Goal: Task Accomplishment & Management: Complete application form

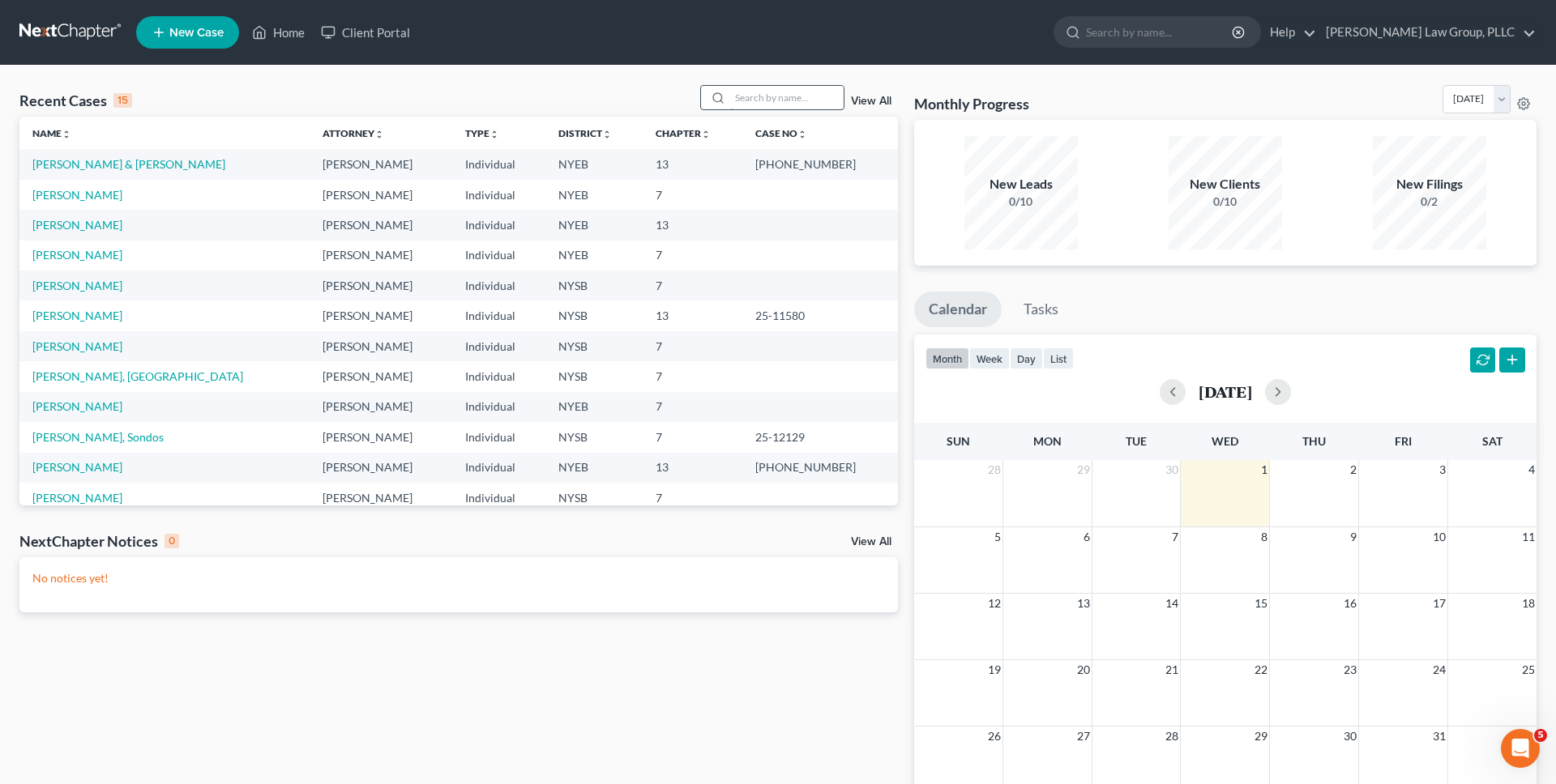
click at [811, 98] on input "search" at bounding box center [787, 98] width 114 height 23
type input "sava"
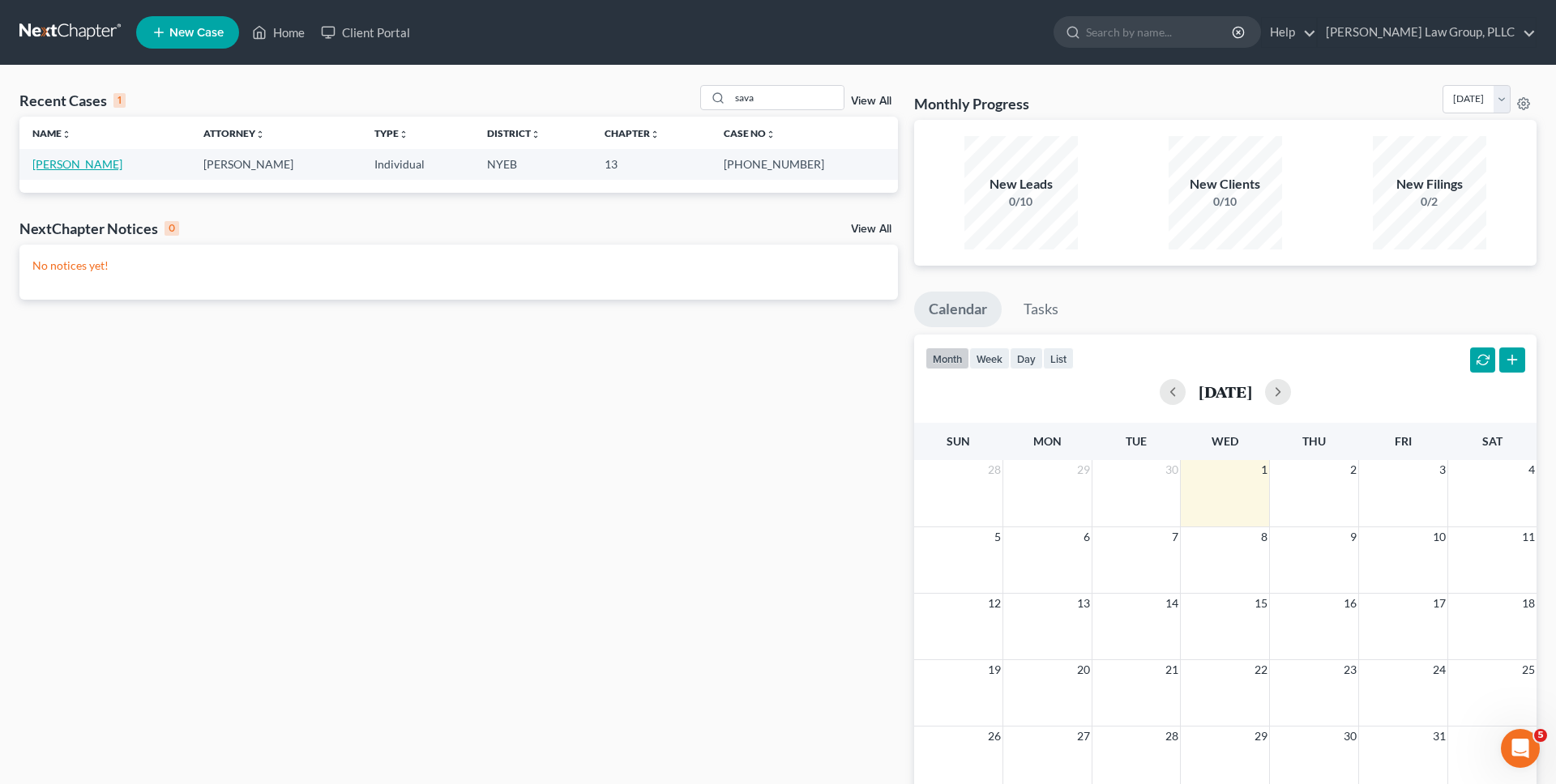
click at [104, 164] on link "[PERSON_NAME]" at bounding box center [77, 163] width 90 height 13
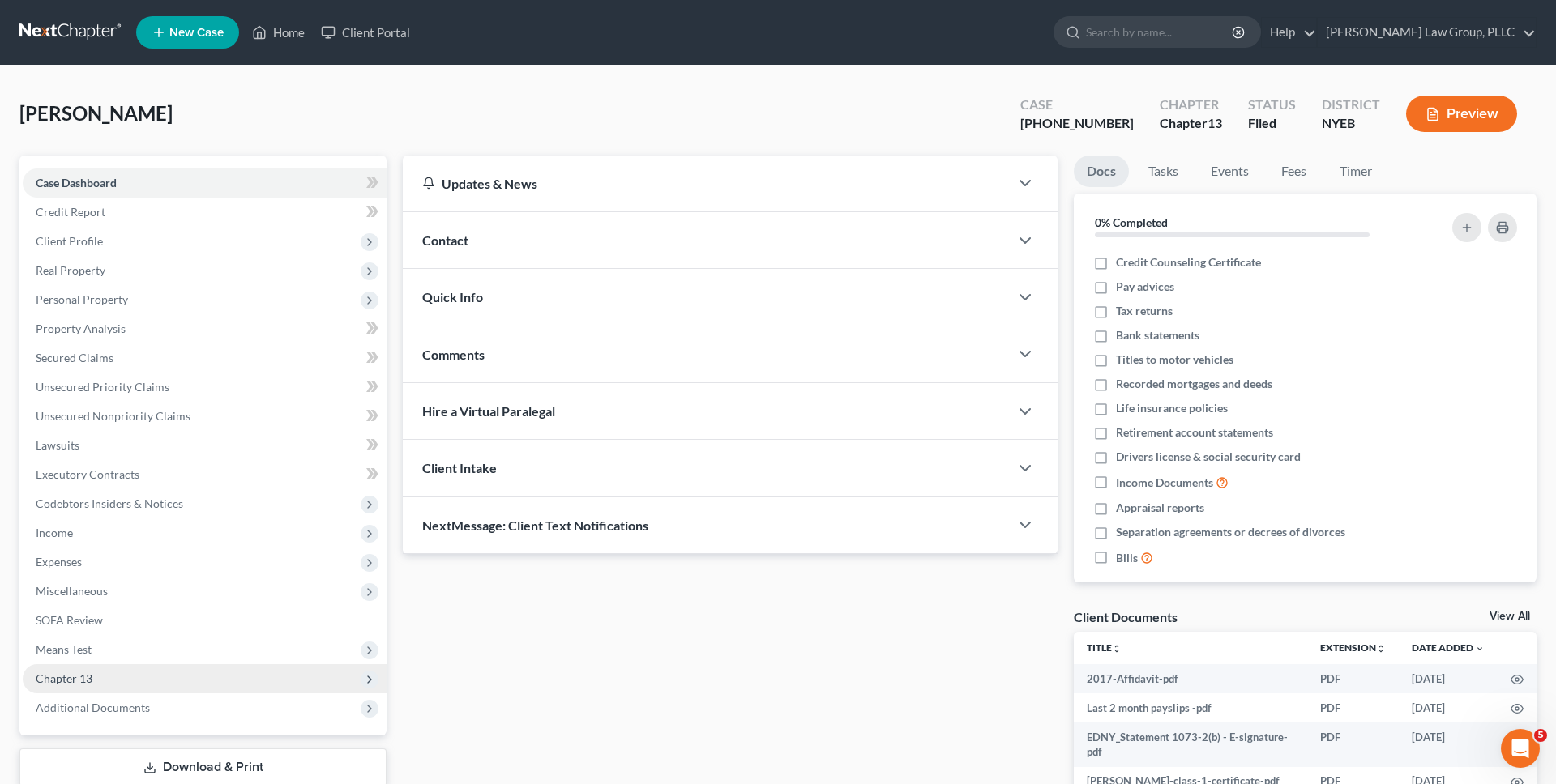
click at [125, 676] on span "Chapter 13" at bounding box center [204, 678] width 364 height 30
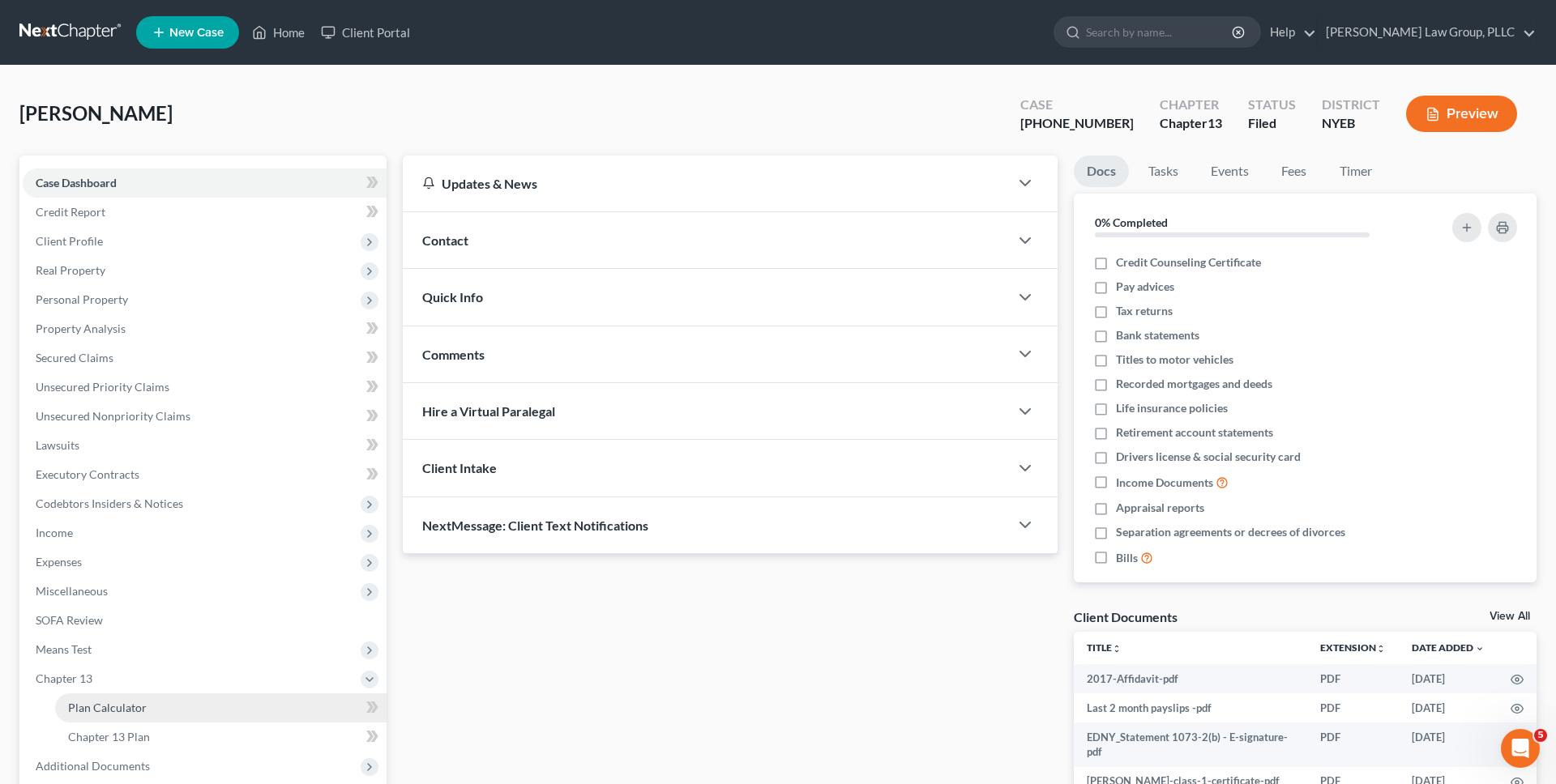
click at [125, 705] on span "Plan Calculator" at bounding box center [108, 707] width 79 height 13
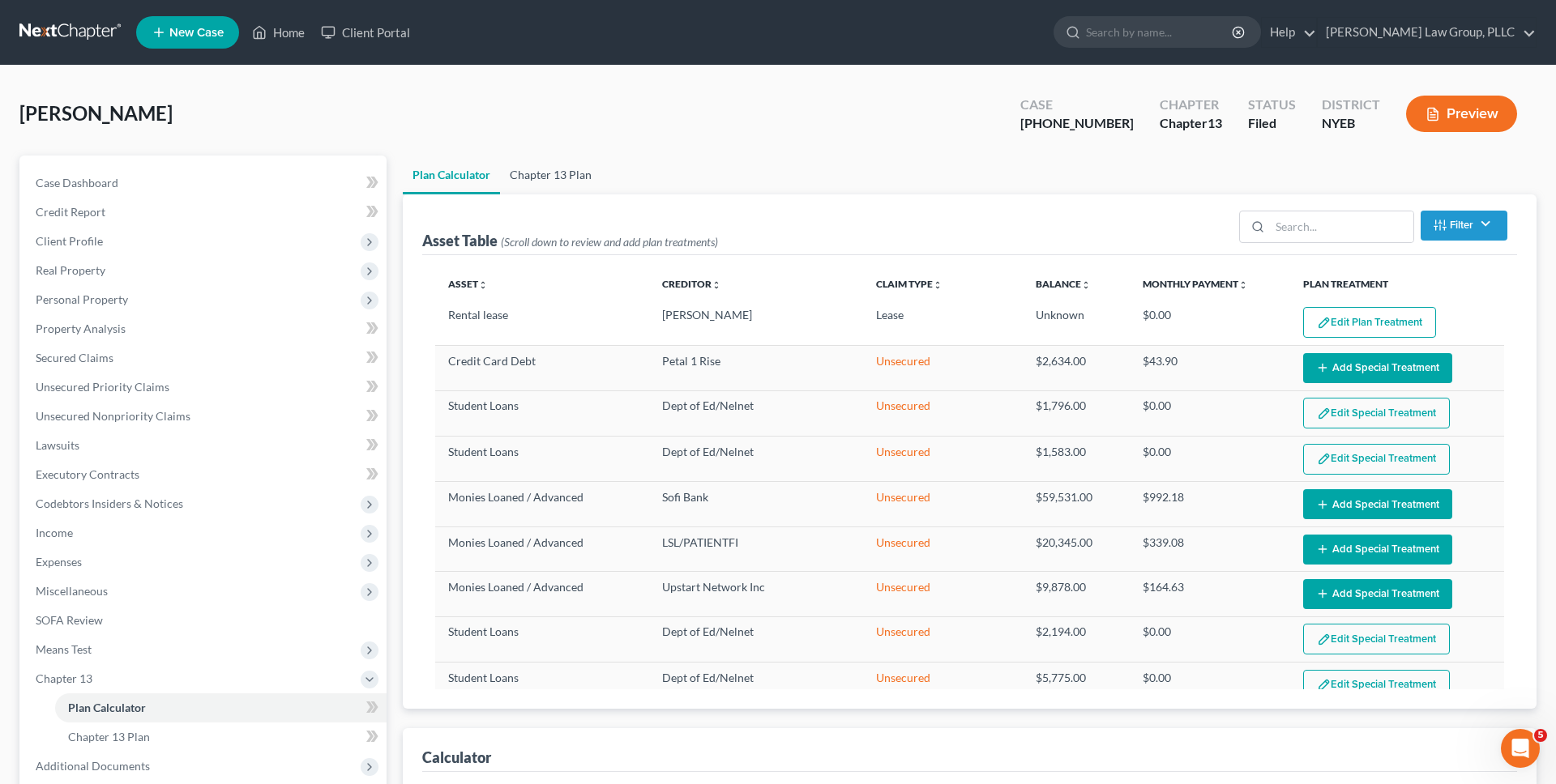
click at [565, 169] on link "Chapter 13 Plan" at bounding box center [550, 175] width 101 height 39
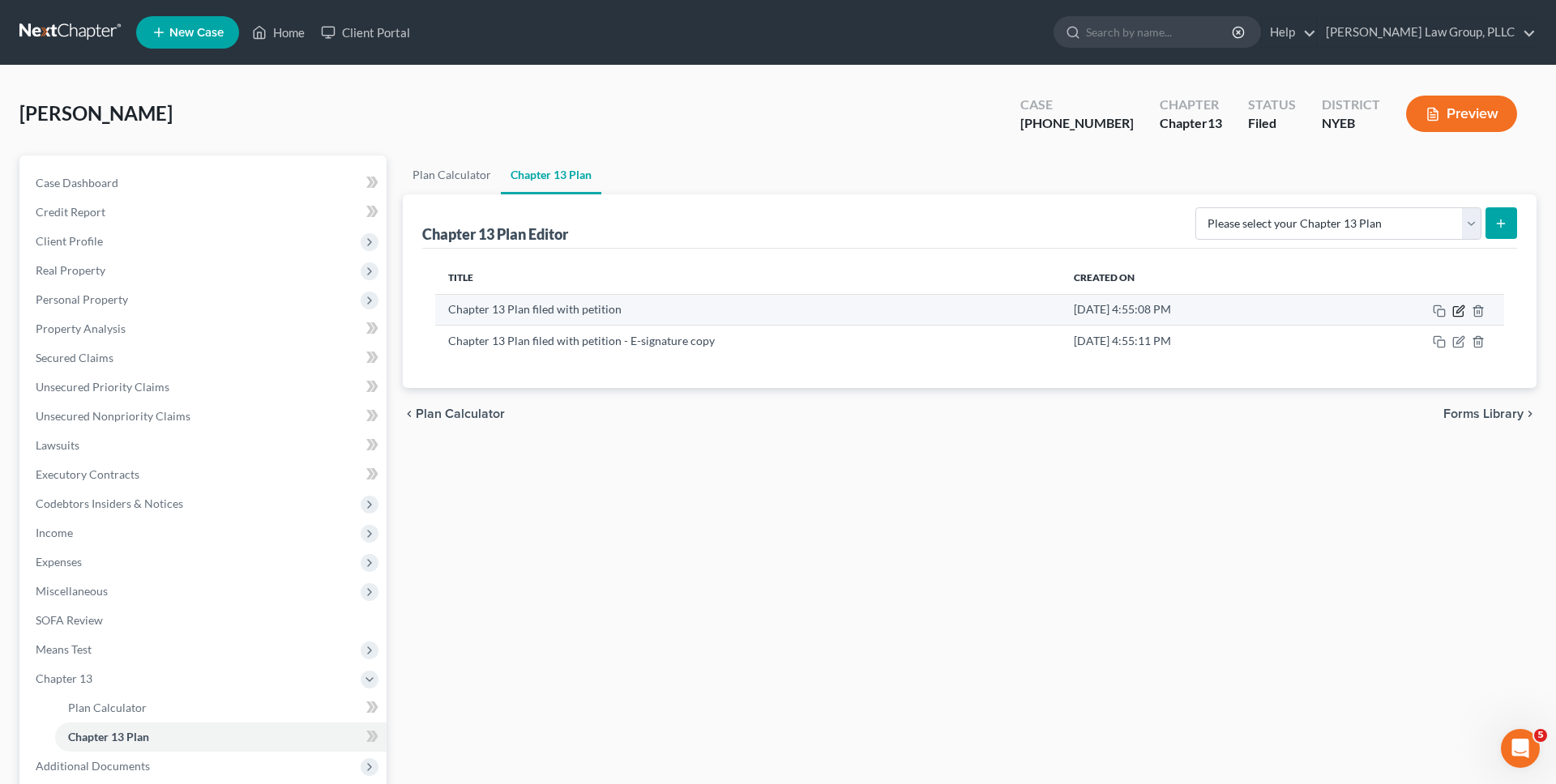
click at [1456, 311] on icon "button" at bounding box center [1458, 311] width 13 height 13
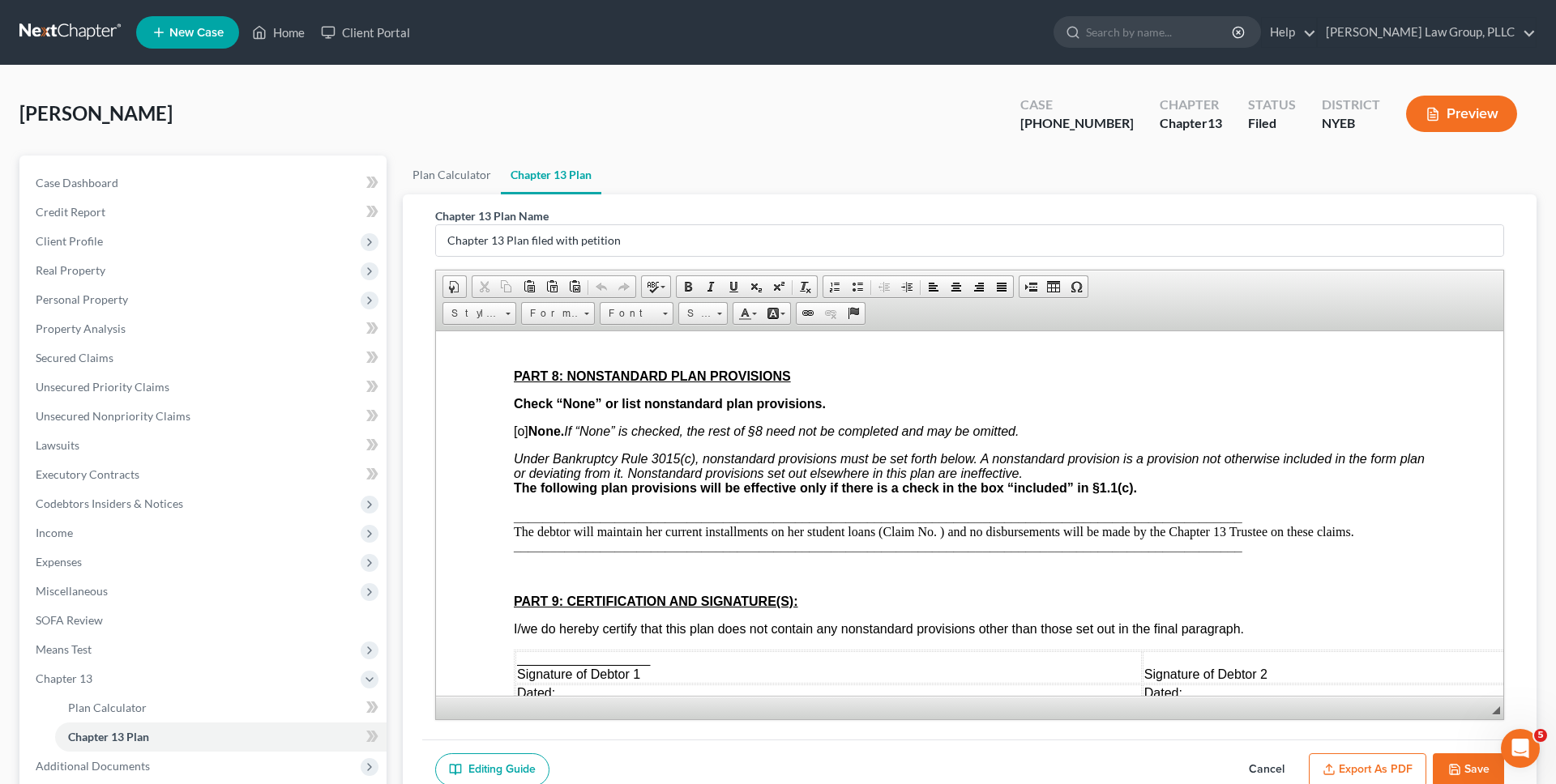
scroll to position [3874, 0]
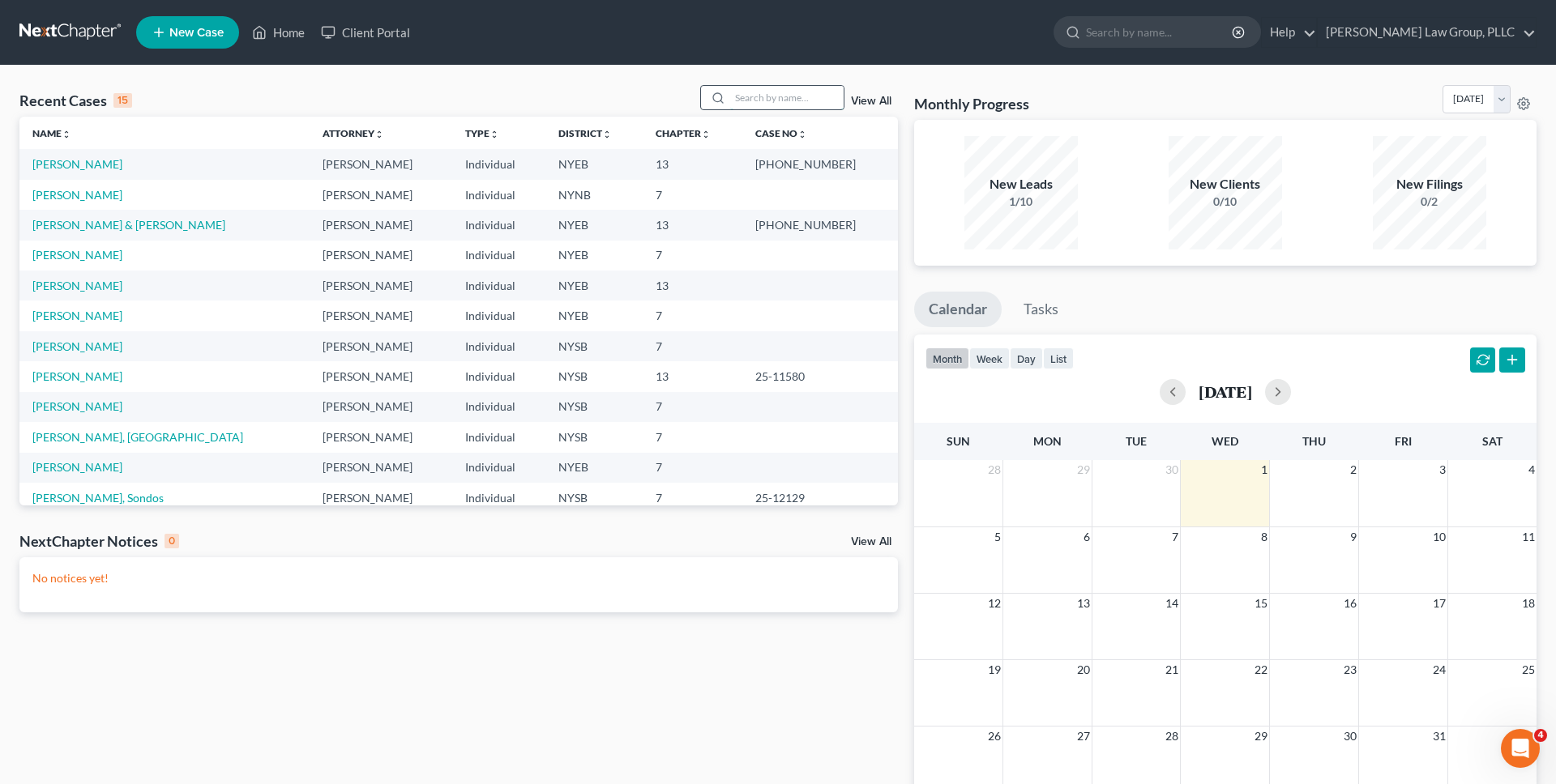
click at [761, 103] on input "search" at bounding box center [787, 98] width 114 height 23
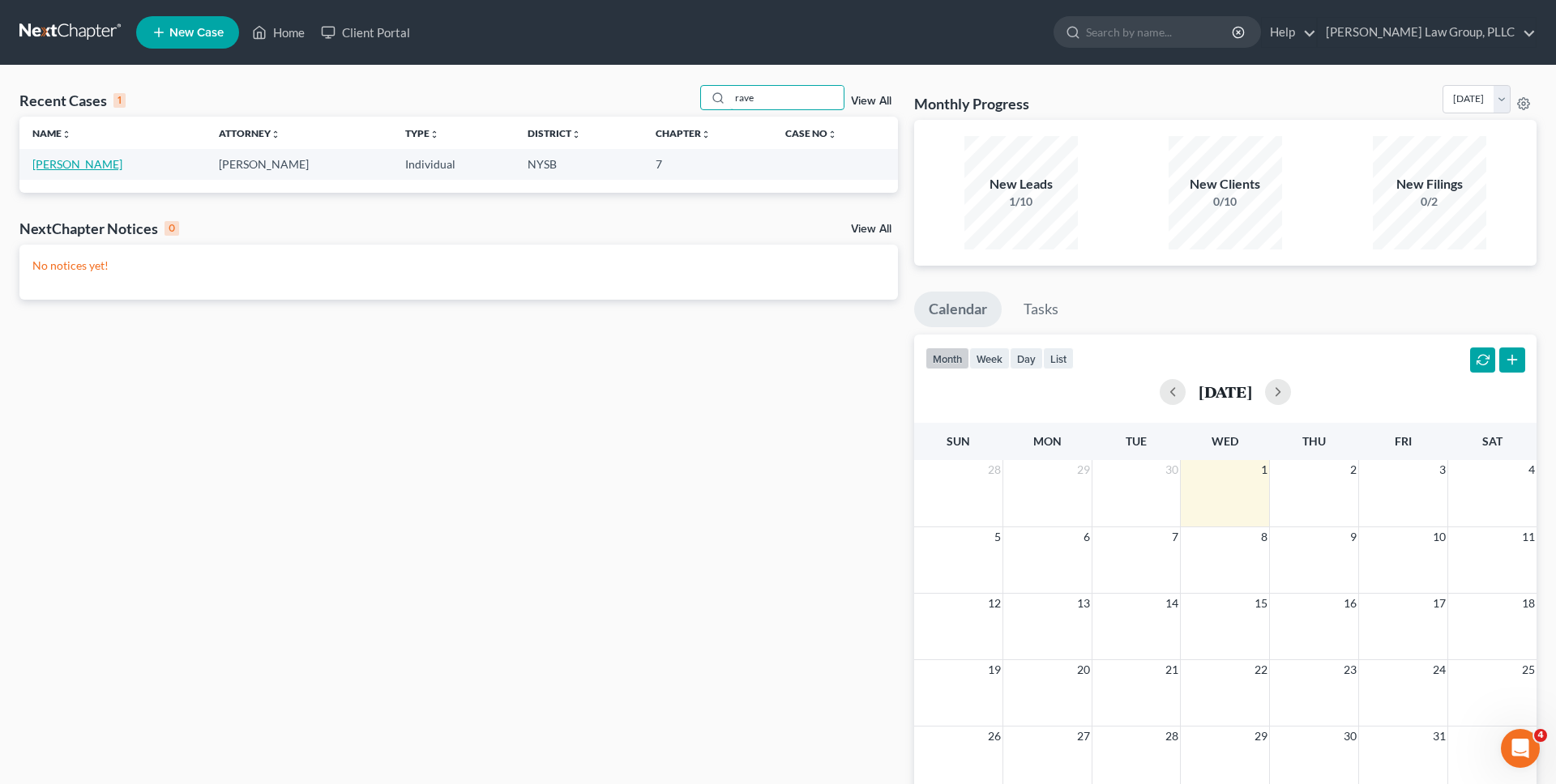
type input "rave"
click at [89, 168] on link "[PERSON_NAME]" at bounding box center [77, 163] width 90 height 13
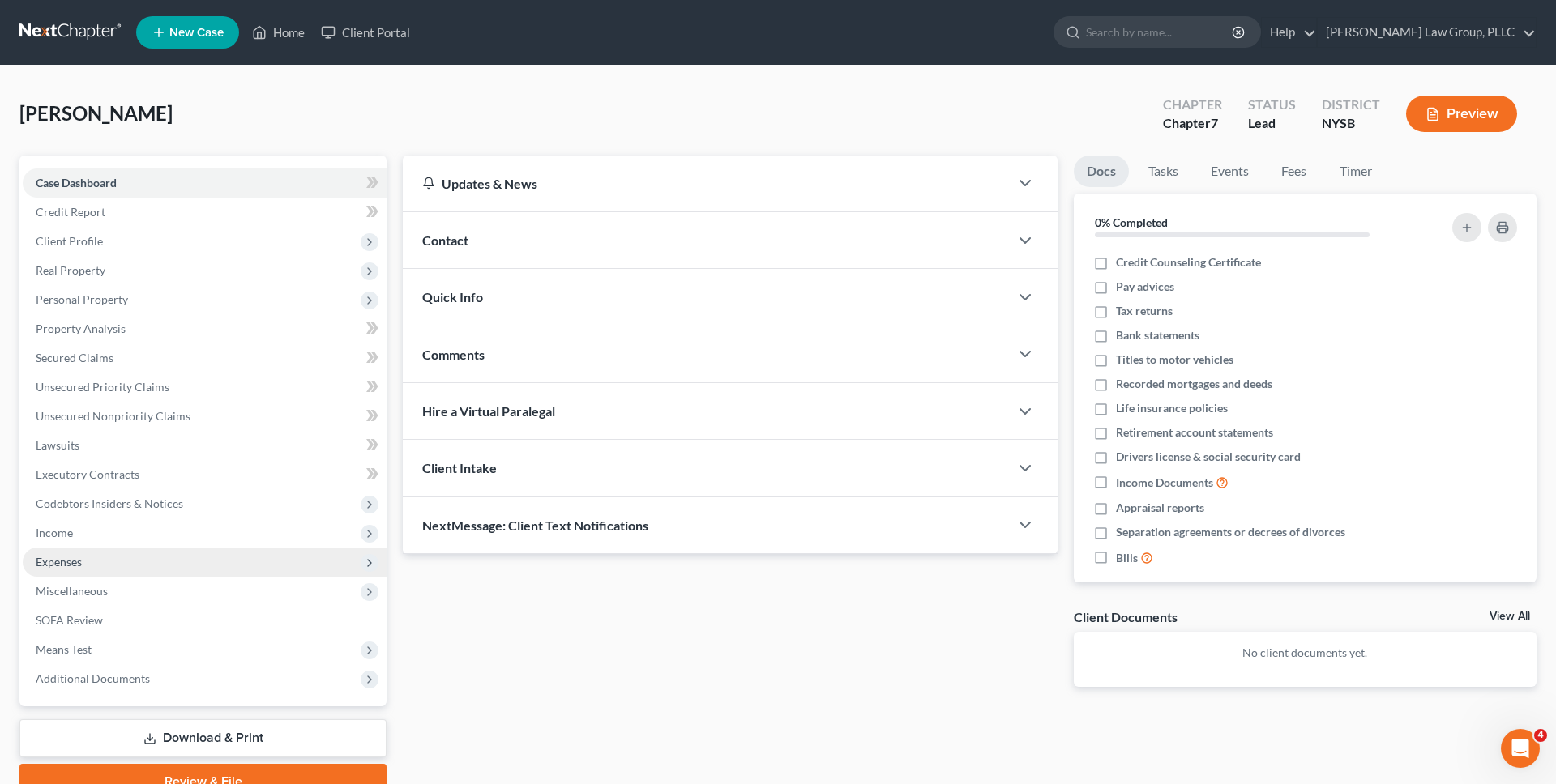
click at [77, 558] on span "Expenses" at bounding box center [59, 561] width 47 height 13
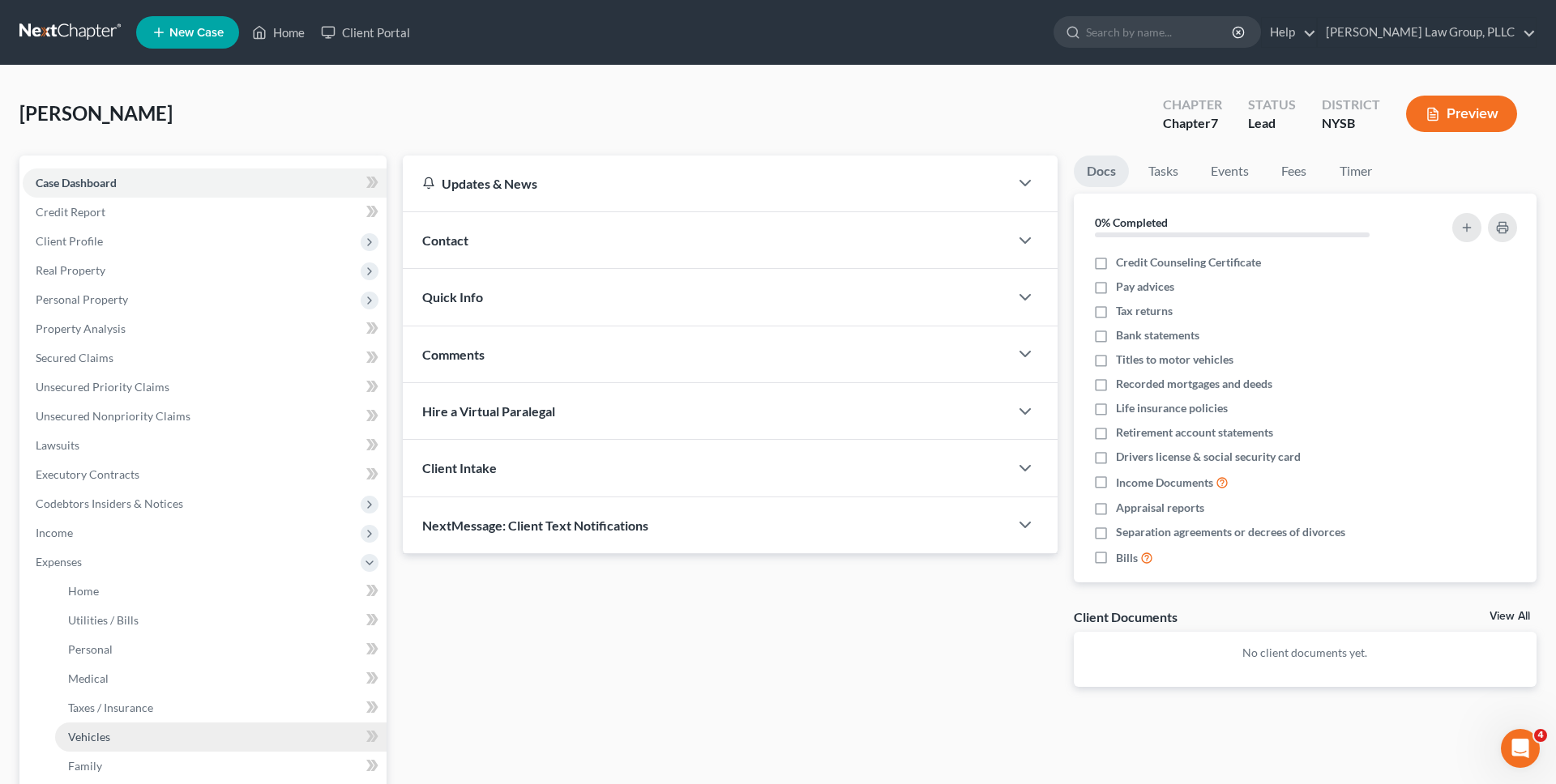
scroll to position [39, 0]
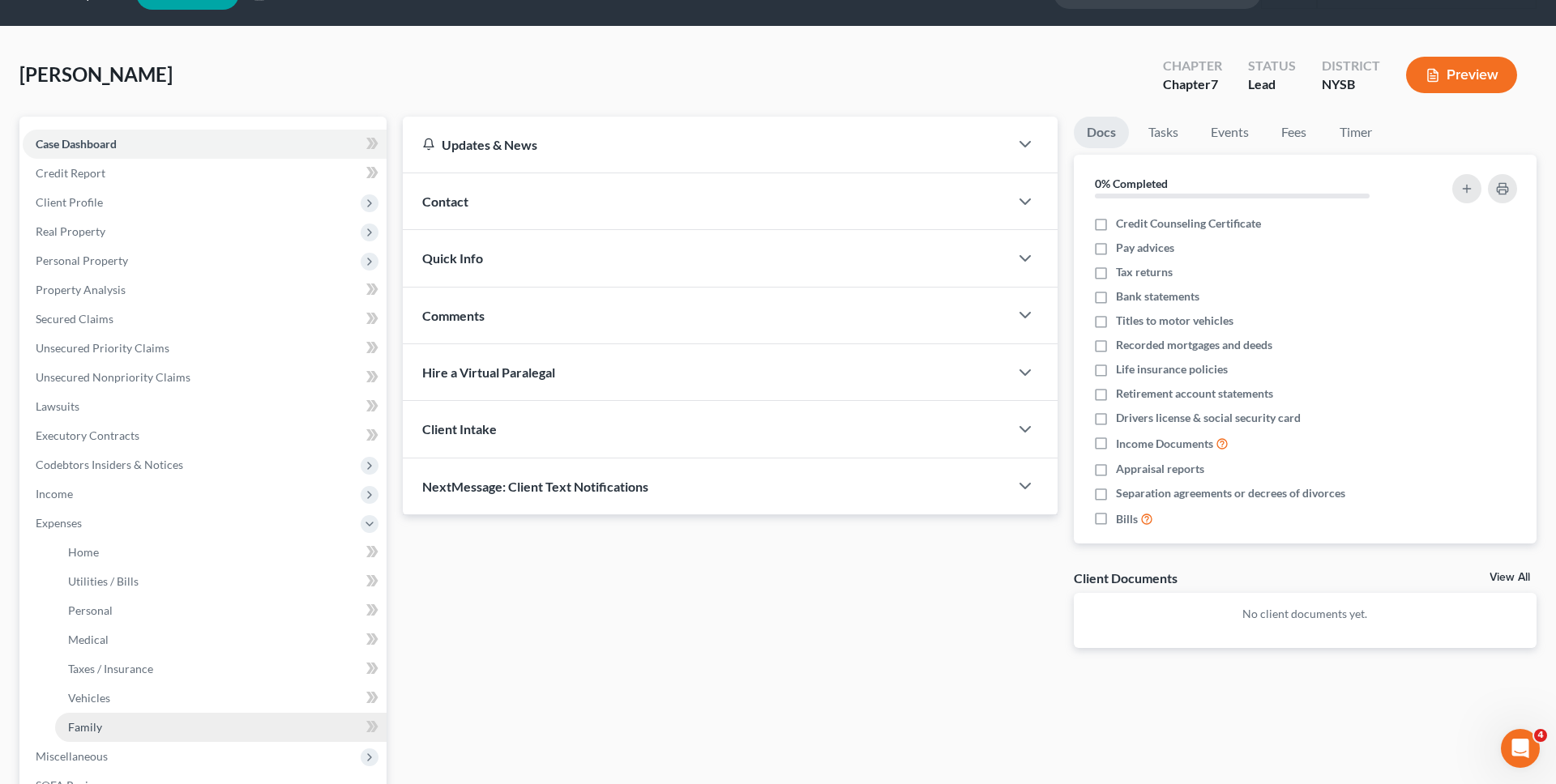
click at [179, 733] on link "Family" at bounding box center [220, 728] width 332 height 30
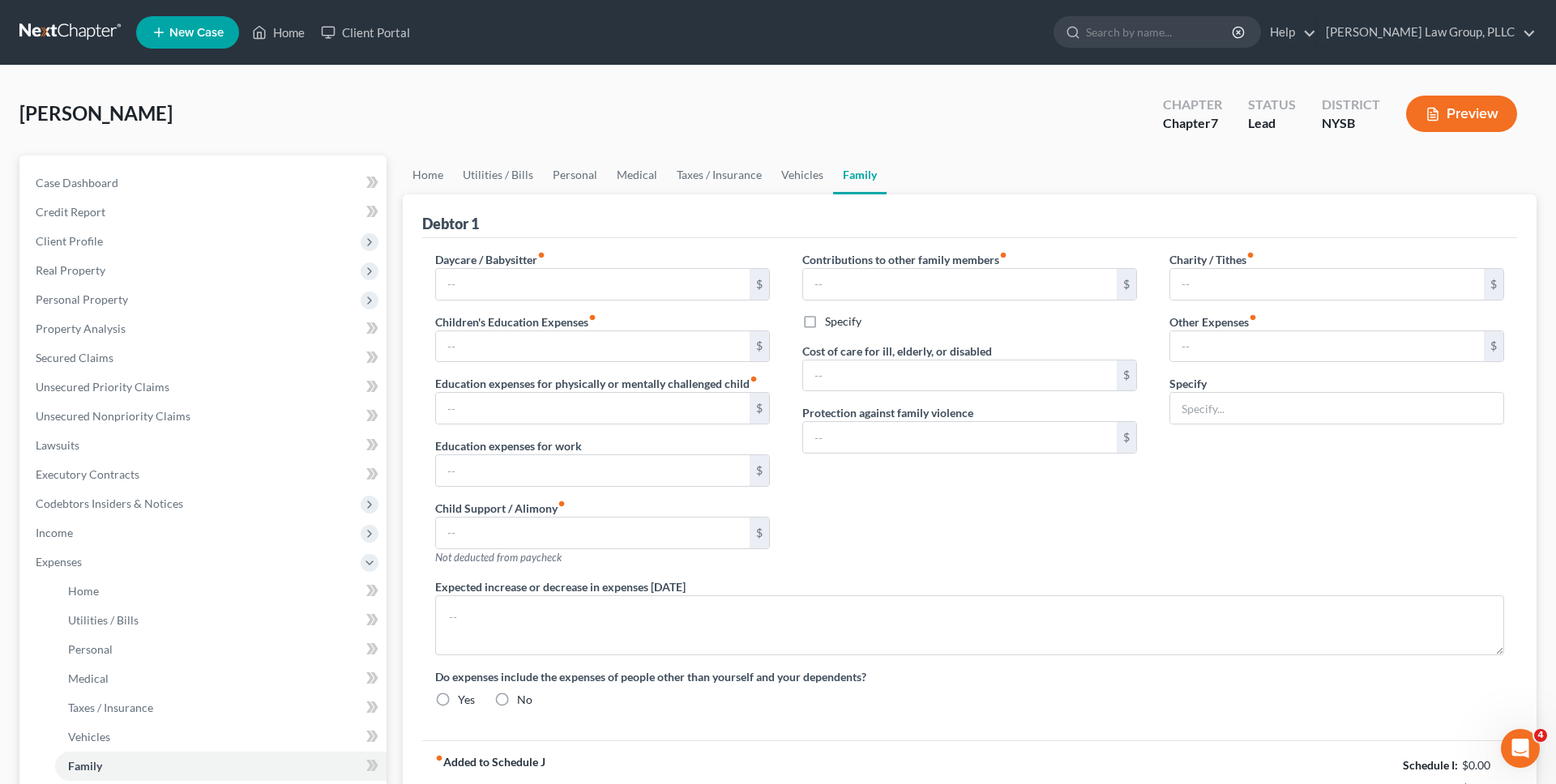
type input "0.00"
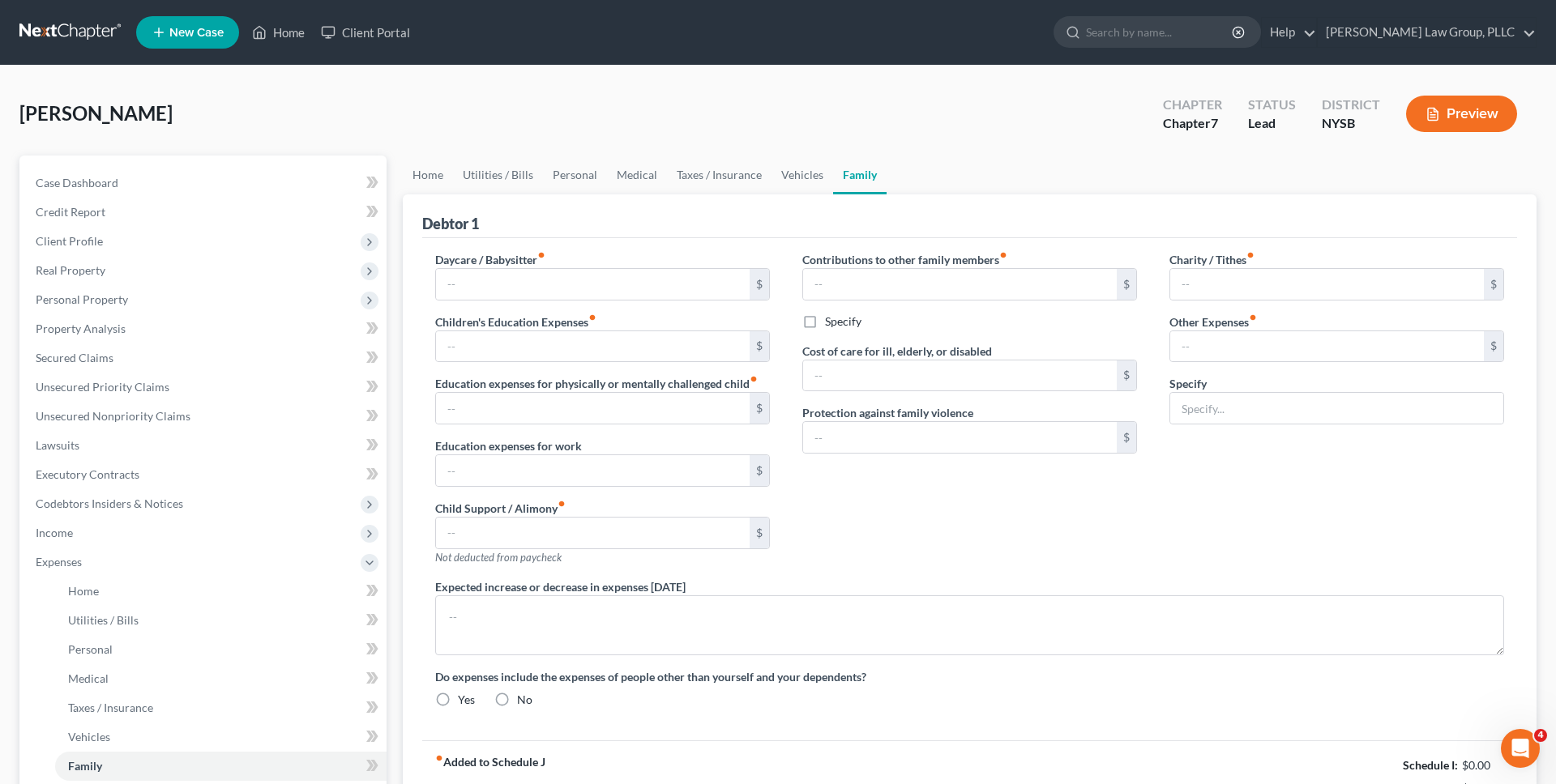
type input "0.00"
type input "200.00"
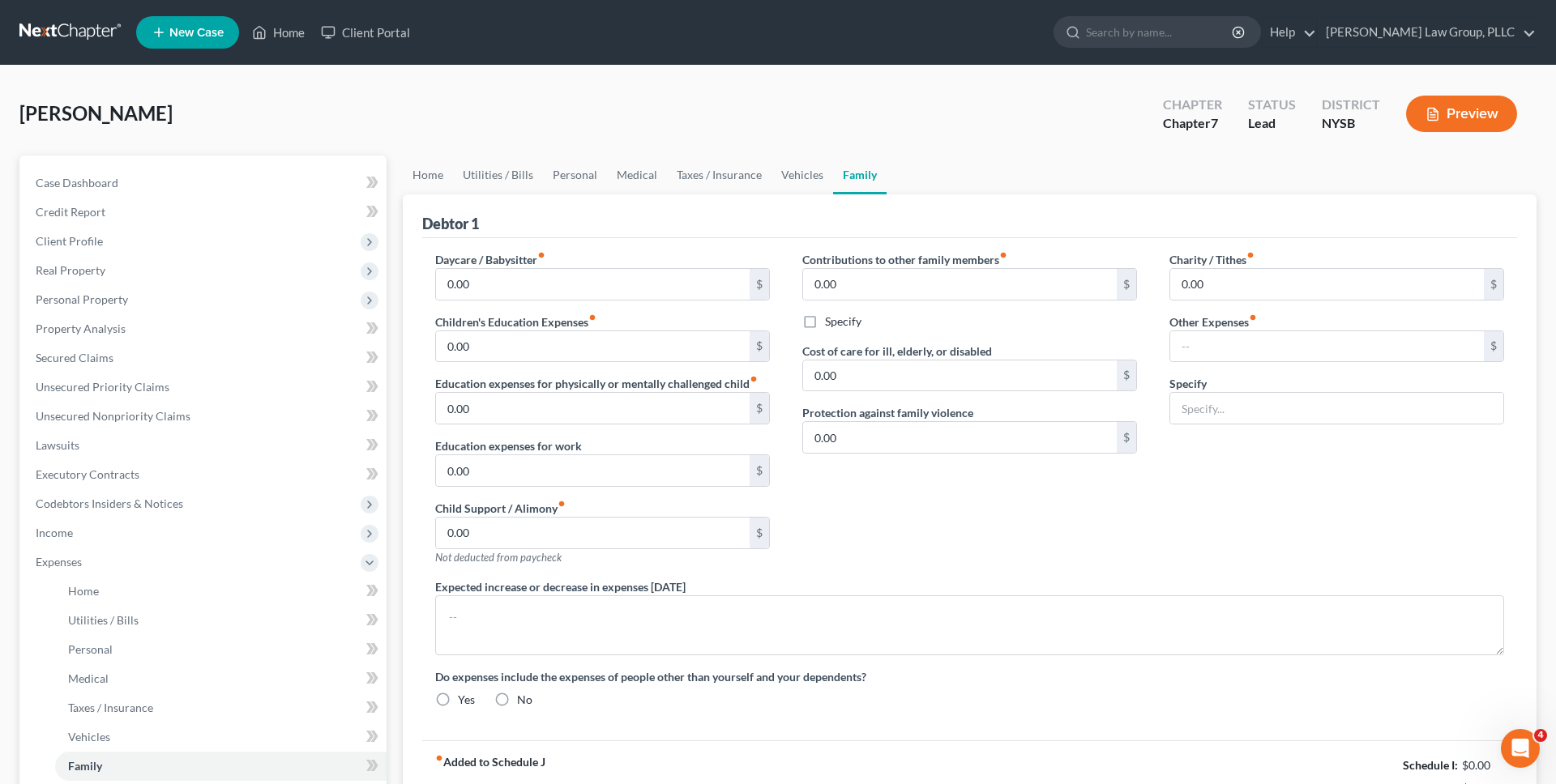
type input "Work expenses"
radio input "true"
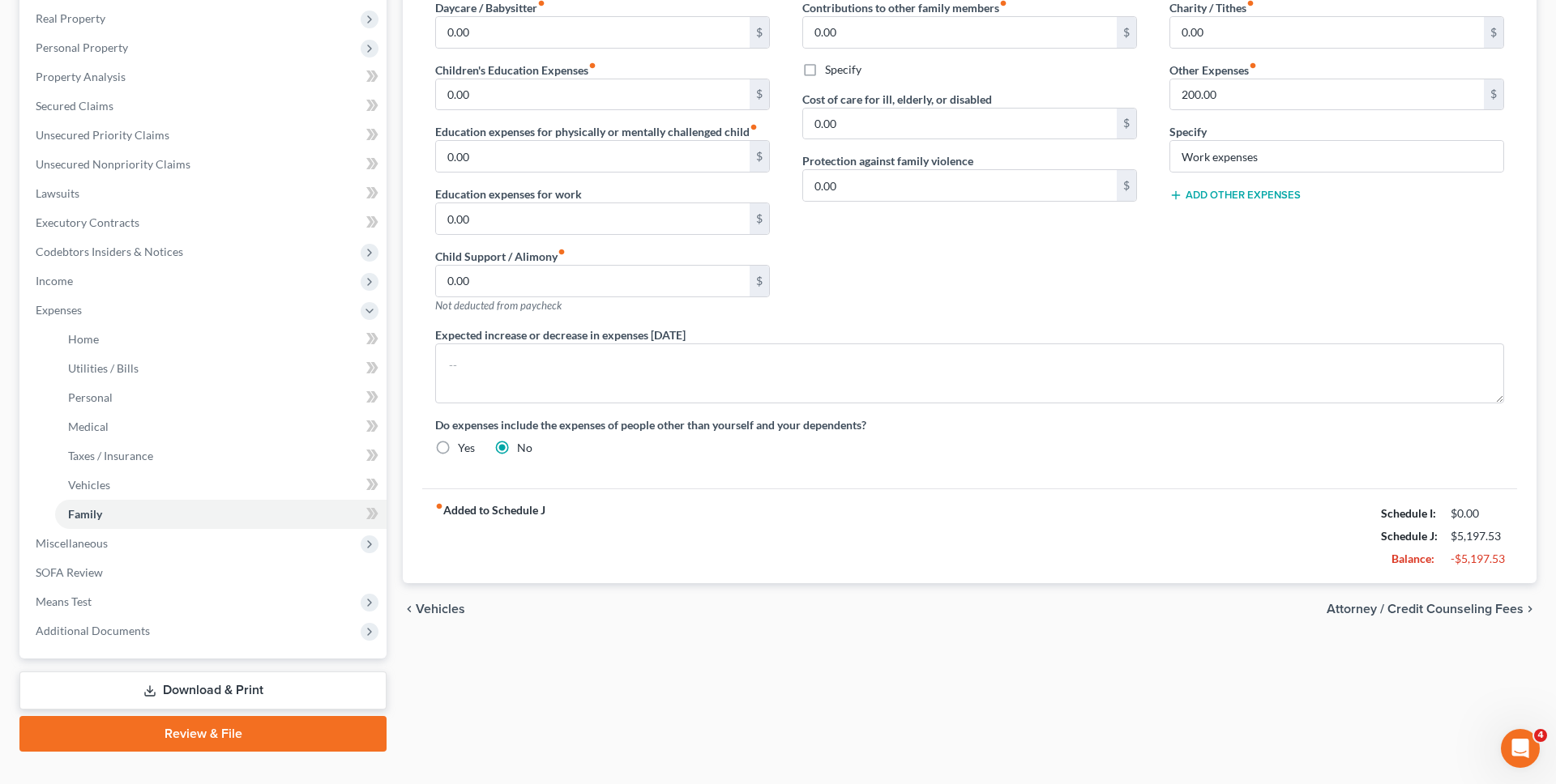
scroll to position [281, 0]
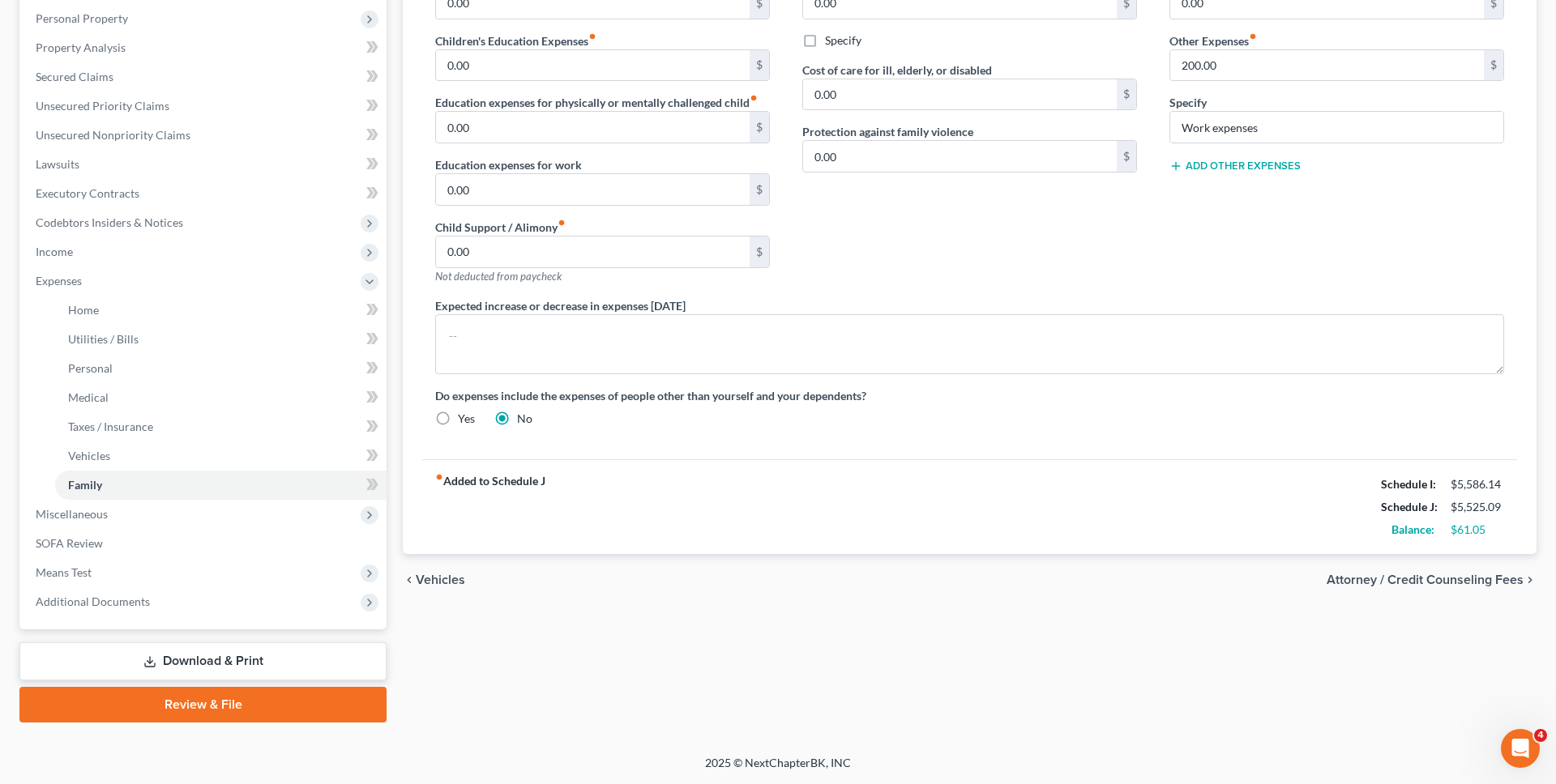
click at [342, 655] on link "Download & Print" at bounding box center [203, 661] width 367 height 38
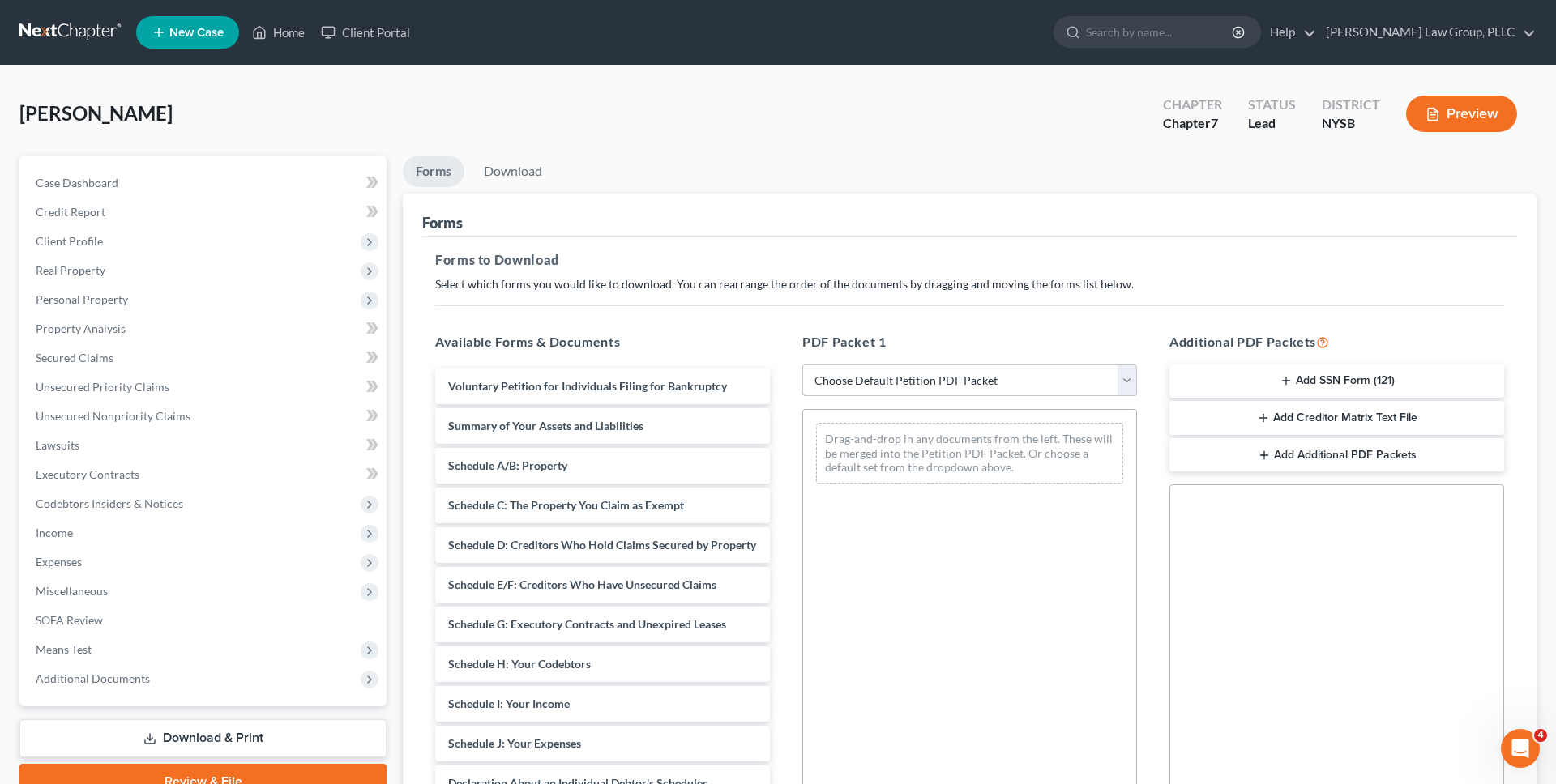
click at [832, 376] on select "Choose Default Petition PDF Packet Complete Bankruptcy Petition (all forms and …" at bounding box center [969, 381] width 334 height 32
select select "0"
click at [802, 365] on select "Choose Default Petition PDF Packet Complete Bankruptcy Petition (all forms and …" at bounding box center [969, 381] width 334 height 32
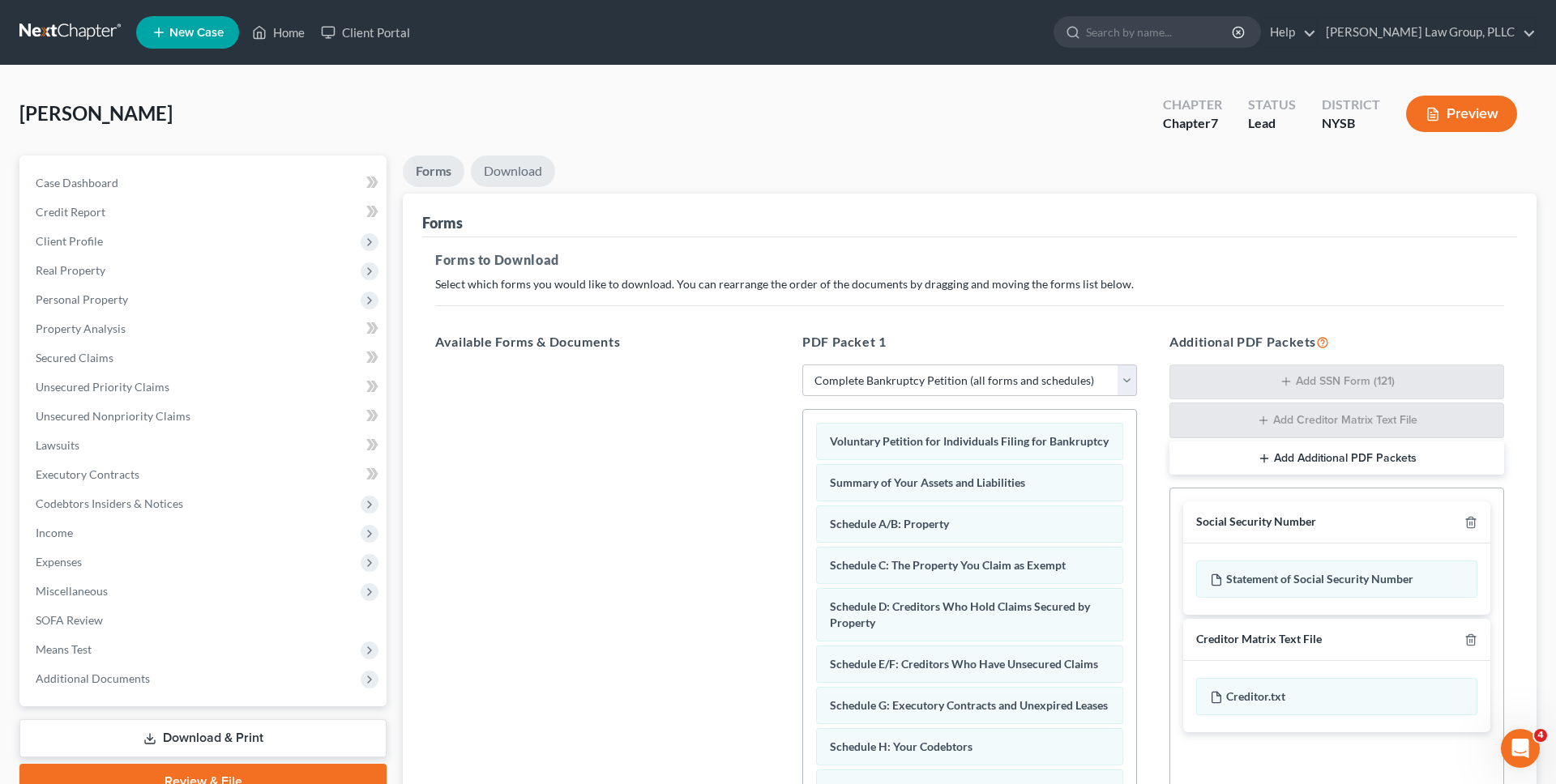
click at [520, 172] on link "Download" at bounding box center [513, 171] width 84 height 31
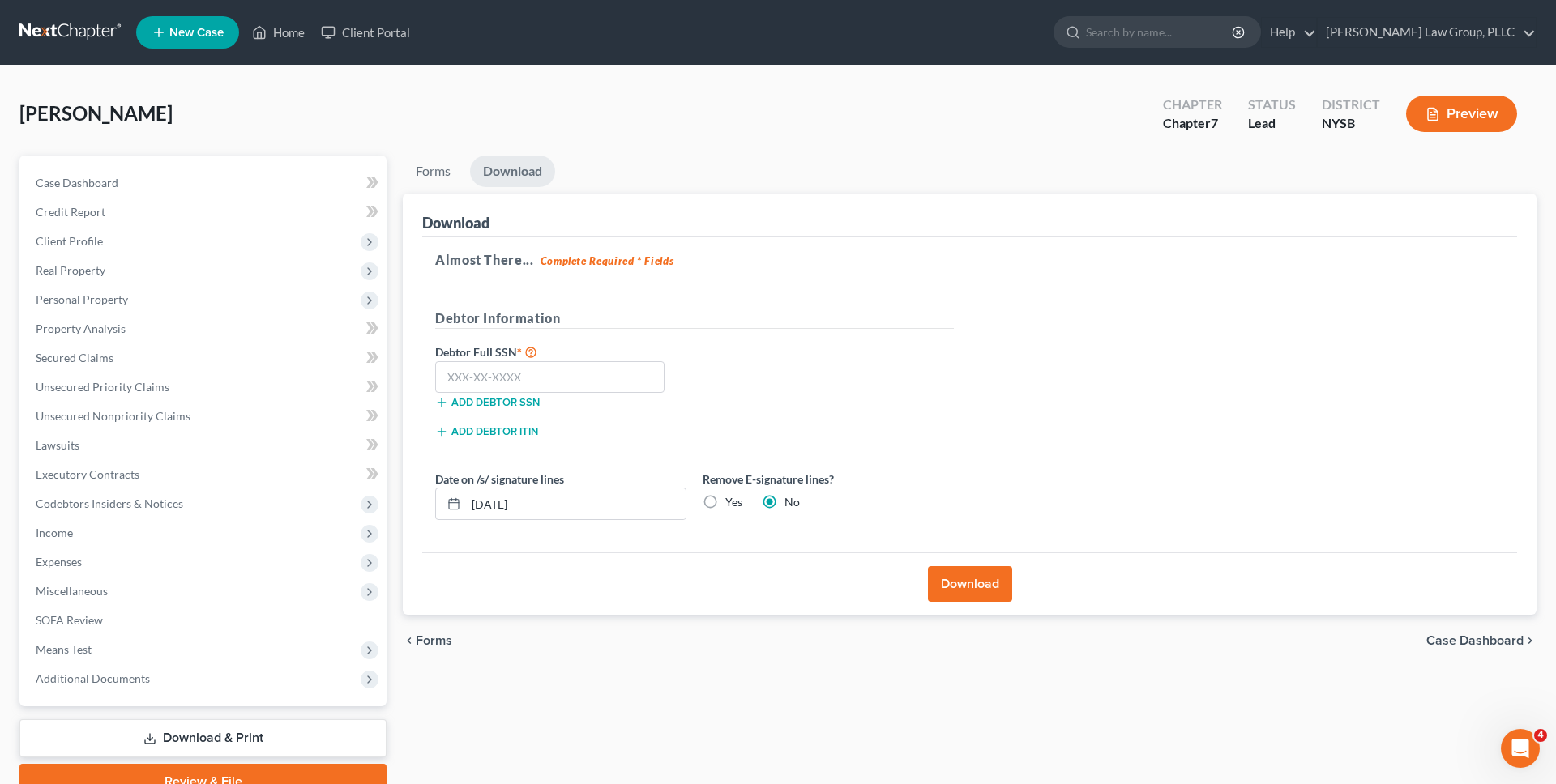
click at [725, 501] on label "Yes" at bounding box center [733, 503] width 17 height 16
click at [731, 501] on input "Yes" at bounding box center [737, 500] width 11 height 11
radio input "true"
radio input "false"
click at [604, 510] on input "10/01/2025" at bounding box center [575, 504] width 220 height 30
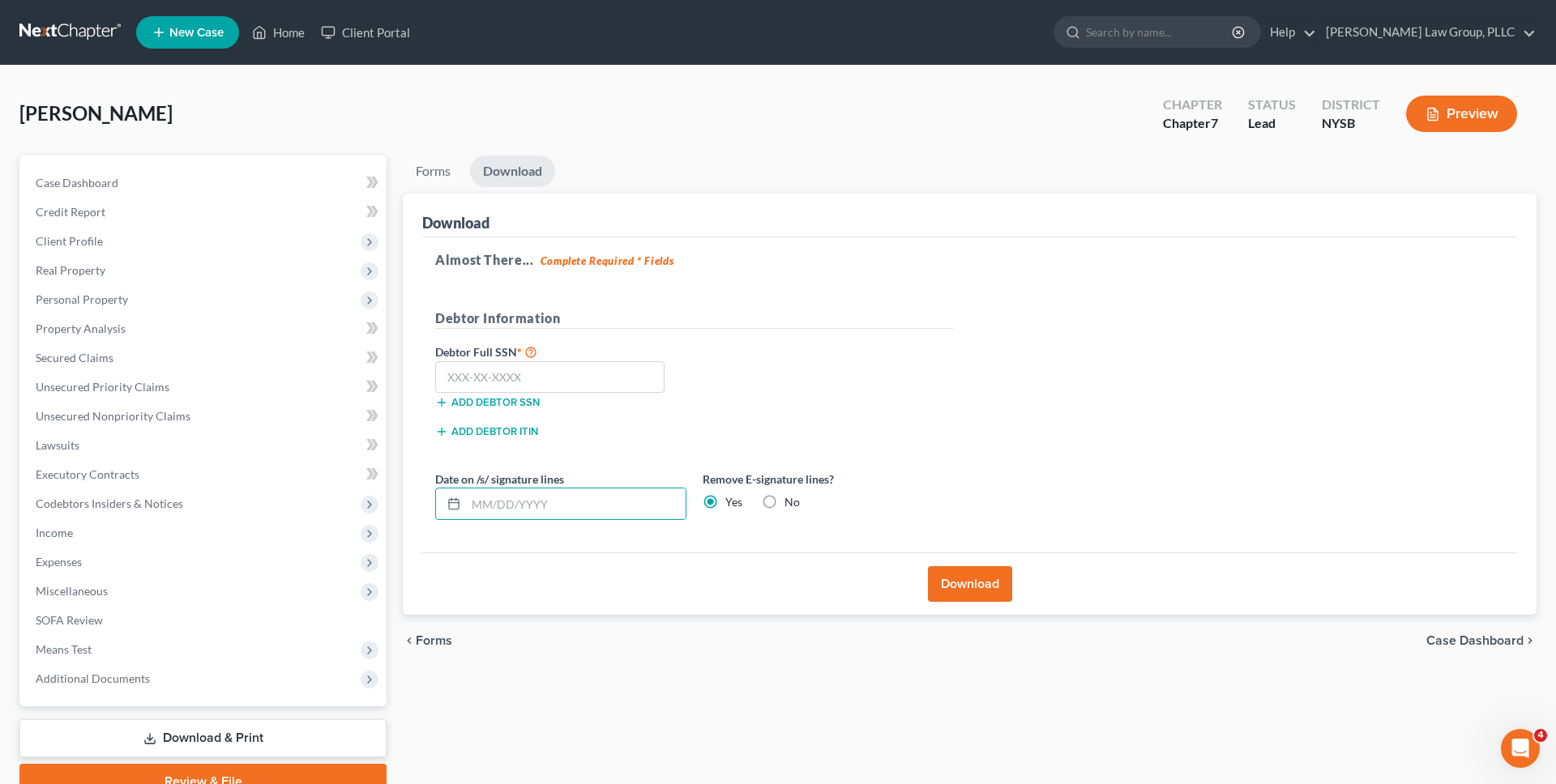
click at [958, 592] on button "Download" at bounding box center [970, 584] width 84 height 36
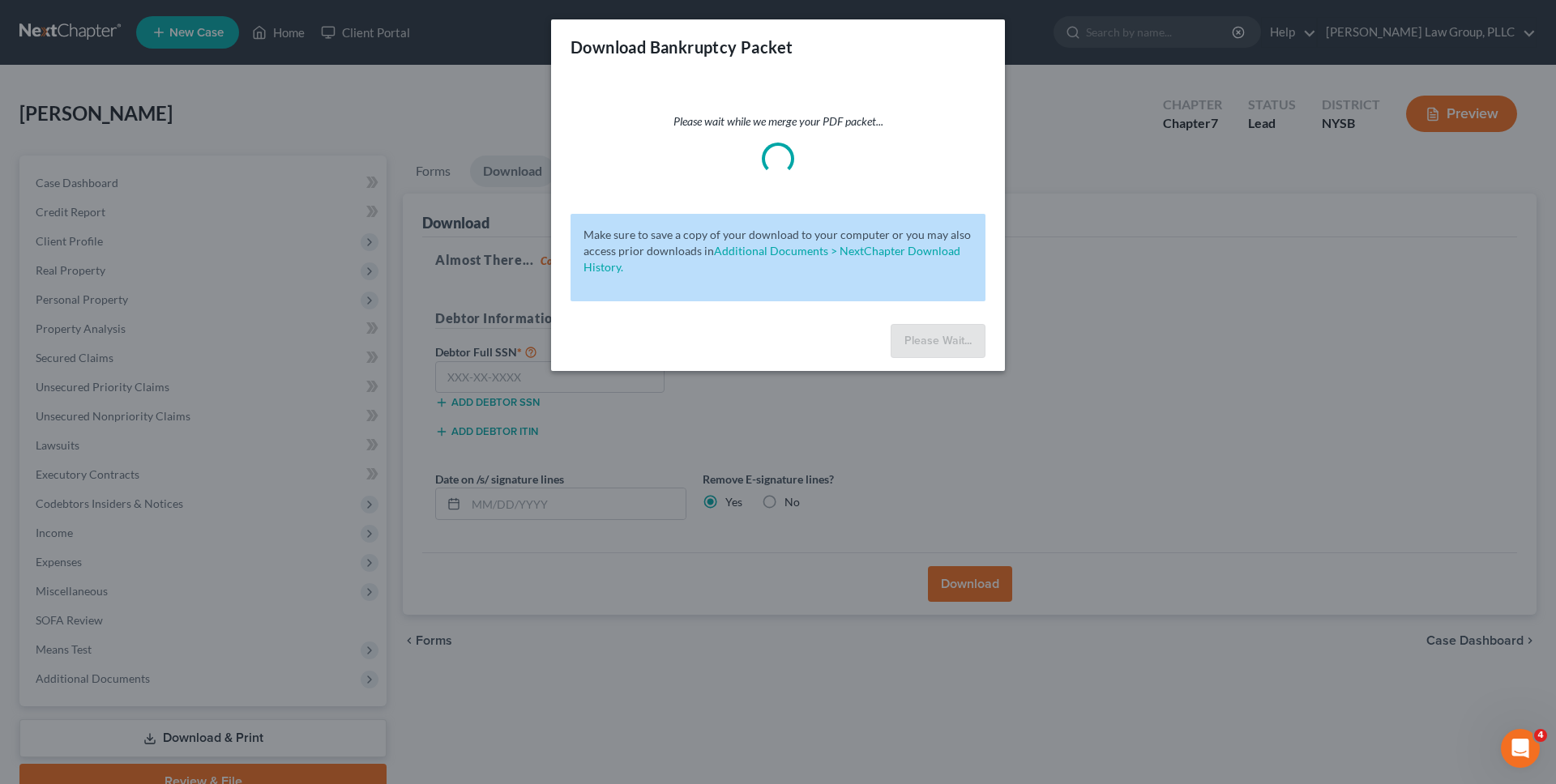
click at [551, 493] on div "Download Bankruptcy Packet Please wait while we merge your PDF packet... Make s…" at bounding box center [778, 392] width 1556 height 784
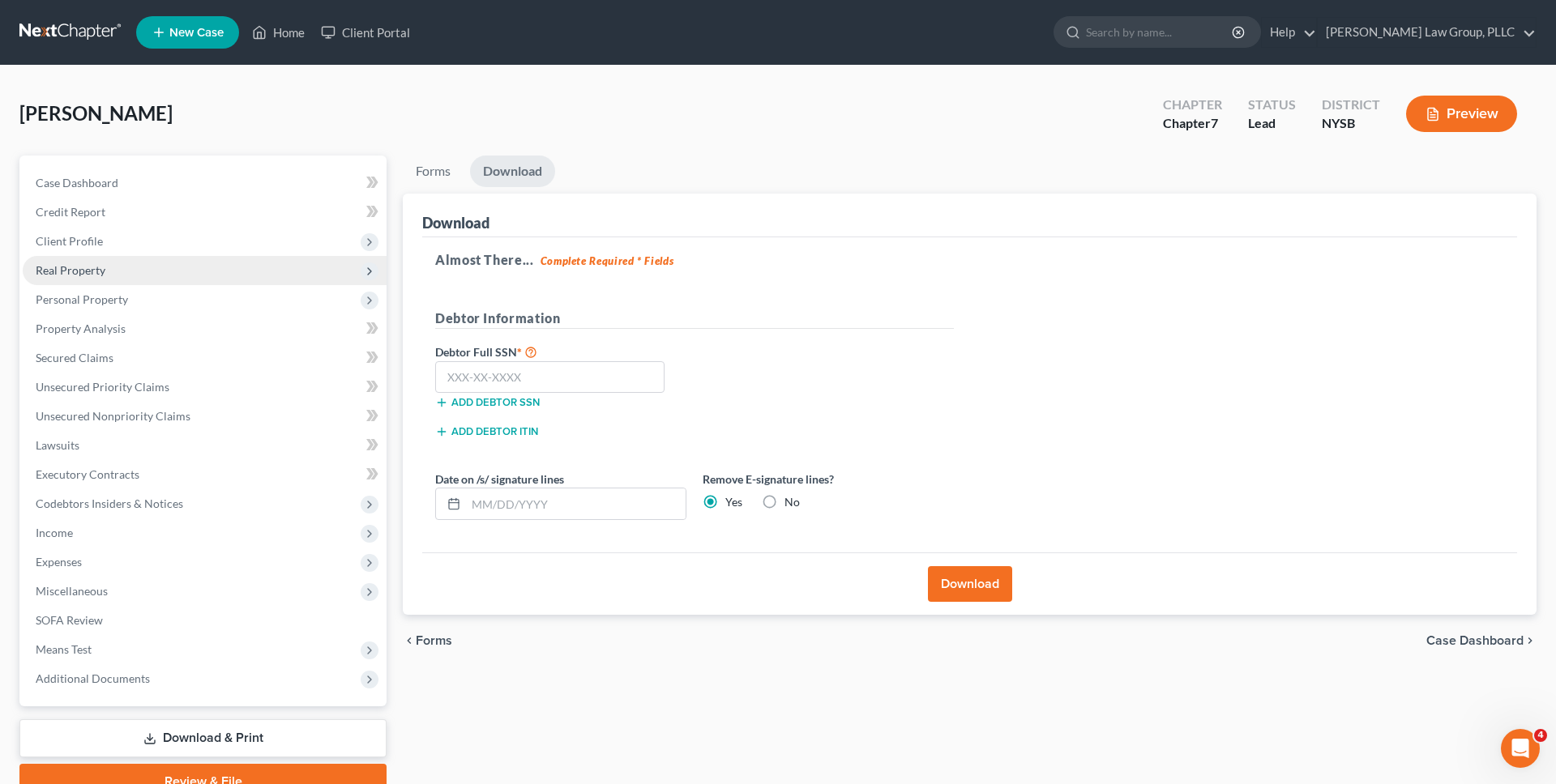
drag, startPoint x: 173, startPoint y: 247, endPoint x: 173, endPoint y: 265, distance: 18.0
click at [173, 247] on span "Client Profile" at bounding box center [204, 241] width 364 height 30
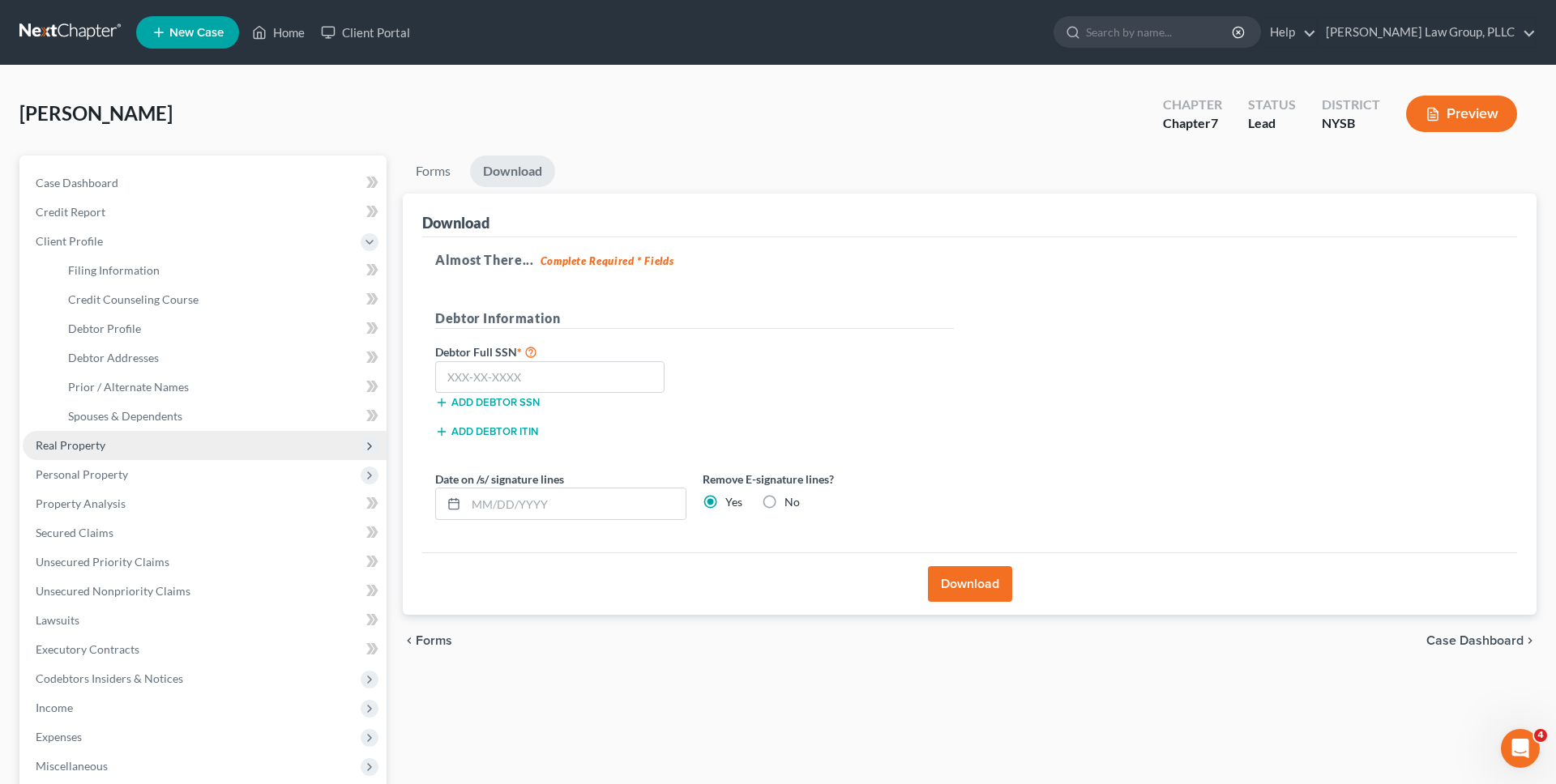
click at [173, 265] on ul "Case Dashboard Payments Invoices Payments Payments Credit Report Client Profile" at bounding box center [204, 518] width 364 height 700
click at [177, 271] on link "Filing Information" at bounding box center [220, 271] width 332 height 30
select select "1"
select select "0"
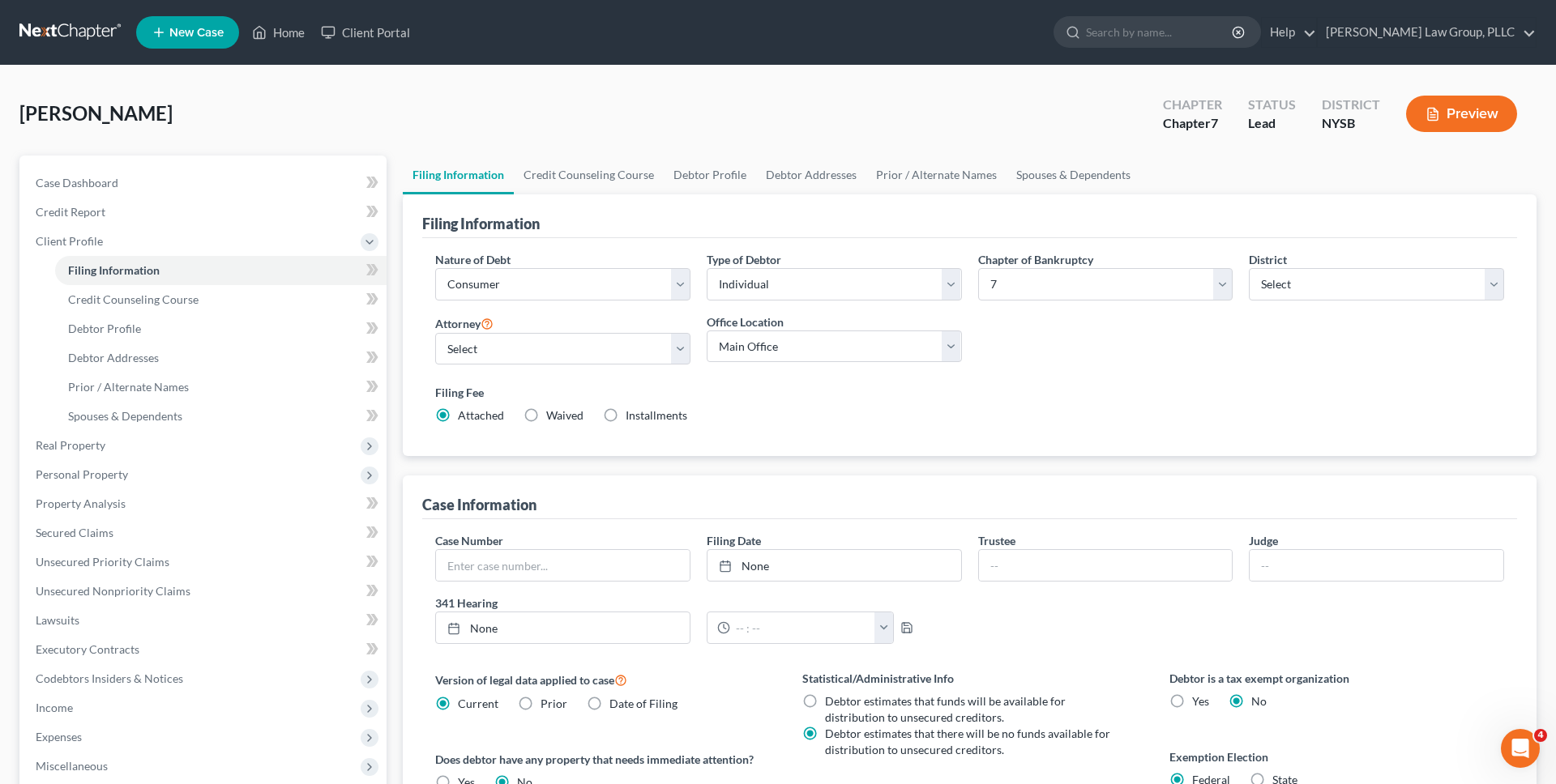
click at [626, 411] on label "Installments Installments" at bounding box center [656, 416] width 62 height 16
click at [632, 411] on input "Installments Installments" at bounding box center [637, 413] width 11 height 11
radio input "true"
radio input "false"
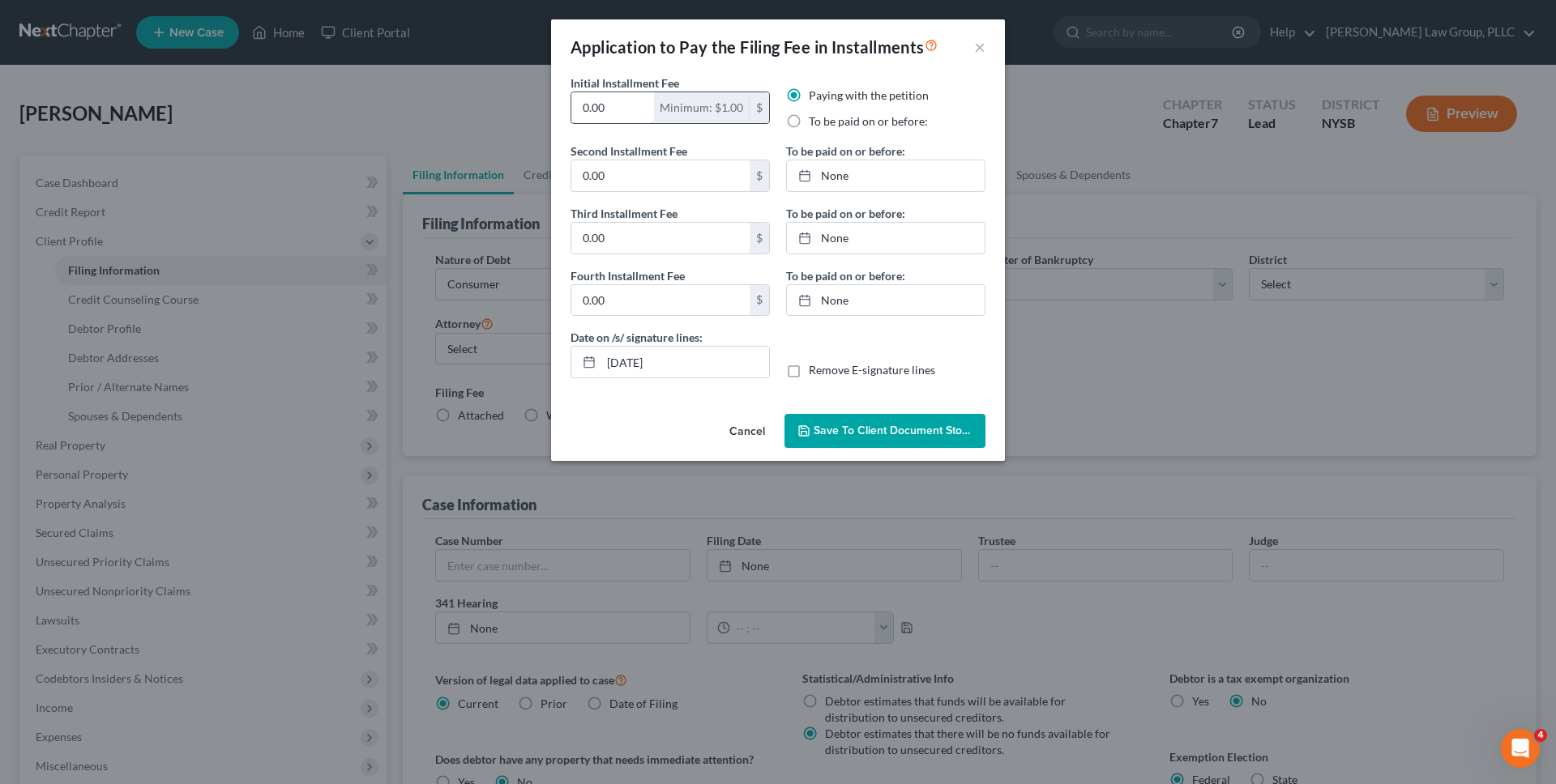
click at [636, 103] on input "0.00" at bounding box center [612, 108] width 82 height 30
type input "80"
click at [644, 183] on input "0.00" at bounding box center [660, 176] width 178 height 30
type input "86"
click at [638, 241] on input "0.00" at bounding box center [660, 238] width 178 height 30
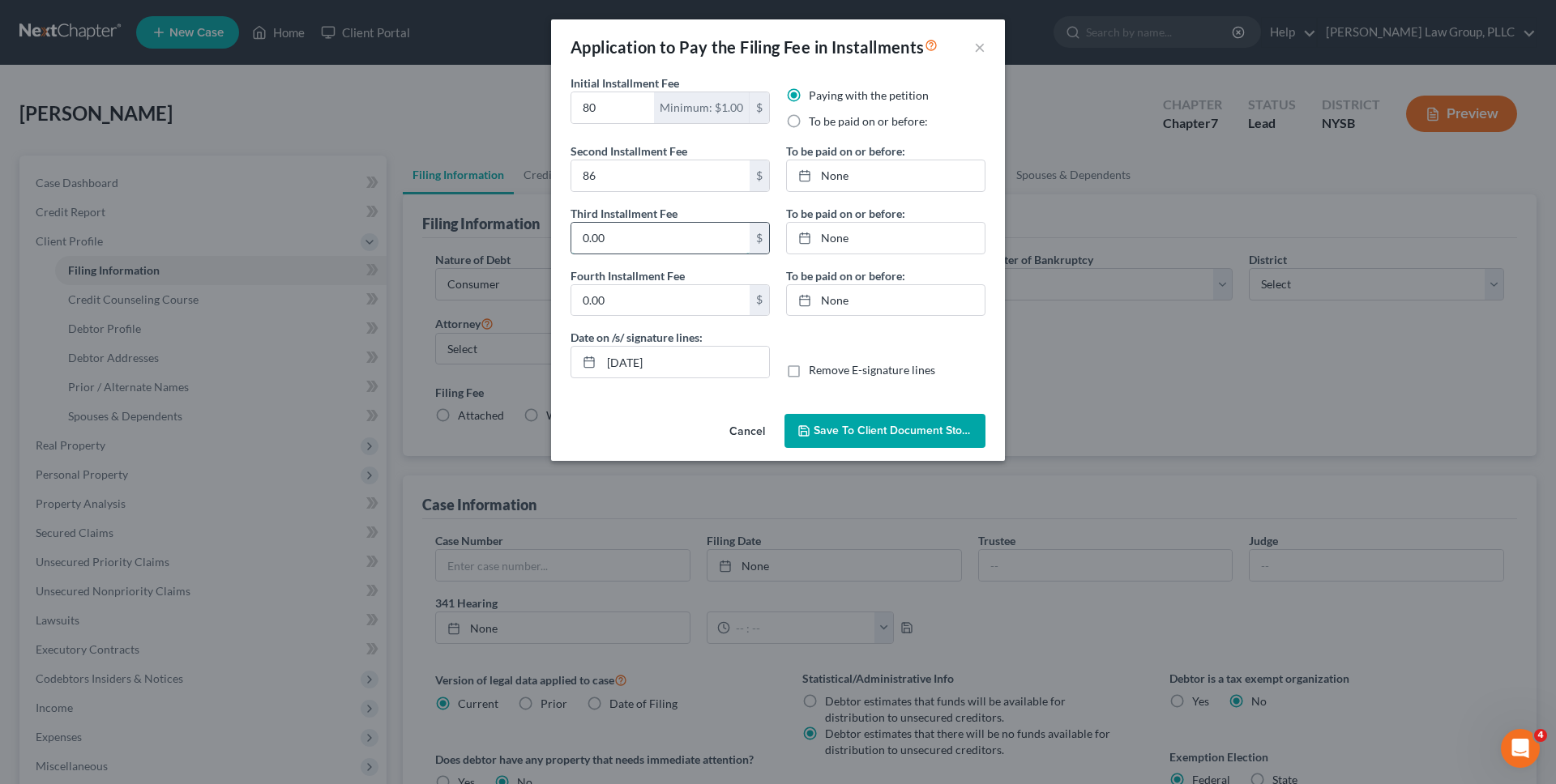
paste input "86"
type input "86"
click at [646, 314] on input "0.00" at bounding box center [660, 300] width 178 height 30
paste input "86"
type input "86"
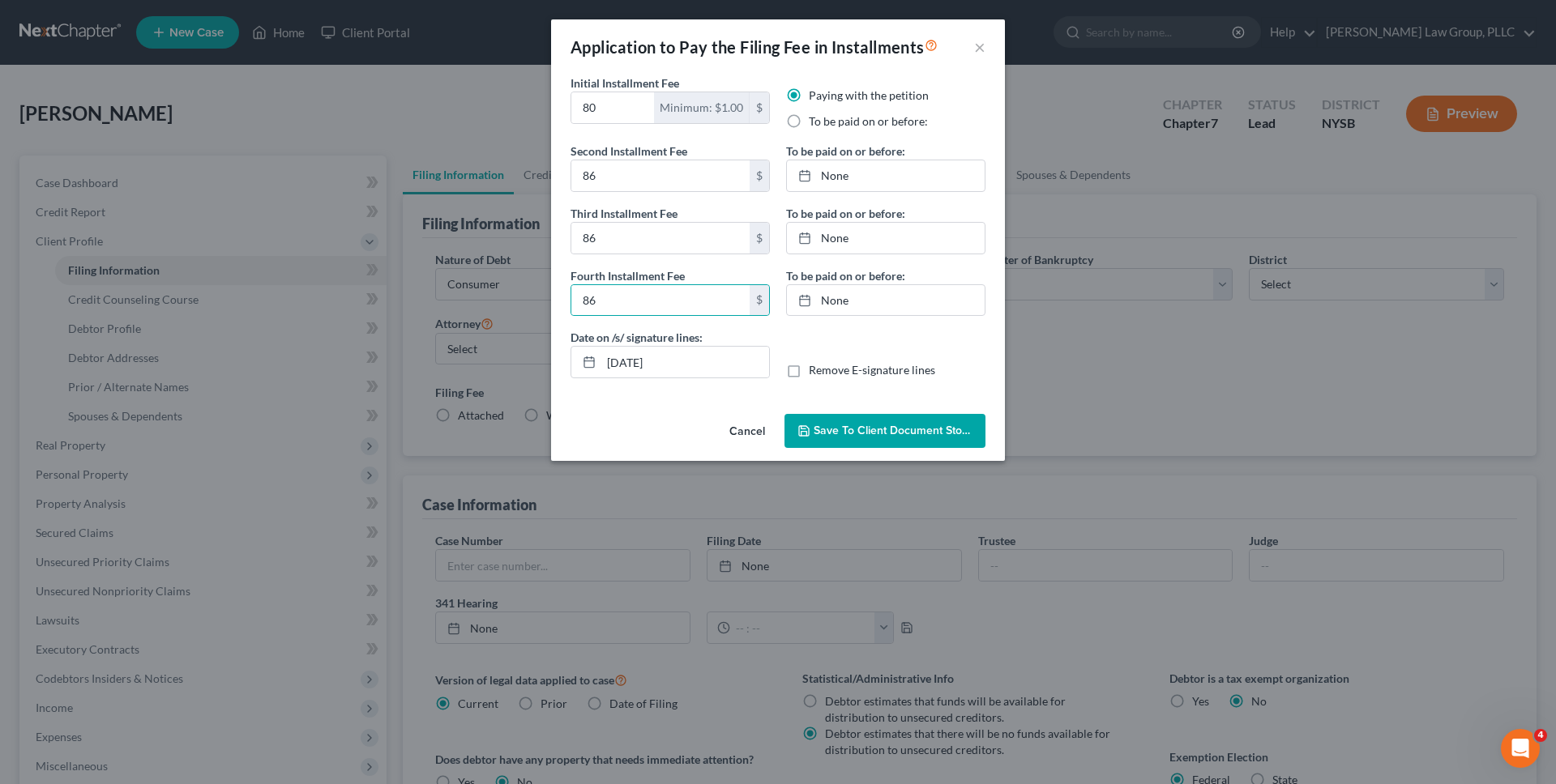
click at [808, 369] on label "Remove E-signature lines" at bounding box center [871, 370] width 126 height 16
click at [816, 369] on input "Remove E-signature lines" at bounding box center [821, 367] width 11 height 11
checkbox input "true"
click at [711, 358] on input "10/01/2025" at bounding box center [685, 362] width 168 height 30
click at [841, 301] on link "None" at bounding box center [886, 300] width 198 height 30
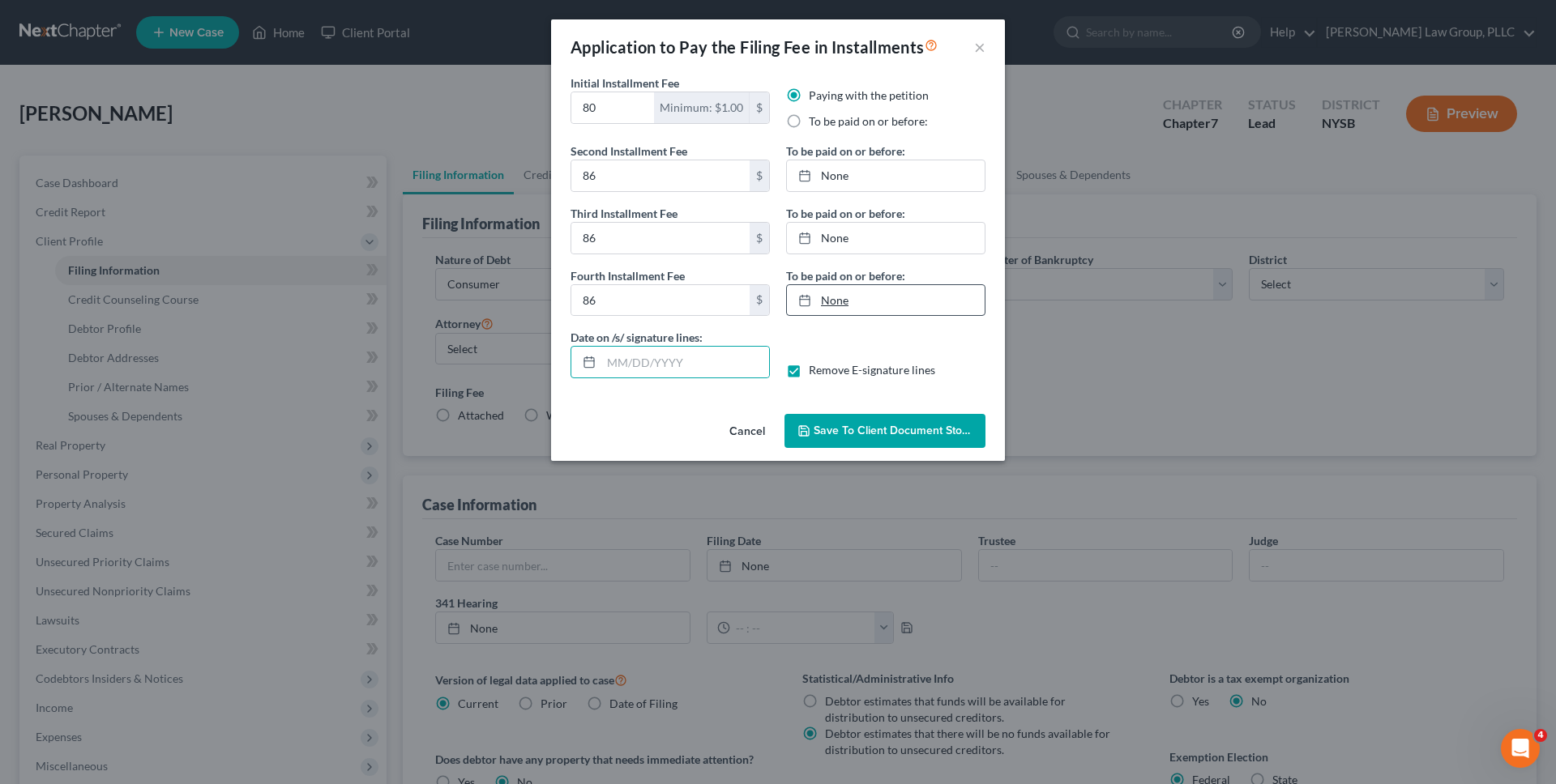
type input "10/1/2025"
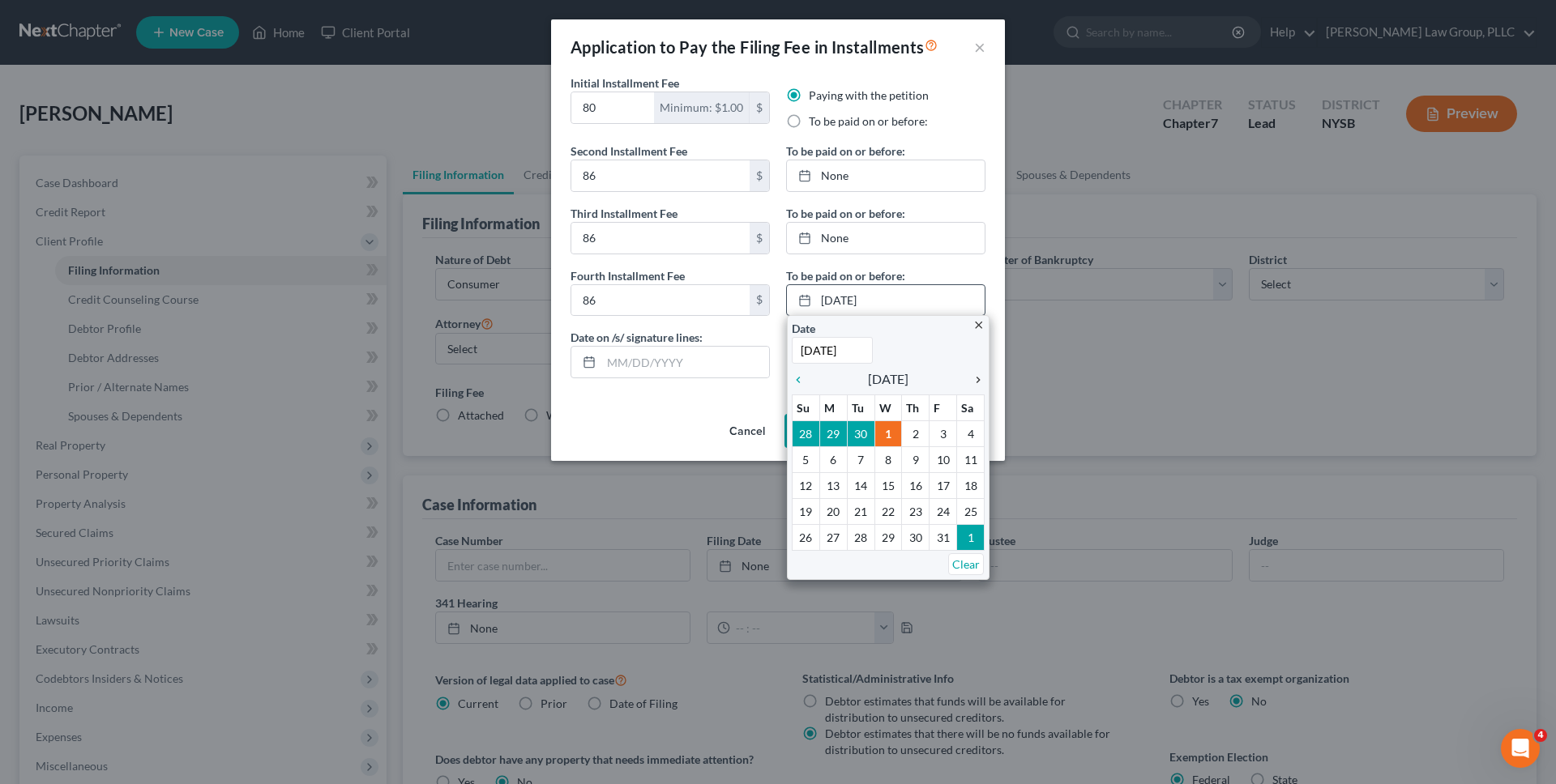
click at [981, 376] on icon "chevron_right" at bounding box center [974, 380] width 22 height 13
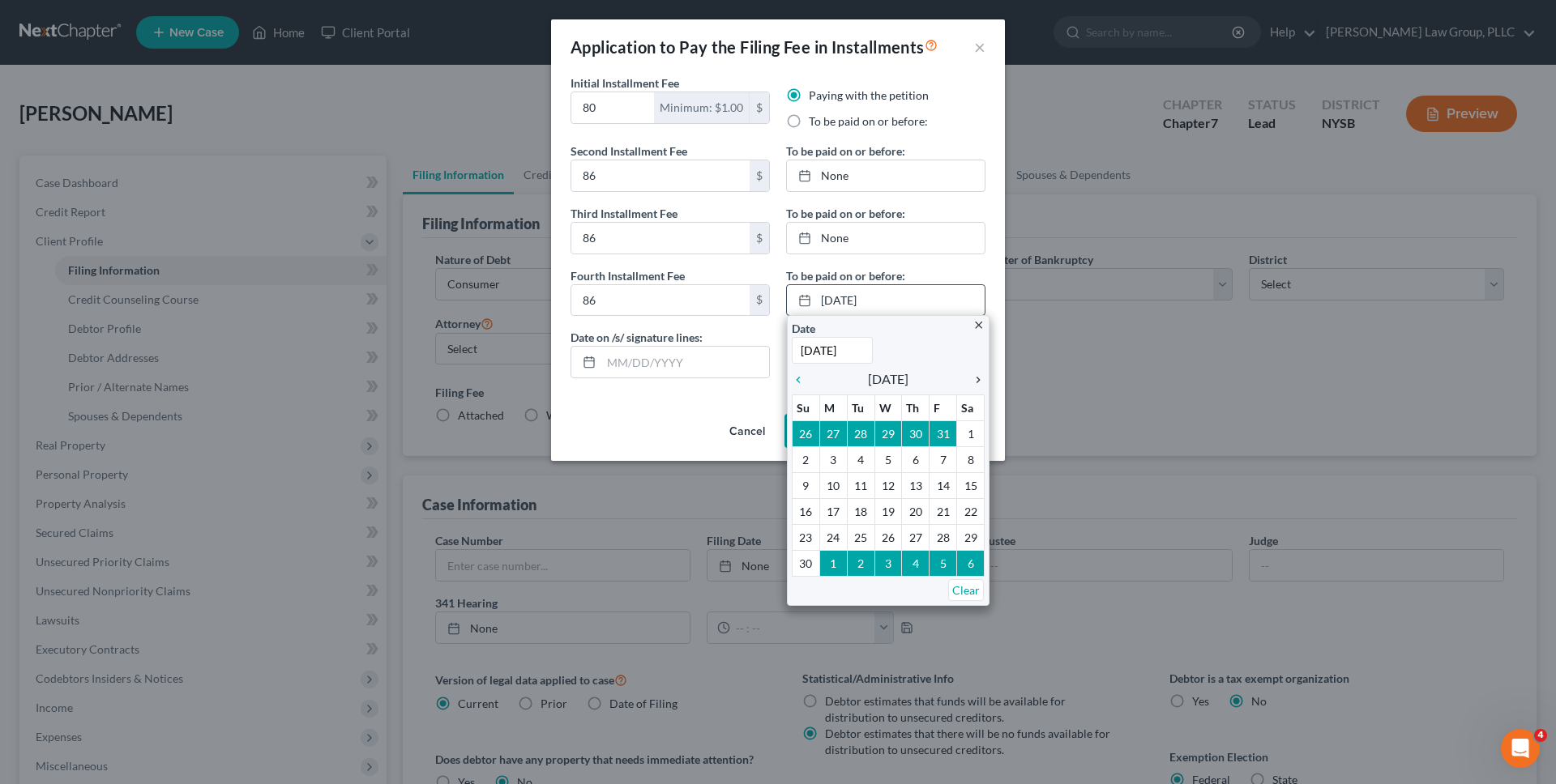
click at [981, 376] on icon "chevron_right" at bounding box center [974, 380] width 22 height 13
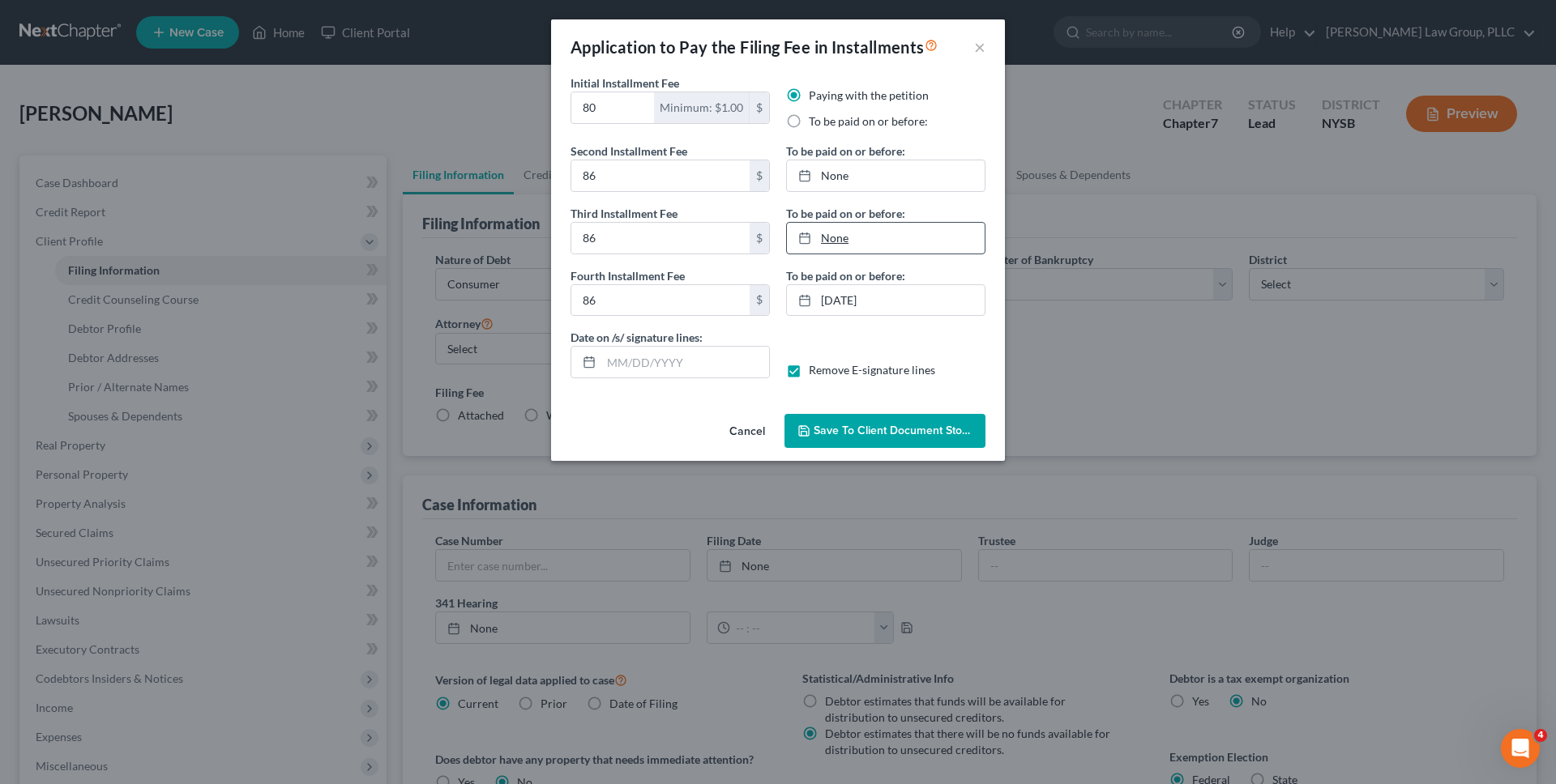
click at [909, 248] on link "None" at bounding box center [886, 238] width 198 height 30
type input "10/1/2025"
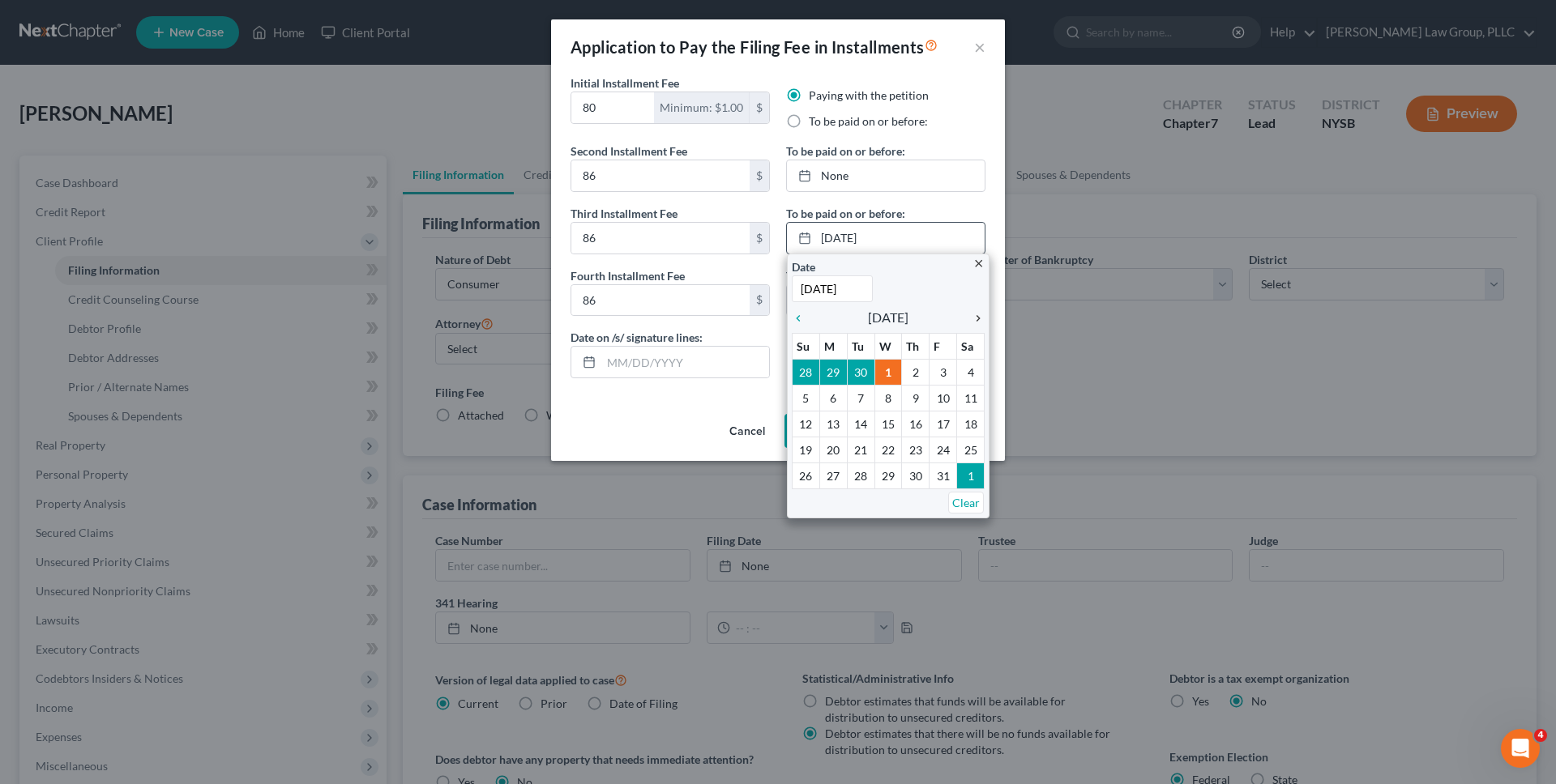
click at [969, 323] on icon "chevron_right" at bounding box center [974, 318] width 22 height 13
click at [970, 323] on icon "chevron_right" at bounding box center [974, 318] width 22 height 13
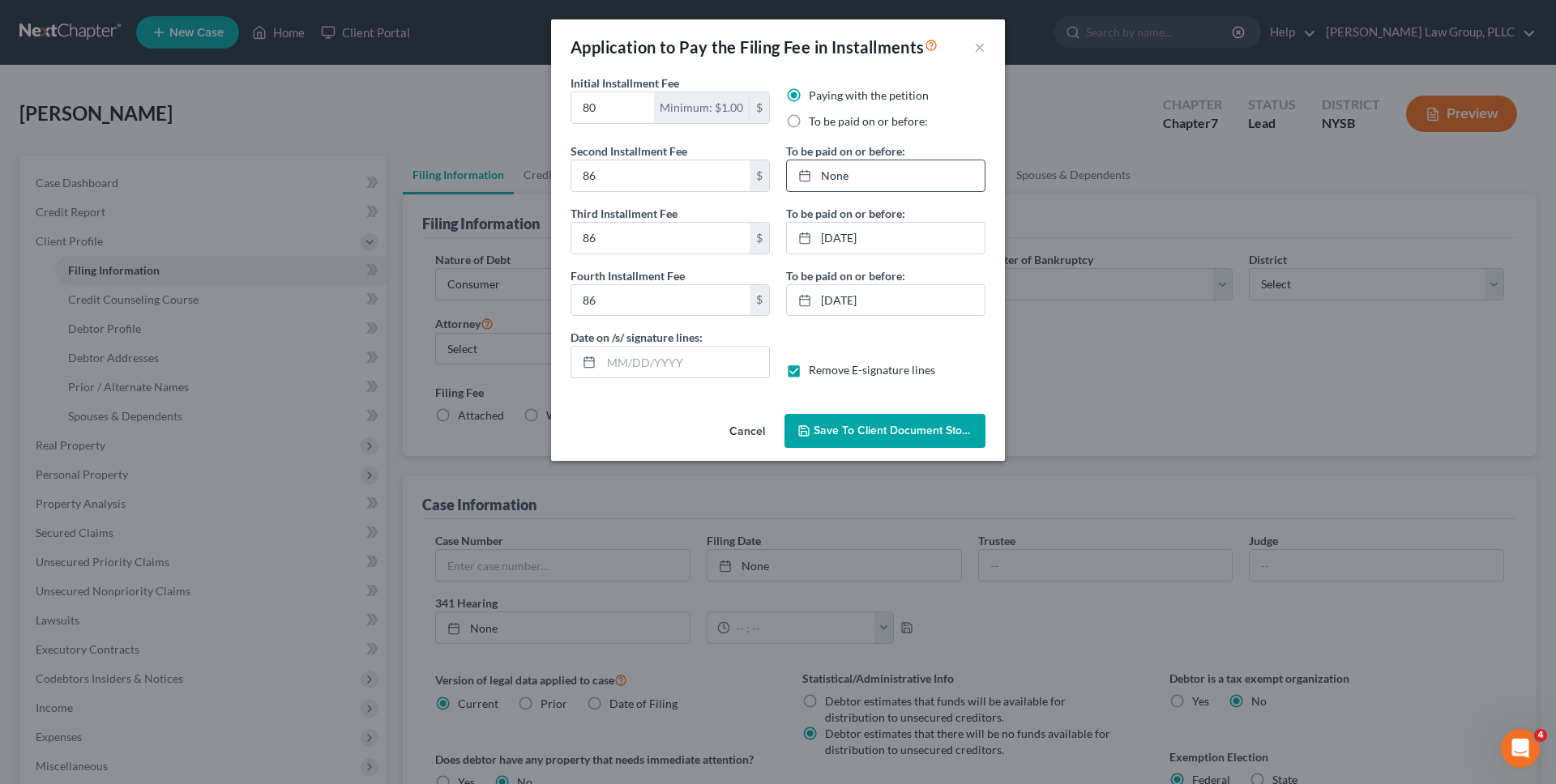
click at [877, 190] on link "None" at bounding box center [886, 176] width 198 height 30
type input "10/1/2025"
click at [894, 421] on button "Save to Client Document Storage" at bounding box center [885, 431] width 201 height 34
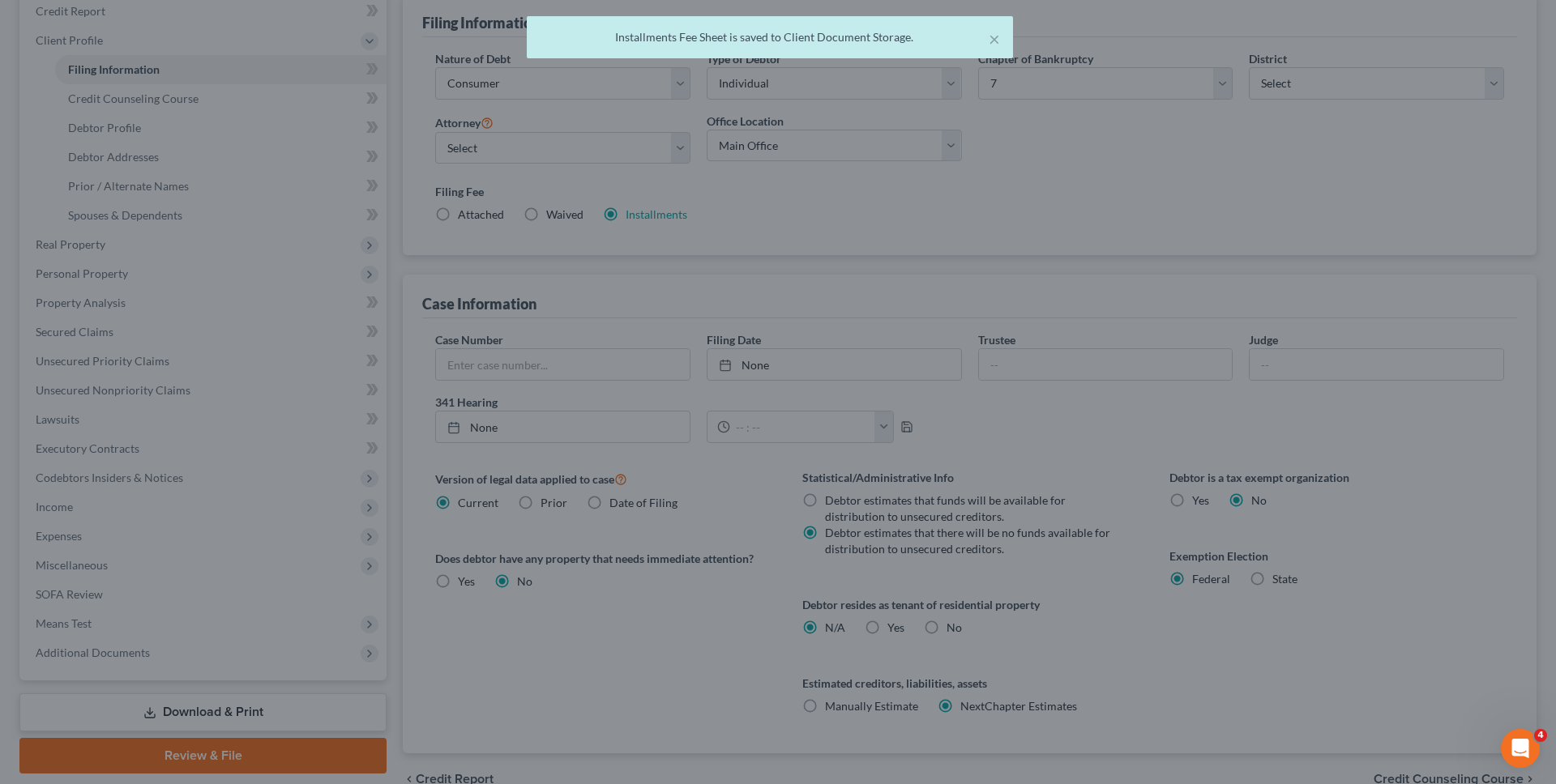
scroll to position [283, 0]
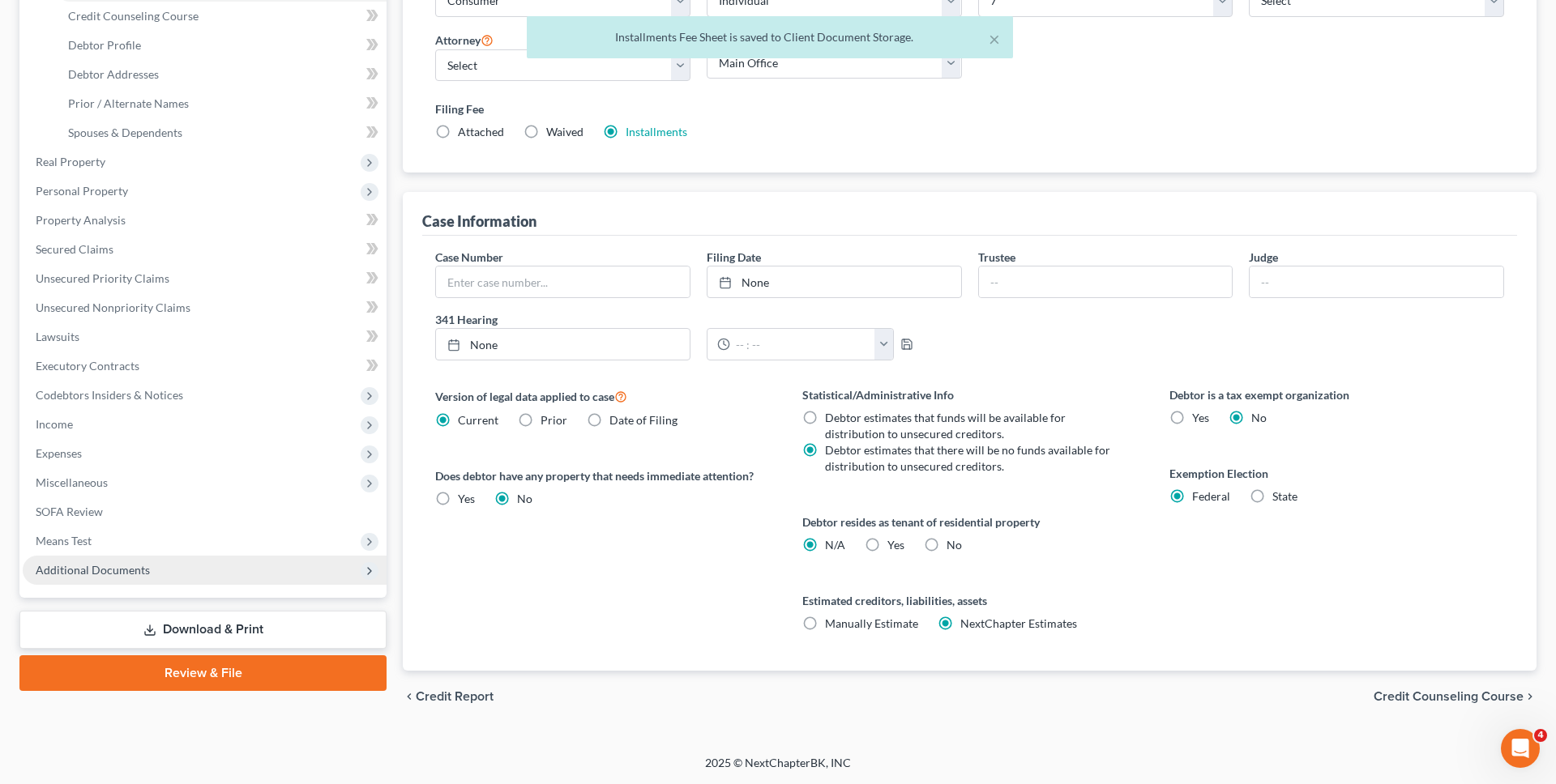
click at [328, 571] on span "Additional Documents" at bounding box center [204, 570] width 364 height 30
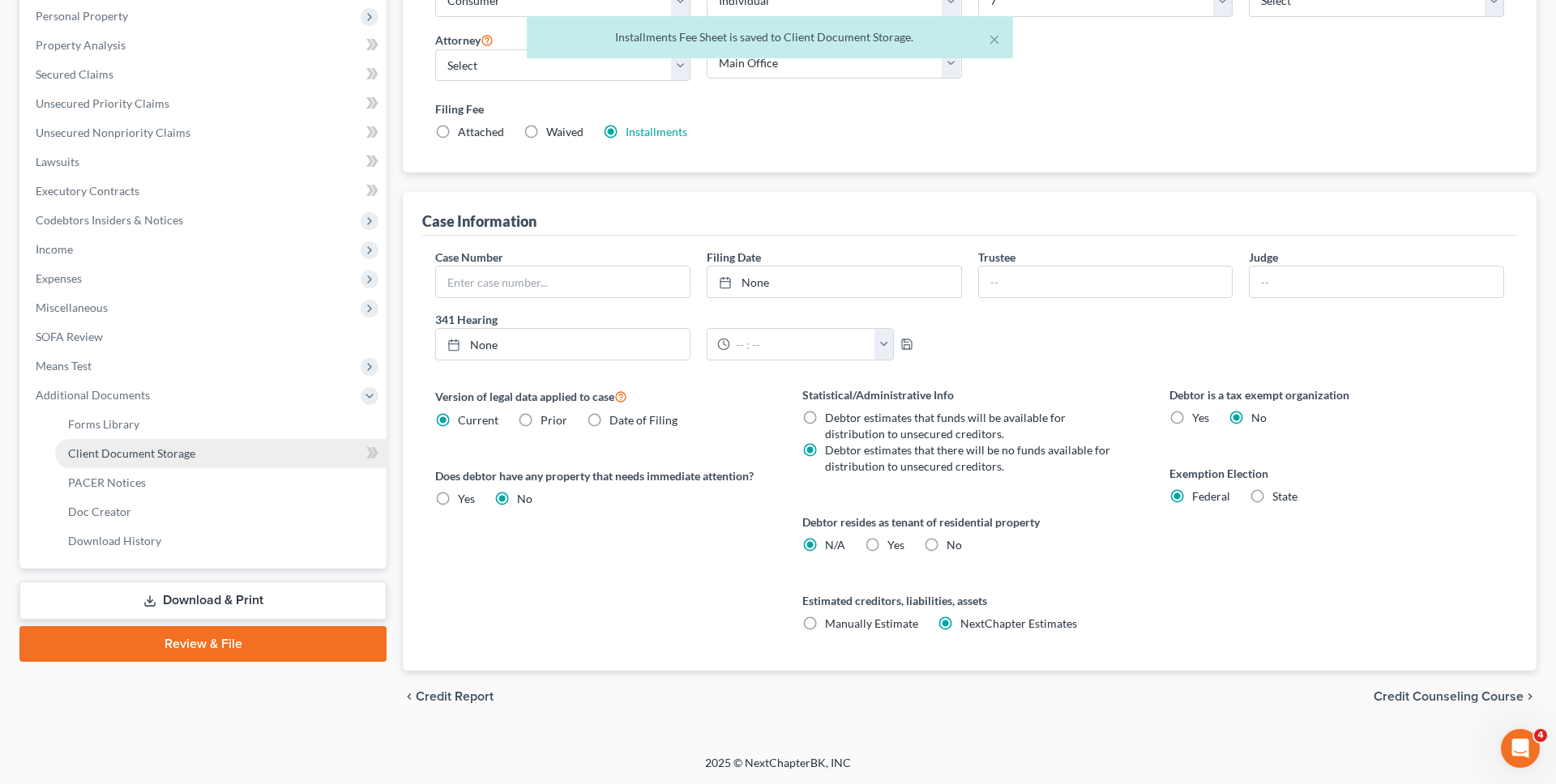
click at [203, 453] on link "Client Document Storage" at bounding box center [220, 453] width 332 height 30
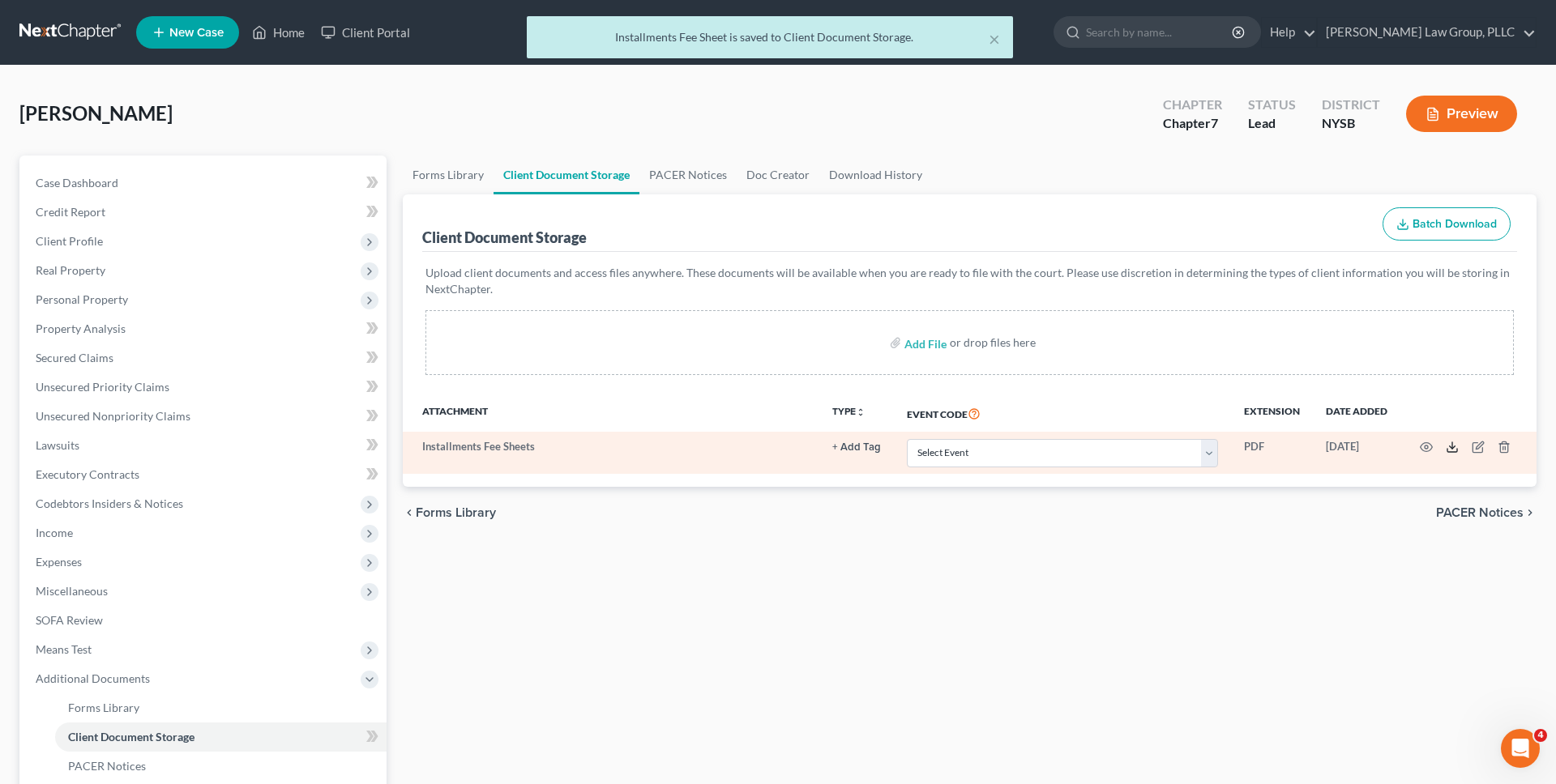
click at [1448, 448] on icon at bounding box center [1452, 447] width 13 height 13
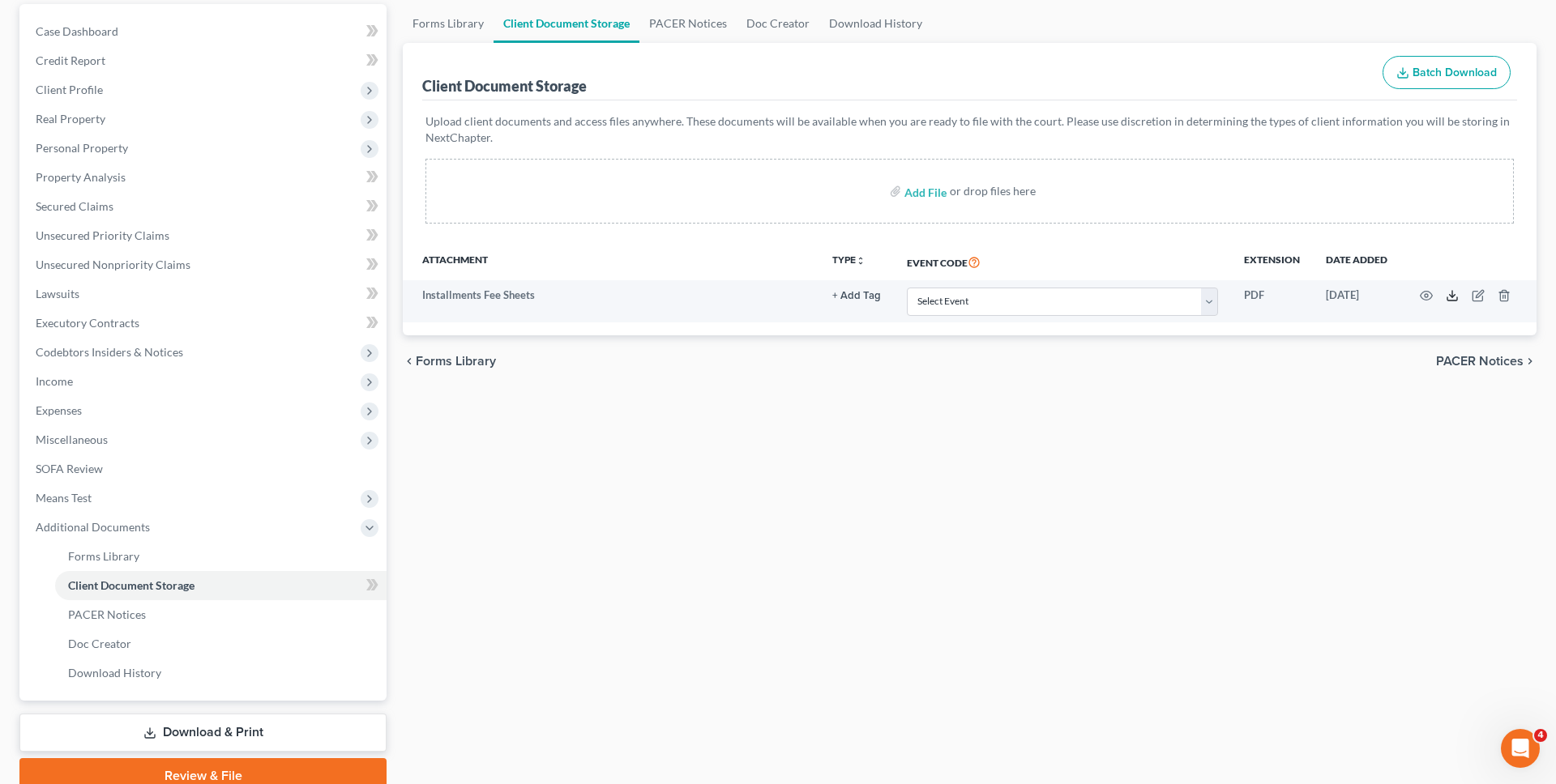
scroll to position [223, 0]
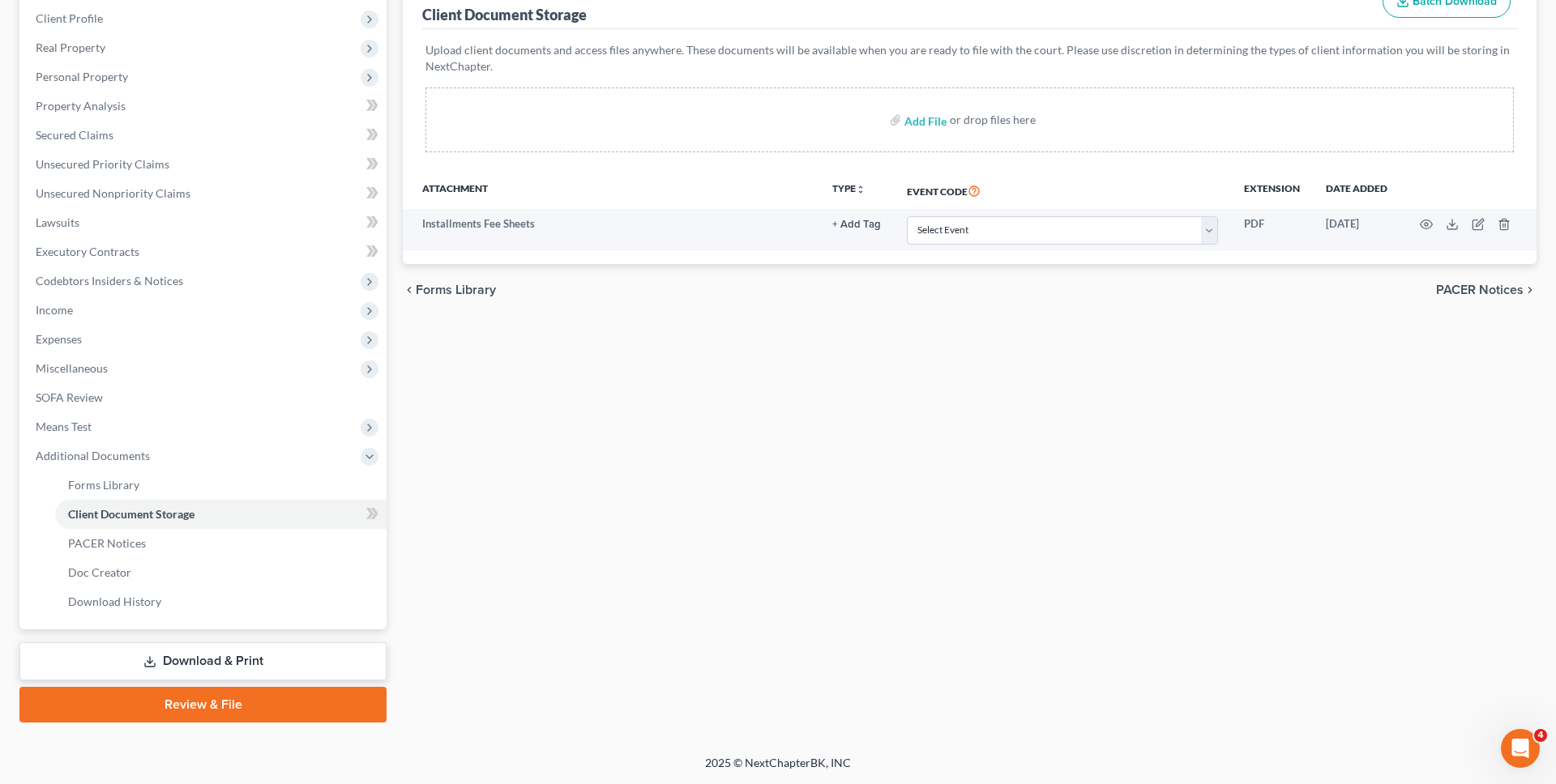
click at [190, 672] on link "Download & Print" at bounding box center [203, 661] width 367 height 38
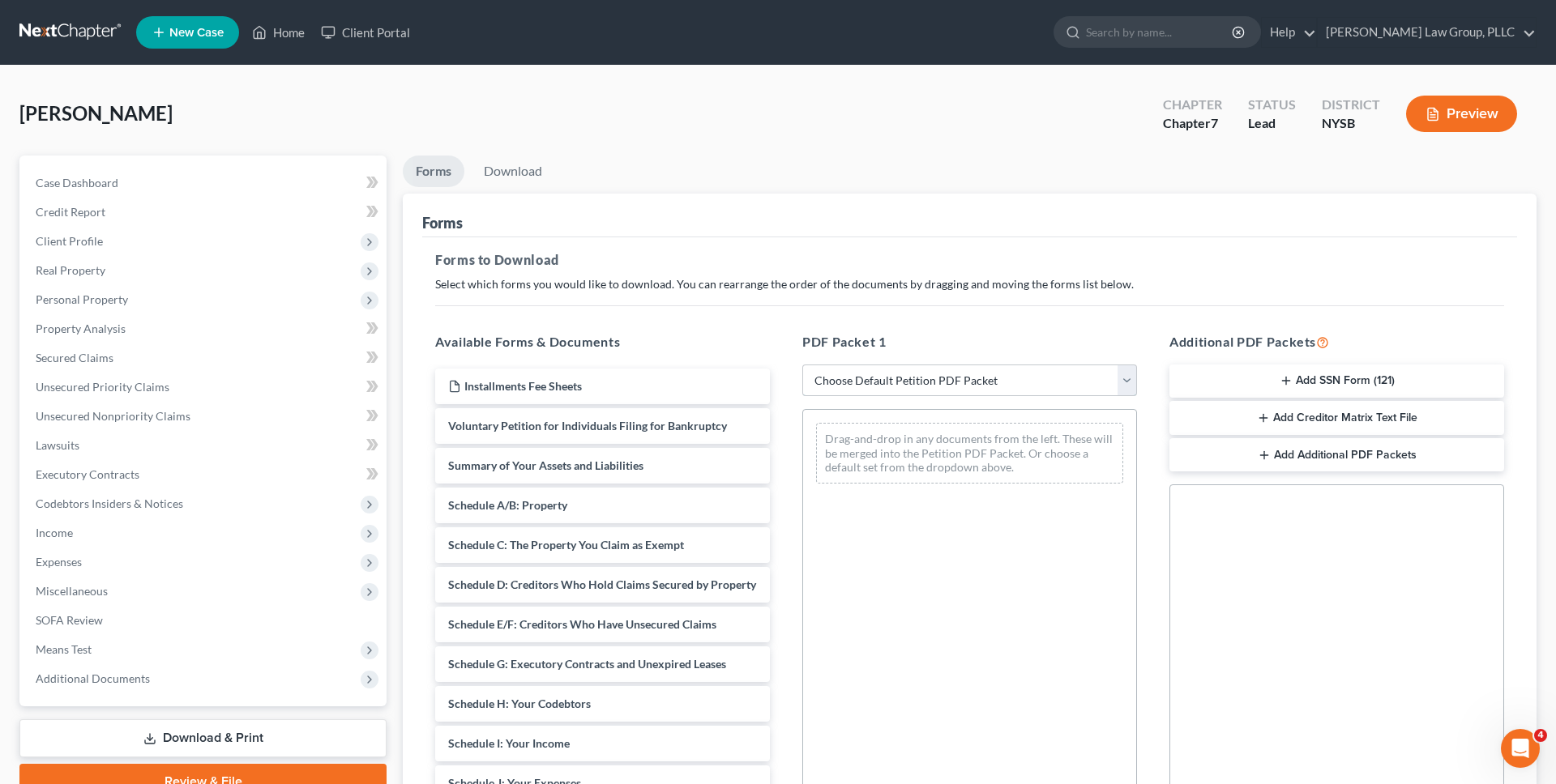
click at [938, 392] on select "Choose Default Petition PDF Packet Complete Bankruptcy Petition (all forms and …" at bounding box center [969, 381] width 334 height 32
select select "0"
click at [802, 365] on select "Choose Default Petition PDF Packet Complete Bankruptcy Petition (all forms and …" at bounding box center [969, 381] width 334 height 32
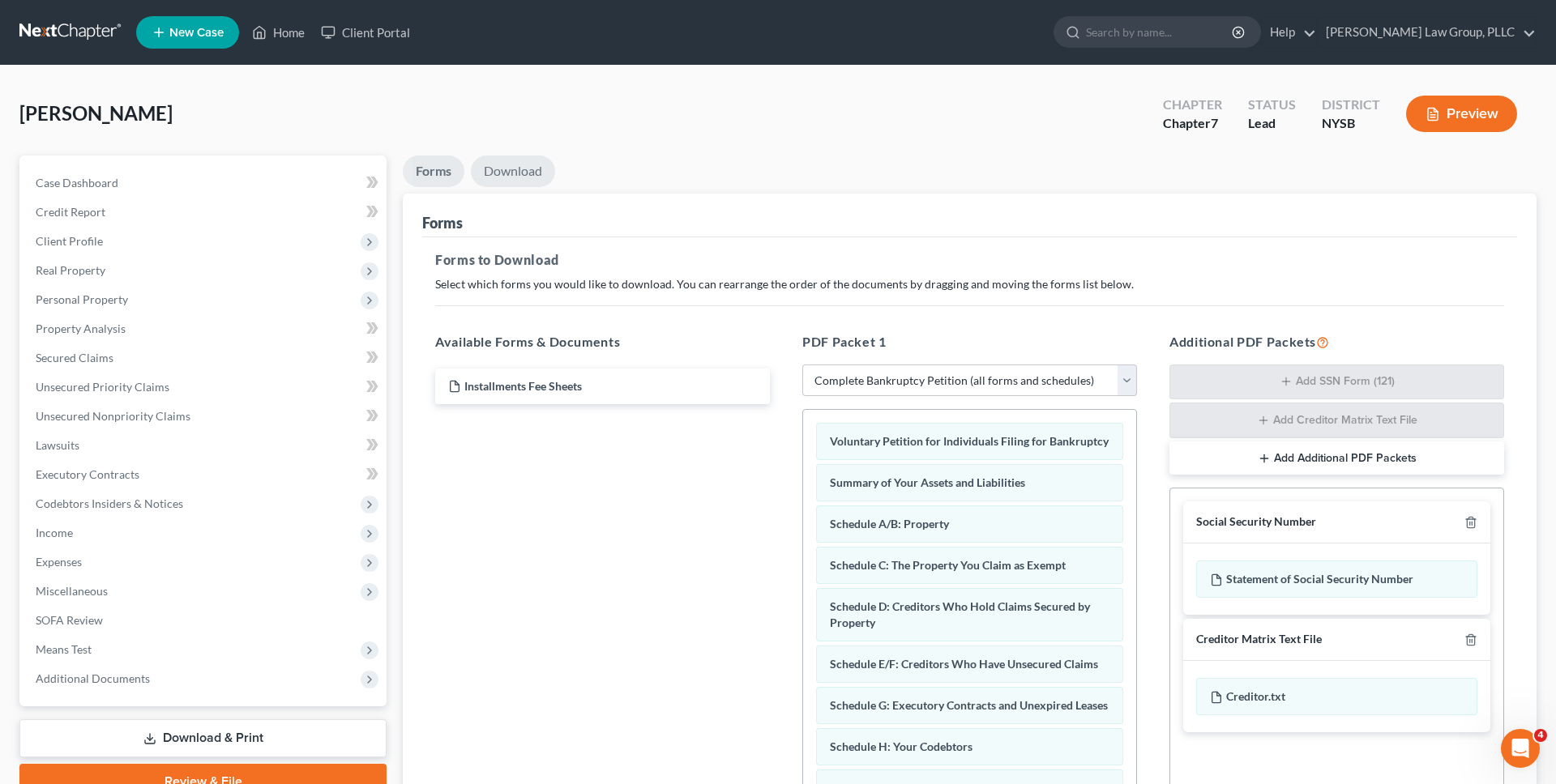
click at [530, 177] on link "Download" at bounding box center [513, 171] width 84 height 31
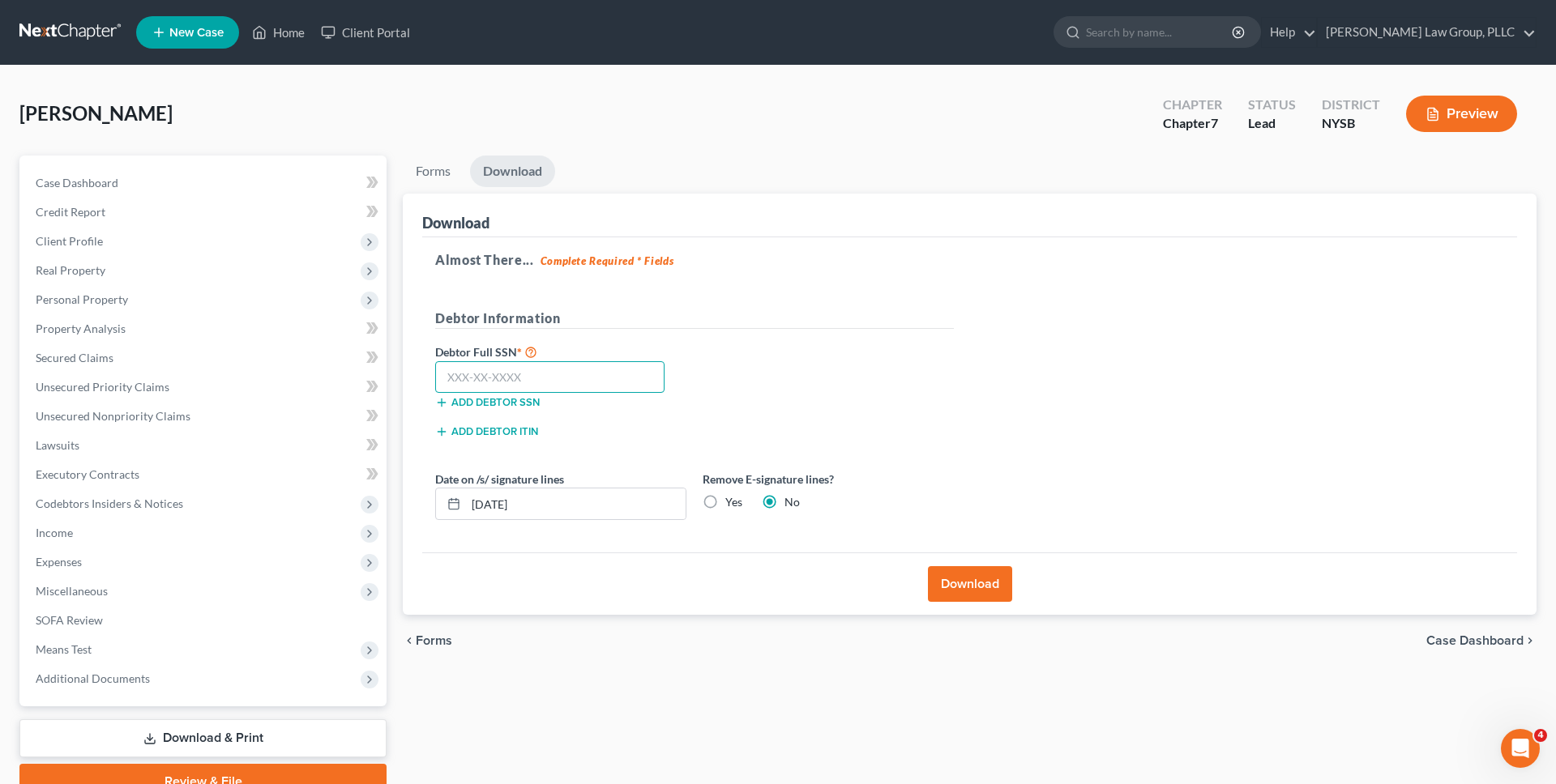
click at [509, 380] on input "text" at bounding box center [550, 377] width 229 height 32
click at [547, 501] on input "10/01/2025" at bounding box center [575, 504] width 220 height 30
click at [725, 495] on label "Yes" at bounding box center [733, 503] width 17 height 16
click at [731, 495] on input "Yes" at bounding box center [737, 500] width 11 height 11
radio input "true"
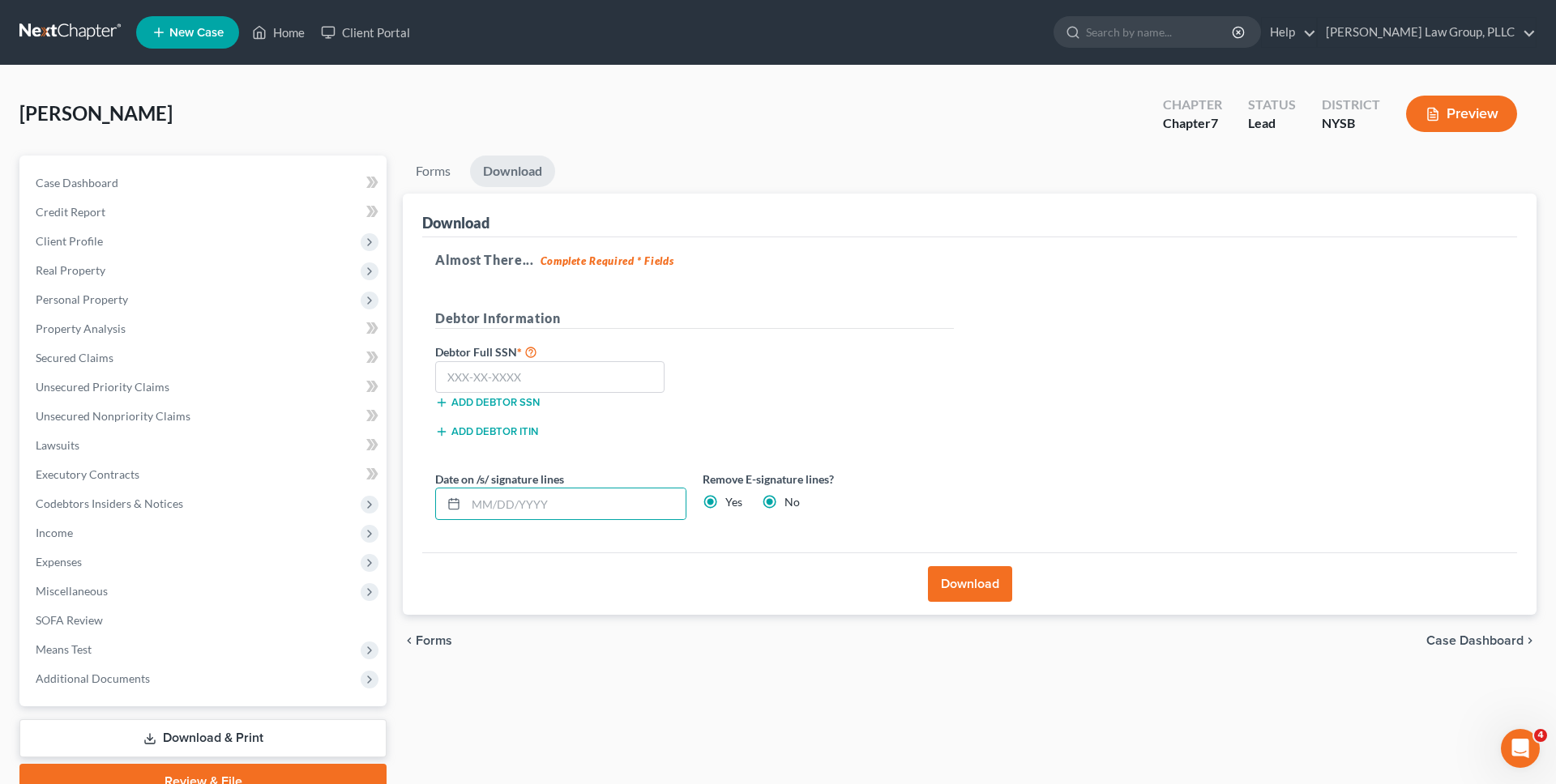
radio input "false"
click at [997, 592] on button "Download" at bounding box center [970, 584] width 84 height 36
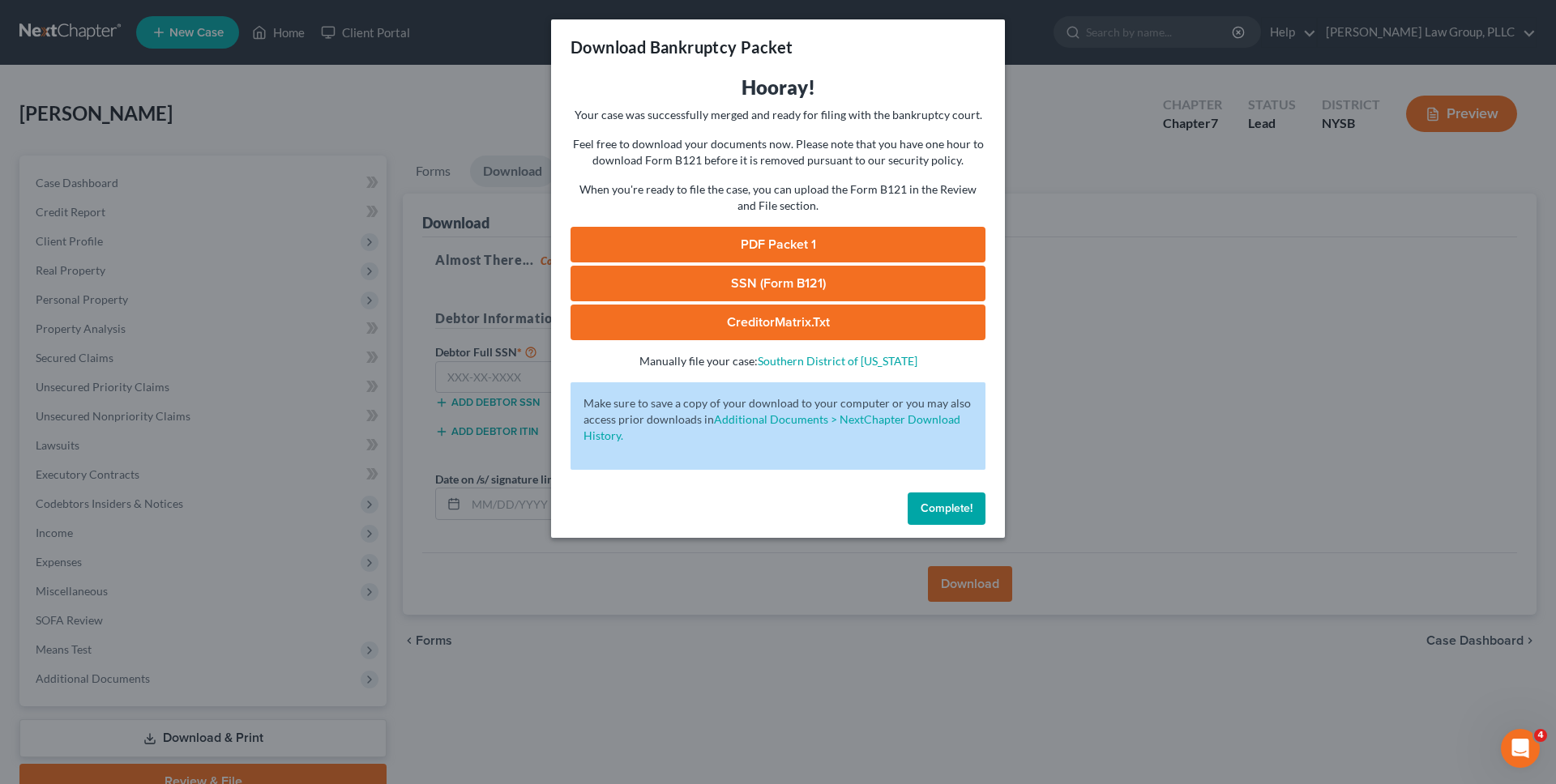
click at [826, 240] on link "PDF Packet 1" at bounding box center [778, 245] width 415 height 36
click at [416, 81] on div "Download Bankruptcy Packet Hooray! Your case was successfully merged and ready …" at bounding box center [778, 392] width 1556 height 784
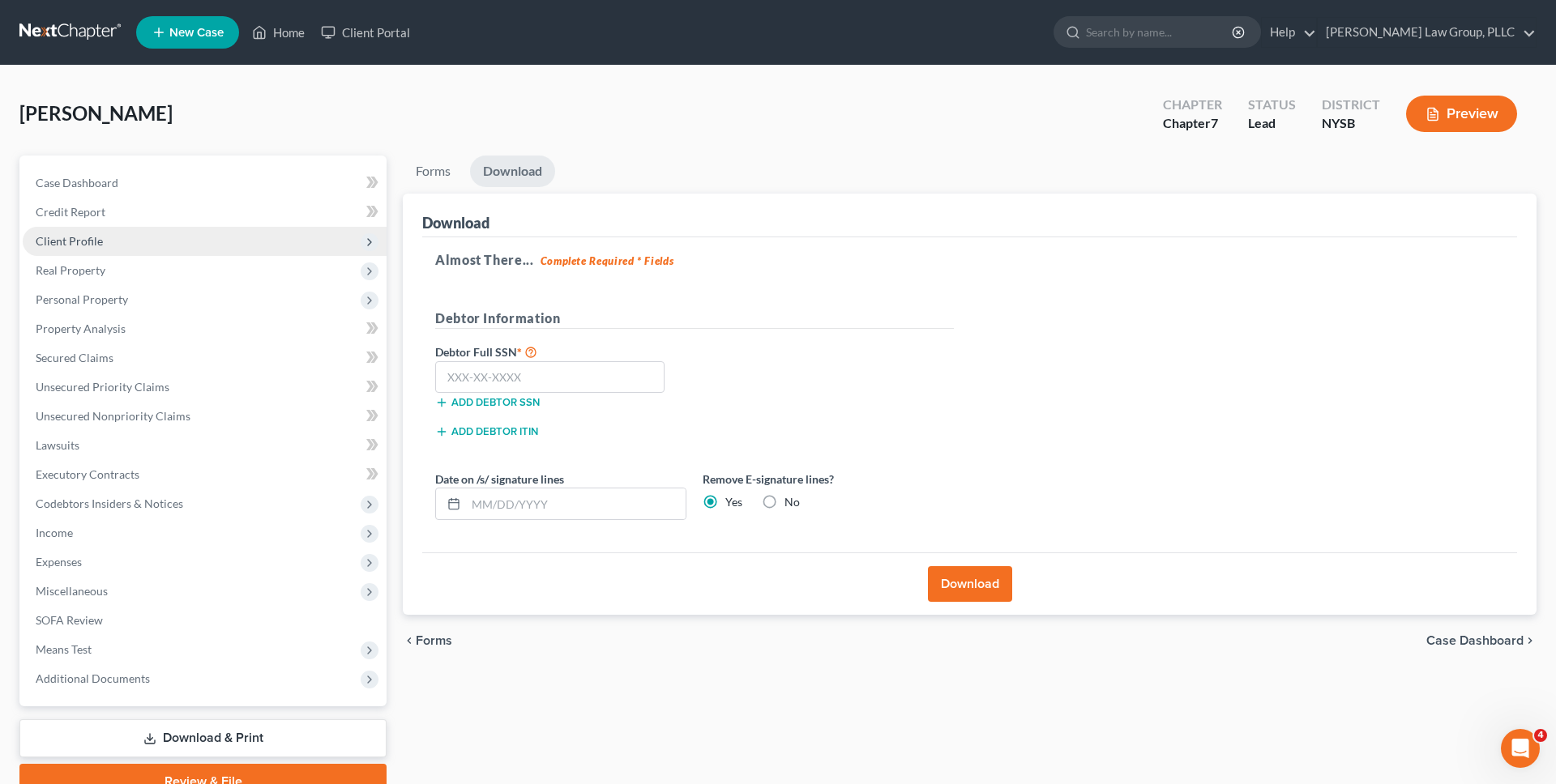
click at [96, 241] on span "Client Profile" at bounding box center [69, 240] width 67 height 13
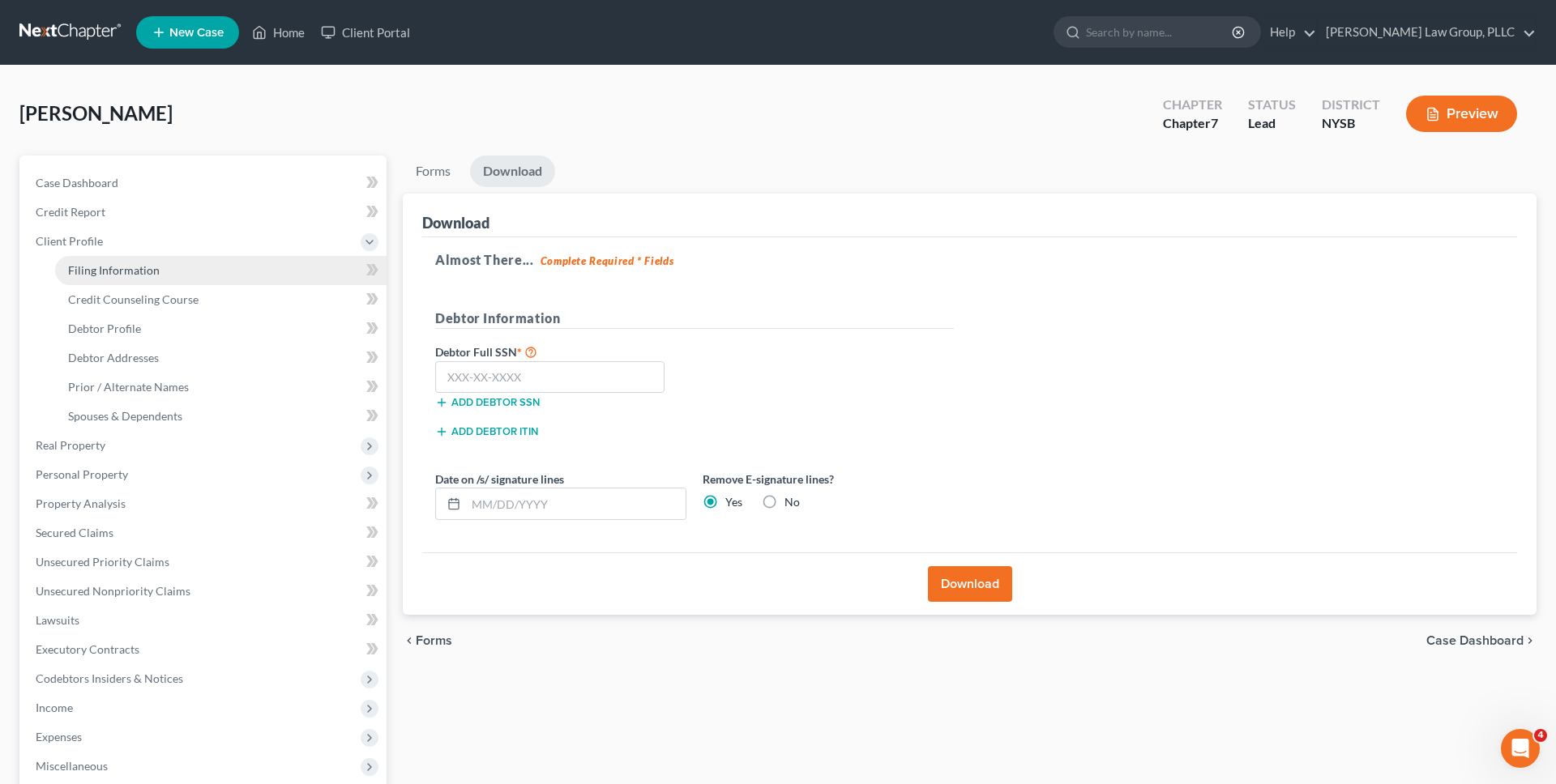
click at [95, 275] on span "Filing Information" at bounding box center [114, 270] width 91 height 13
select select "1"
select select "0"
select select "55"
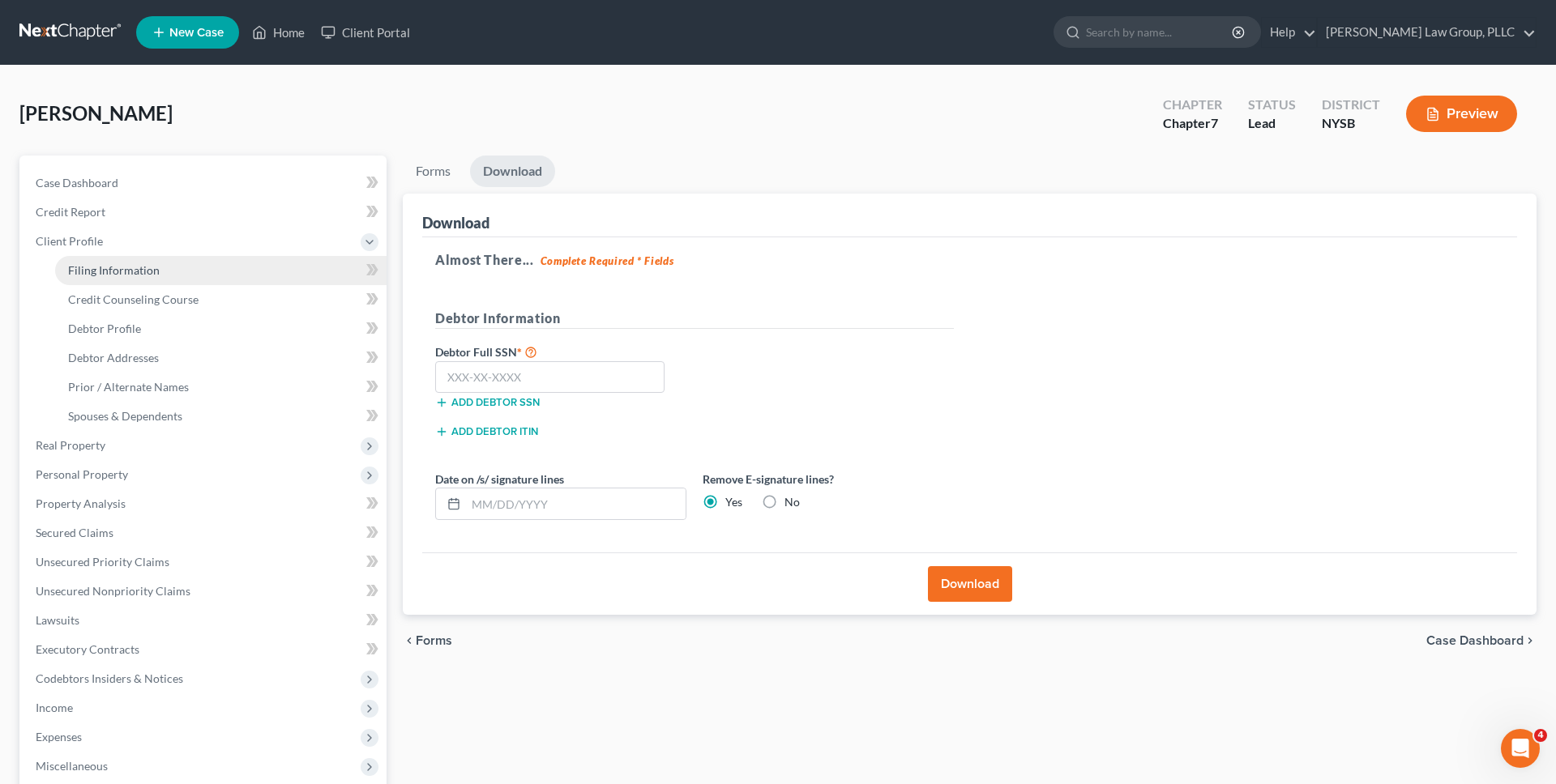
select select "0"
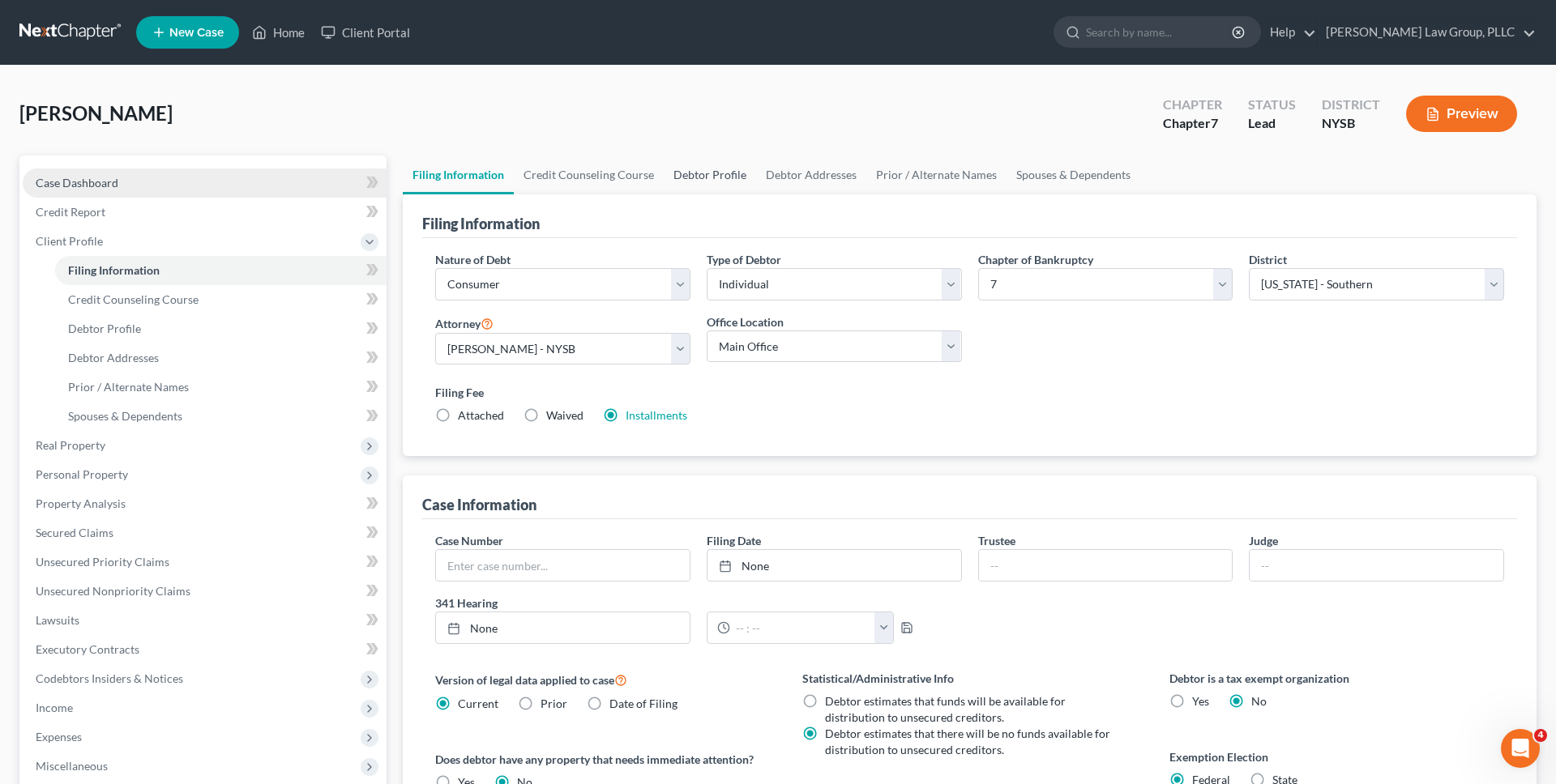
click at [718, 172] on link "Debtor Profile" at bounding box center [709, 175] width 92 height 39
select select "0"
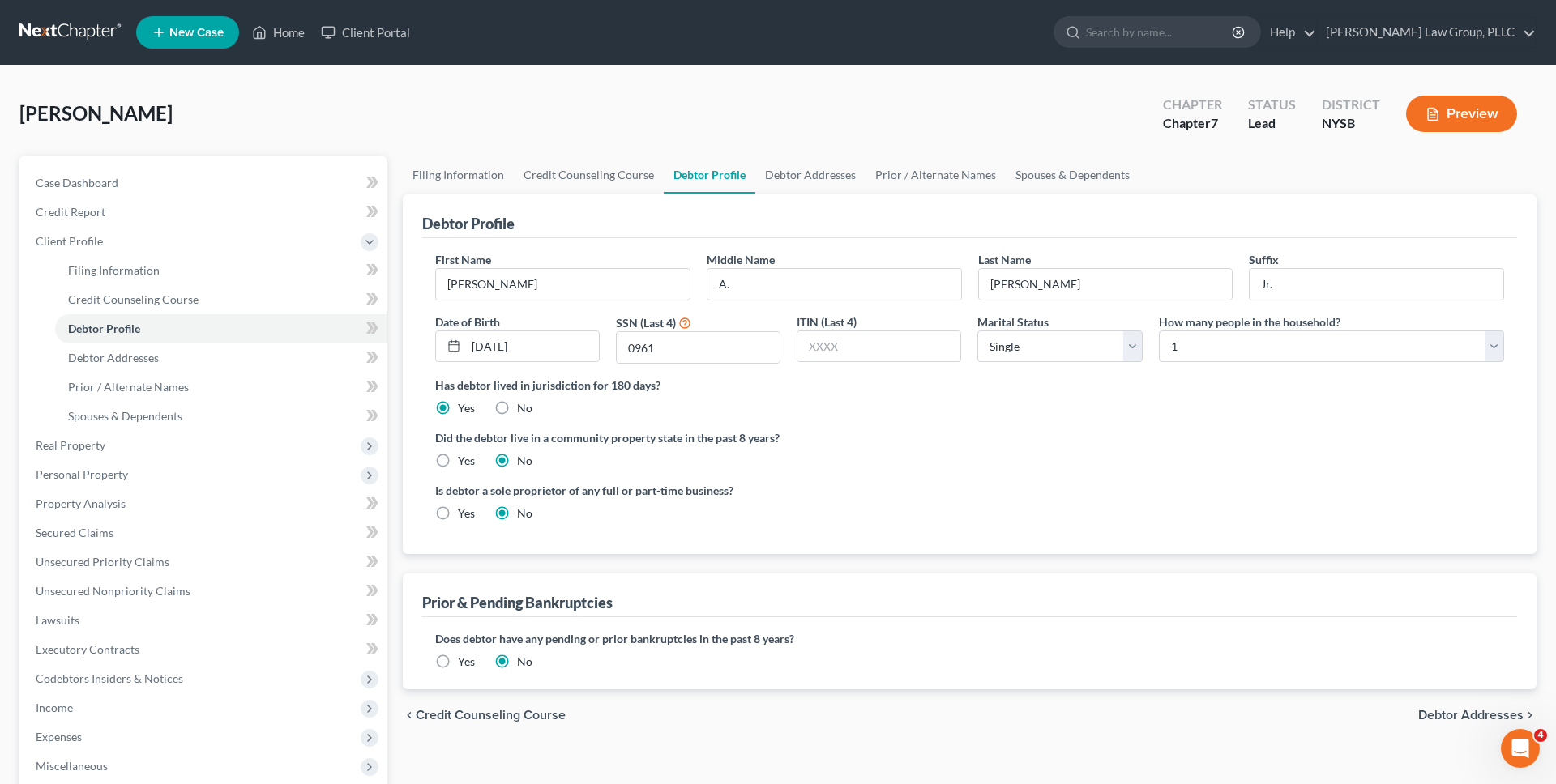
click at [70, 36] on link at bounding box center [72, 32] width 104 height 30
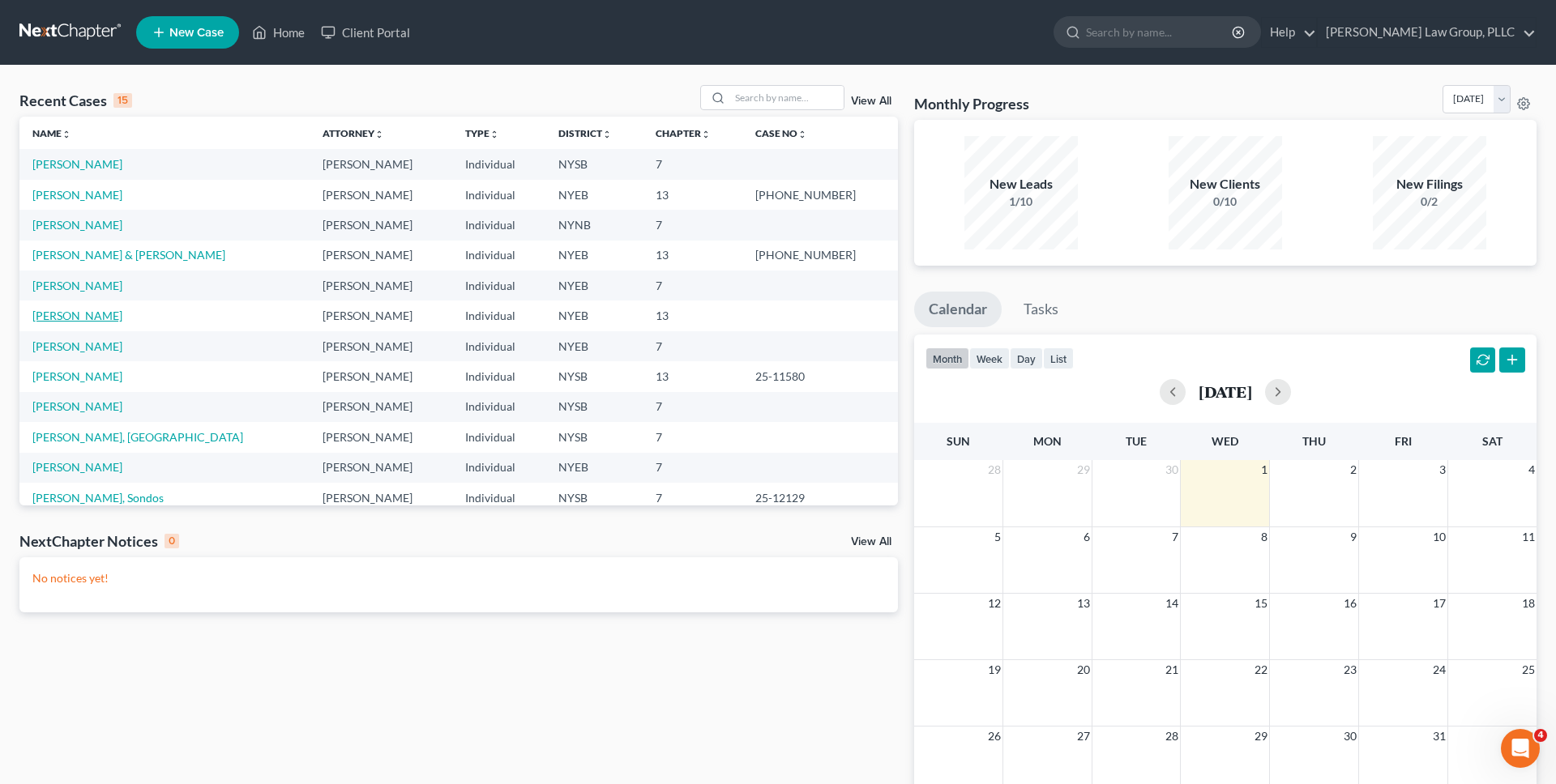
click at [98, 318] on link "[PERSON_NAME]" at bounding box center [77, 314] width 90 height 13
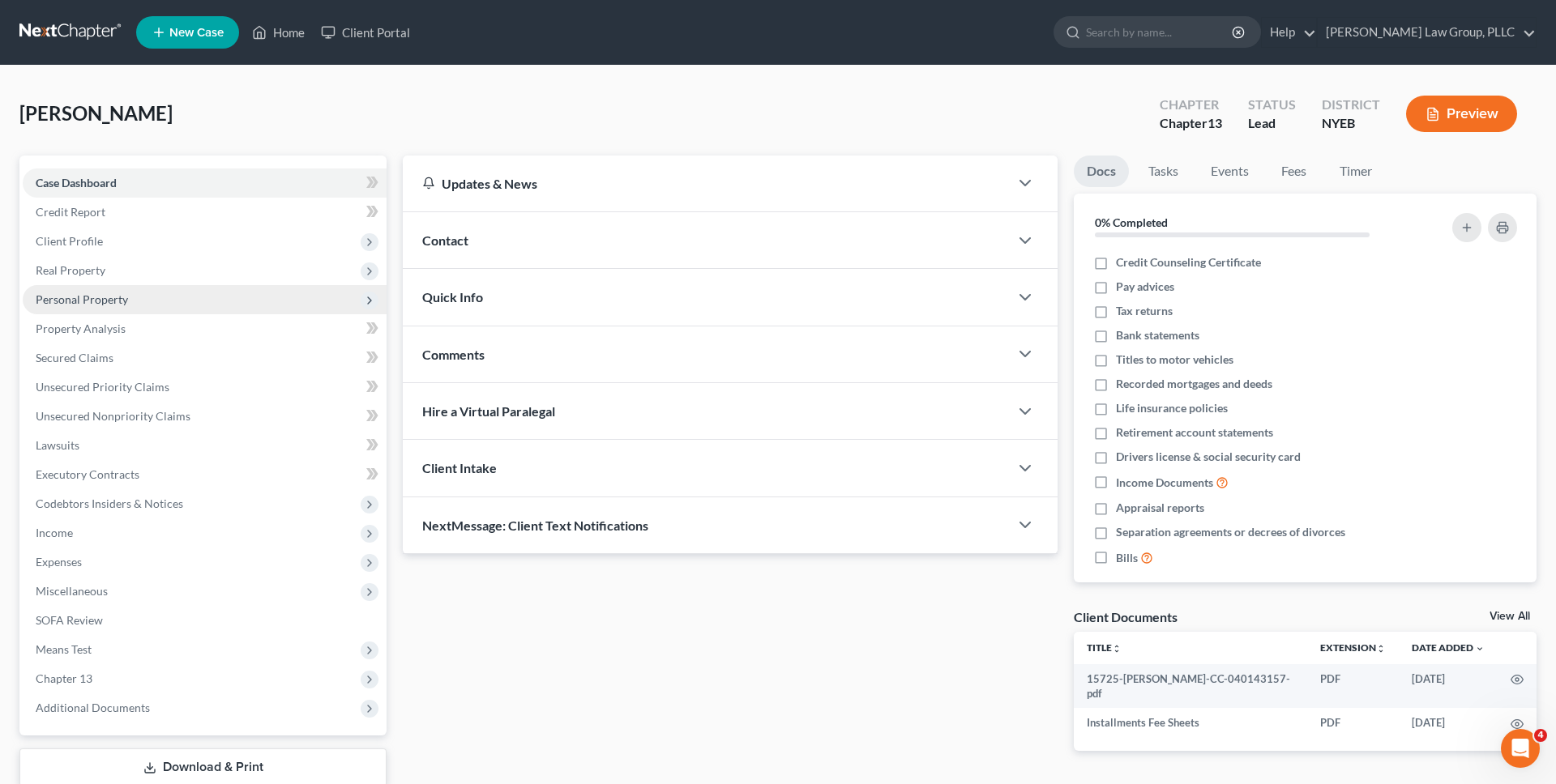
click at [208, 302] on span "Personal Property" at bounding box center [204, 299] width 364 height 30
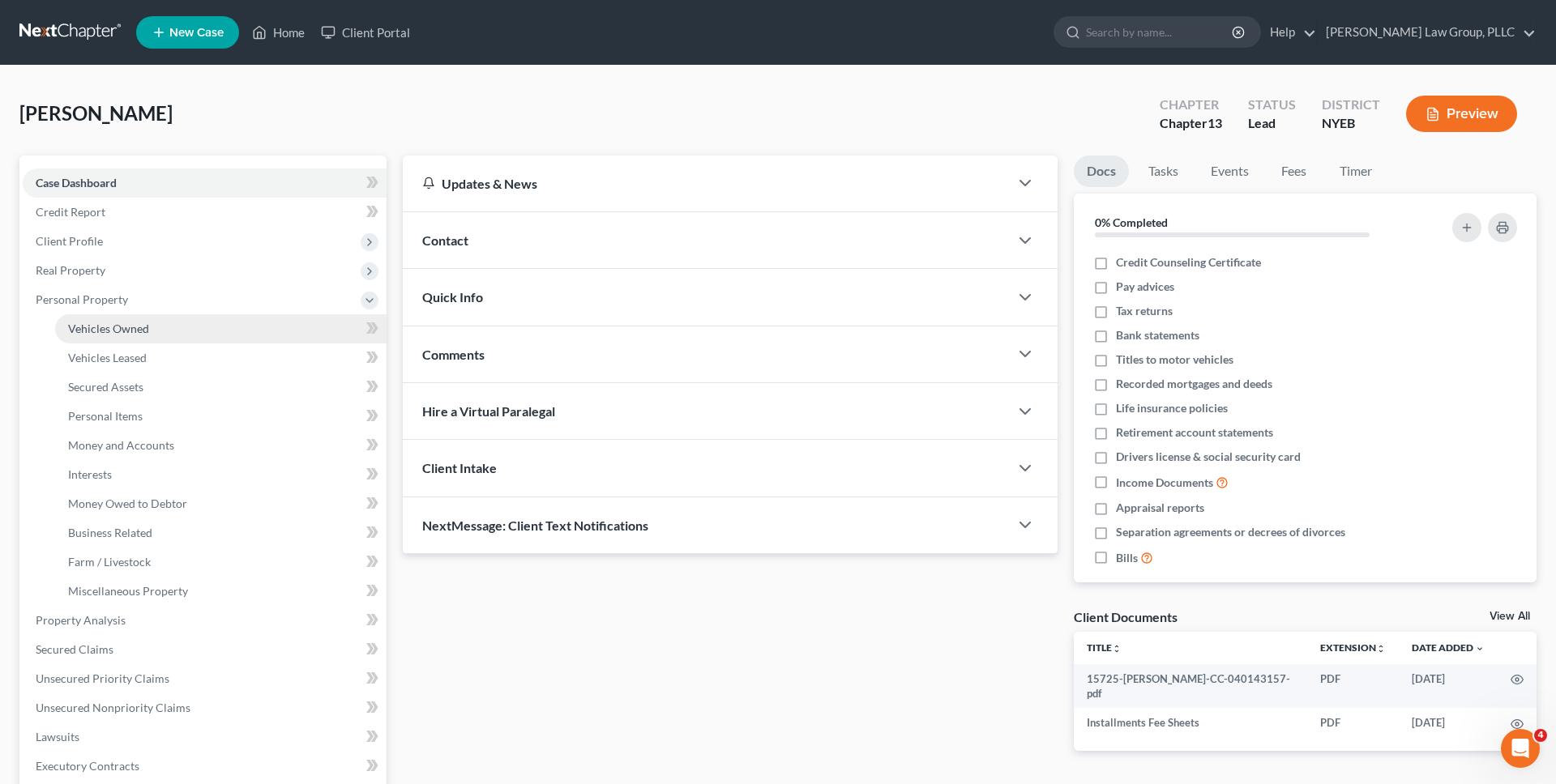
click at [152, 334] on link "Vehicles Owned" at bounding box center [220, 329] width 332 height 30
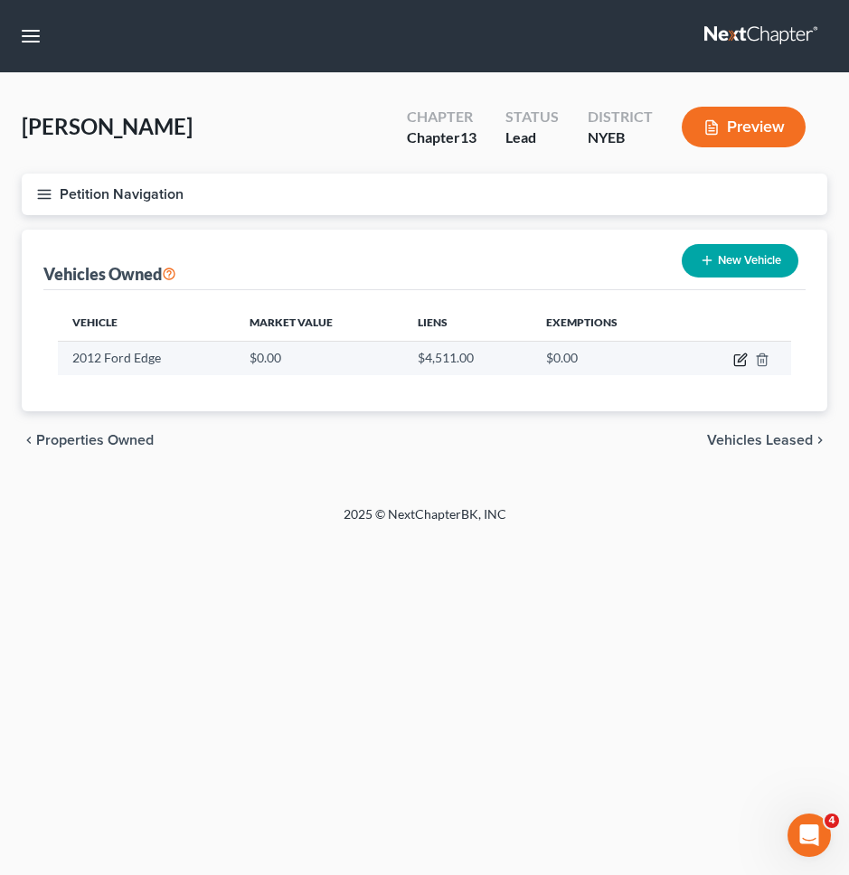
click at [741, 363] on icon "button" at bounding box center [740, 360] width 14 height 14
select select "0"
select select "14"
select select "4"
select select "0"
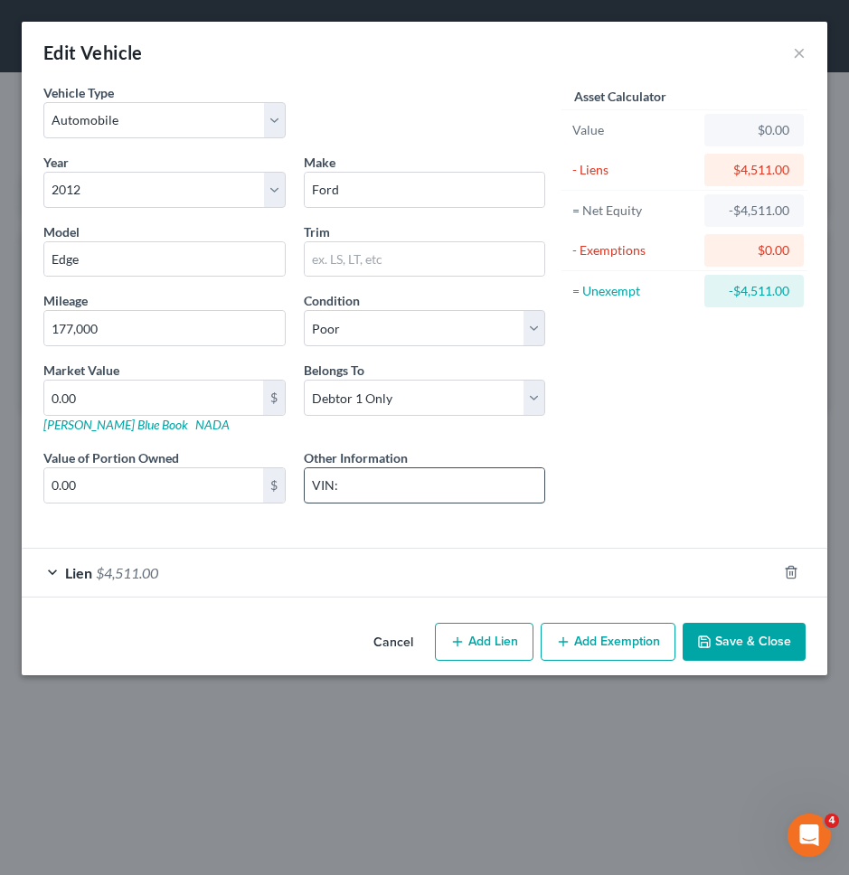
click at [497, 498] on input "VIN:" at bounding box center [425, 485] width 240 height 34
click at [459, 486] on input "VIN: 2FMDK4KCOCBA56965" at bounding box center [425, 485] width 240 height 34
type input "VIN: 2FMDK4KCOCBA56965"
click at [98, 424] on link "[PERSON_NAME] Blue Book" at bounding box center [115, 424] width 145 height 15
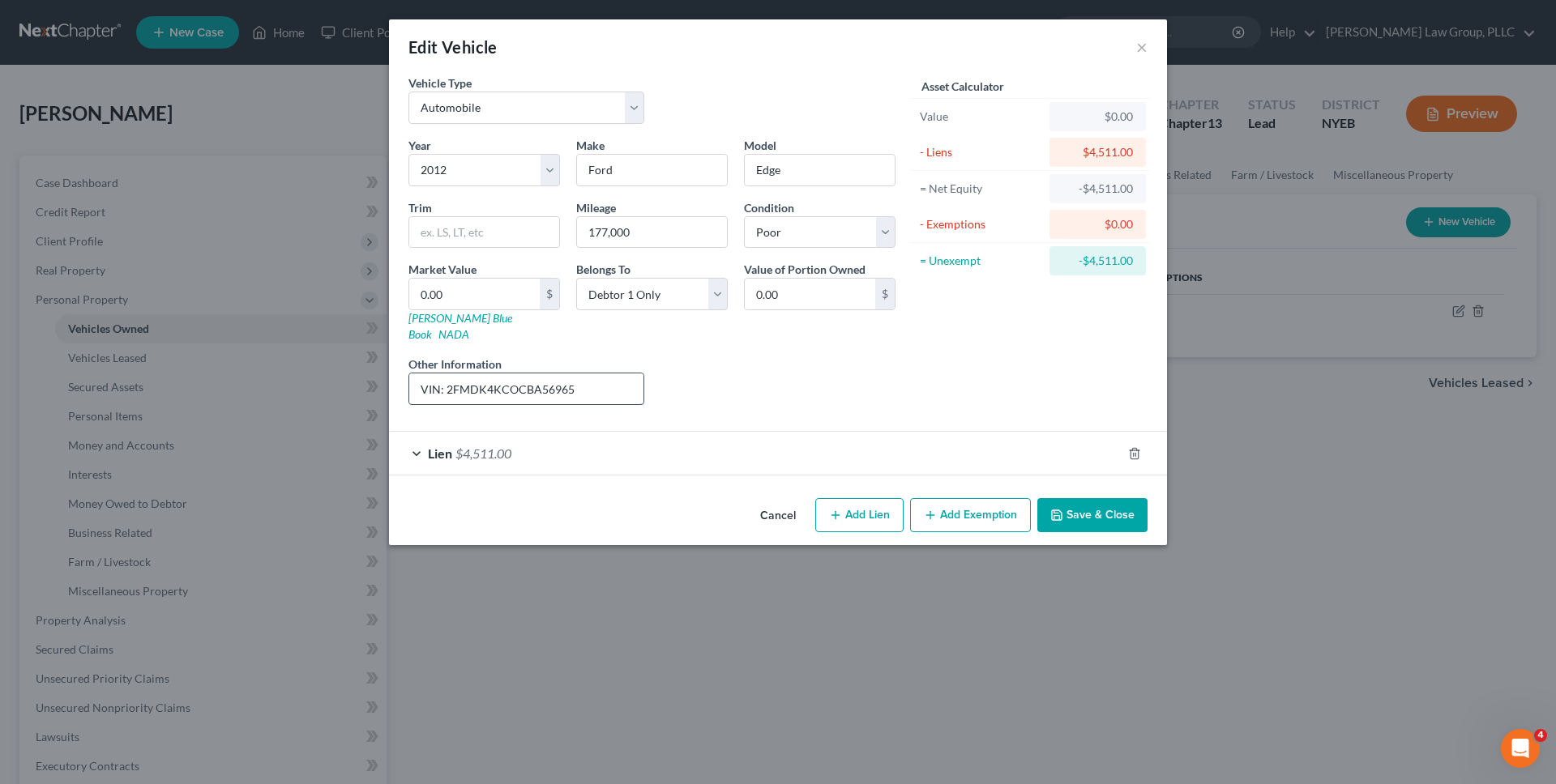
click at [509, 383] on input "VIN: 2FMDK4KCOCBA56965" at bounding box center [526, 389] width 234 height 30
click at [509, 383] on input "VIN: 2FMDK4KCOCBA56965" at bounding box center [526, 389] width 234 height 30
drag, startPoint x: 547, startPoint y: 375, endPoint x: 498, endPoint y: 376, distance: 49.0
click at [554, 374] on input "VIN: 2FMDK4KCOCBA56965" at bounding box center [526, 389] width 234 height 30
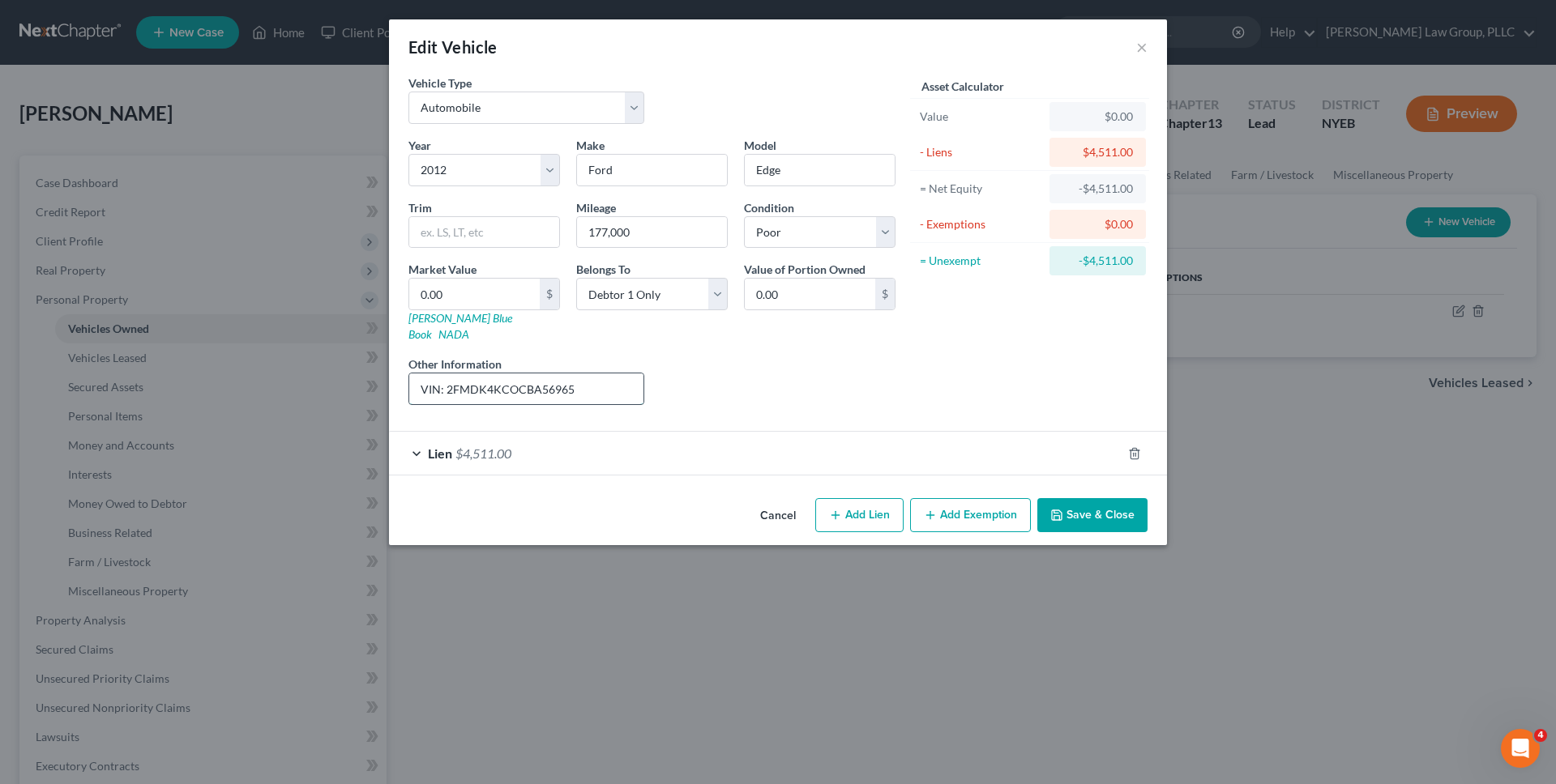
click at [554, 374] on input "VIN: 2FMDK4KCOCBA56965" at bounding box center [526, 389] width 234 height 30
click at [578, 374] on input "VIN: 2FMDK4KCOCBA56965" at bounding box center [526, 389] width 234 height 30
drag, startPoint x: 575, startPoint y: 373, endPoint x: 446, endPoint y: 367, distance: 129.1
click at [446, 374] on input "VIN: 2FMDK4KCOCBA56965" at bounding box center [526, 389] width 234 height 30
click at [1137, 50] on button "×" at bounding box center [1142, 47] width 12 height 20
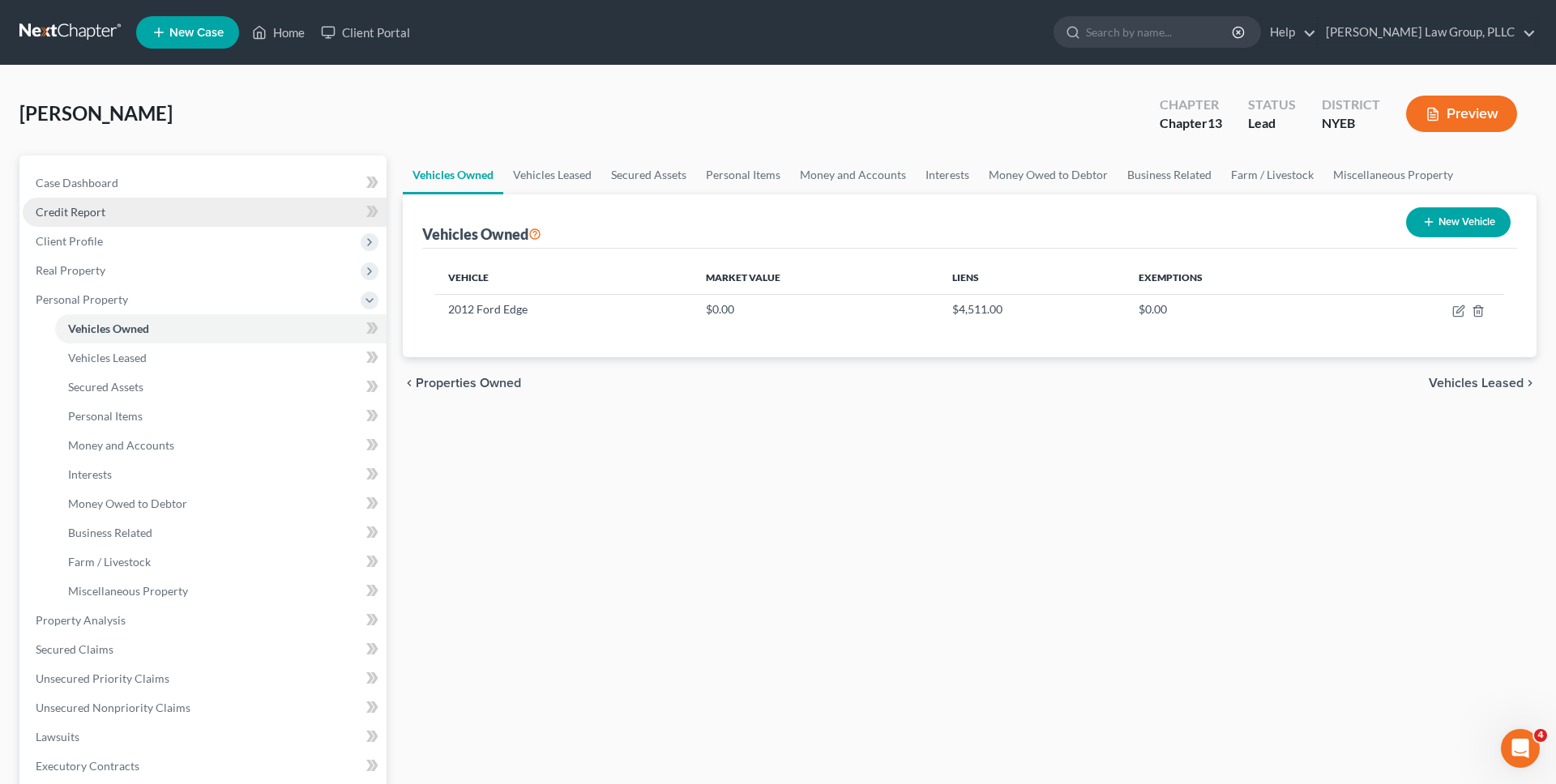
click at [160, 213] on link "Credit Report" at bounding box center [204, 212] width 364 height 30
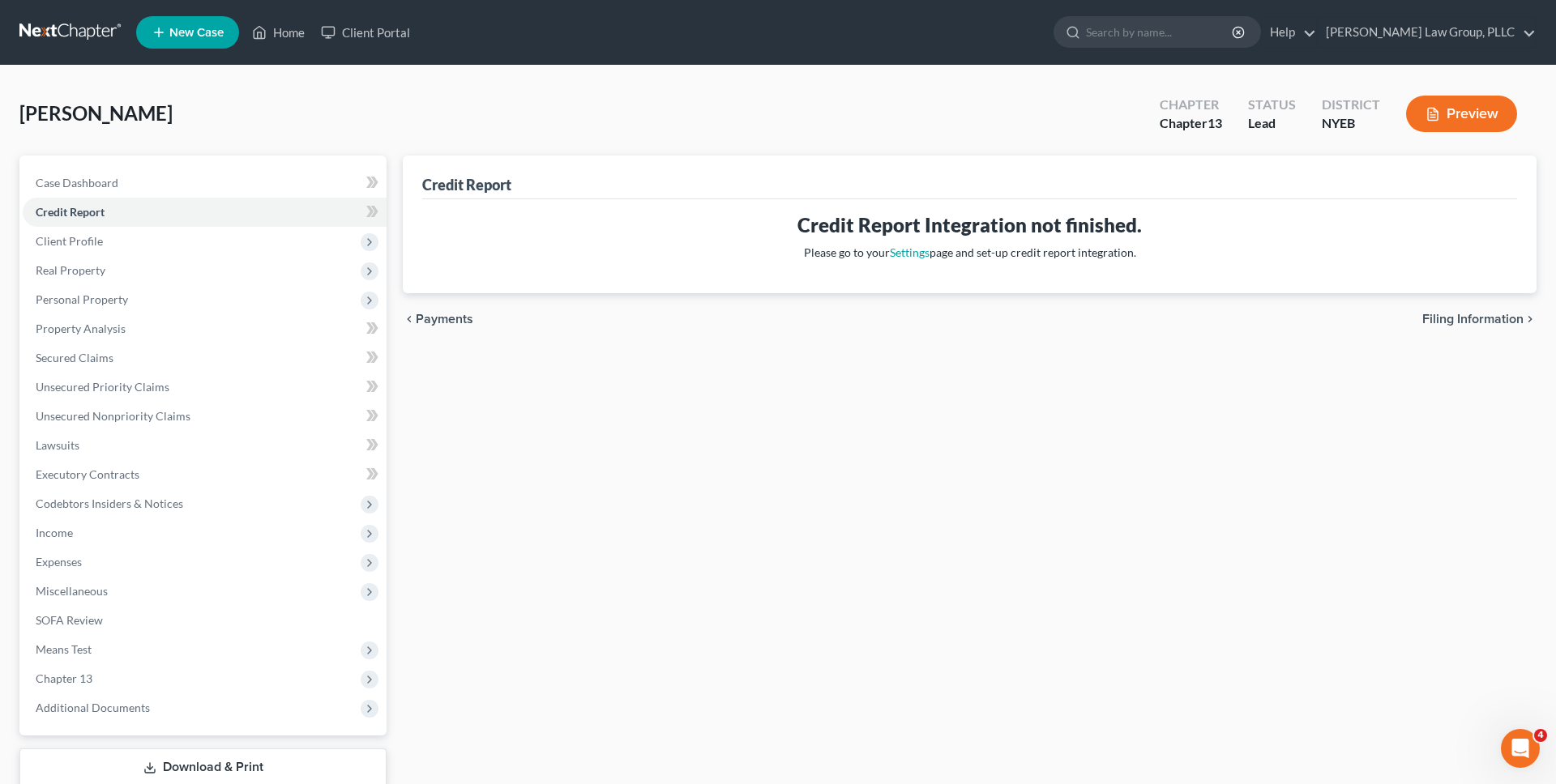
click at [913, 263] on div "Credit Report Integration not finished. Please go to your Settings page and set…" at bounding box center [969, 246] width 1094 height 94
click at [912, 252] on link "Settings" at bounding box center [910, 252] width 39 height 13
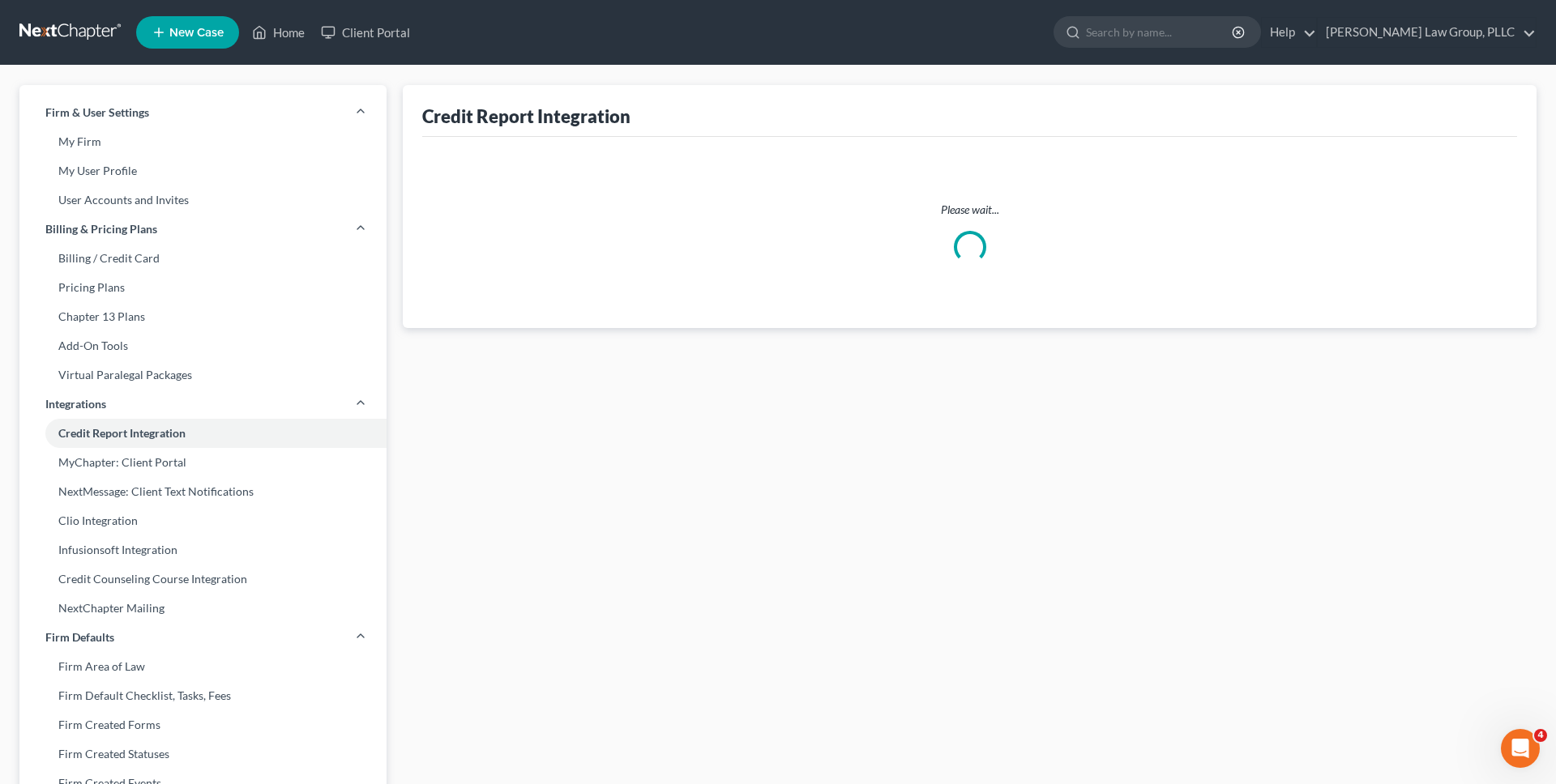
select select "35"
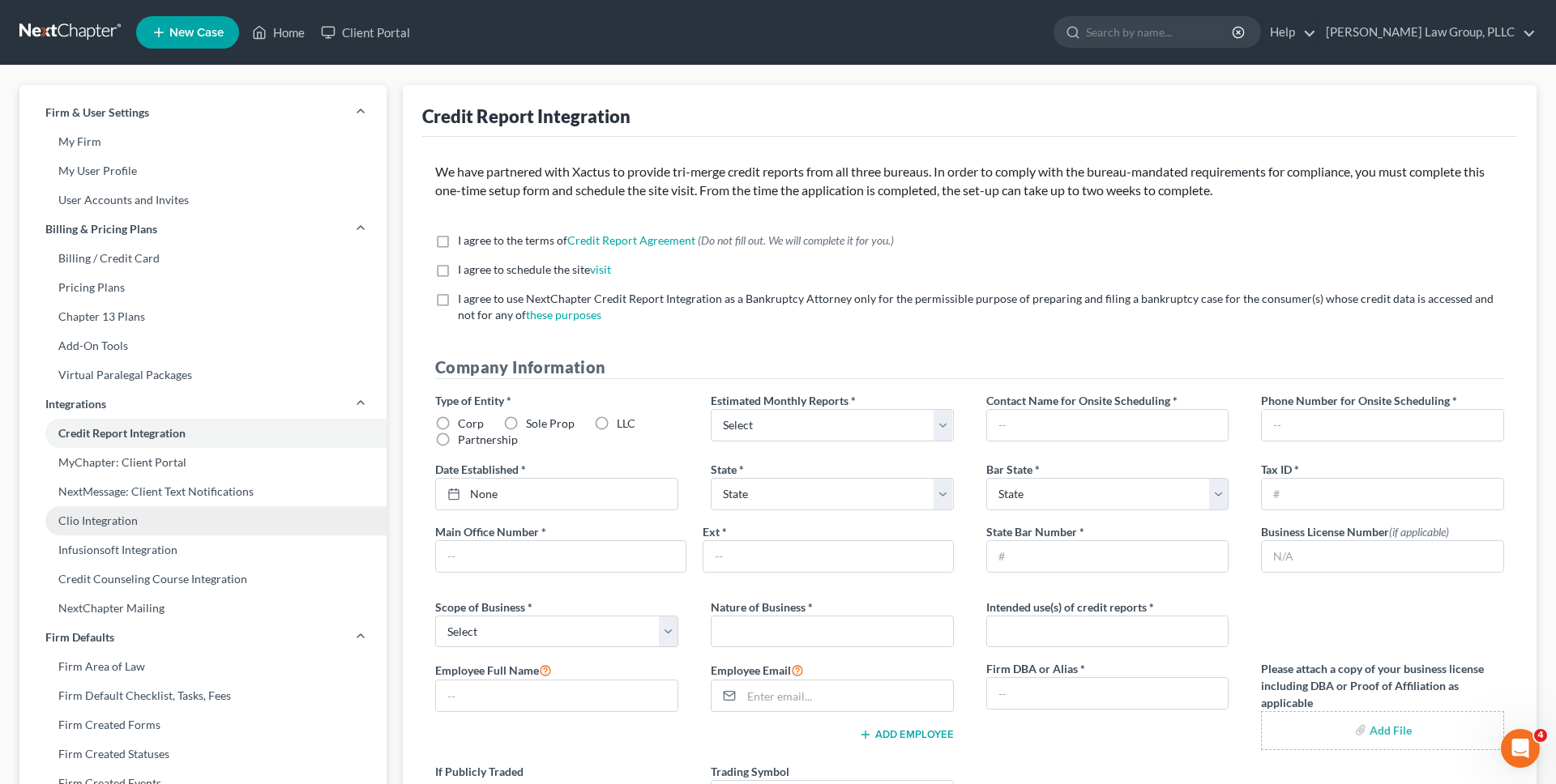
click at [194, 528] on link "Clio Integration" at bounding box center [203, 521] width 367 height 30
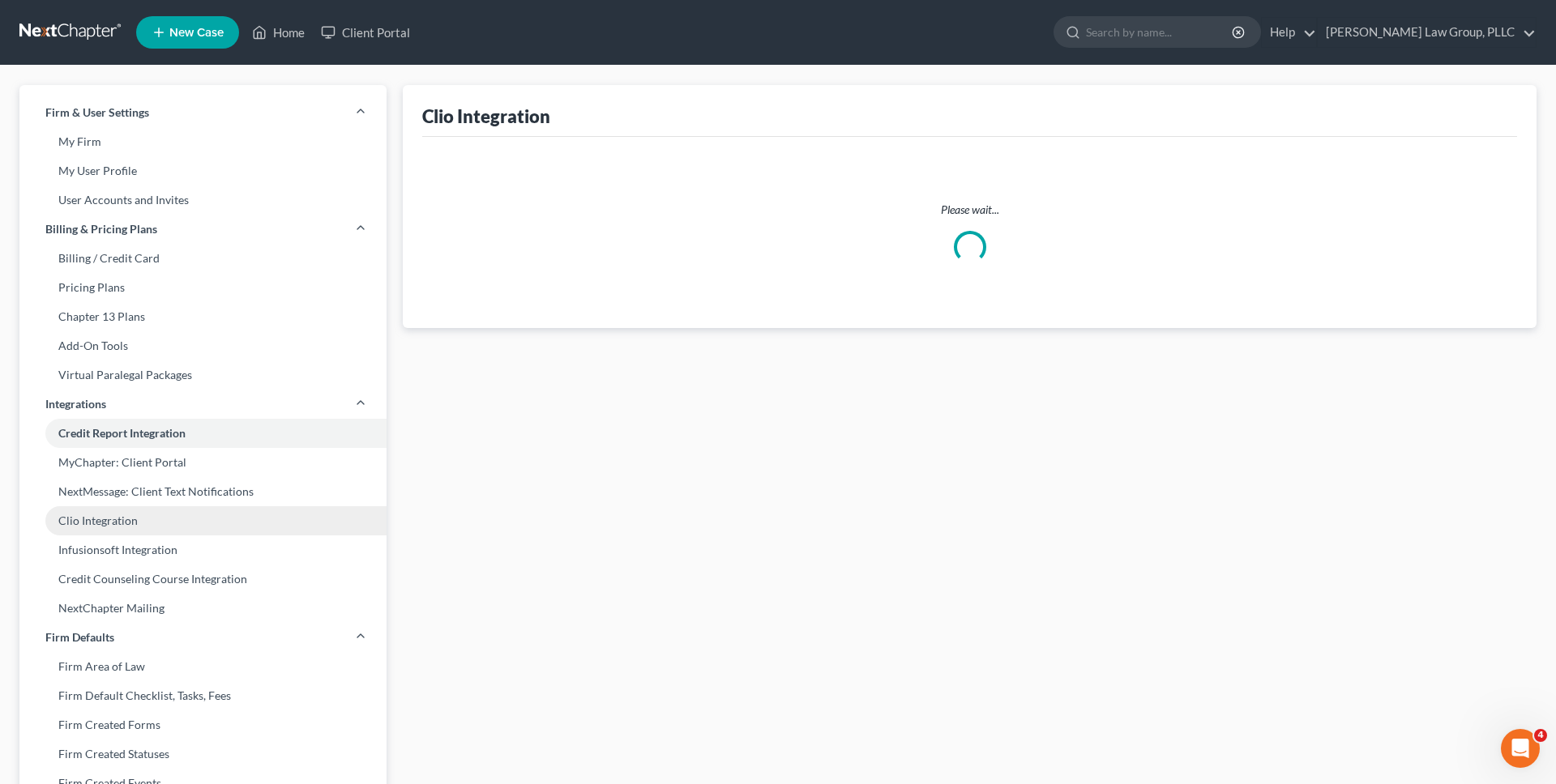
select select "0"
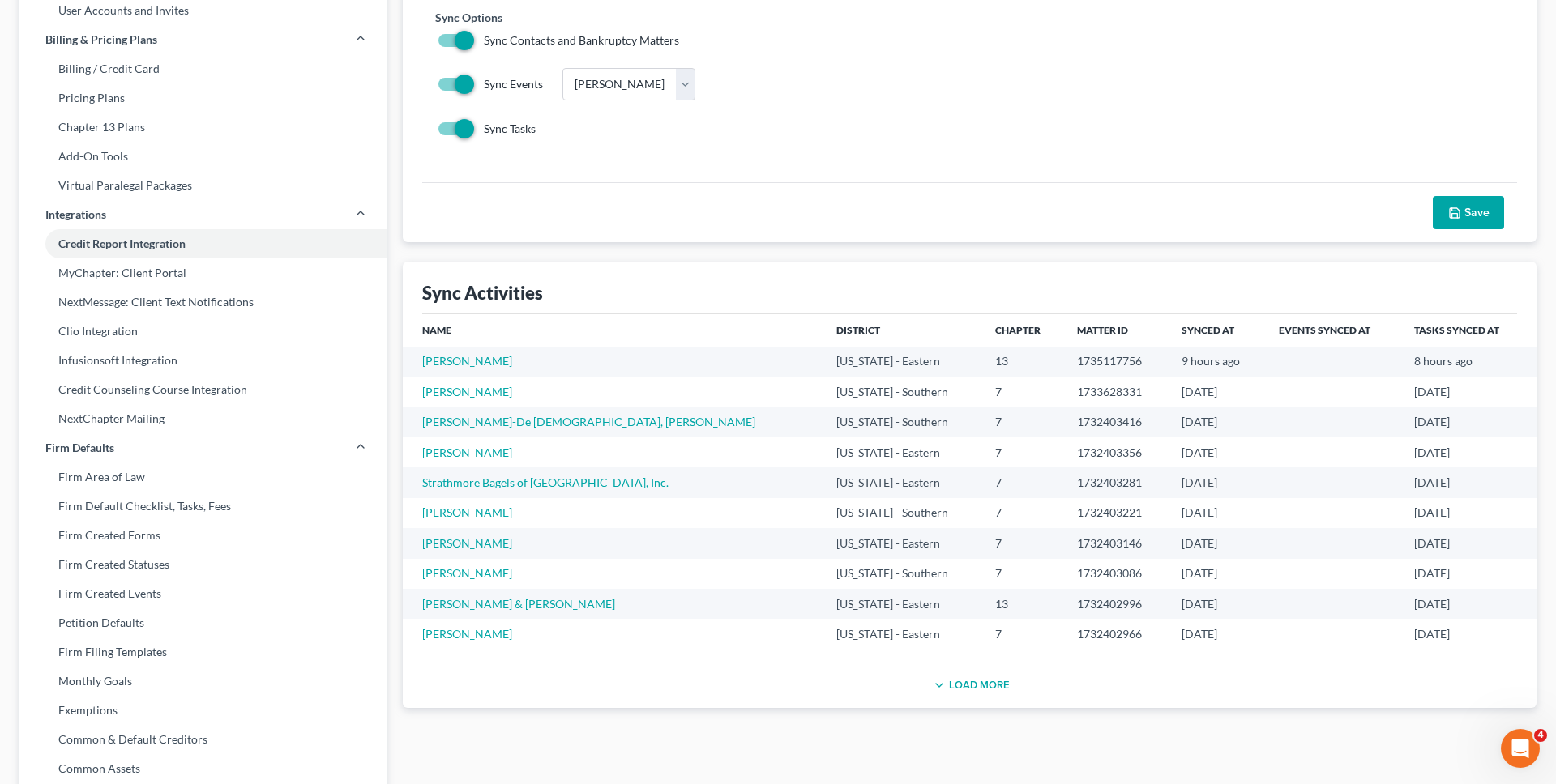
scroll to position [189, 0]
click at [493, 359] on link "[PERSON_NAME]" at bounding box center [467, 361] width 90 height 13
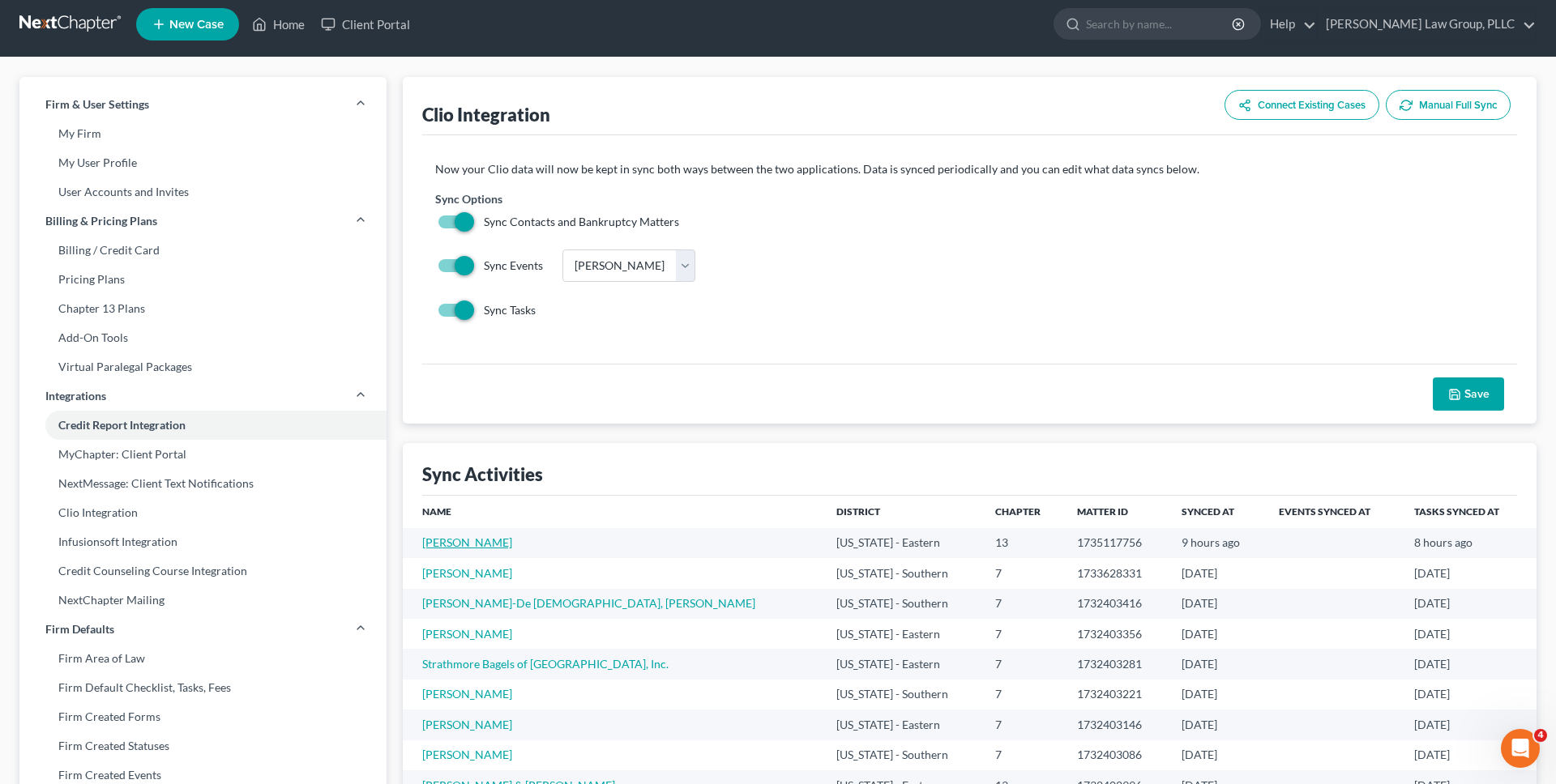
scroll to position [0, 0]
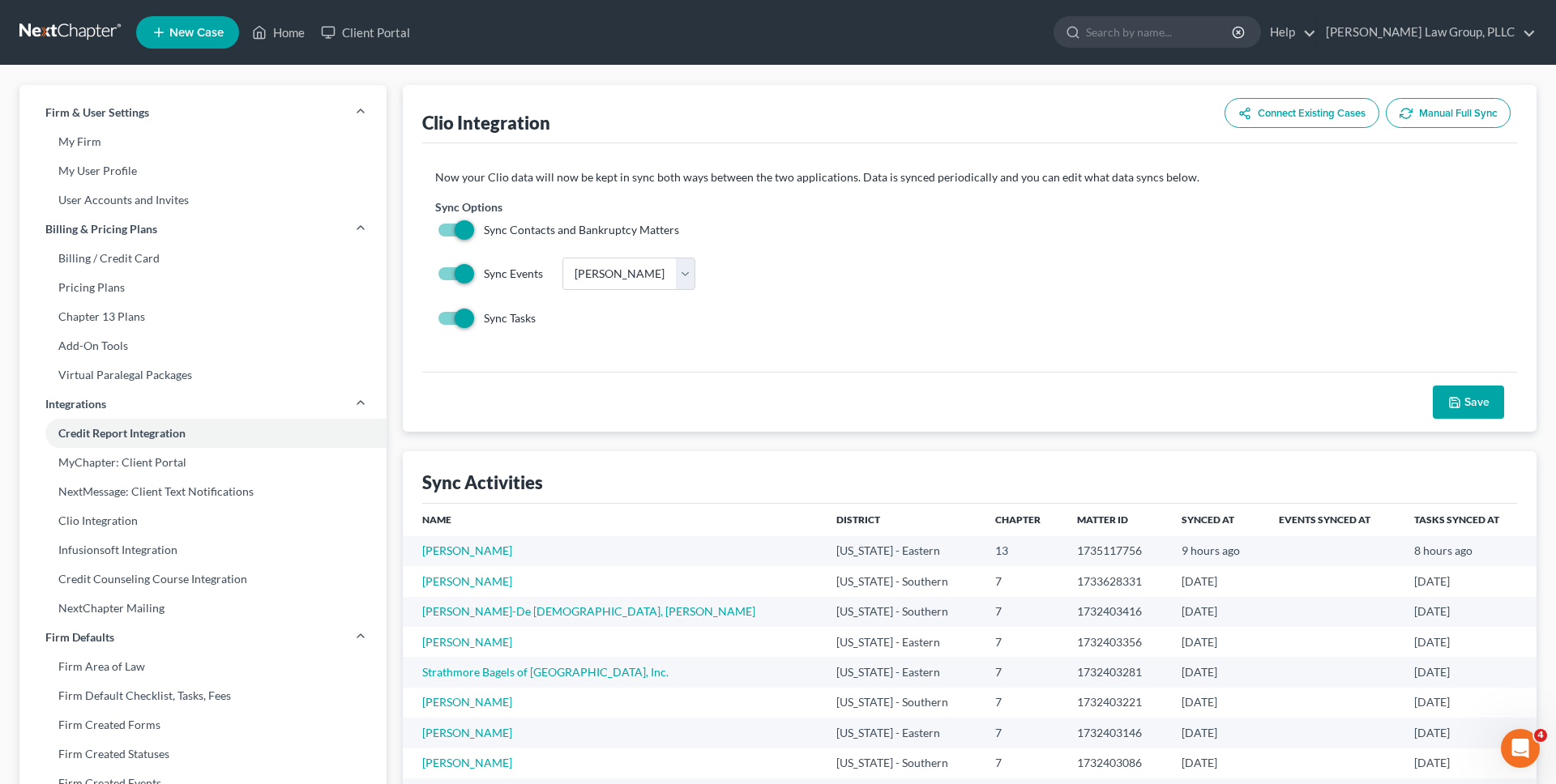
click at [85, 46] on link at bounding box center [72, 32] width 104 height 30
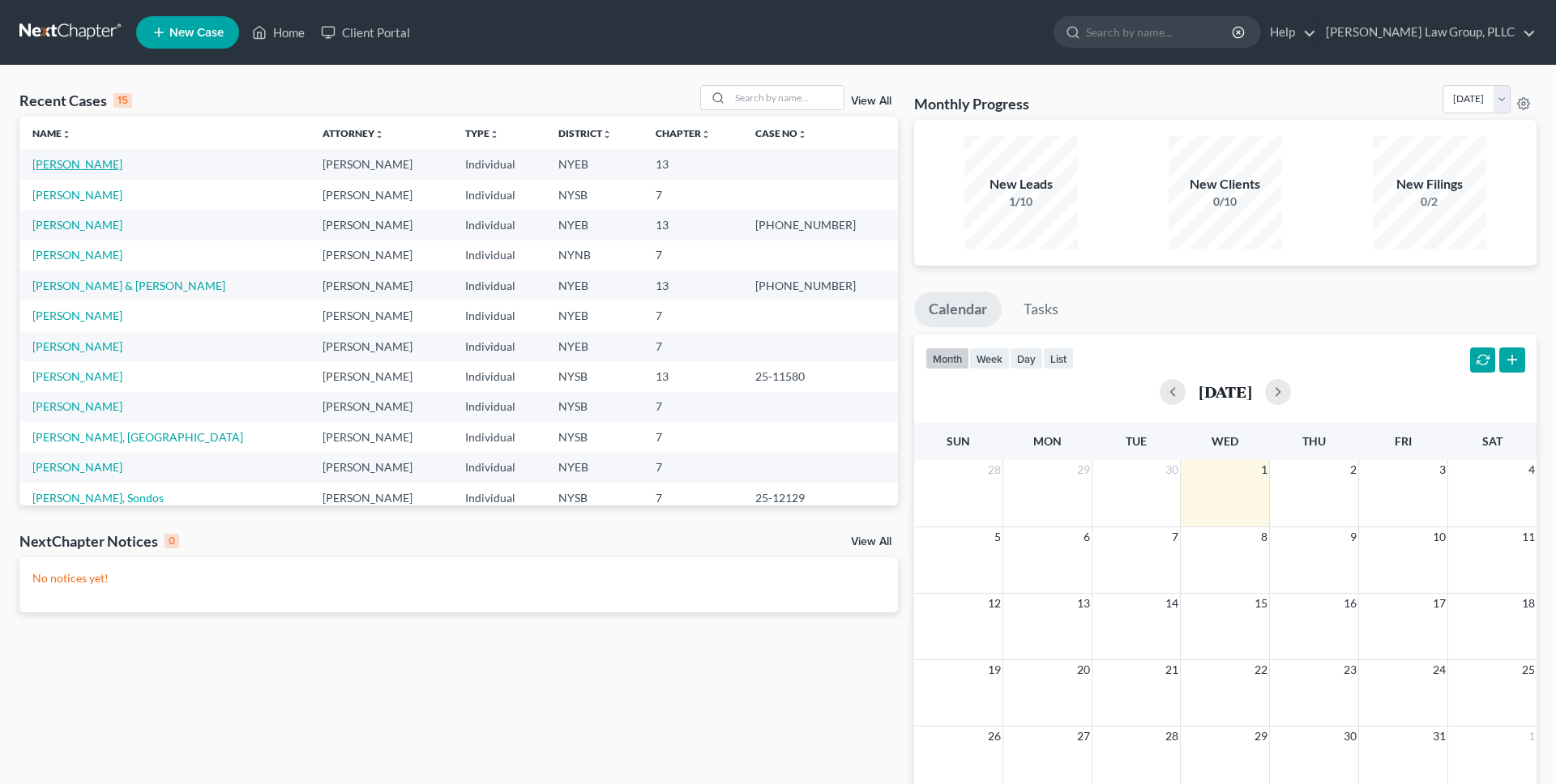
click at [94, 163] on link "[PERSON_NAME]" at bounding box center [77, 163] width 90 height 13
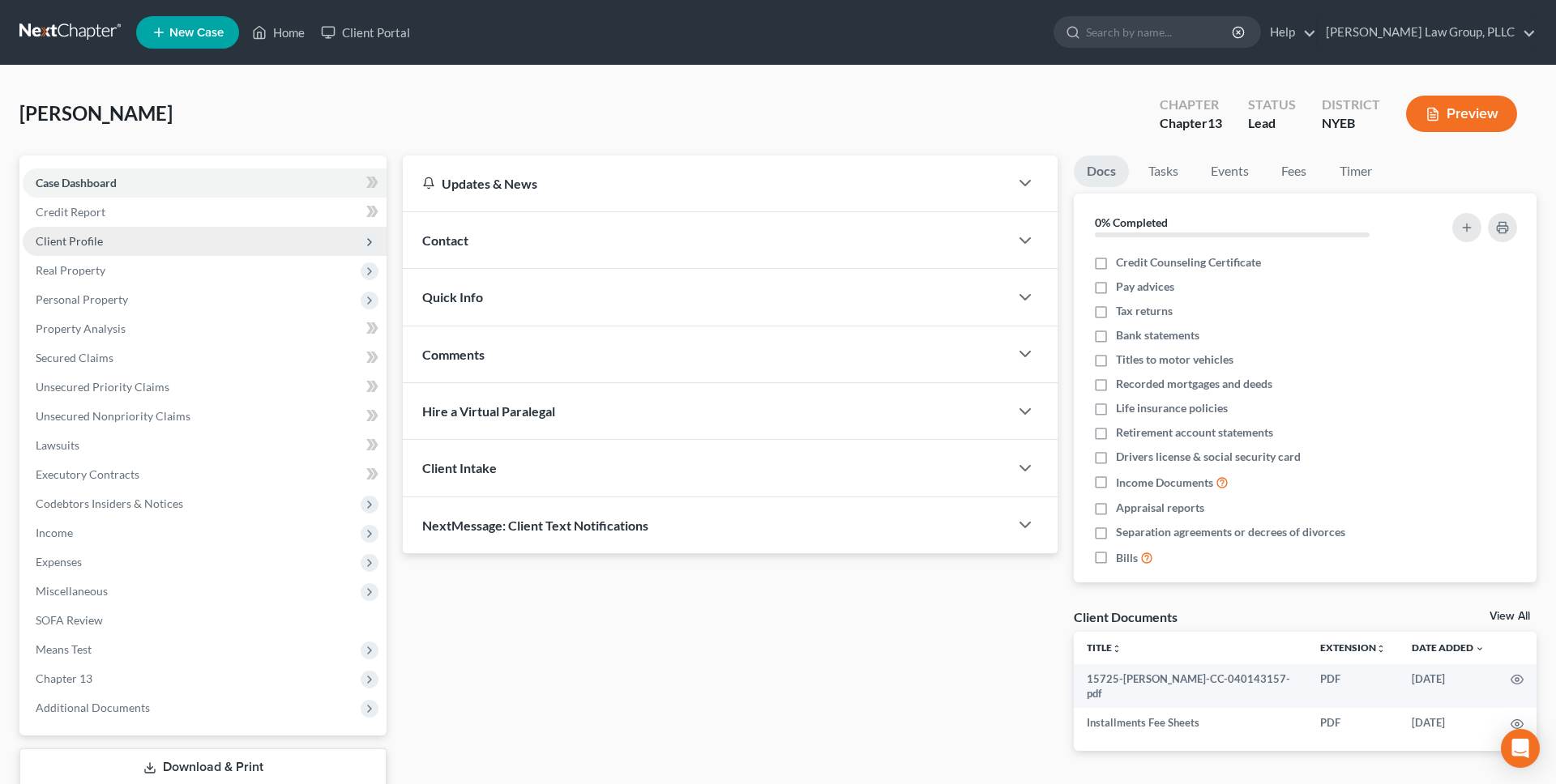
click at [99, 246] on span "Client Profile" at bounding box center [69, 240] width 67 height 13
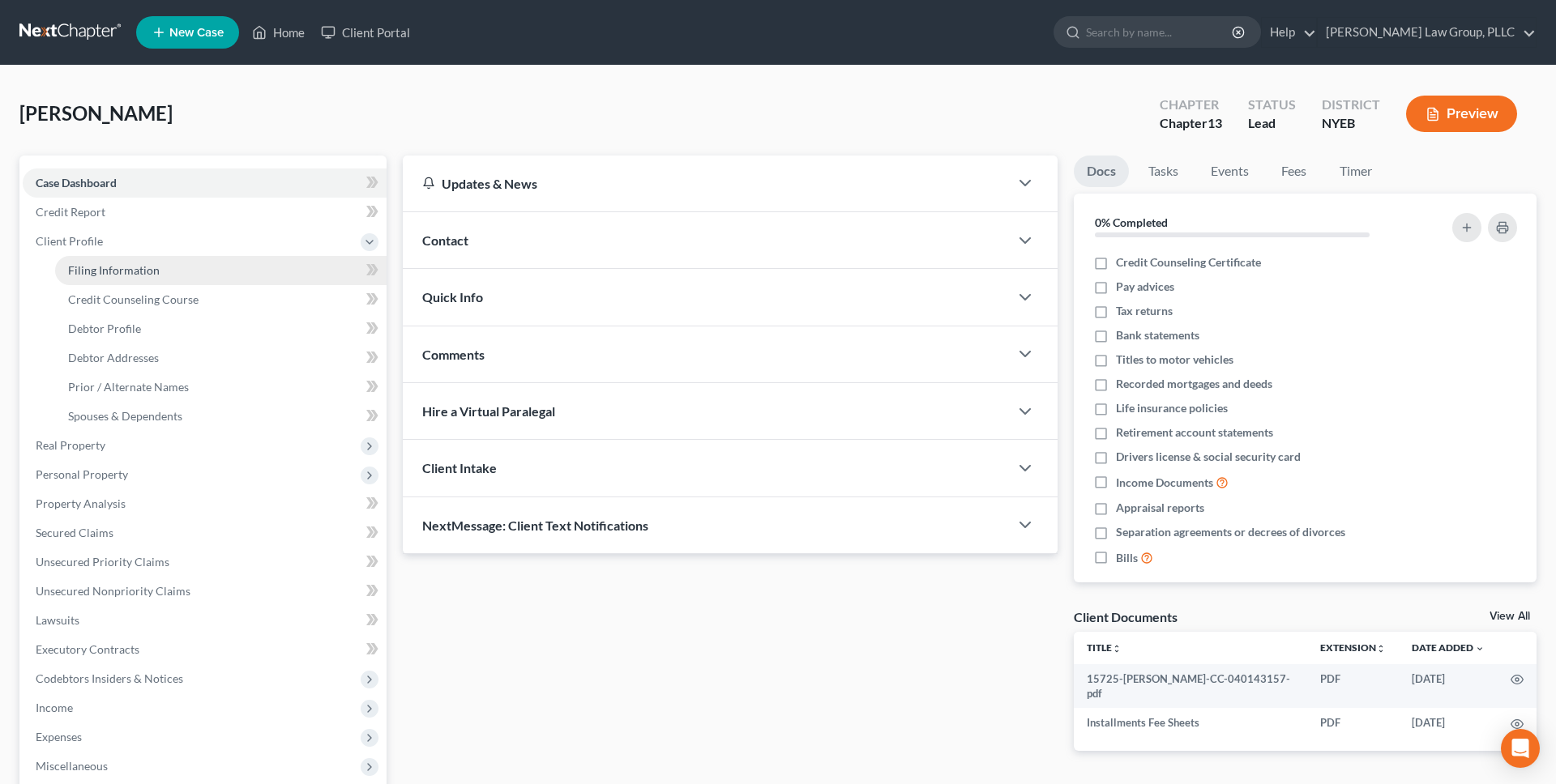
click at [103, 263] on span "Filing Information" at bounding box center [114, 270] width 91 height 13
select select "2"
select select "0"
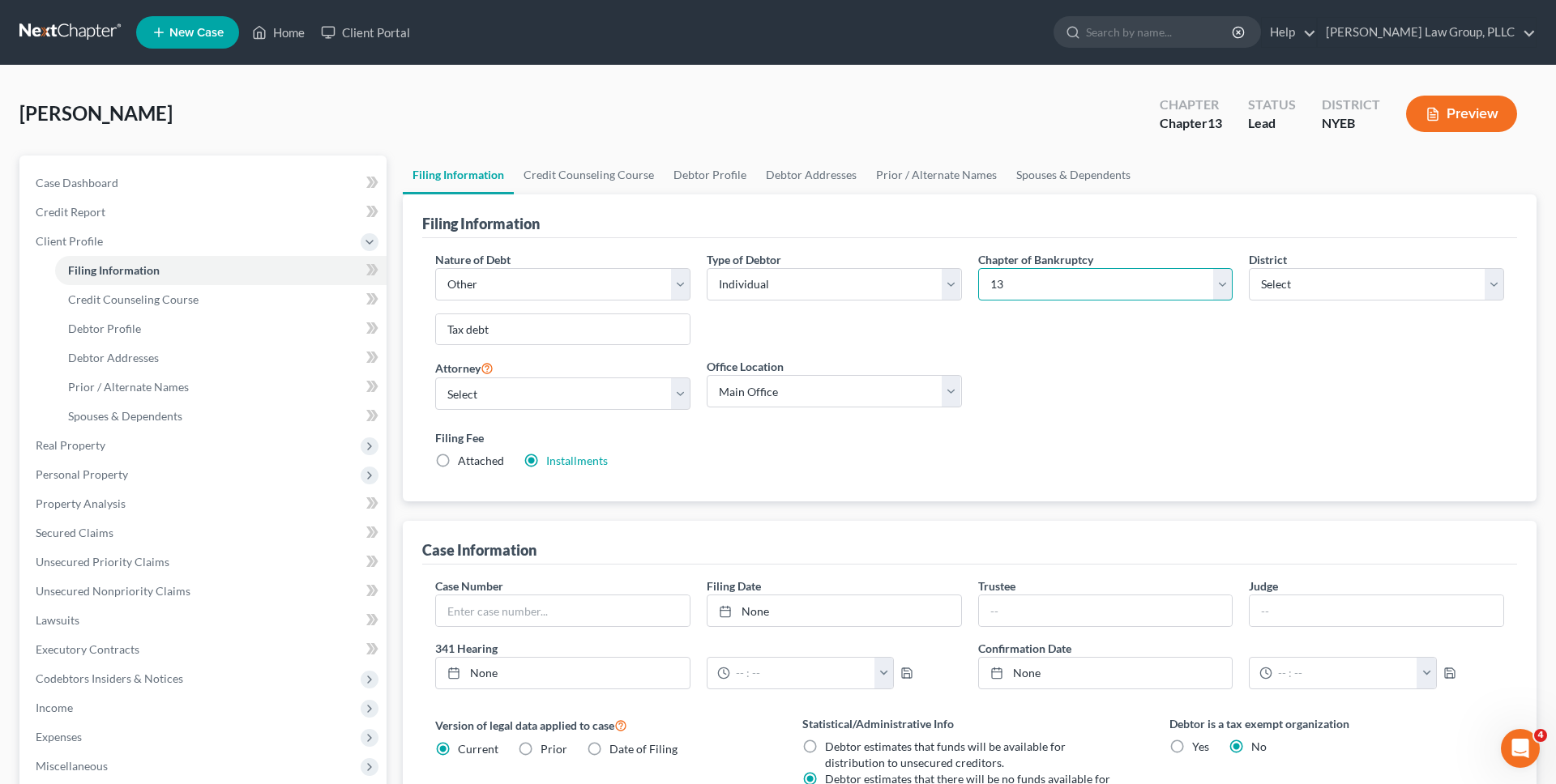
click at [1115, 289] on select "Select 7 11 12 13" at bounding box center [1105, 284] width 255 height 32
select select "0"
click at [978, 268] on select "Select 7 11 12 13" at bounding box center [1105, 284] width 255 height 32
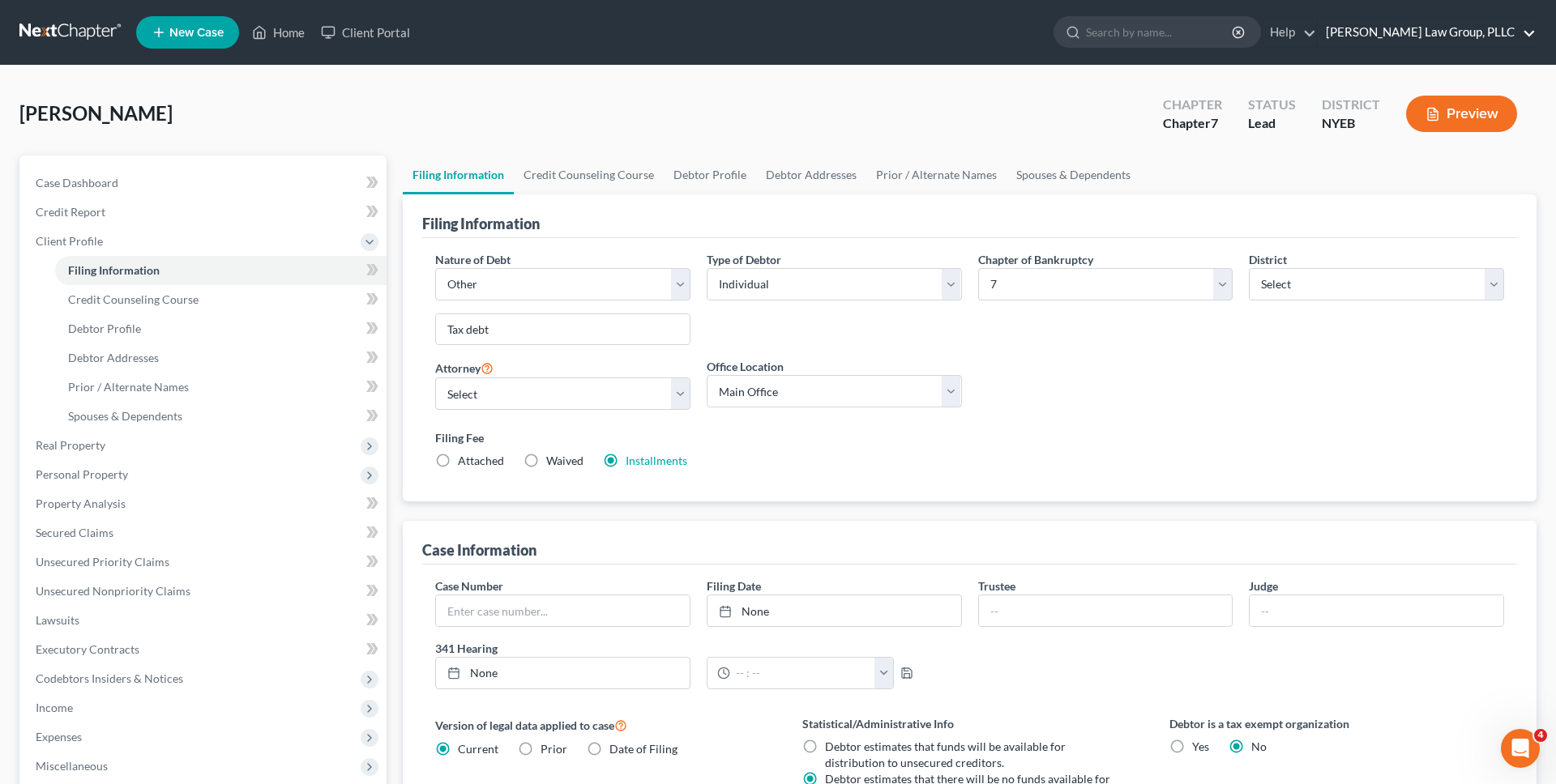
click at [1535, 38] on link "[PERSON_NAME] Law Group, PLLC" at bounding box center [1426, 32] width 218 height 30
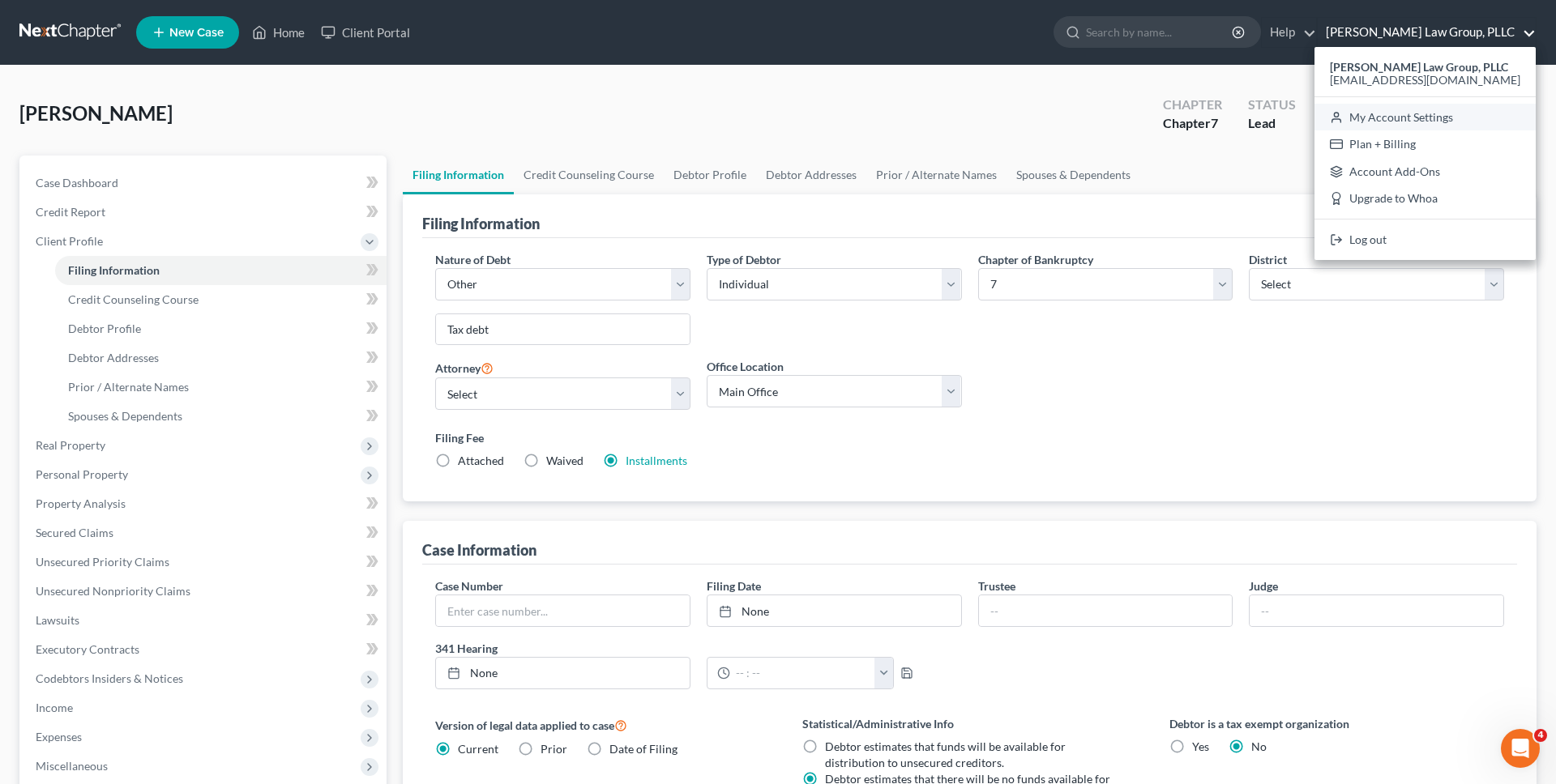
click at [1441, 124] on link "My Account Settings" at bounding box center [1425, 117] width 221 height 28
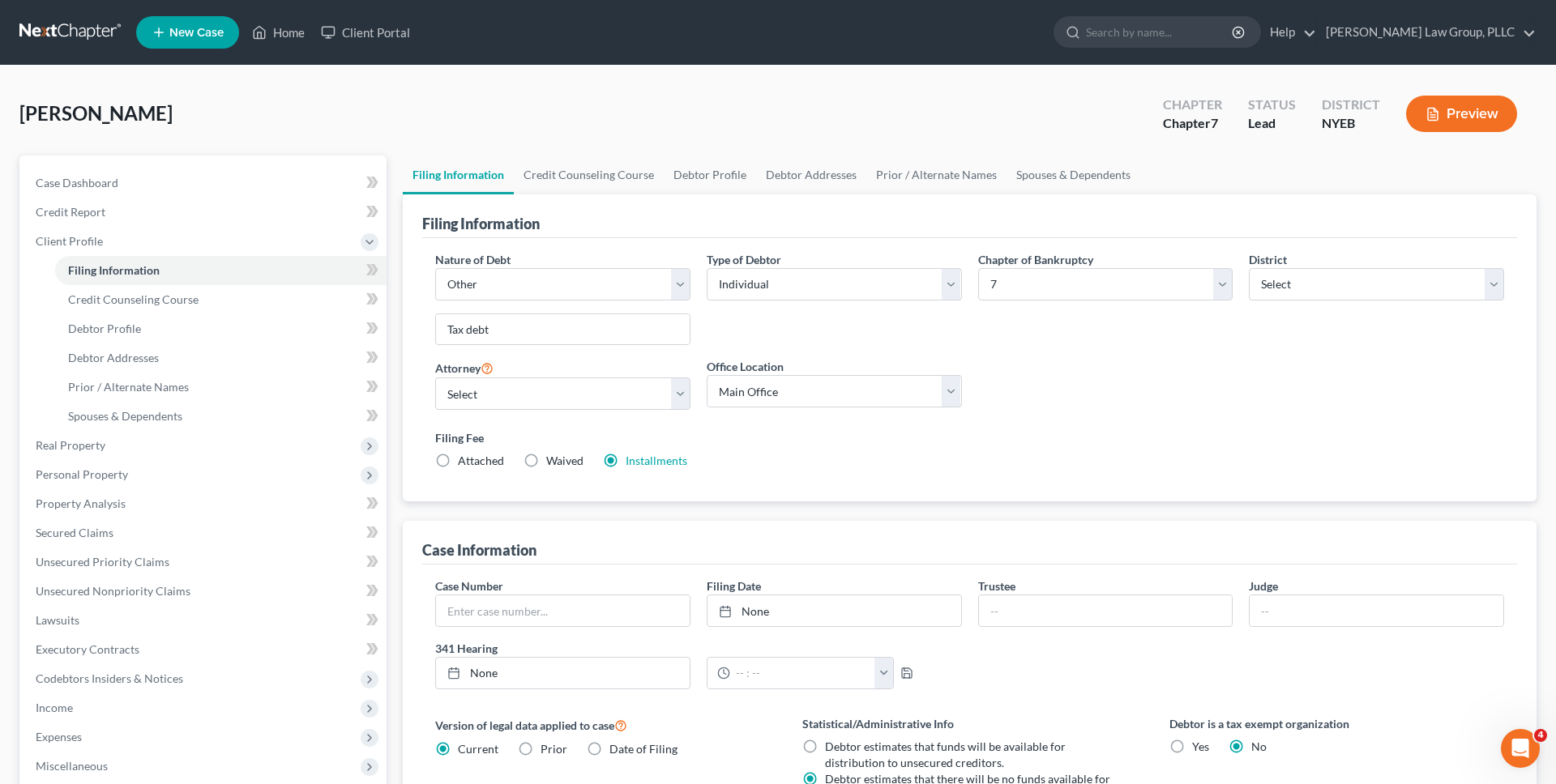
select select "55"
select select "24"
select select "35"
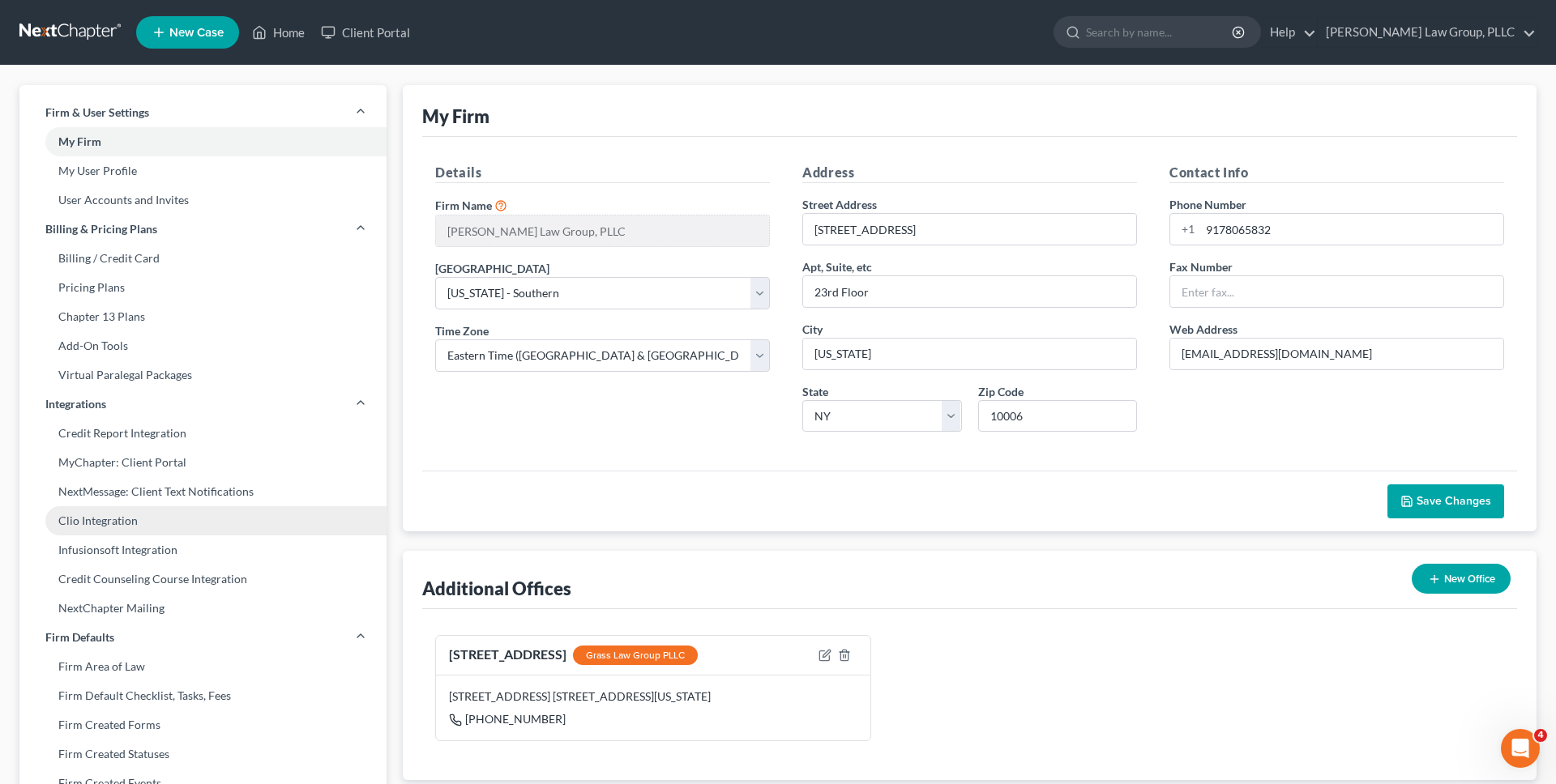
click at [121, 521] on link "Clio Integration" at bounding box center [203, 521] width 367 height 30
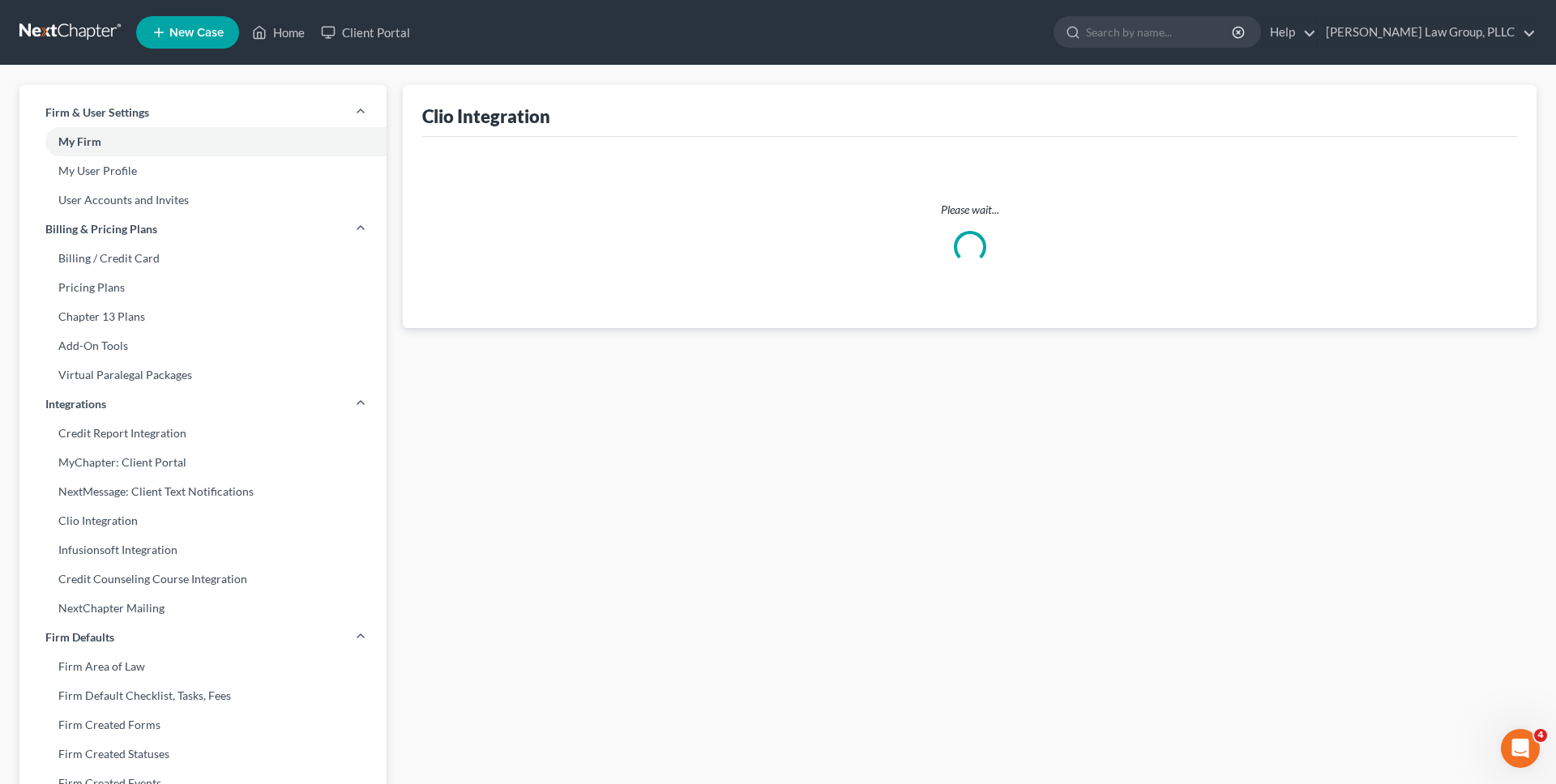
select select "0"
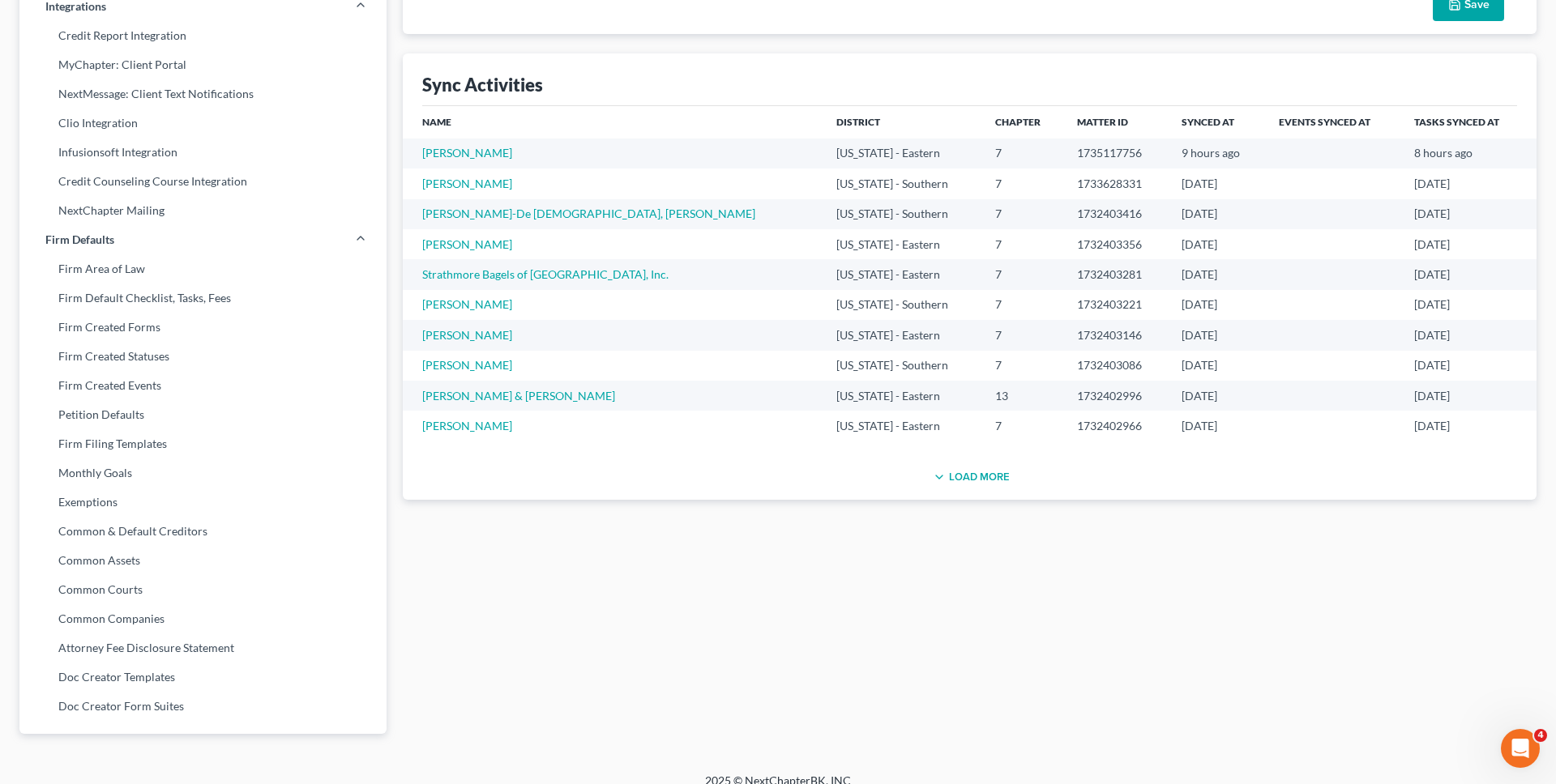
scroll to position [416, 0]
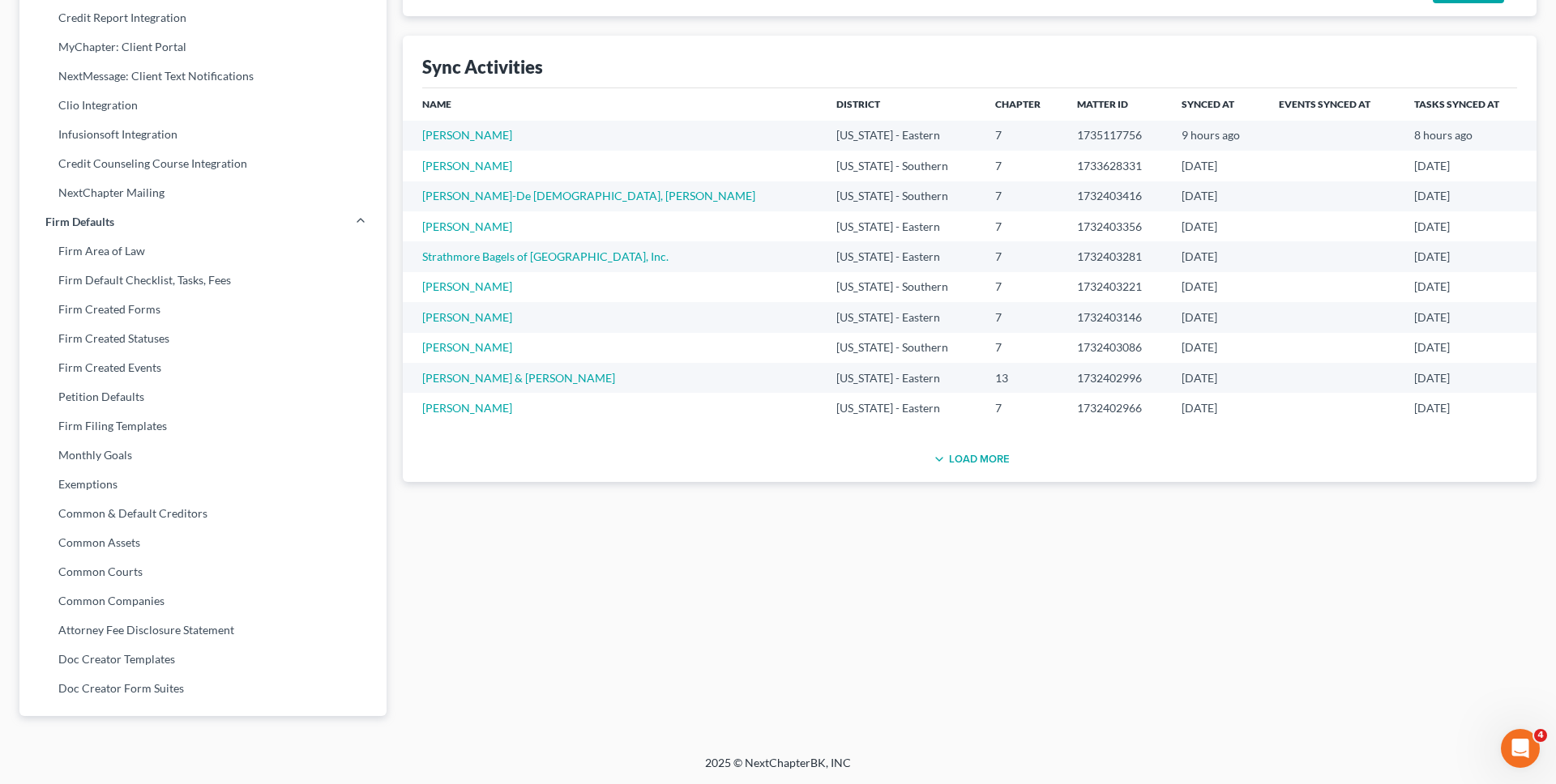
click at [994, 467] on button "Load More" at bounding box center [970, 460] width 81 height 20
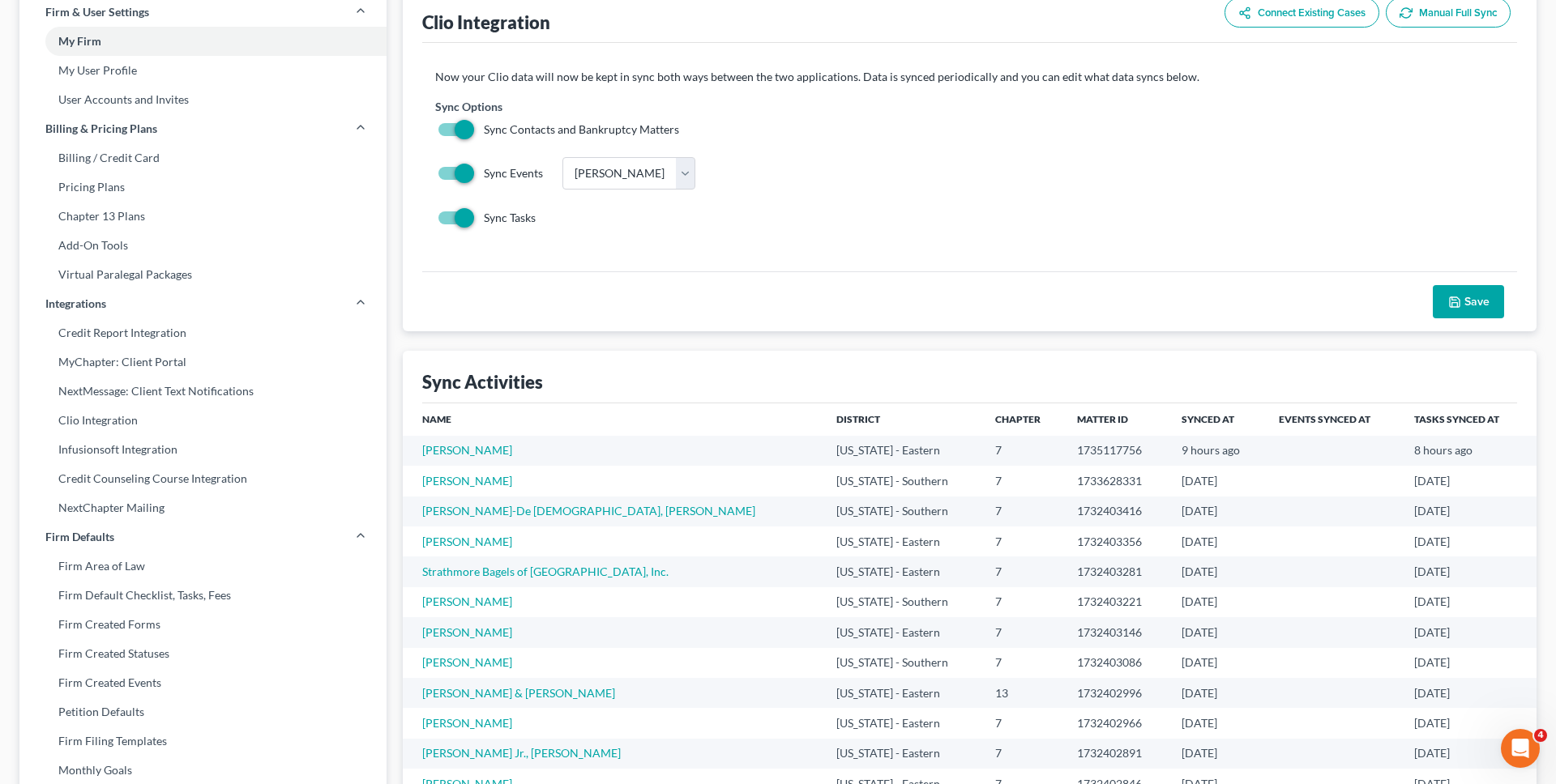
scroll to position [99, 0]
select select "55"
select select "24"
select select "35"
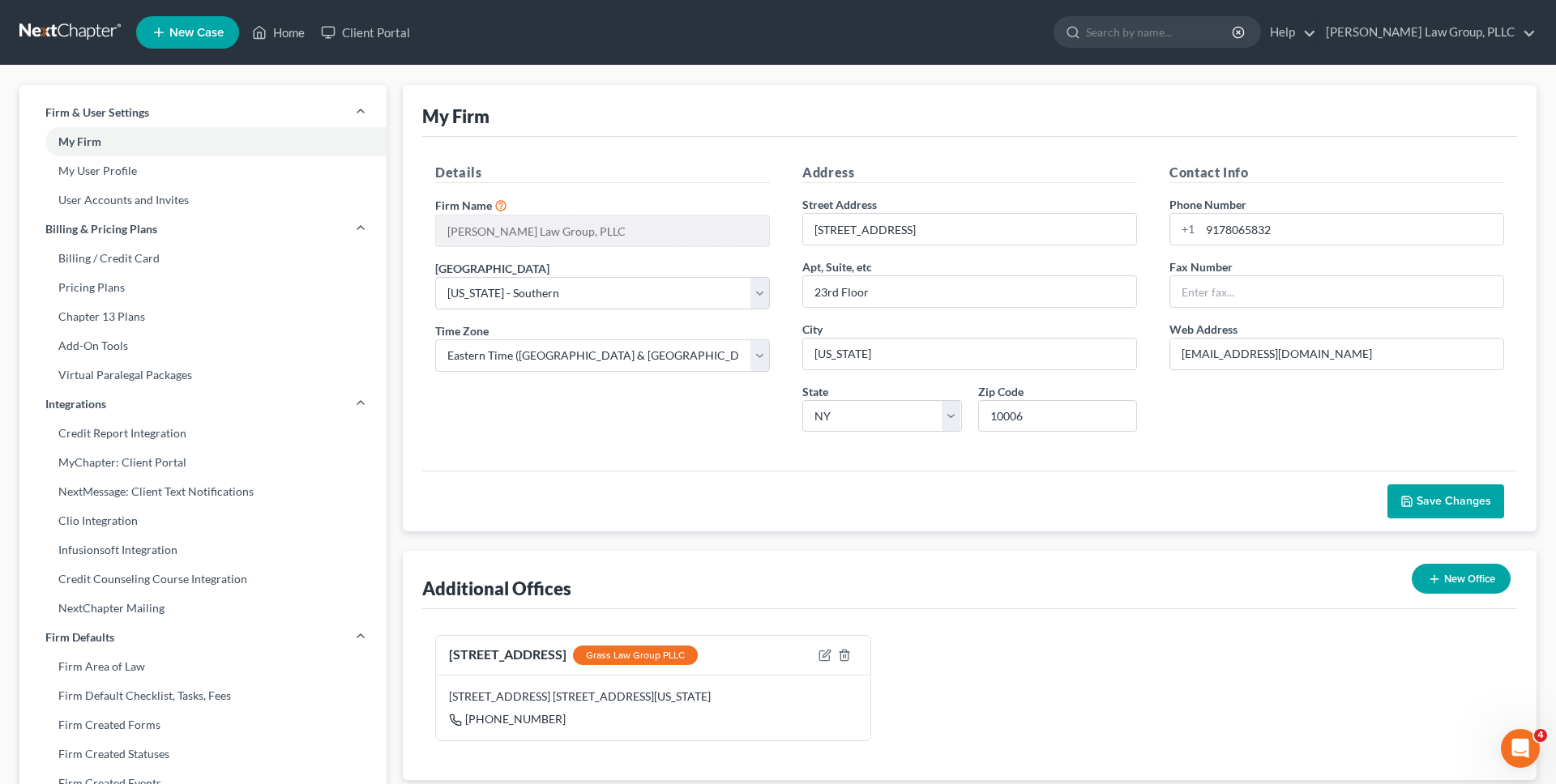
click at [82, 43] on link at bounding box center [72, 32] width 104 height 30
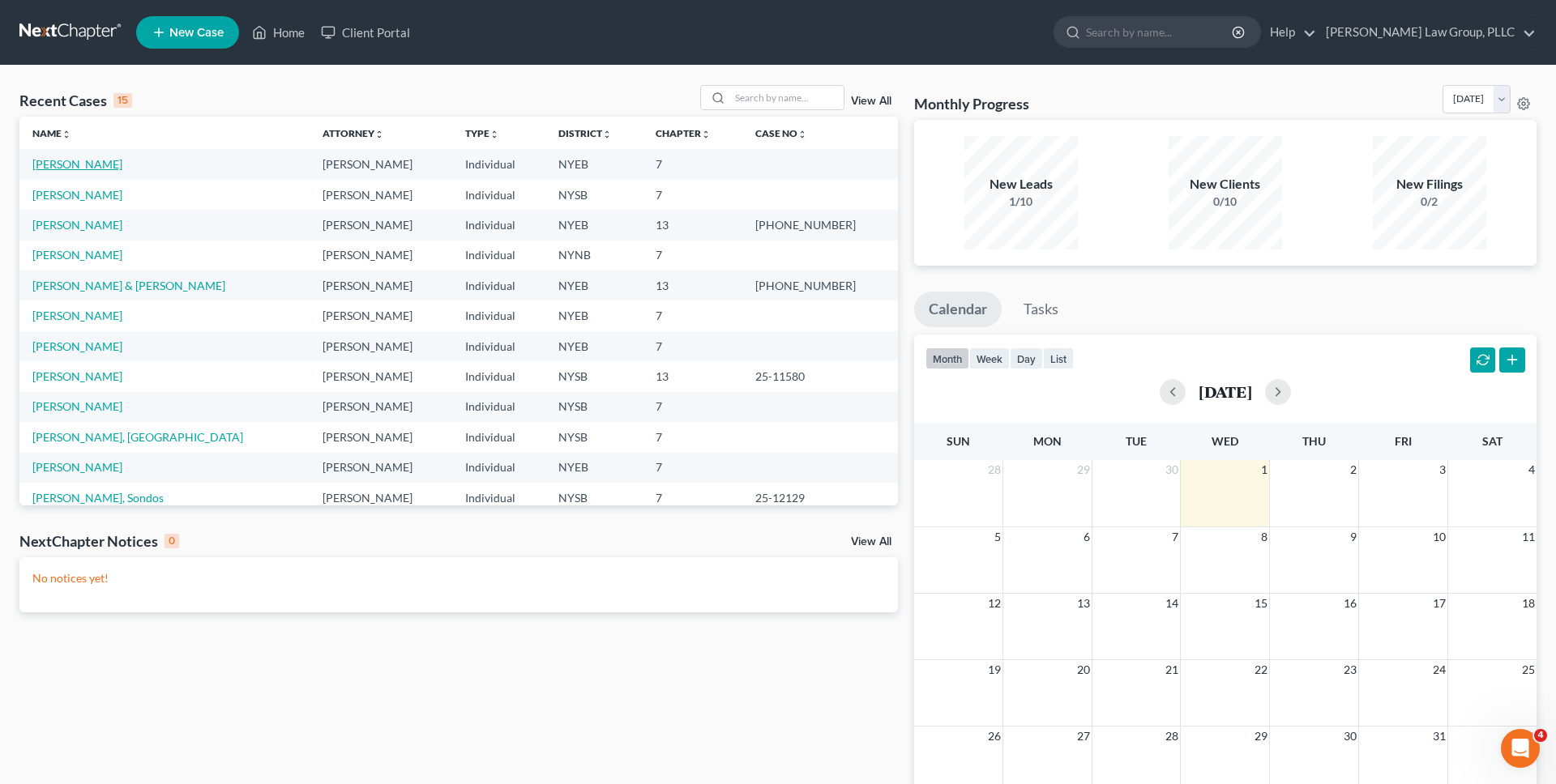
click at [99, 166] on link "[PERSON_NAME]" at bounding box center [77, 163] width 90 height 13
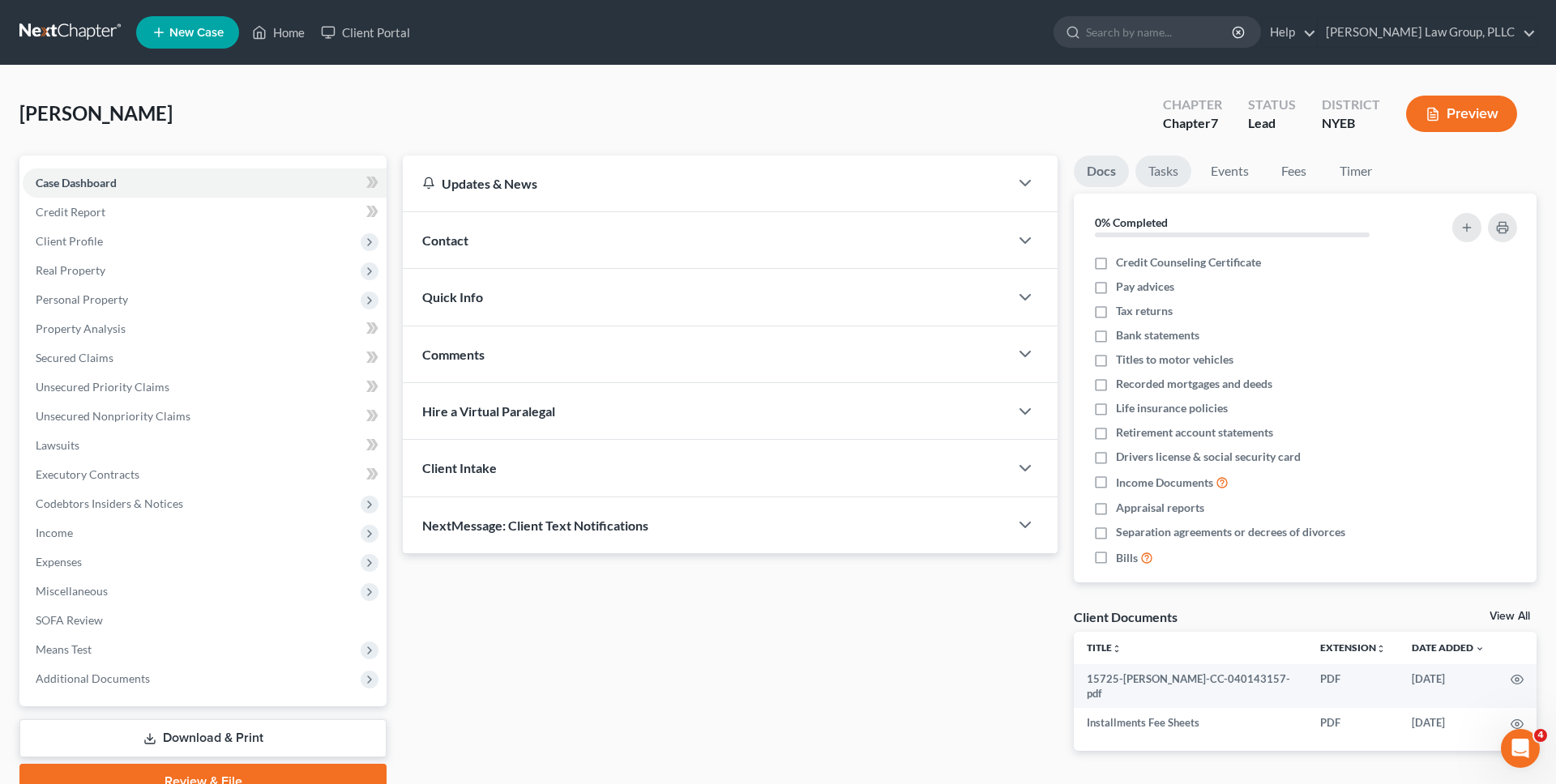
click at [1160, 173] on link "Tasks" at bounding box center [1163, 171] width 56 height 31
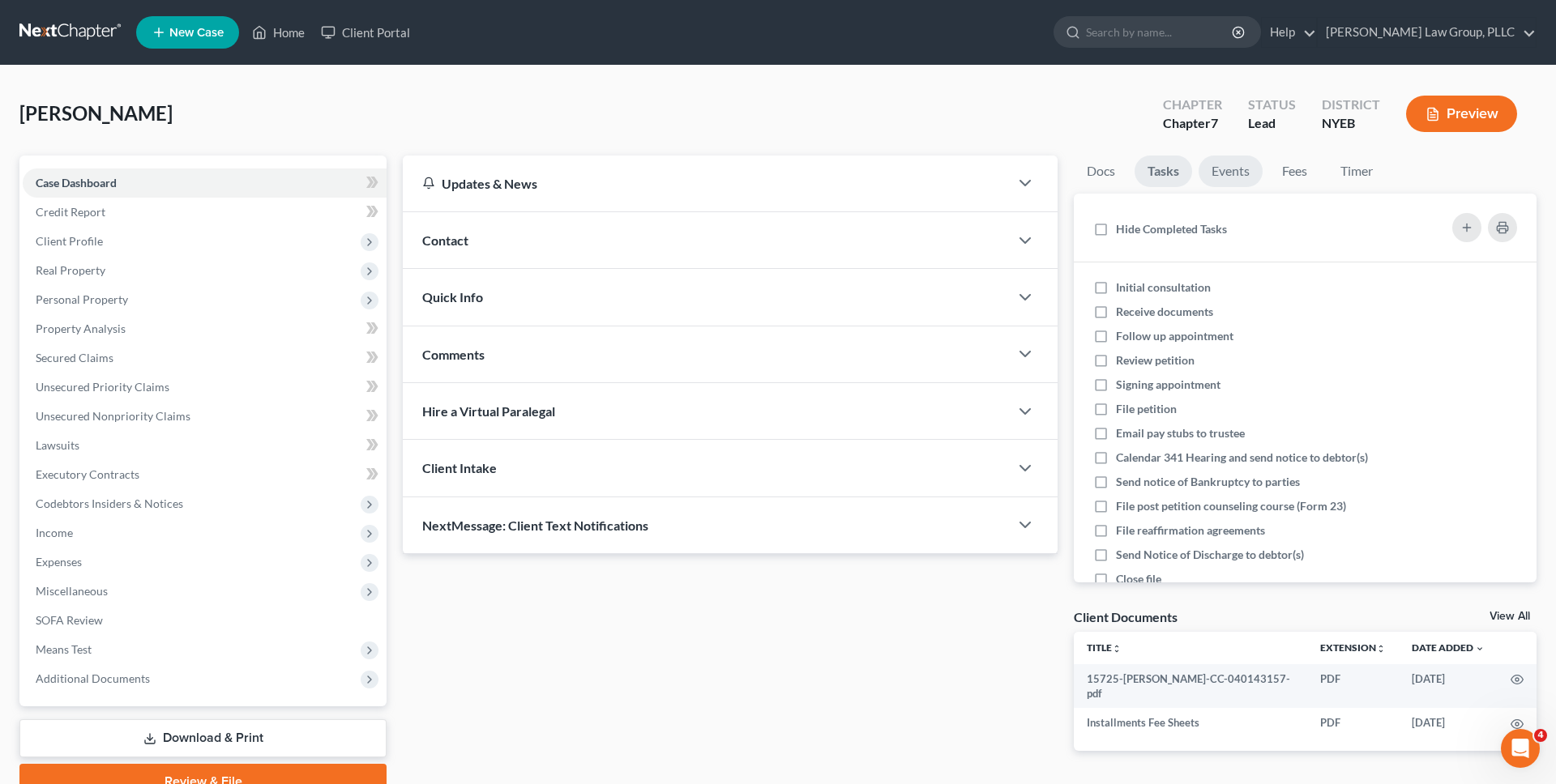
click at [1234, 165] on link "Events" at bounding box center [1230, 171] width 64 height 31
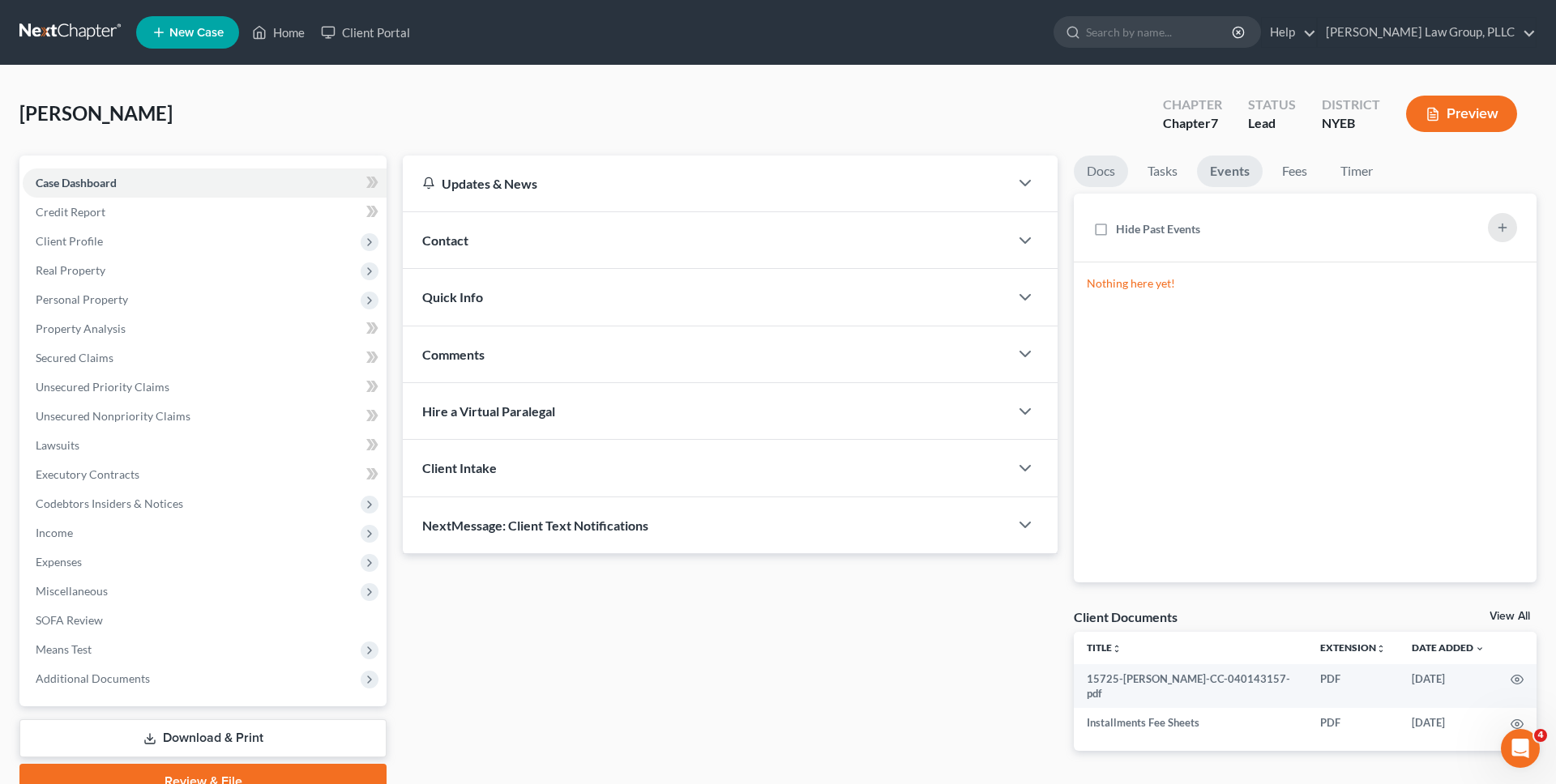
click at [1111, 175] on link "Docs" at bounding box center [1101, 171] width 55 height 31
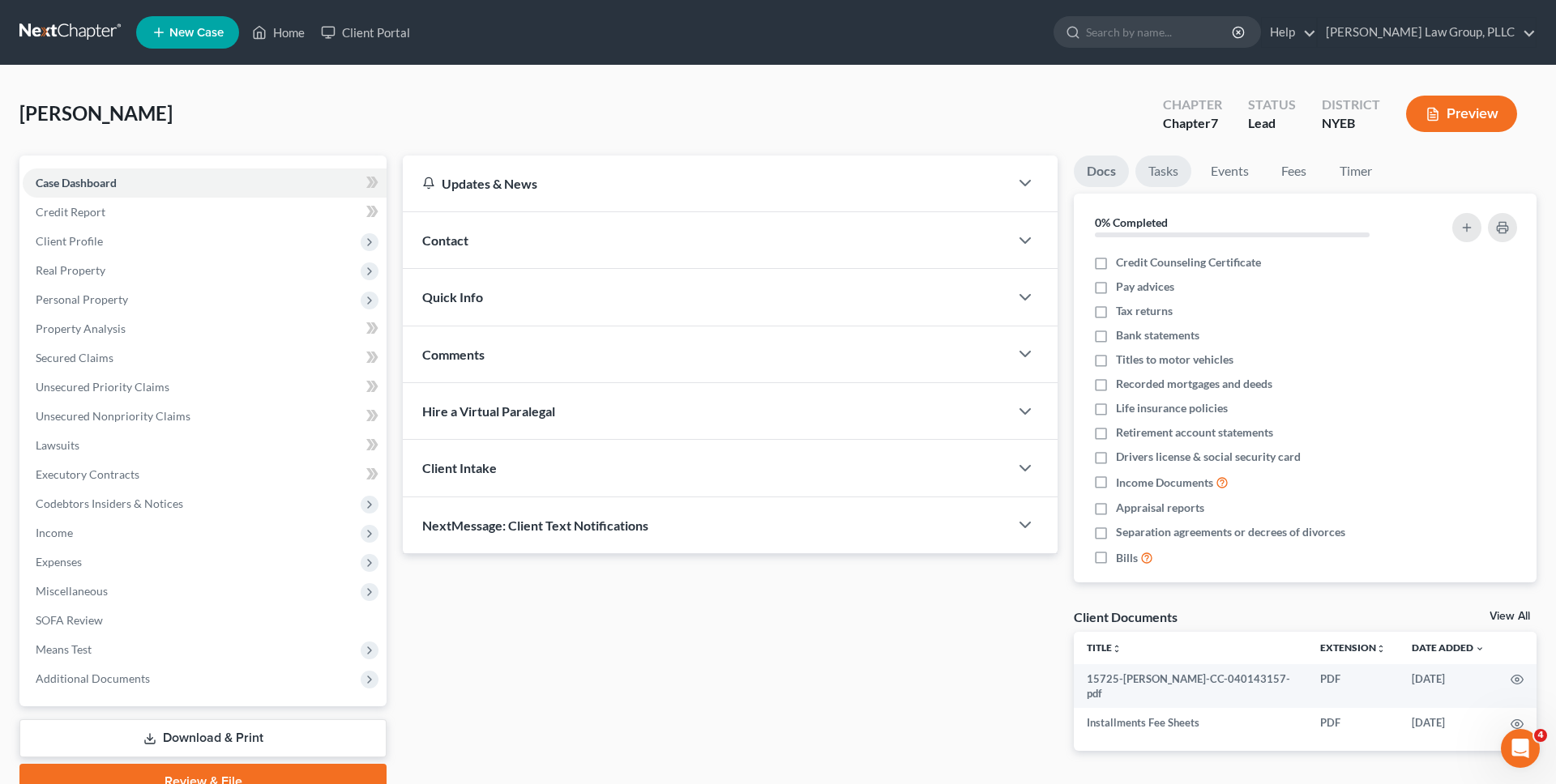
click at [1180, 174] on link "Tasks" at bounding box center [1163, 171] width 56 height 31
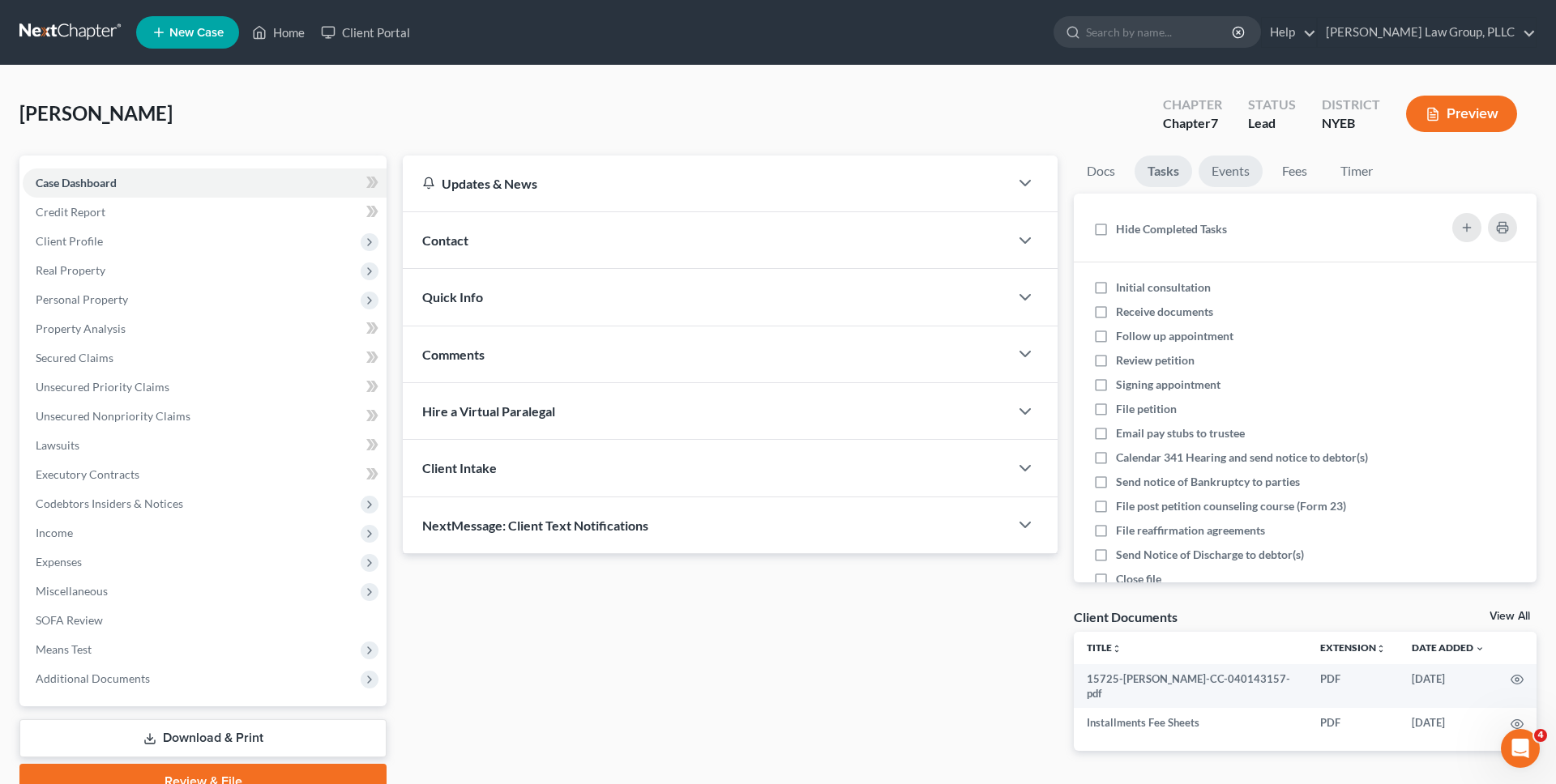
click at [1225, 174] on link "Events" at bounding box center [1230, 171] width 64 height 31
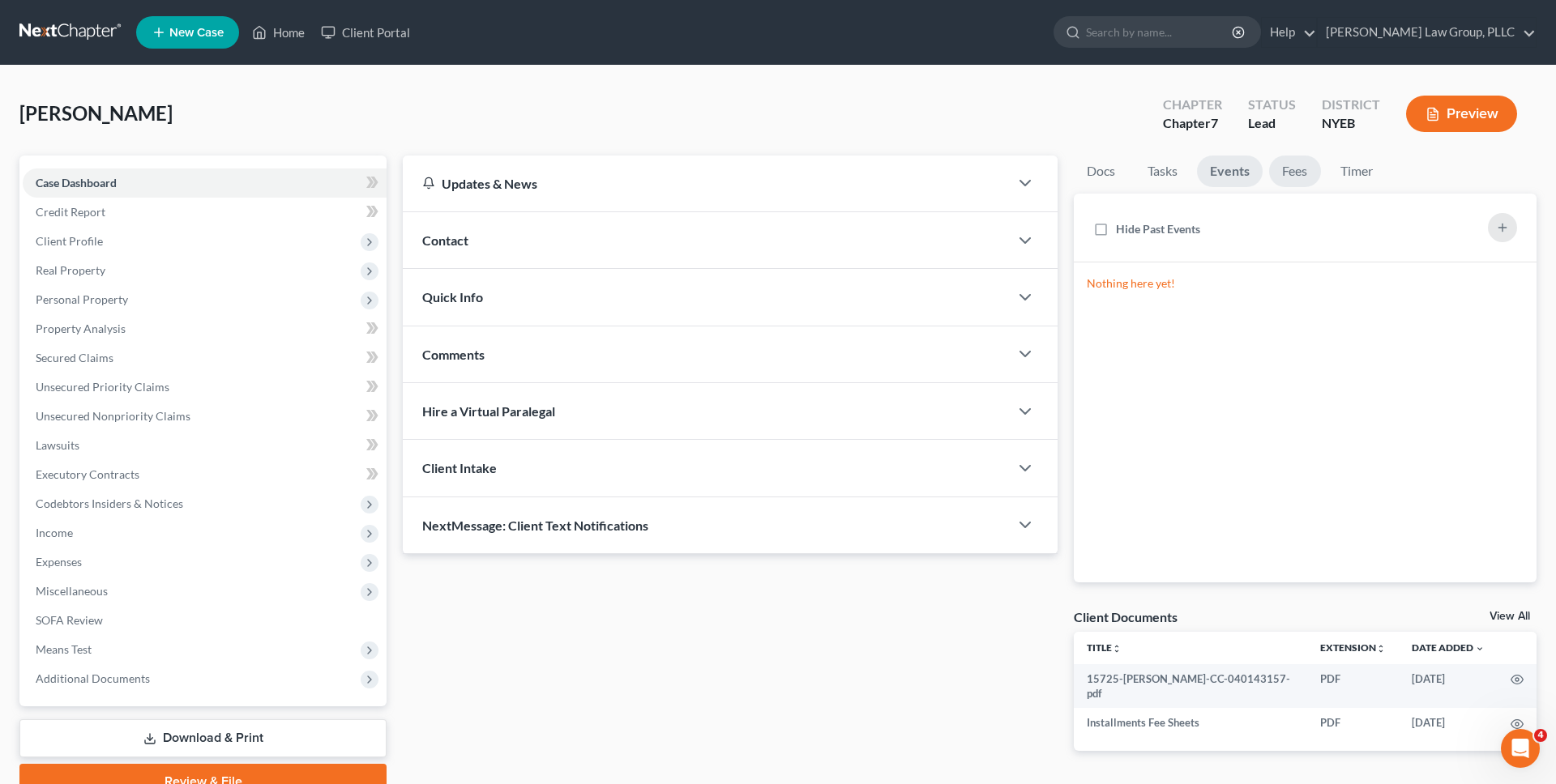
click at [1274, 170] on link "Fees" at bounding box center [1295, 171] width 52 height 31
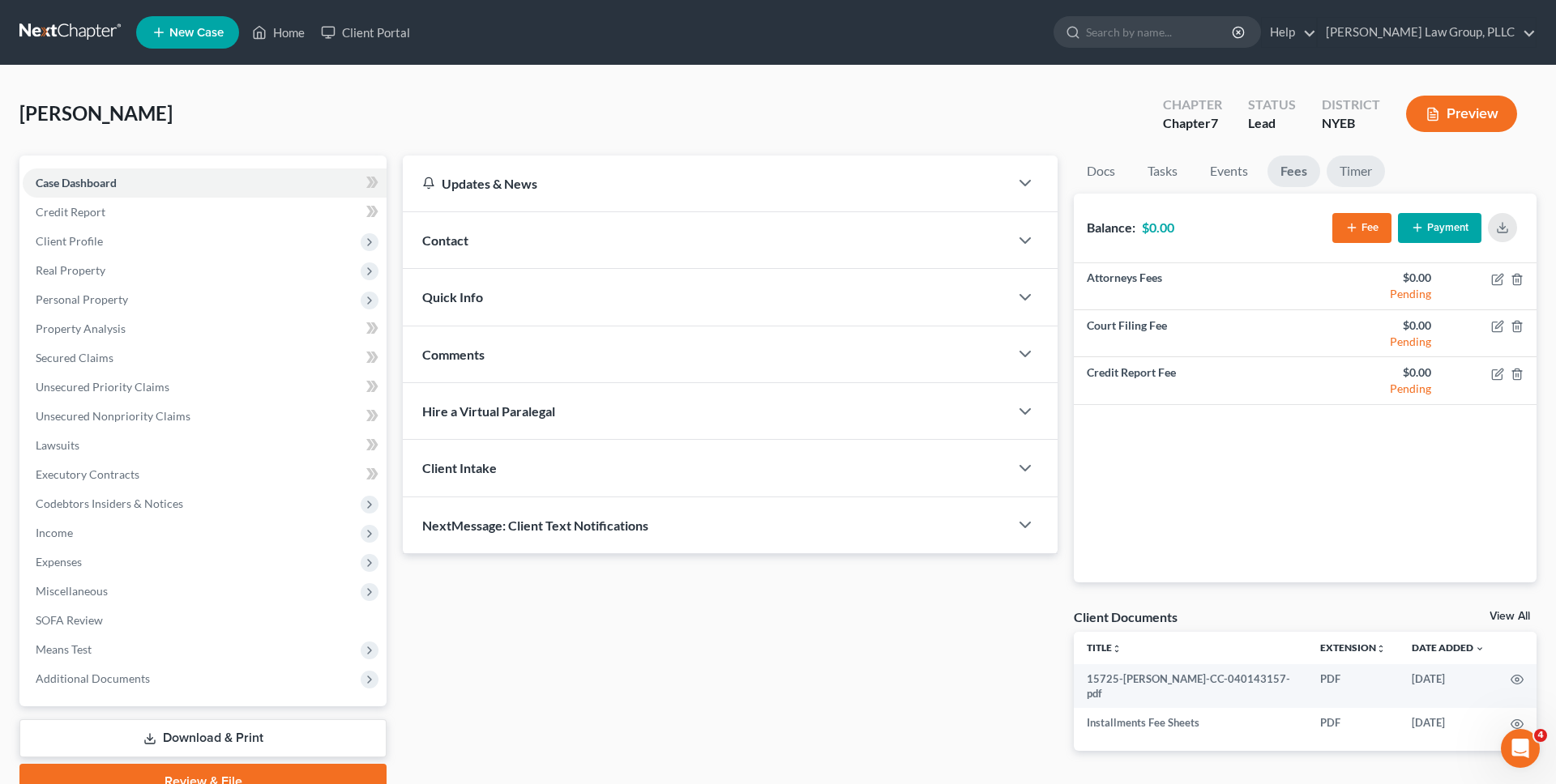
click at [1340, 173] on link "Timer" at bounding box center [1355, 171] width 58 height 31
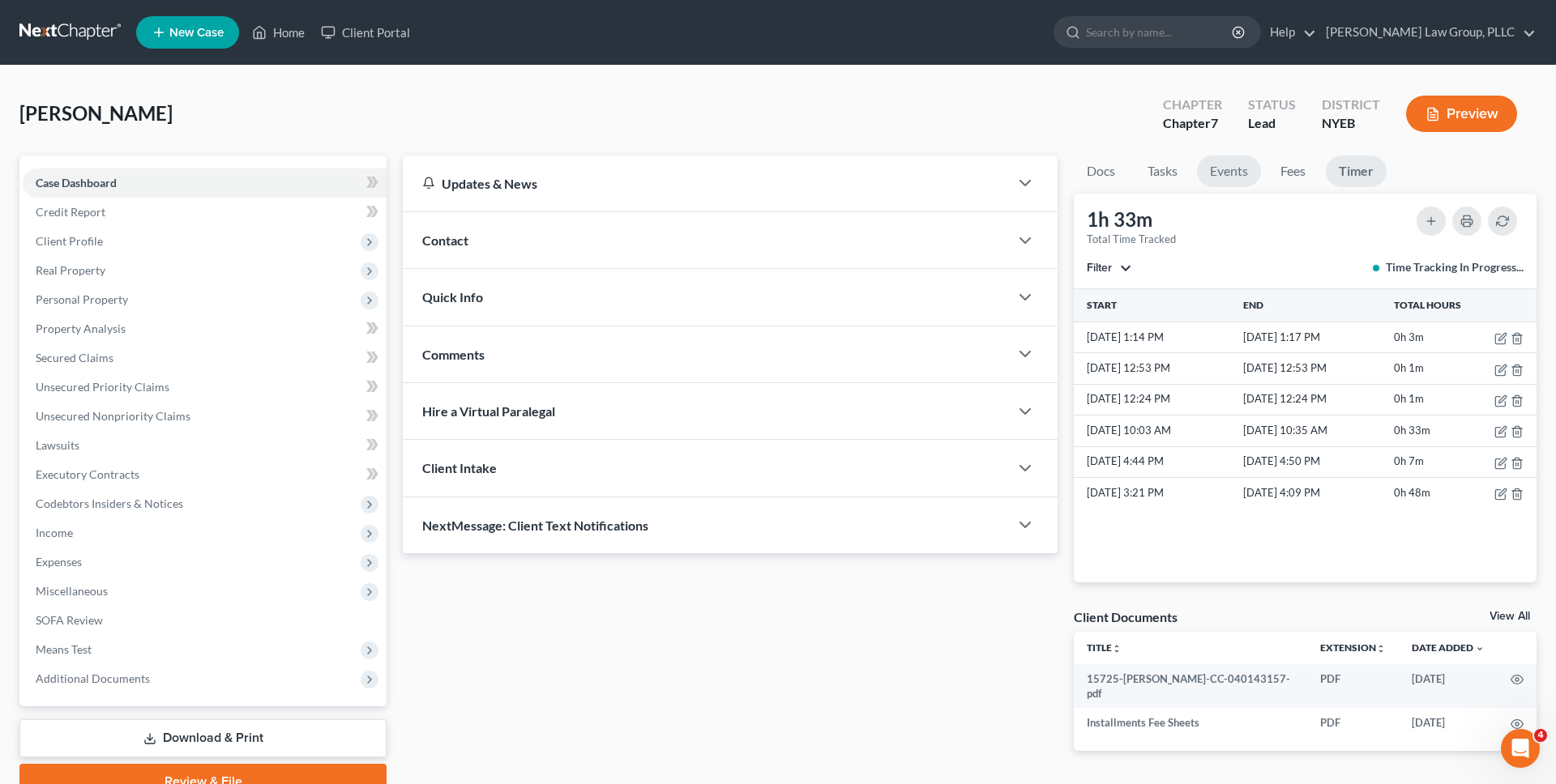
click at [1249, 159] on link "Events" at bounding box center [1228, 171] width 64 height 31
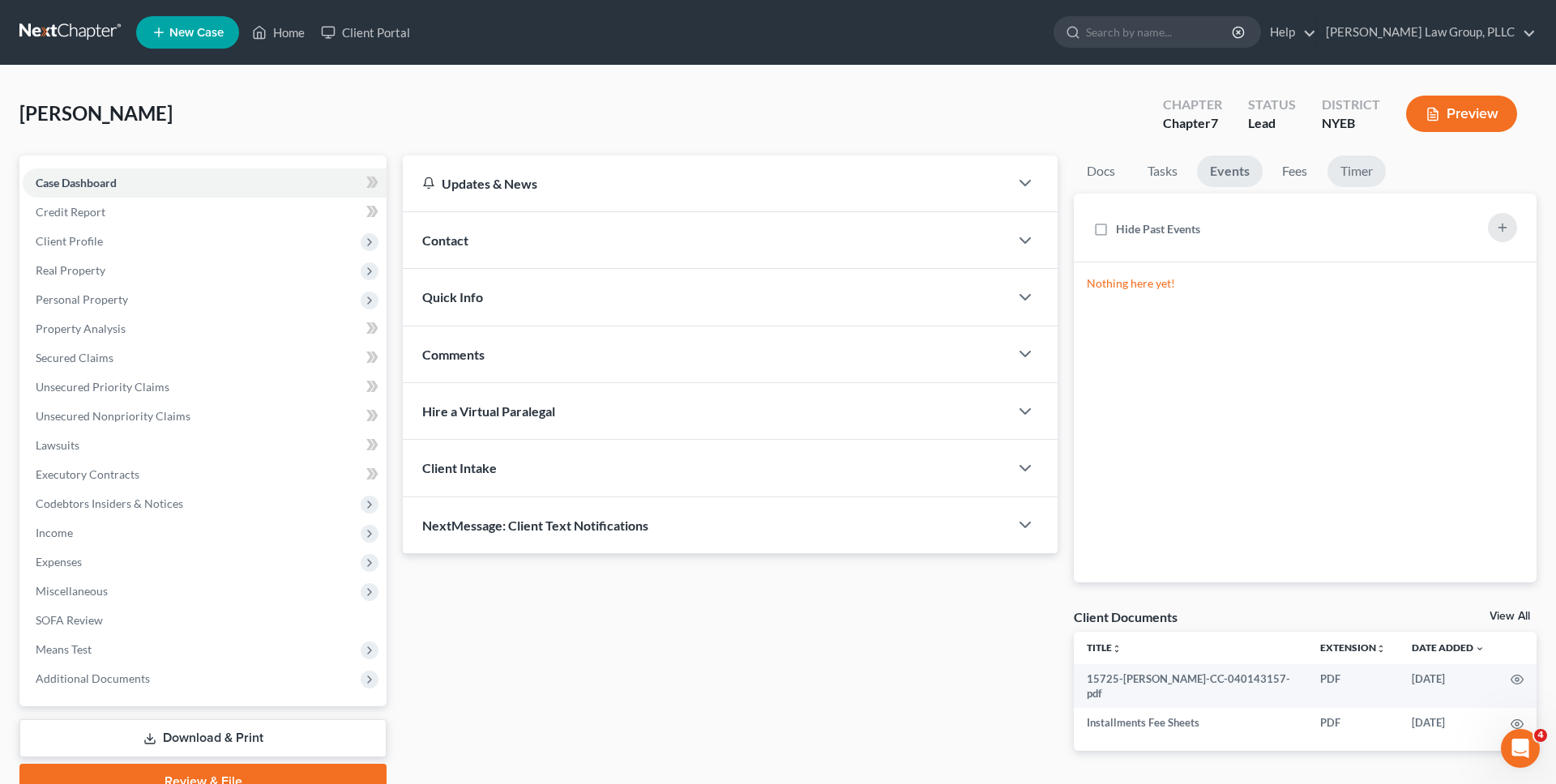
click at [1331, 175] on link "Timer" at bounding box center [1356, 171] width 58 height 31
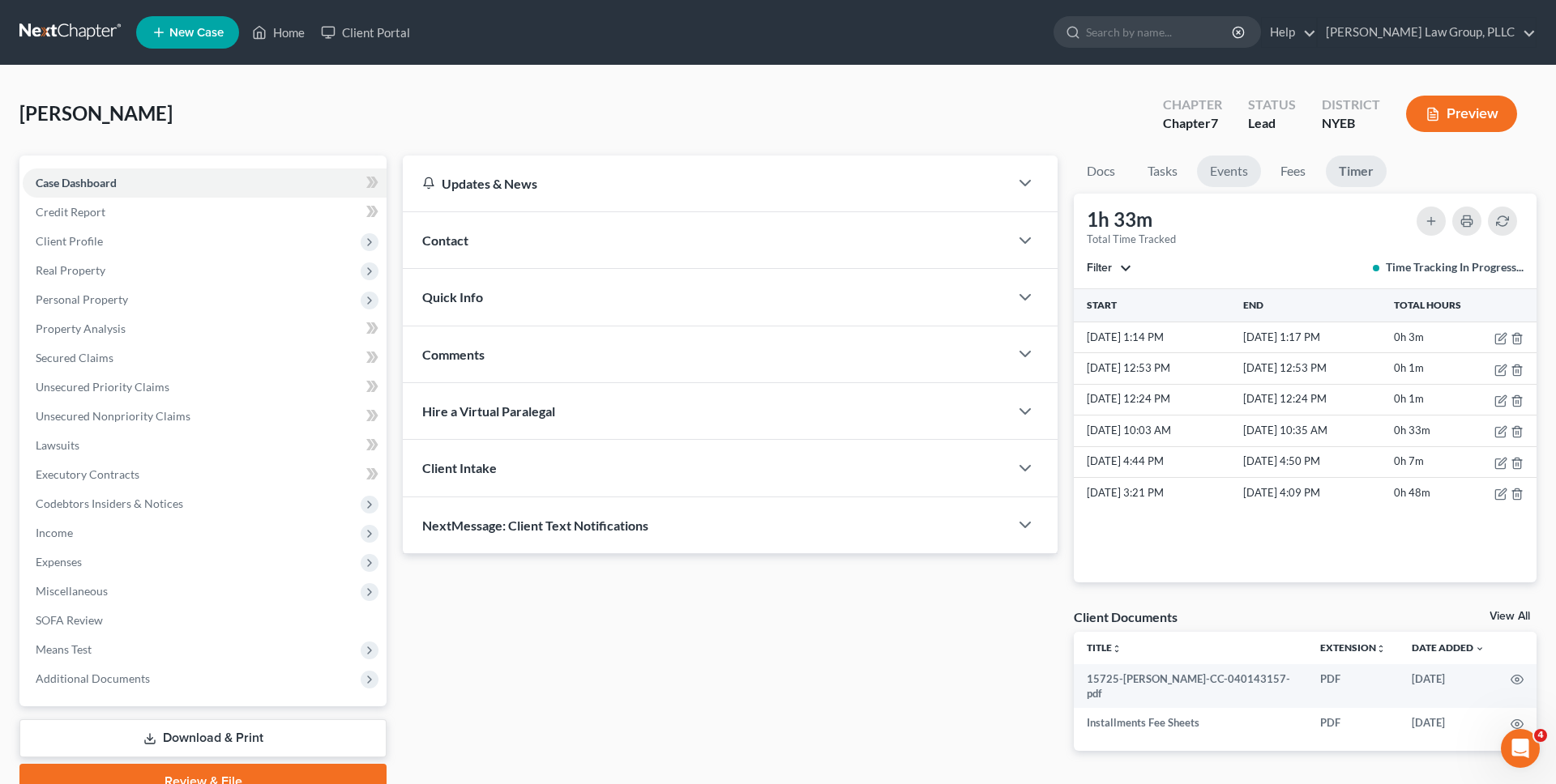
click at [1243, 168] on link "Events" at bounding box center [1228, 171] width 64 height 31
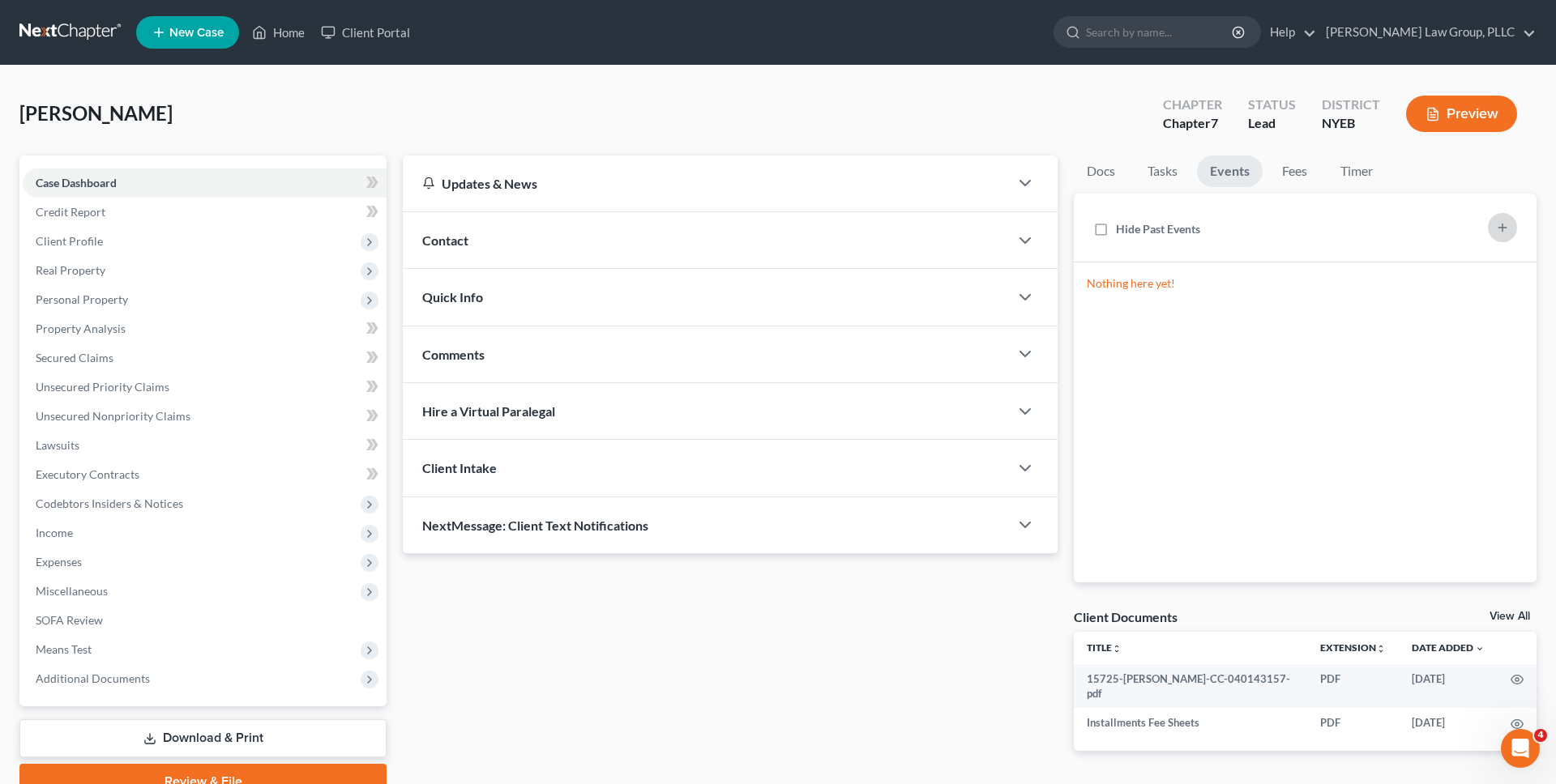
click at [1508, 224] on icon "button" at bounding box center [1502, 228] width 13 height 13
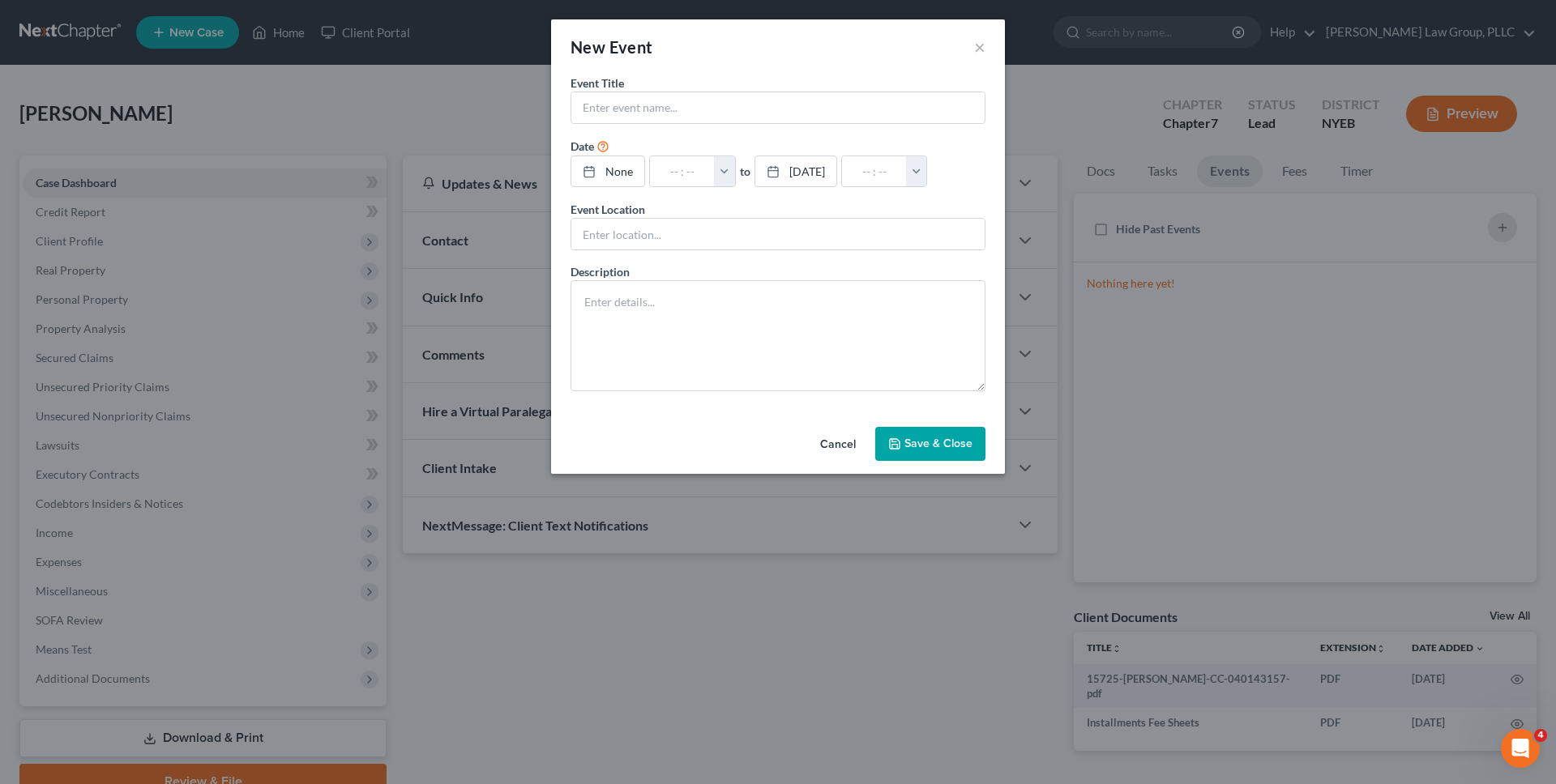
click at [841, 445] on button "Cancel" at bounding box center [838, 444] width 62 height 32
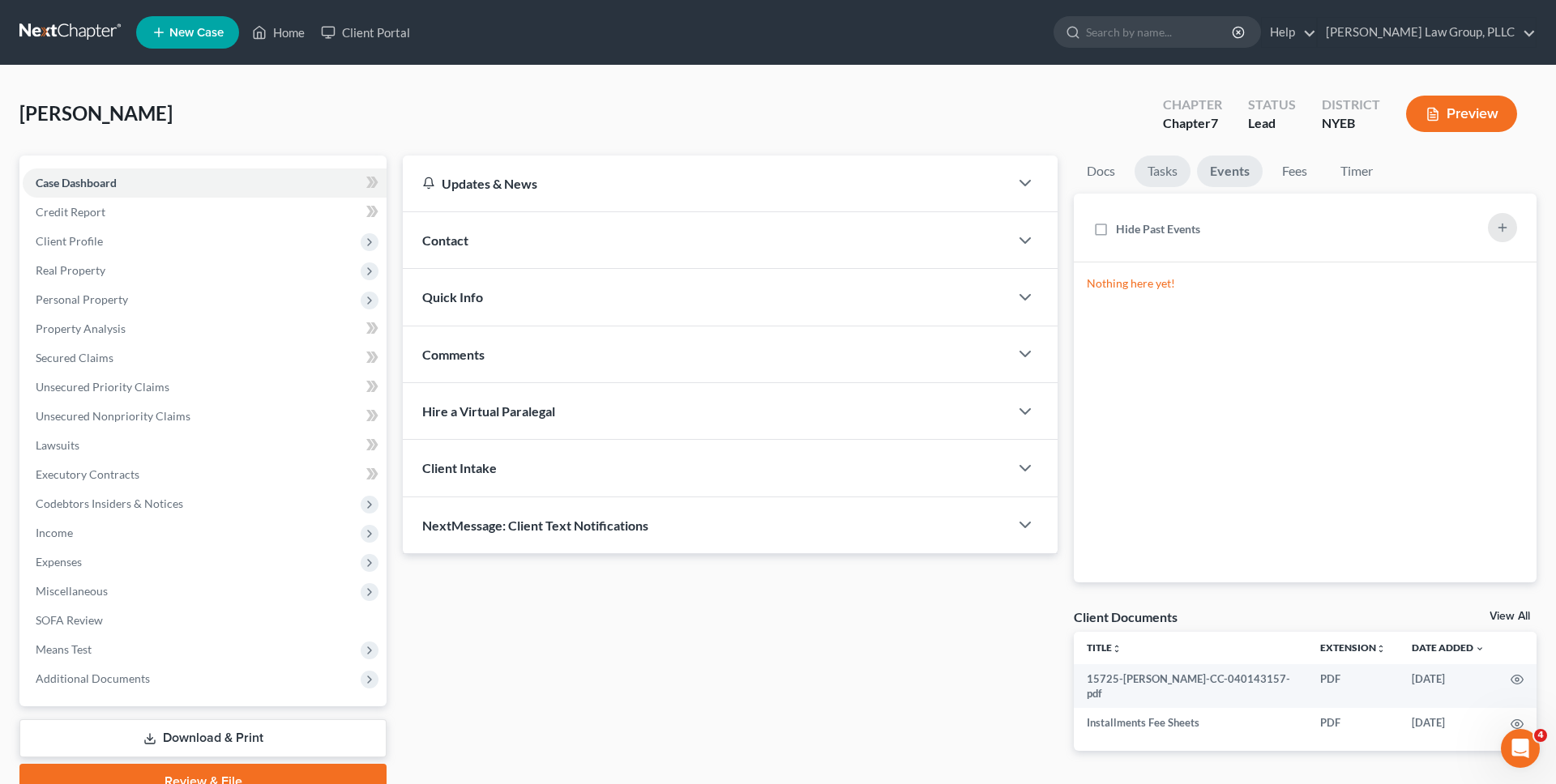
click at [1165, 172] on link "Tasks" at bounding box center [1163, 171] width 56 height 31
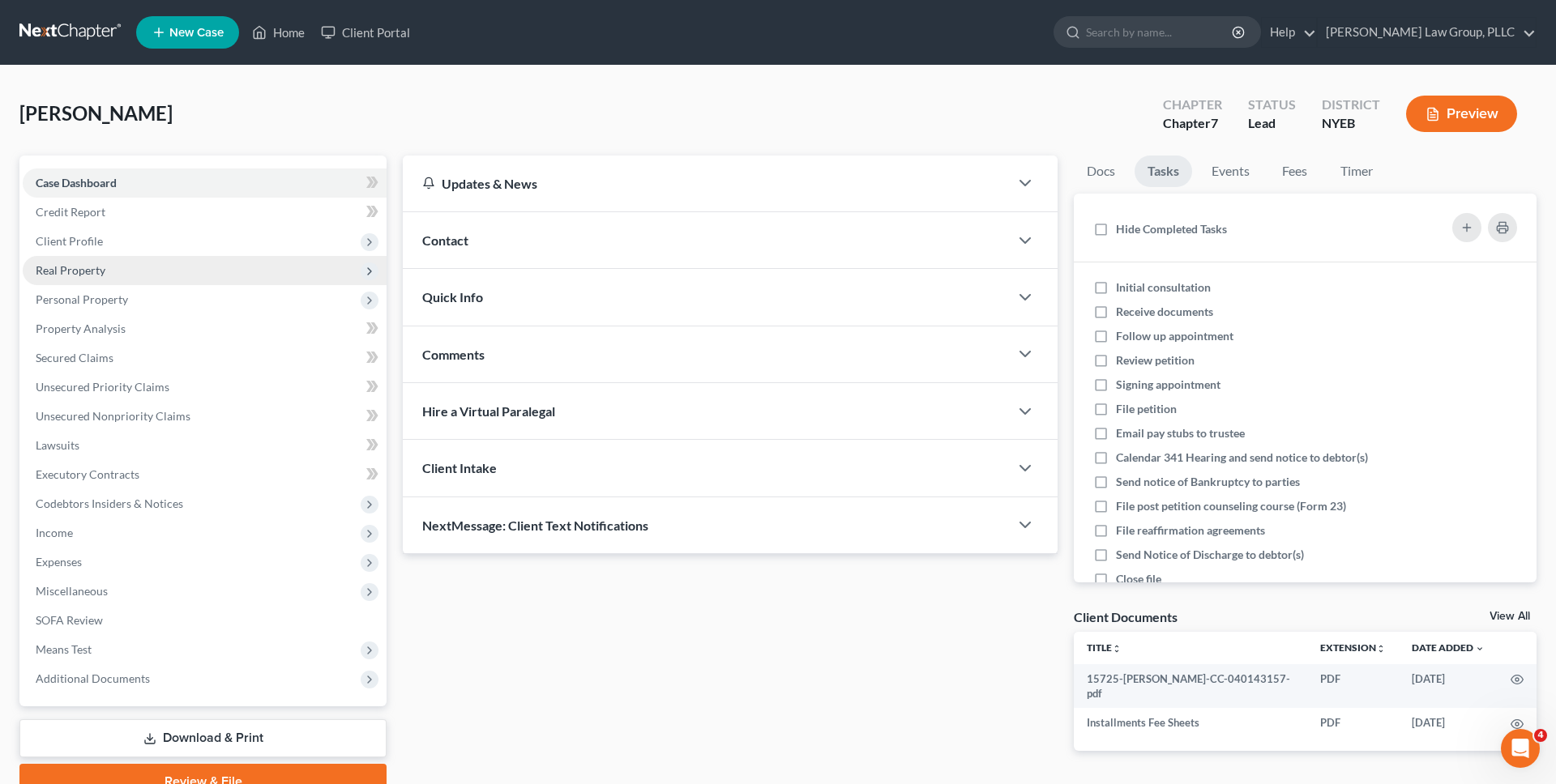
click at [218, 265] on span "Real Property" at bounding box center [204, 271] width 364 height 30
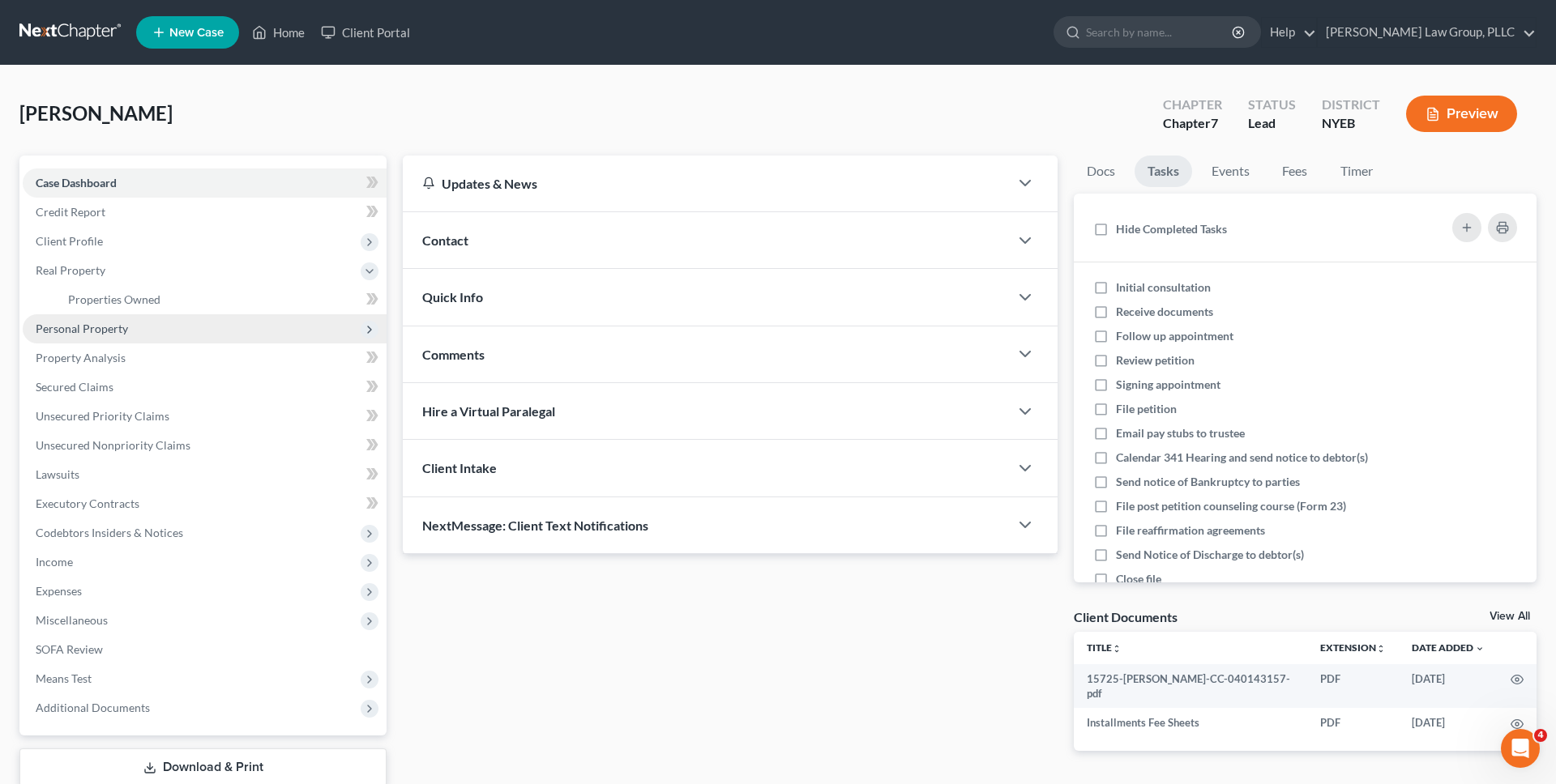
click at [203, 326] on span "Personal Property" at bounding box center [204, 329] width 364 height 30
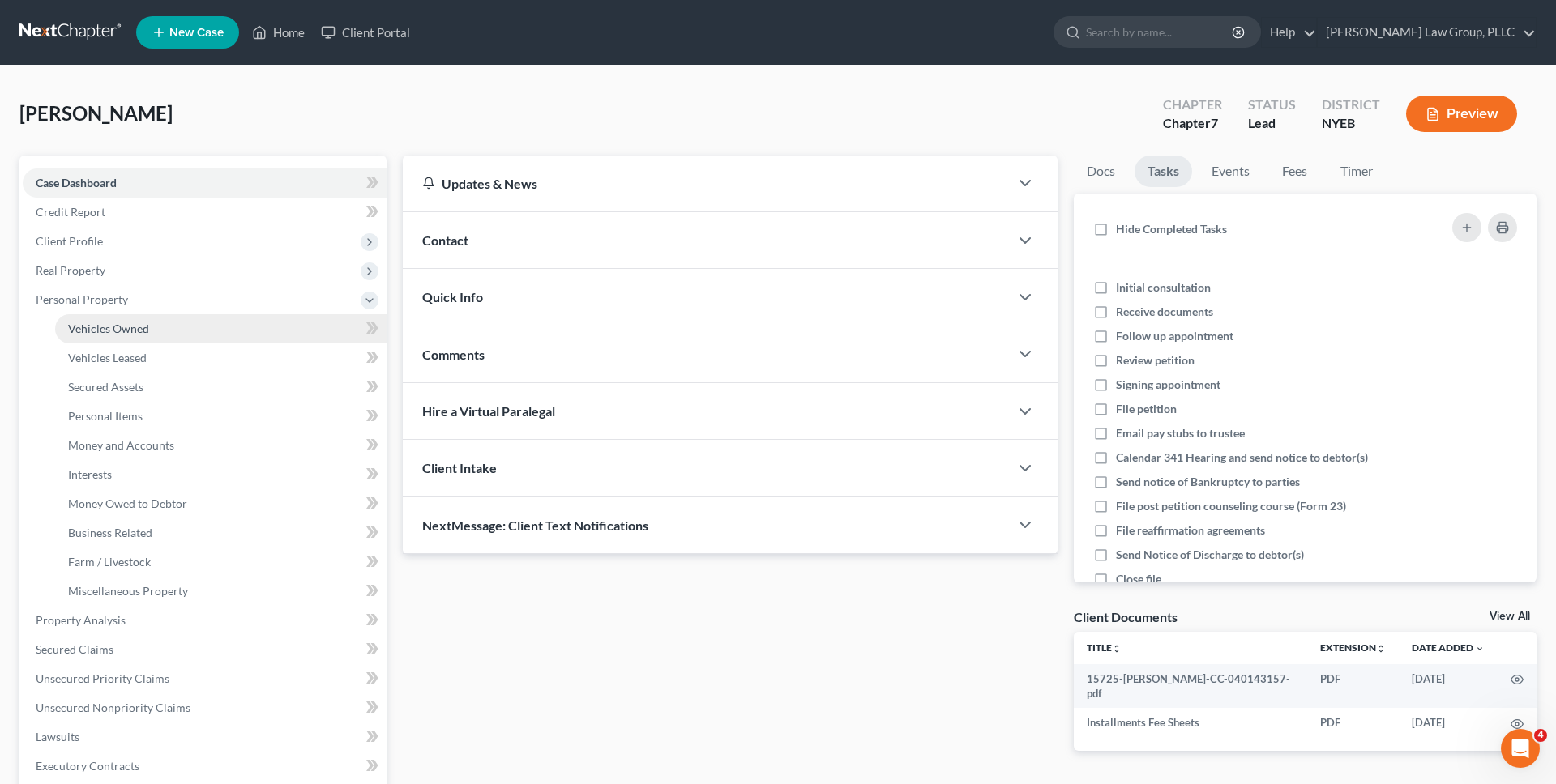
click at [190, 325] on link "Vehicles Owned" at bounding box center [220, 329] width 332 height 30
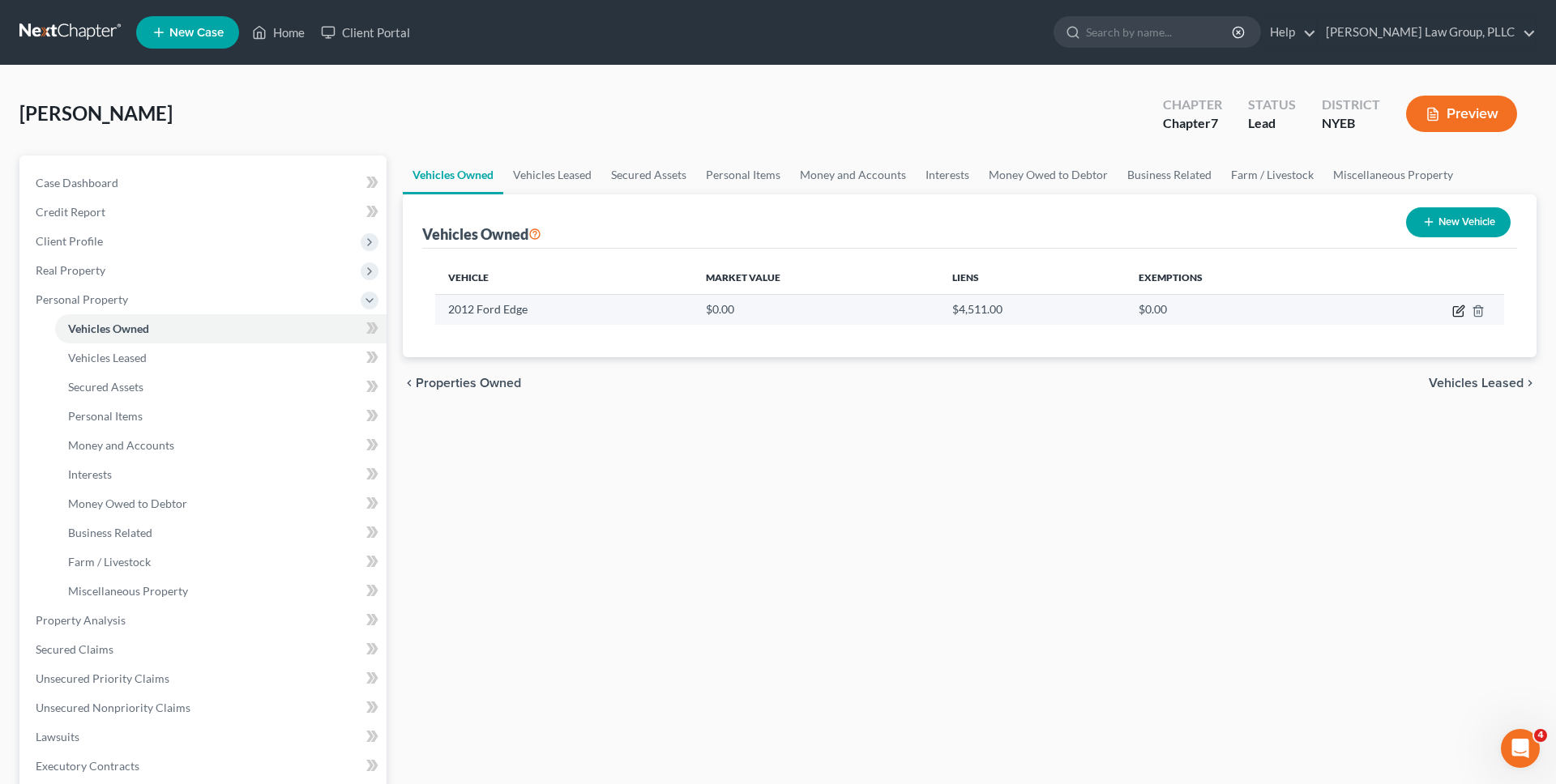
click at [1453, 309] on icon "button" at bounding box center [1457, 312] width 10 height 10
select select "0"
select select "14"
select select "4"
select select "0"
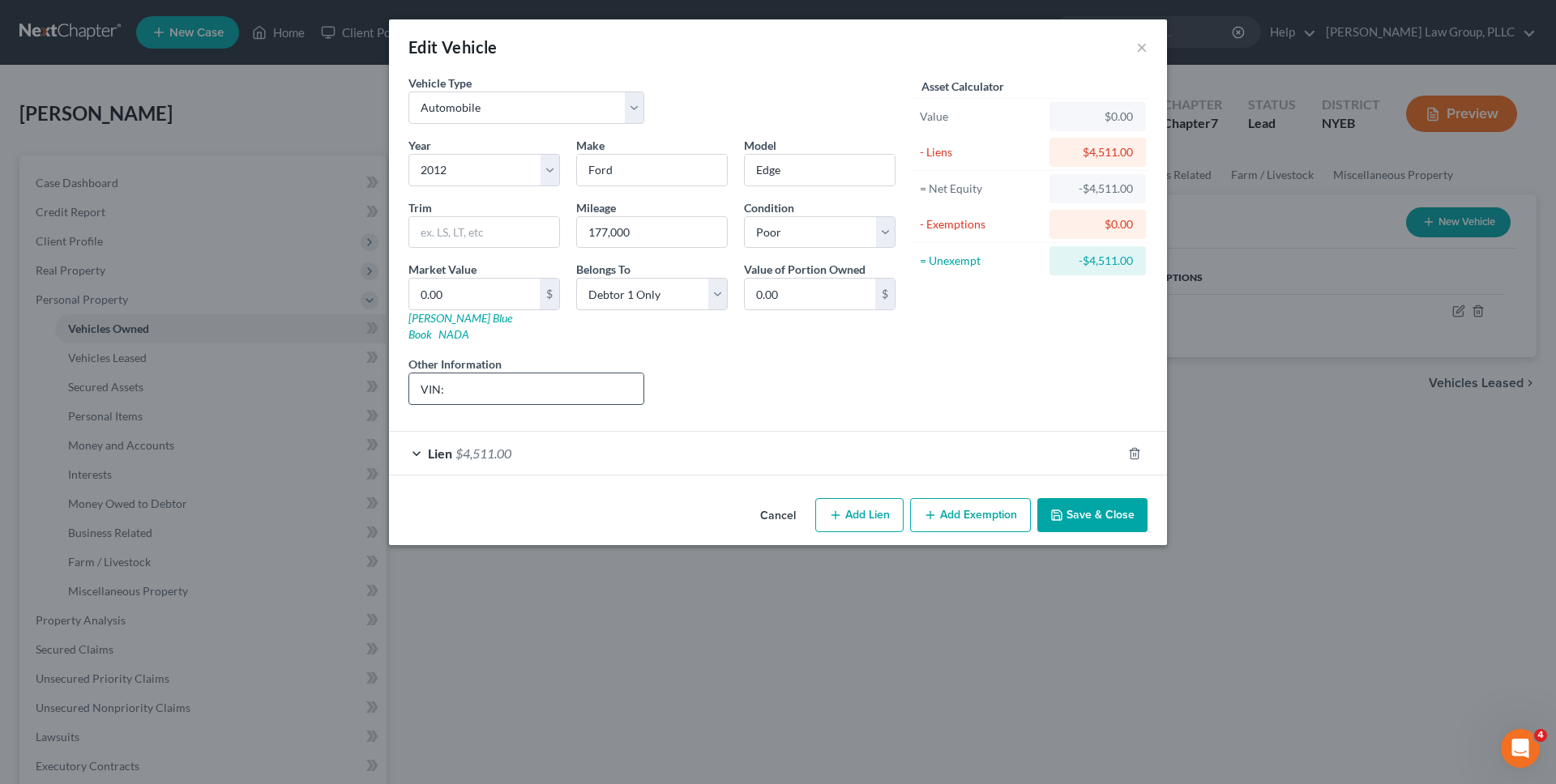
click at [572, 386] on input "VIN:" at bounding box center [526, 389] width 234 height 30
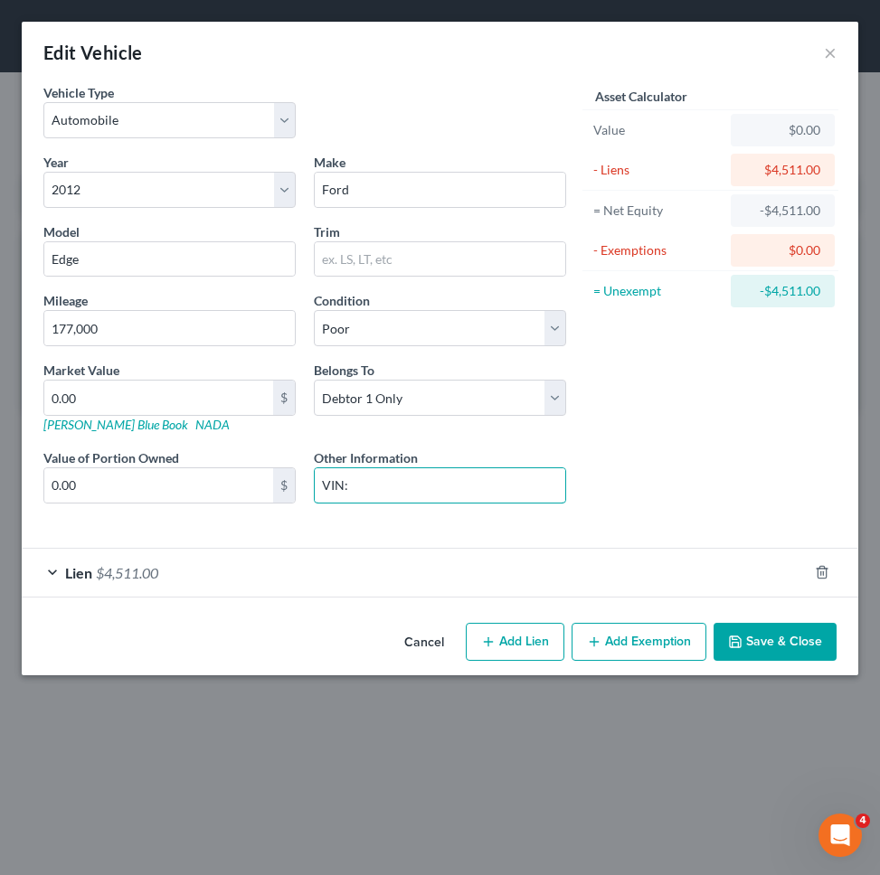
type input "VIN:"
click at [750, 404] on div "Asset Calculator Value $0.00 - Liens $4,511.00 = Net Equity -$4,511.00 - Exempt…" at bounding box center [710, 308] width 270 height 450
click at [222, 401] on input "0.00" at bounding box center [158, 398] width 229 height 34
type input "3"
type input "3.00"
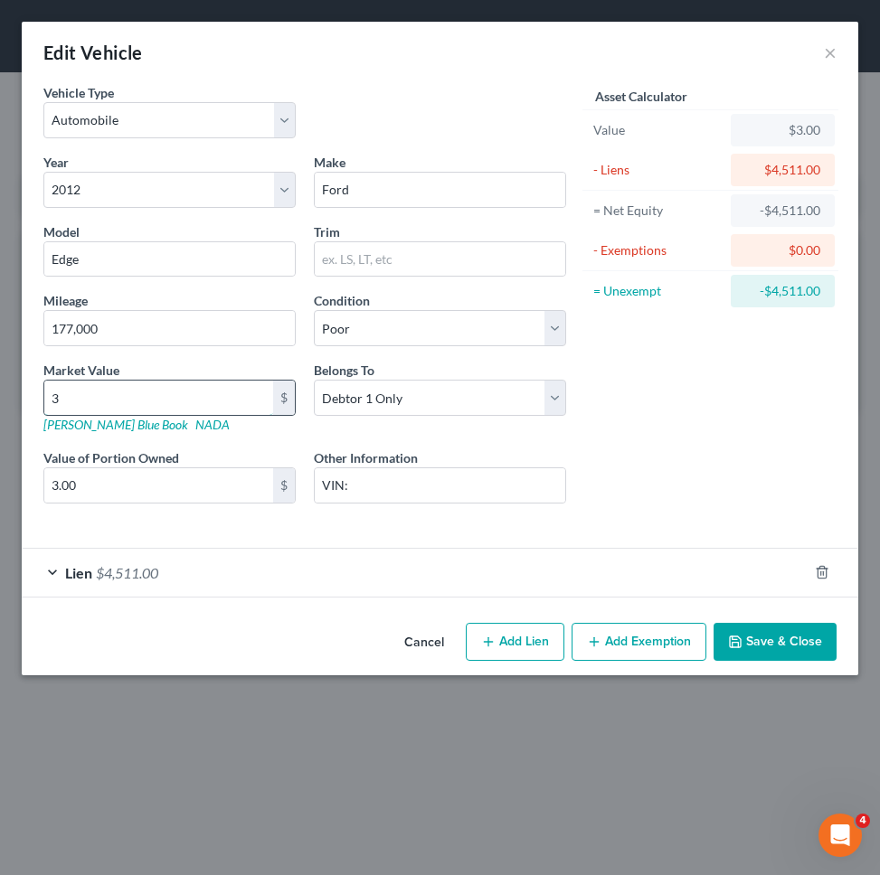
type input "37"
type input "37.00"
type input "379"
type input "379.00"
type input "3798"
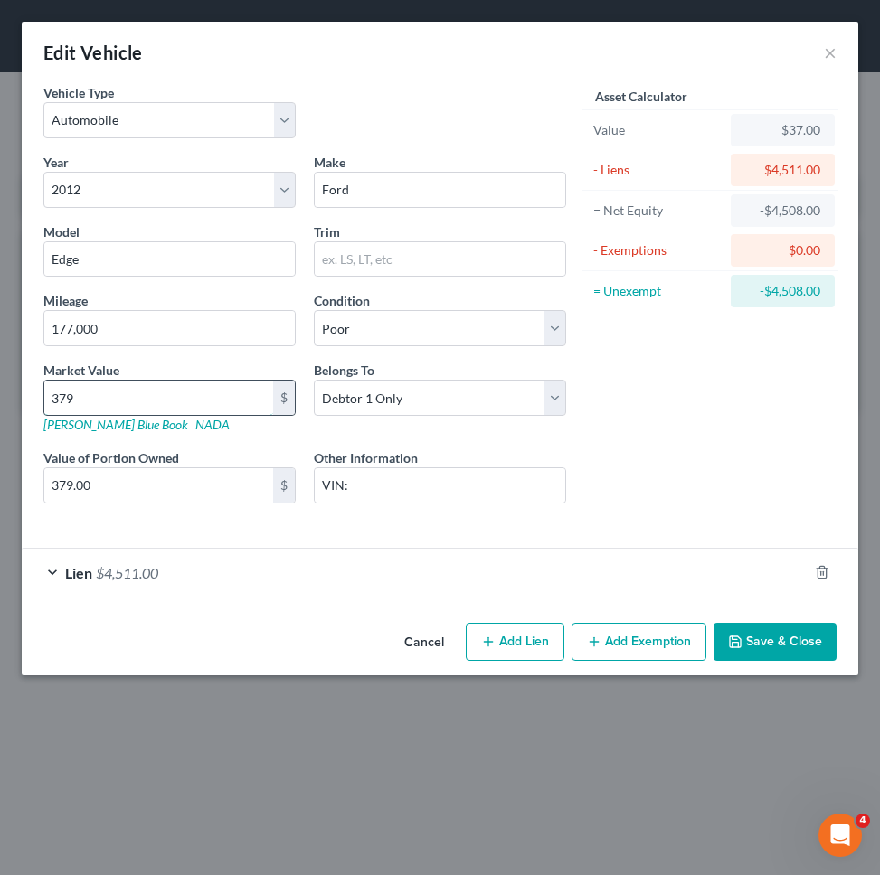
type input "3,798.00"
type input "3,798"
click at [660, 470] on div "Asset Calculator Value $3,798.00 - Liens $4,511.00 = Net Equity -$4,474.00 - Ex…" at bounding box center [710, 308] width 270 height 450
click at [599, 637] on icon "button" at bounding box center [594, 642] width 14 height 14
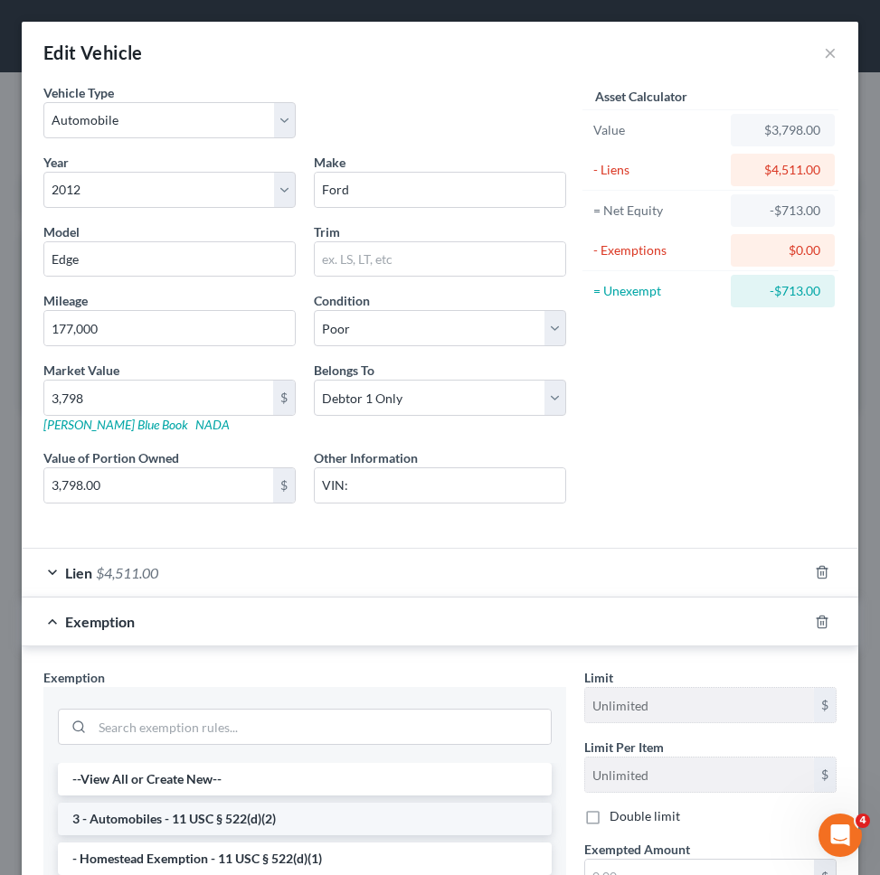
click at [399, 808] on li "3 - Automobiles - 11 USC § 522(d)(2)" at bounding box center [305, 819] width 494 height 33
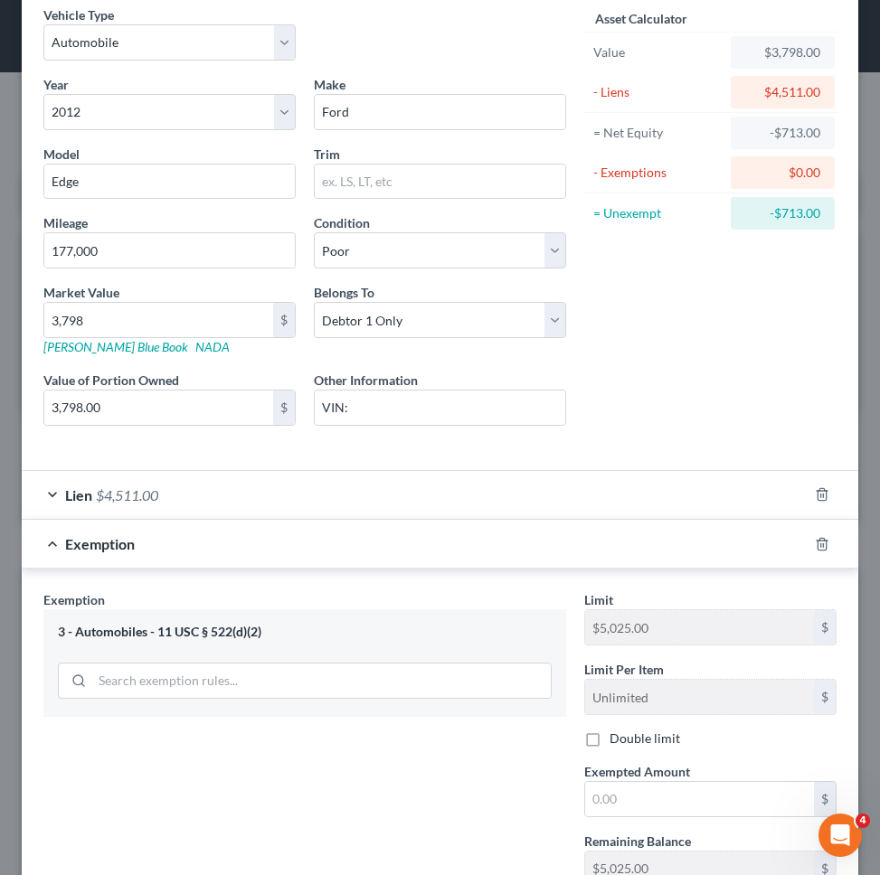
scroll to position [164, 0]
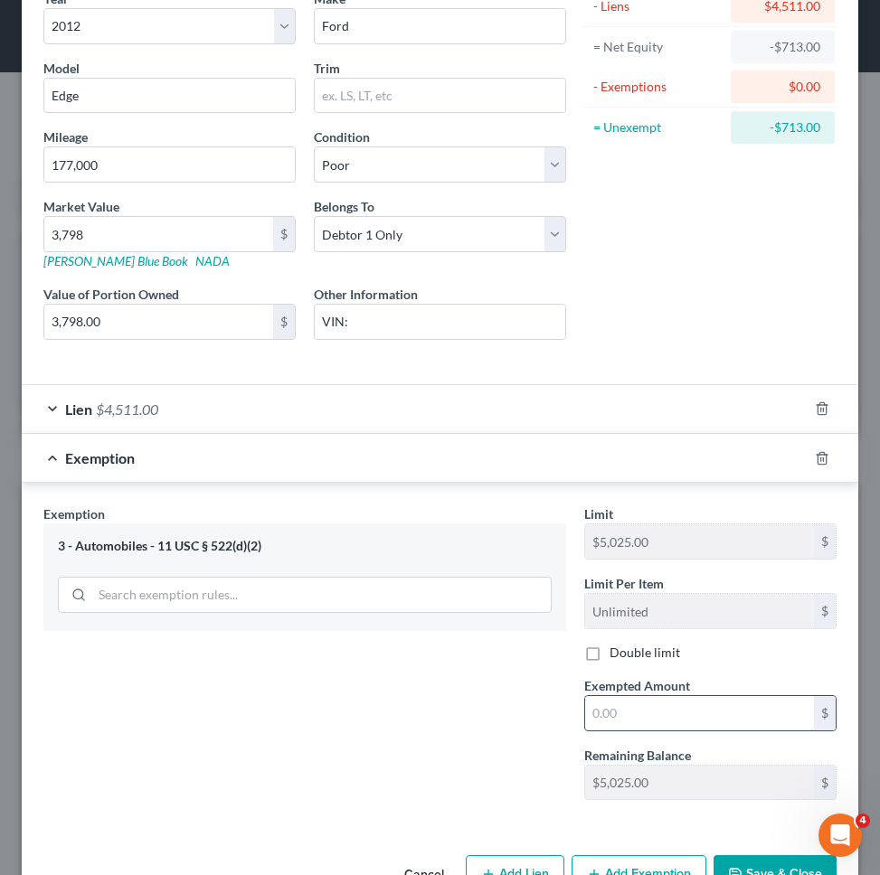
click at [611, 715] on input "text" at bounding box center [699, 713] width 229 height 34
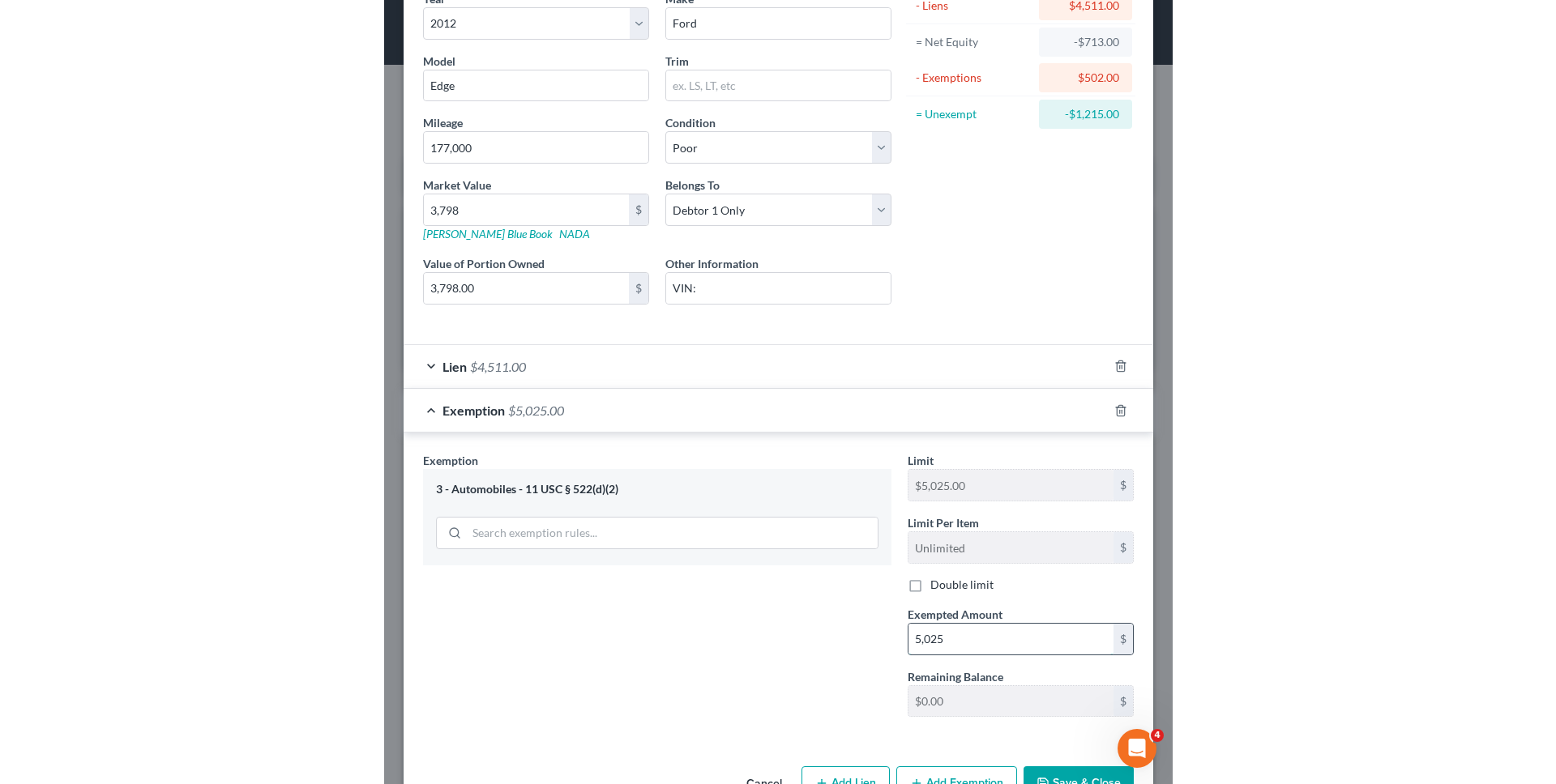
scroll to position [195, 0]
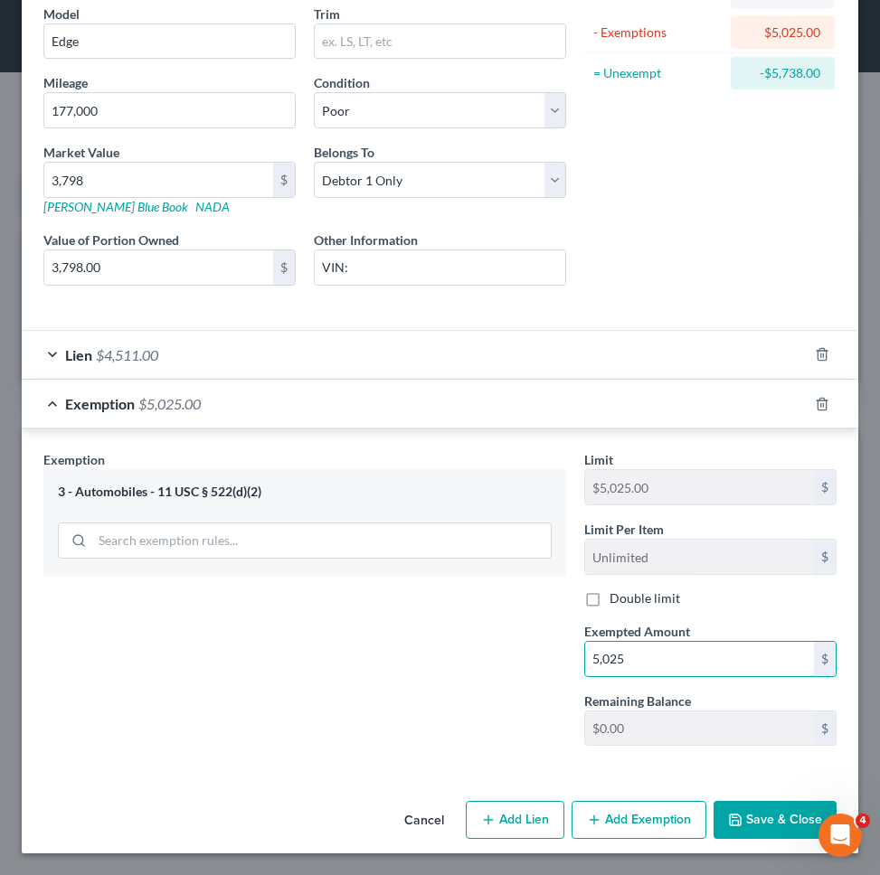
type input "5,025"
click at [740, 817] on icon "button" at bounding box center [735, 820] width 14 height 14
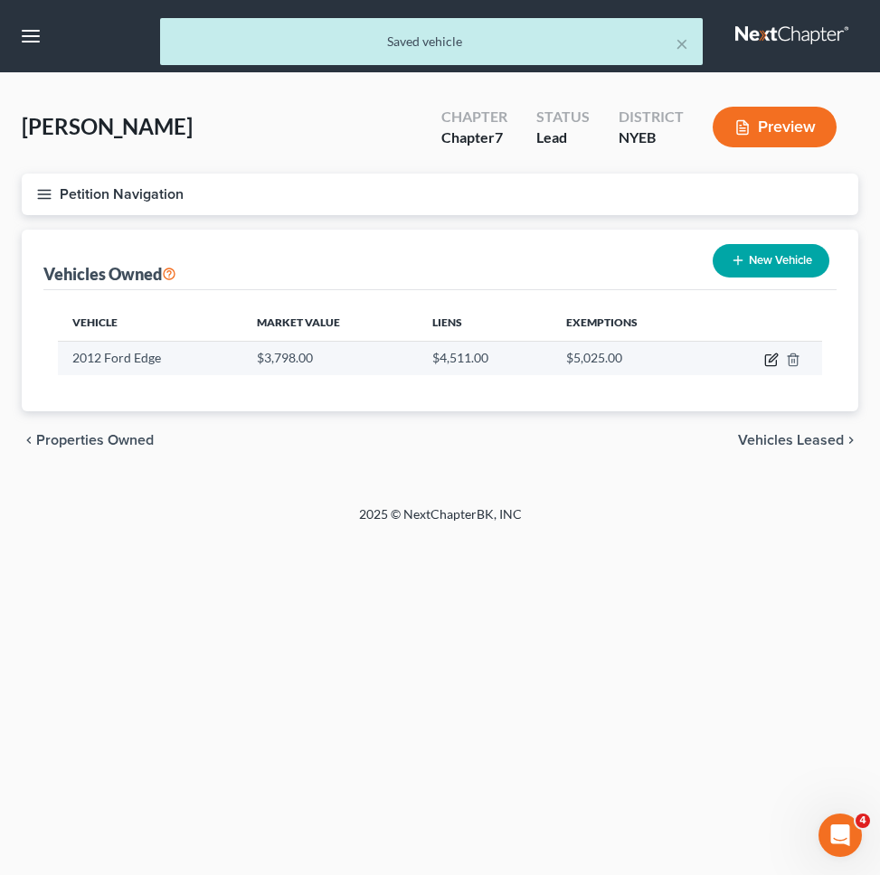
click at [774, 355] on icon "button" at bounding box center [771, 360] width 14 height 14
select select "0"
select select "14"
select select "4"
select select "0"
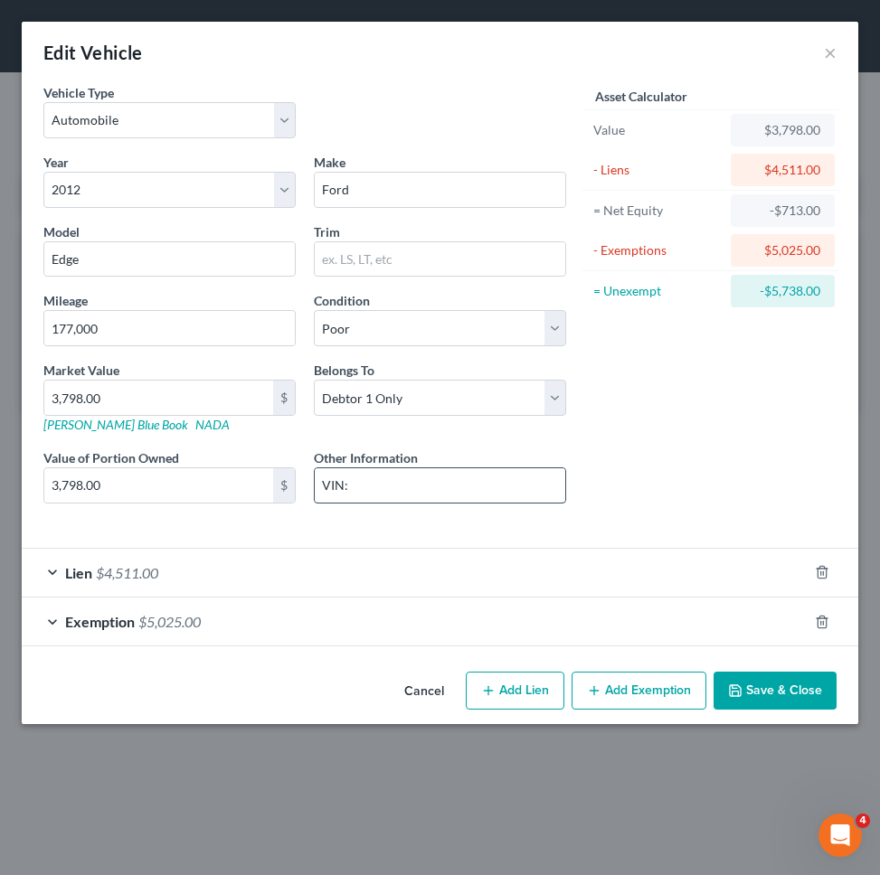
click at [470, 486] on input "VIN:" at bounding box center [440, 485] width 250 height 34
type input "VIN: 2FMDK4KCOCBA56965"
click at [772, 708] on button "Save & Close" at bounding box center [774, 691] width 123 height 38
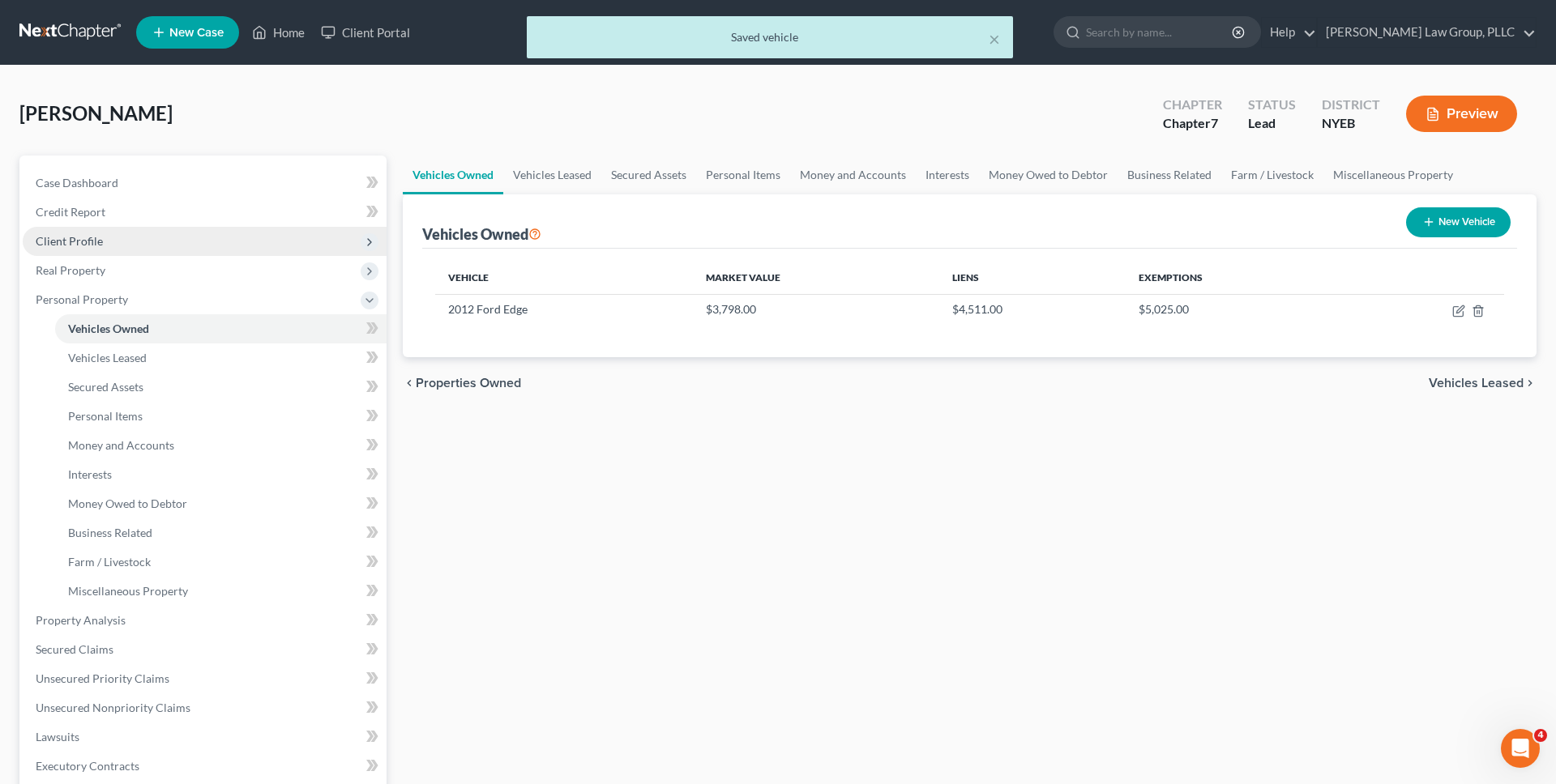
click at [47, 232] on span "Client Profile" at bounding box center [204, 241] width 364 height 30
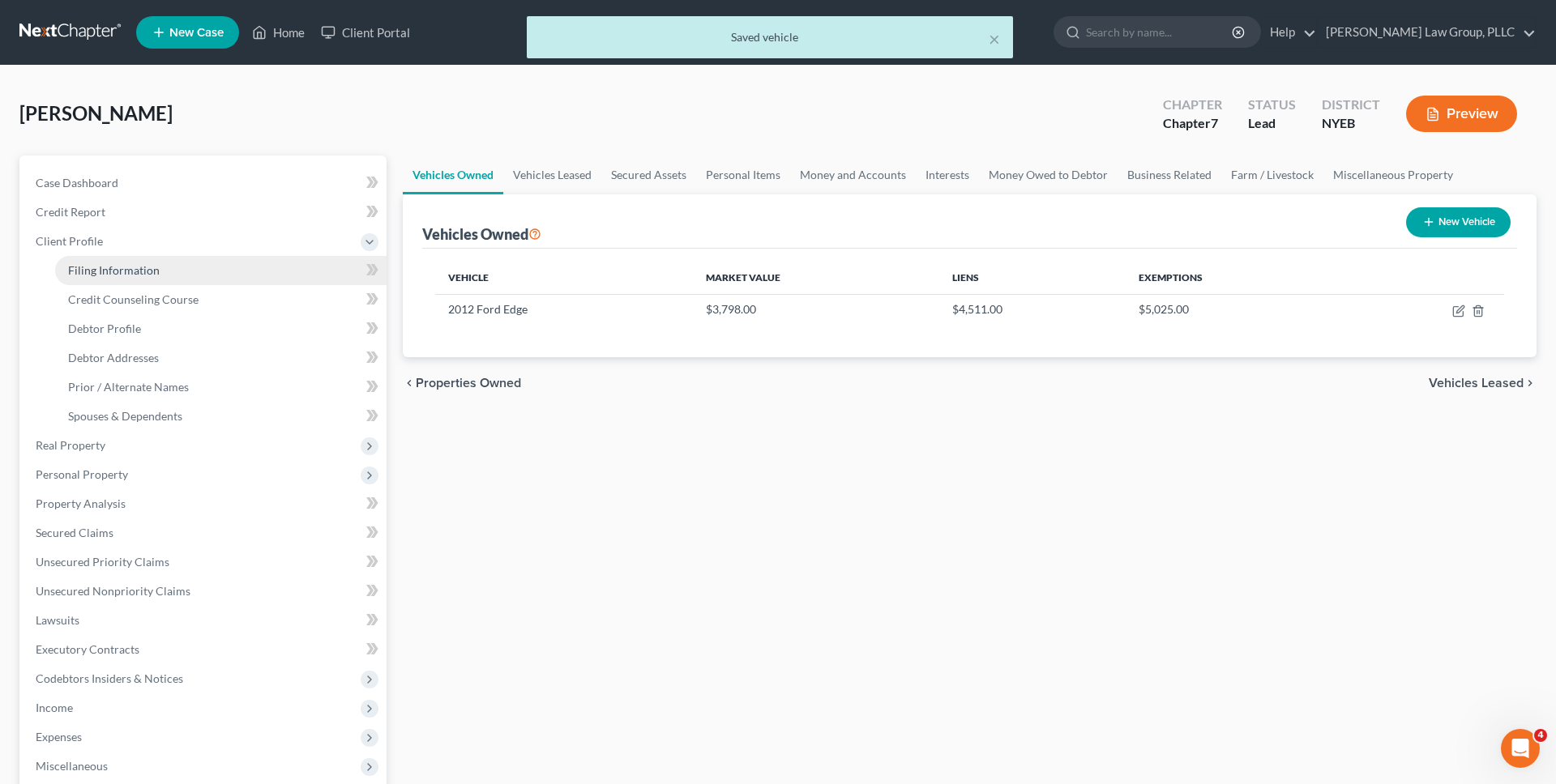
click at [68, 271] on span "Filing Information" at bounding box center [114, 270] width 91 height 13
select select "2"
select select "0"
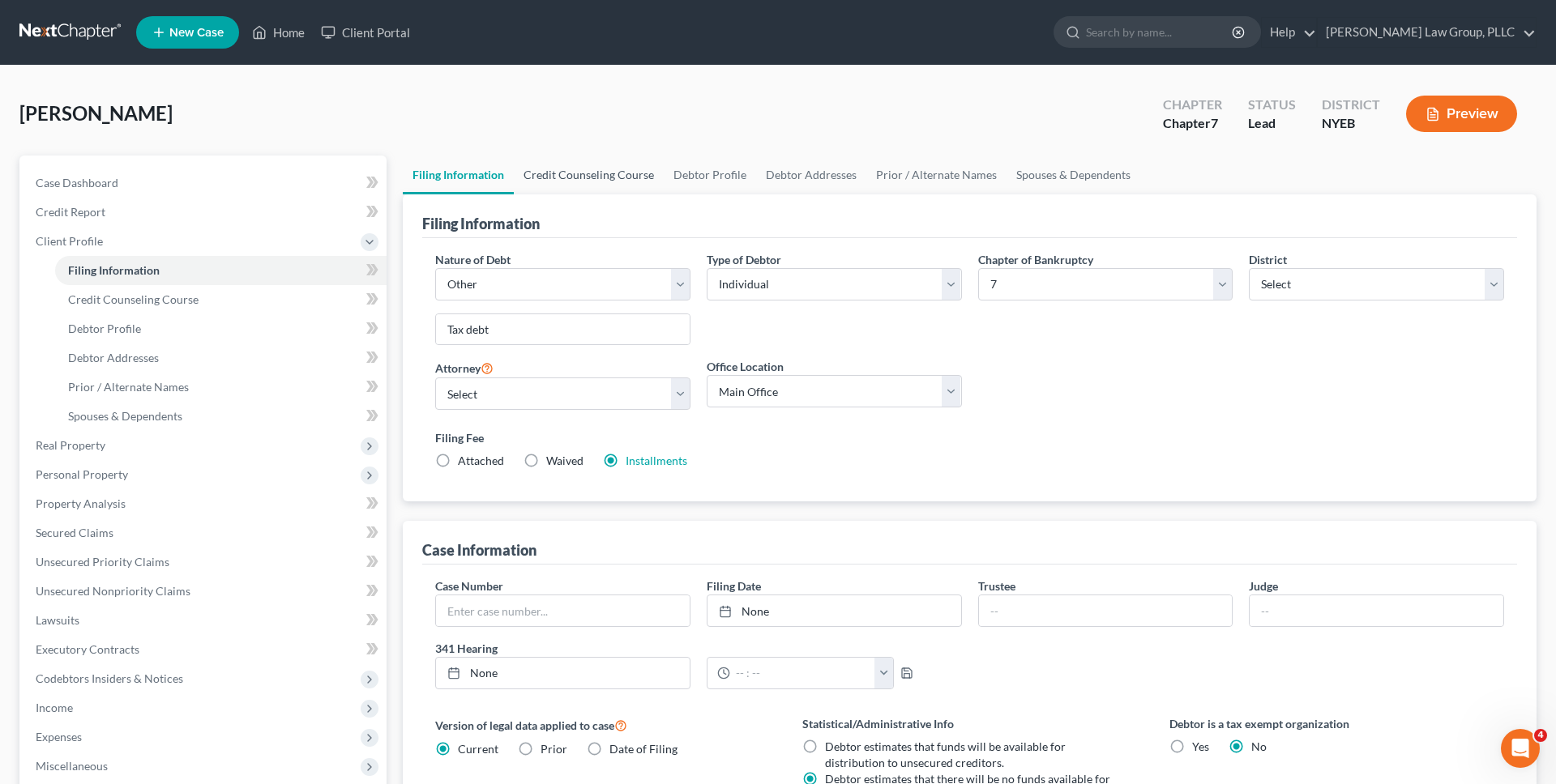
click at [625, 175] on link "Credit Counseling Course" at bounding box center [588, 175] width 150 height 39
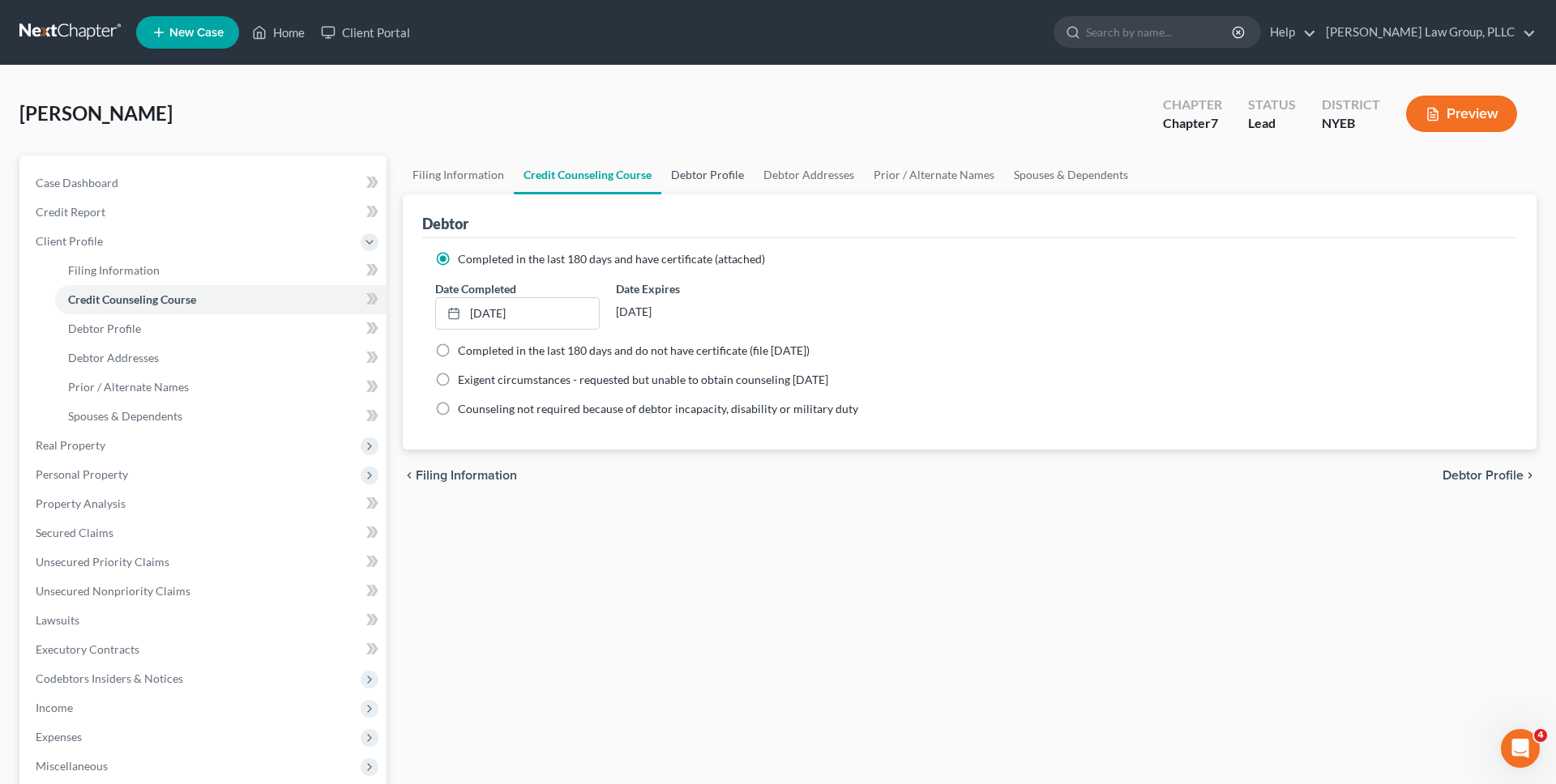
click at [689, 175] on link "Debtor Profile" at bounding box center [707, 175] width 92 height 39
select select "0"
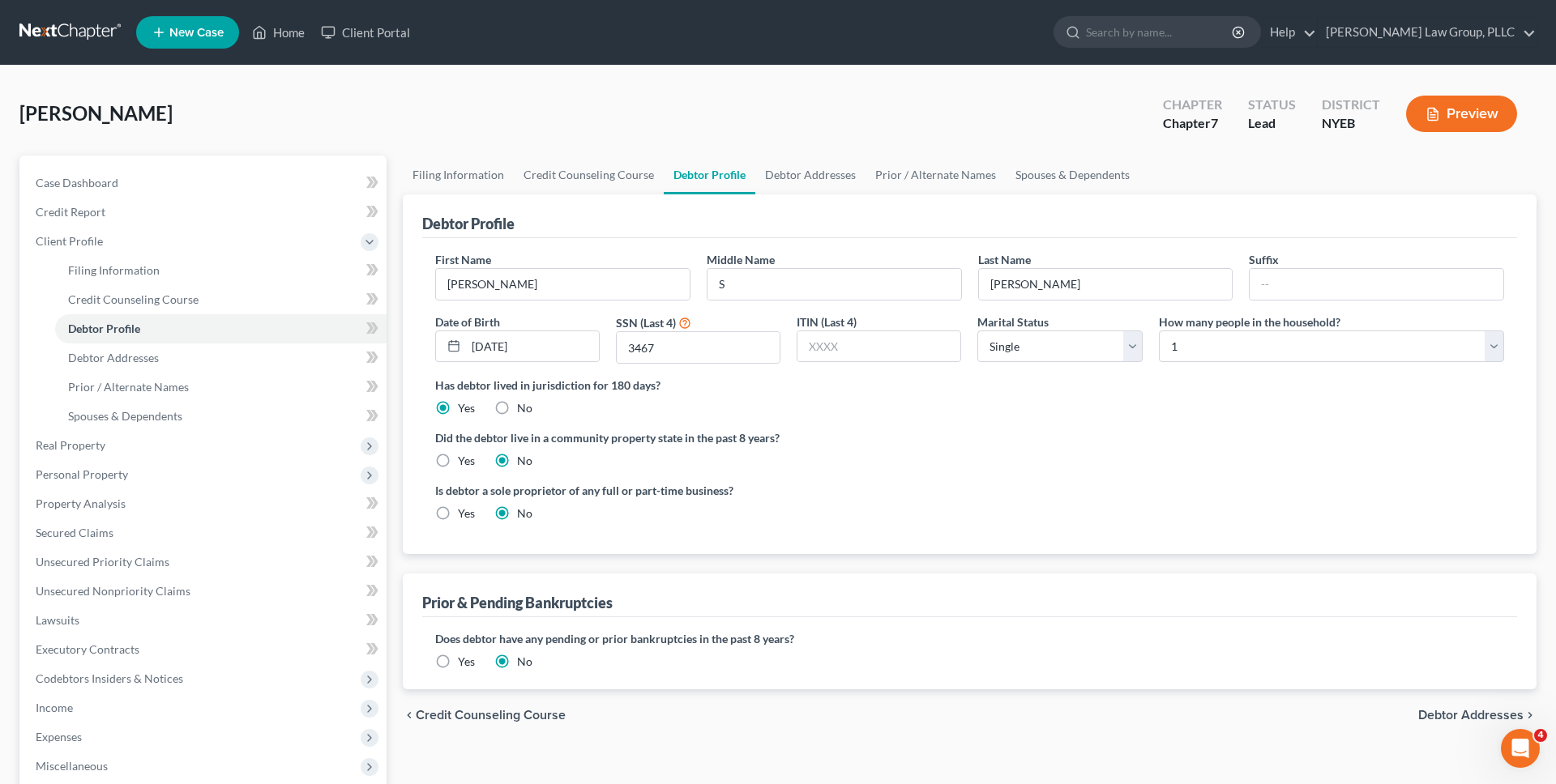
scroll to position [252, 0]
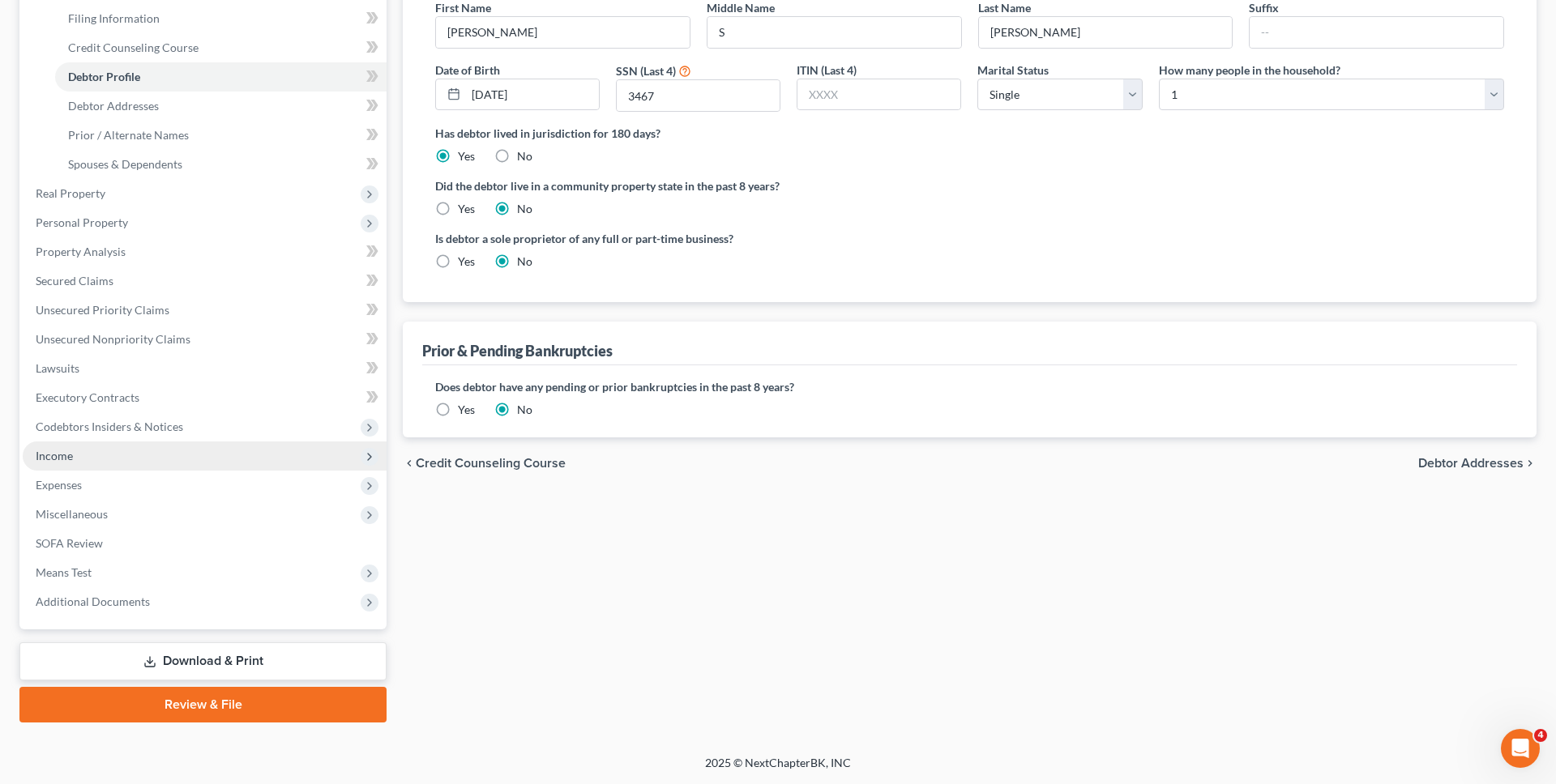
click at [220, 460] on span "Income" at bounding box center [204, 456] width 364 height 30
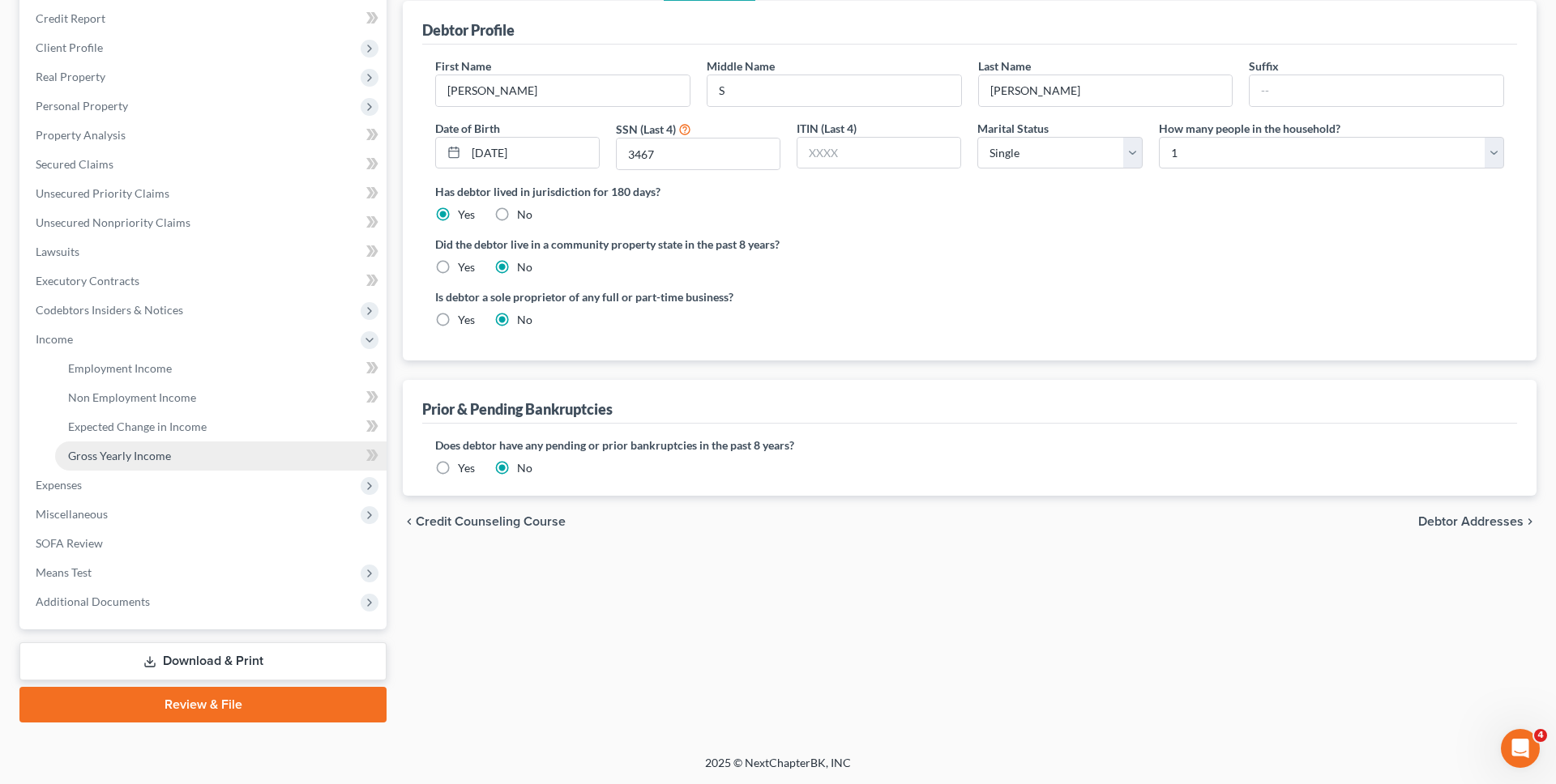
click at [216, 454] on link "Gross Yearly Income" at bounding box center [220, 456] width 332 height 30
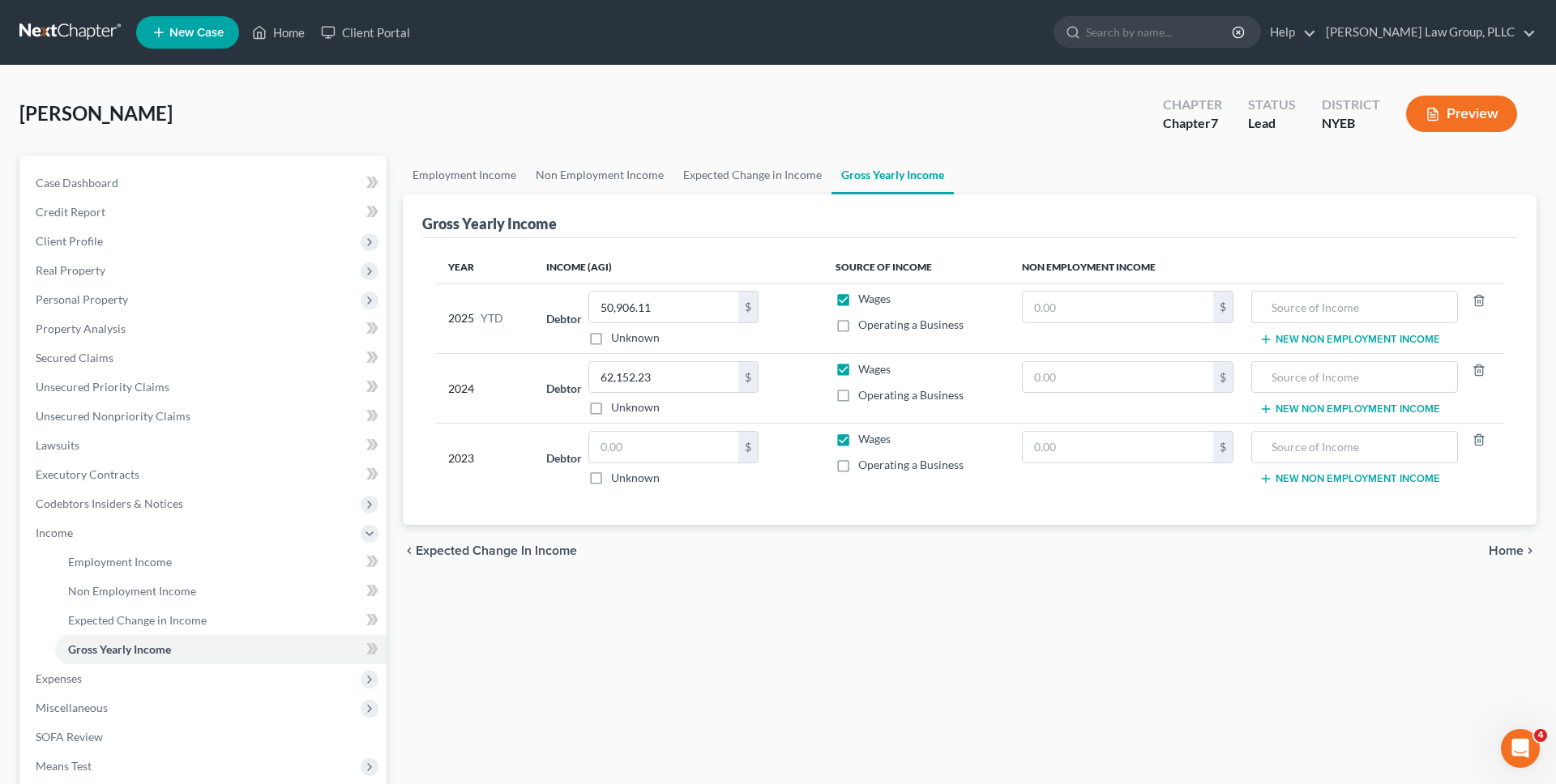
click at [611, 478] on label "Unknown" at bounding box center [635, 478] width 48 height 16
click at [618, 478] on input "Unknown" at bounding box center [623, 475] width 11 height 11
checkbox input "true"
type input "0.00"
click at [788, 164] on link "Expected Change in Income" at bounding box center [752, 175] width 158 height 39
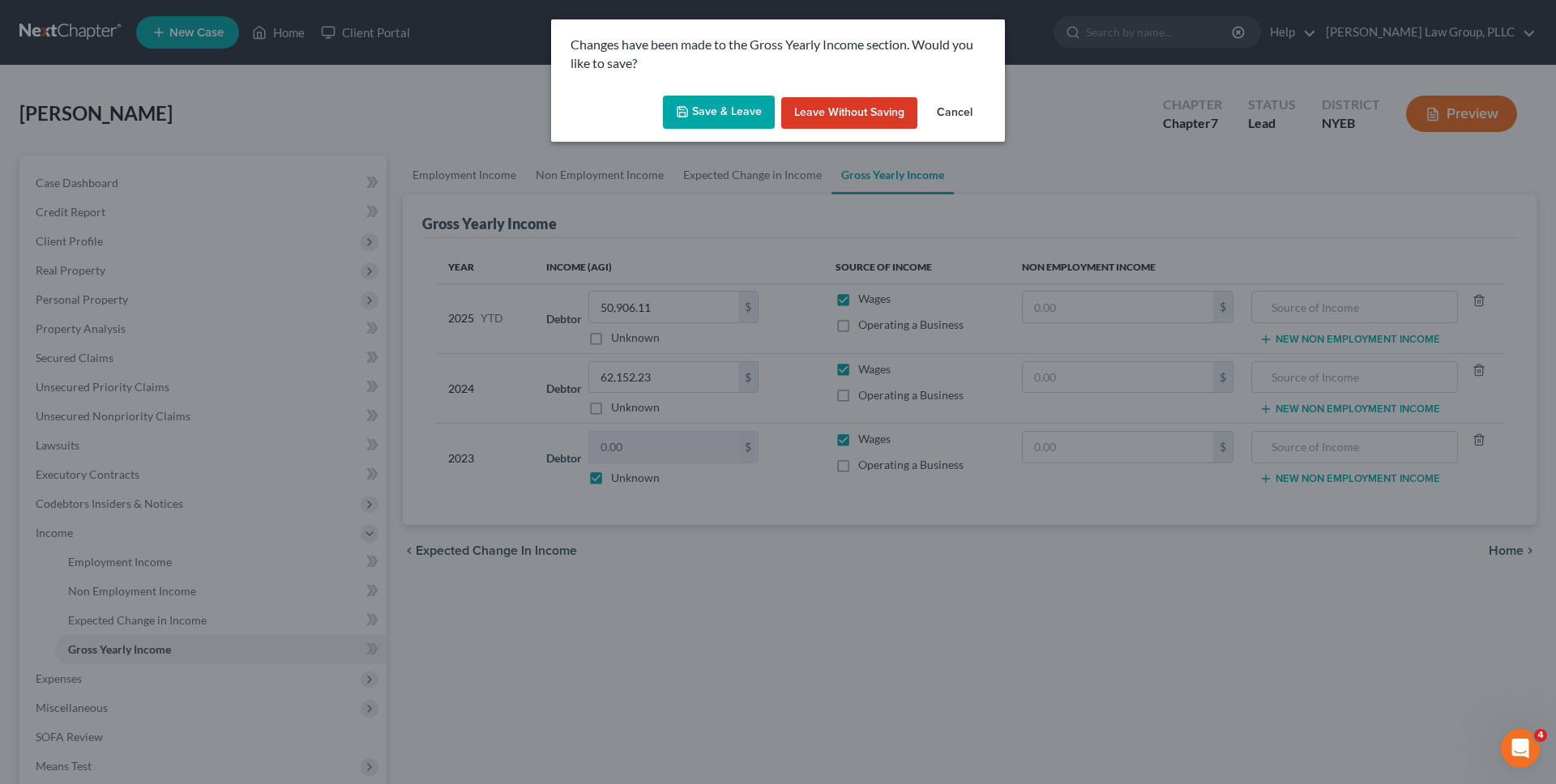
click at [756, 131] on div "Save & Leave Leave without Saving Cancel" at bounding box center [778, 116] width 454 height 54
click at [742, 118] on button "Save & Leave" at bounding box center [719, 113] width 112 height 34
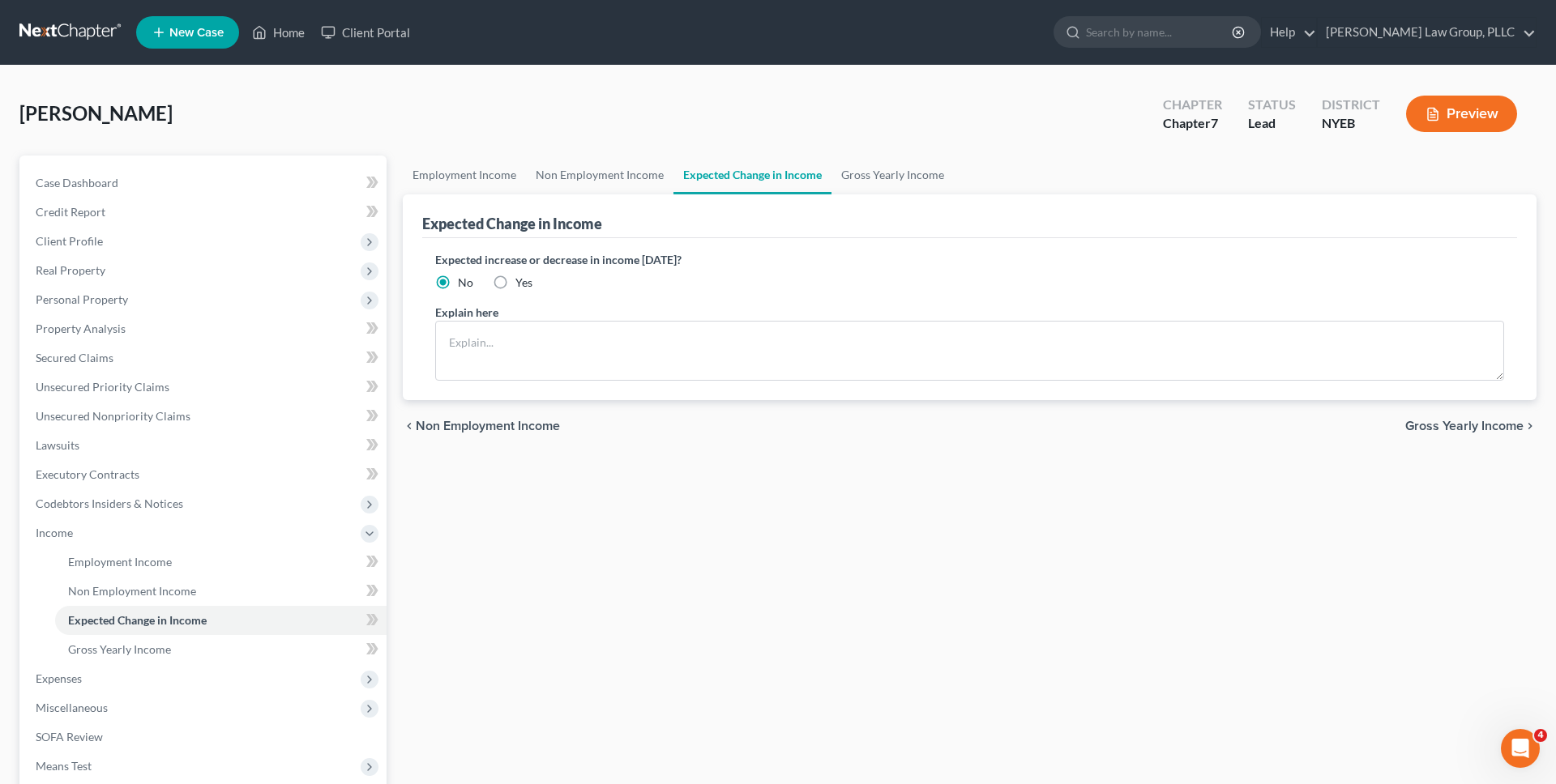
scroll to position [194, 0]
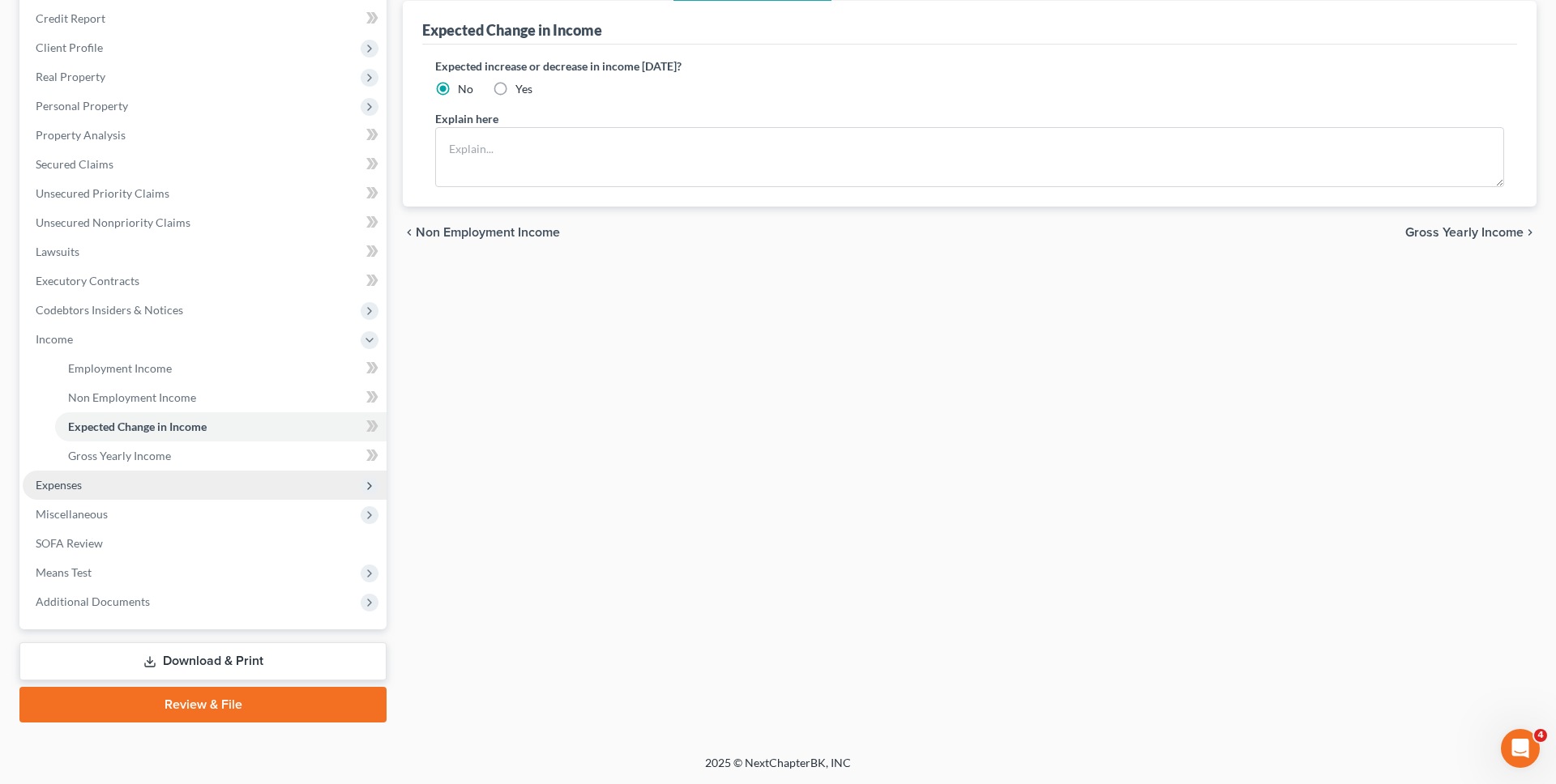
click at [218, 484] on span "Expenses" at bounding box center [204, 485] width 364 height 30
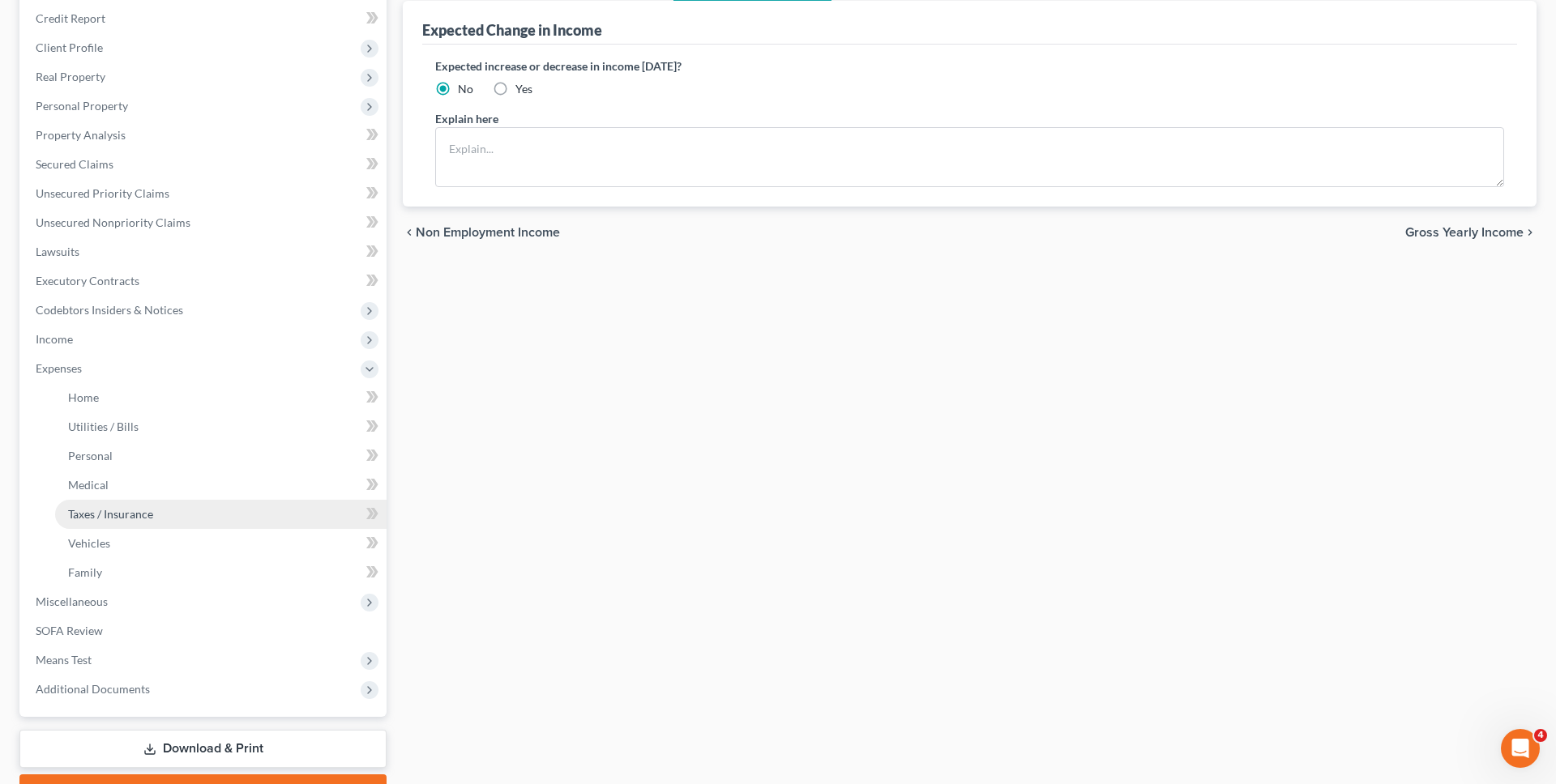
click at [194, 513] on link "Taxes / Insurance" at bounding box center [220, 514] width 332 height 30
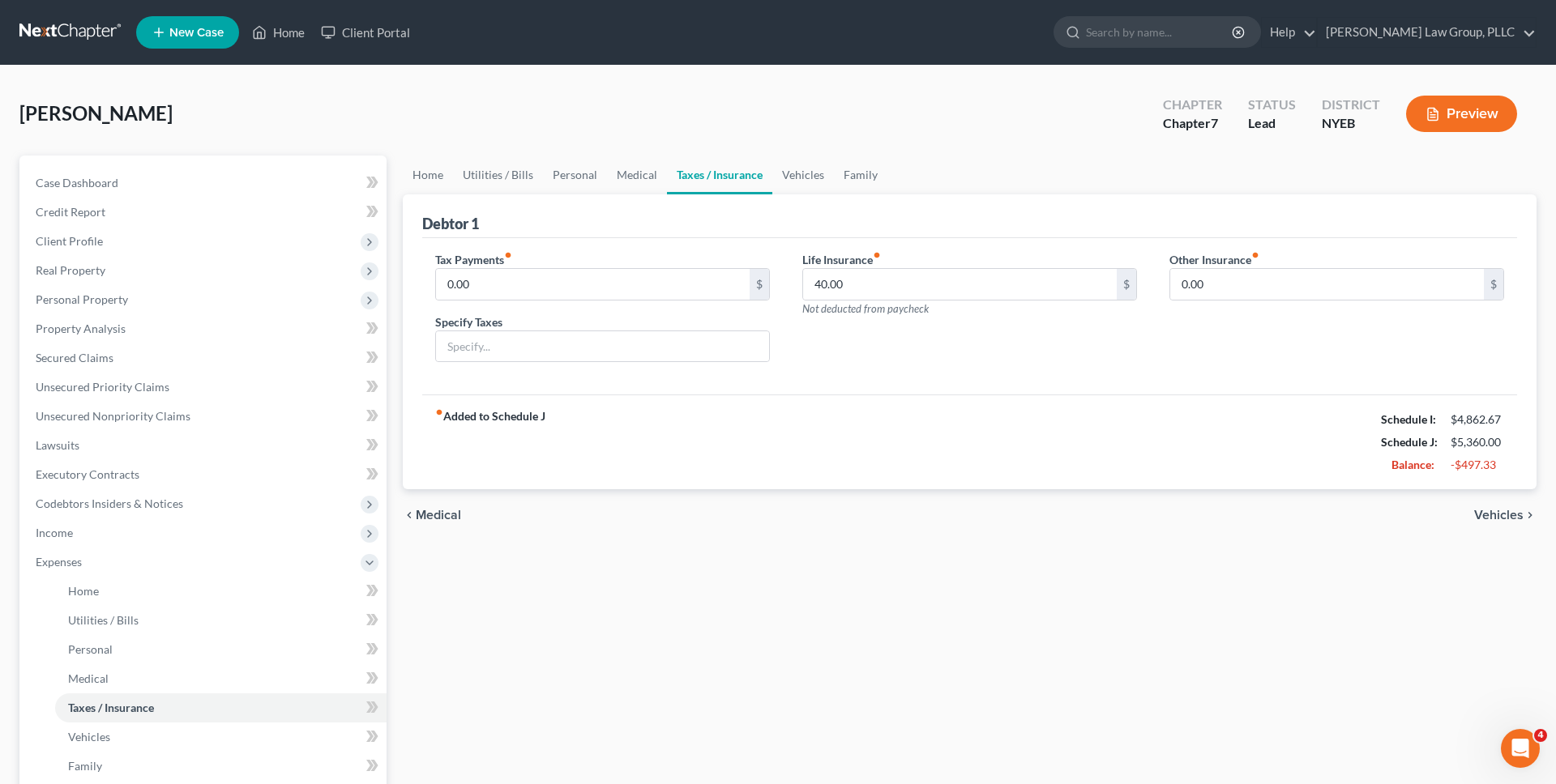
scroll to position [281, 0]
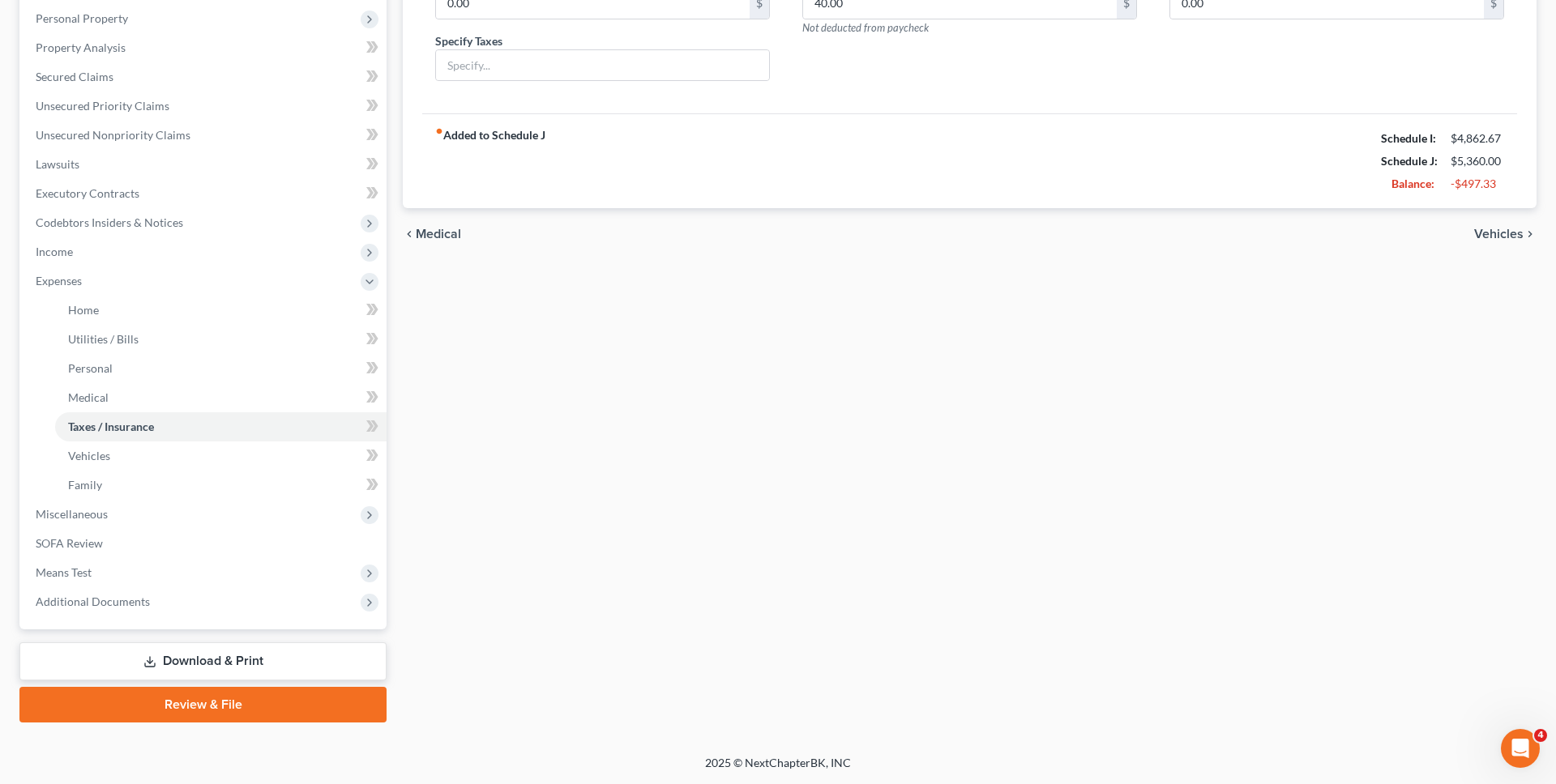
click at [313, 664] on link "Download & Print" at bounding box center [203, 661] width 367 height 38
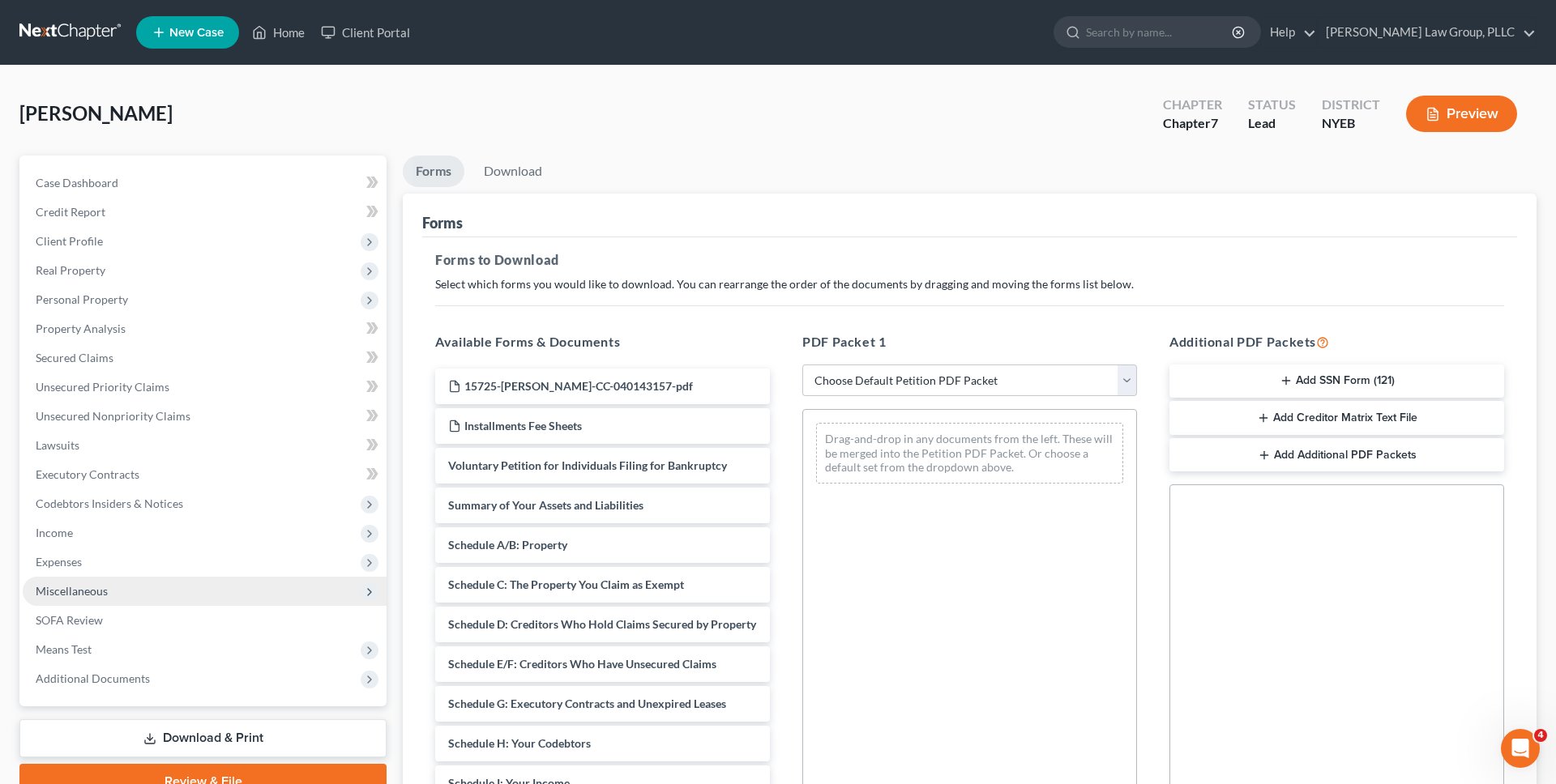
click at [296, 592] on span "Miscellaneous" at bounding box center [204, 591] width 364 height 30
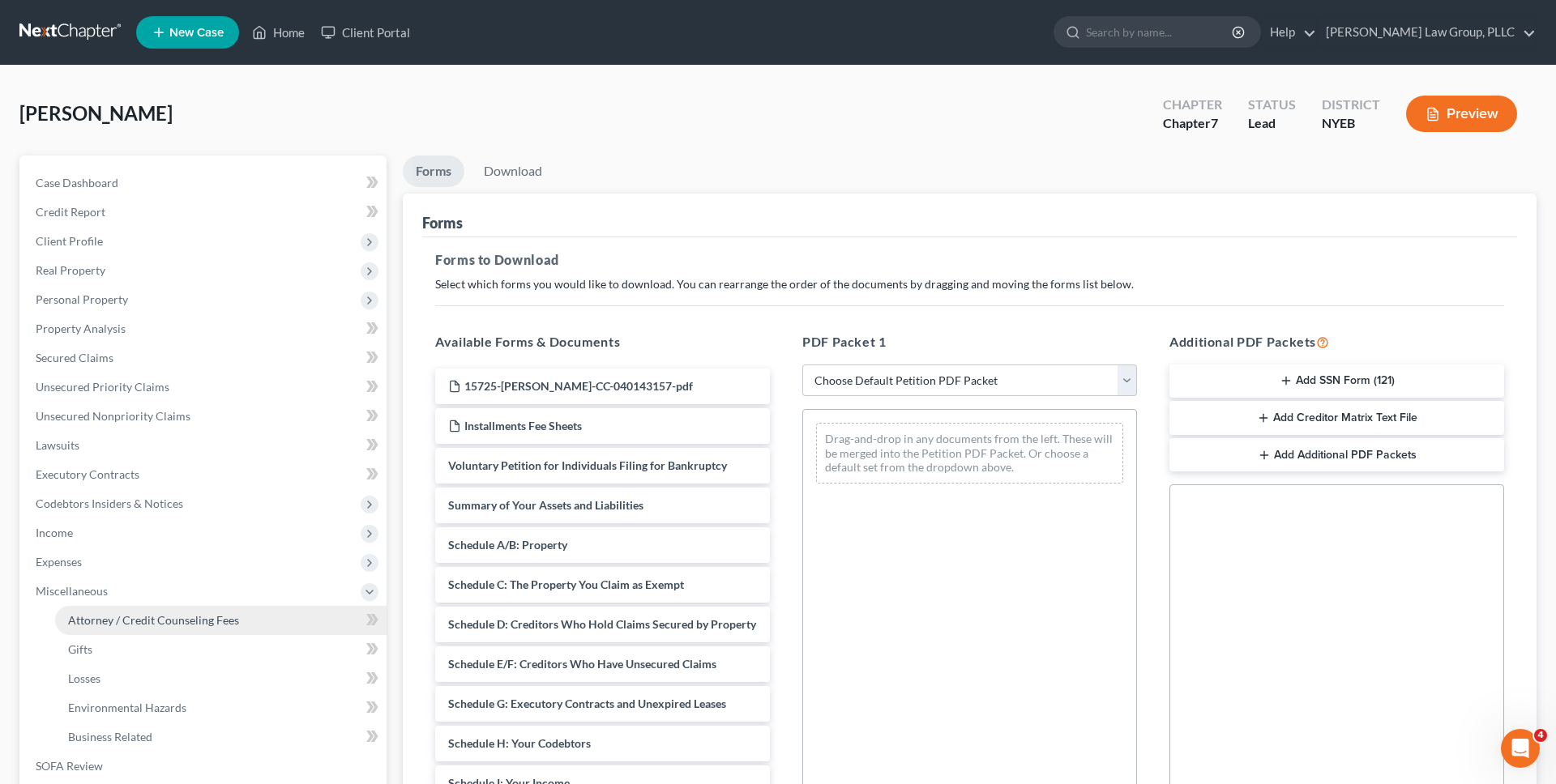
click at [276, 609] on link "Attorney / Credit Counseling Fees" at bounding box center [220, 620] width 332 height 30
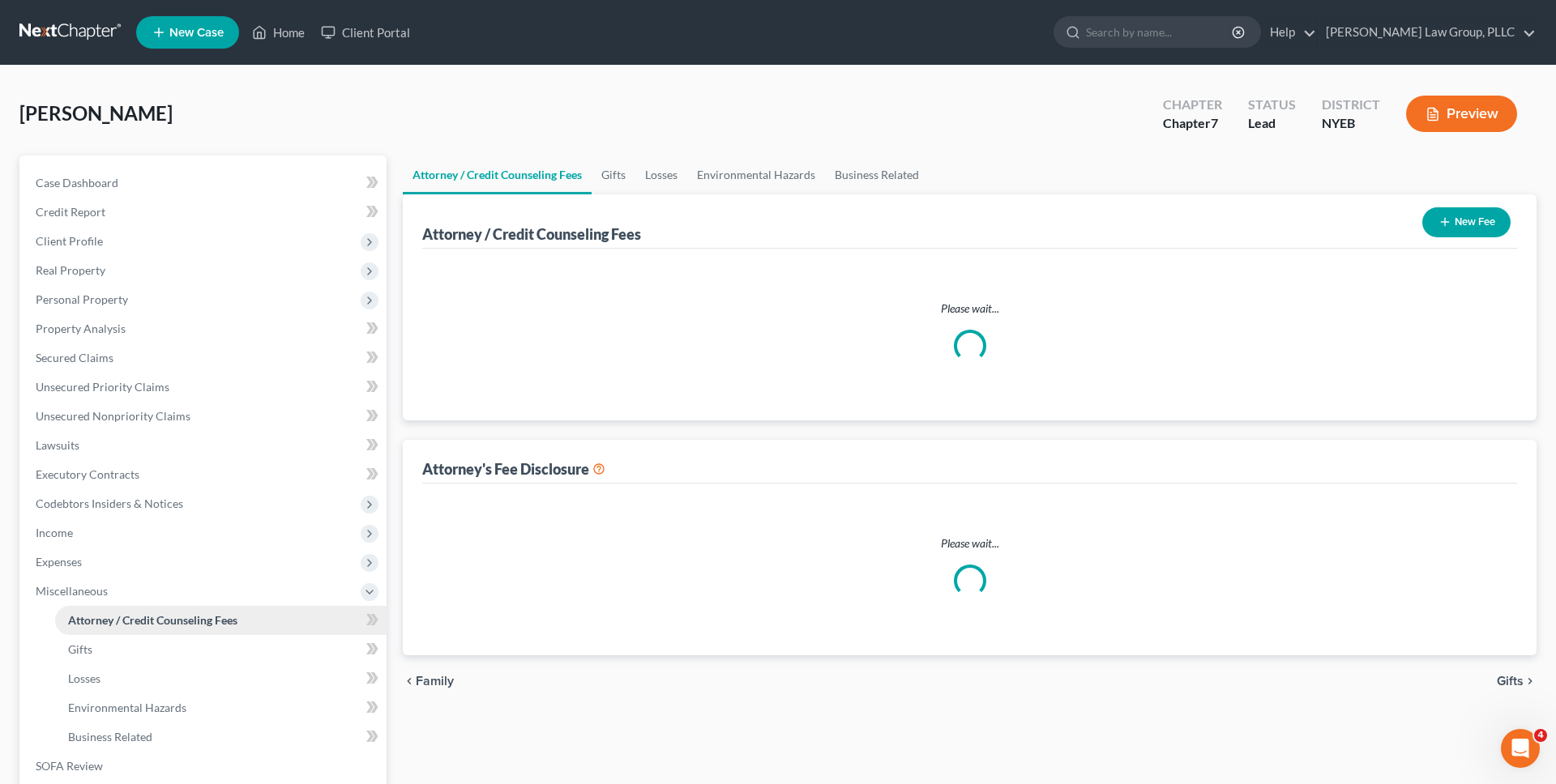
select select "0"
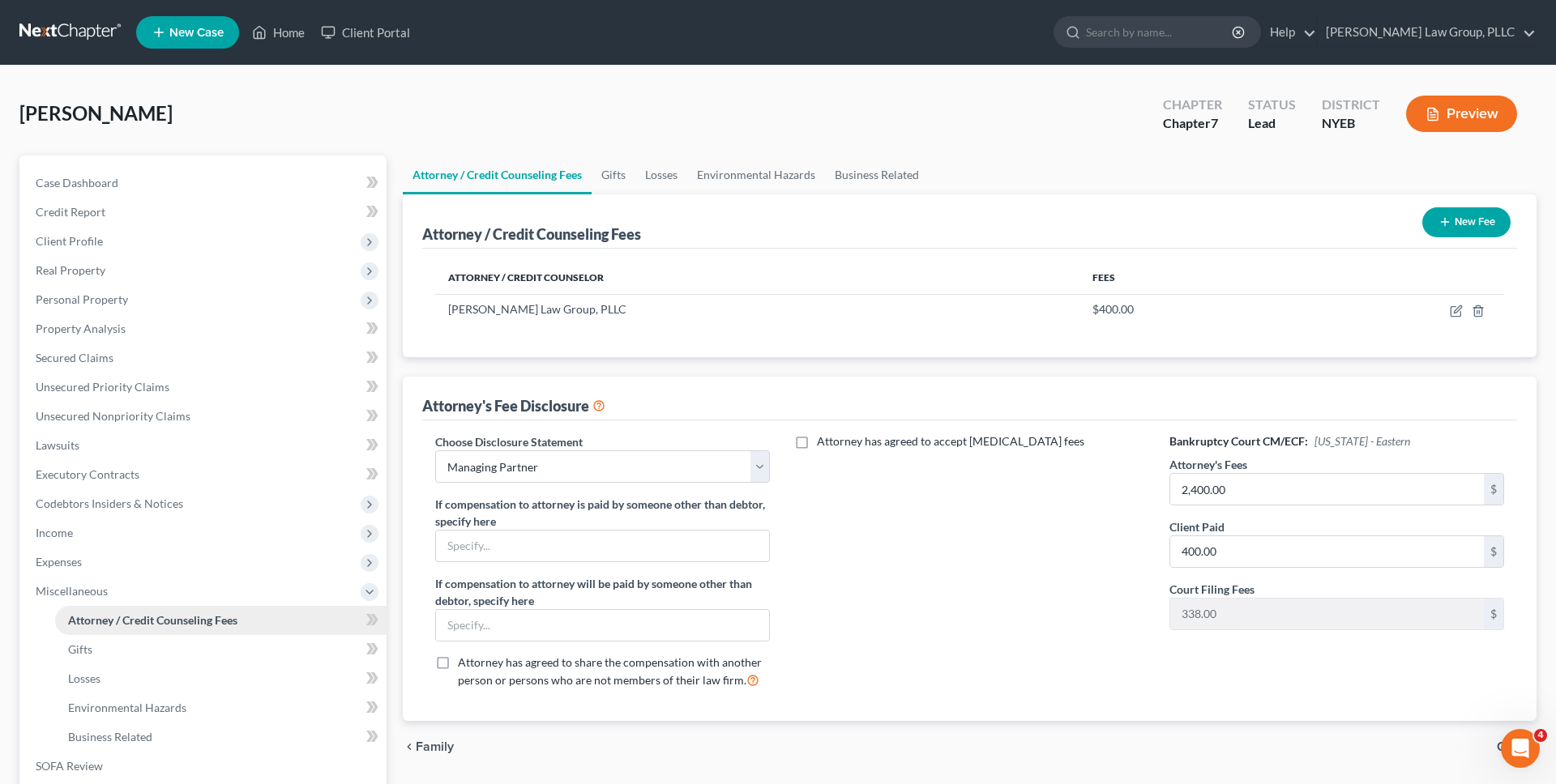
scroll to position [223, 0]
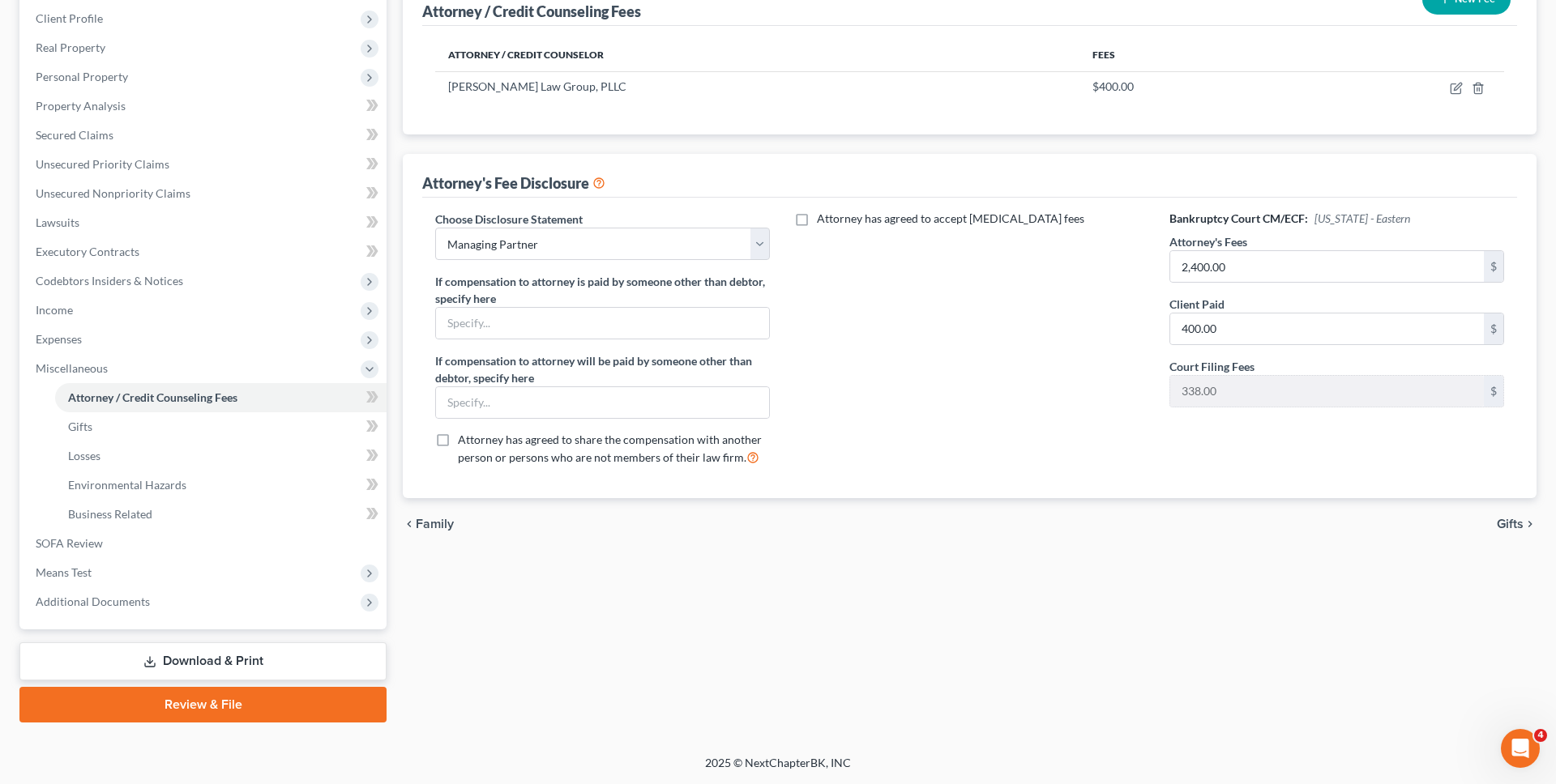
click at [298, 643] on link "Download & Print" at bounding box center [203, 661] width 367 height 38
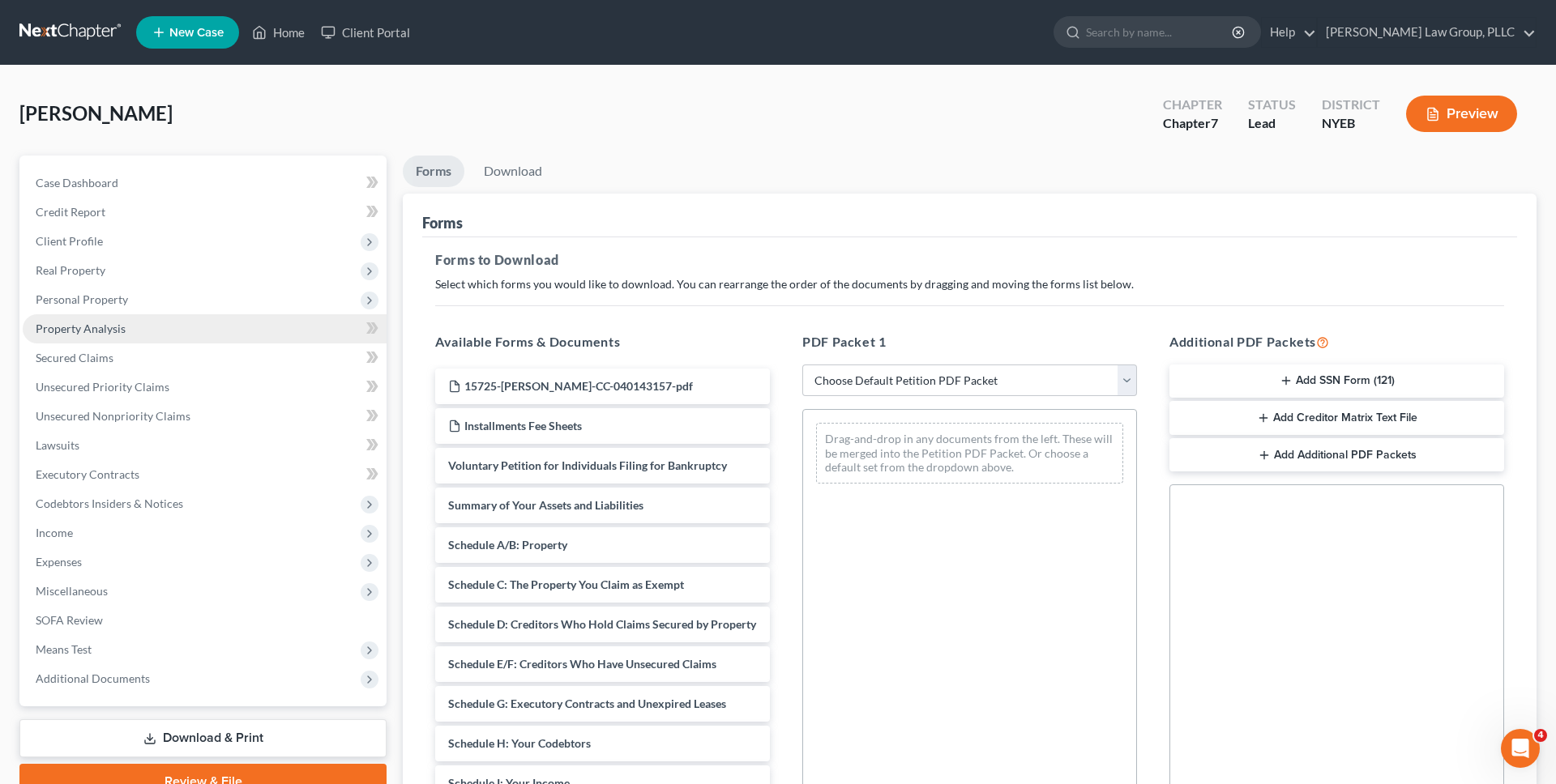
click at [178, 334] on link "Property Analysis" at bounding box center [204, 329] width 364 height 30
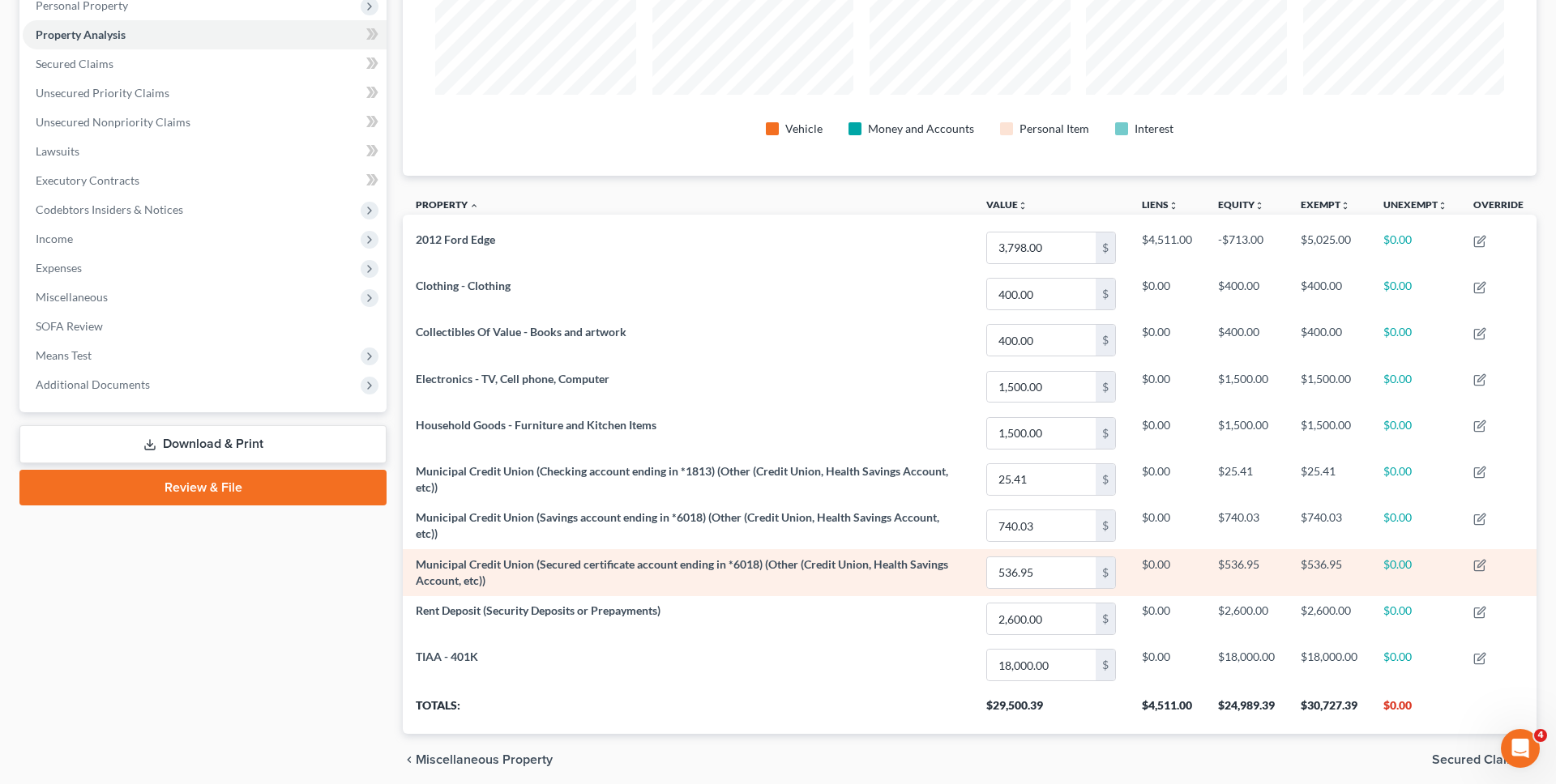
scroll to position [291, 0]
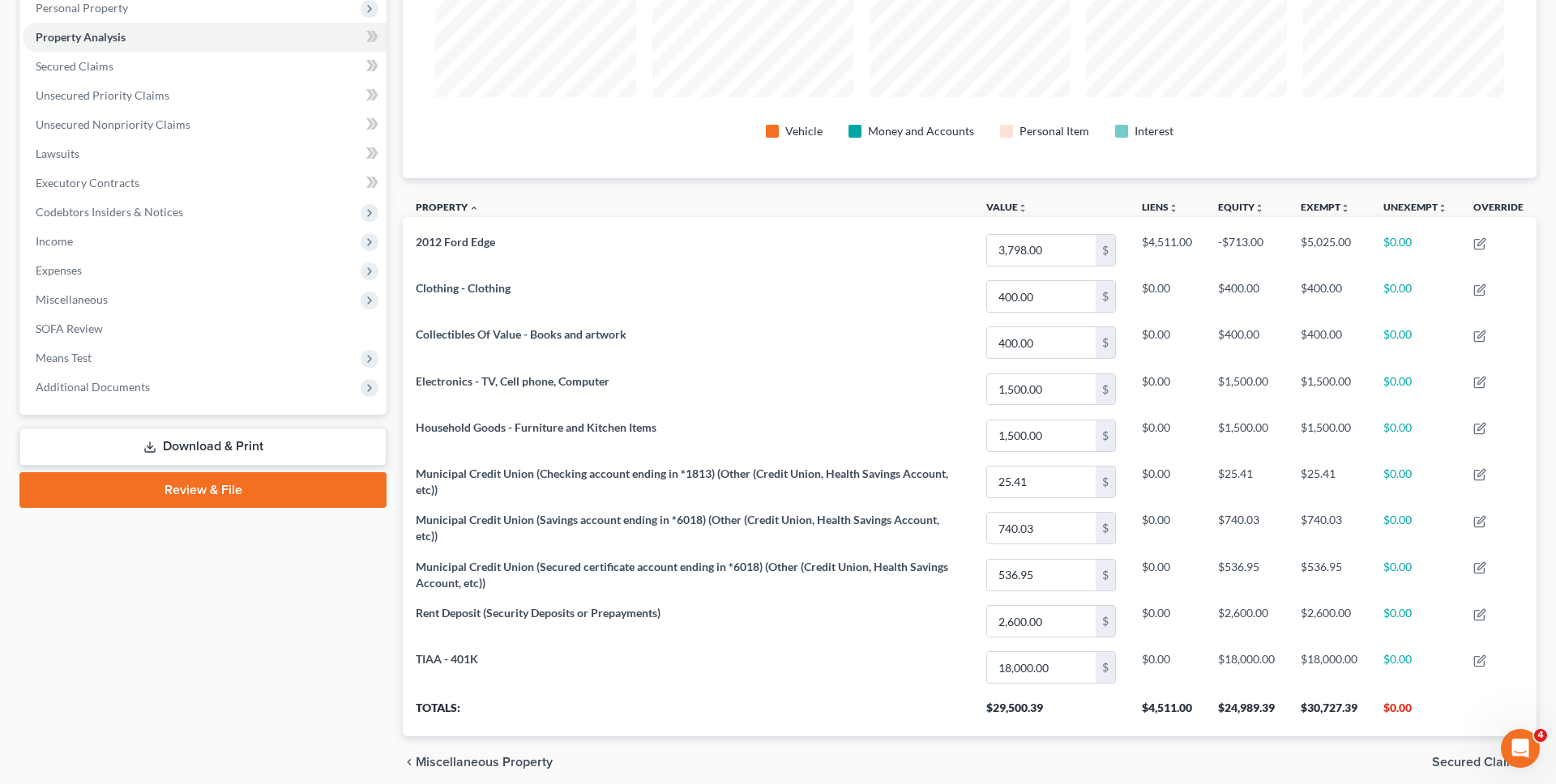
click at [309, 490] on link "Review & File" at bounding box center [203, 490] width 367 height 36
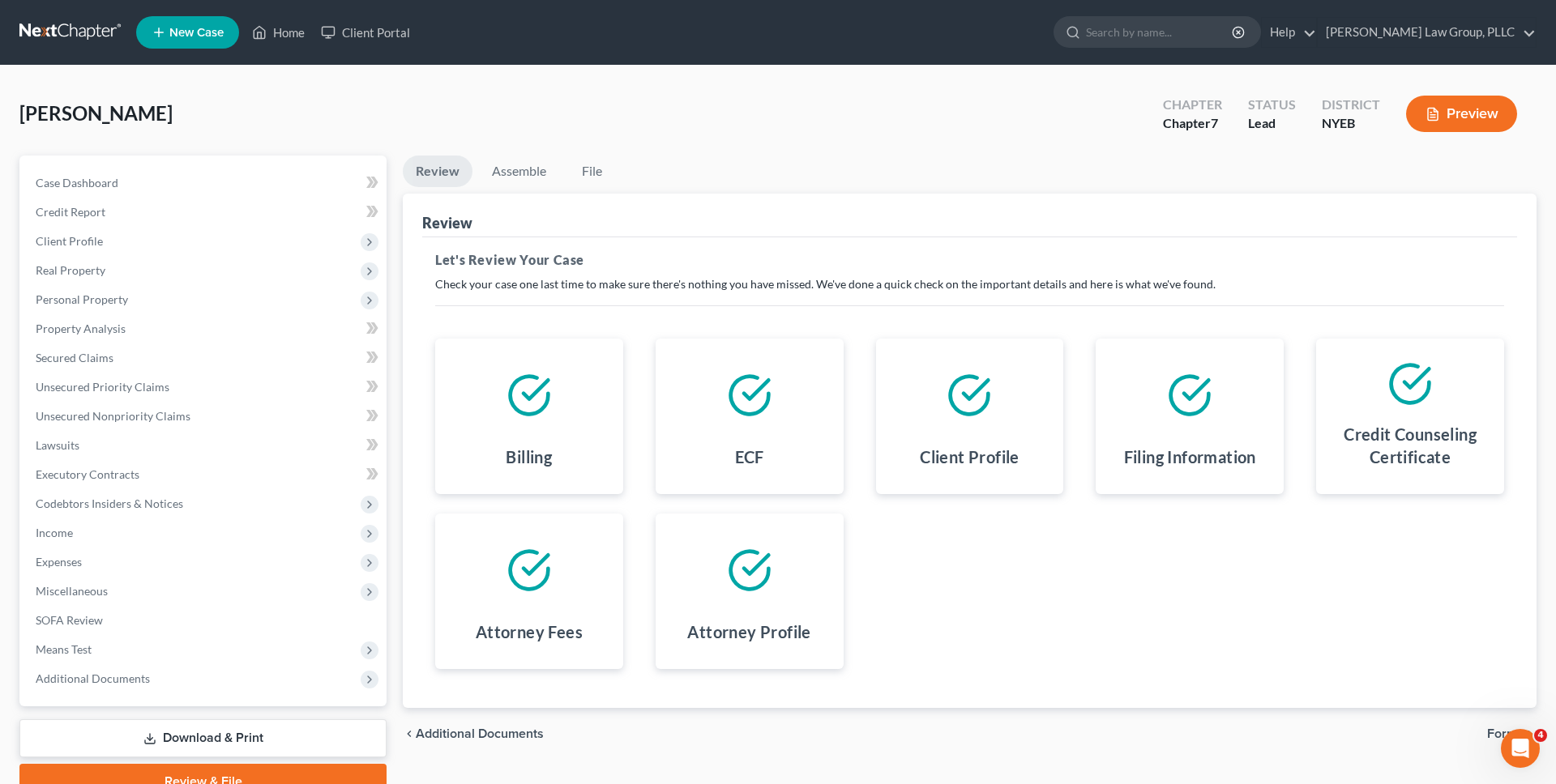
scroll to position [77, 0]
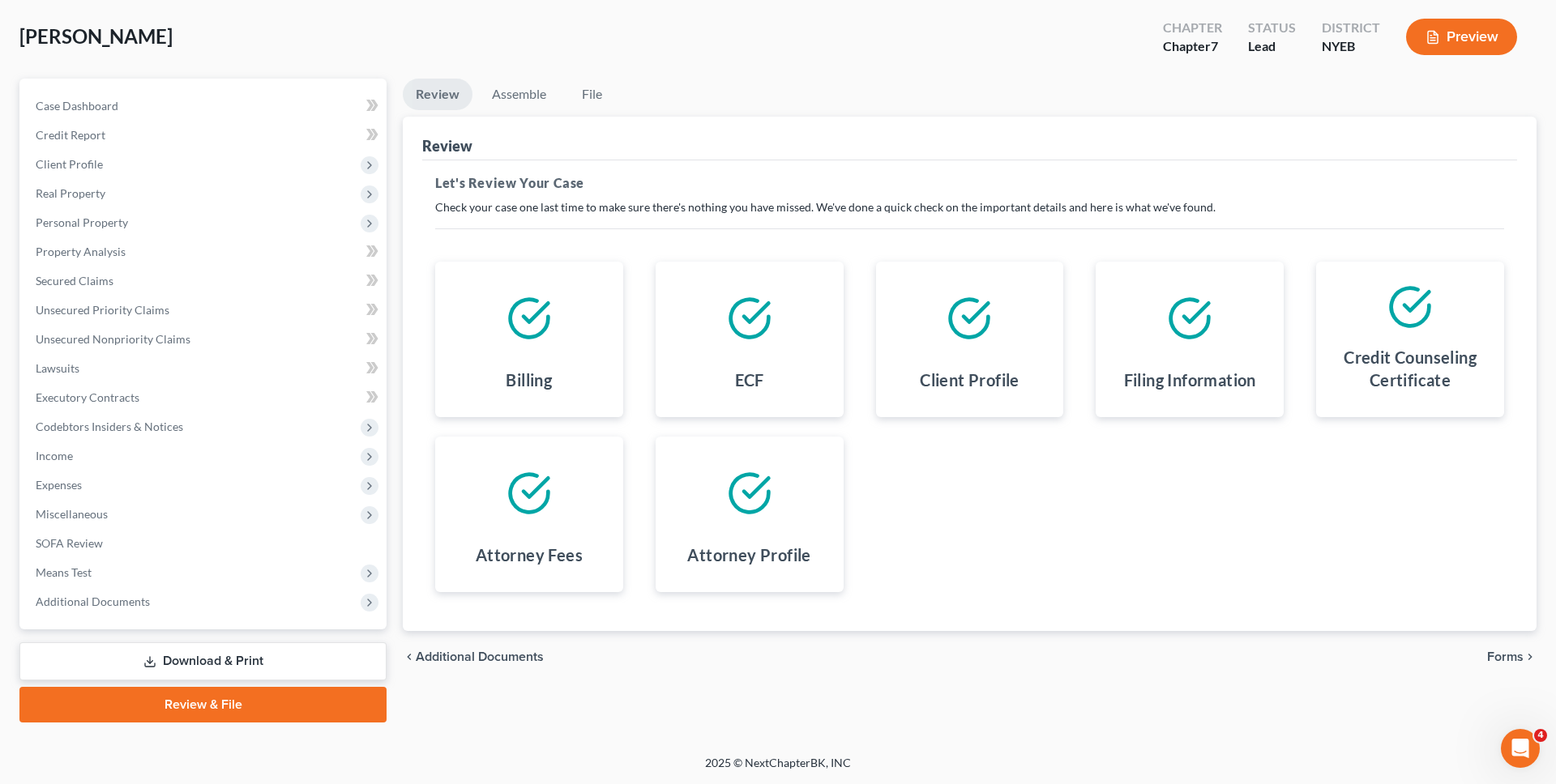
click at [286, 653] on link "Download & Print" at bounding box center [203, 661] width 367 height 38
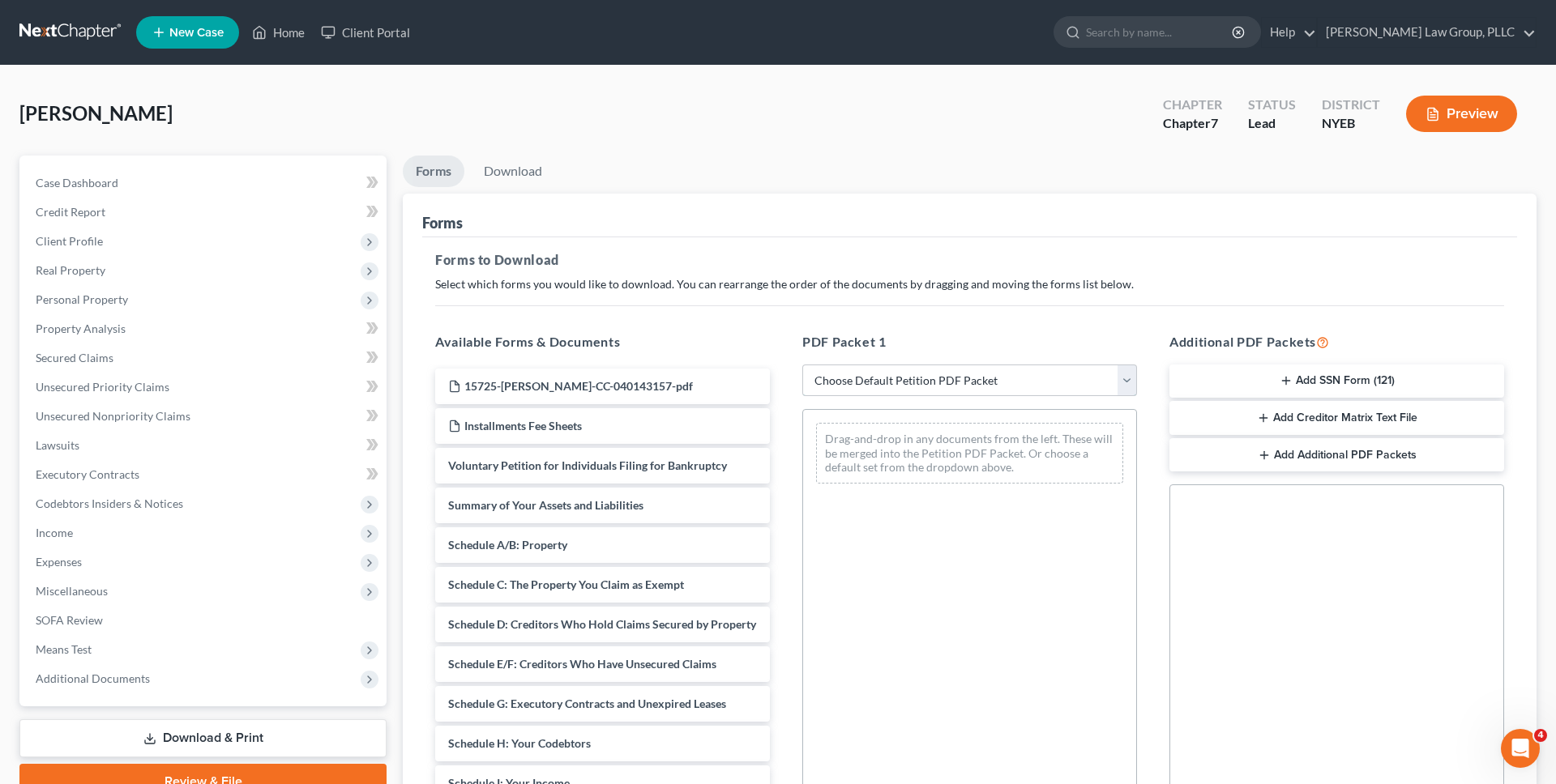
click at [837, 382] on select "Choose Default Petition PDF Packet Complete Bankruptcy Petition (all forms and …" at bounding box center [969, 381] width 334 height 32
select select "0"
click at [802, 365] on select "Choose Default Petition PDF Packet Complete Bankruptcy Petition (all forms and …" at bounding box center [969, 381] width 334 height 32
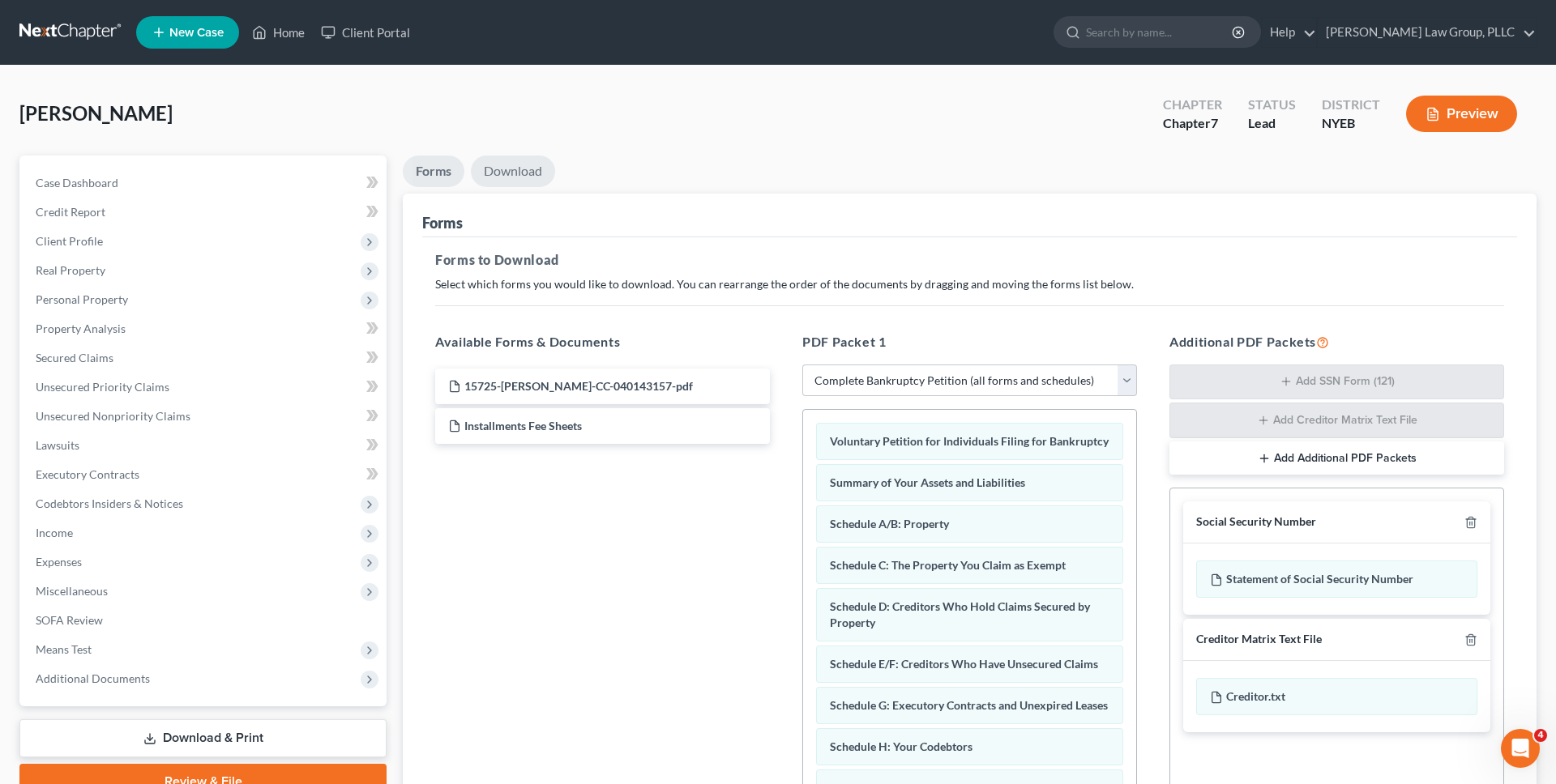
click at [509, 170] on link "Download" at bounding box center [513, 171] width 84 height 31
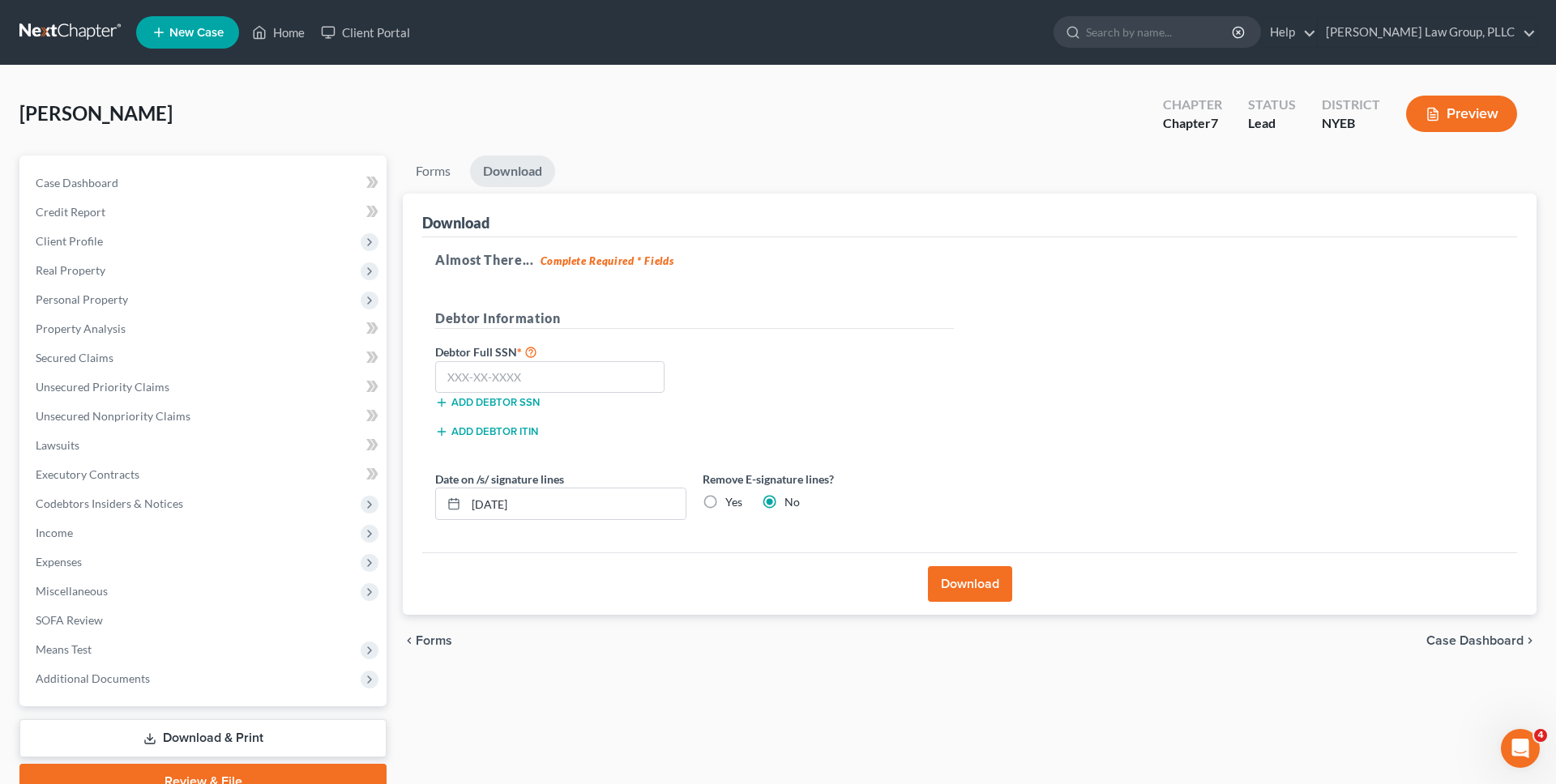
click at [587, 530] on div "Date on /s/ signature lines 10/01/2025 Remove E-signature lines? Yes No" at bounding box center [694, 502] width 535 height 63
click at [575, 513] on input "[DATE]" at bounding box center [575, 504] width 220 height 30
click at [725, 507] on label "Yes" at bounding box center [733, 503] width 17 height 16
click at [731, 504] on input "Yes" at bounding box center [737, 500] width 11 height 11
radio input "true"
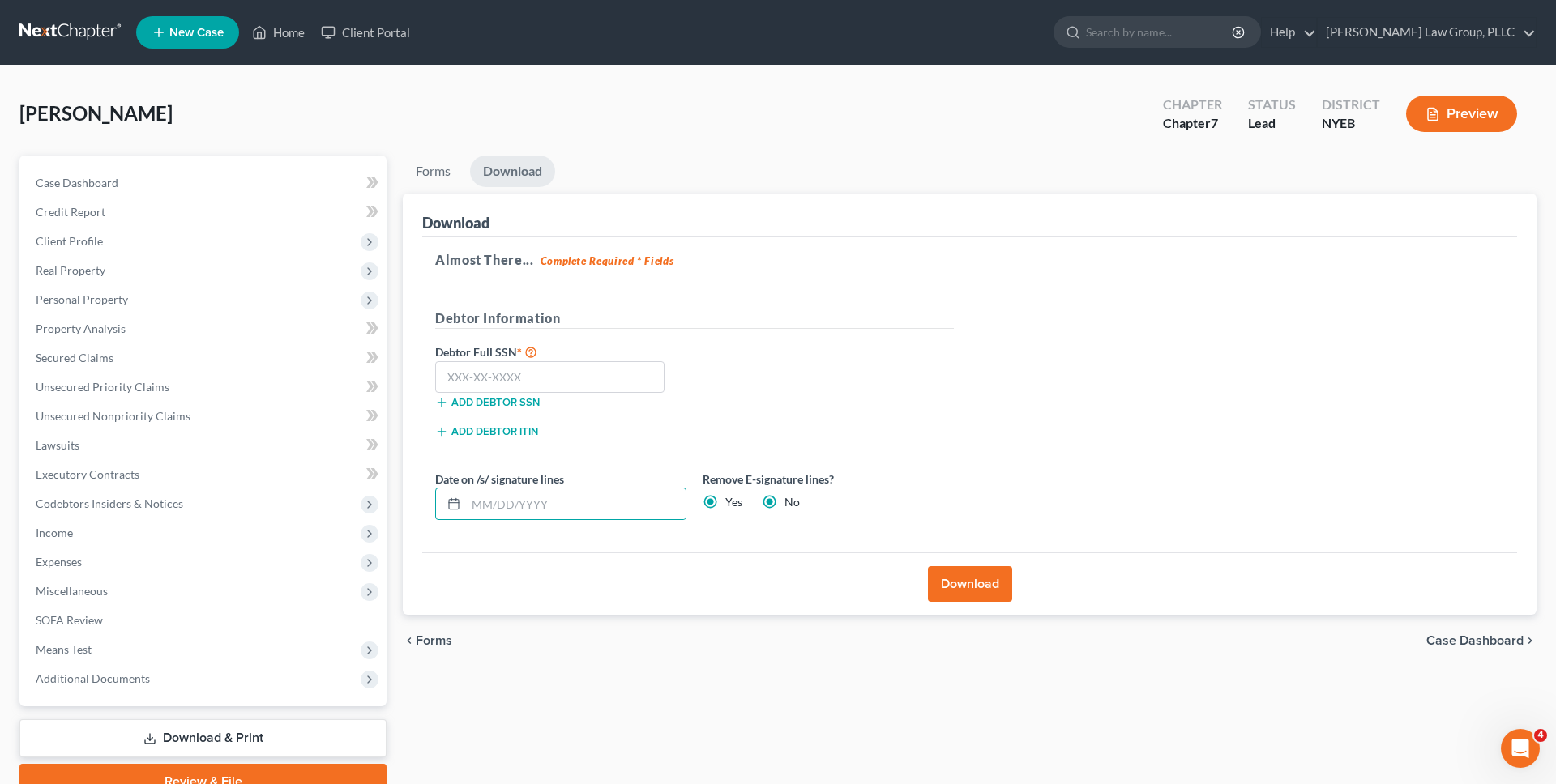
radio input "false"
click at [238, 236] on span "Client Profile" at bounding box center [204, 241] width 364 height 30
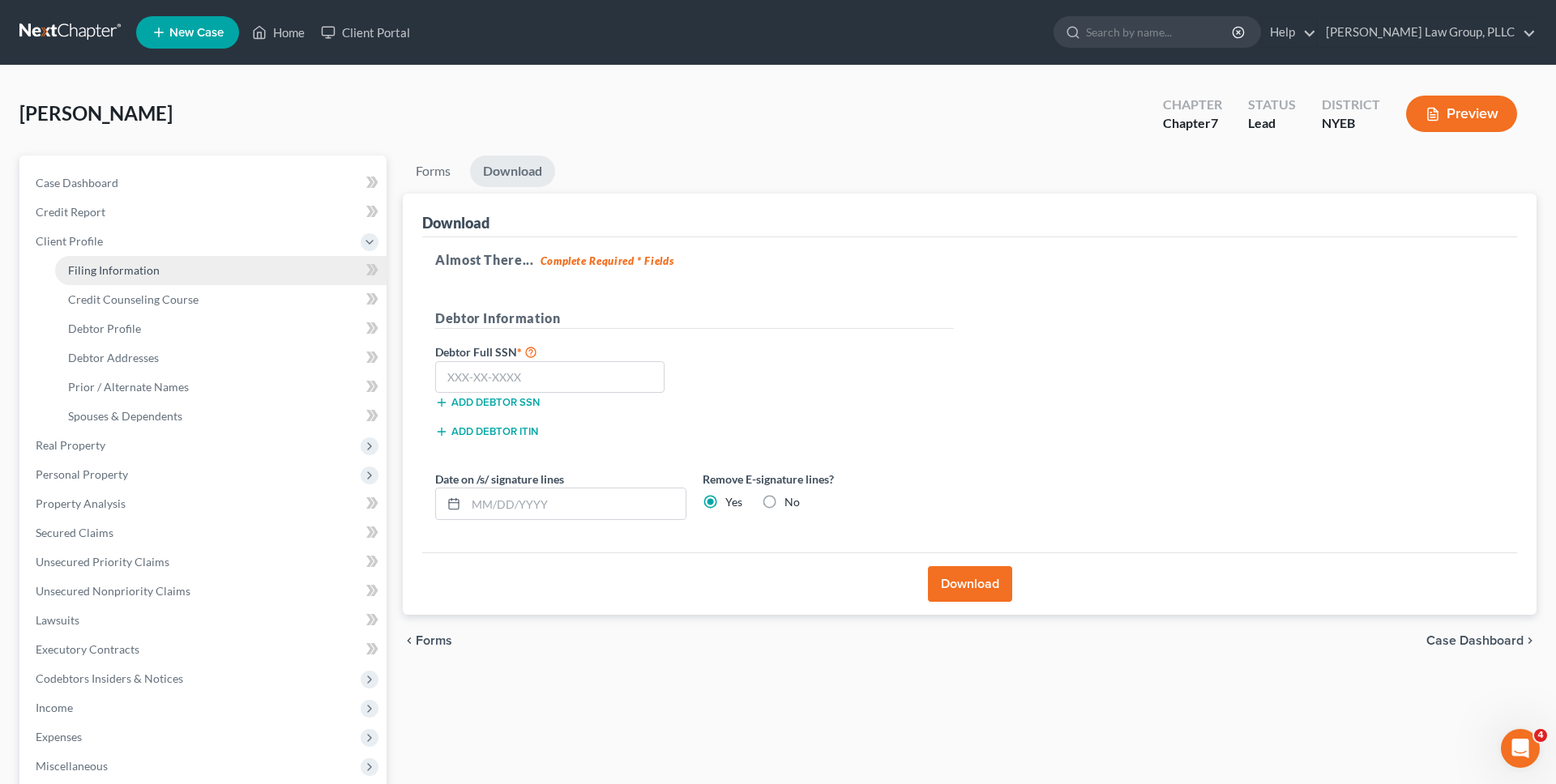
click at [232, 270] on link "Filing Information" at bounding box center [220, 271] width 332 height 30
select select "2"
select select "0"
select select "53"
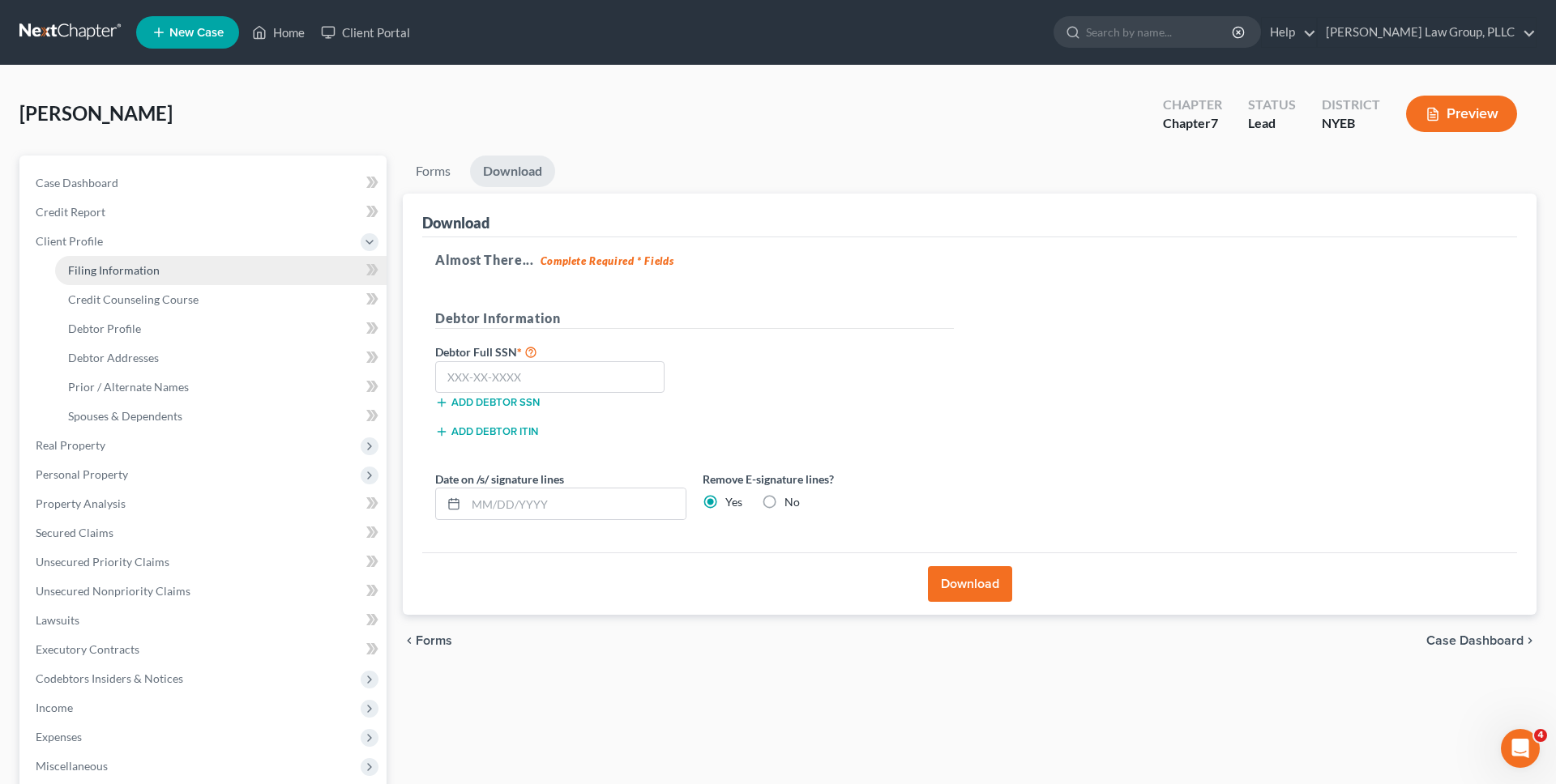
select select "1"
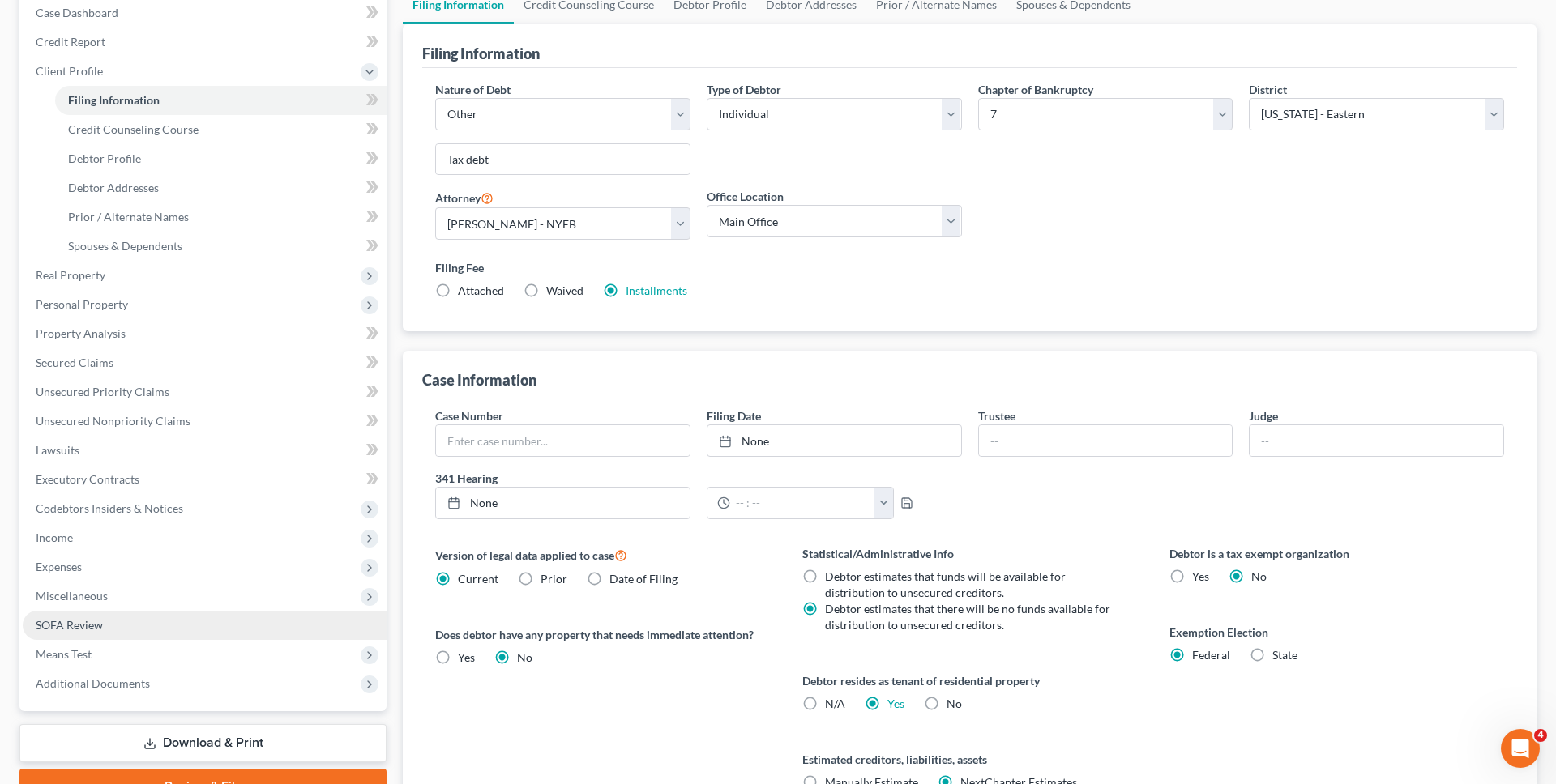
scroll to position [222, 0]
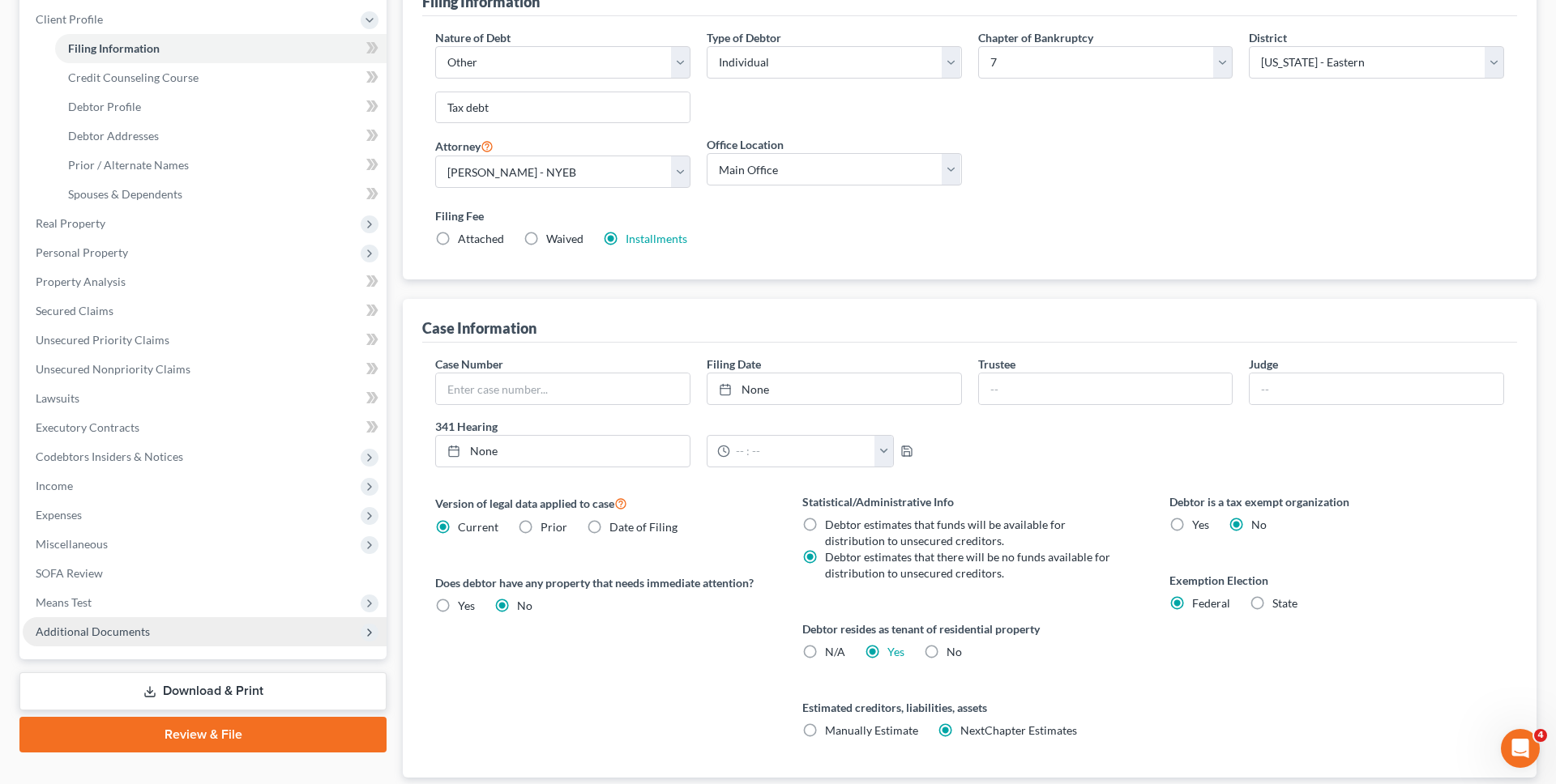
click at [232, 632] on span "Additional Documents" at bounding box center [204, 632] width 364 height 30
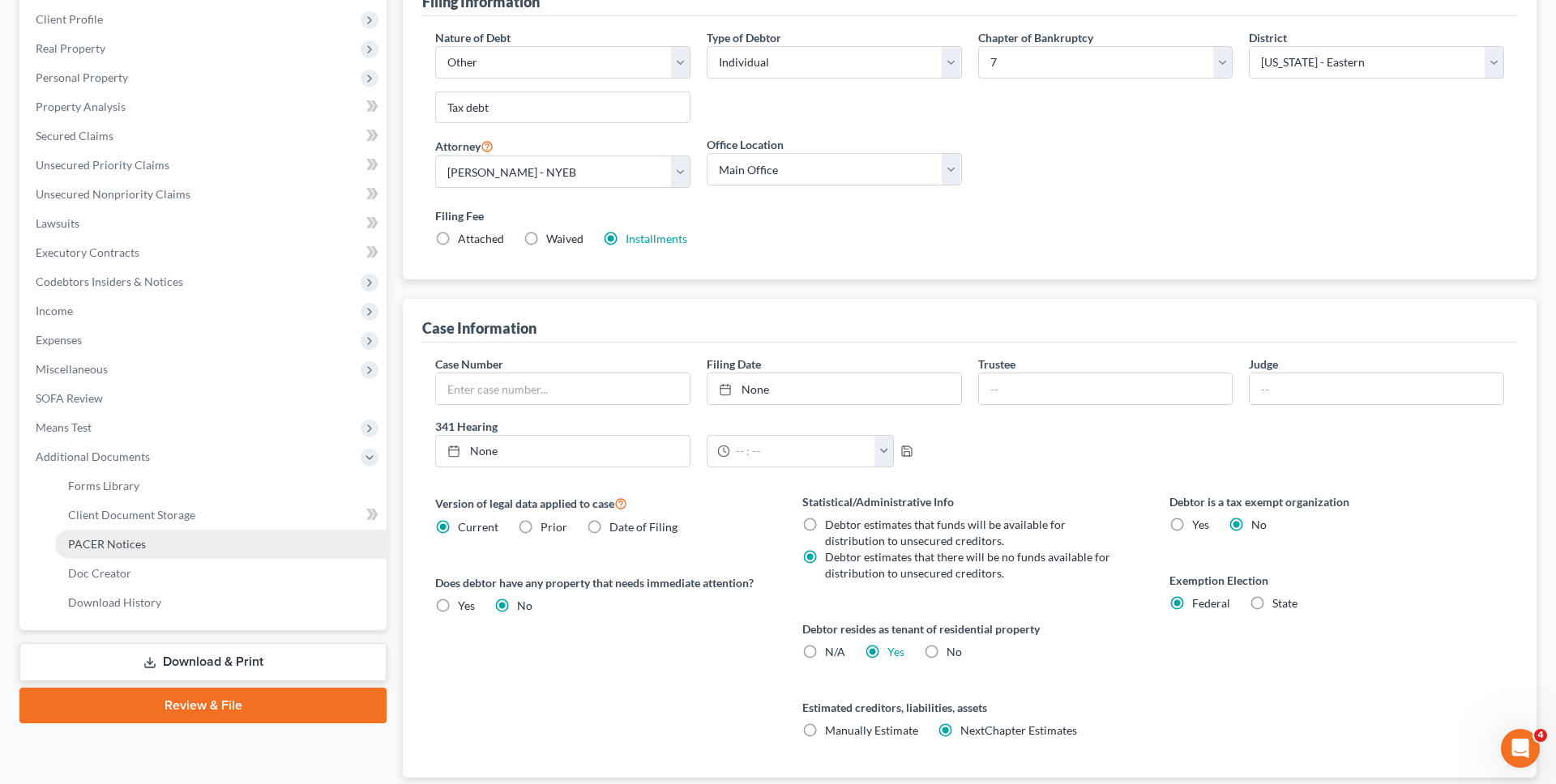
click at [217, 534] on link "PACER Notices" at bounding box center [220, 544] width 332 height 30
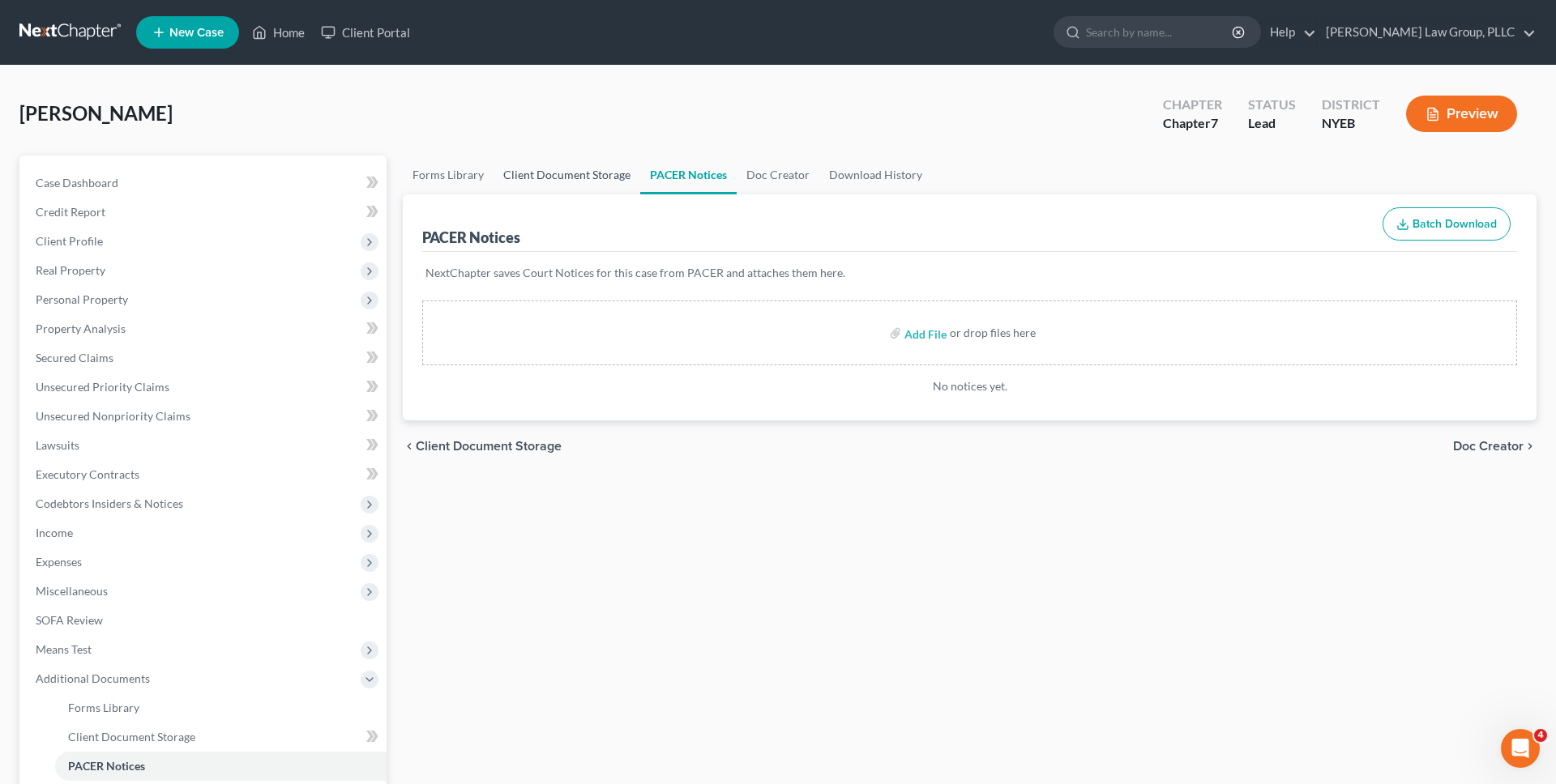
click at [563, 160] on link "Client Document Storage" at bounding box center [567, 175] width 147 height 39
select select "0"
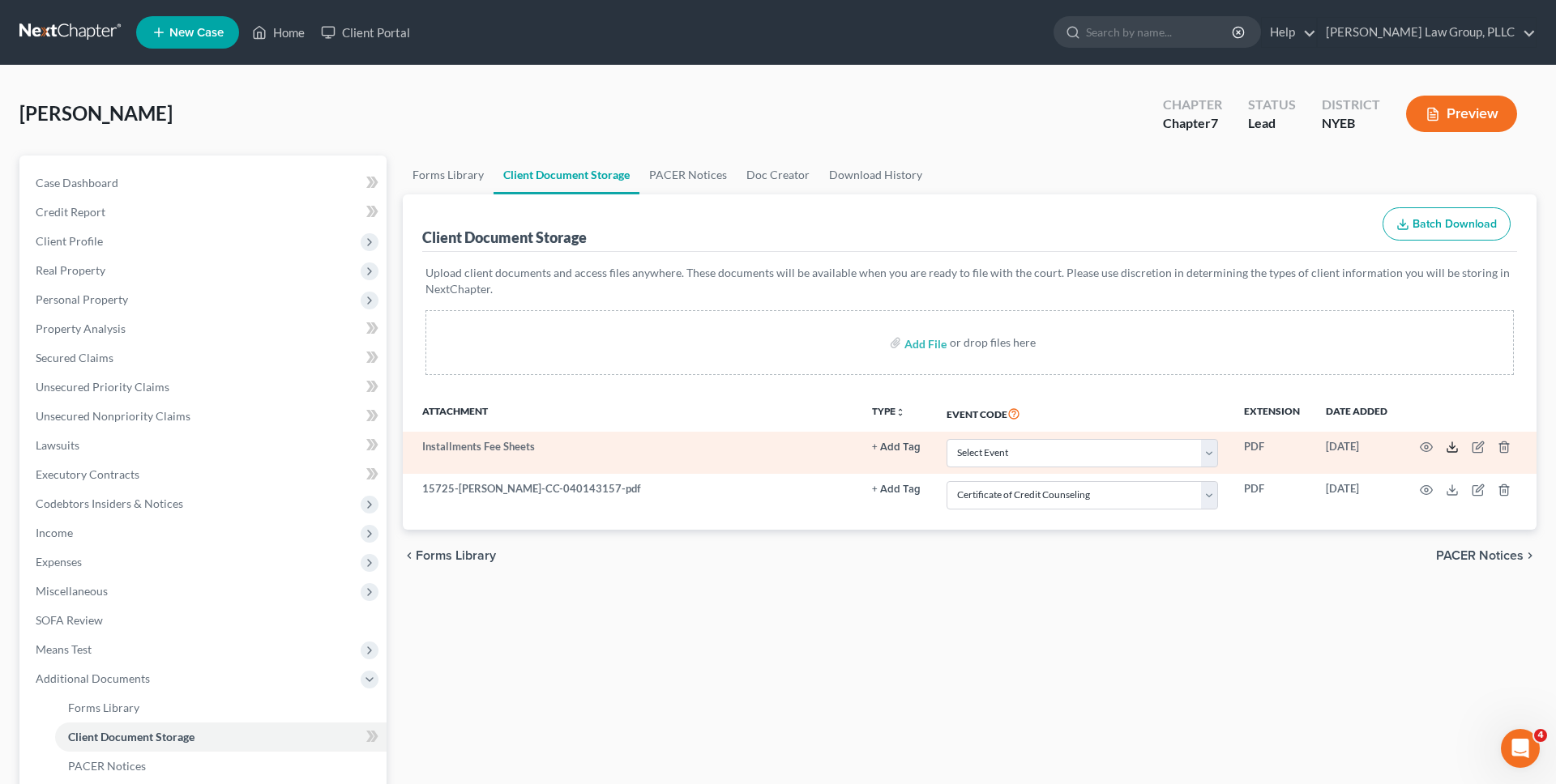
click at [1450, 448] on polyline at bounding box center [1452, 447] width 5 height 3
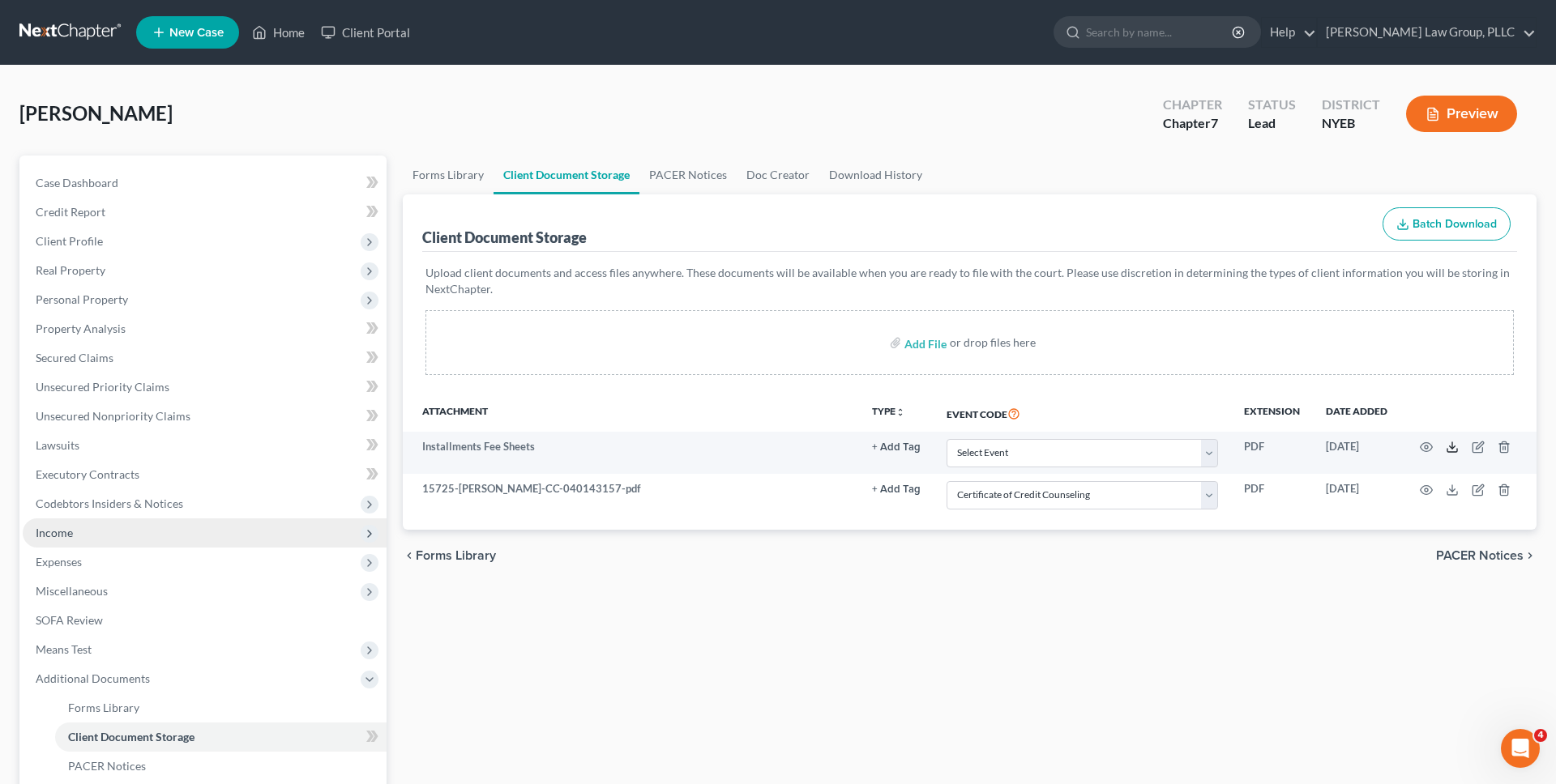
scroll to position [223, 0]
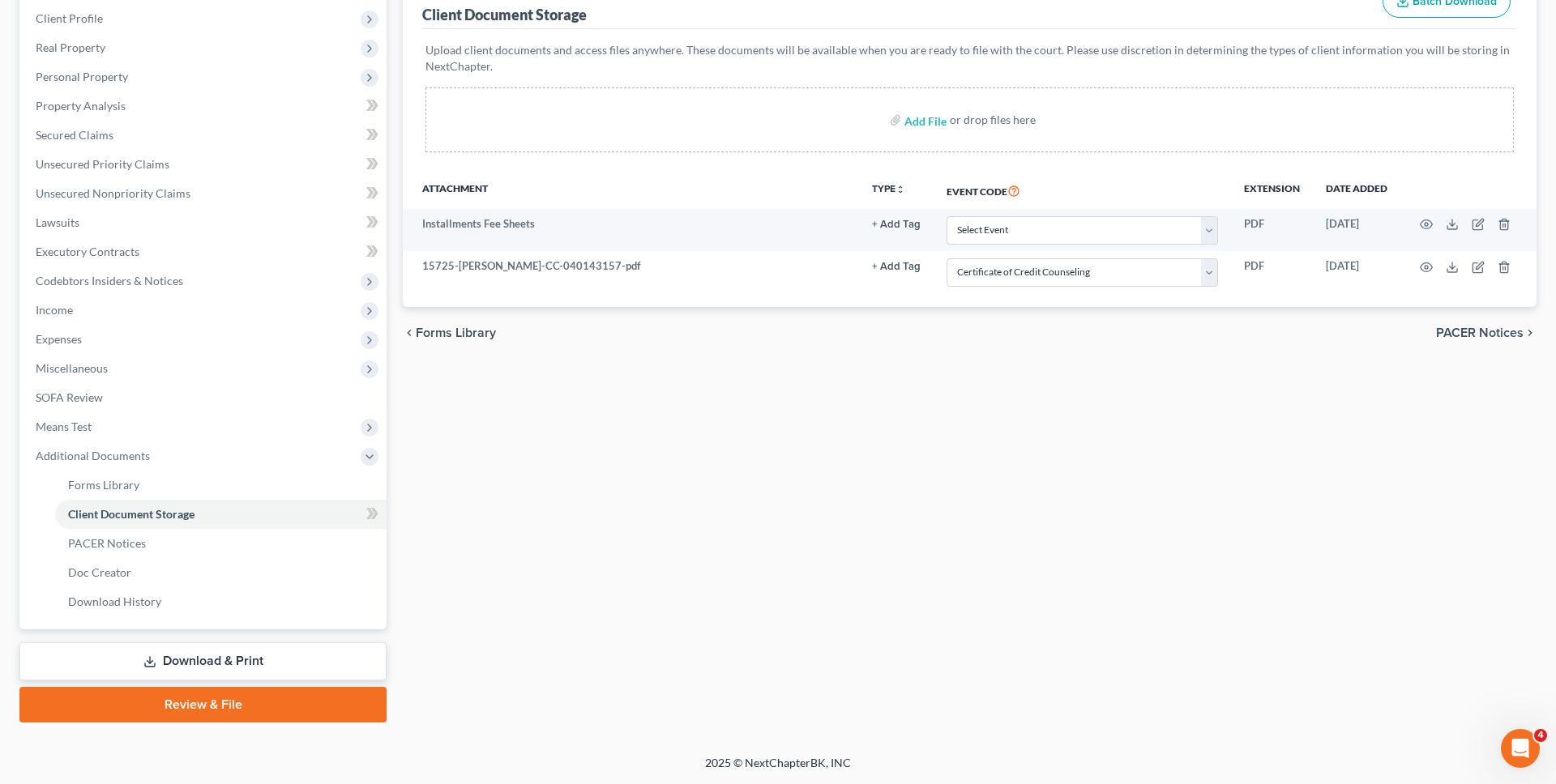
click at [212, 658] on link "Download & Print" at bounding box center [203, 661] width 367 height 38
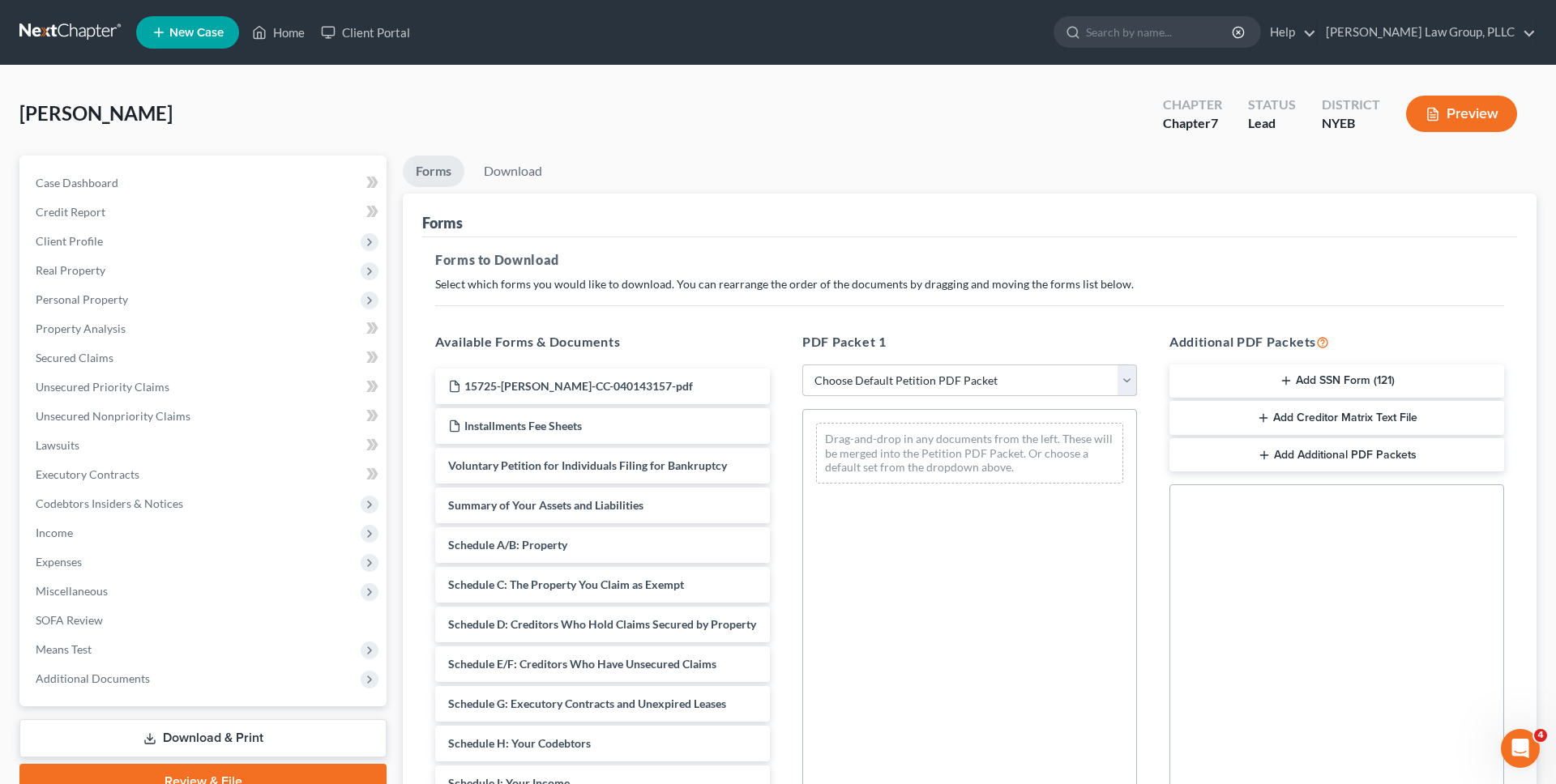
click at [862, 378] on select "Choose Default Petition PDF Packet Complete Bankruptcy Petition (all forms and …" at bounding box center [969, 381] width 334 height 32
select select "0"
click at [802, 365] on select "Choose Default Petition PDF Packet Complete Bankruptcy Petition (all forms and …" at bounding box center [969, 381] width 334 height 32
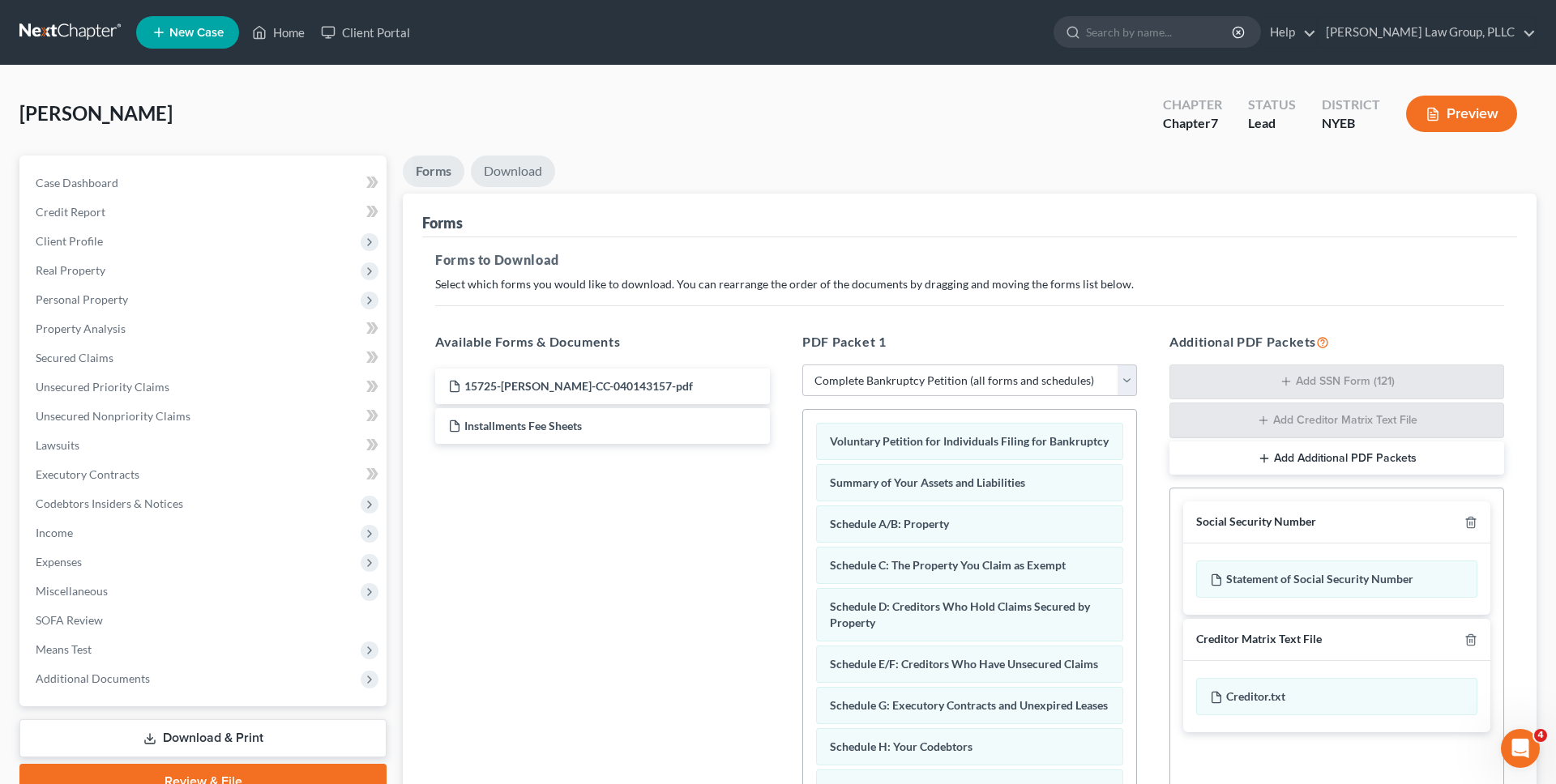
click at [502, 168] on link "Download" at bounding box center [513, 171] width 84 height 31
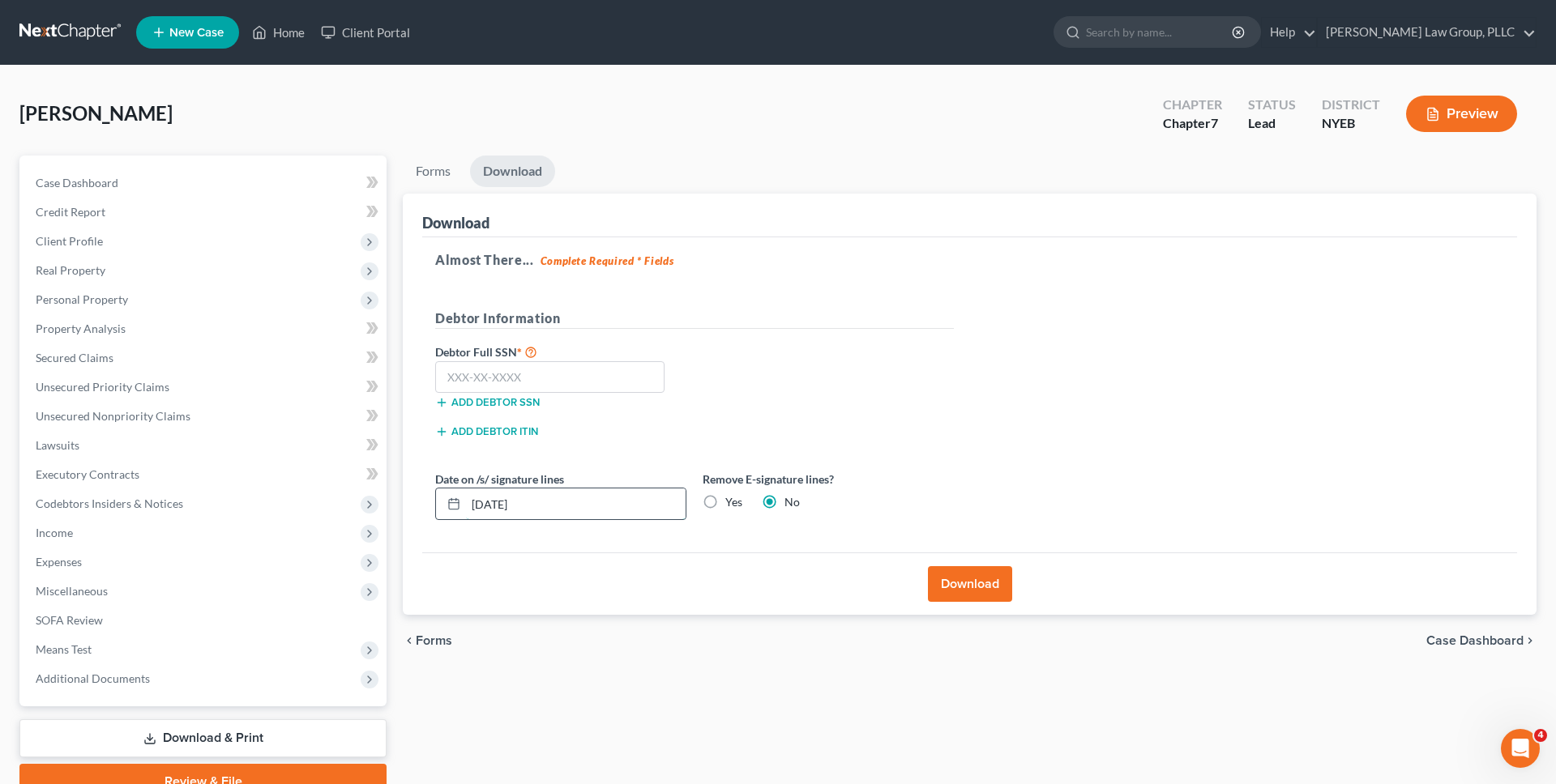
click at [539, 514] on input "10/01/2025" at bounding box center [575, 504] width 220 height 30
click at [725, 510] on label "Yes" at bounding box center [733, 503] width 17 height 16
click at [731, 504] on input "Yes" at bounding box center [737, 500] width 11 height 11
radio input "true"
radio input "false"
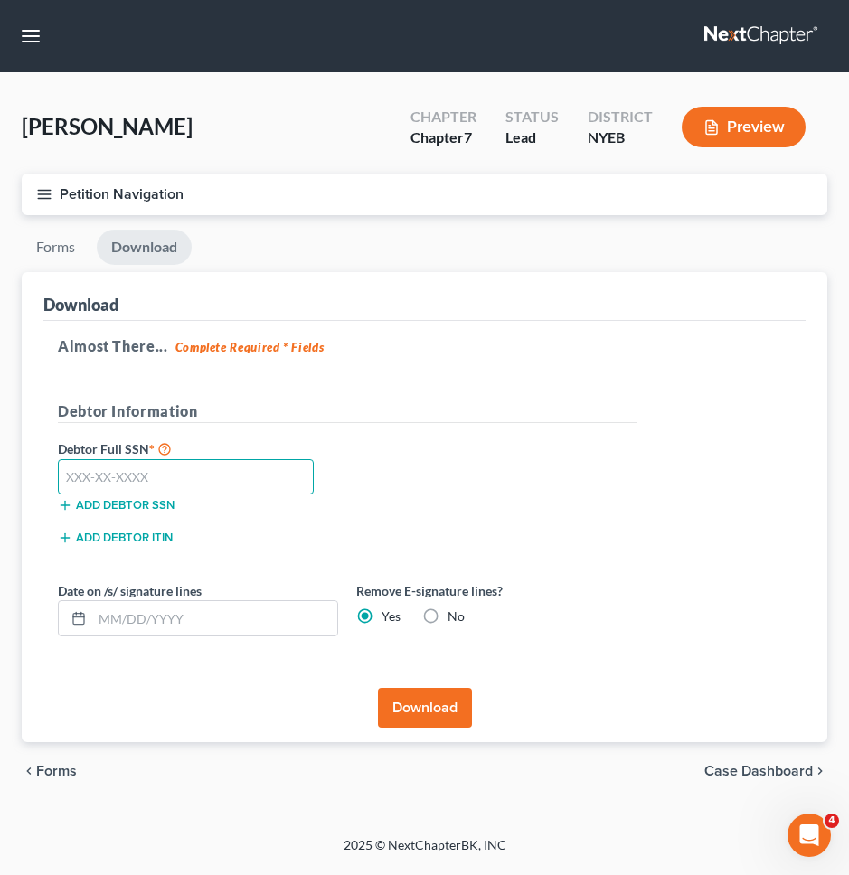
click at [250, 471] on input "text" at bounding box center [186, 477] width 256 height 36
type input "071-64-3467"
click at [412, 716] on button "Download" at bounding box center [425, 708] width 94 height 40
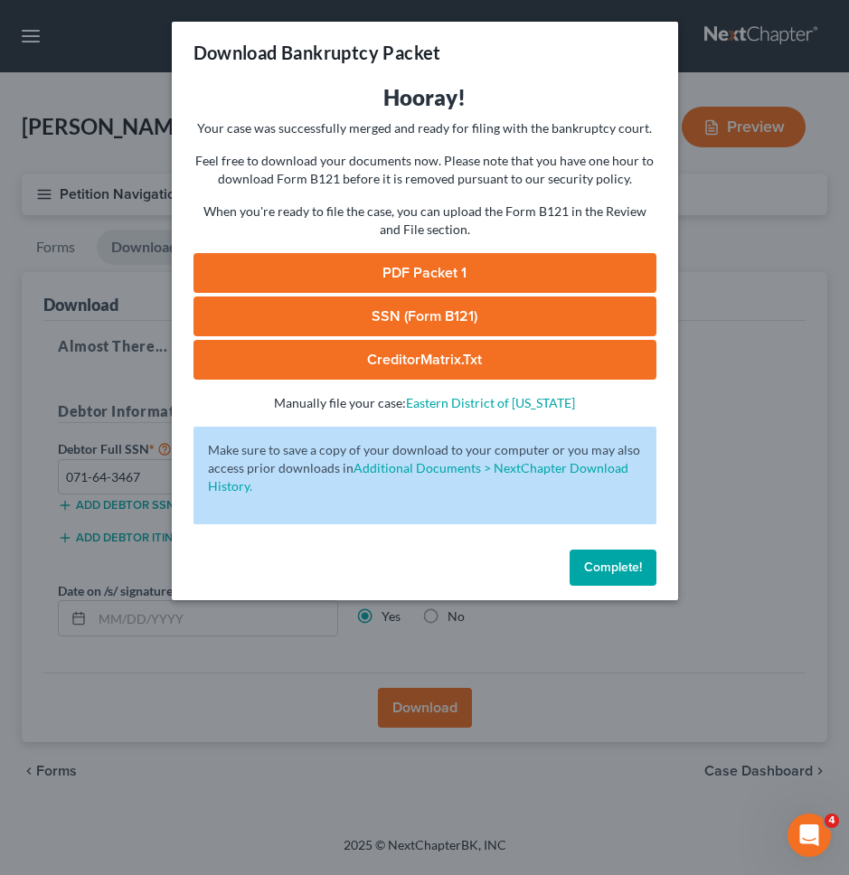
click at [425, 281] on link "PDF Packet 1" at bounding box center [424, 273] width 463 height 40
click at [618, 572] on span "Complete!" at bounding box center [613, 567] width 58 height 15
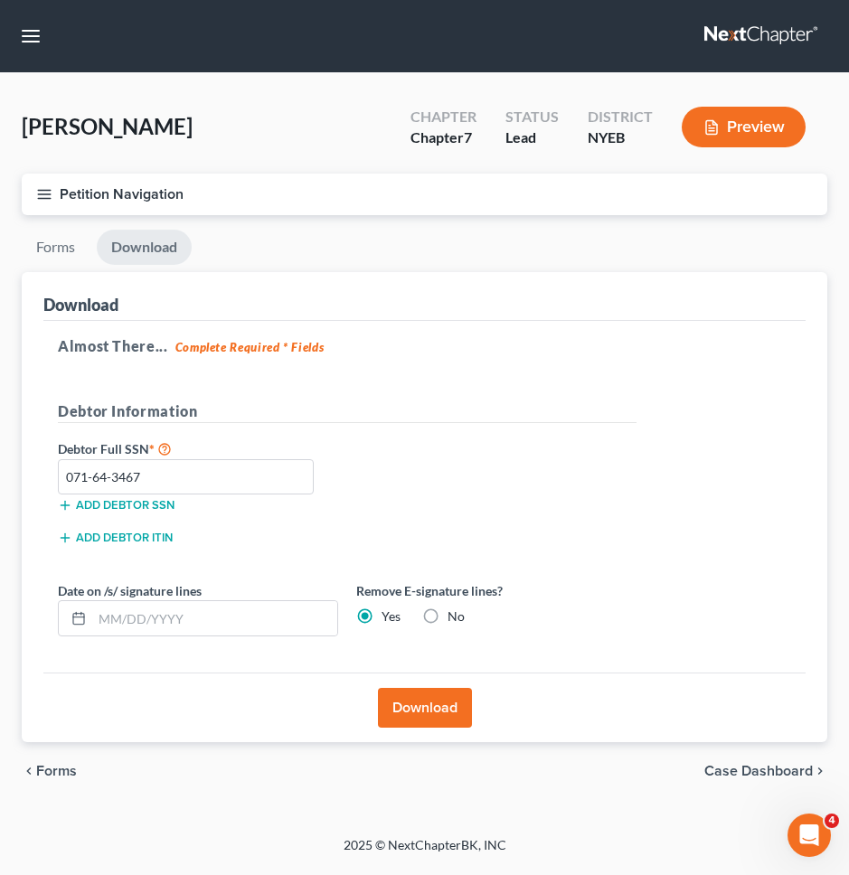
click at [743, 31] on link at bounding box center [762, 36] width 116 height 33
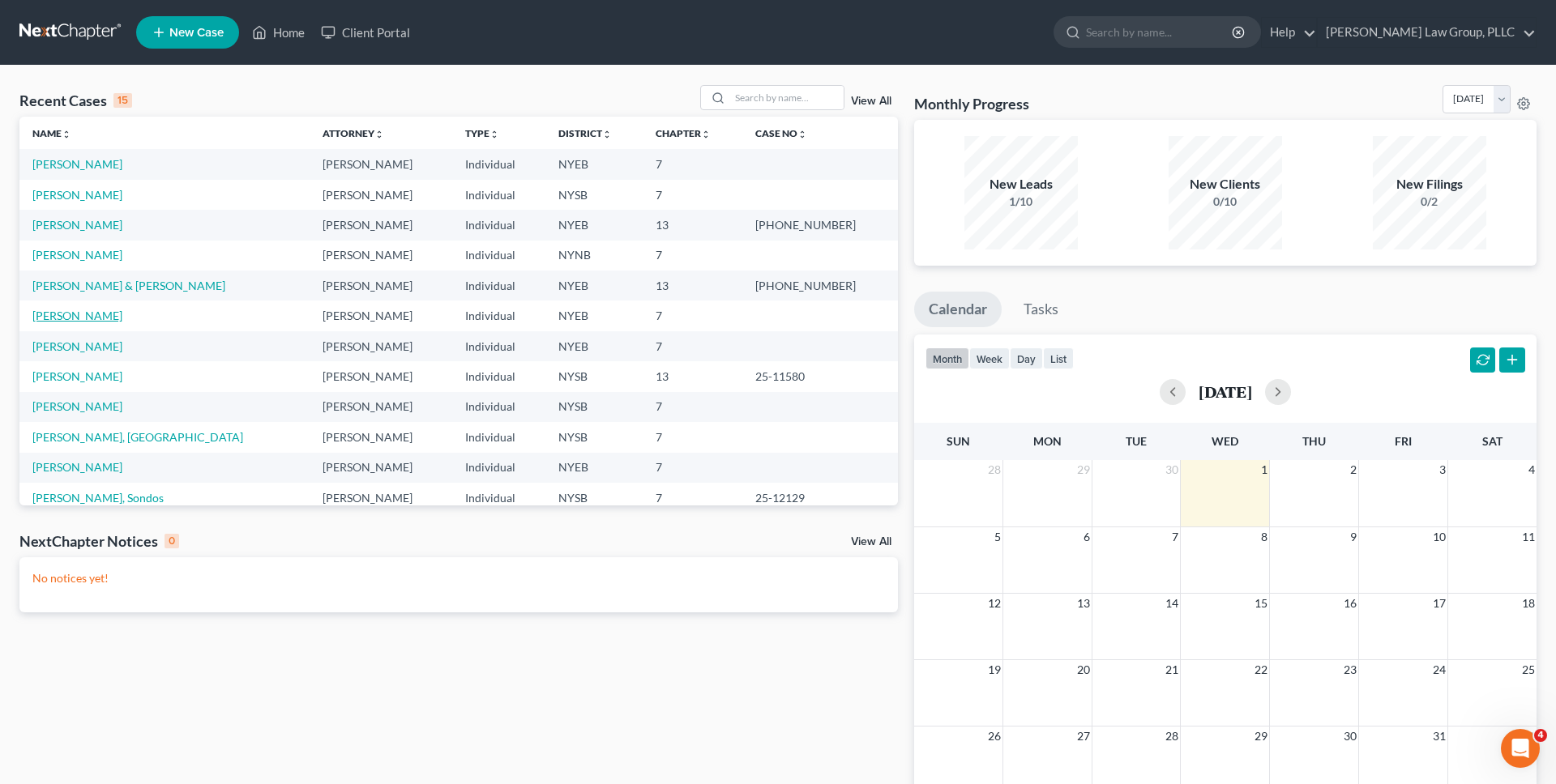
click at [108, 310] on link "[PERSON_NAME]" at bounding box center [77, 314] width 90 height 13
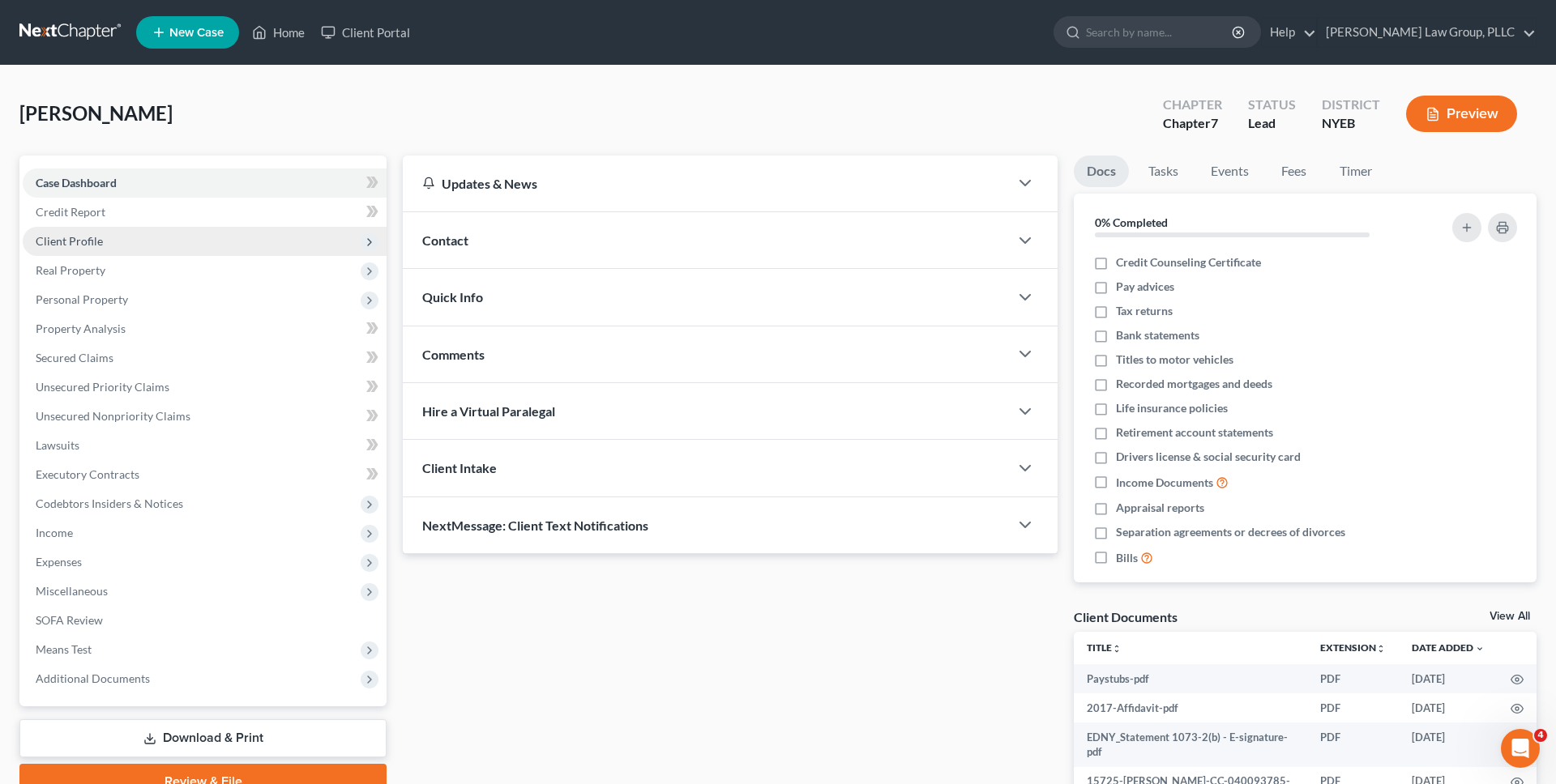
click at [144, 249] on span "Client Profile" at bounding box center [204, 241] width 364 height 30
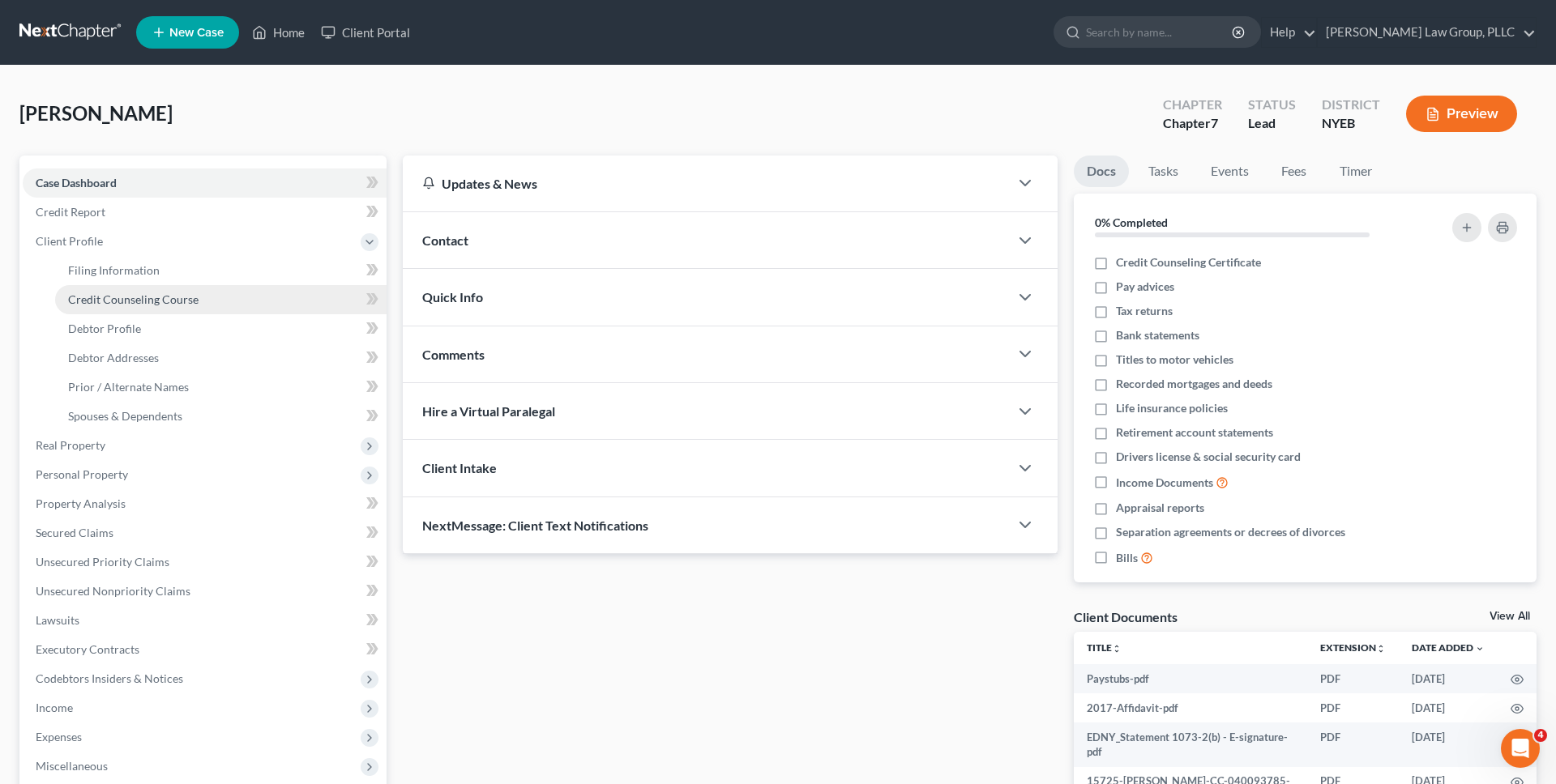
click at [126, 285] on link "Credit Counseling Course" at bounding box center [220, 299] width 332 height 30
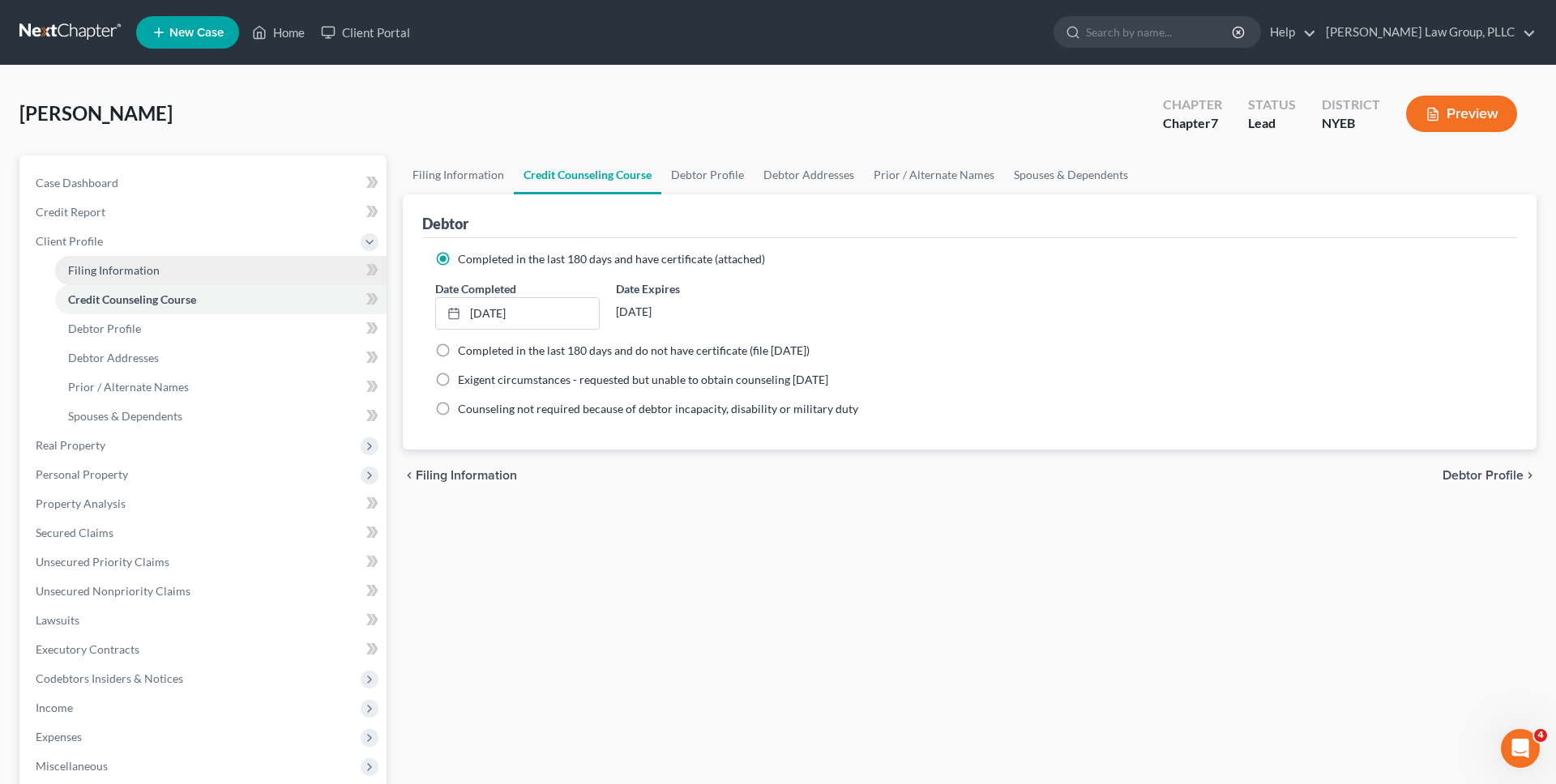
click at [132, 274] on span "Filing Information" at bounding box center [114, 270] width 91 height 13
select select "1"
select select "0"
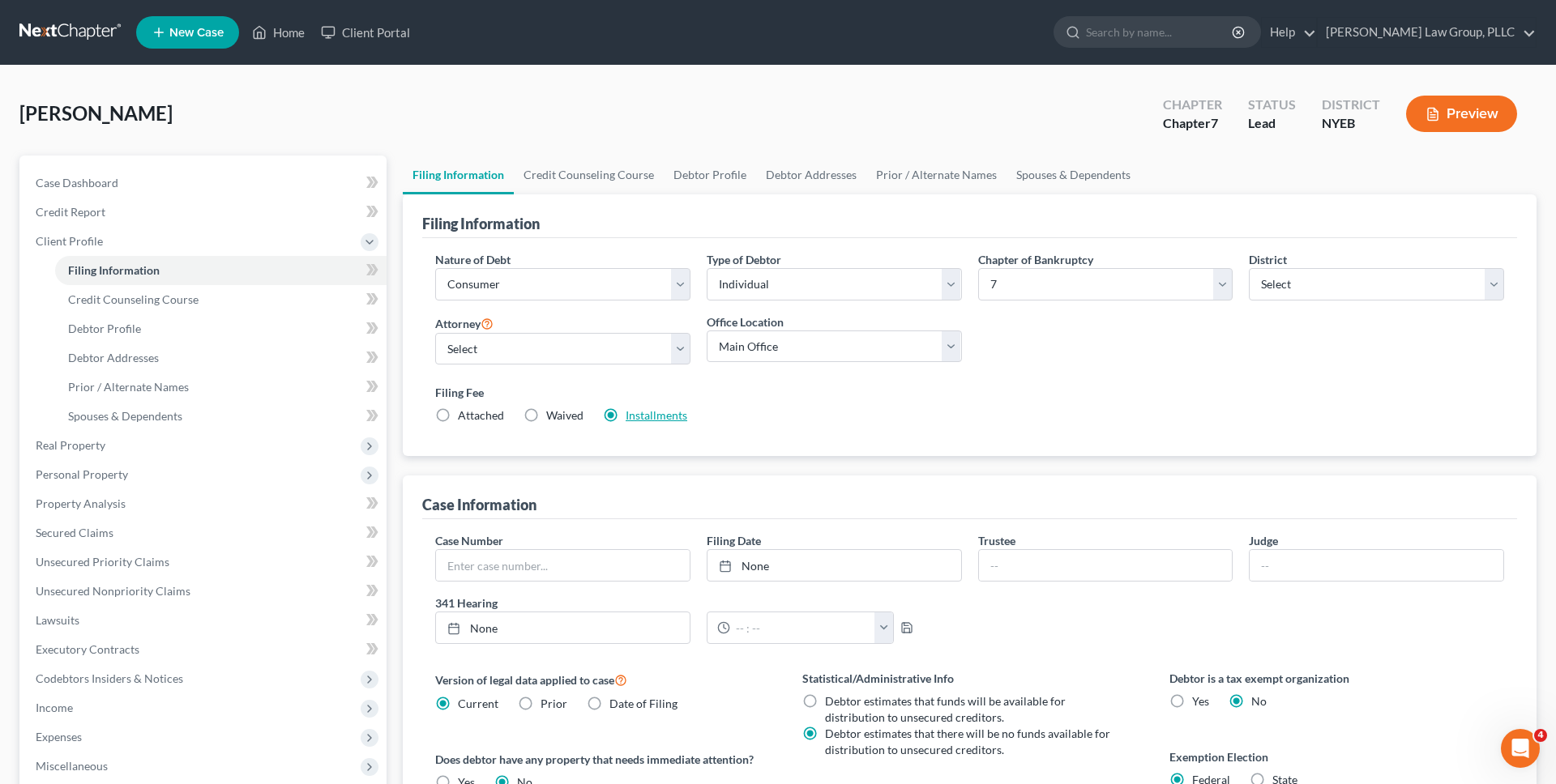
click at [646, 413] on link "Installments" at bounding box center [656, 415] width 62 height 13
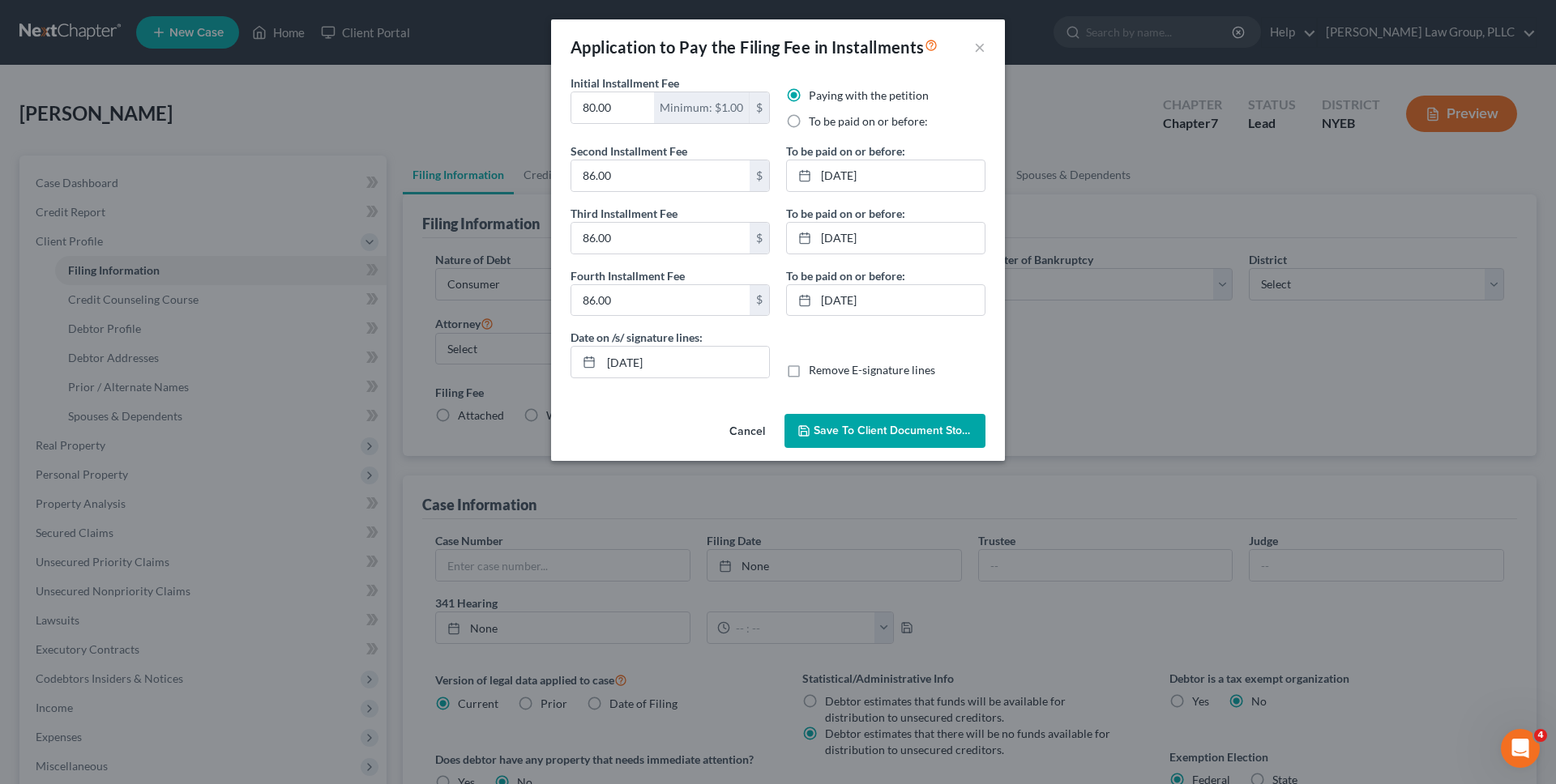
click at [760, 432] on span "Save to Client Document Storage" at bounding box center [900, 430] width 172 height 13
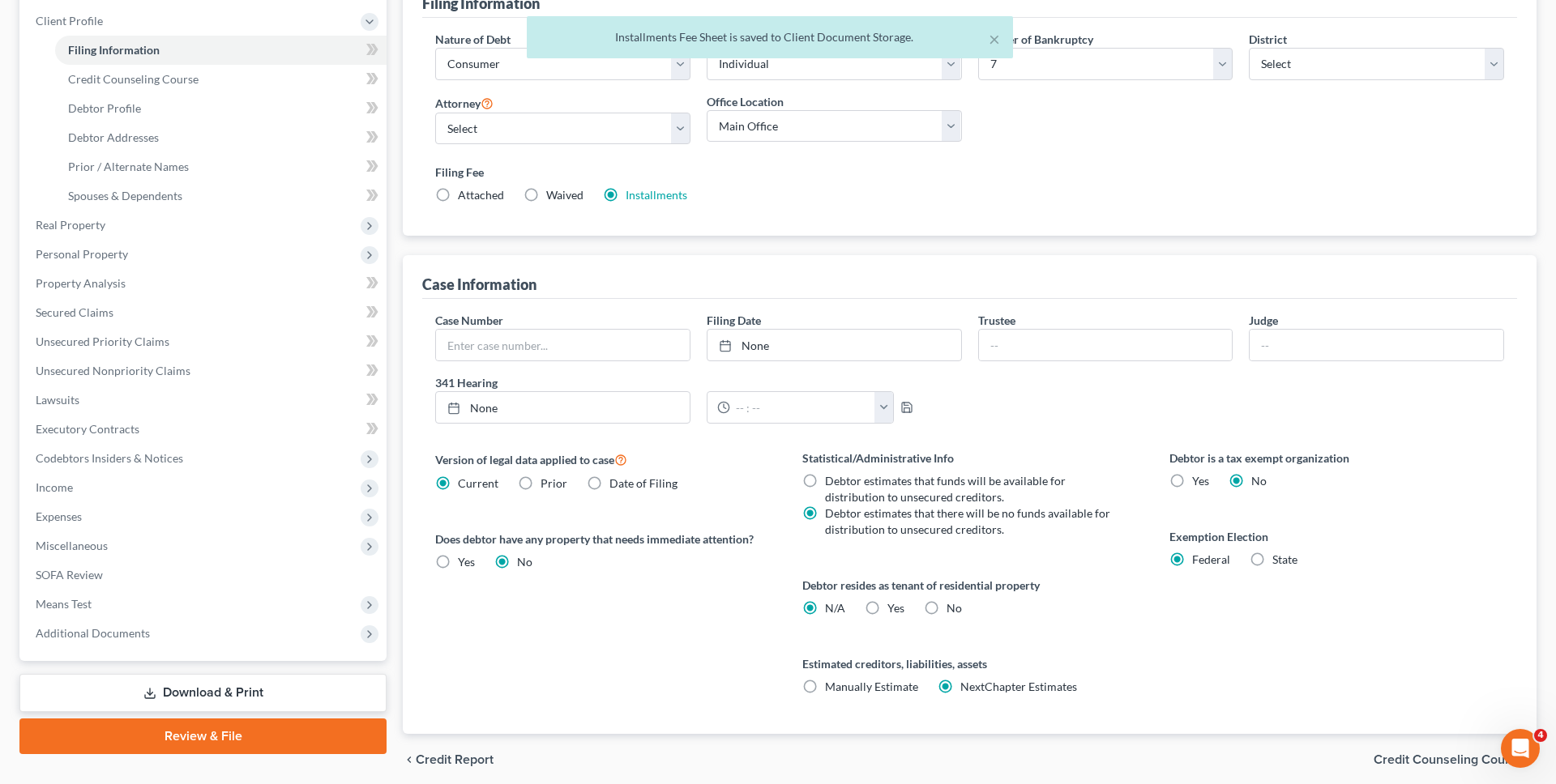
scroll to position [283, 0]
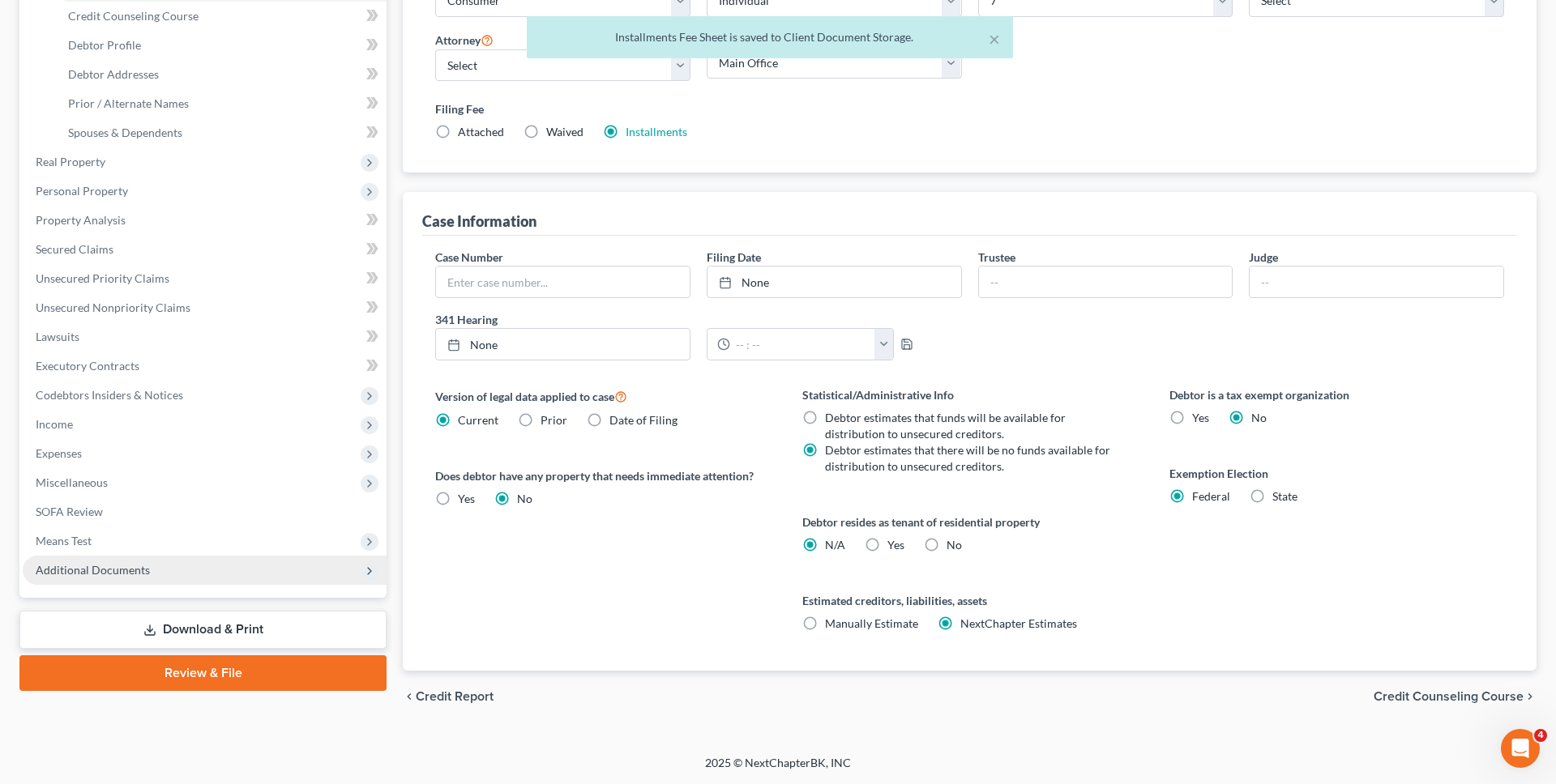
click at [250, 562] on span "Additional Documents" at bounding box center [204, 570] width 364 height 30
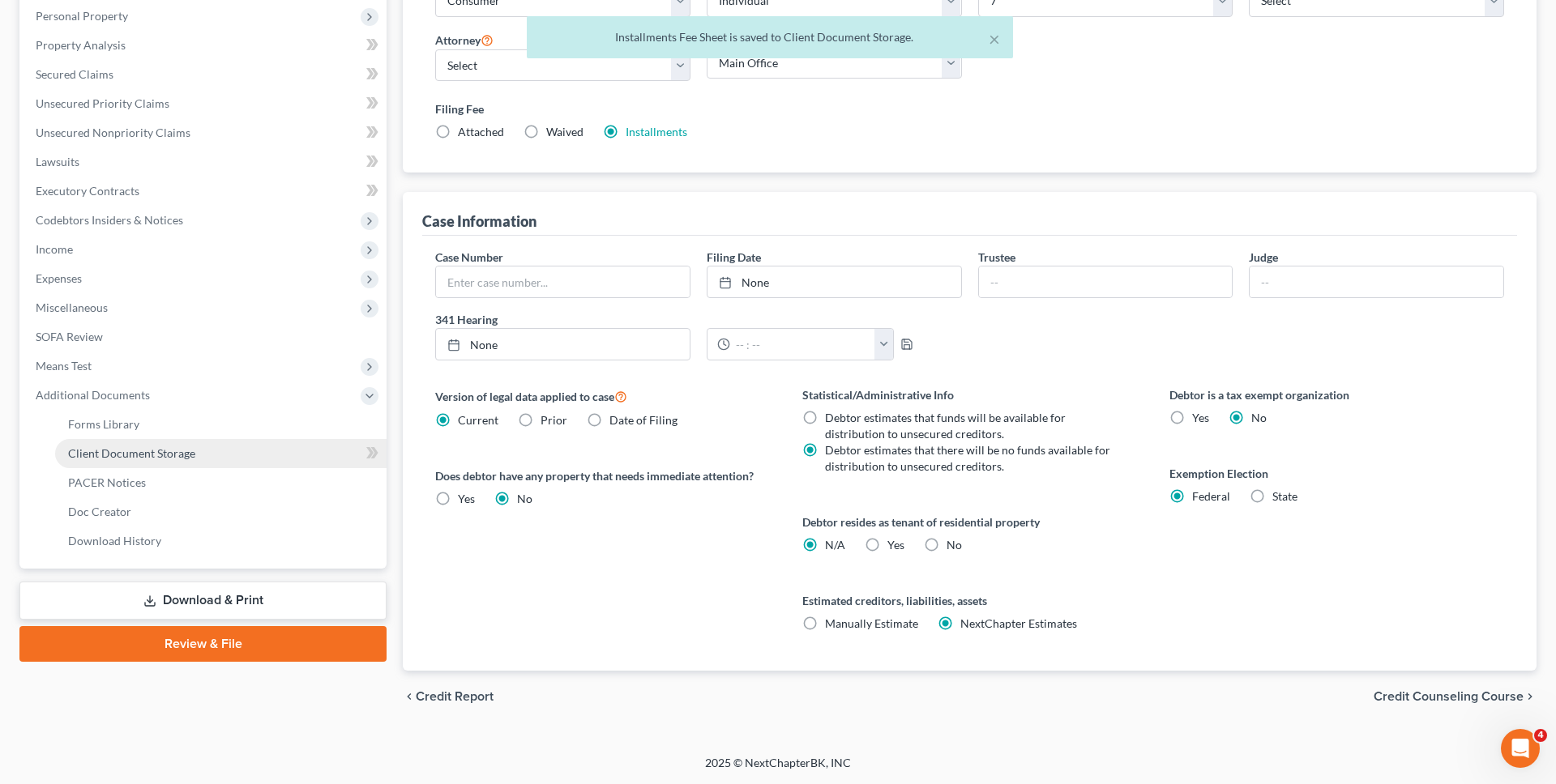
click at [272, 457] on link "Client Document Storage" at bounding box center [220, 453] width 332 height 30
select select "0"
select select "3"
select select "2"
select select "1"
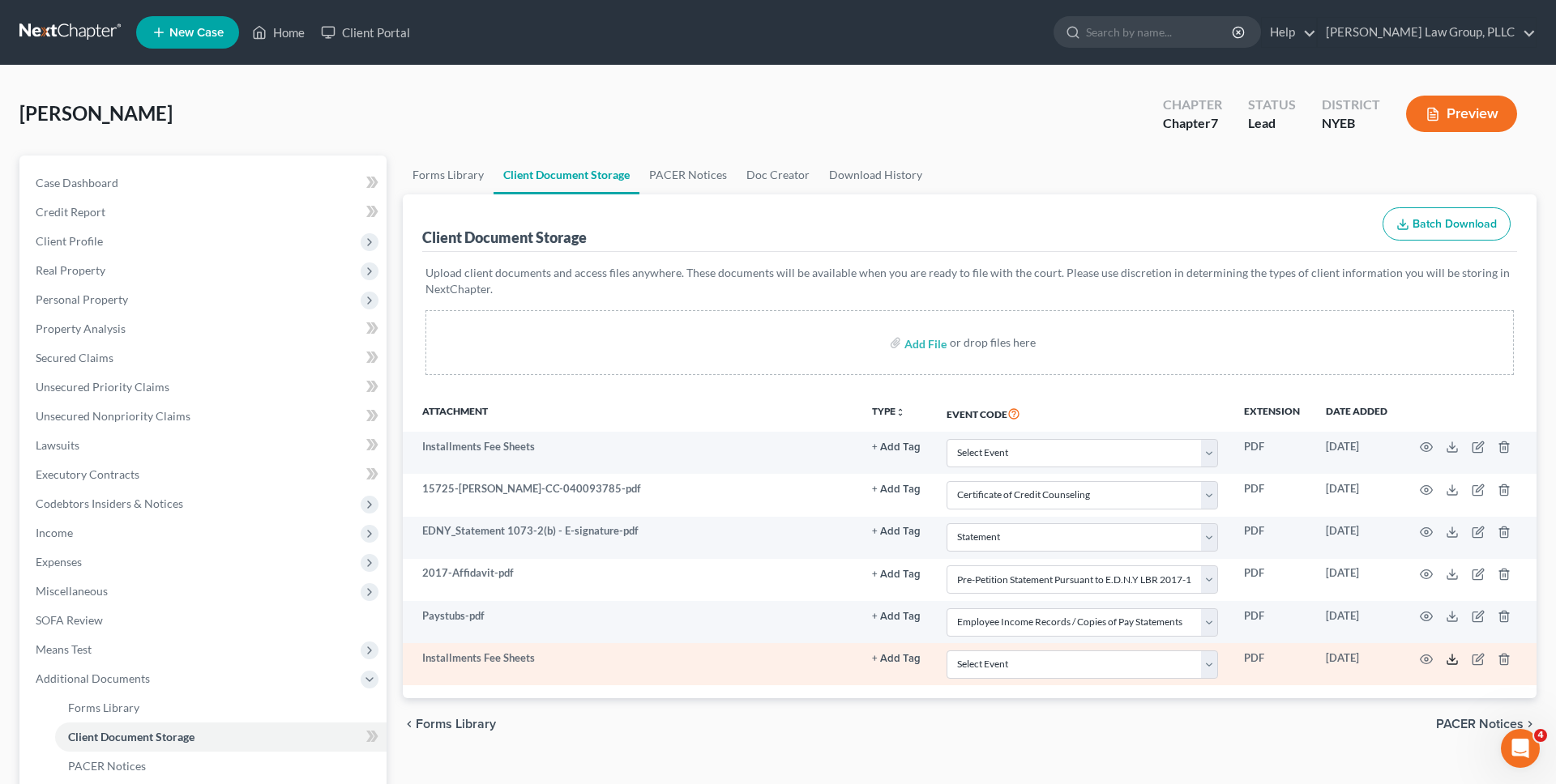
click at [760, 658] on icon at bounding box center [1452, 659] width 13 height 13
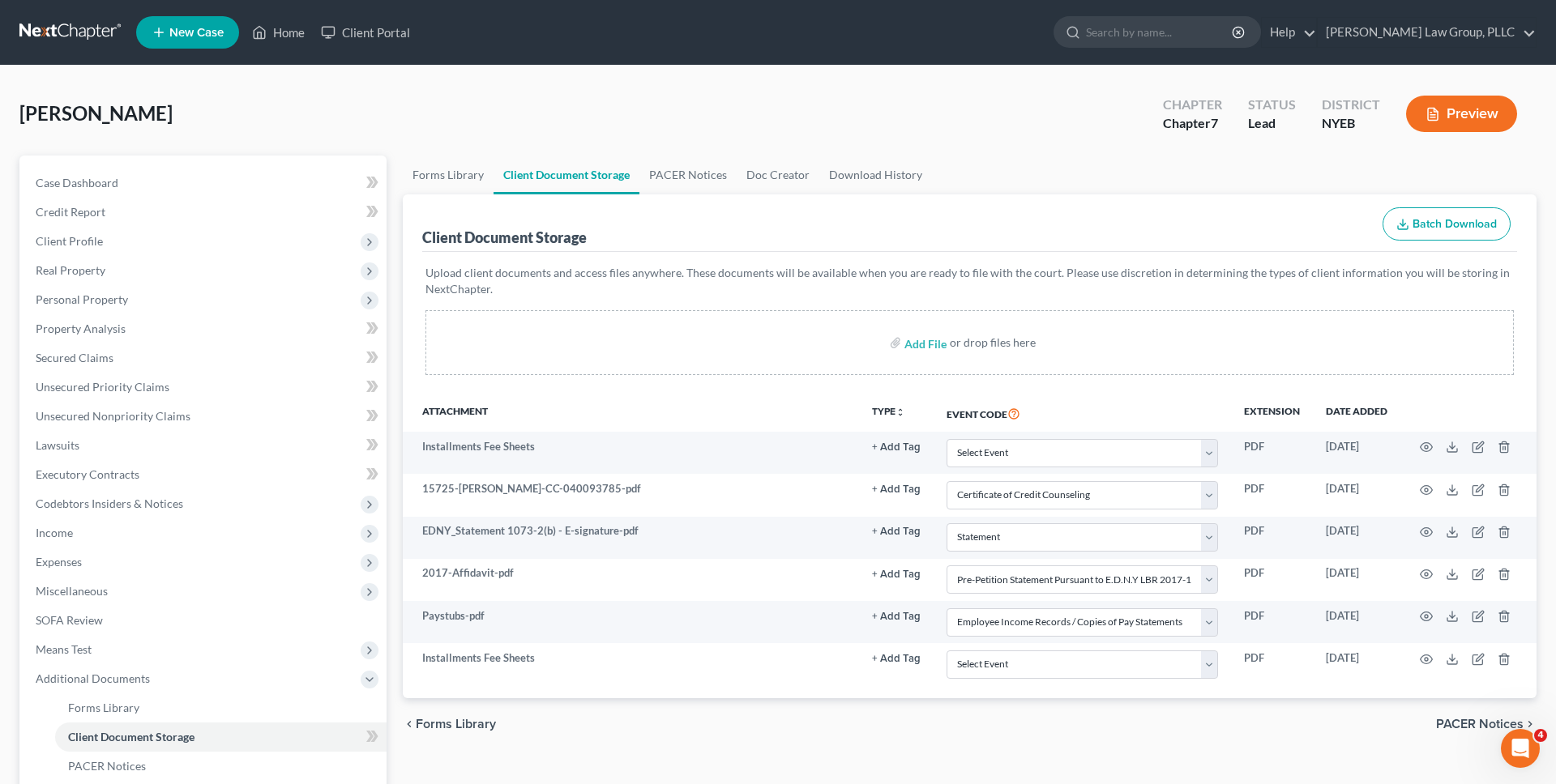
click at [106, 39] on link at bounding box center [72, 32] width 104 height 30
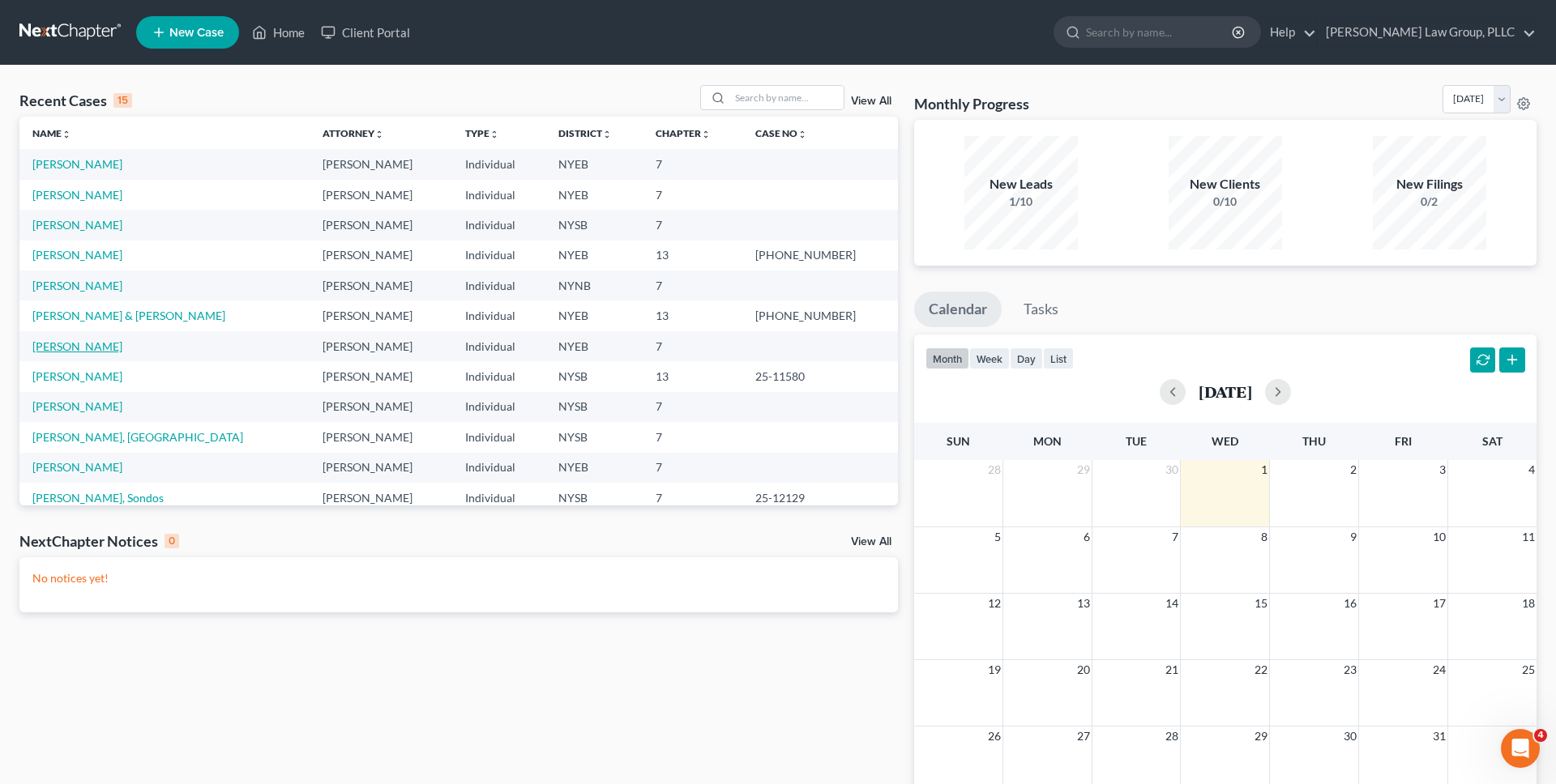
click at [76, 348] on link "[PERSON_NAME]" at bounding box center [77, 346] width 90 height 13
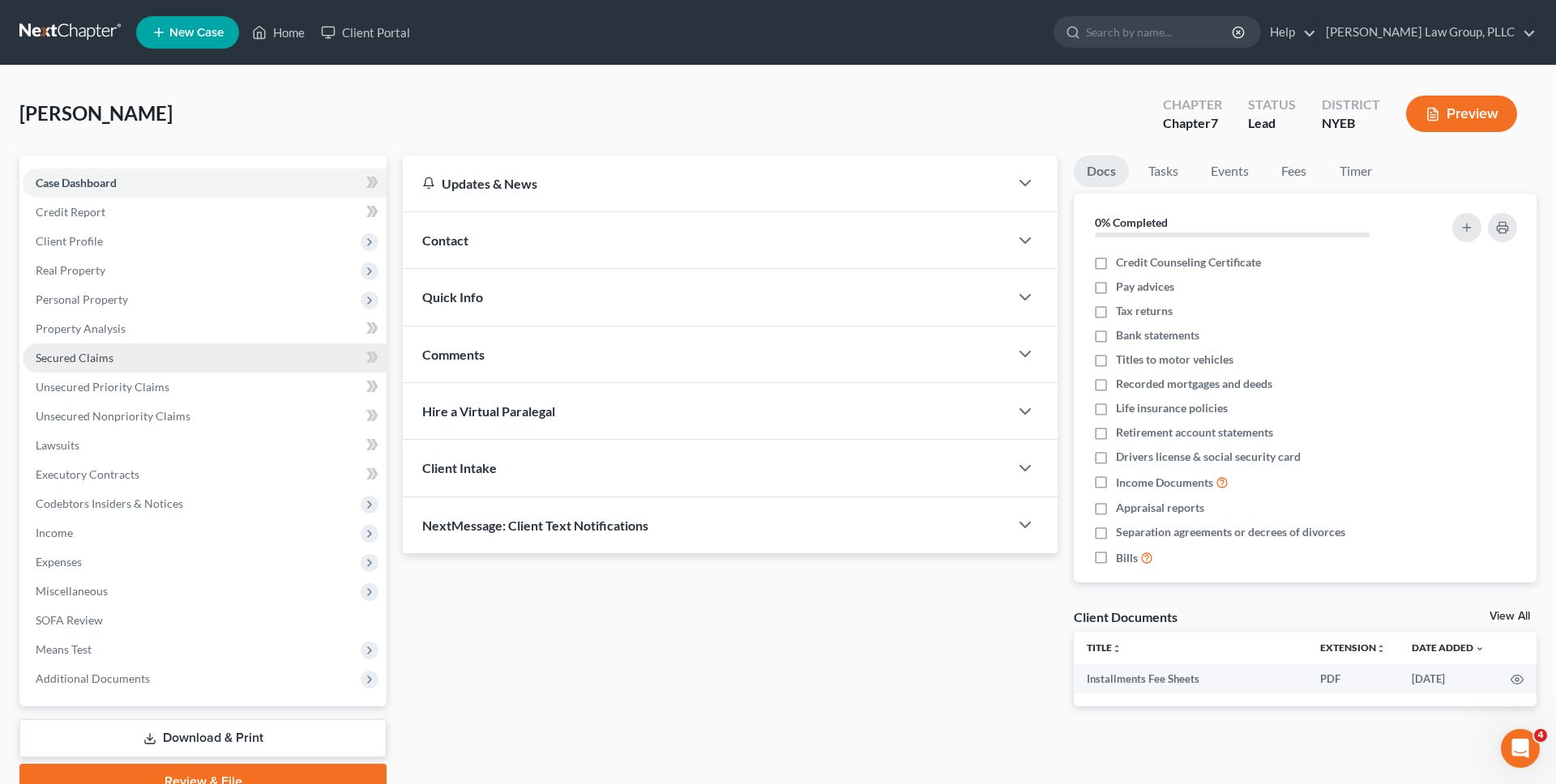
click at [120, 358] on link "Secured Claims" at bounding box center [204, 358] width 364 height 30
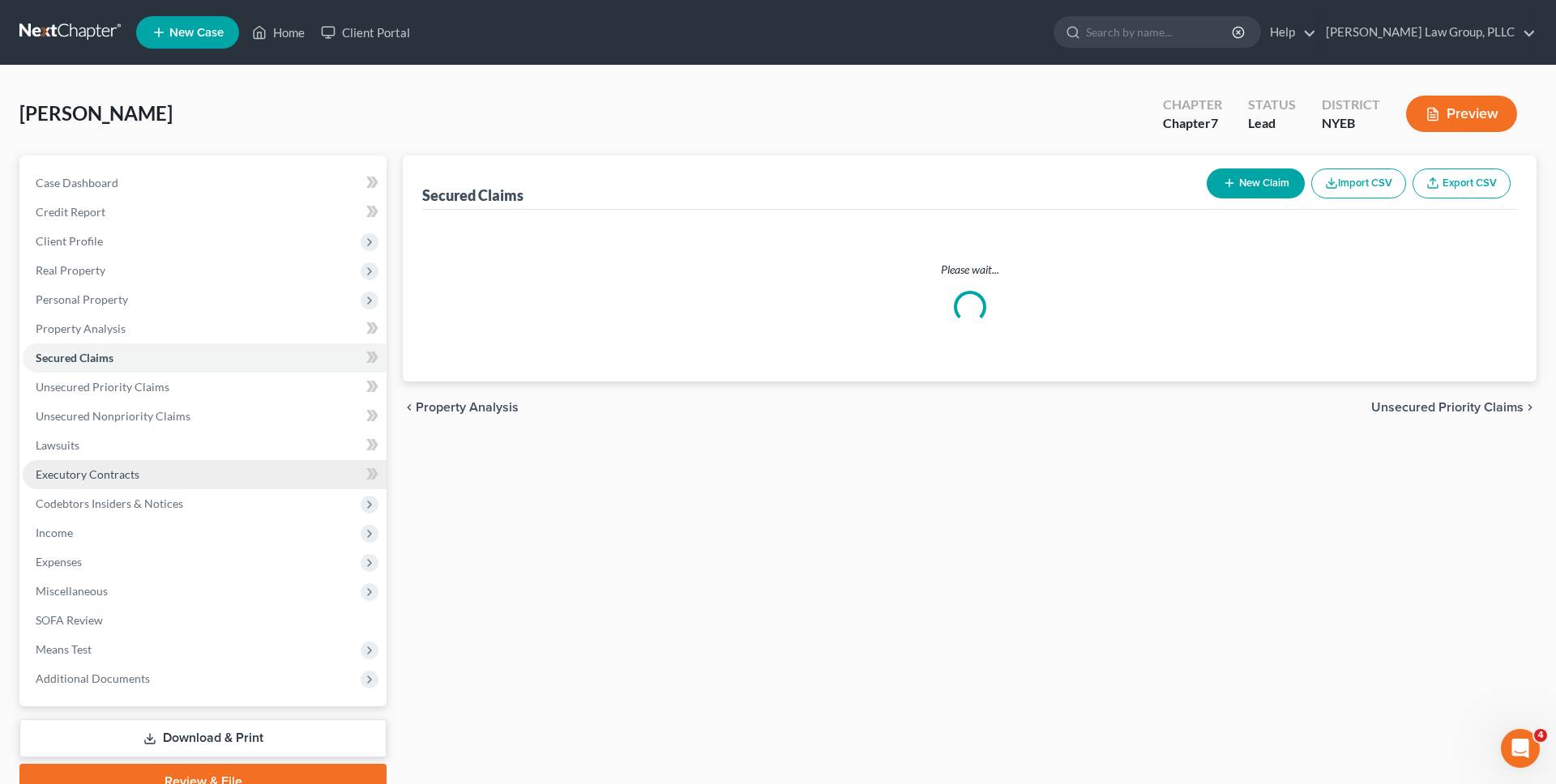
click at [113, 469] on span "Executory Contracts" at bounding box center [88, 474] width 104 height 13
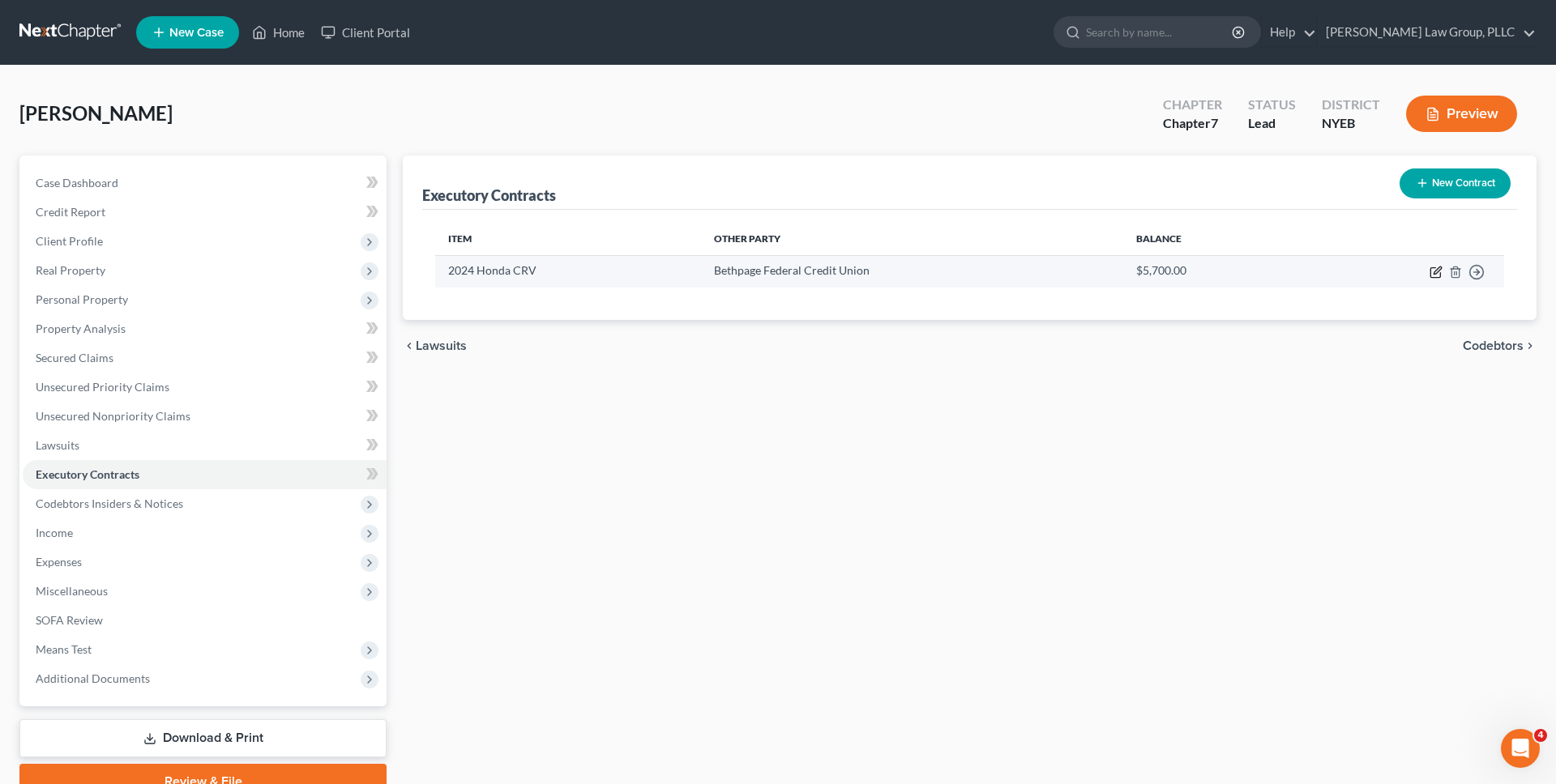
click at [1434, 274] on icon "button" at bounding box center [1437, 270] width 7 height 7
select select "3"
select select "35"
select select "3"
select select "1"
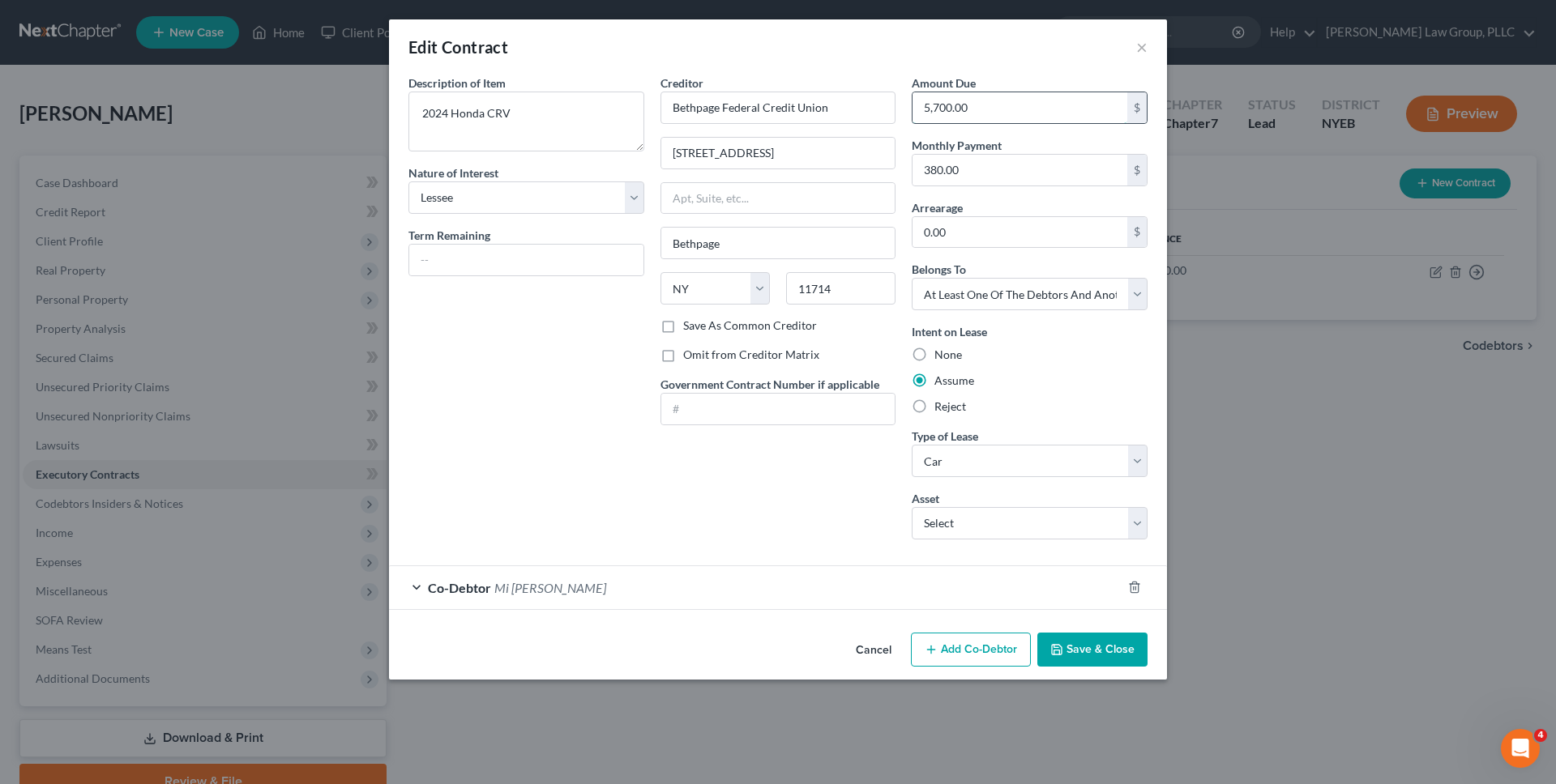
click at [1016, 118] on input "5,700.00" at bounding box center [1020, 108] width 215 height 30
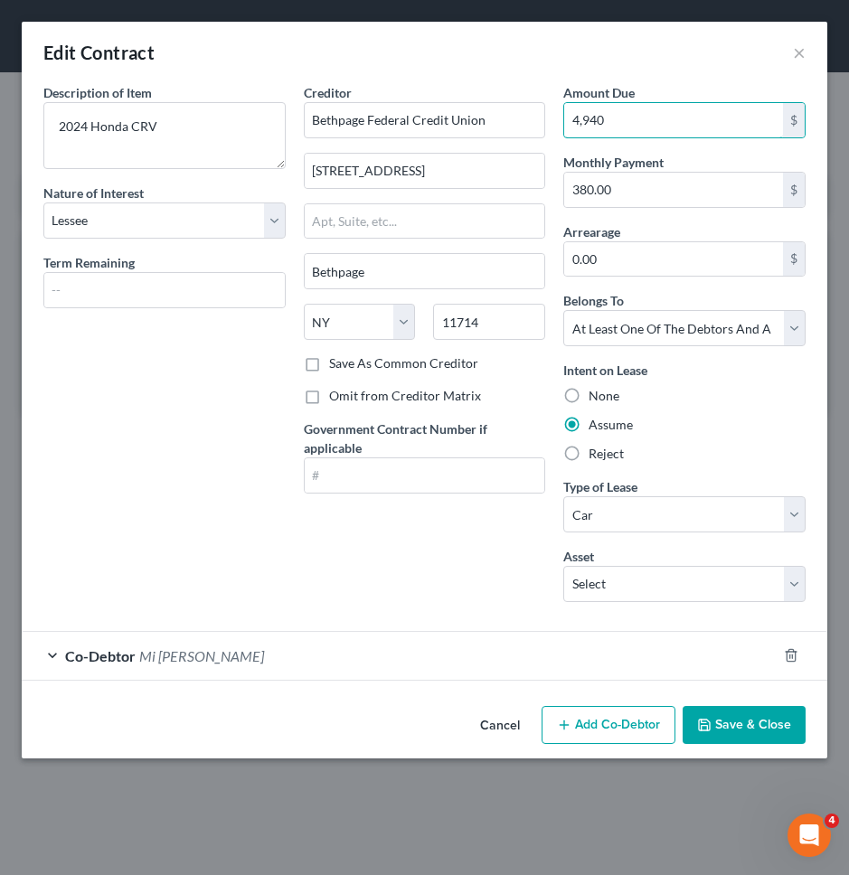
type input "4,940"
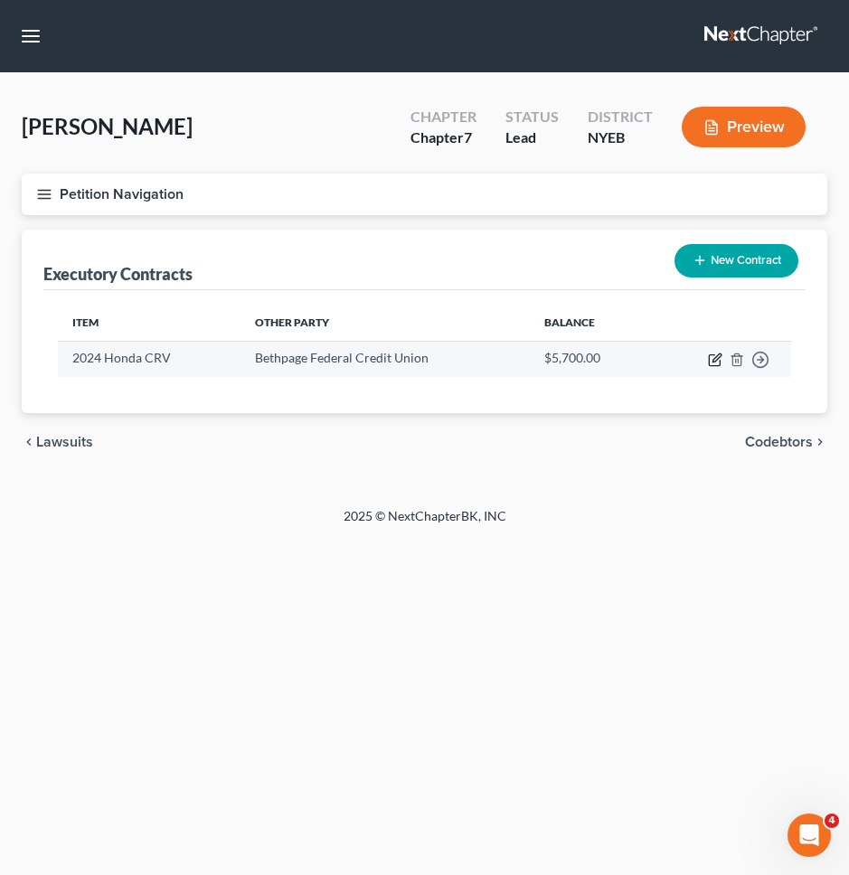
click at [712, 359] on icon "button" at bounding box center [716, 358] width 8 height 8
select select "3"
select select "35"
select select "3"
select select "1"
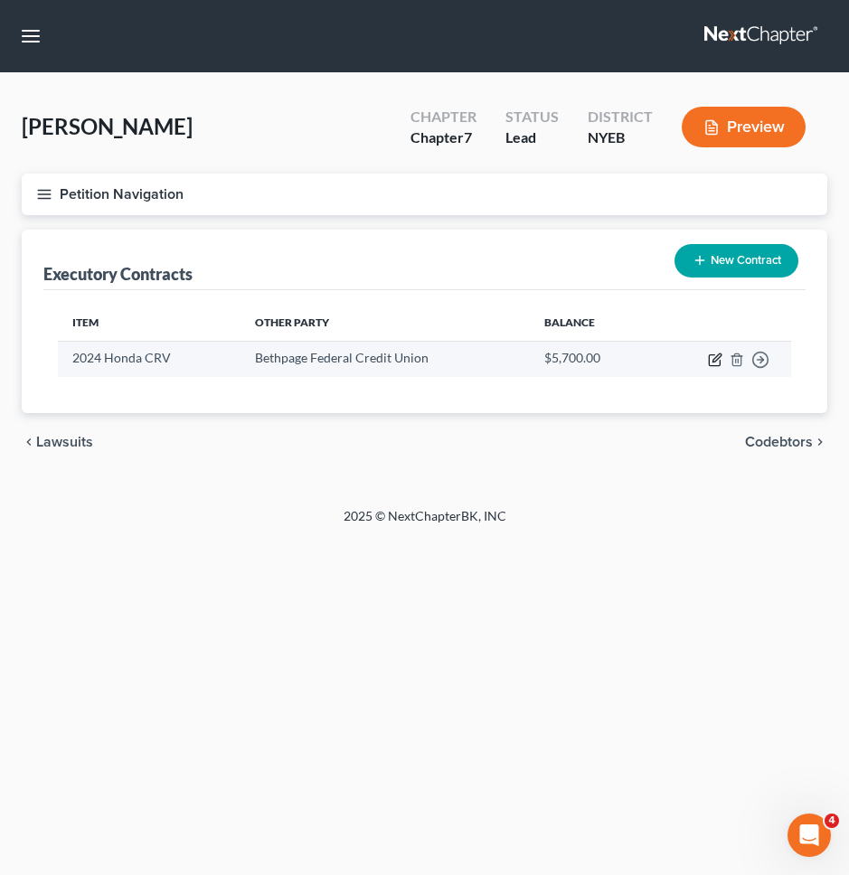
select select "0"
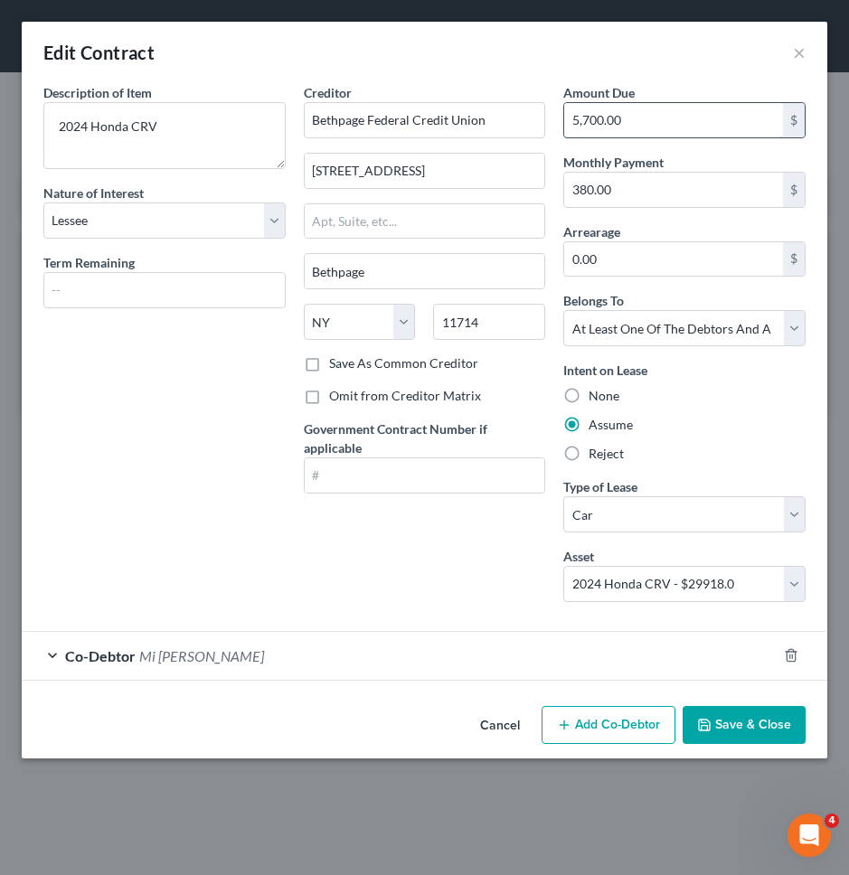
click at [672, 120] on input "5,700.00" at bounding box center [673, 120] width 219 height 34
type input "4,940"
click at [730, 719] on button "Save & Close" at bounding box center [744, 725] width 123 height 38
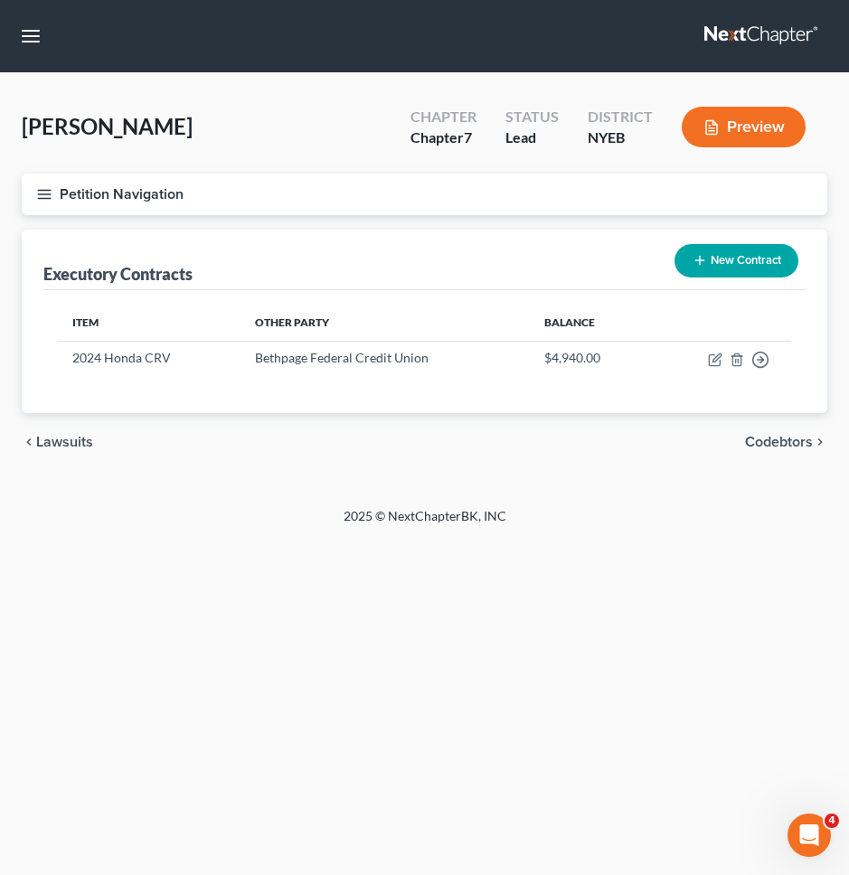
click at [278, 202] on button "Petition Navigation" at bounding box center [425, 195] width 806 height 42
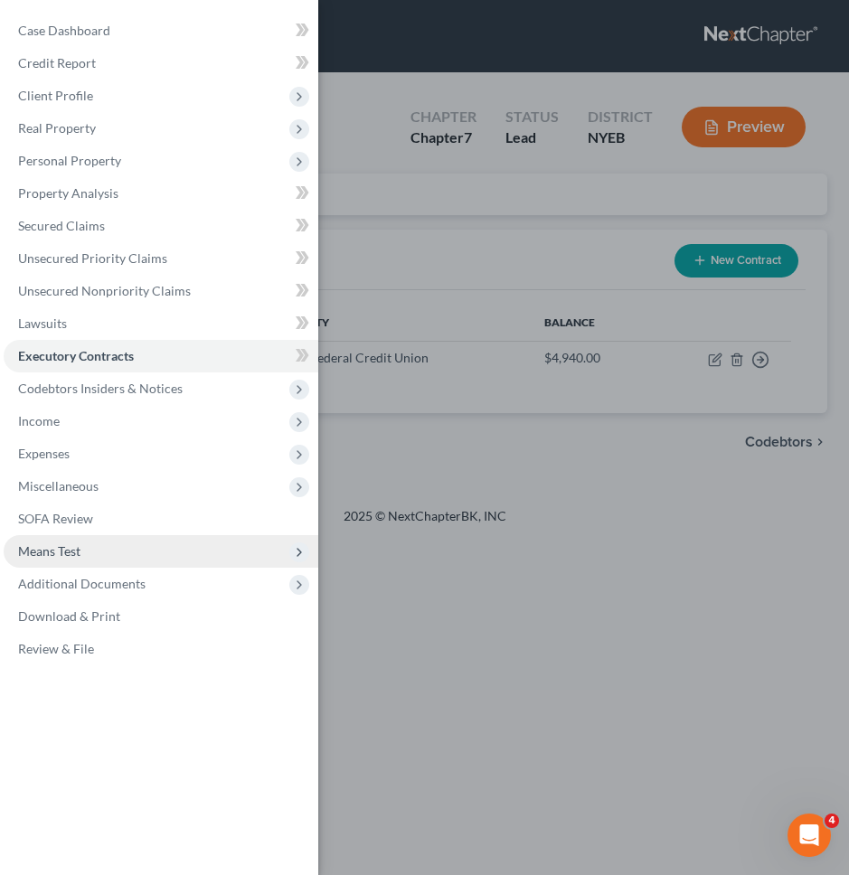
click at [75, 542] on span "Means Test" at bounding box center [161, 551] width 315 height 33
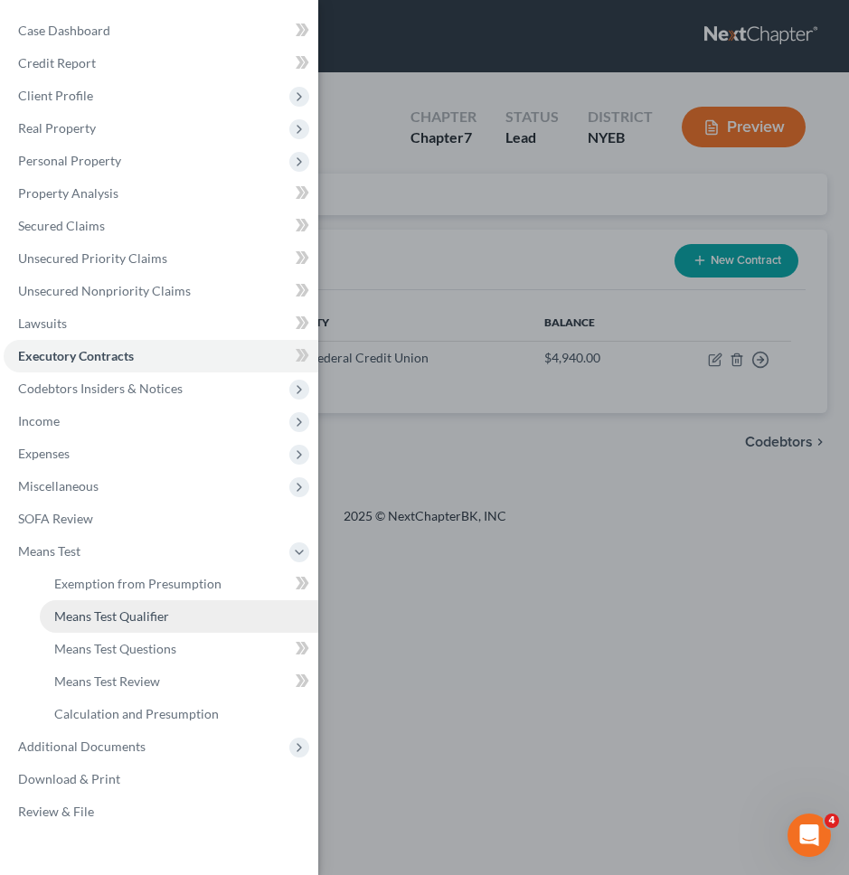
click at [72, 623] on span "Means Test Qualifier" at bounding box center [111, 615] width 115 height 15
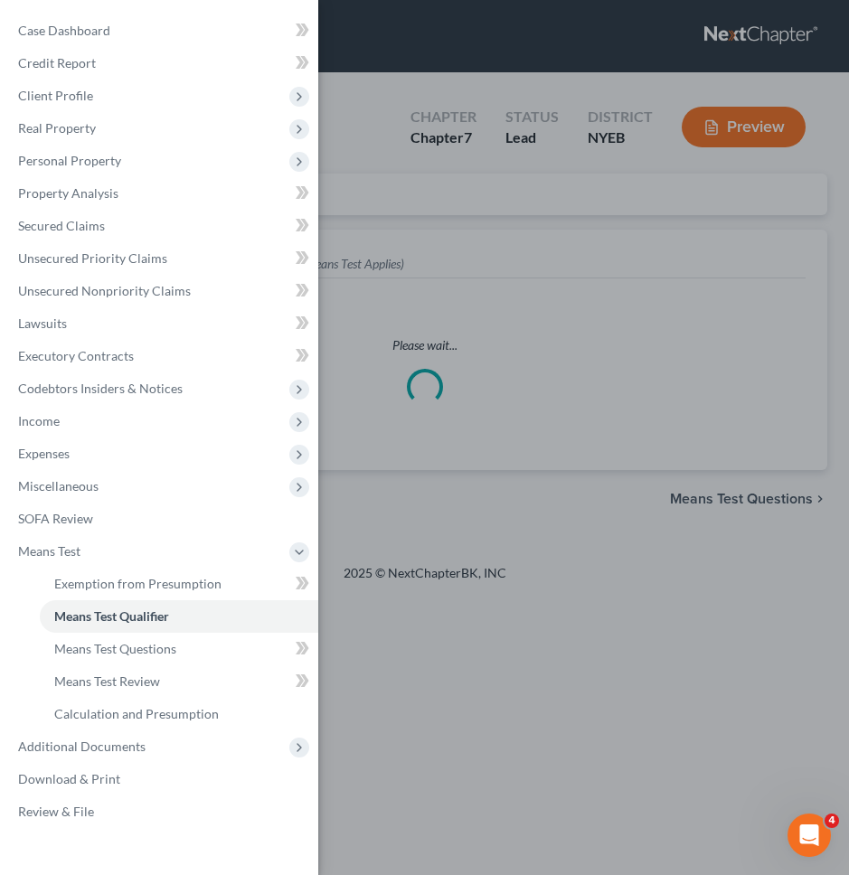
click at [525, 509] on div "Case Dashboard Payments Invoices Payments Payments Credit Report Client Profile" at bounding box center [424, 437] width 849 height 875
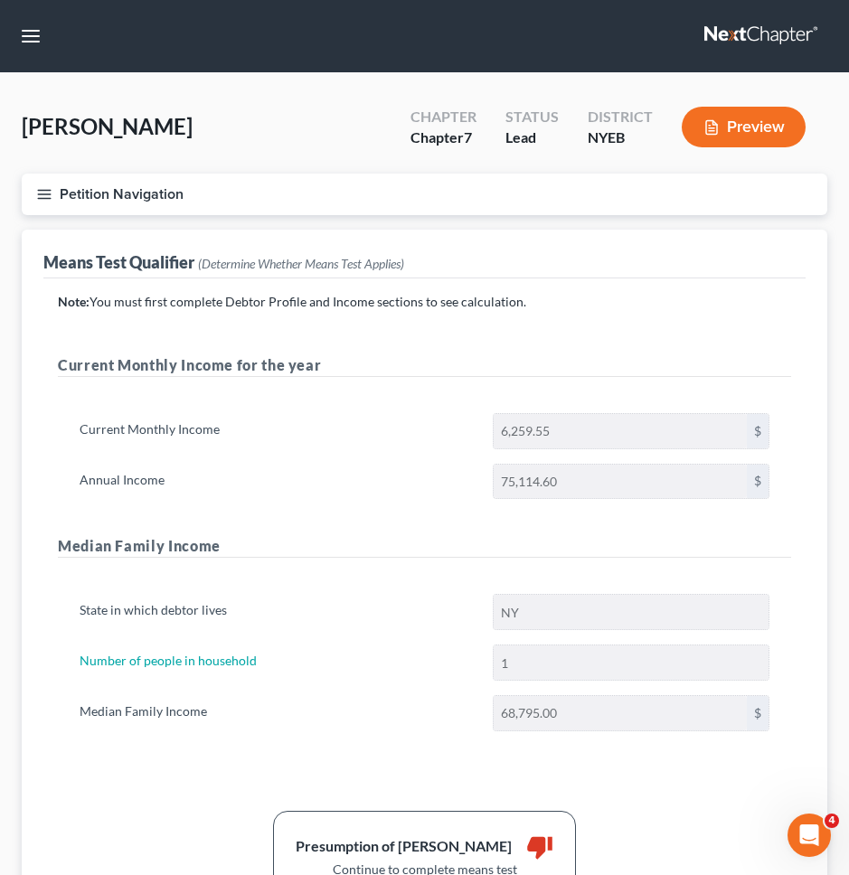
scroll to position [218, 0]
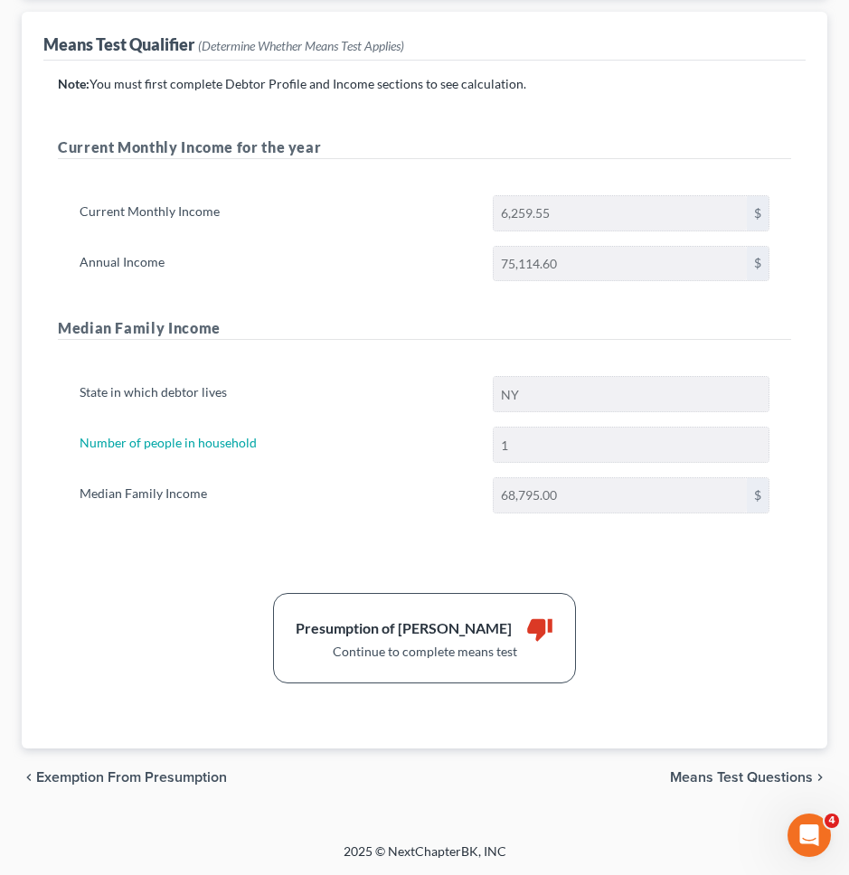
click at [694, 772] on span "Means Test Questions" at bounding box center [741, 777] width 143 height 14
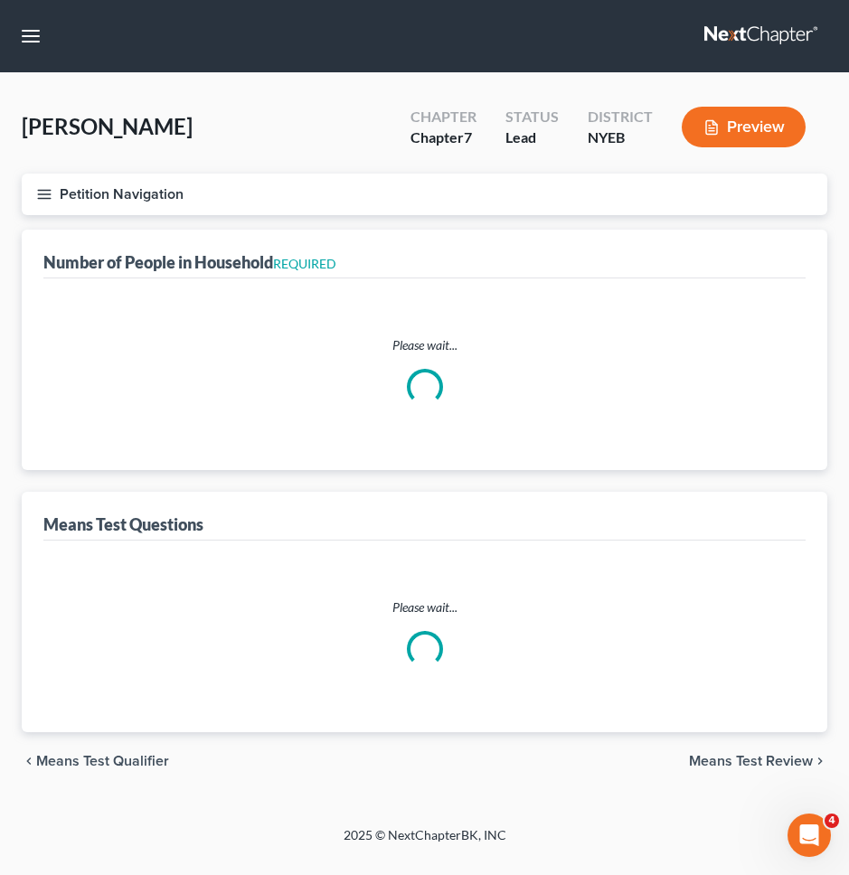
select select "1"
select select "60"
select select "1"
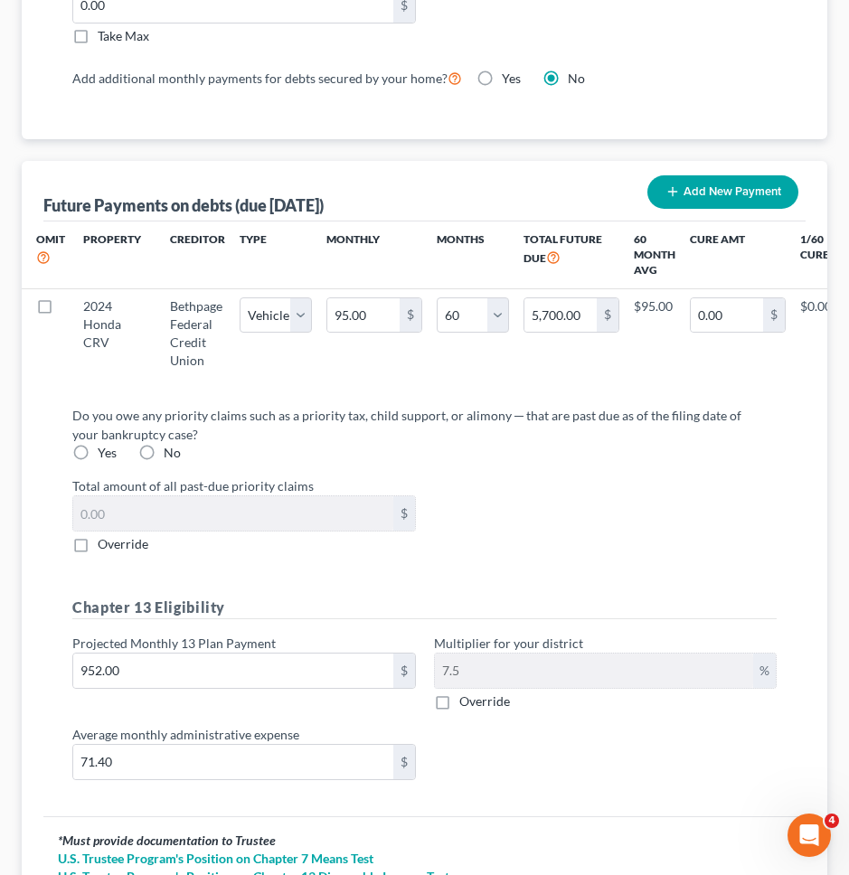
scroll to position [1970, 0]
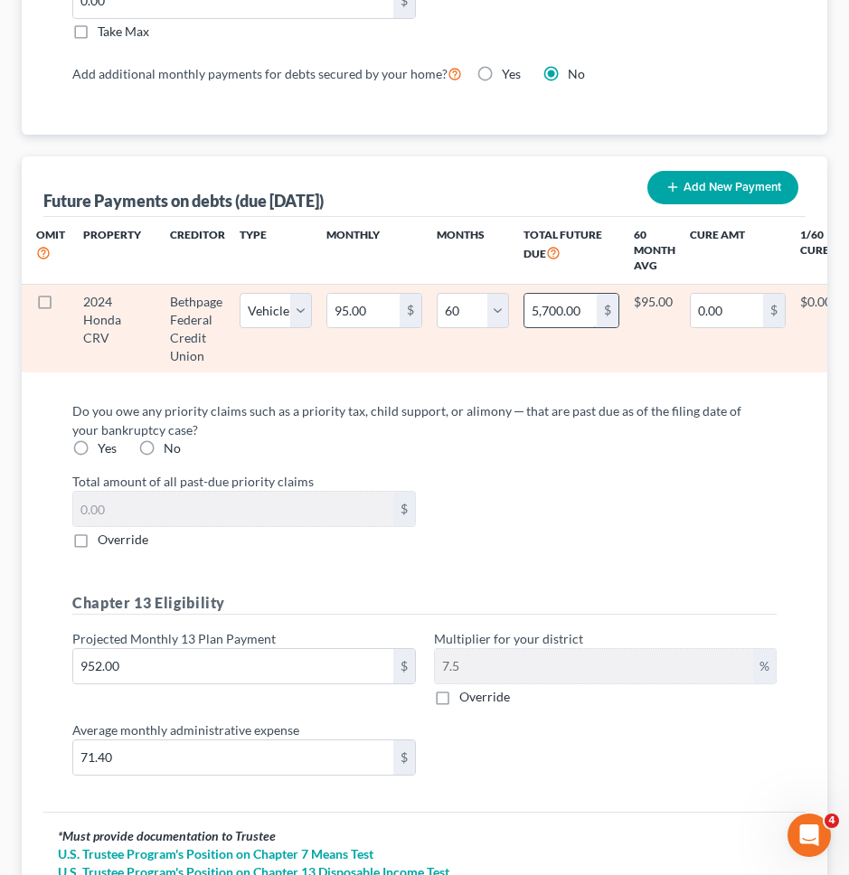
click at [571, 312] on input "5,700.00" at bounding box center [560, 311] width 72 height 34
type input "4,940"
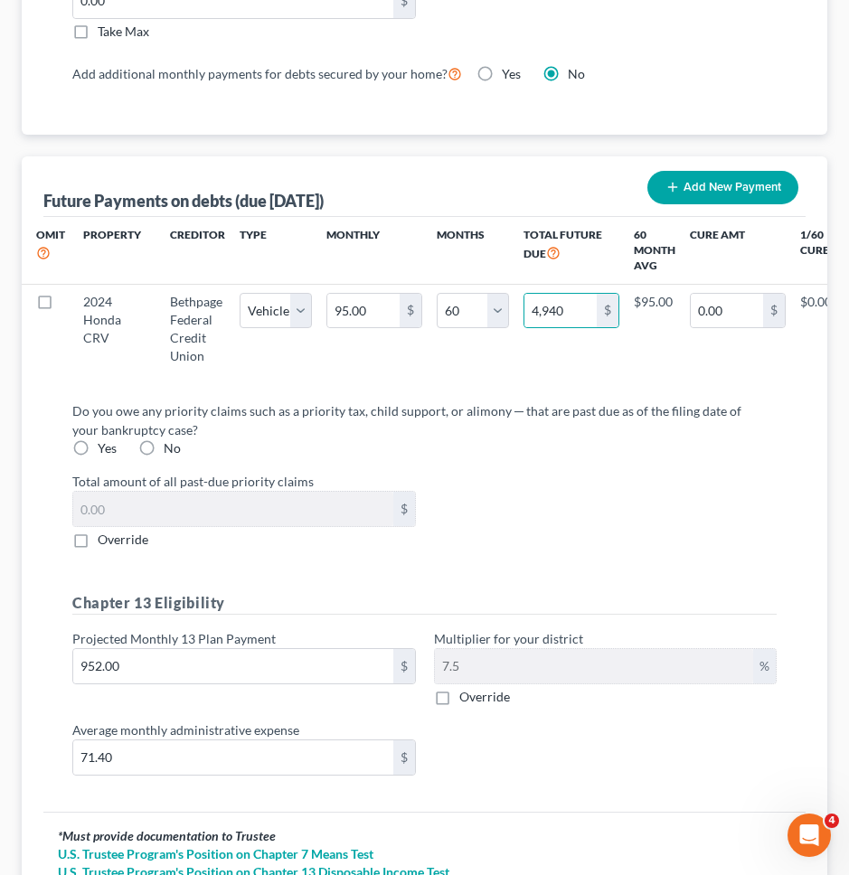
select select "1"
select select "60"
click at [634, 470] on div "Do you owe any priority claims such as a priority tax, child support, or alimon…" at bounding box center [424, 474] width 704 height 147
select select "1"
select select "60"
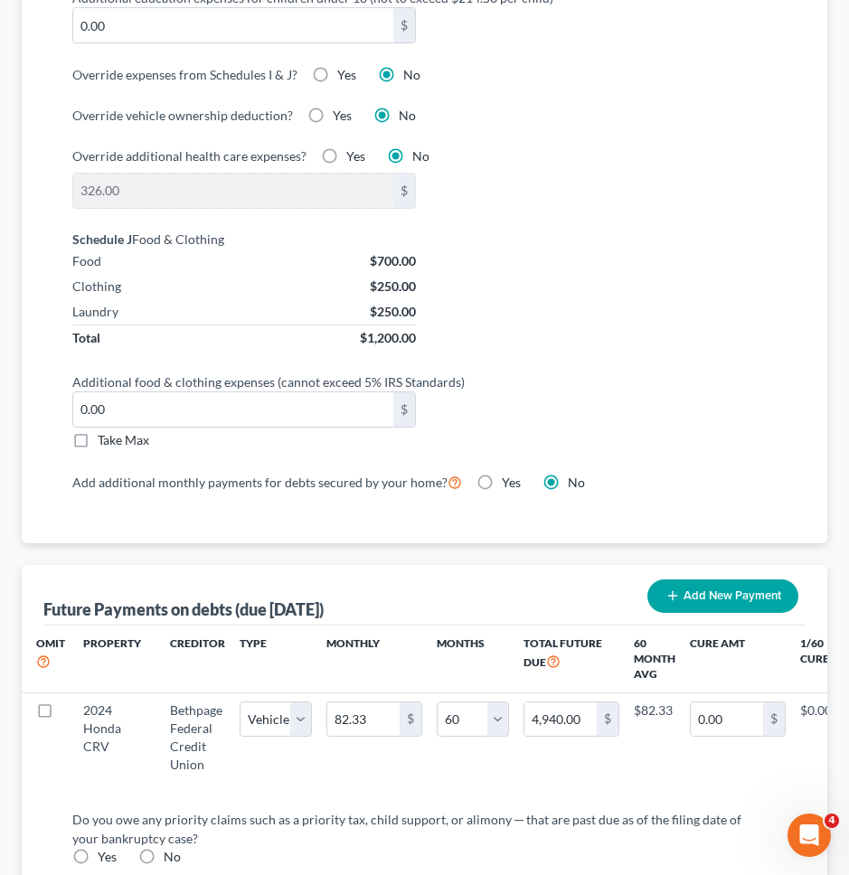
scroll to position [0, 0]
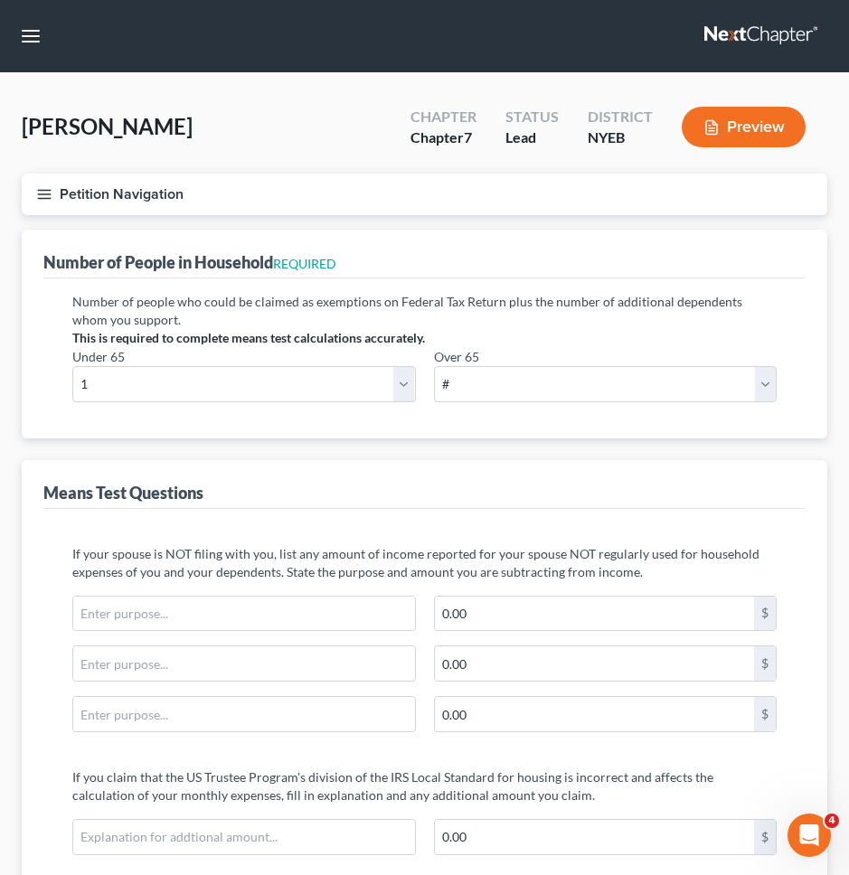
click at [349, 192] on button "Petition Navigation" at bounding box center [425, 195] width 806 height 42
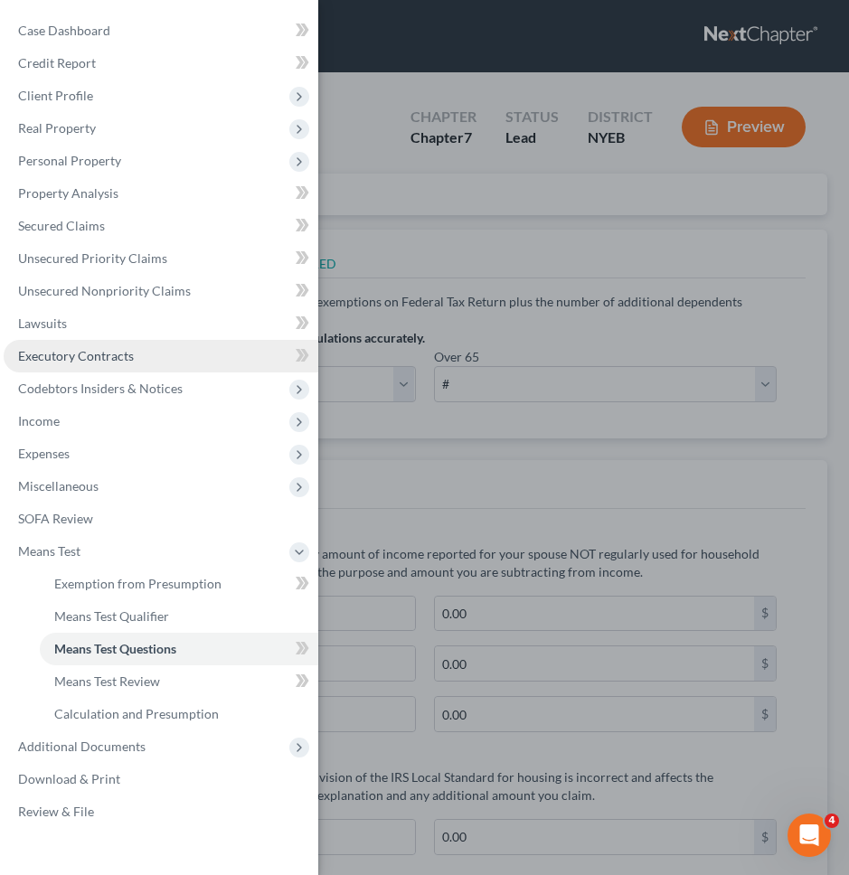
click at [154, 362] on link "Executory Contracts" at bounding box center [161, 356] width 315 height 33
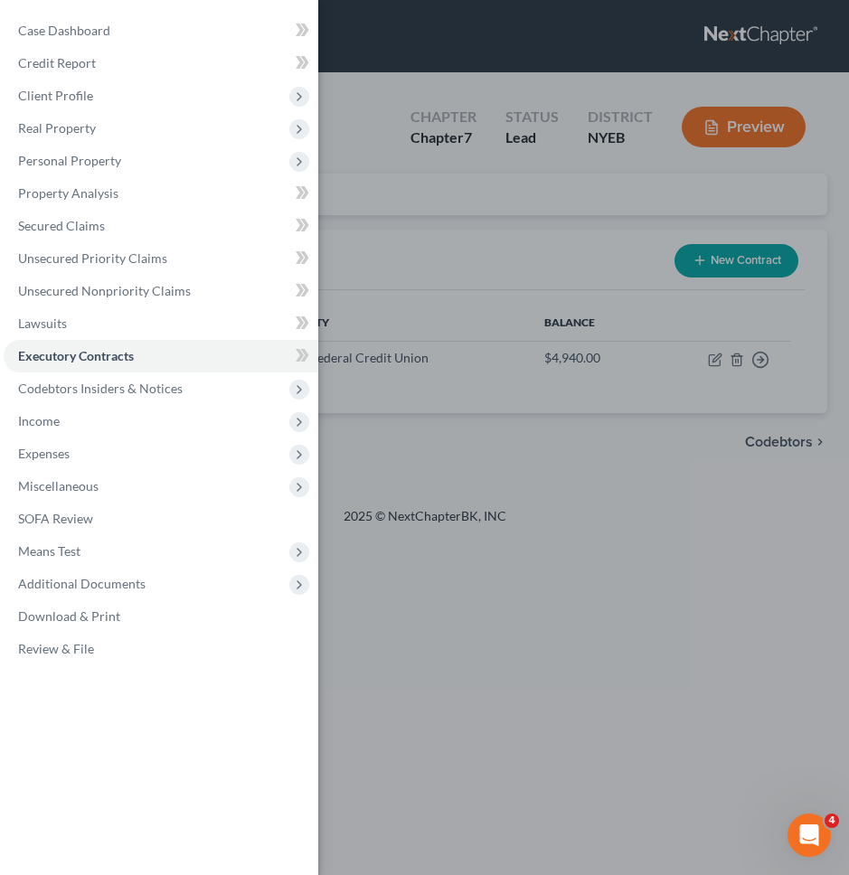
click at [436, 442] on div "Case Dashboard Payments Invoices Payments Payments Credit Report Client Profile" at bounding box center [424, 437] width 849 height 875
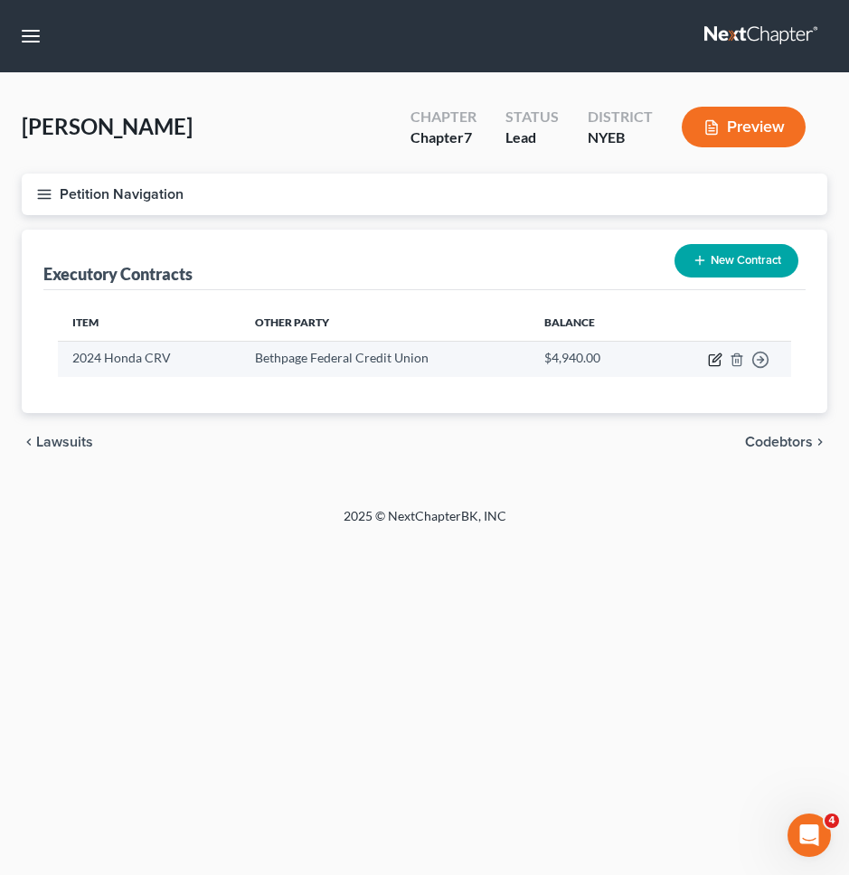
click at [712, 363] on icon "button" at bounding box center [715, 360] width 14 height 14
select select "3"
select select "35"
select select "3"
select select "1"
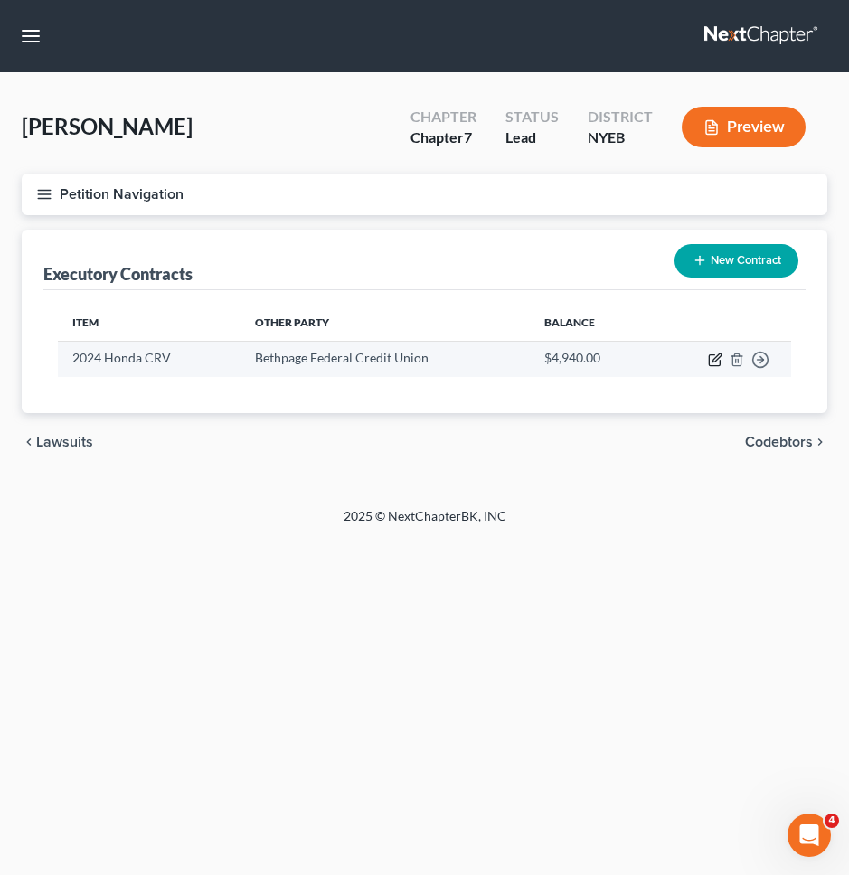
select select "0"
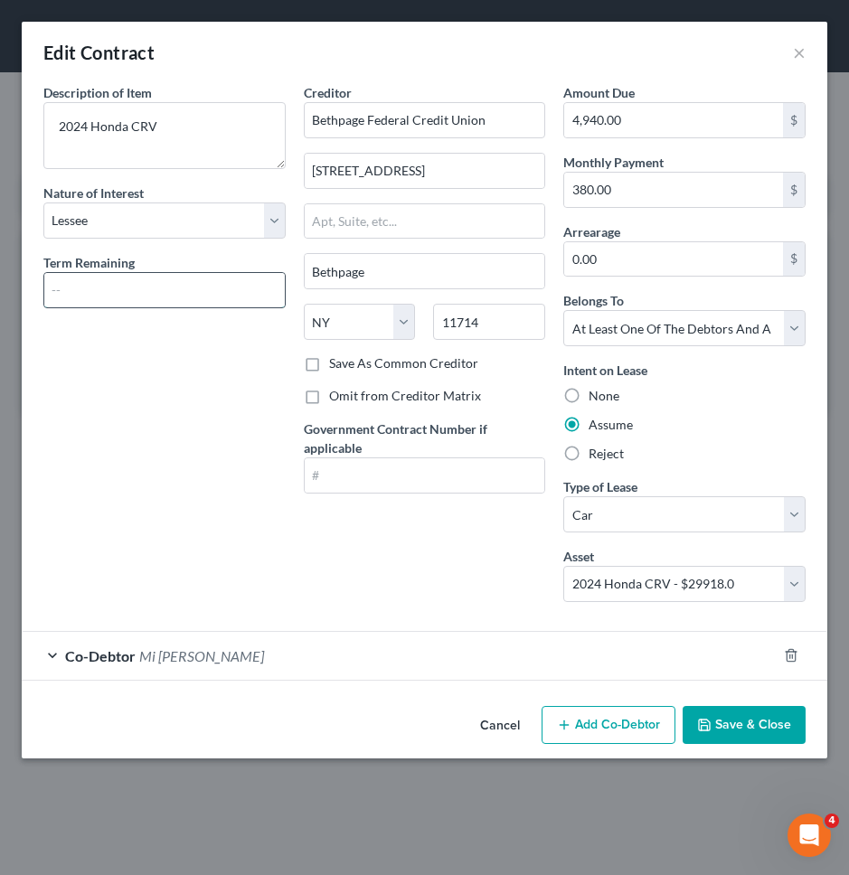
click at [155, 295] on input "text" at bounding box center [164, 290] width 240 height 34
type input "13 months"
click at [754, 722] on button "Save & Close" at bounding box center [744, 725] width 123 height 38
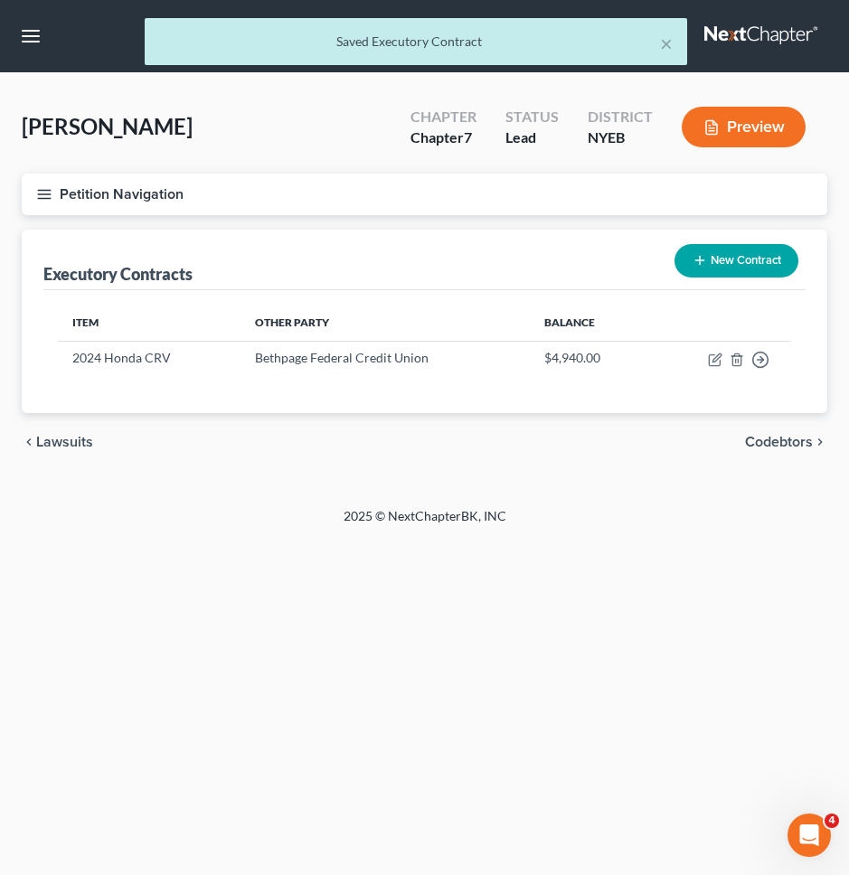
click at [582, 185] on button "Petition Navigation" at bounding box center [425, 195] width 806 height 42
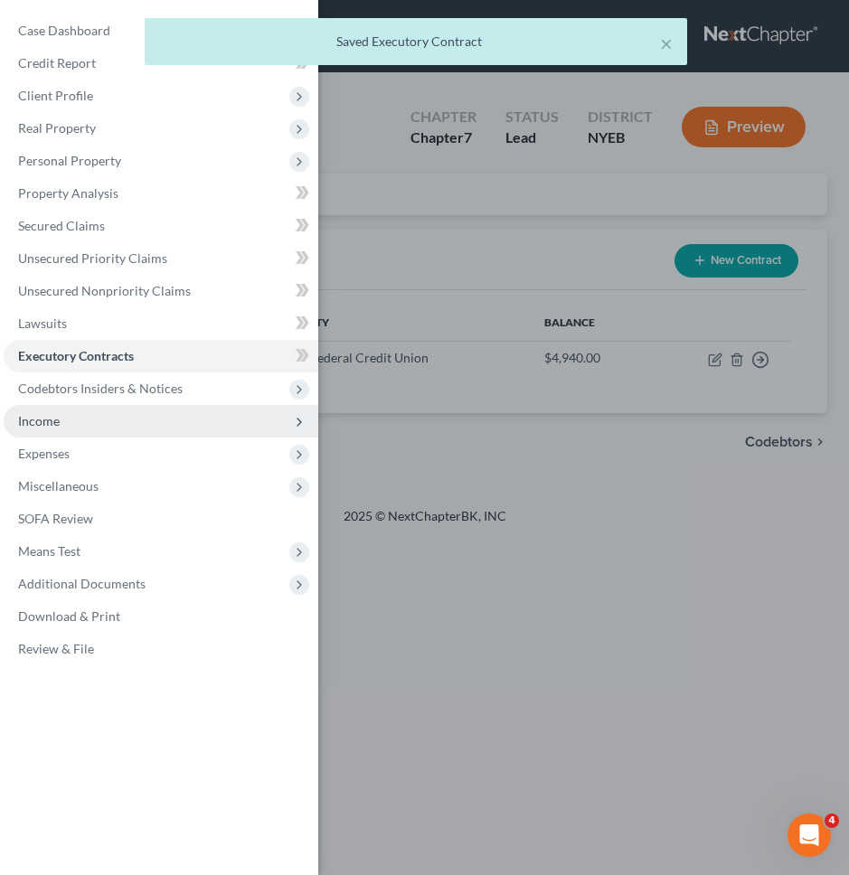
click at [207, 428] on span "Income" at bounding box center [161, 421] width 315 height 33
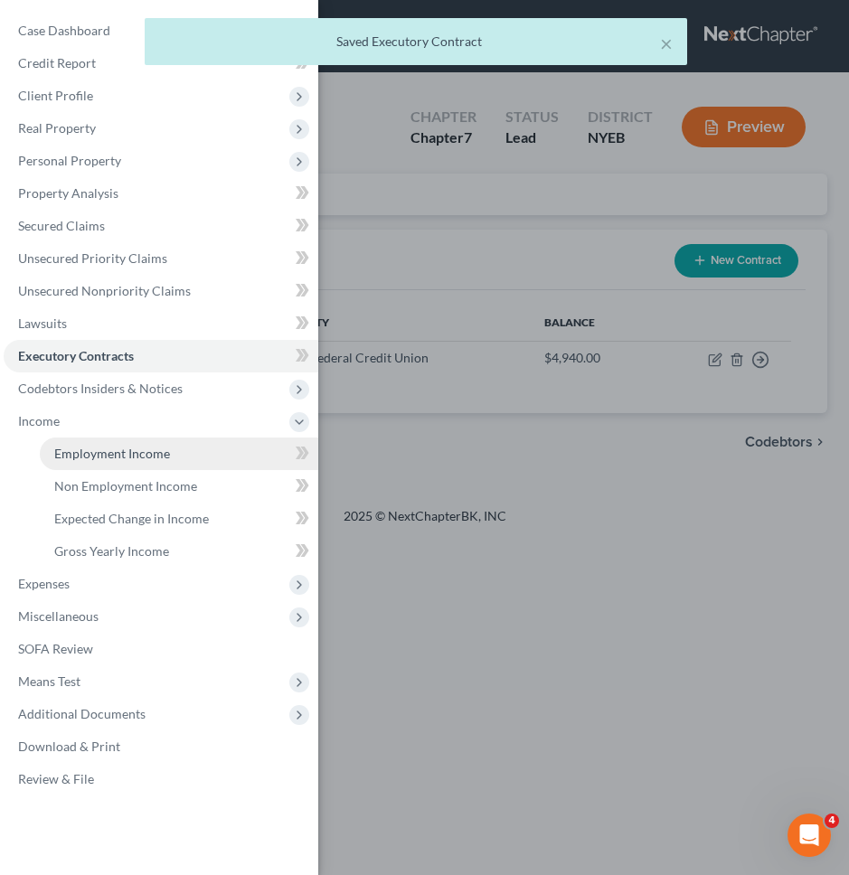
click at [206, 449] on link "Employment Income" at bounding box center [179, 454] width 278 height 33
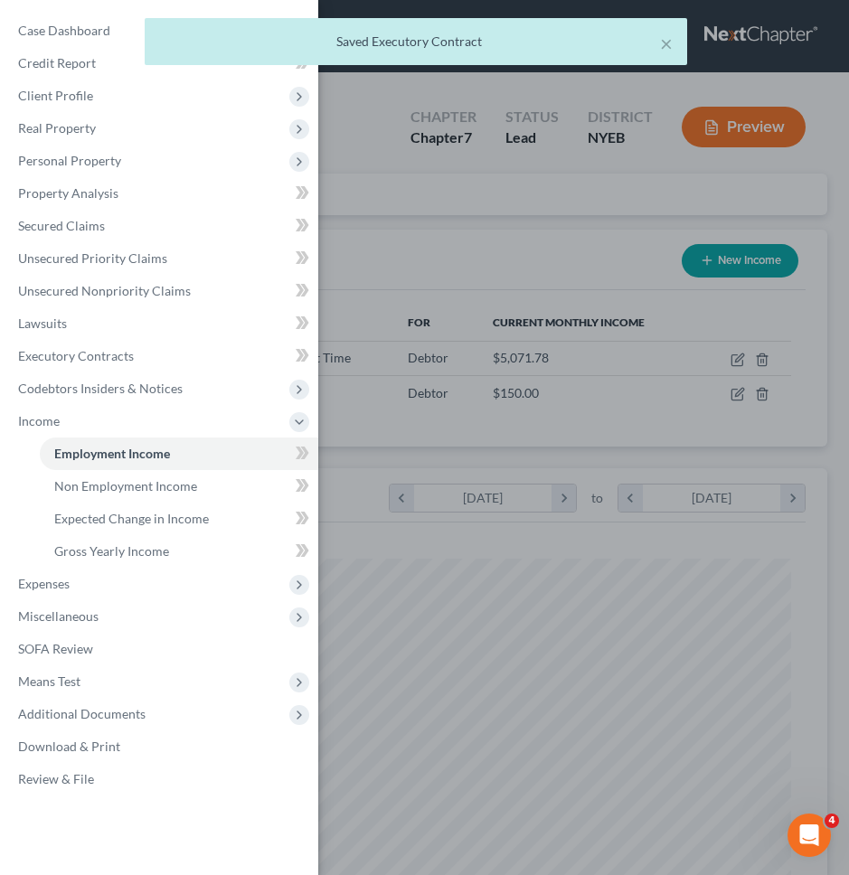
click at [452, 428] on div "Case Dashboard Payments Invoices Payments Payments Credit Report Client Profile" at bounding box center [424, 437] width 849 height 875
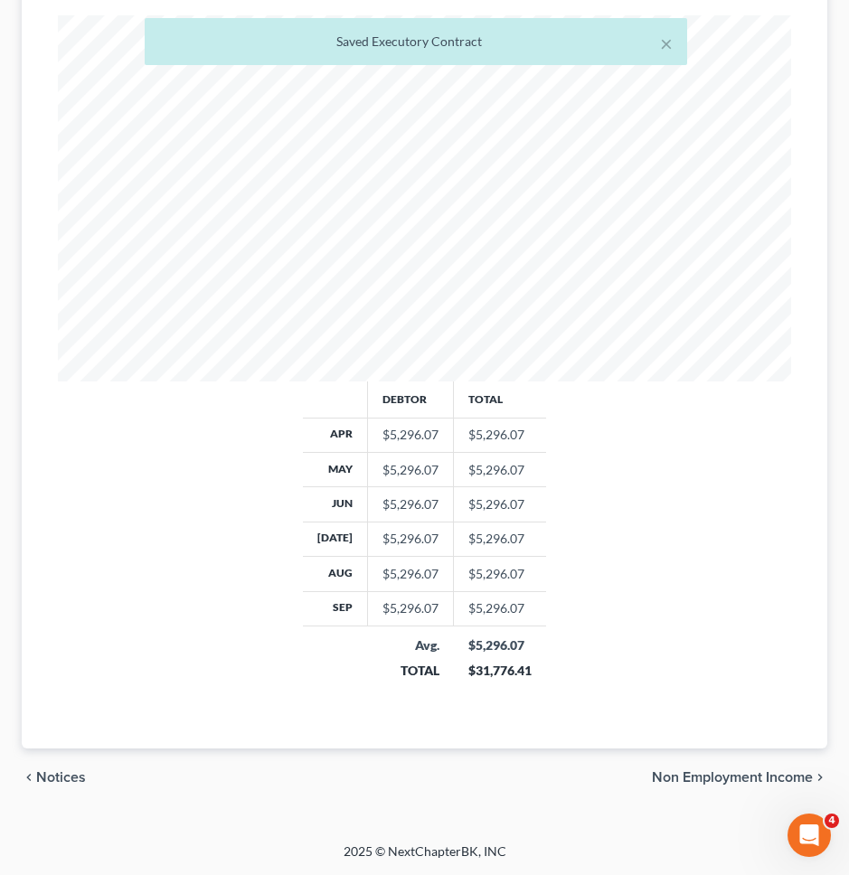
scroll to position [165, 0]
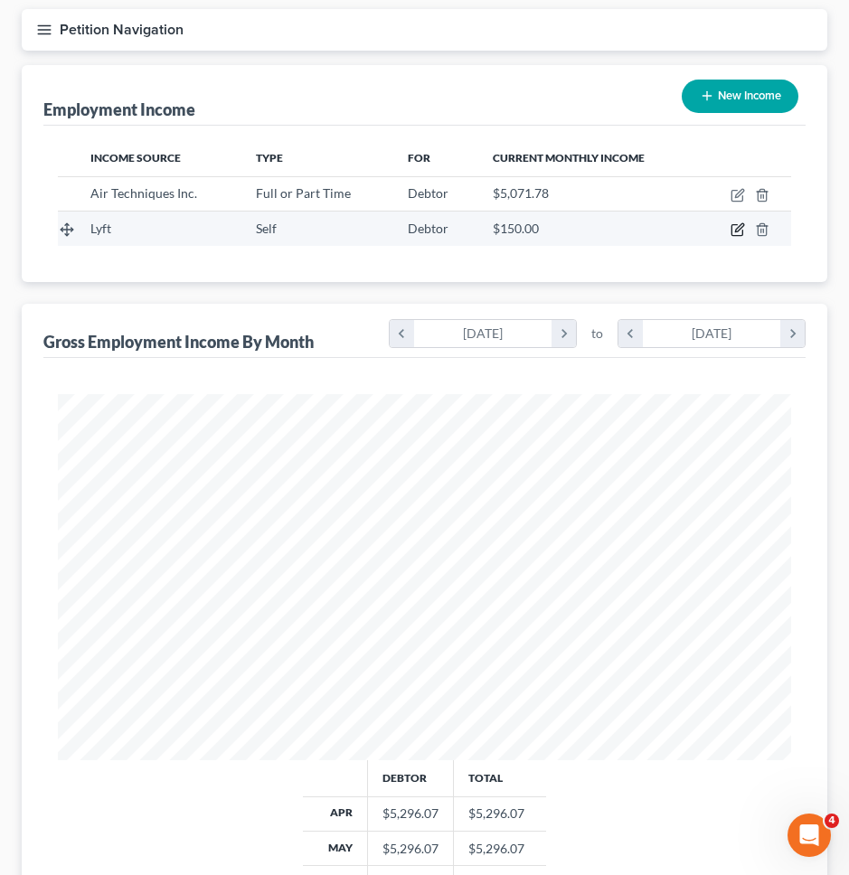
click at [735, 229] on icon "button" at bounding box center [738, 229] width 14 height 14
select select "1"
select select "35"
select select "0"
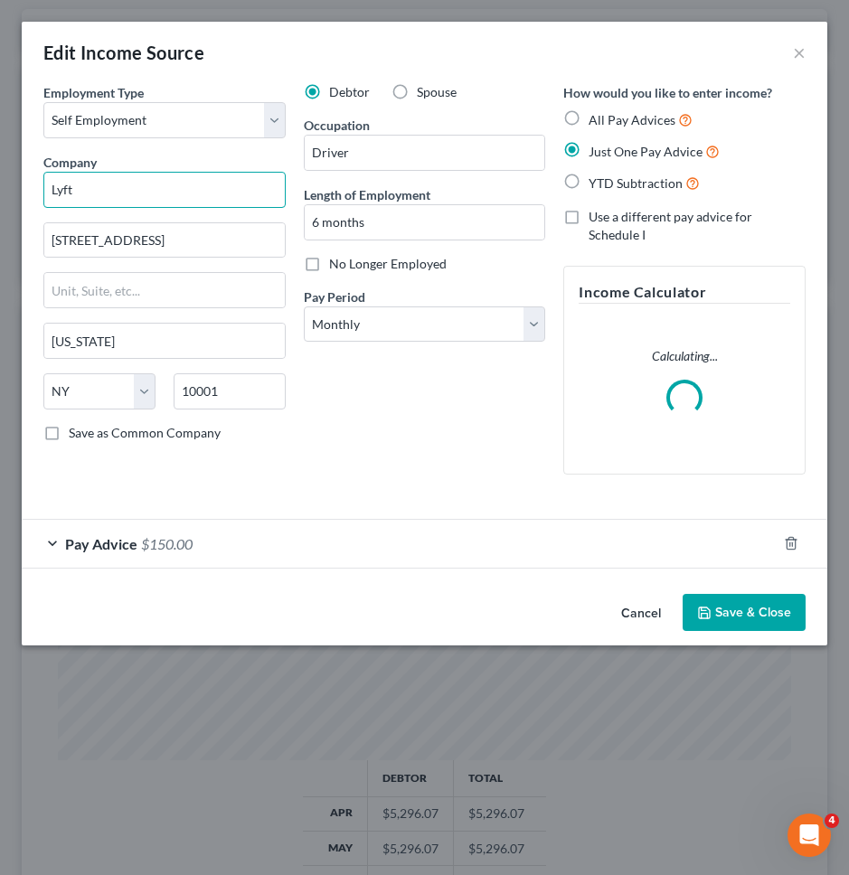
click at [166, 189] on input "Lyft" at bounding box center [164, 190] width 242 height 36
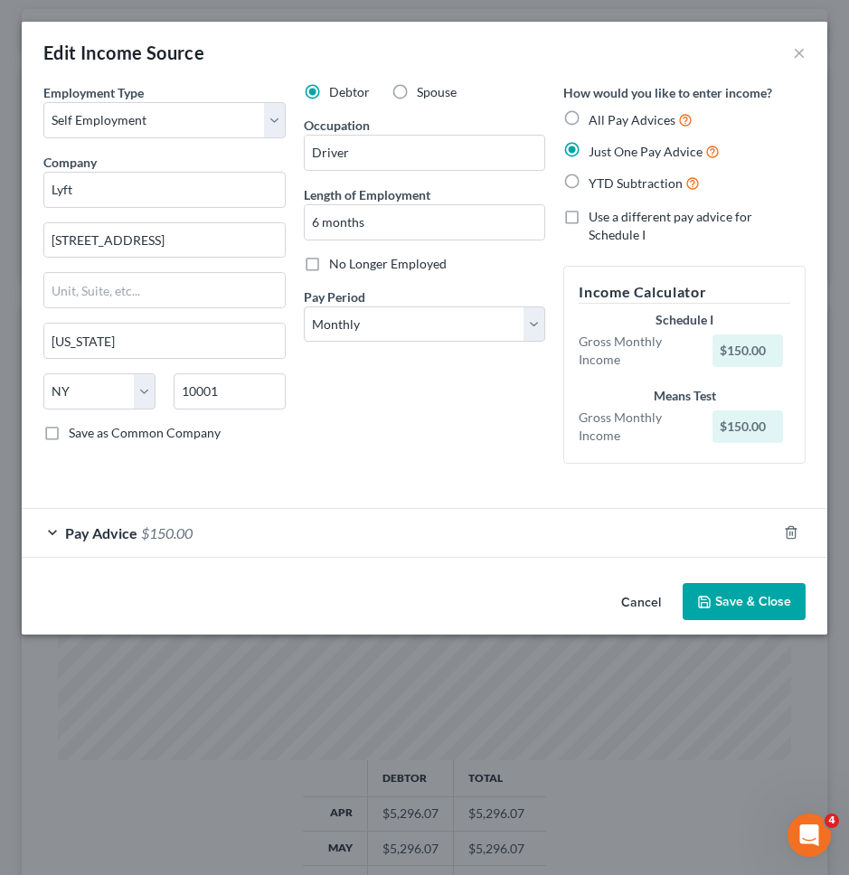
click at [621, 588] on button "Cancel" at bounding box center [641, 603] width 69 height 36
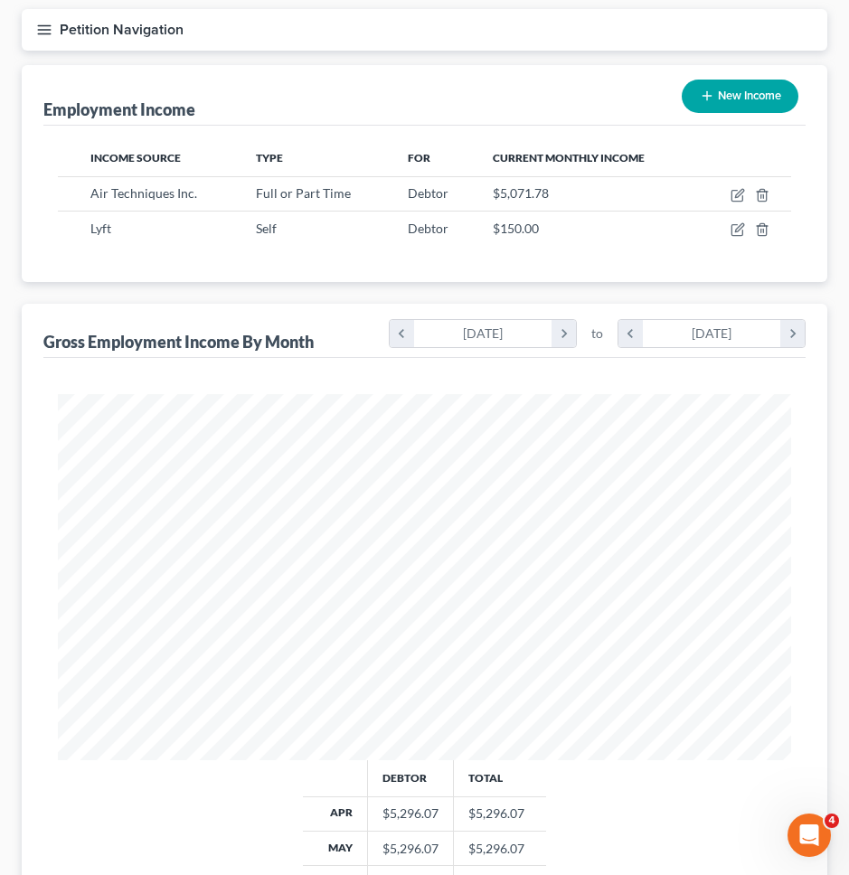
click at [177, 48] on button "Petition Navigation" at bounding box center [425, 30] width 806 height 42
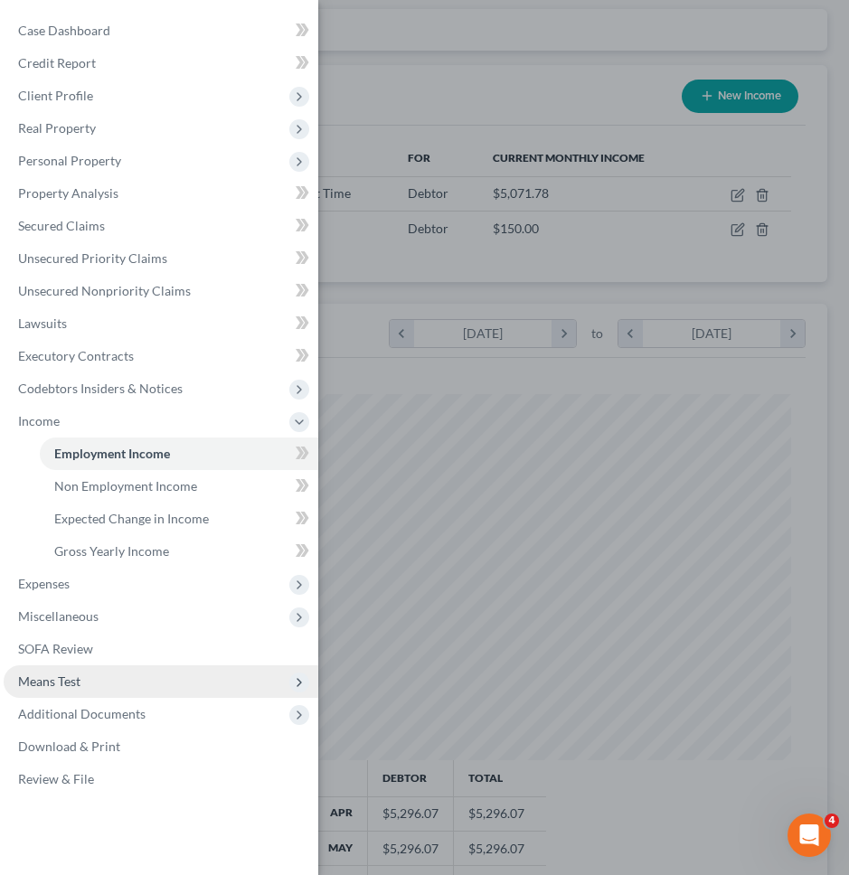
click at [108, 678] on span "Means Test" at bounding box center [161, 681] width 315 height 33
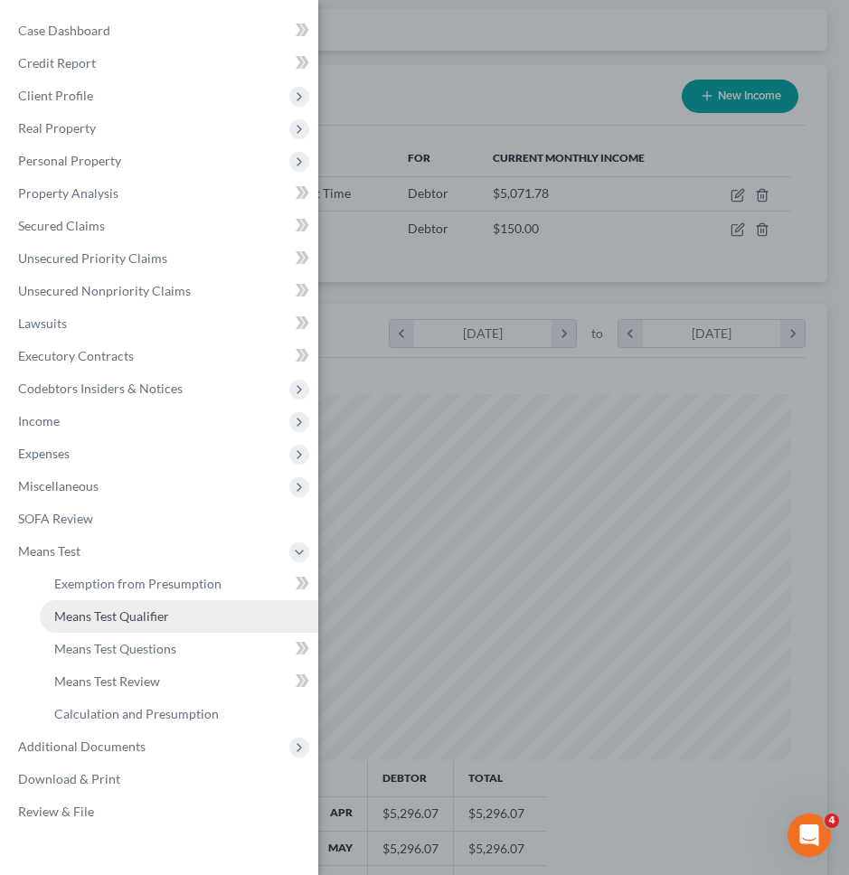
click at [128, 600] on link "Means Test Qualifier" at bounding box center [179, 616] width 278 height 33
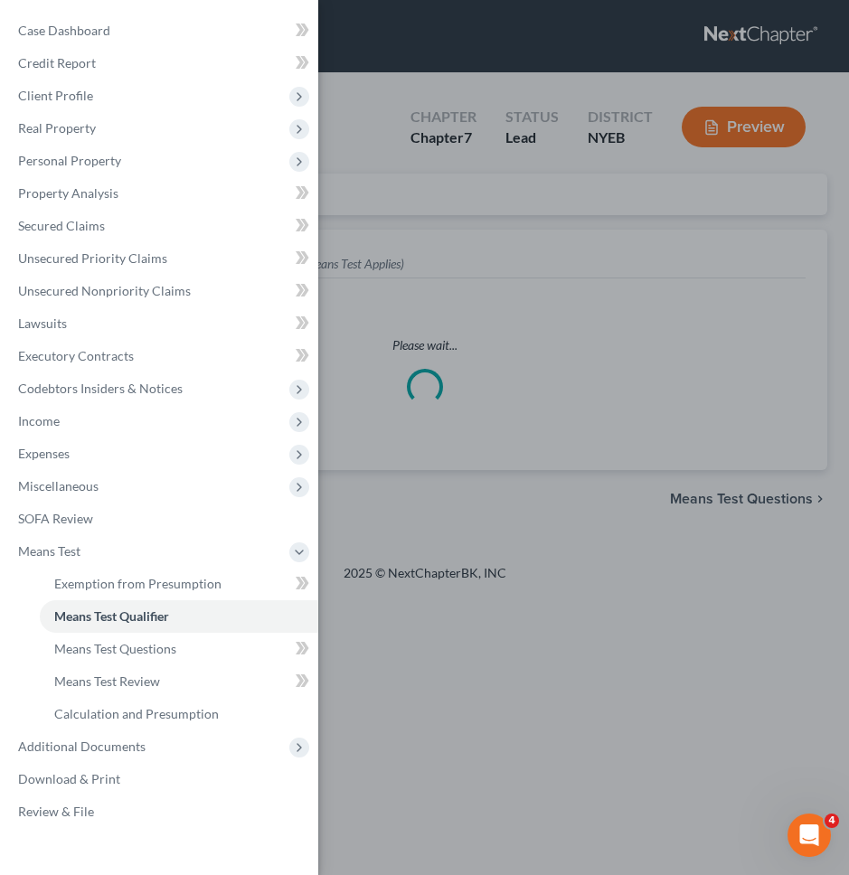
click at [488, 568] on div "Case Dashboard Payments Invoices Payments Payments Credit Report Client Profile" at bounding box center [424, 437] width 849 height 875
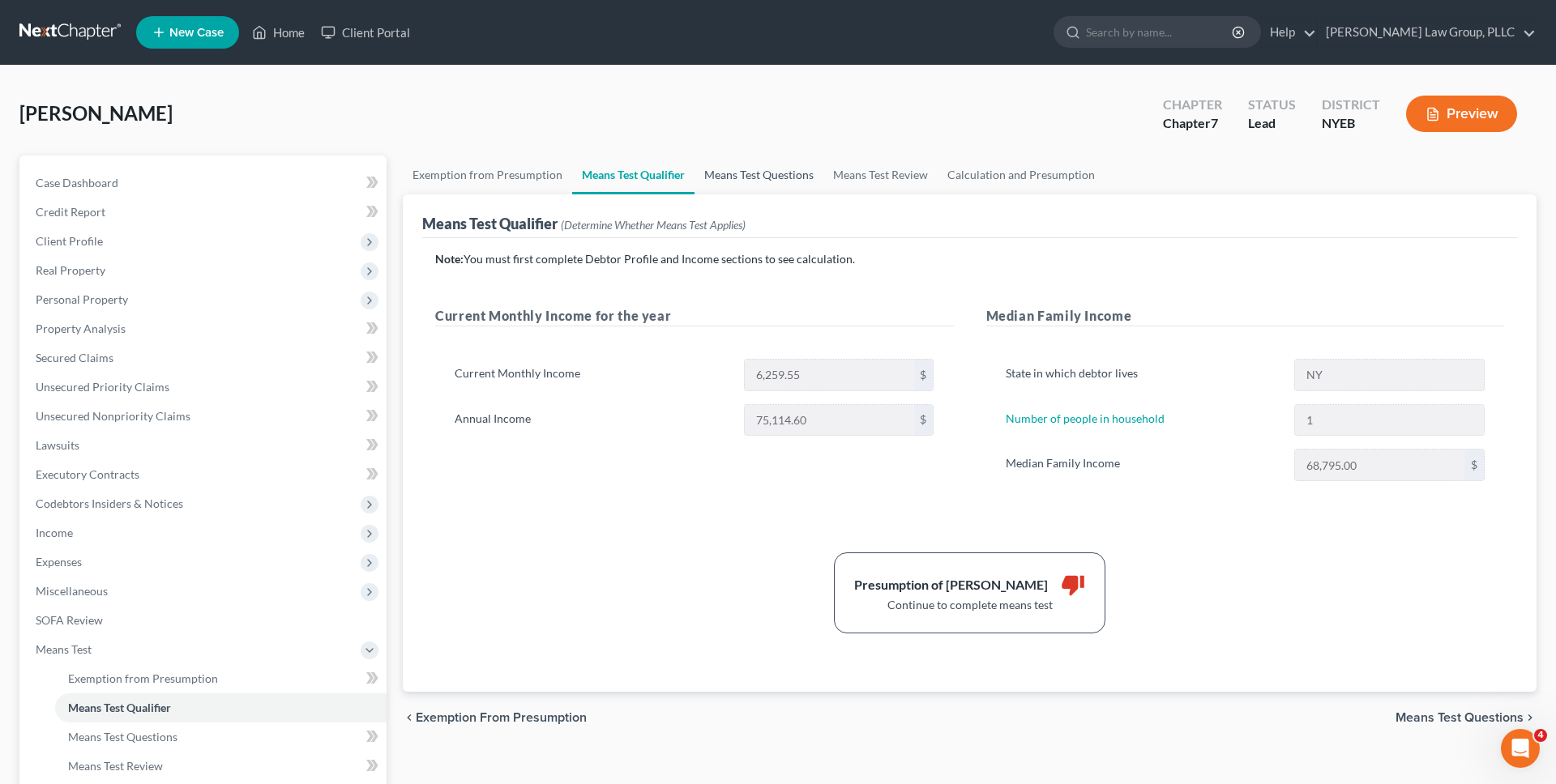
click at [760, 165] on link "Means Test Questions" at bounding box center [759, 175] width 129 height 39
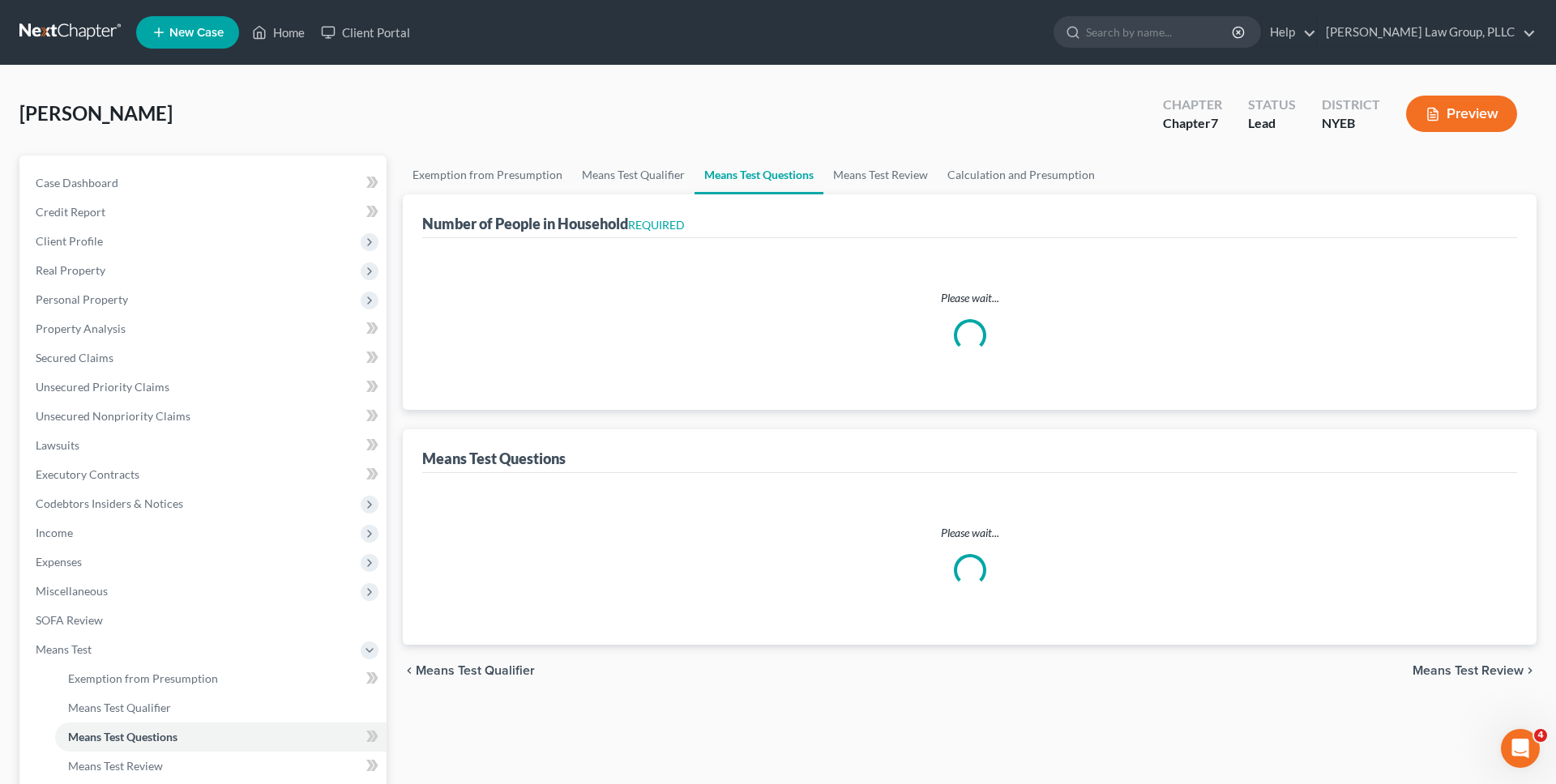
select select "1"
select select "60"
select select "1"
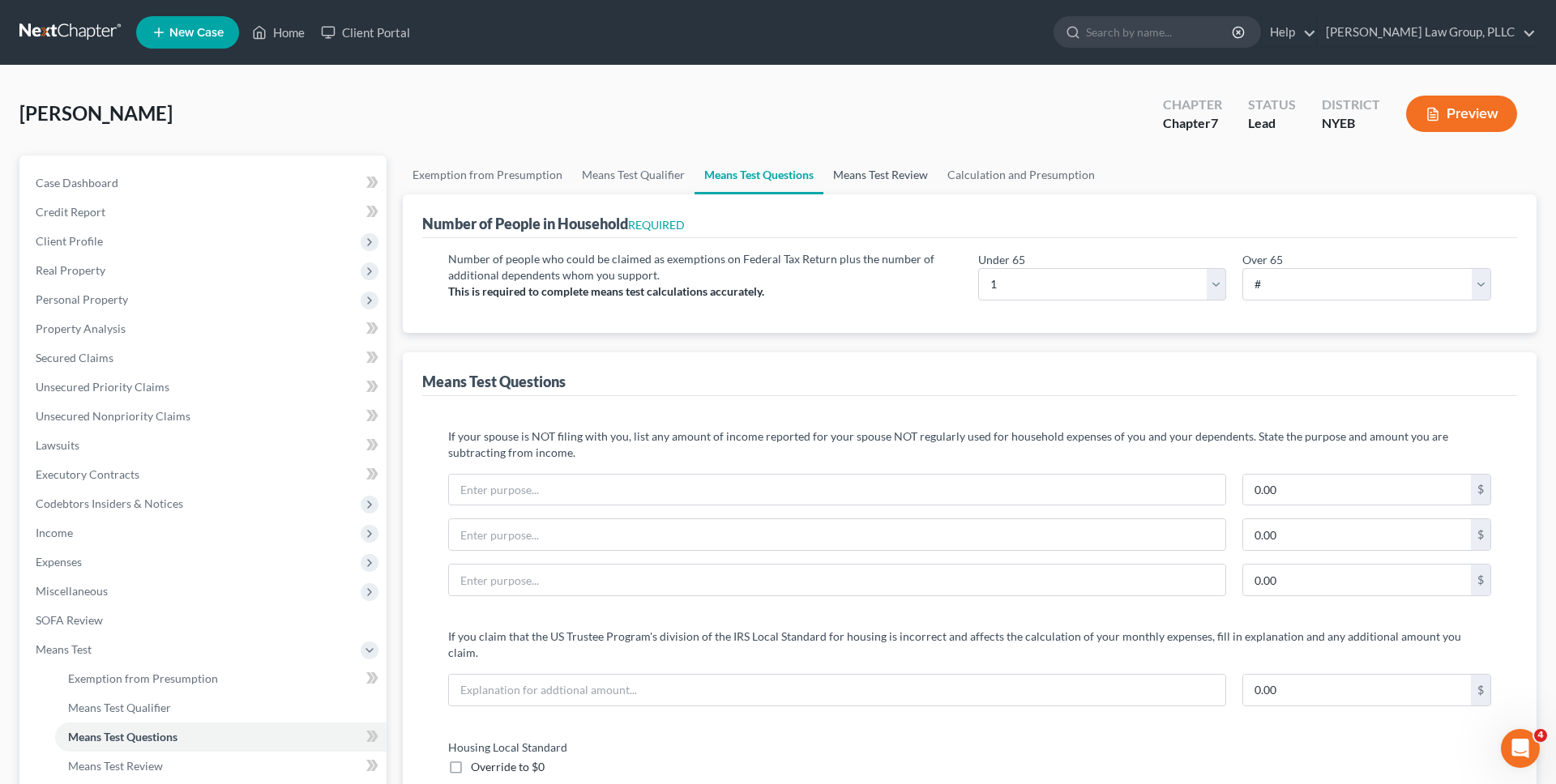
click at [850, 170] on link "Means Test Review" at bounding box center [880, 175] width 114 height 39
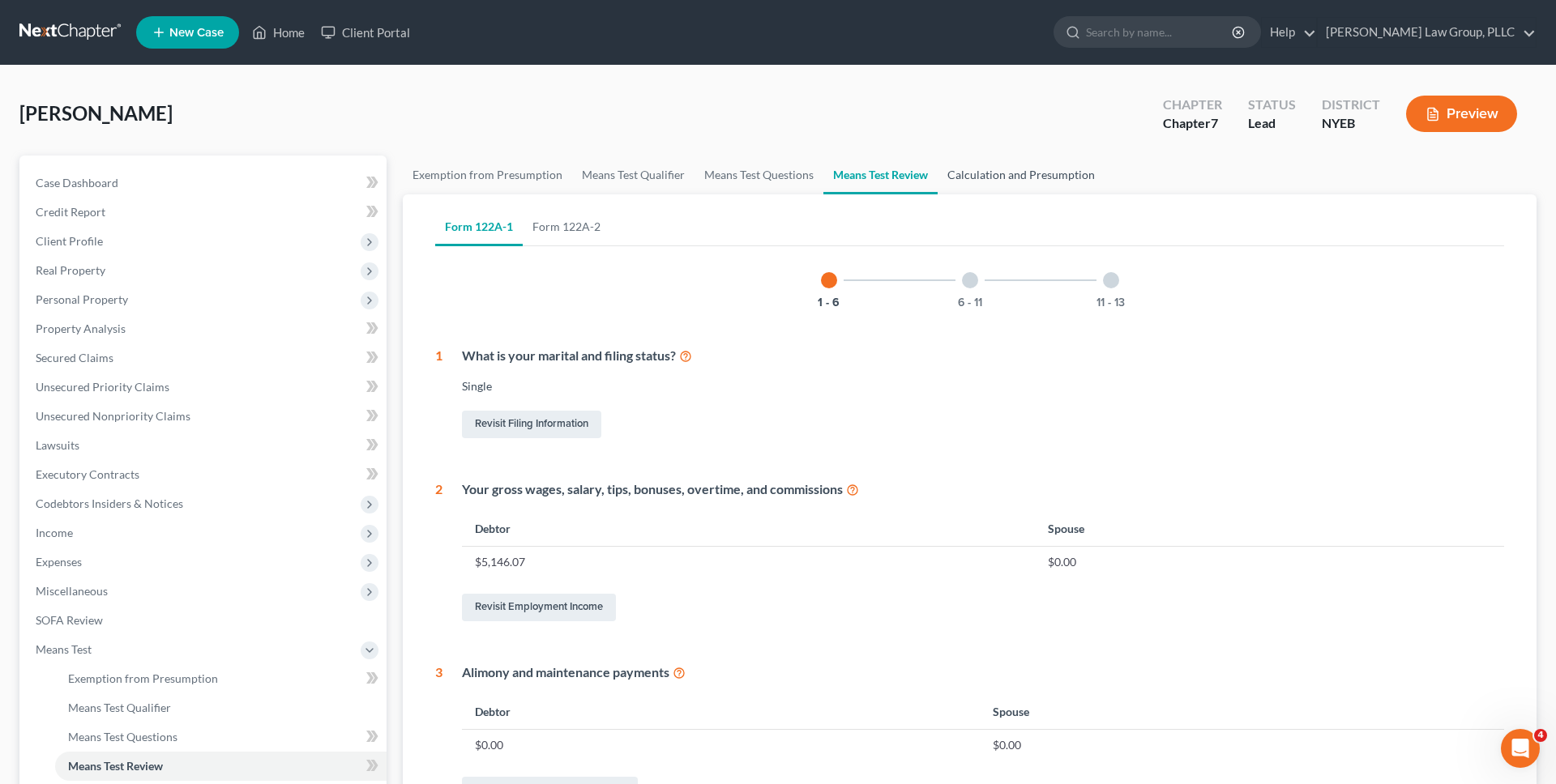
click at [981, 169] on link "Calculation and Presumption" at bounding box center [1021, 175] width 167 height 39
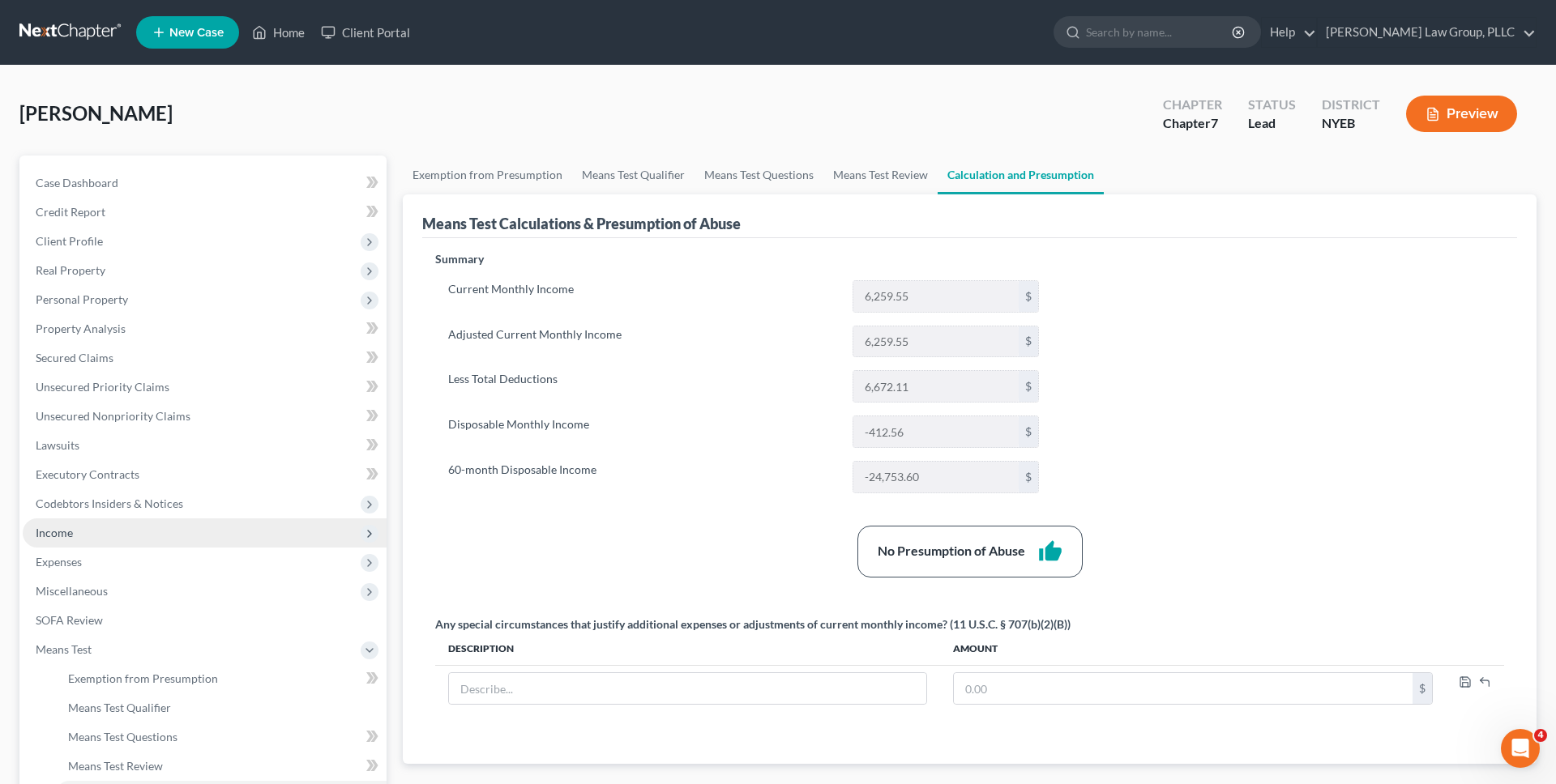
click at [117, 534] on span "Income" at bounding box center [204, 533] width 364 height 30
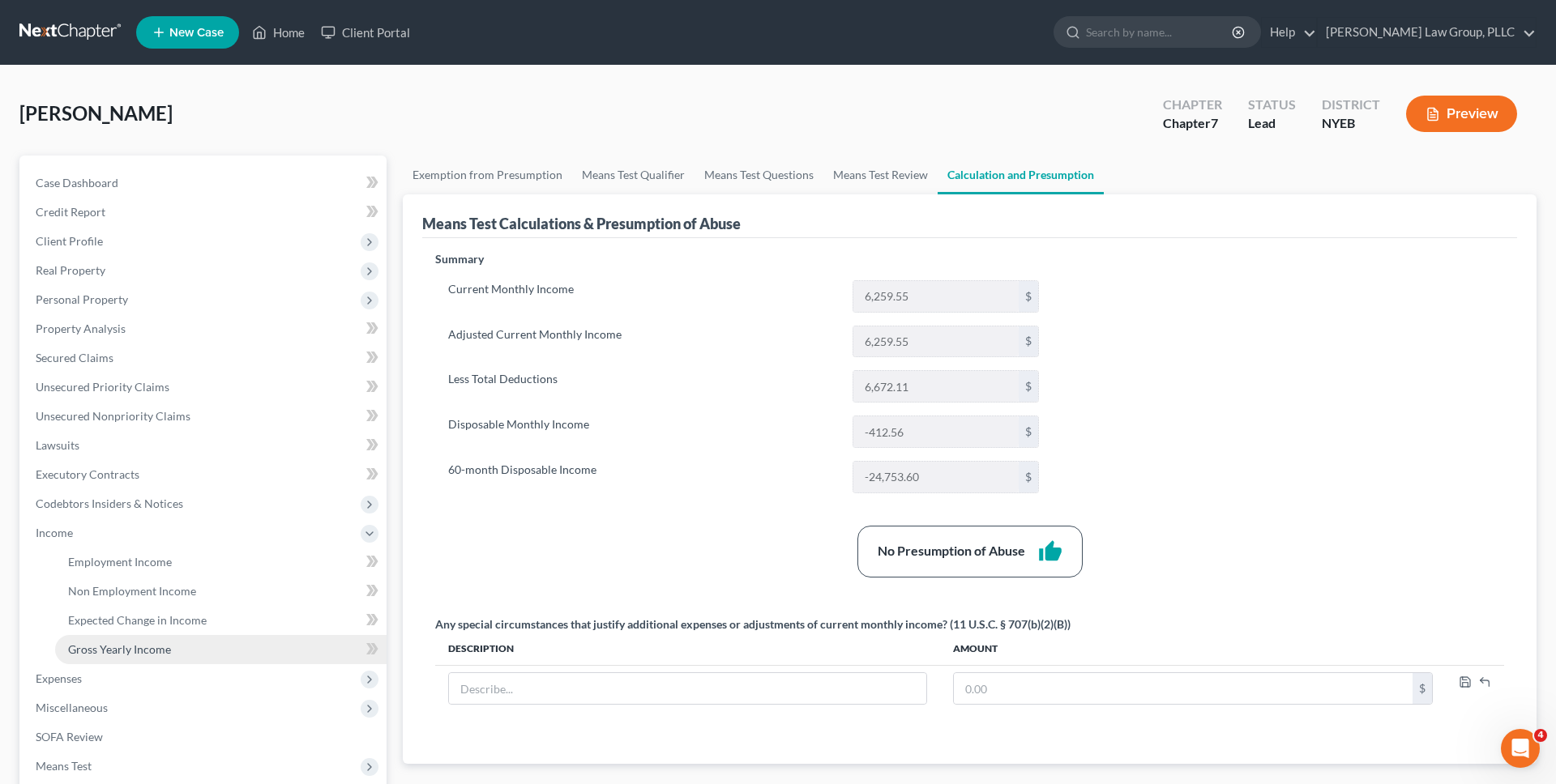
click at [125, 646] on span "Gross Yearly Income" at bounding box center [119, 649] width 103 height 13
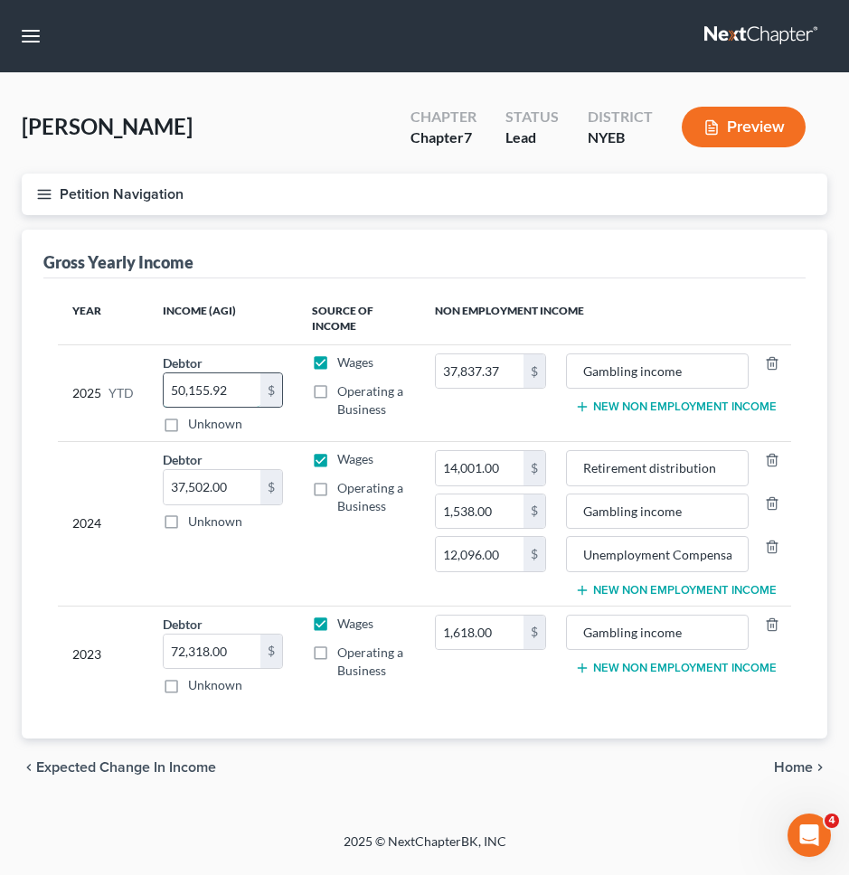
click at [191, 391] on input "50,155.92" at bounding box center [212, 390] width 97 height 34
type input "51,273.92"
click at [219, 278] on div "Year Income (AGI) Source of Income Non Employment Income 2025 YTD Debtor 51,273…" at bounding box center [424, 508] width 762 height 460
click at [797, 760] on span "Home" at bounding box center [793, 767] width 39 height 14
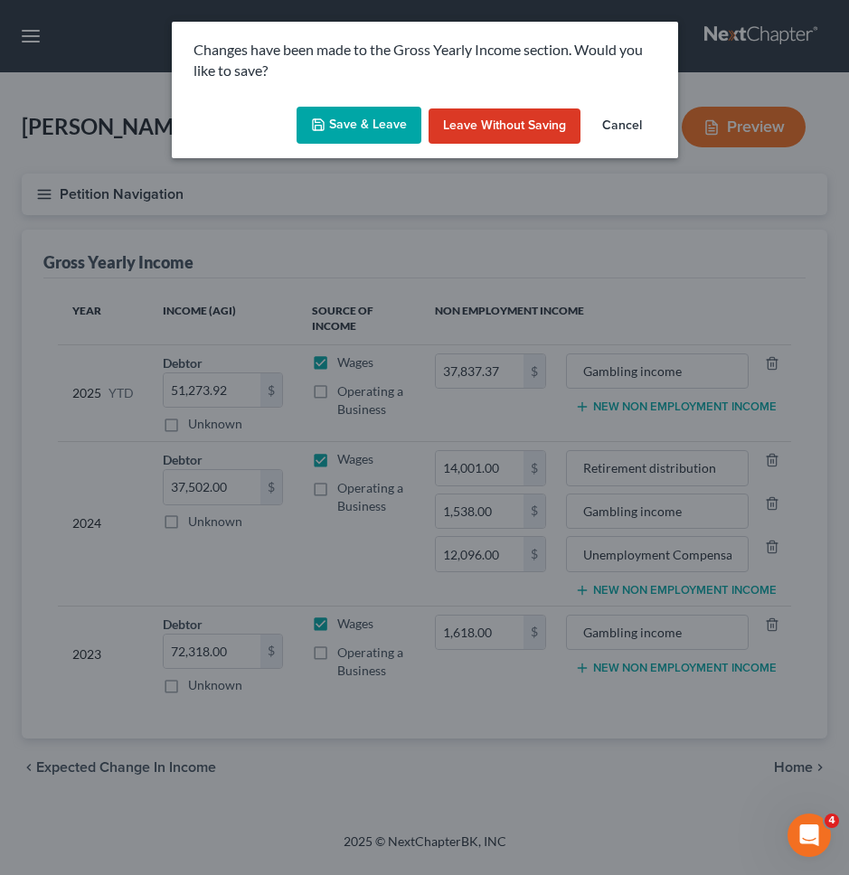
click at [405, 146] on div "Save & Leave Leave without Saving Cancel" at bounding box center [425, 129] width 506 height 60
click at [397, 130] on button "Save & Leave" at bounding box center [359, 126] width 125 height 38
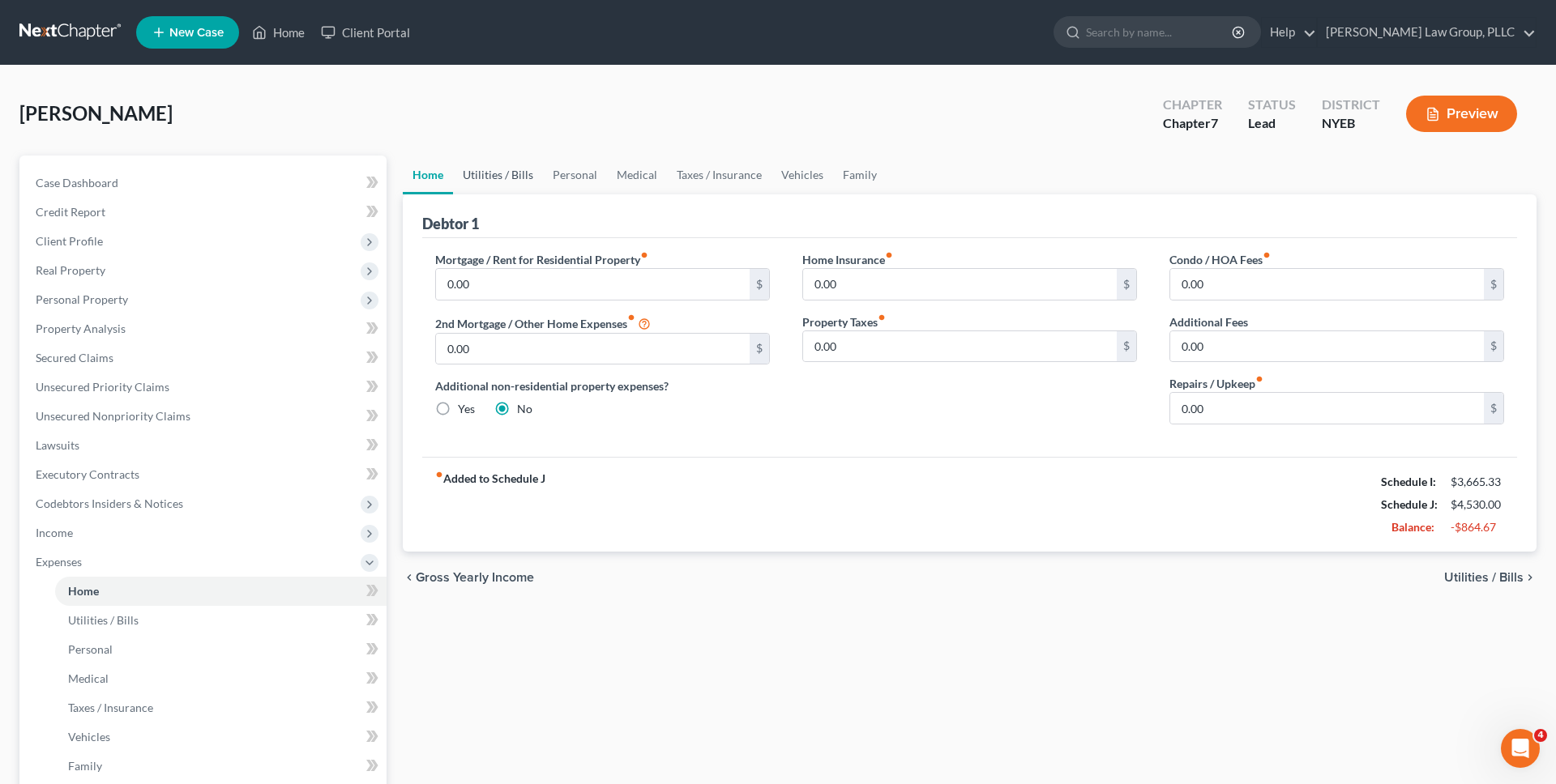
click at [513, 168] on link "Utilities / Bills" at bounding box center [497, 175] width 90 height 39
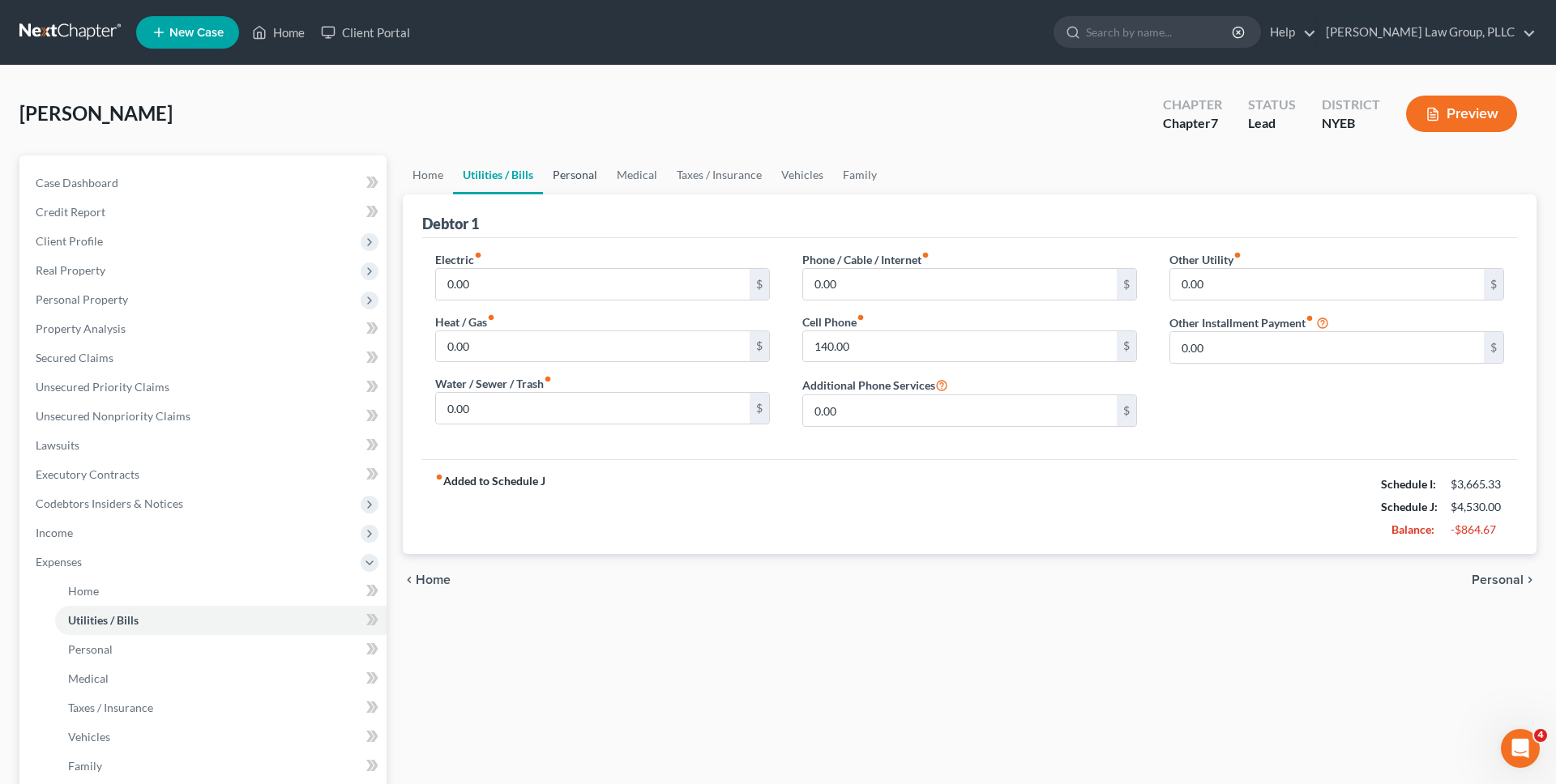
click at [570, 171] on link "Personal" at bounding box center [575, 175] width 64 height 39
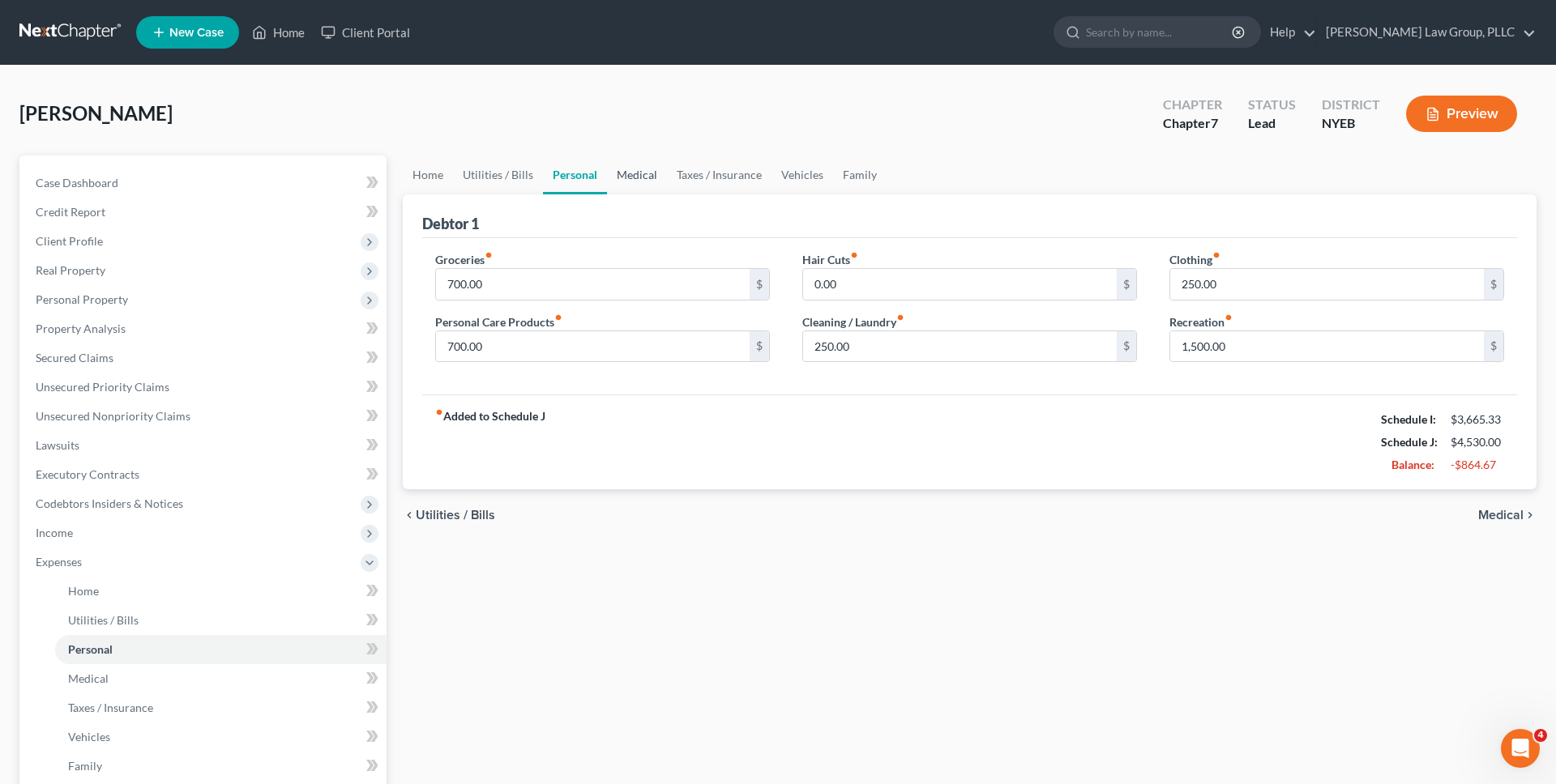
click at [613, 171] on link "Medical" at bounding box center [636, 175] width 60 height 39
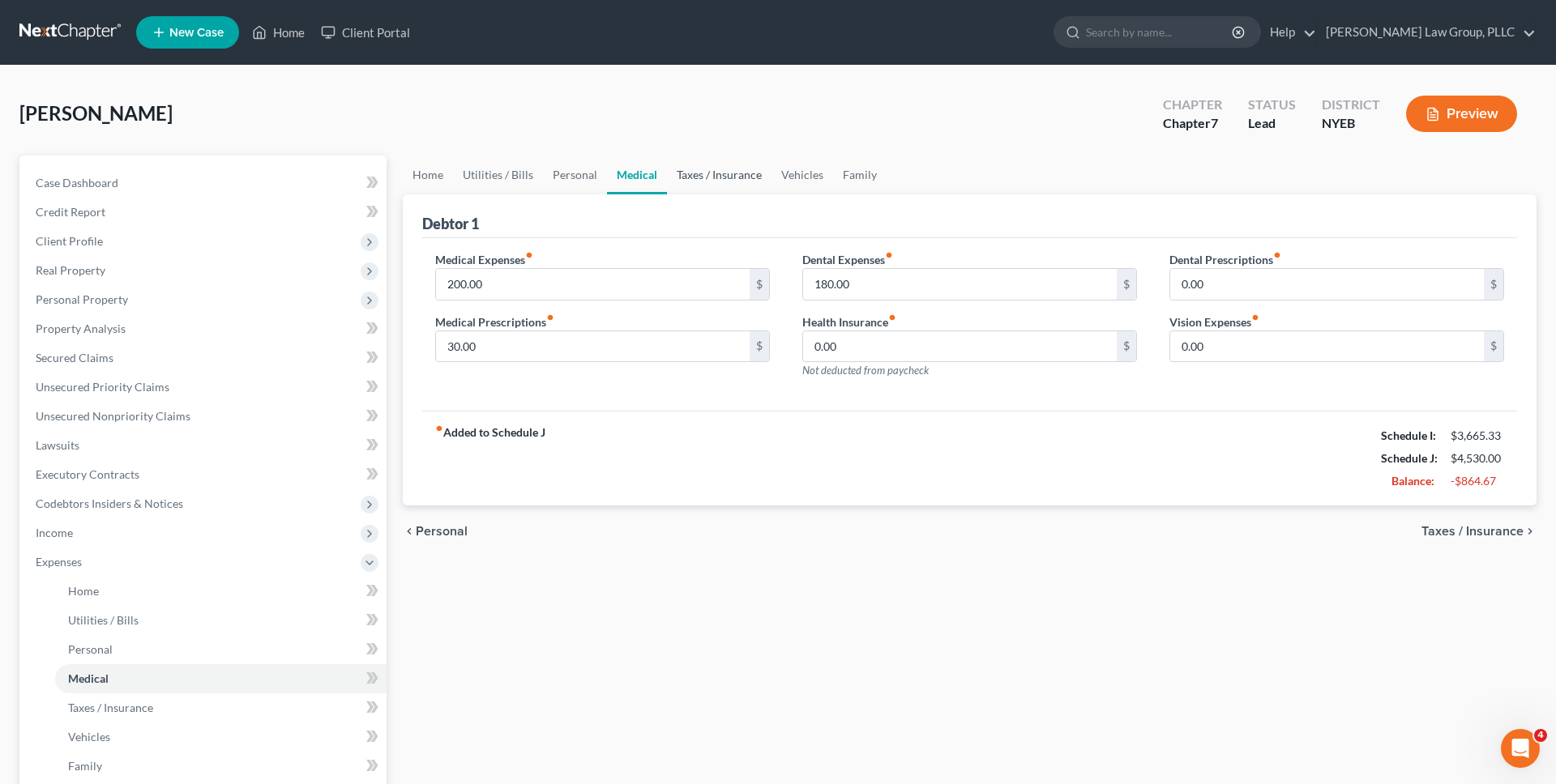
click at [707, 172] on link "Taxes / Insurance" at bounding box center [719, 175] width 105 height 39
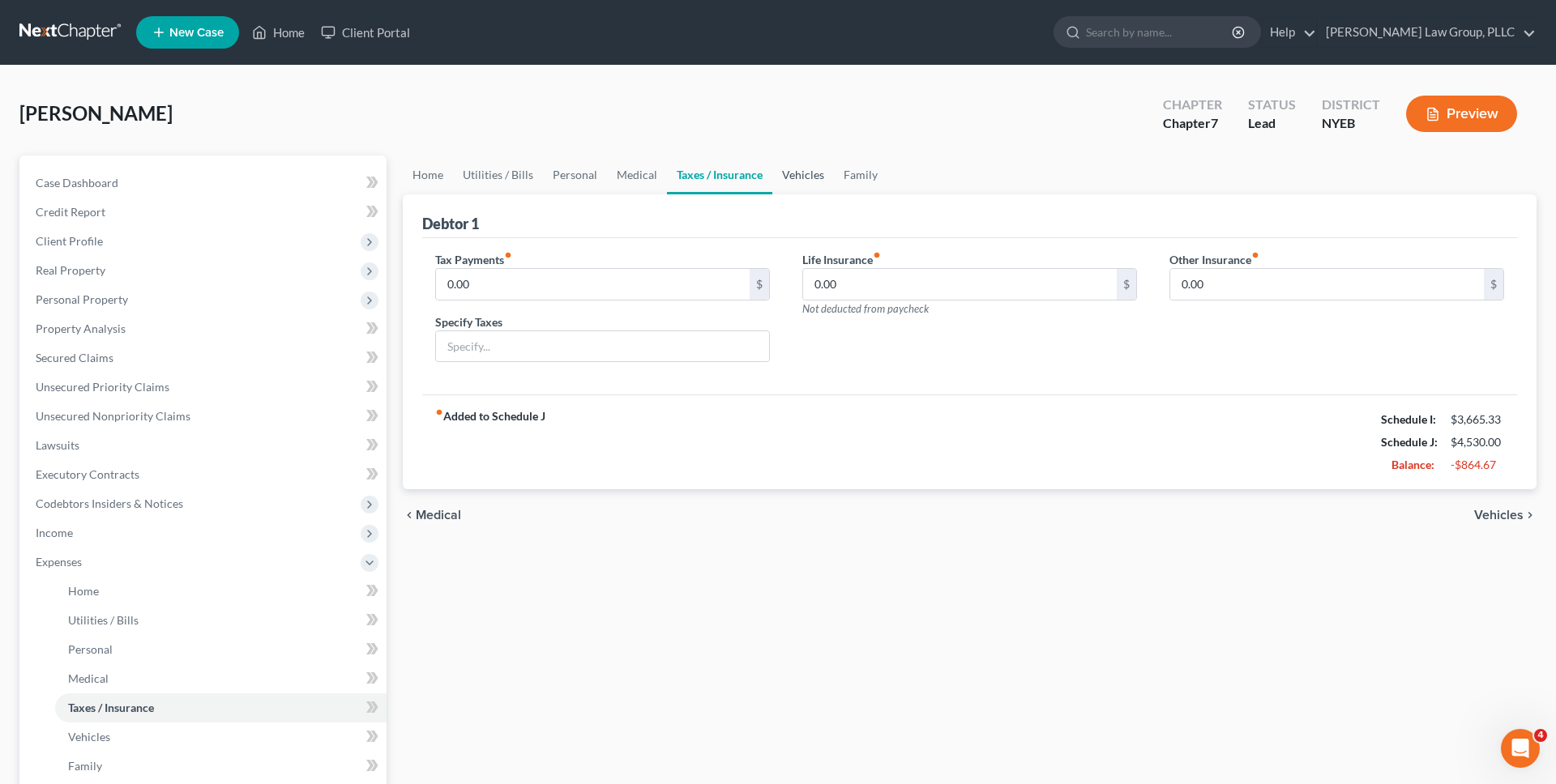
click at [782, 168] on link "Vehicles" at bounding box center [803, 175] width 62 height 39
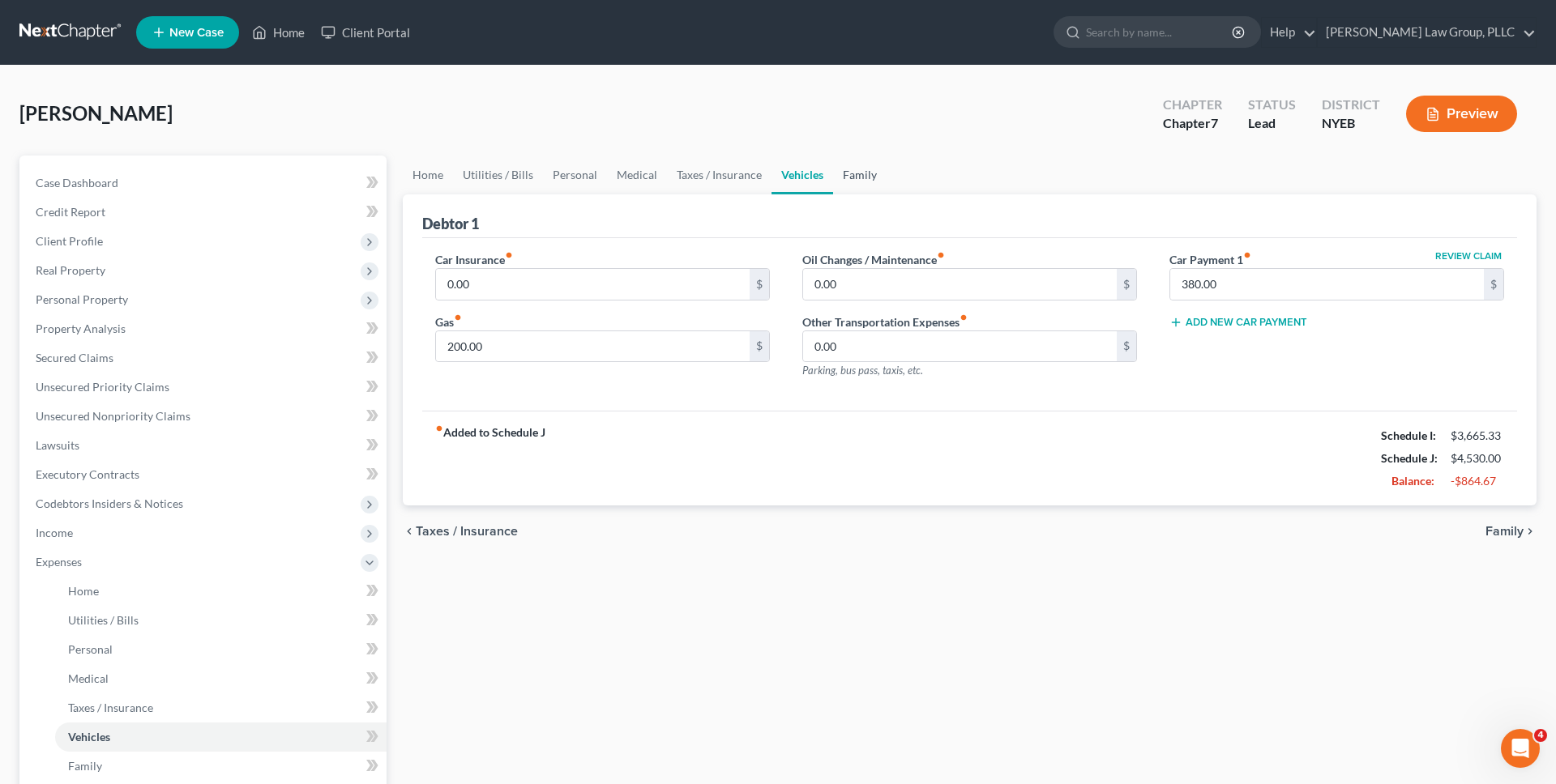
click at [835, 173] on link "Family" at bounding box center [860, 175] width 54 height 39
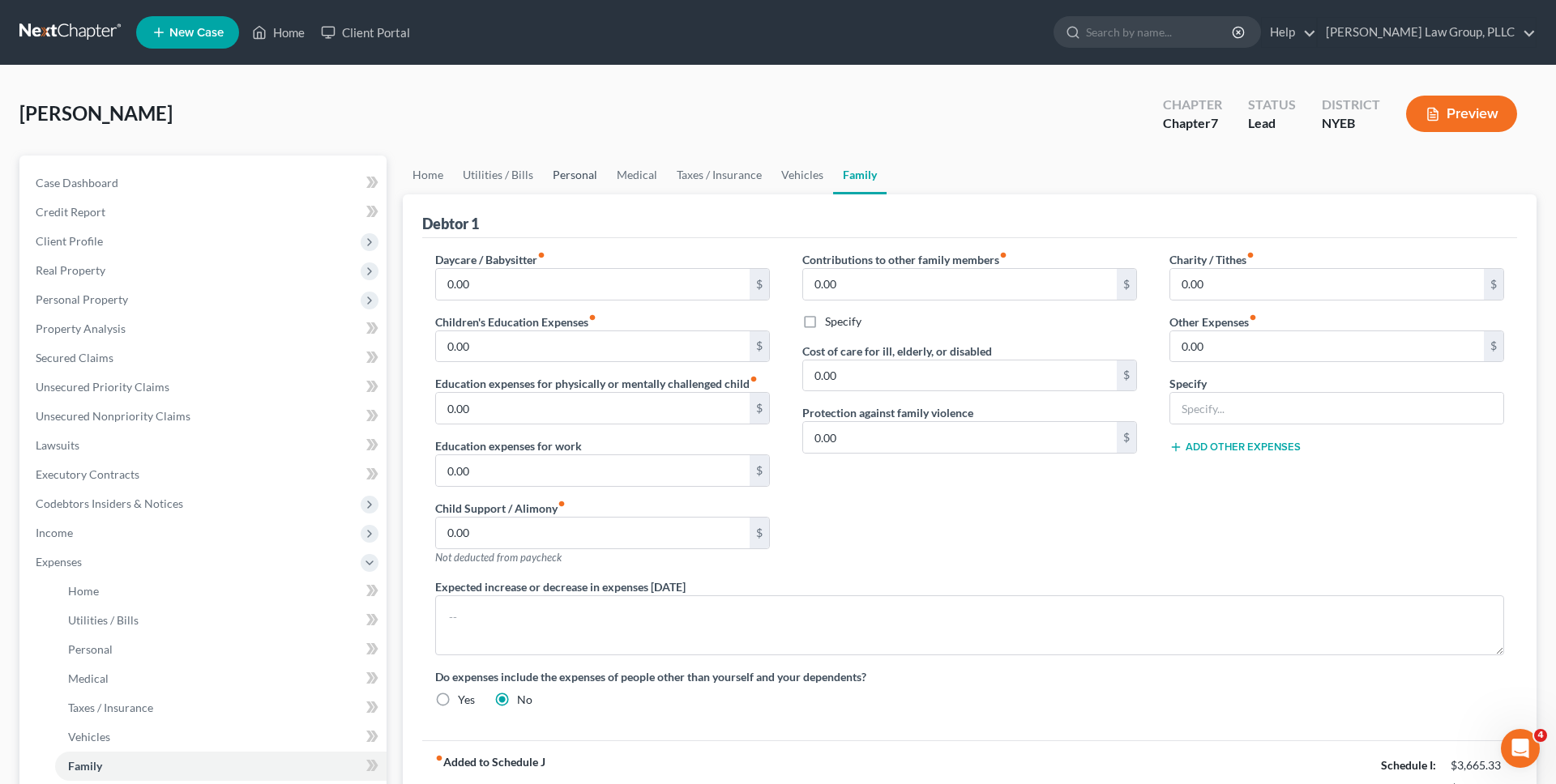
click at [573, 179] on link "Personal" at bounding box center [575, 175] width 64 height 39
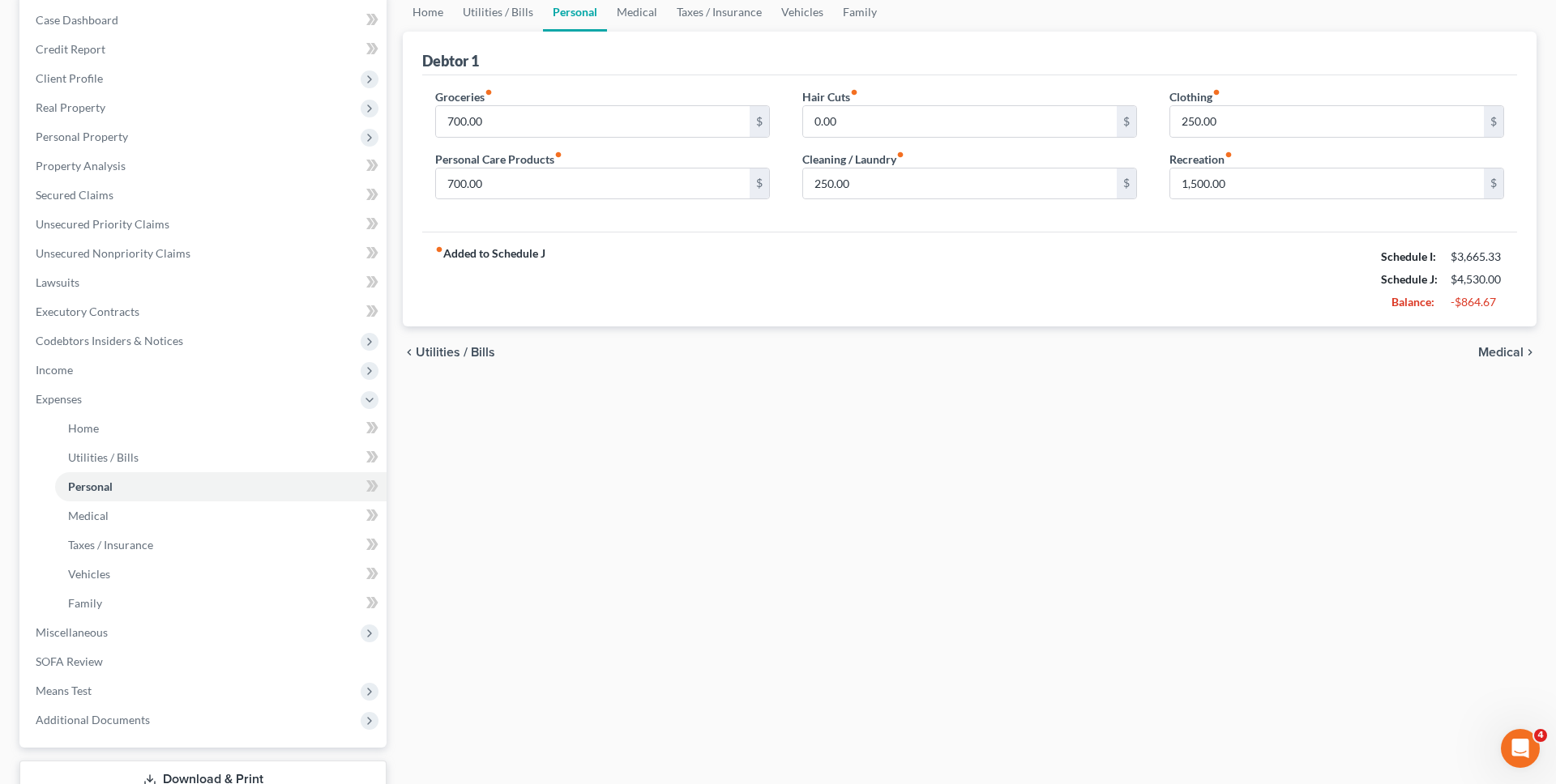
scroll to position [281, 0]
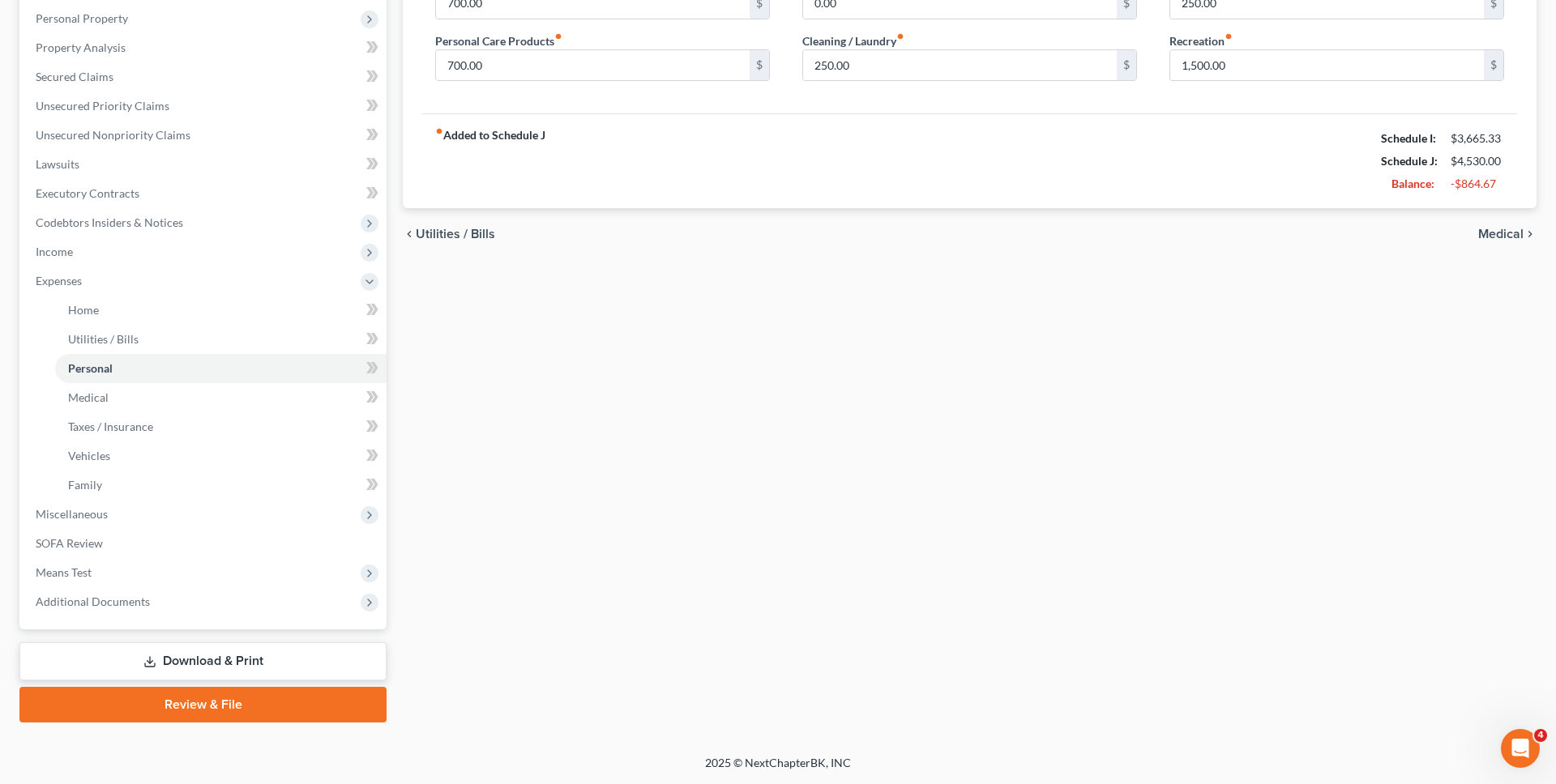
click at [244, 669] on link "Download & Print" at bounding box center [203, 661] width 367 height 38
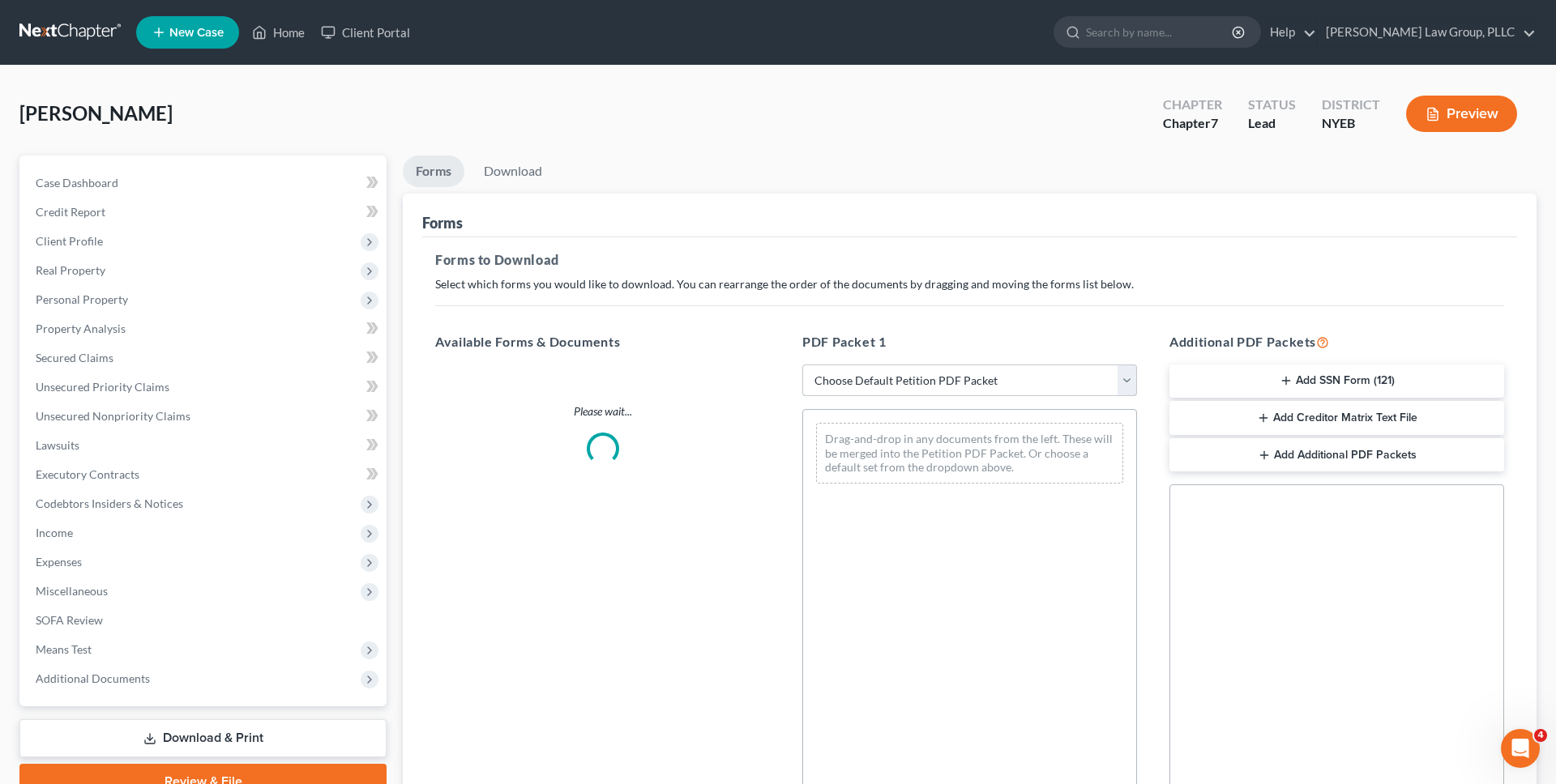
click at [887, 378] on select "Choose Default Petition PDF Packet Complete Bankruptcy Petition (all forms and …" at bounding box center [969, 381] width 334 height 32
select select "0"
click at [802, 365] on select "Choose Default Petition PDF Packet Complete Bankruptcy Petition (all forms and …" at bounding box center [969, 381] width 334 height 32
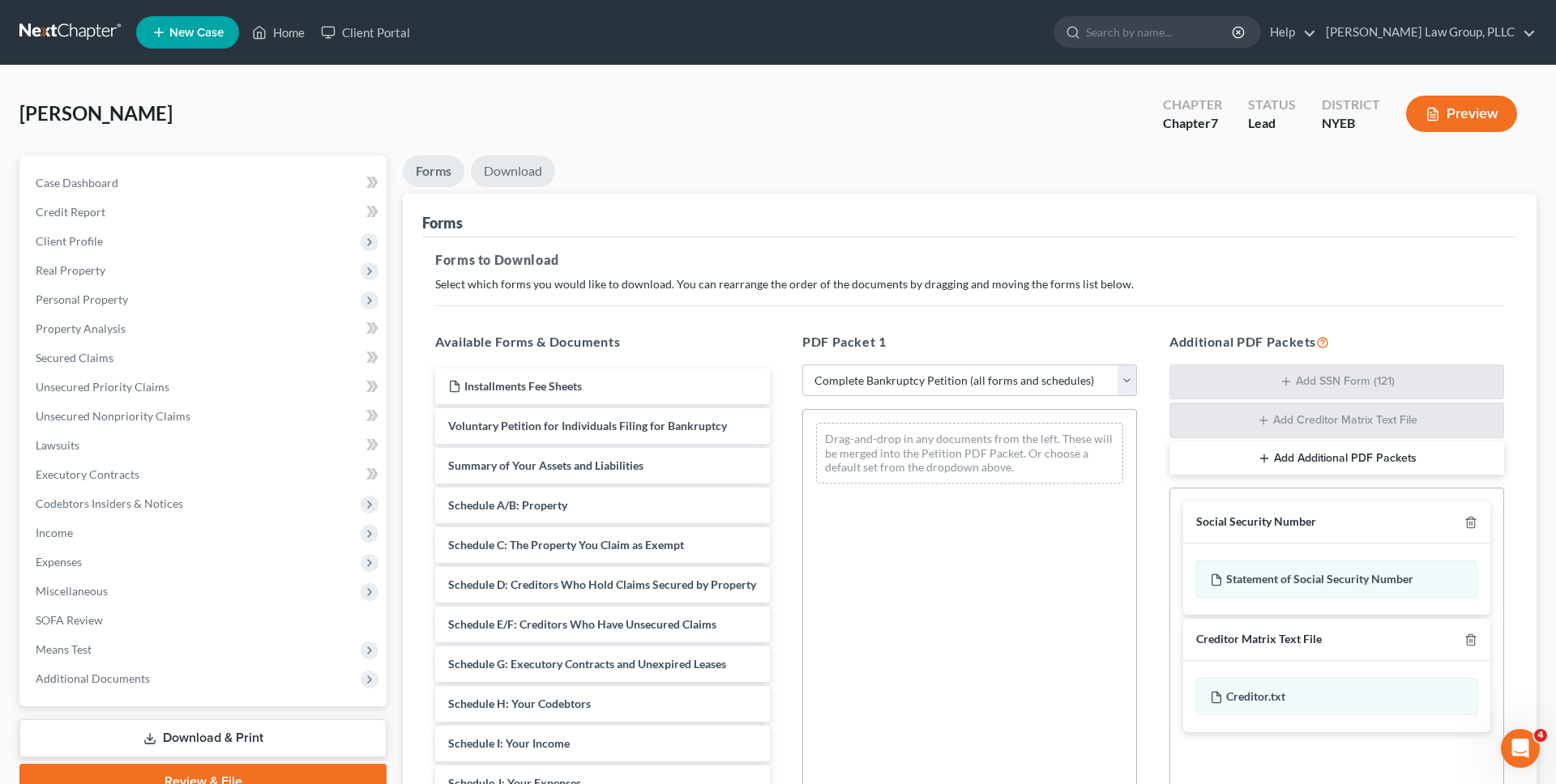
click at [534, 159] on link "Download" at bounding box center [513, 171] width 84 height 31
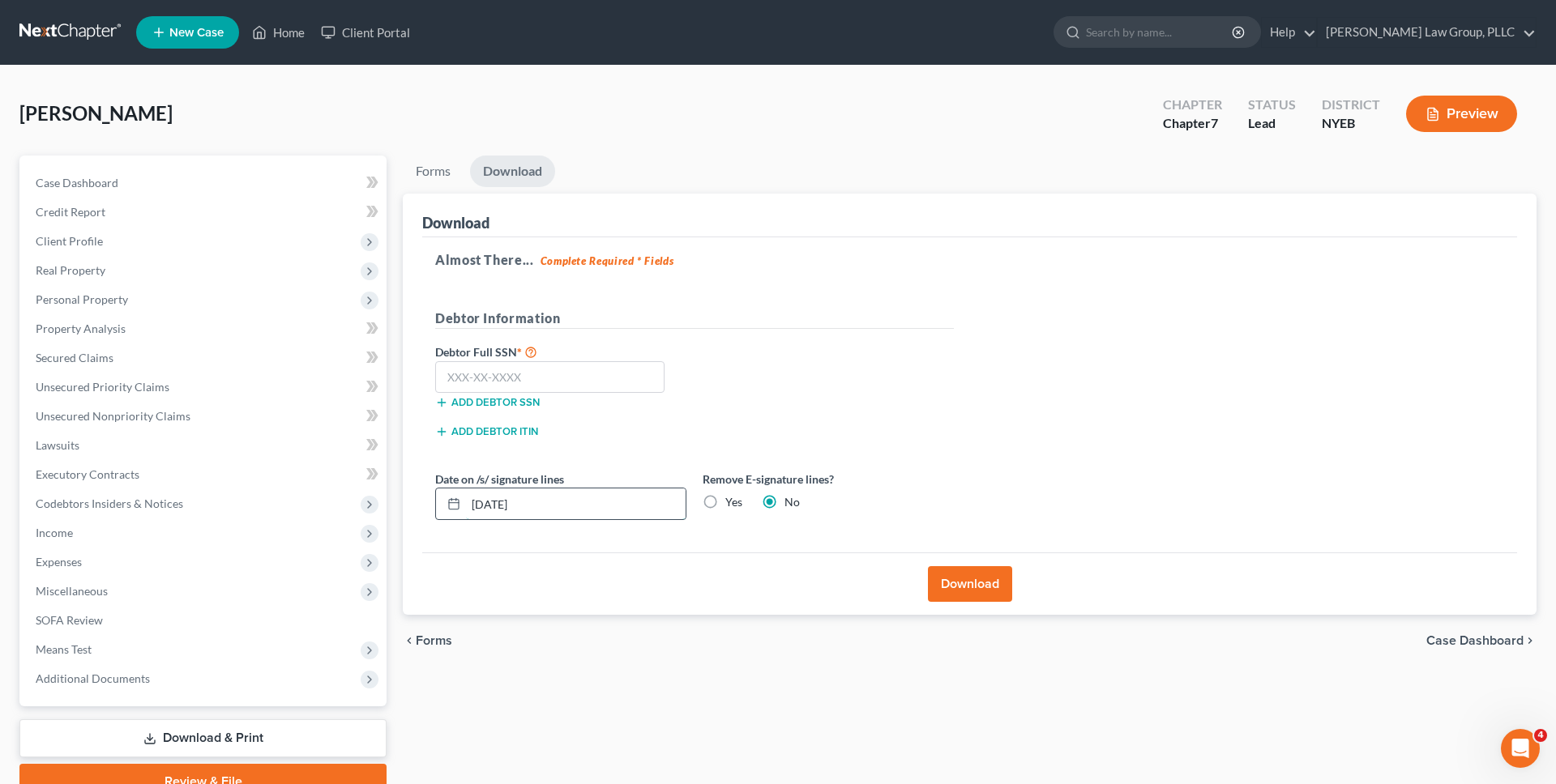
click at [567, 499] on input "[DATE]" at bounding box center [575, 504] width 220 height 30
click at [725, 503] on label "Yes" at bounding box center [733, 503] width 17 height 16
click at [731, 503] on input "Yes" at bounding box center [737, 500] width 11 height 11
radio input "true"
radio input "false"
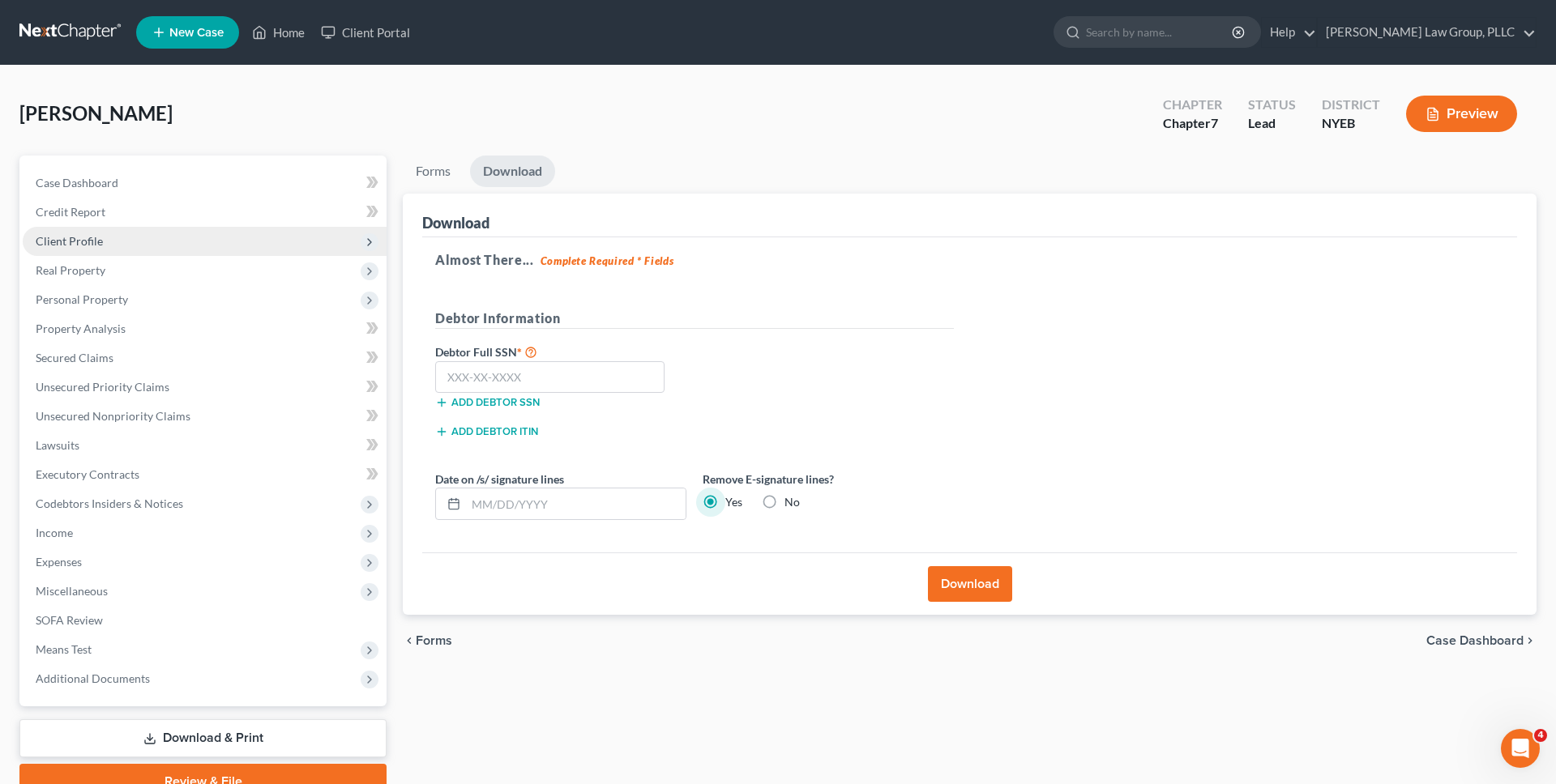
click at [142, 237] on span "Client Profile" at bounding box center [204, 241] width 364 height 30
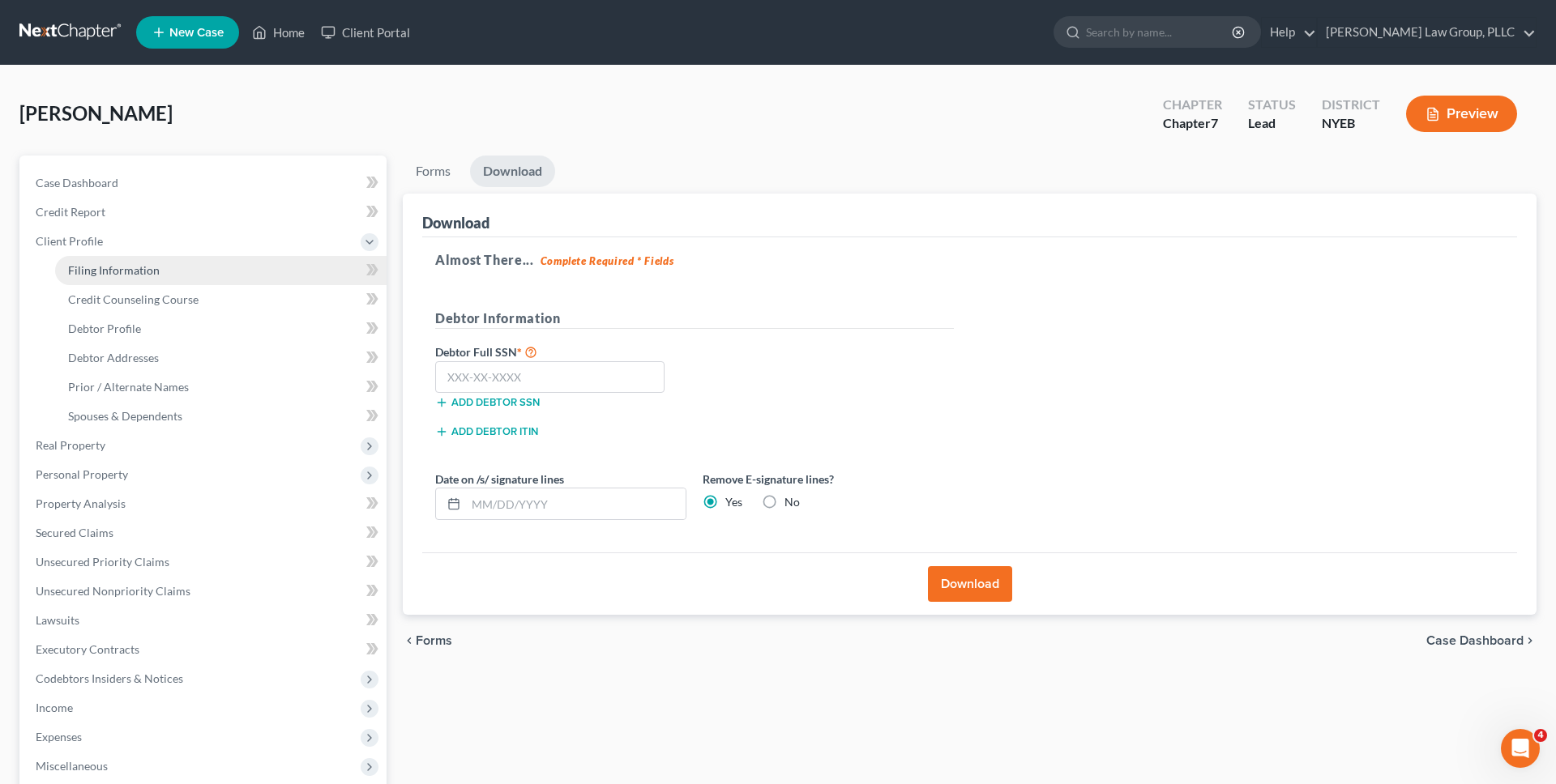
click at [142, 260] on link "Filing Information" at bounding box center [220, 271] width 332 height 30
select select "1"
select select "0"
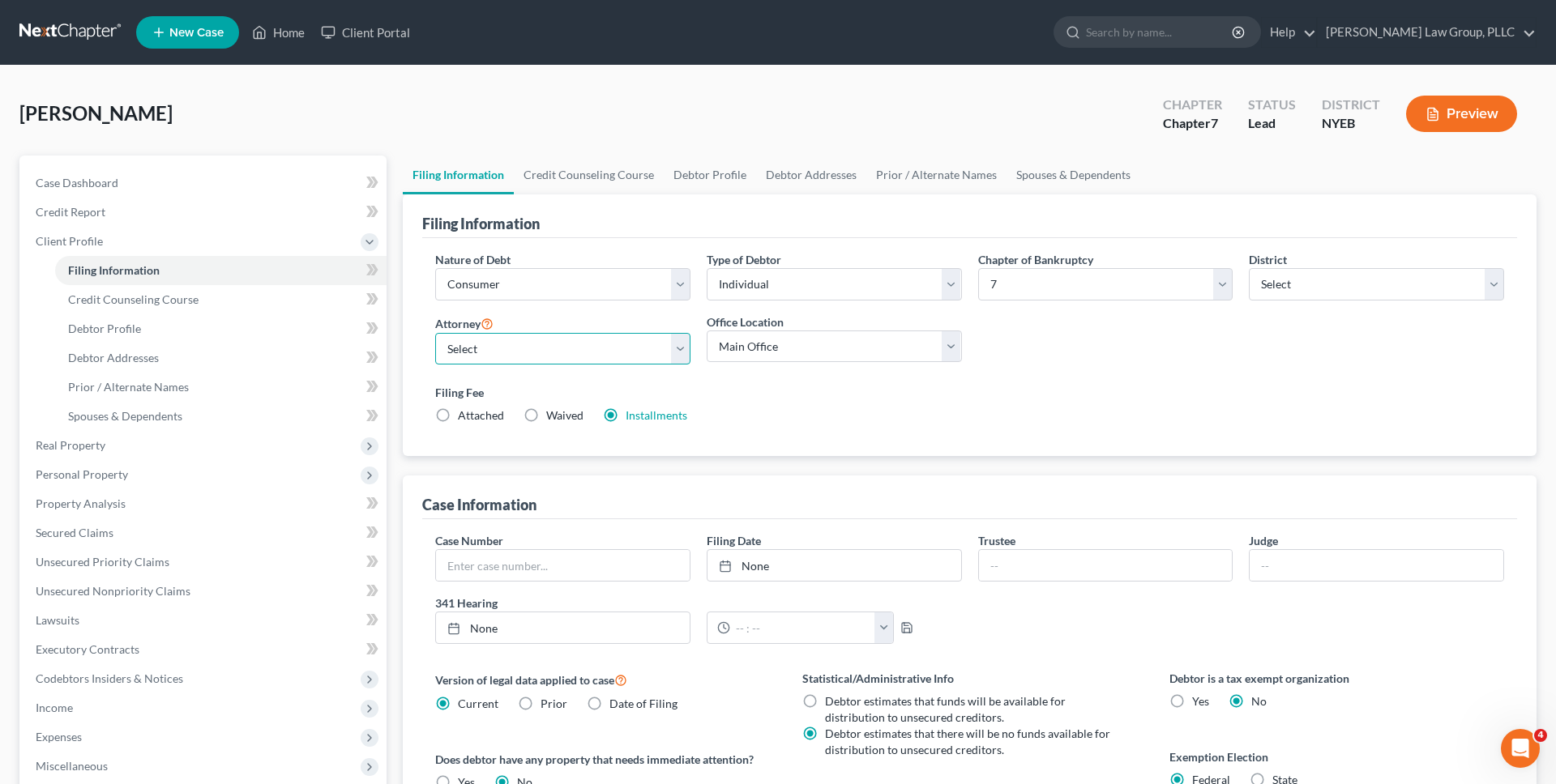
click at [627, 359] on select "Select Jeb Singer - NYSB Jeb Singer - NYEB Jeb Singer - NYNB" at bounding box center [563, 349] width 255 height 32
click at [655, 416] on link "Installments" at bounding box center [656, 415] width 62 height 13
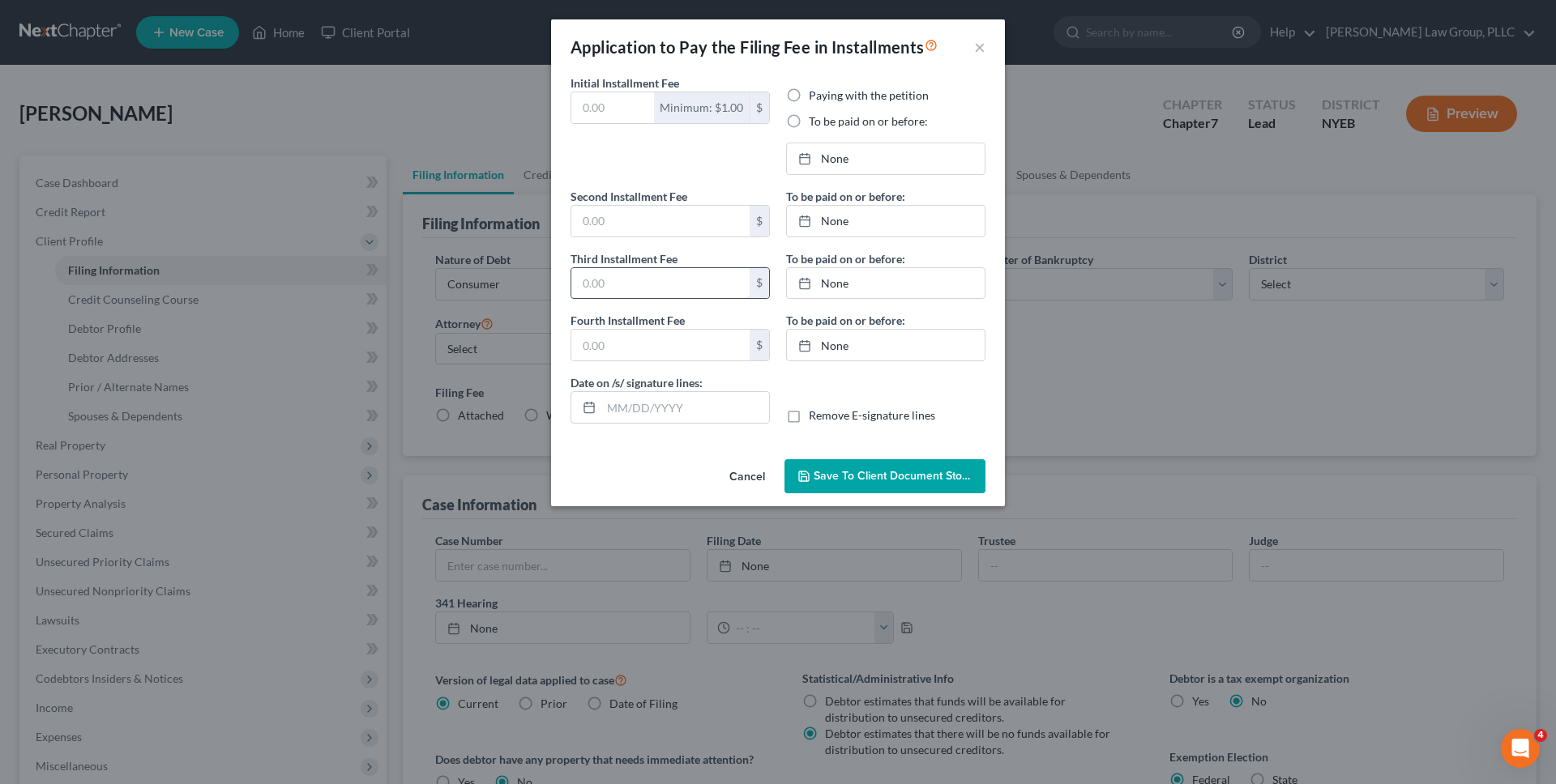
type input "80.00"
radio input "true"
type input "86.00"
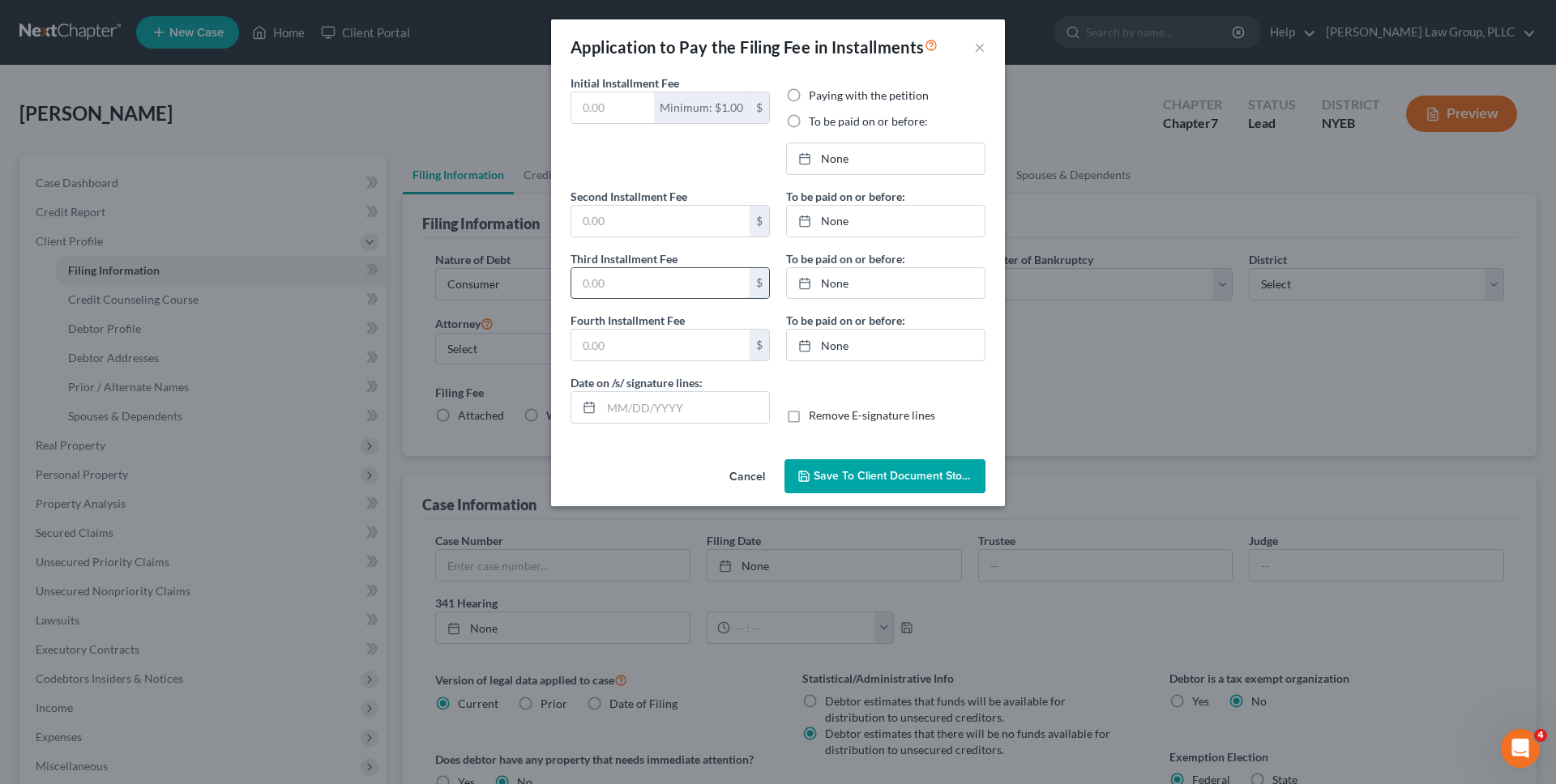
type input "10/01/2025"
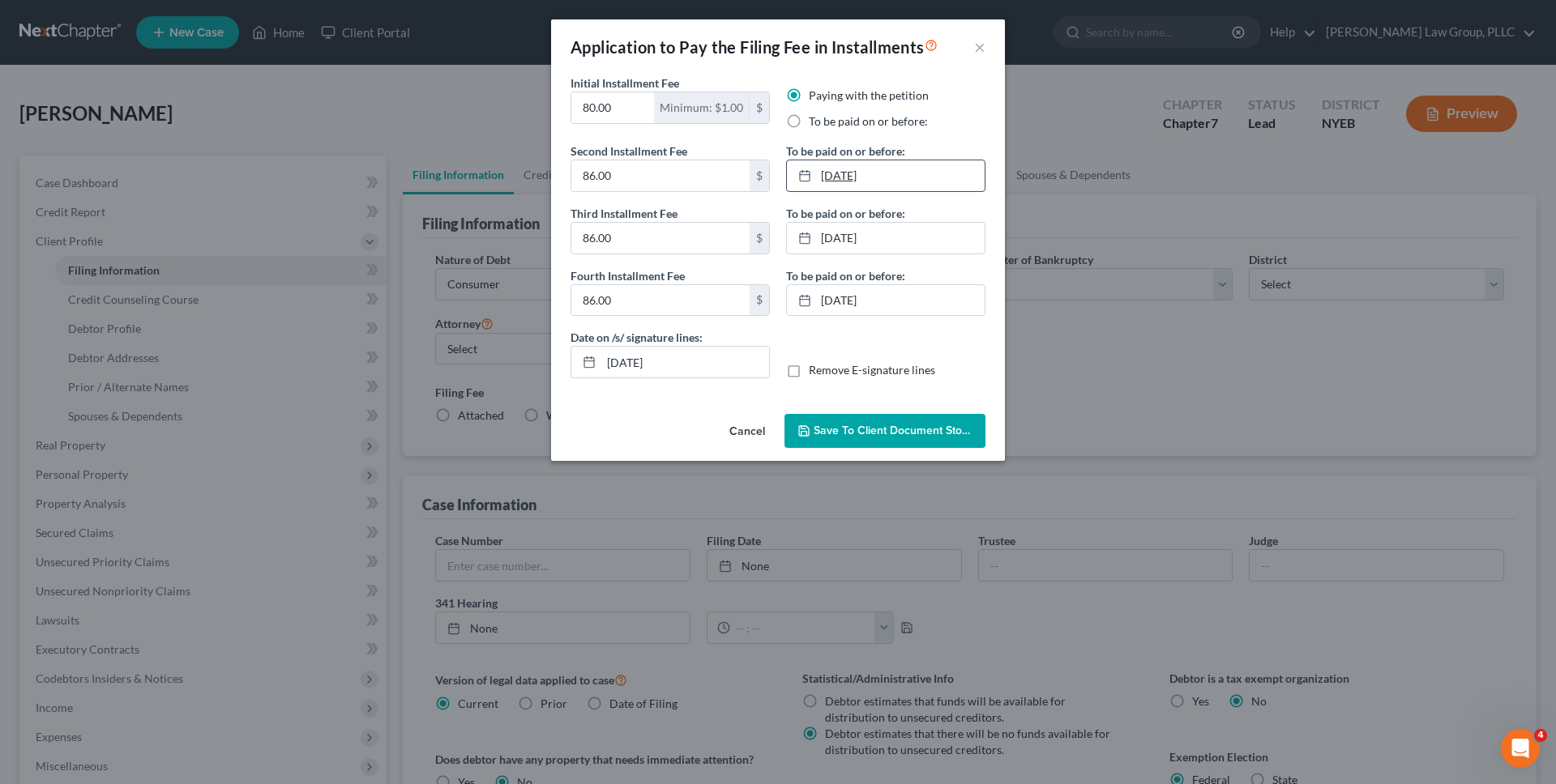
click at [880, 176] on link "7/31/2025" at bounding box center [886, 176] width 198 height 30
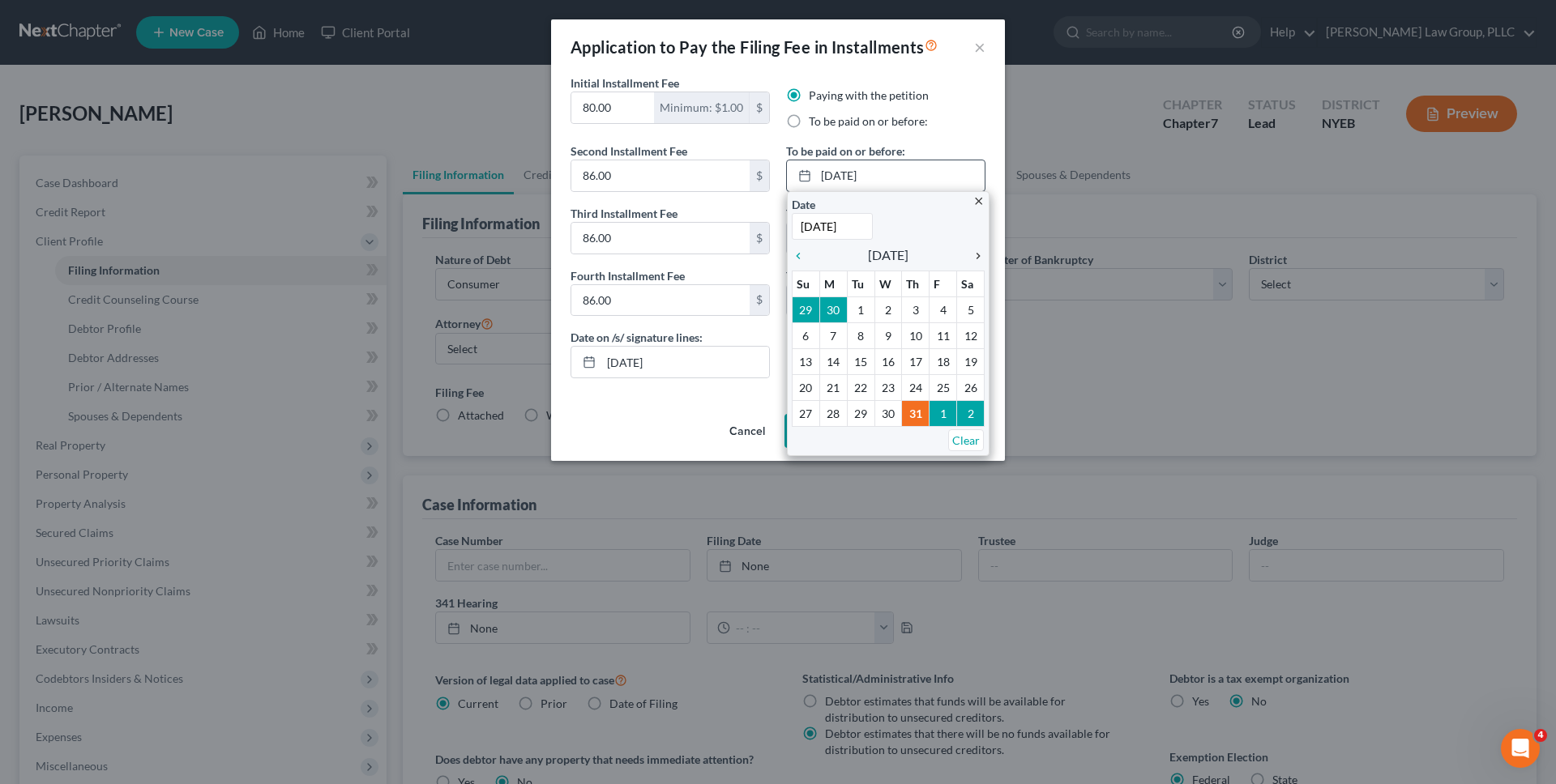
click at [975, 255] on icon "chevron_right" at bounding box center [974, 255] width 22 height 13
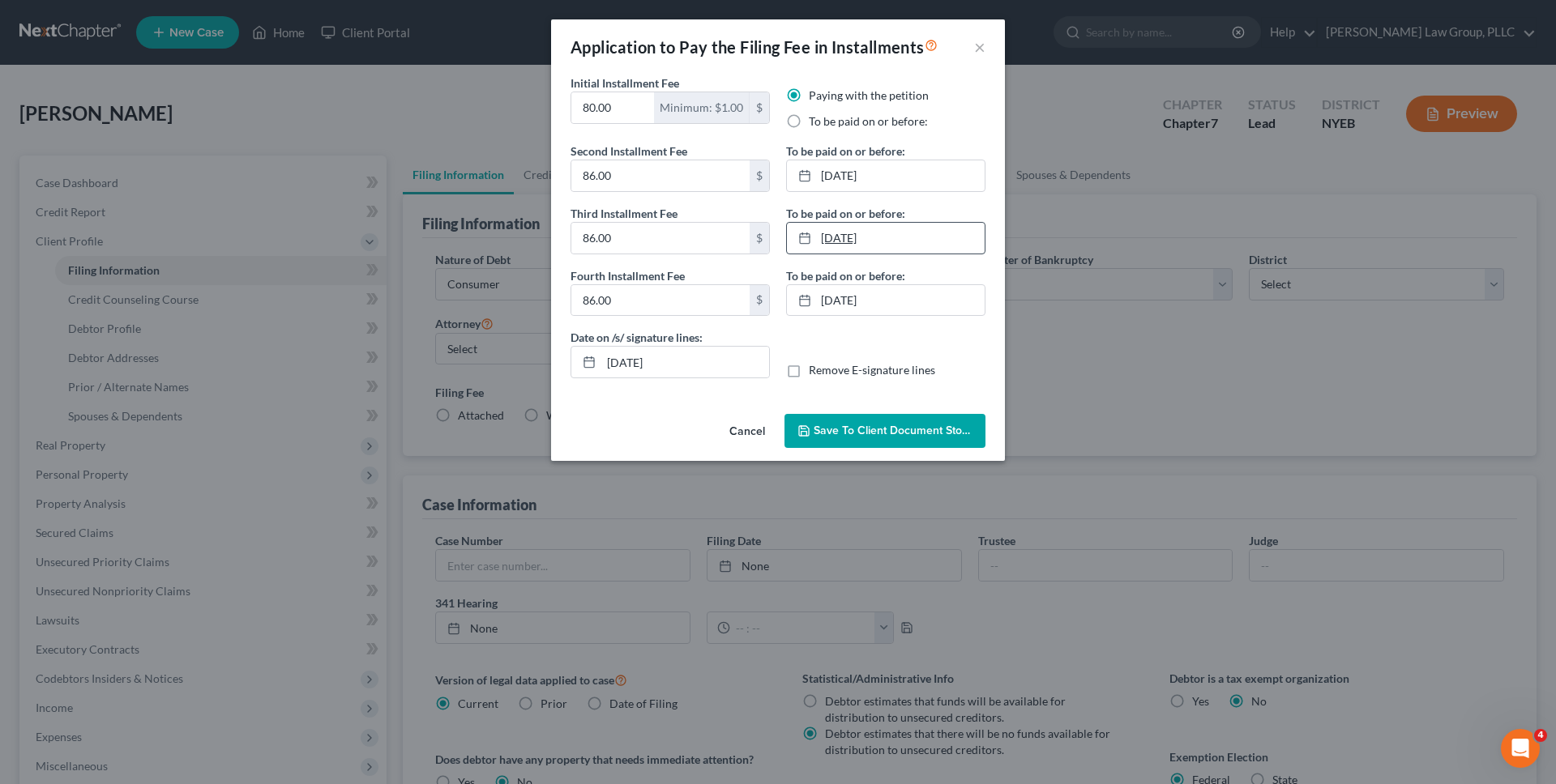
click at [917, 245] on link "8/29/2025" at bounding box center [886, 238] width 198 height 30
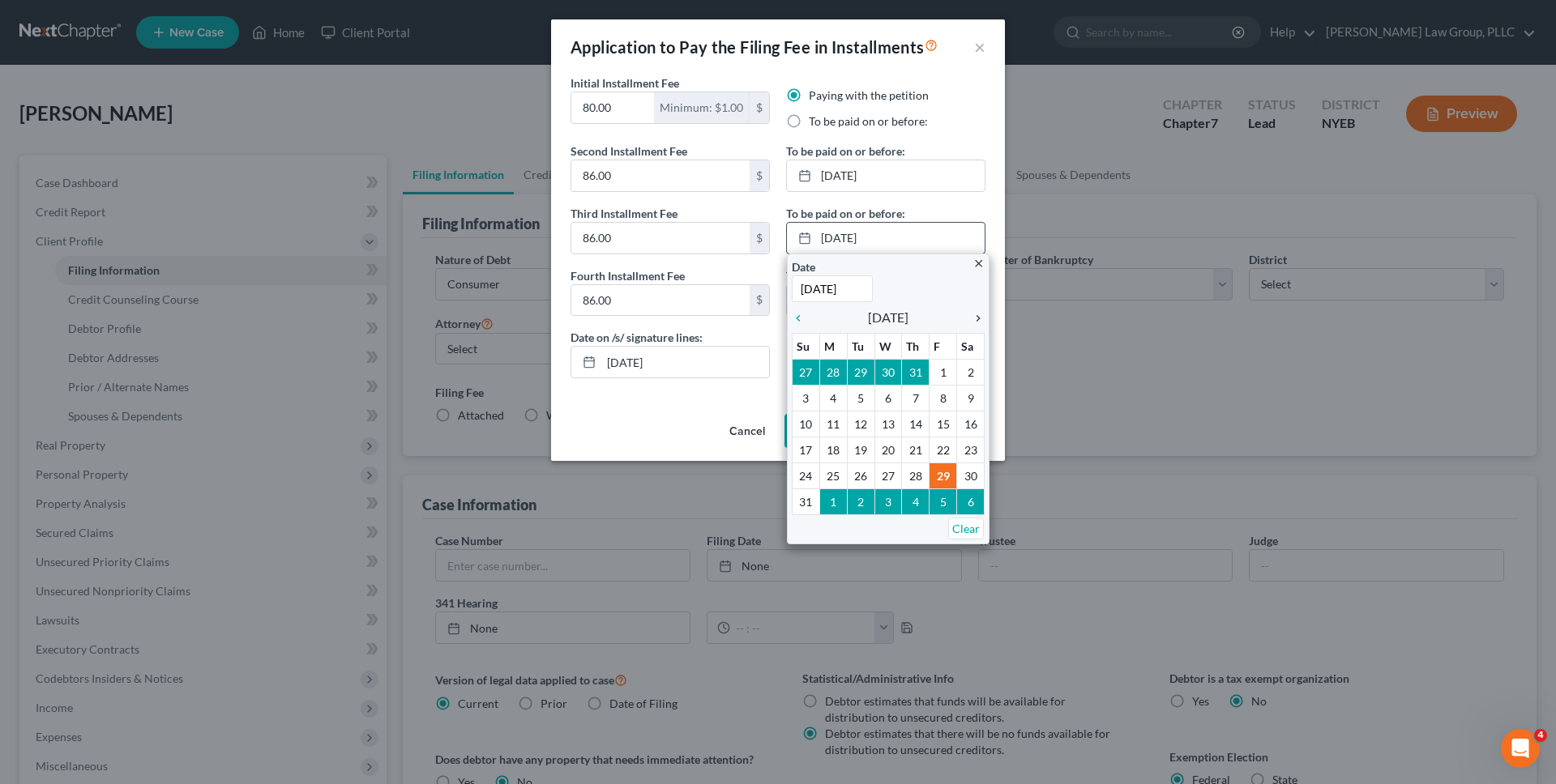
click at [978, 325] on link "chevron_right" at bounding box center [974, 318] width 22 height 20
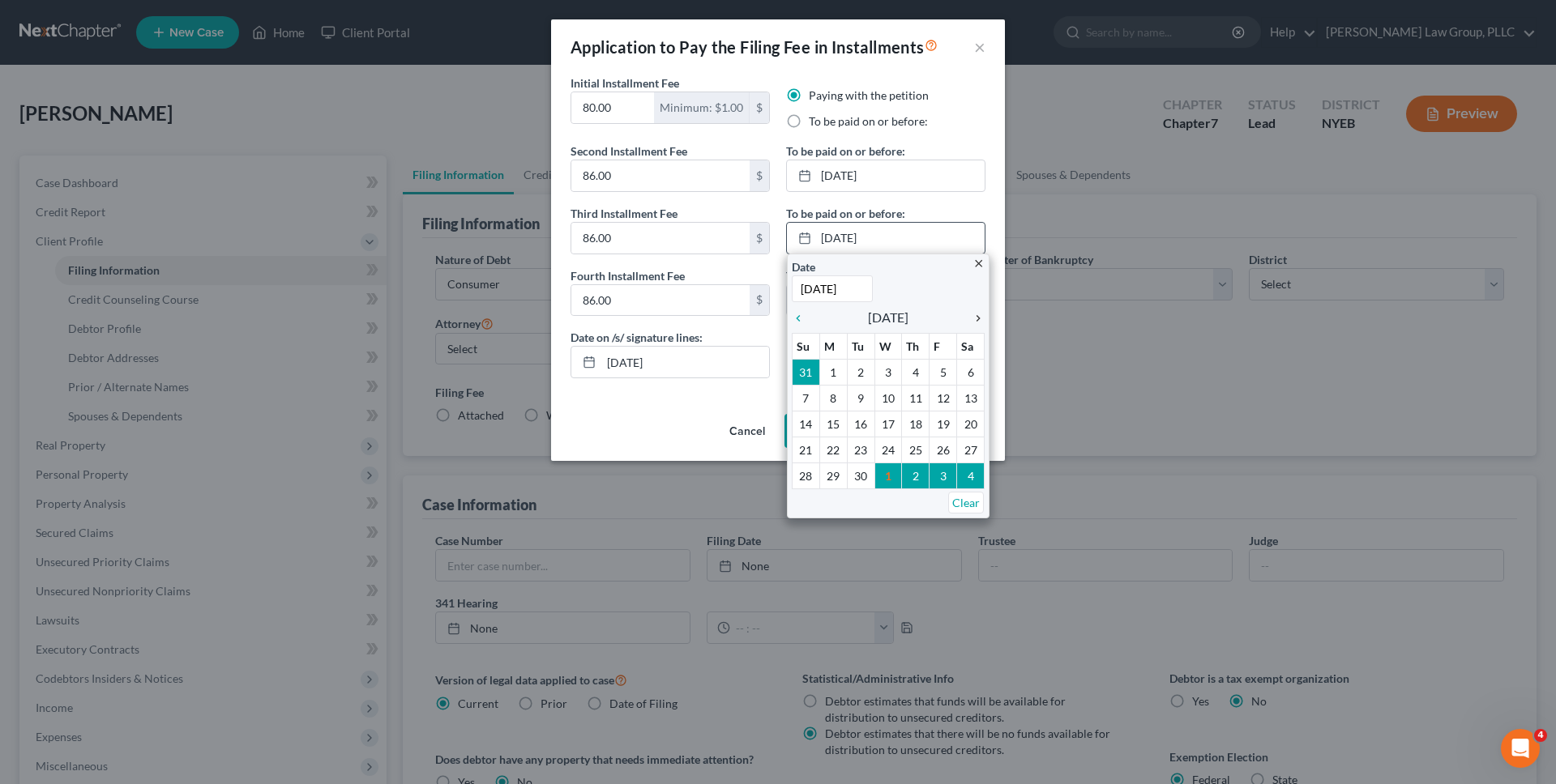
click at [978, 320] on icon "chevron_right" at bounding box center [974, 318] width 22 height 13
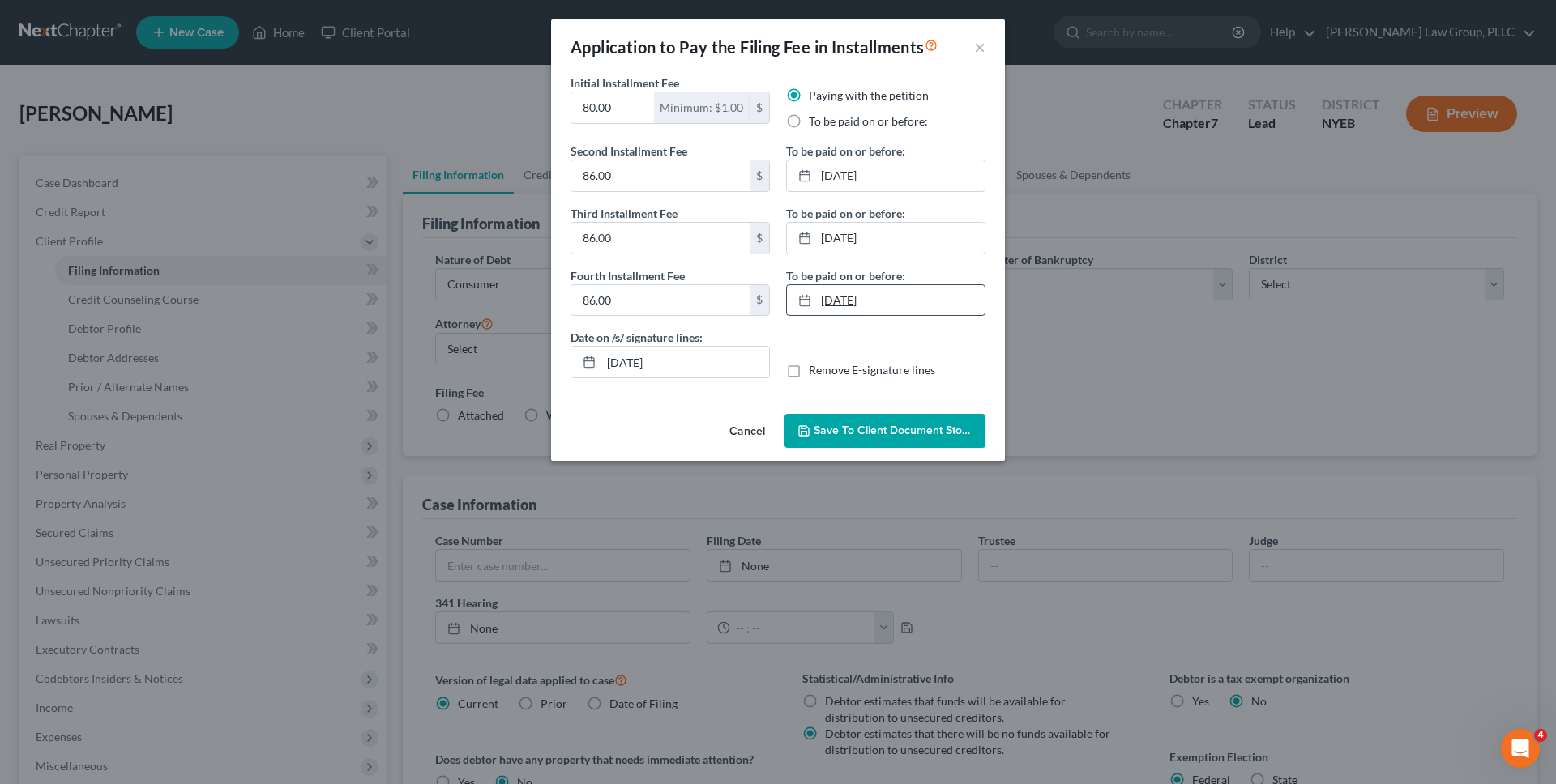
click at [909, 295] on link "9/30/2025" at bounding box center [886, 300] width 198 height 30
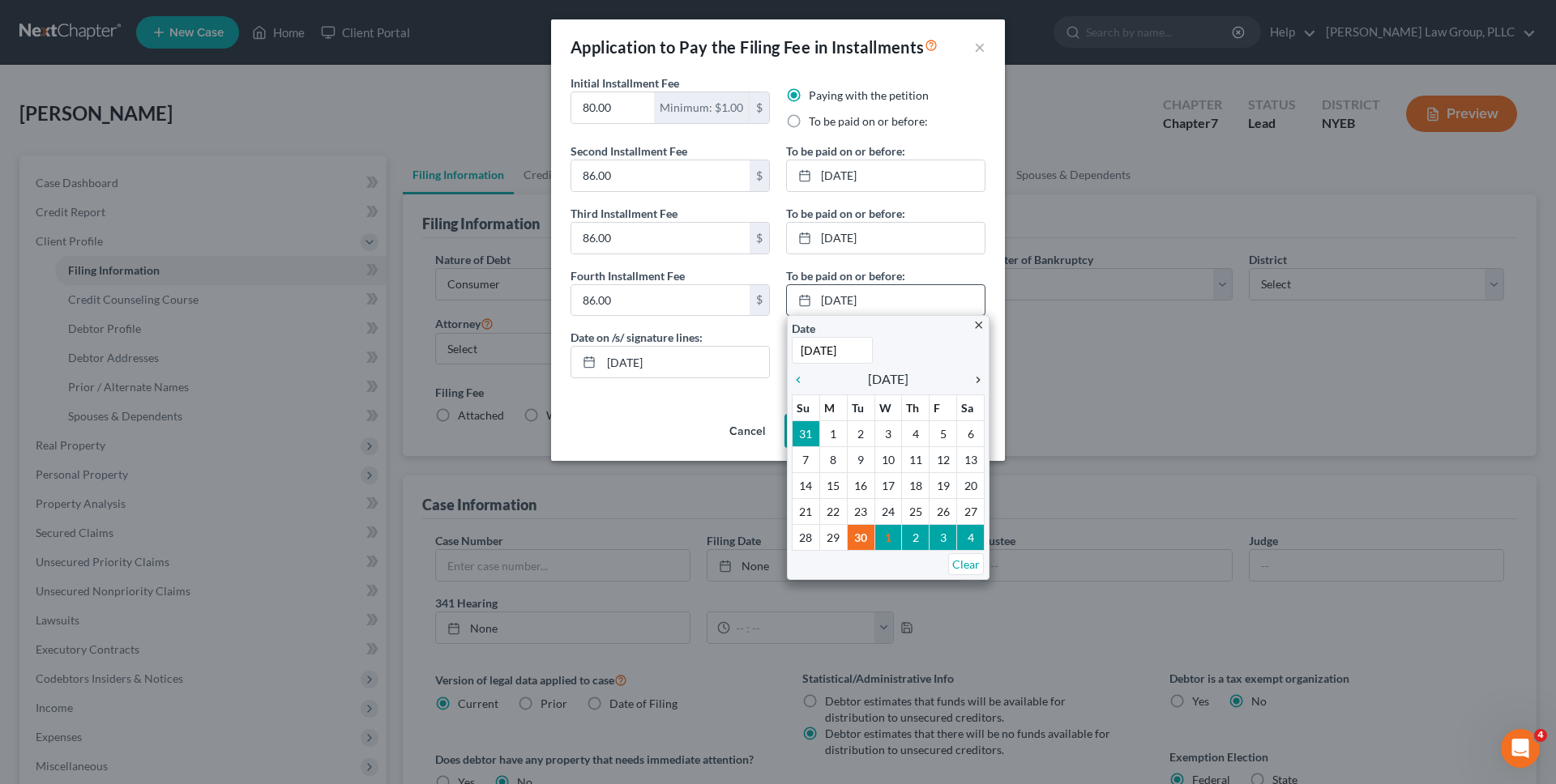
click at [972, 378] on icon "chevron_right" at bounding box center [974, 380] width 22 height 13
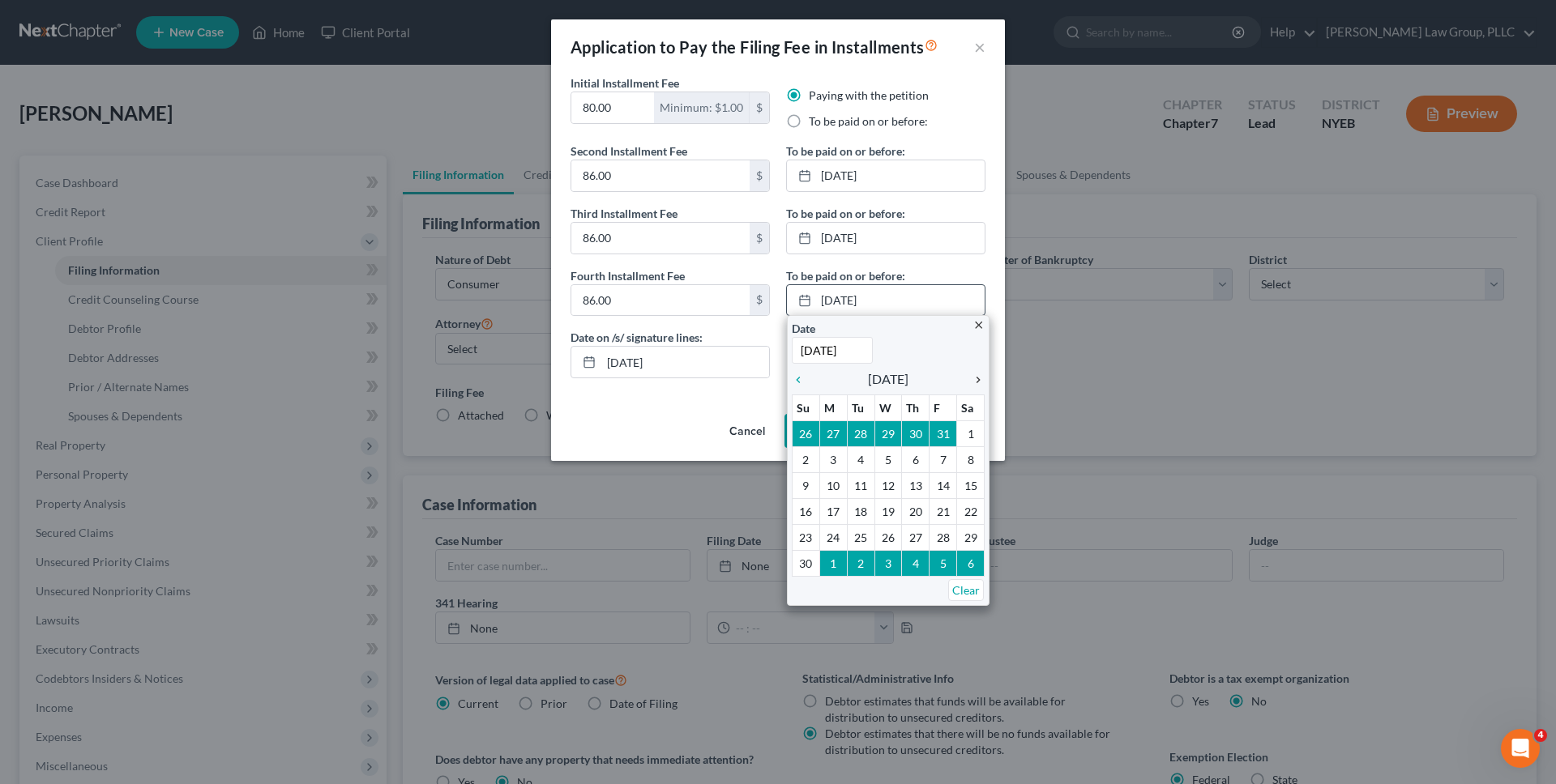
click at [972, 378] on icon "chevron_right" at bounding box center [974, 380] width 22 height 13
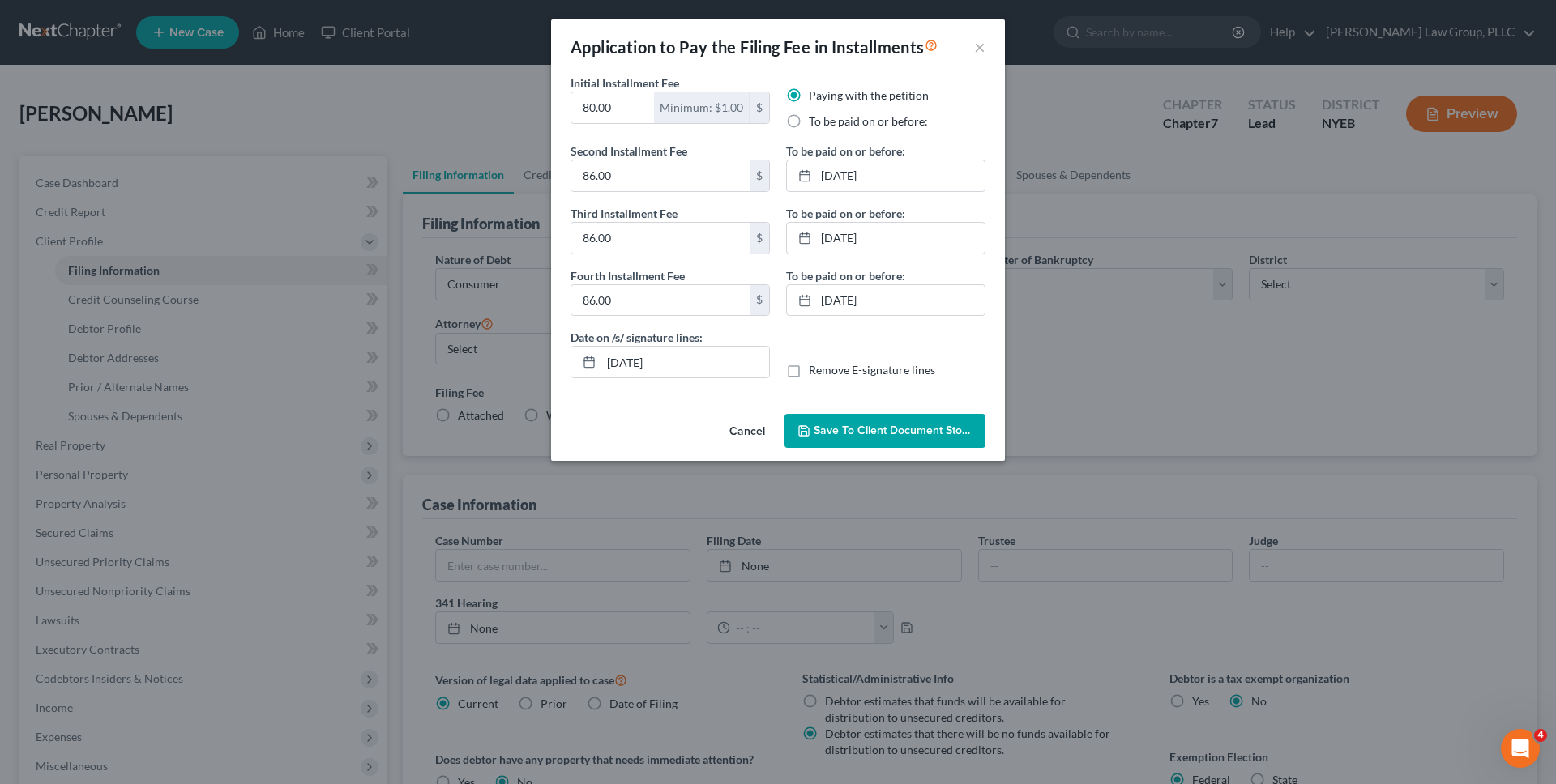
click at [870, 375] on label "Remove E-signature lines" at bounding box center [871, 370] width 126 height 16
click at [826, 373] on input "Remove E-signature lines" at bounding box center [821, 367] width 11 height 11
checkbox input "true"
click at [709, 366] on input "10/01/2025" at bounding box center [685, 362] width 168 height 30
click at [884, 446] on button "Save to Client Document Storage" at bounding box center [885, 431] width 201 height 34
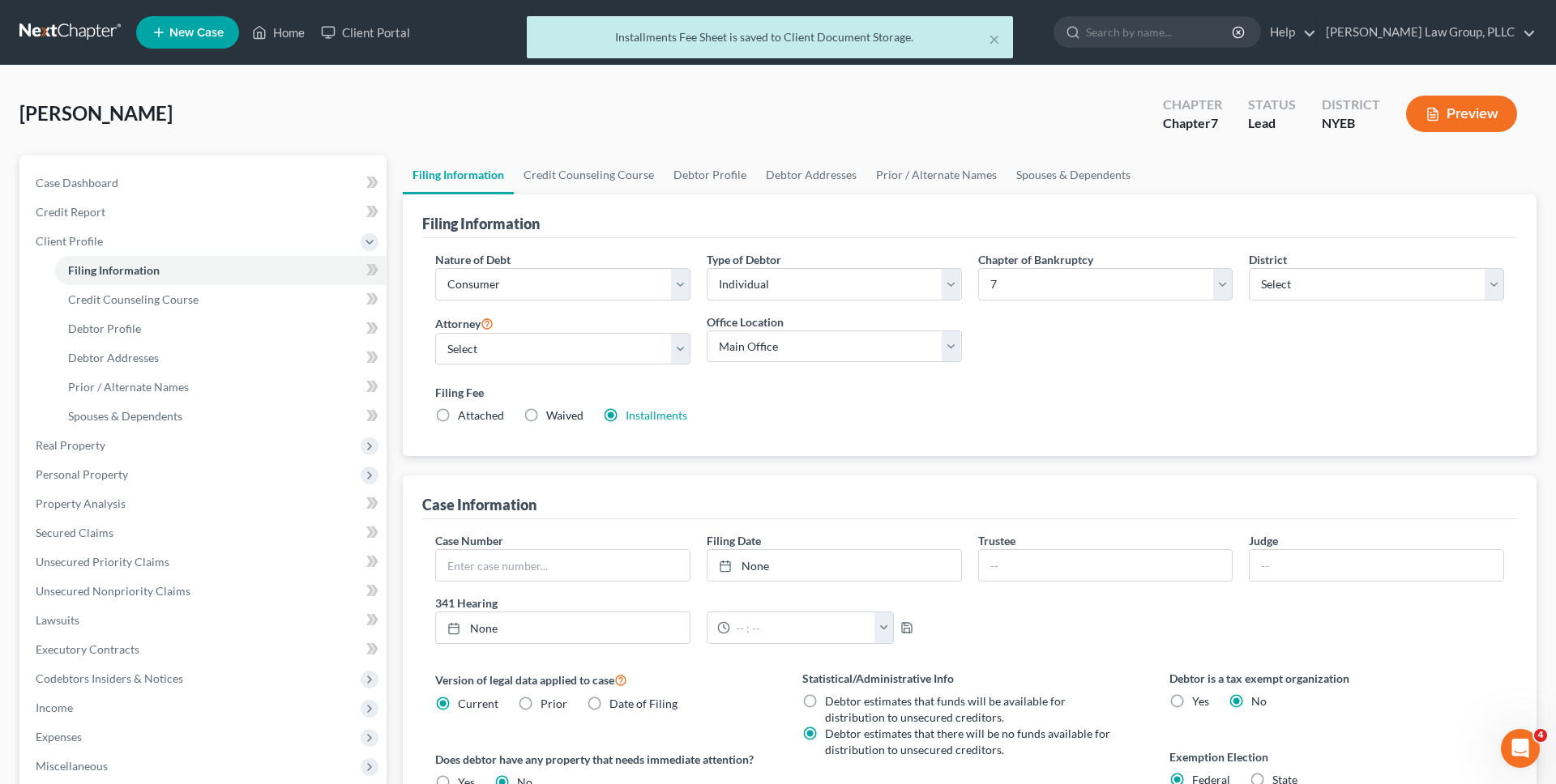
scroll to position [283, 0]
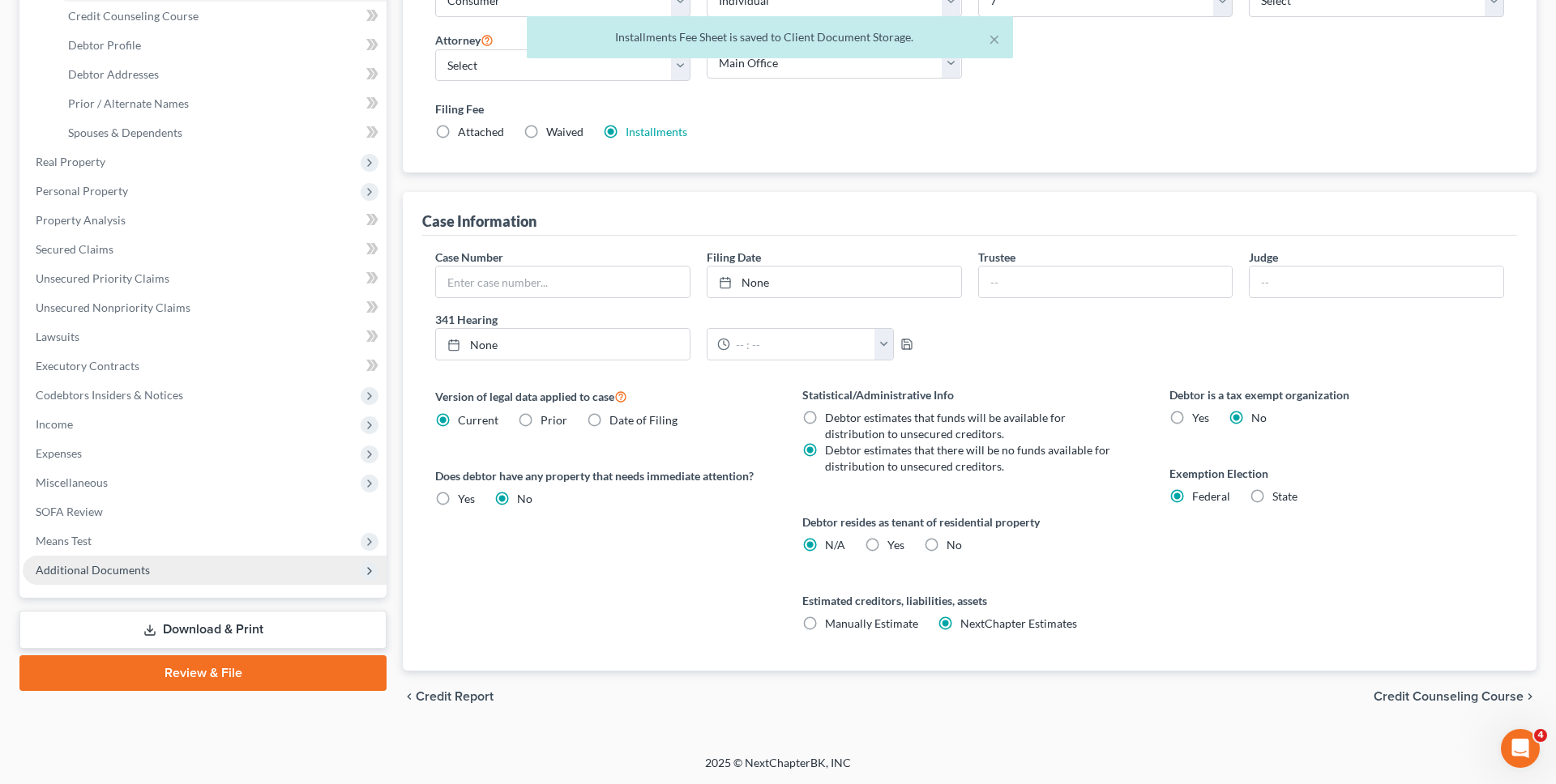
click at [316, 582] on span "Additional Documents" at bounding box center [204, 570] width 364 height 30
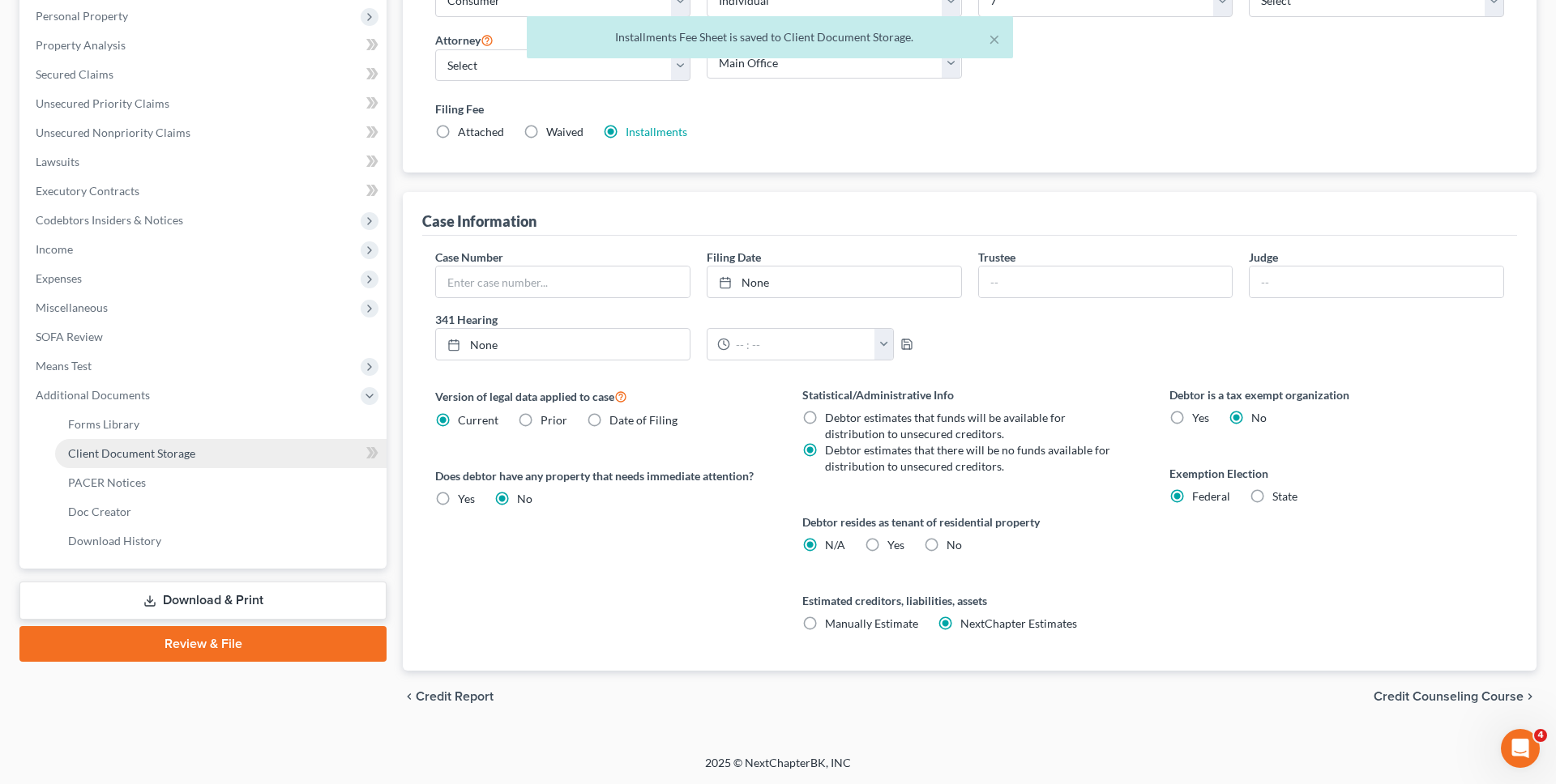
click at [279, 452] on link "Client Document Storage" at bounding box center [220, 453] width 332 height 30
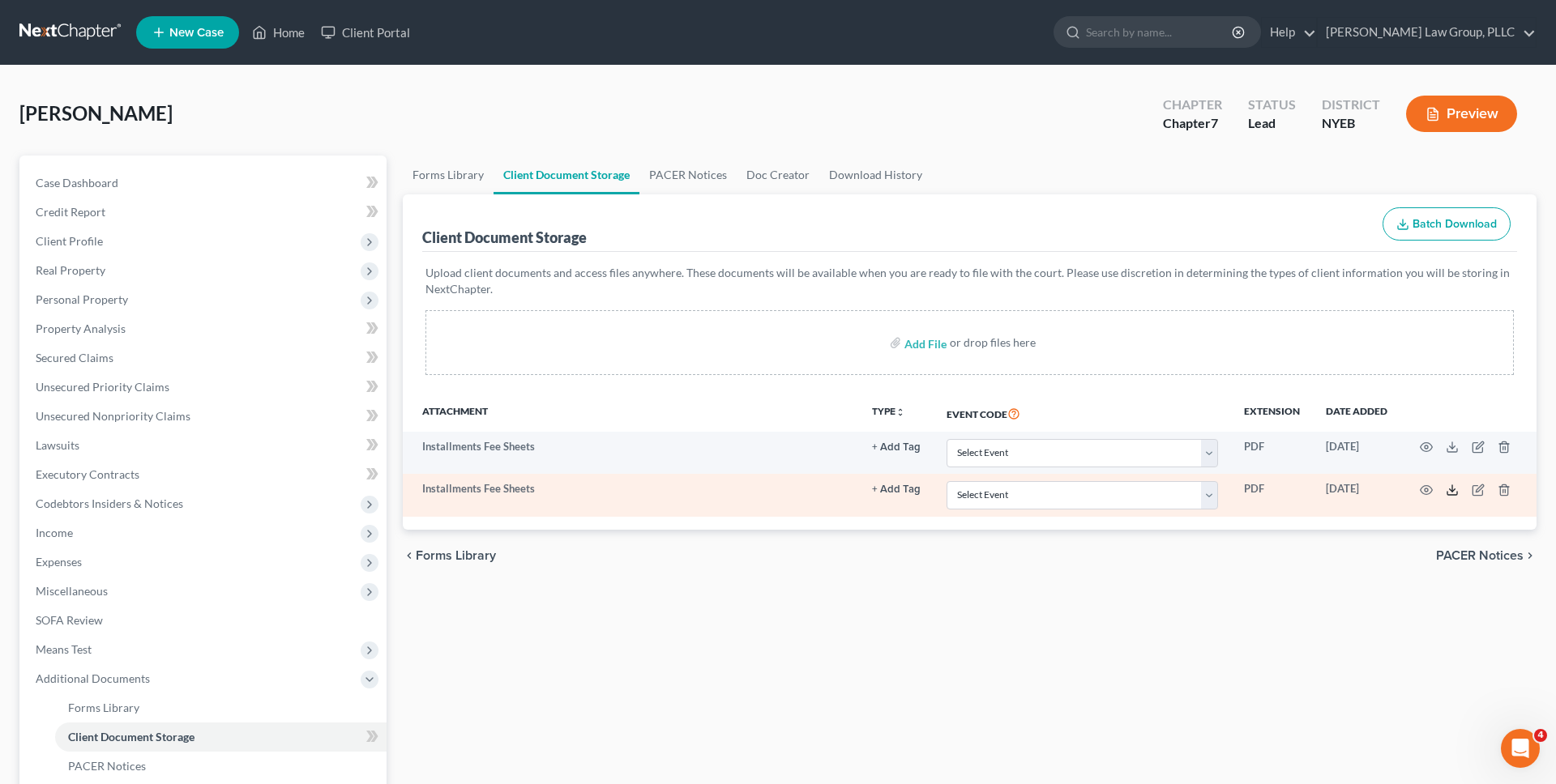
click at [1449, 487] on icon at bounding box center [1452, 490] width 13 height 13
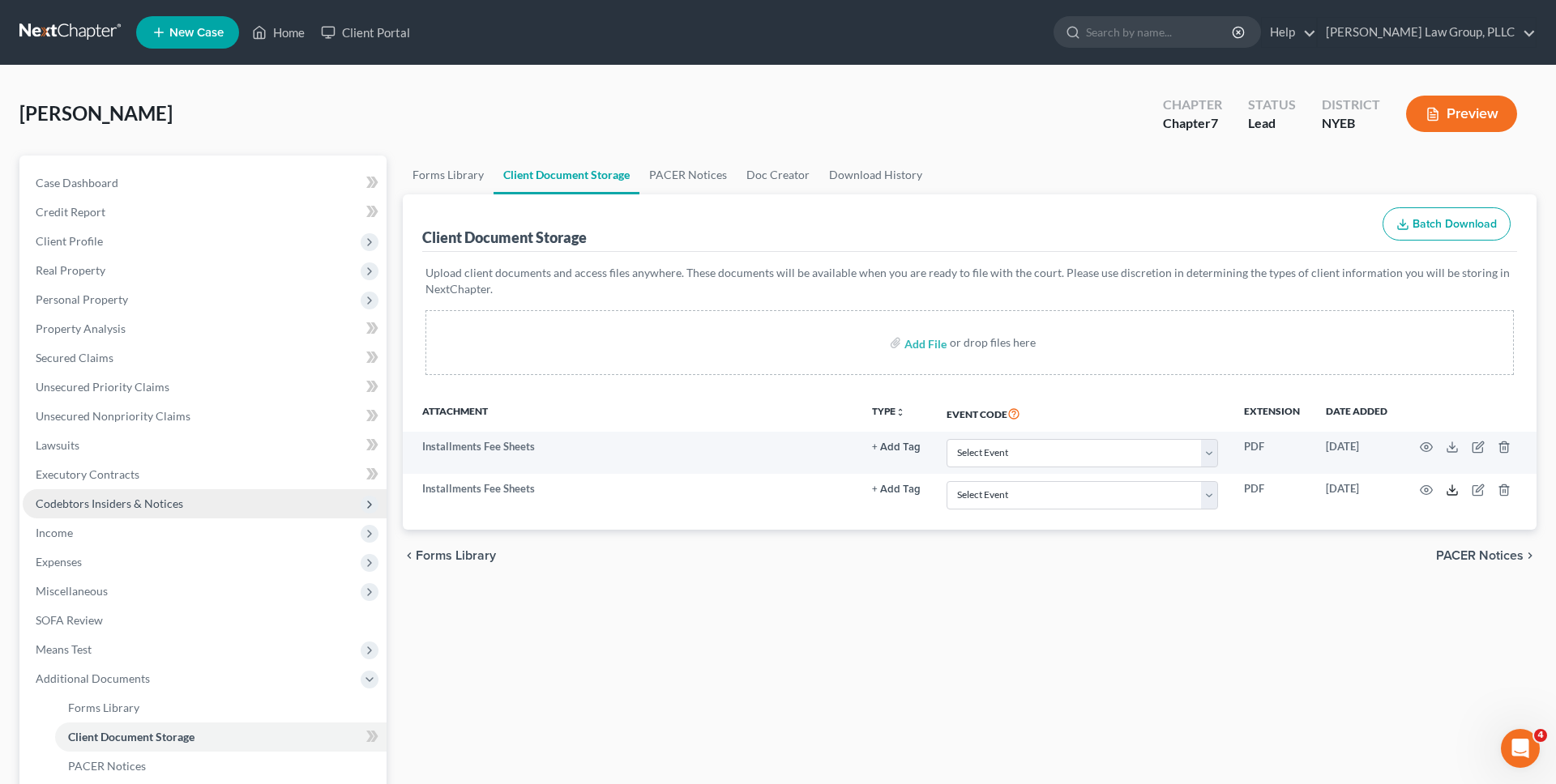
scroll to position [223, 0]
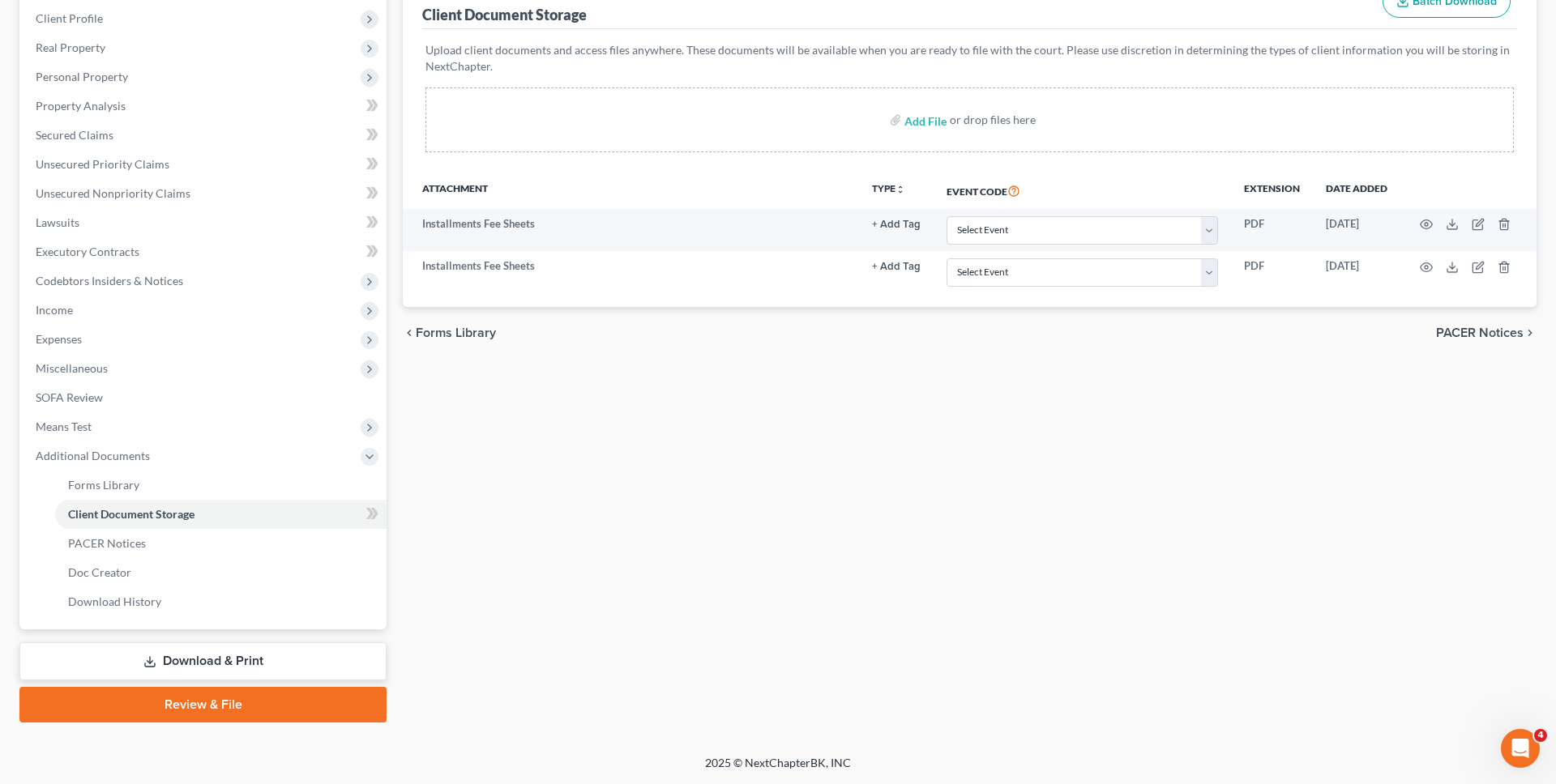
click at [249, 673] on link "Download & Print" at bounding box center [203, 661] width 367 height 38
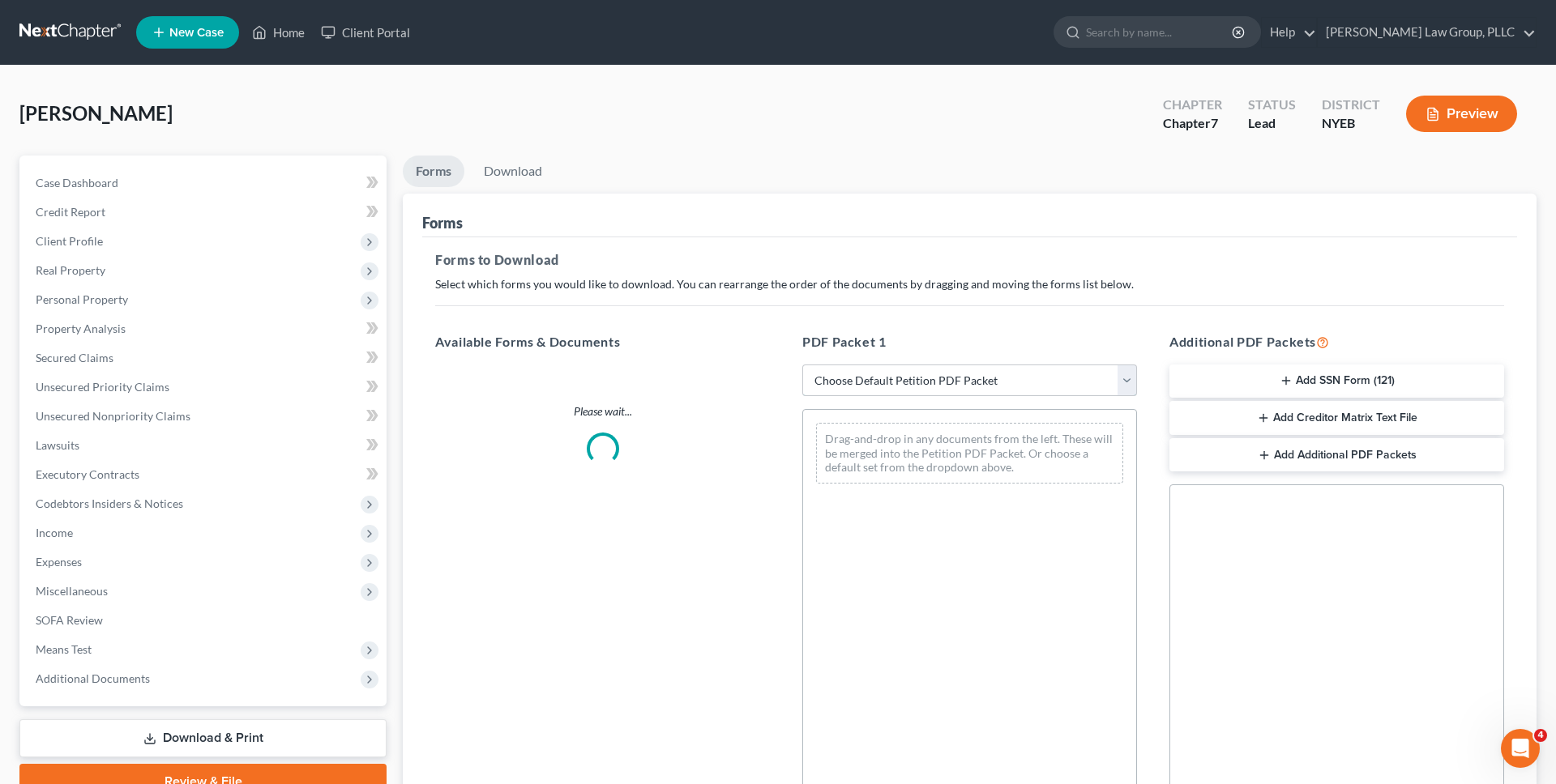
click at [877, 372] on select "Choose Default Petition PDF Packet Complete Bankruptcy Petition (all forms and …" at bounding box center [969, 381] width 334 height 32
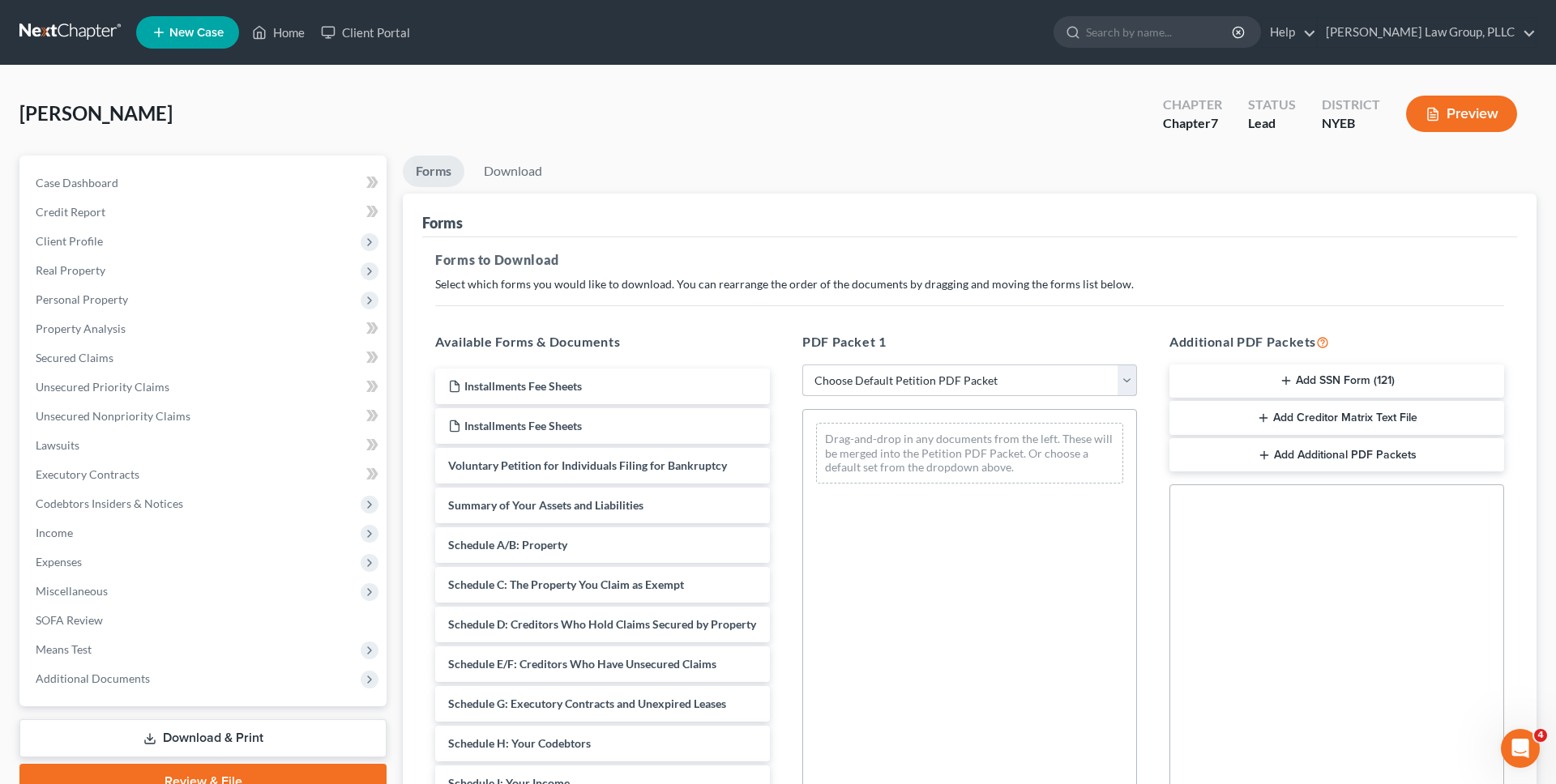
select select "0"
click at [802, 365] on select "Choose Default Petition PDF Packet Complete Bankruptcy Petition (all forms and …" at bounding box center [969, 381] width 334 height 32
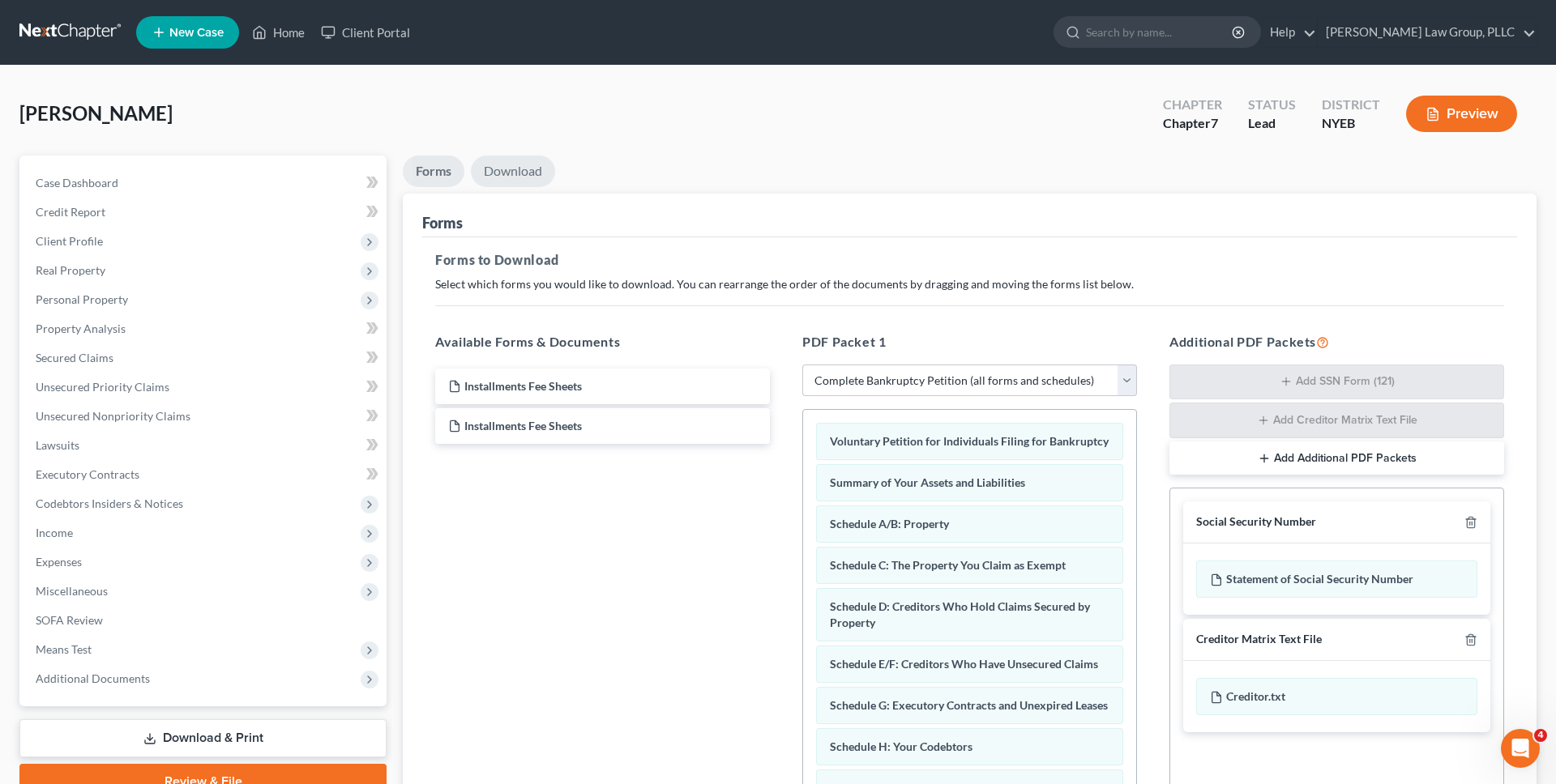
click at [512, 168] on link "Download" at bounding box center [513, 171] width 84 height 31
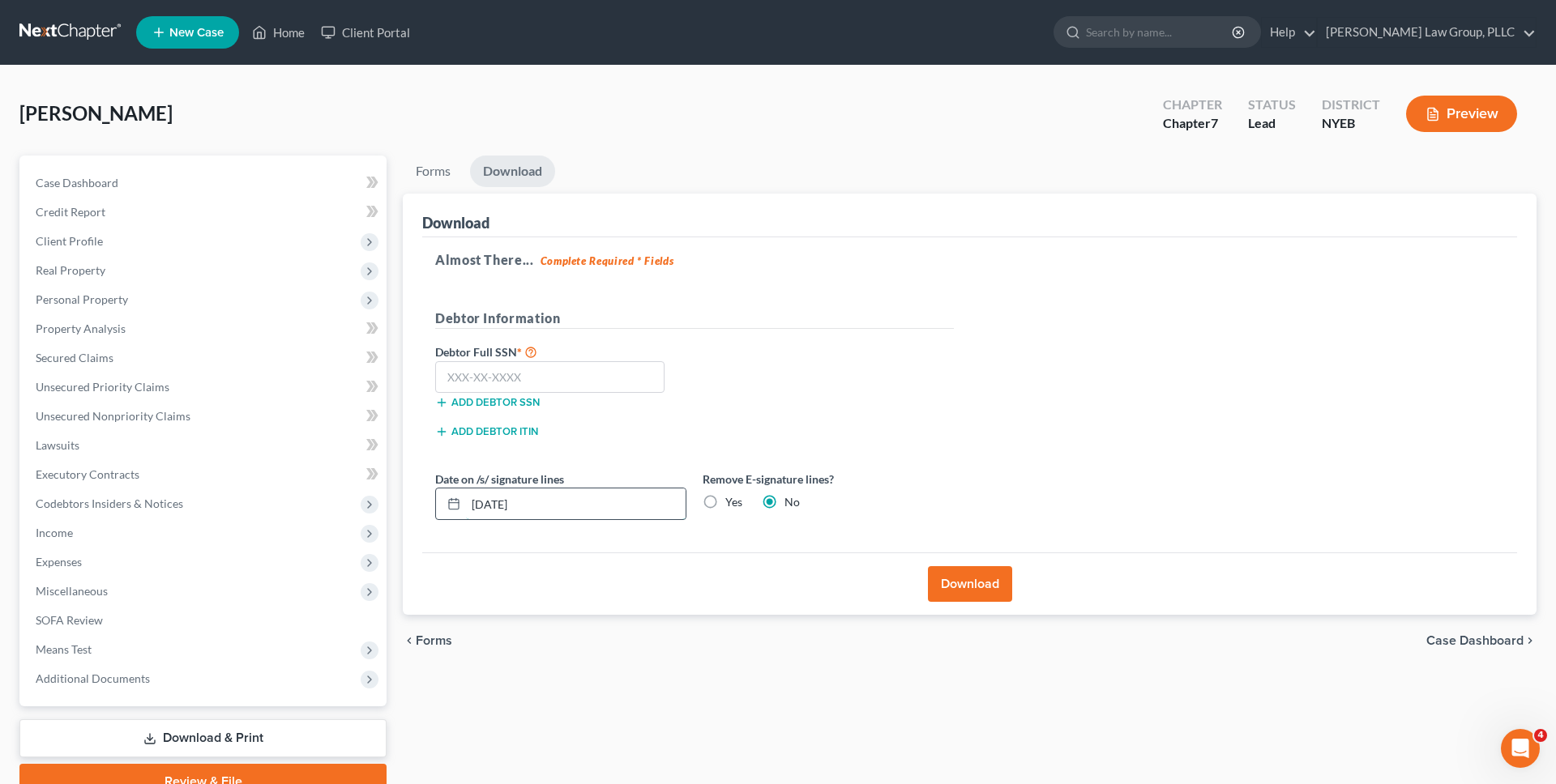
click at [627, 511] on input "10/01/2025" at bounding box center [575, 504] width 220 height 30
click at [725, 503] on label "Yes" at bounding box center [733, 503] width 17 height 16
click at [731, 503] on input "Yes" at bounding box center [737, 500] width 11 height 11
radio input "true"
radio input "false"
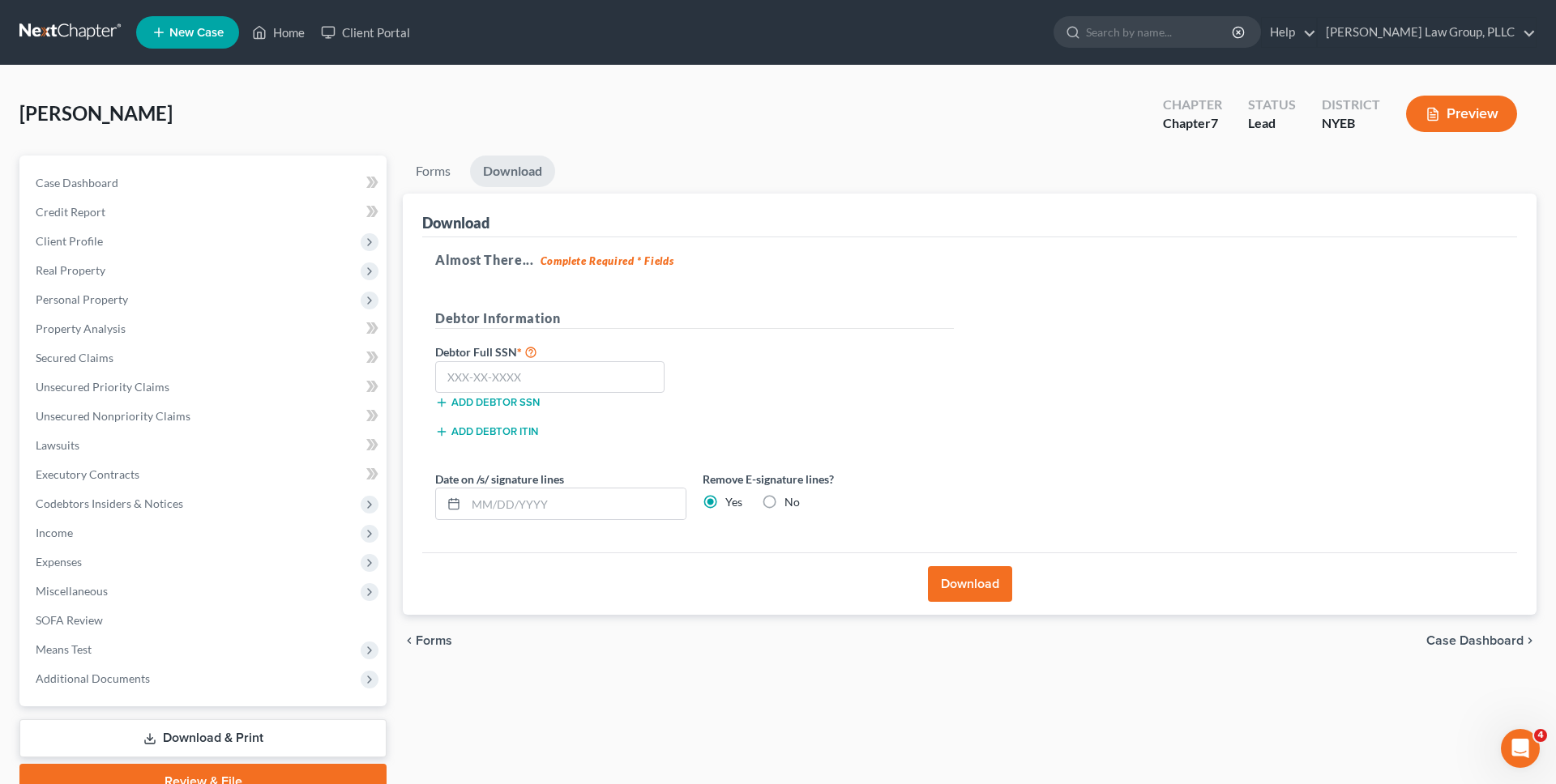
click at [953, 583] on button "Download" at bounding box center [970, 584] width 84 height 36
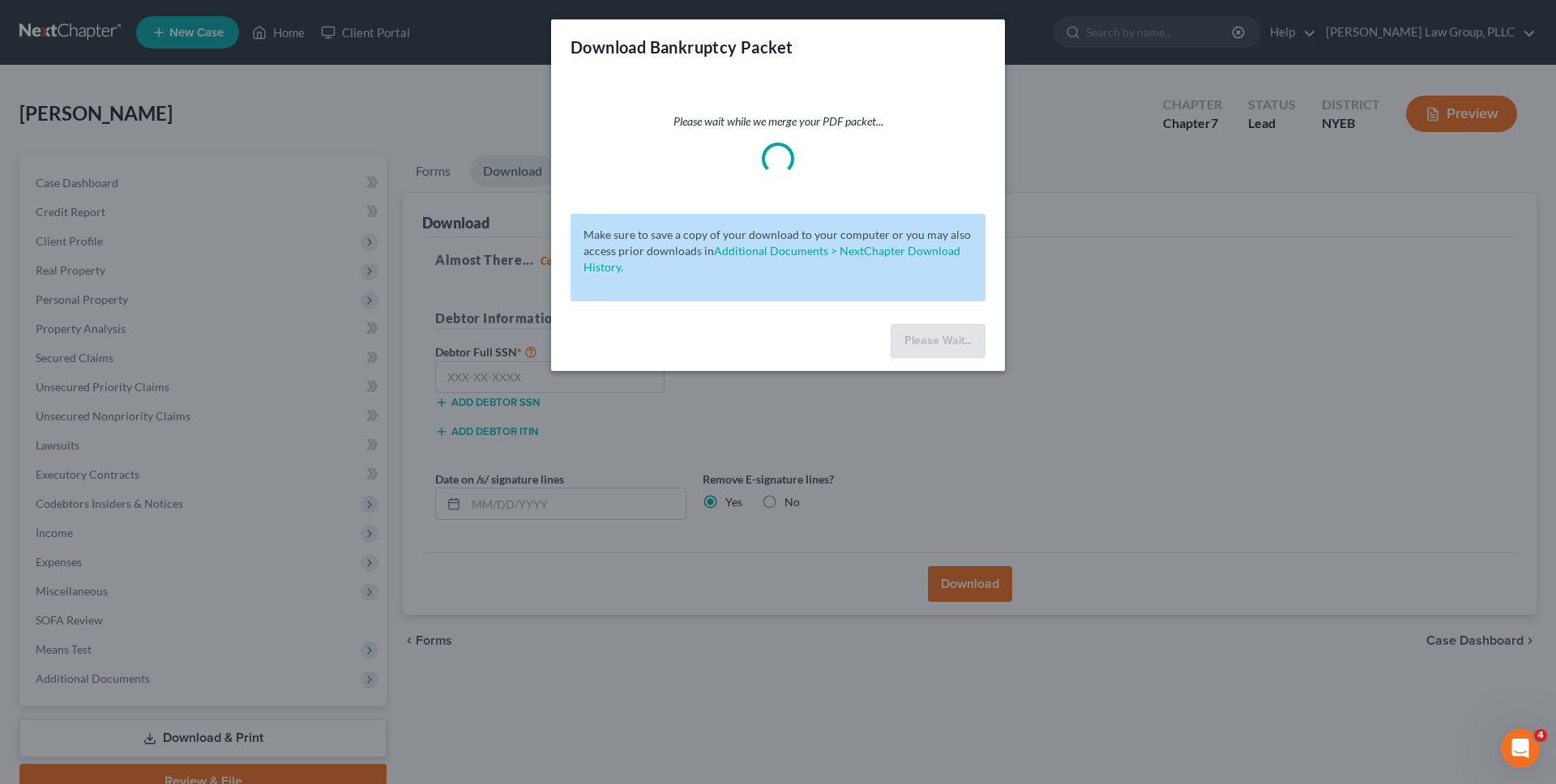
click at [801, 140] on div "Please wait while we merge your PDF packet..." at bounding box center [778, 144] width 415 height 62
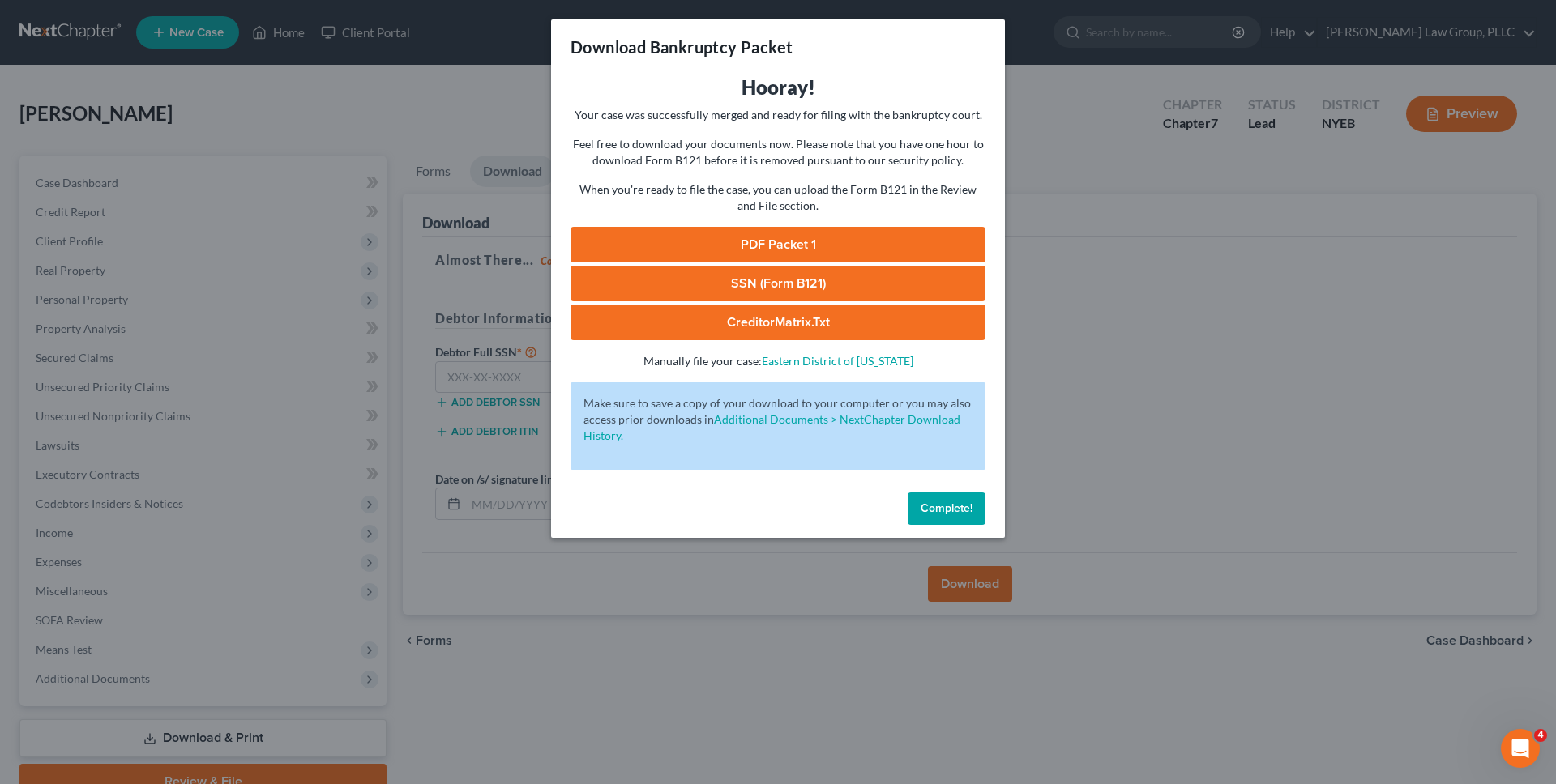
click at [757, 252] on link "PDF Packet 1" at bounding box center [778, 245] width 415 height 36
click at [402, 113] on div "Download Bankruptcy Packet Hooray! Your case was successfully merged and ready …" at bounding box center [778, 392] width 1556 height 784
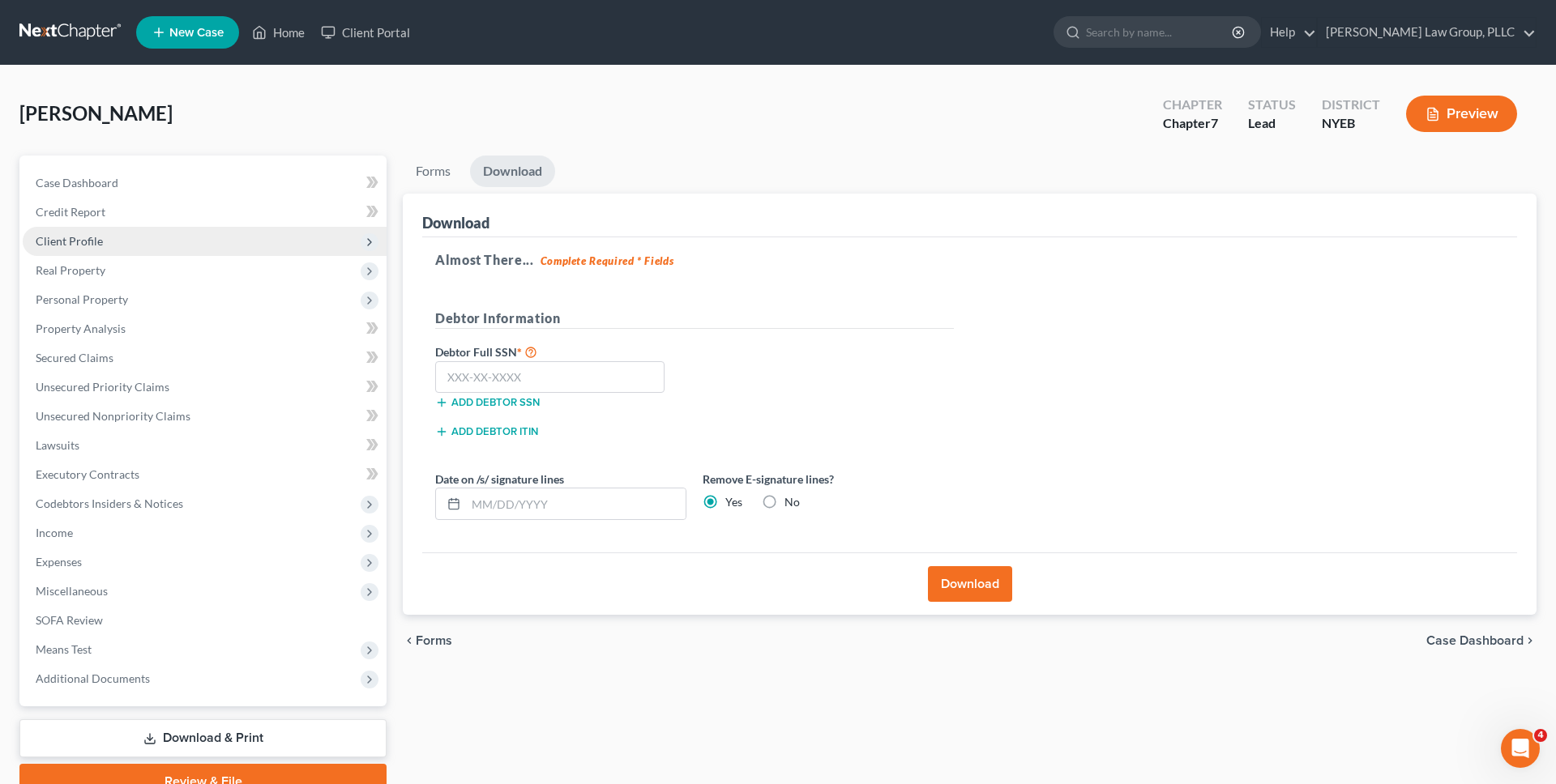
click at [189, 241] on span "Client Profile" at bounding box center [204, 241] width 364 height 30
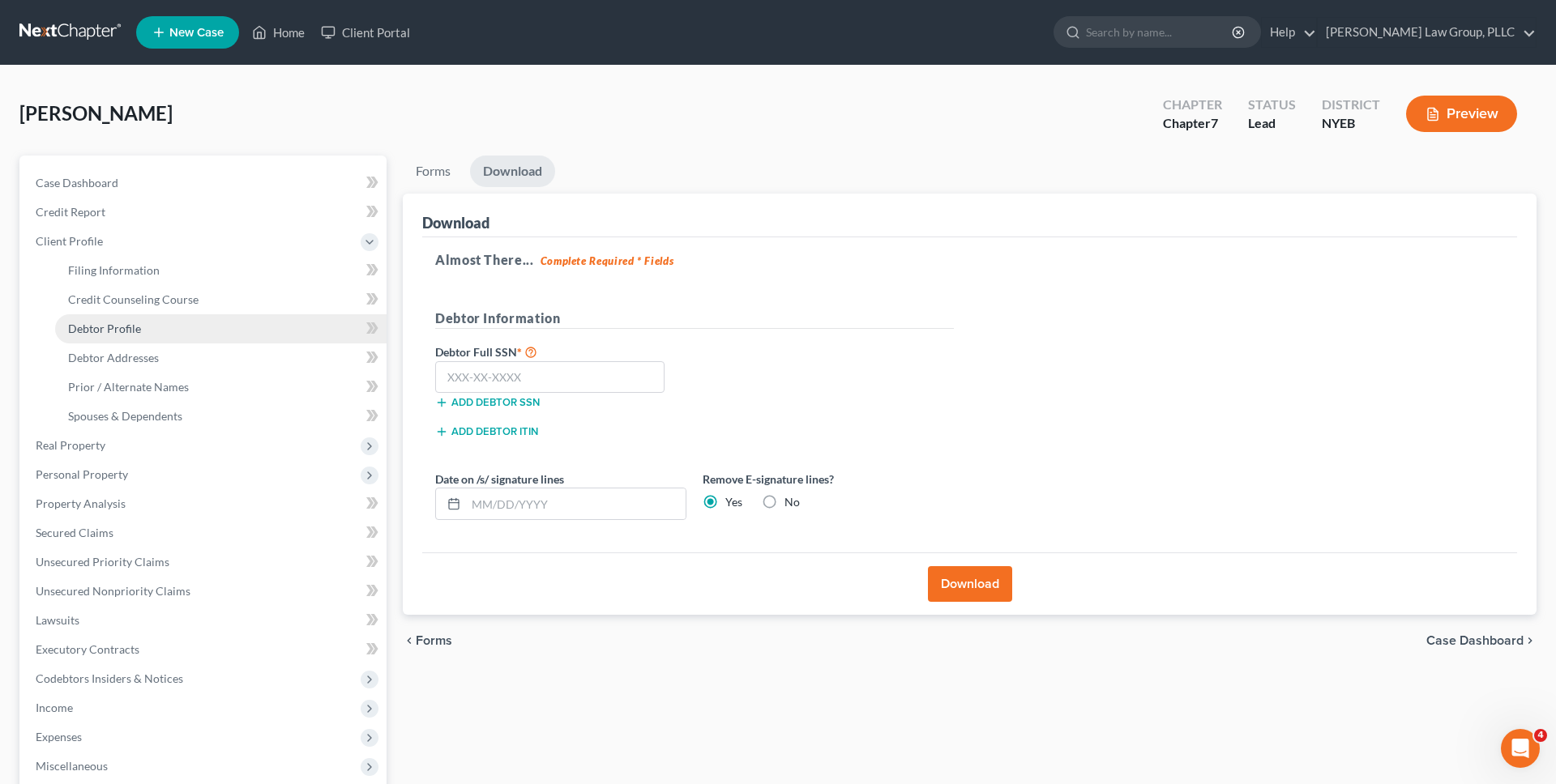
click at [186, 323] on link "Debtor Profile" at bounding box center [220, 329] width 332 height 30
select select "0"
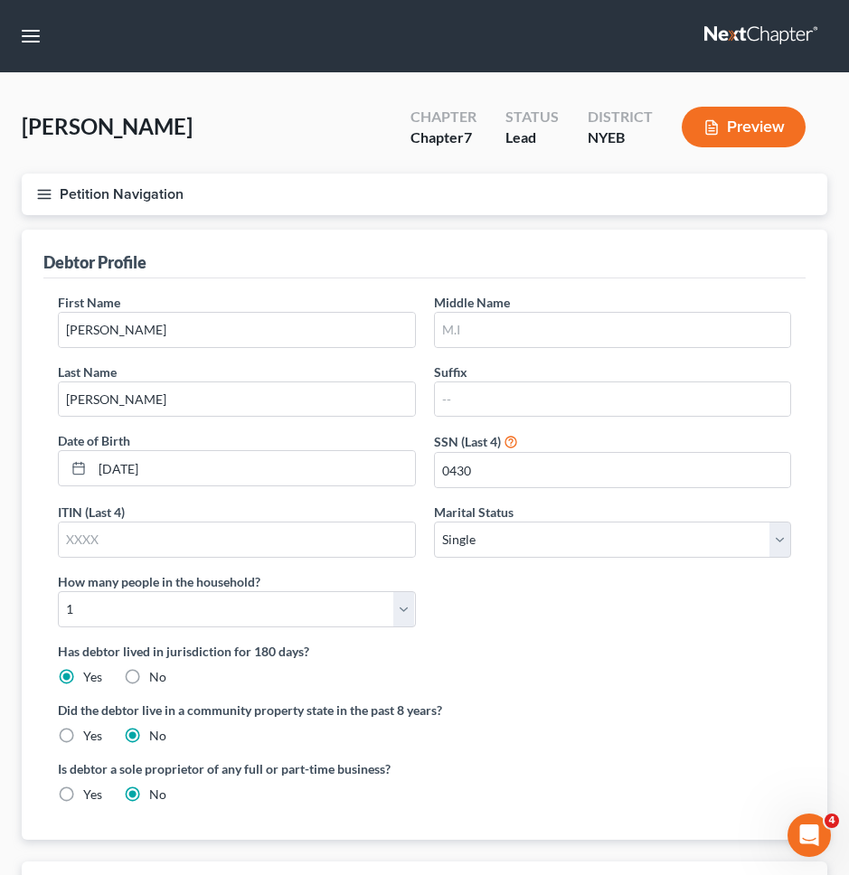
click at [281, 201] on button "Petition Navigation" at bounding box center [425, 195] width 806 height 42
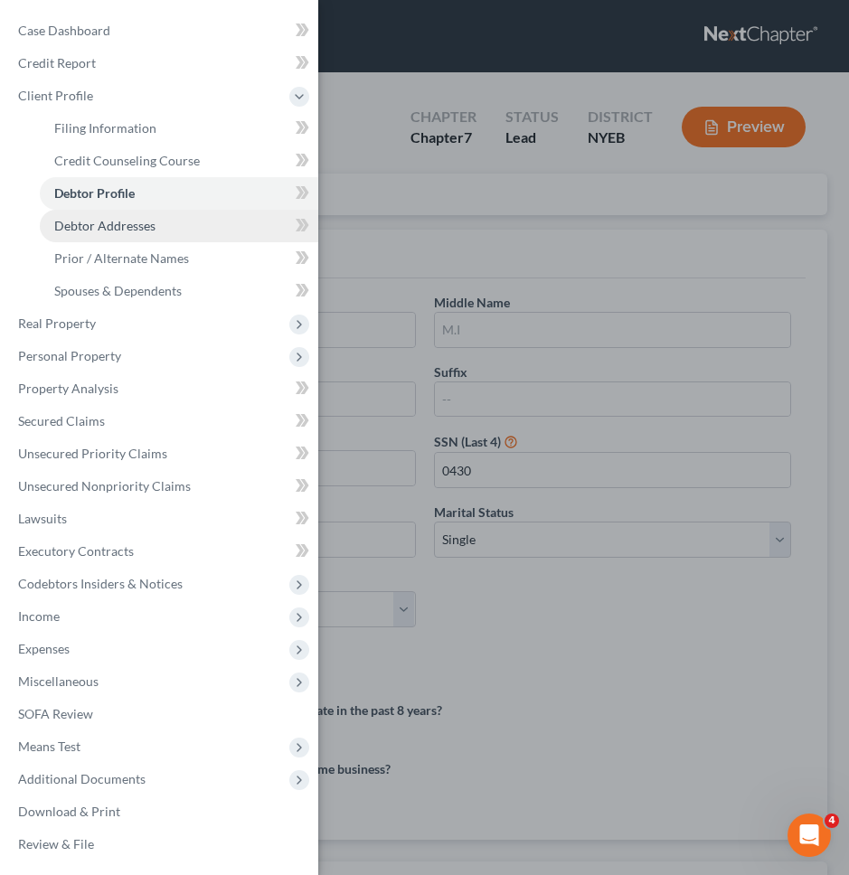
click at [177, 232] on link "Debtor Addresses" at bounding box center [179, 226] width 278 height 33
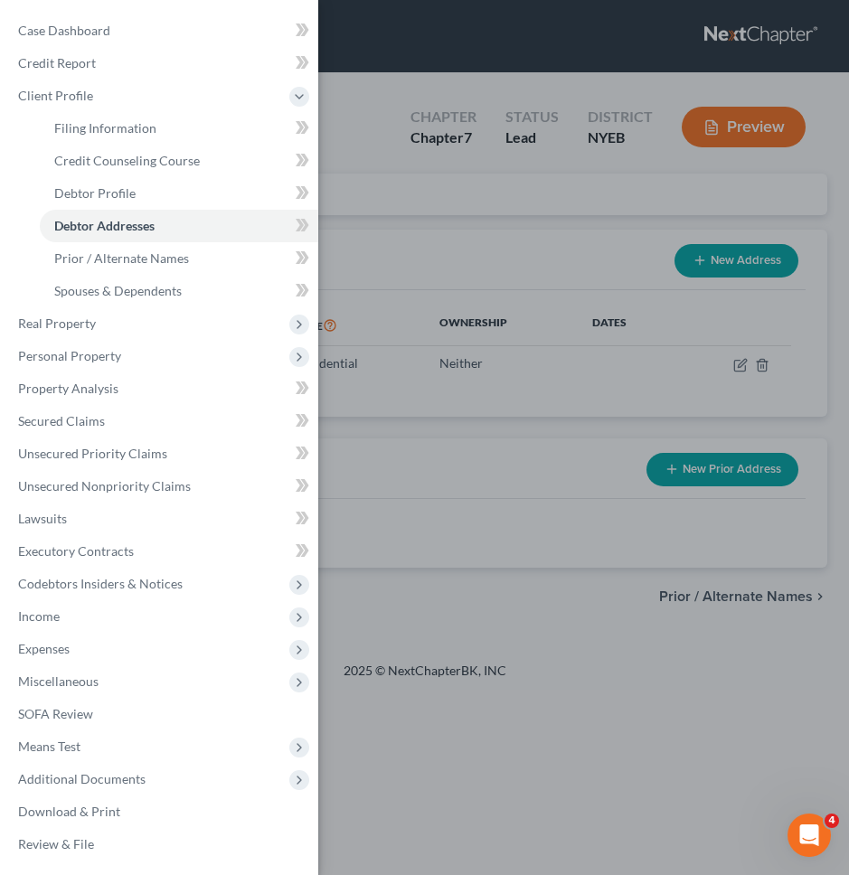
click at [399, 194] on div "Case Dashboard Payments Invoices Payments Payments Credit Report Client Profile" at bounding box center [424, 437] width 849 height 875
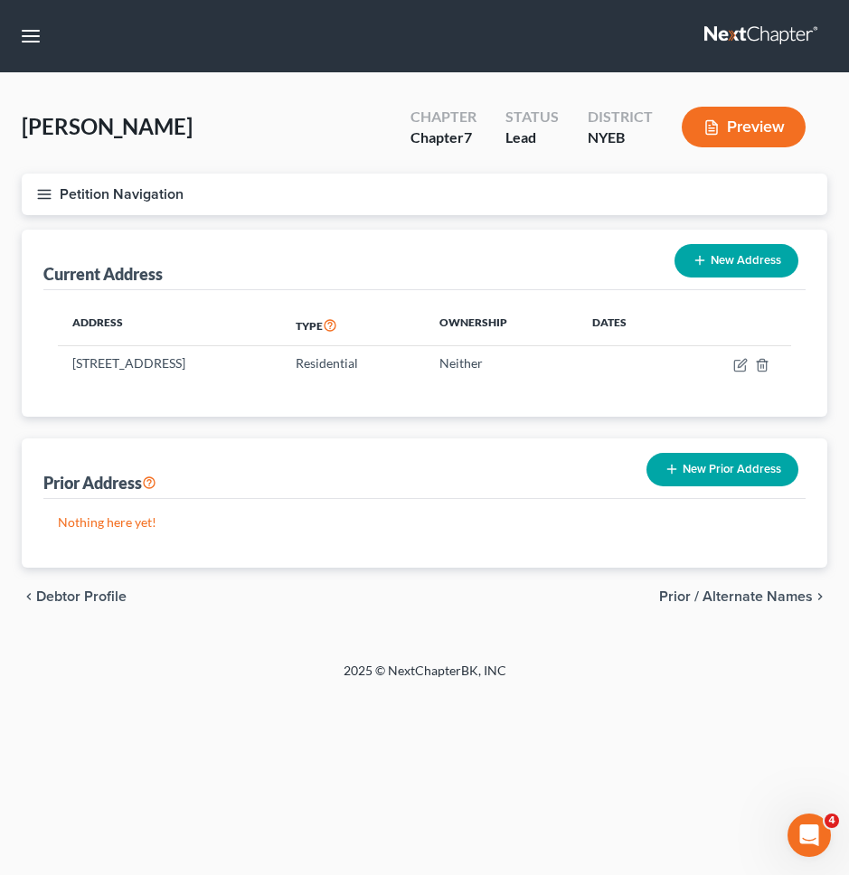
click at [470, 191] on button "Petition Navigation" at bounding box center [425, 195] width 806 height 42
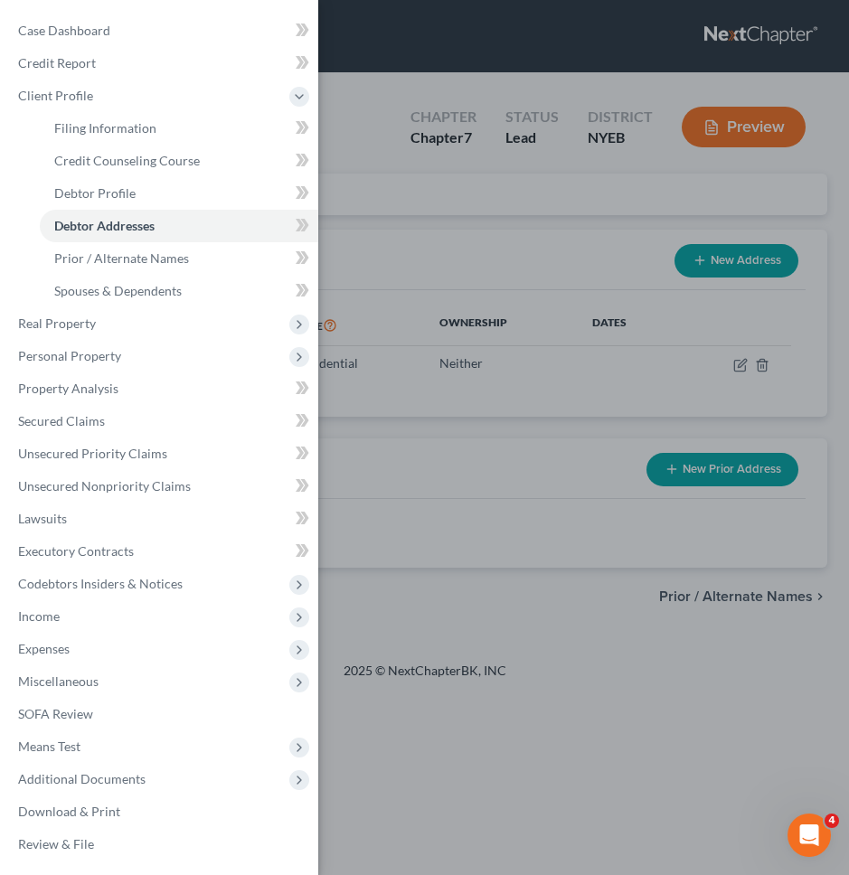
click at [345, 188] on div "Case Dashboard Payments Invoices Payments Payments Credit Report Client Profile" at bounding box center [424, 437] width 849 height 875
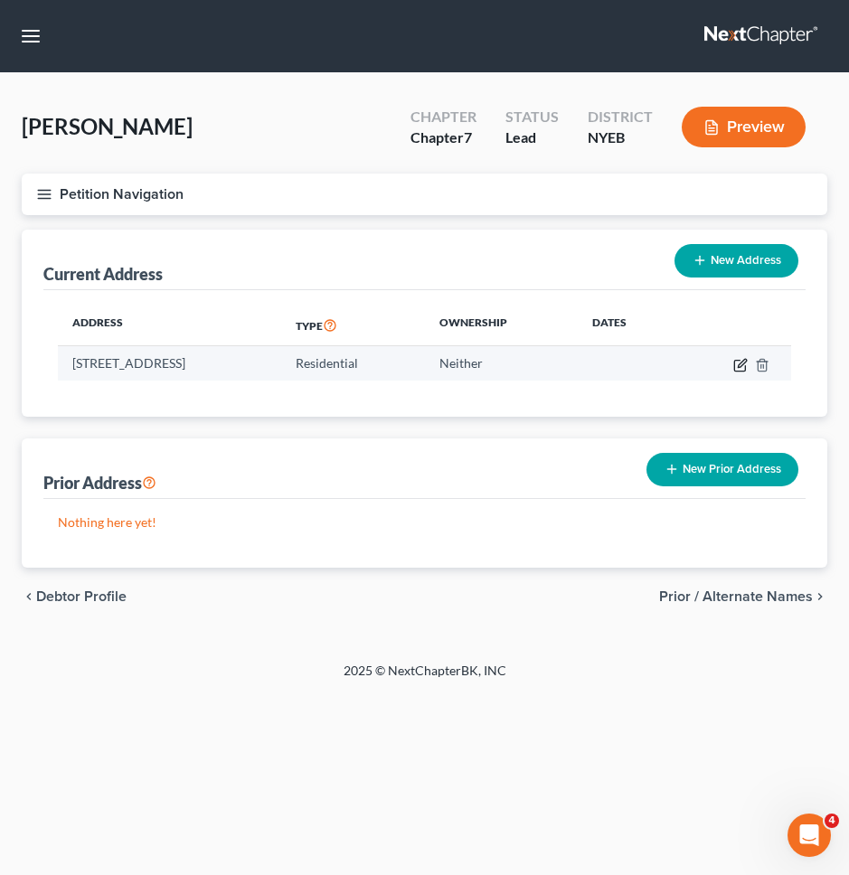
click at [743, 366] on icon "button" at bounding box center [740, 365] width 14 height 14
select select "35"
select select "51"
select select "0"
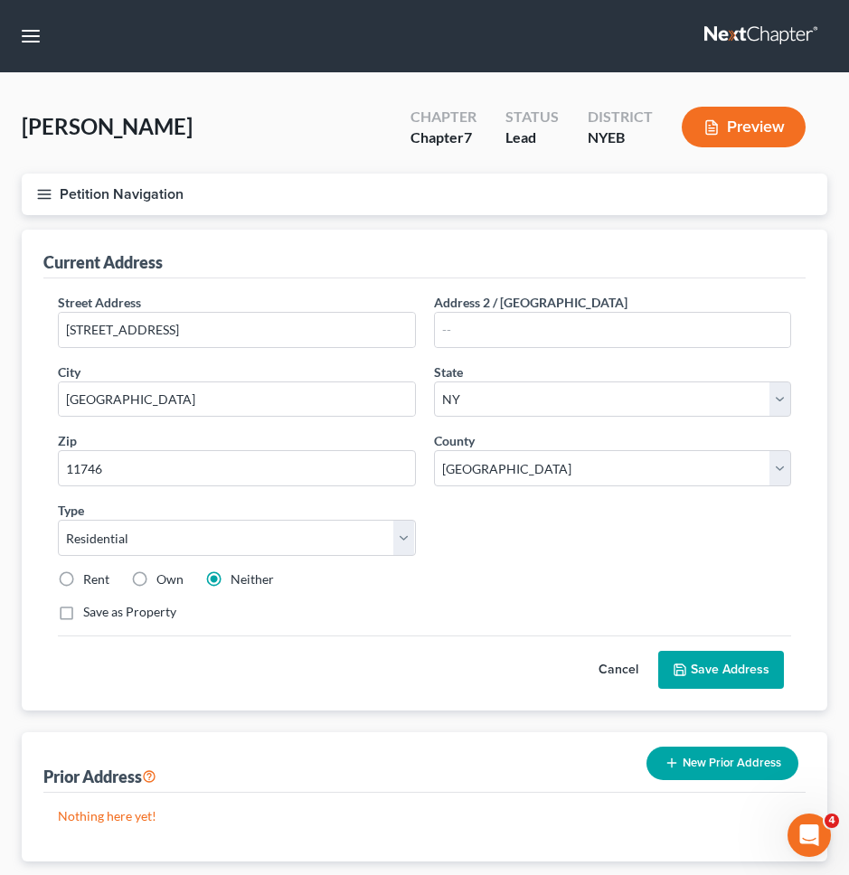
click at [618, 668] on button "Cancel" at bounding box center [619, 670] width 80 height 36
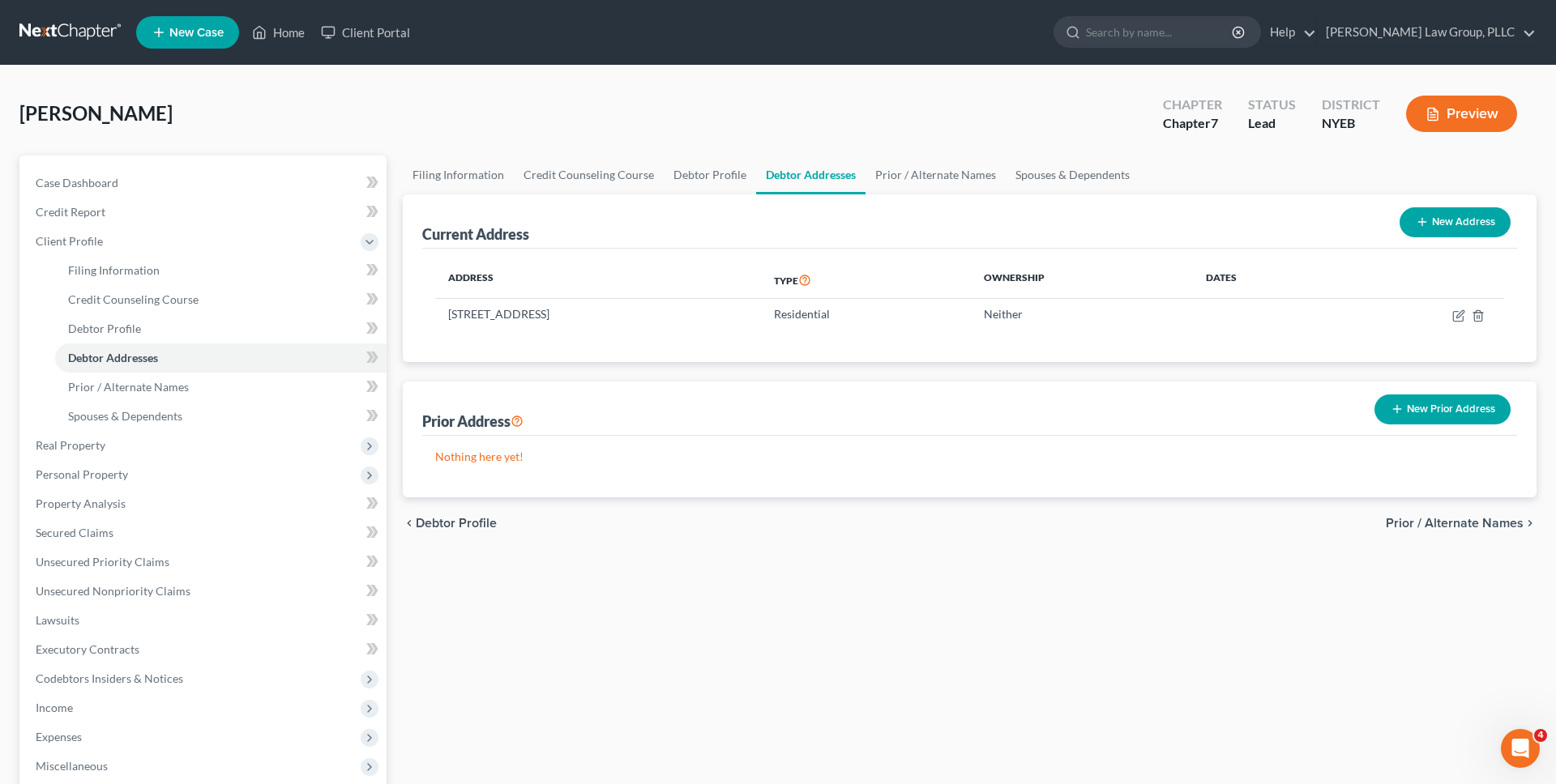
click at [89, 32] on link at bounding box center [72, 32] width 104 height 30
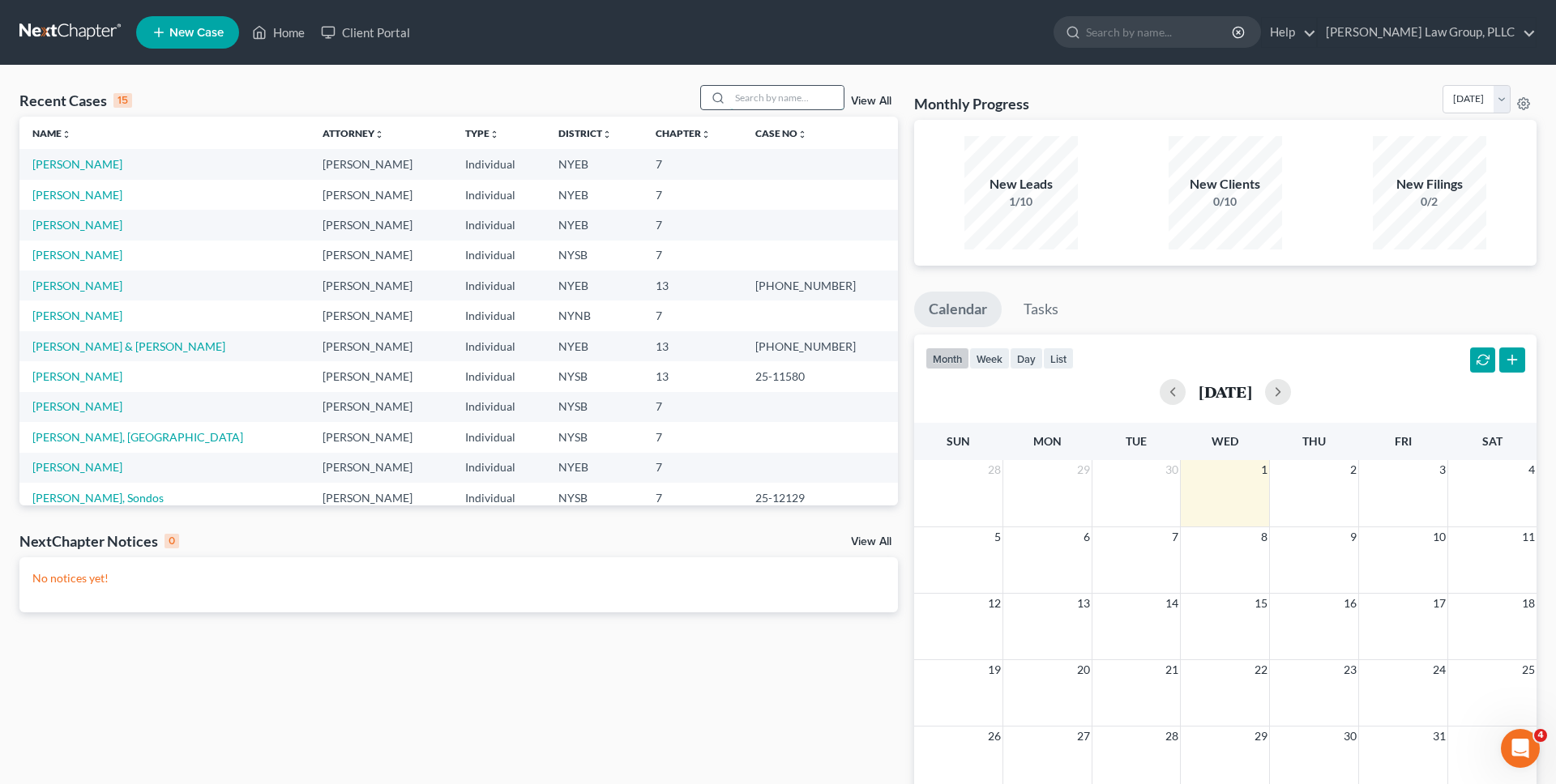
click at [753, 95] on input "search" at bounding box center [787, 98] width 114 height 23
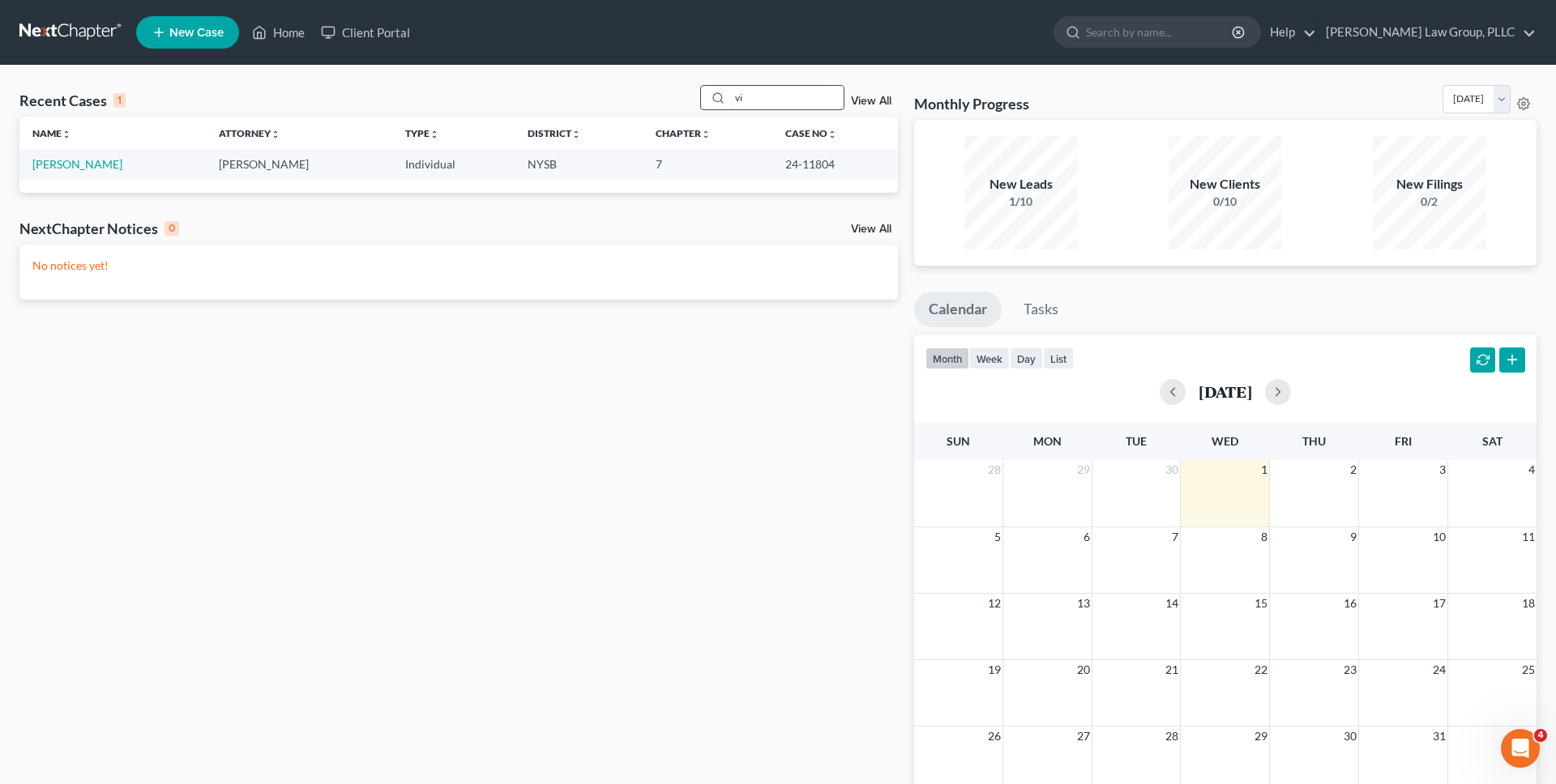
type input "v"
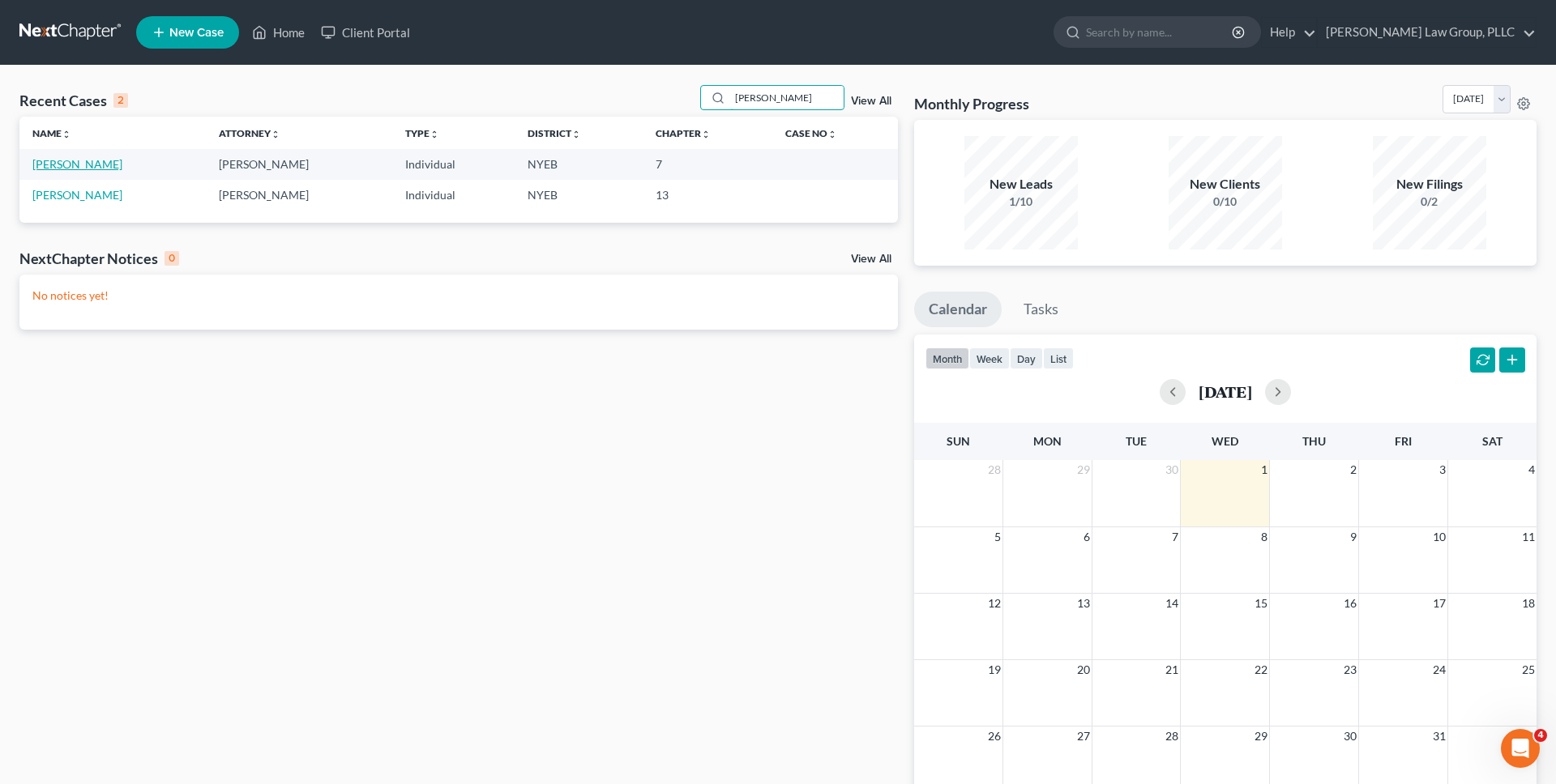
type input "[PERSON_NAME]"
click at [79, 159] on link "[PERSON_NAME]" at bounding box center [77, 163] width 90 height 13
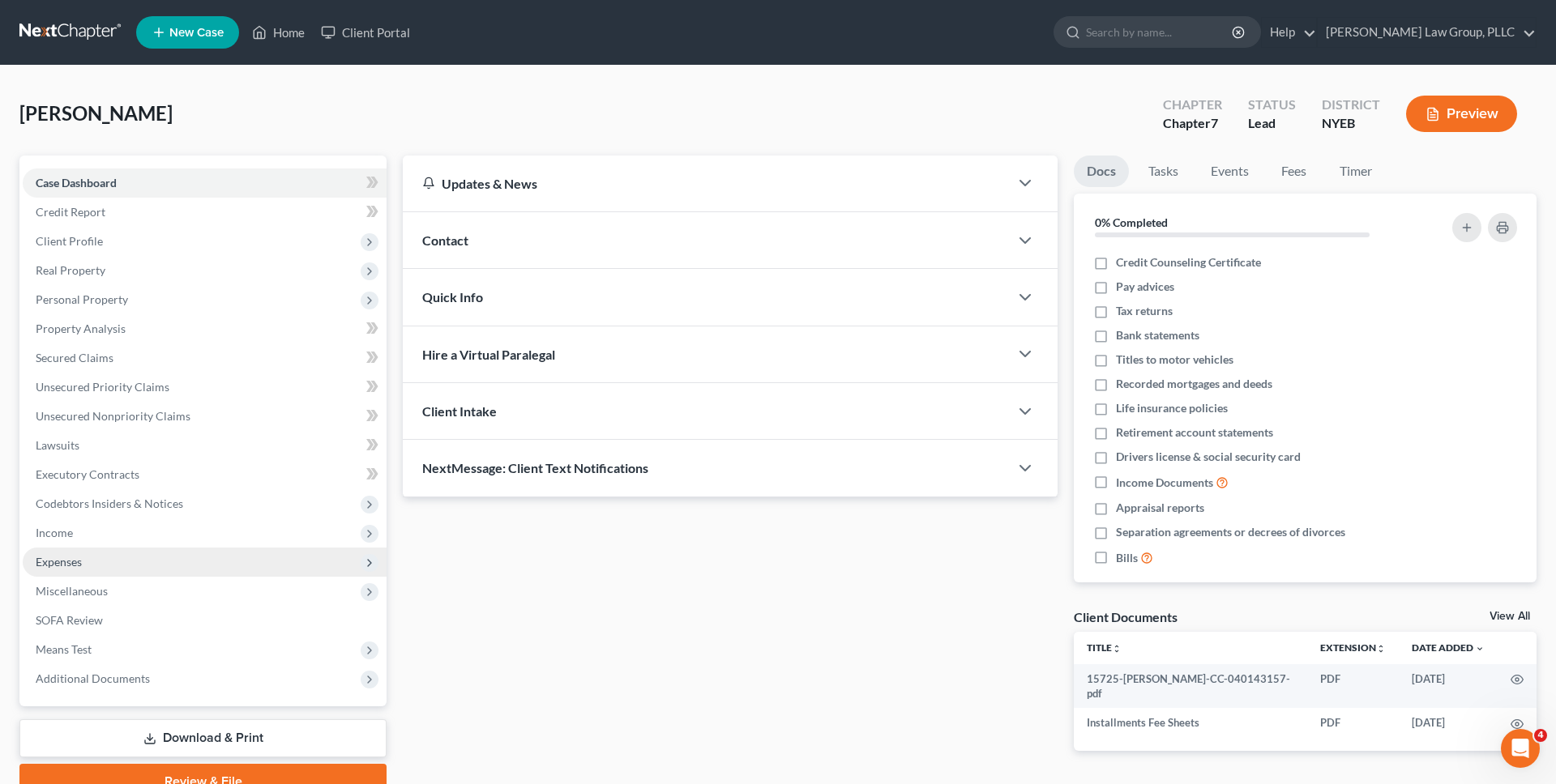
click at [80, 554] on span "Expenses" at bounding box center [204, 562] width 364 height 30
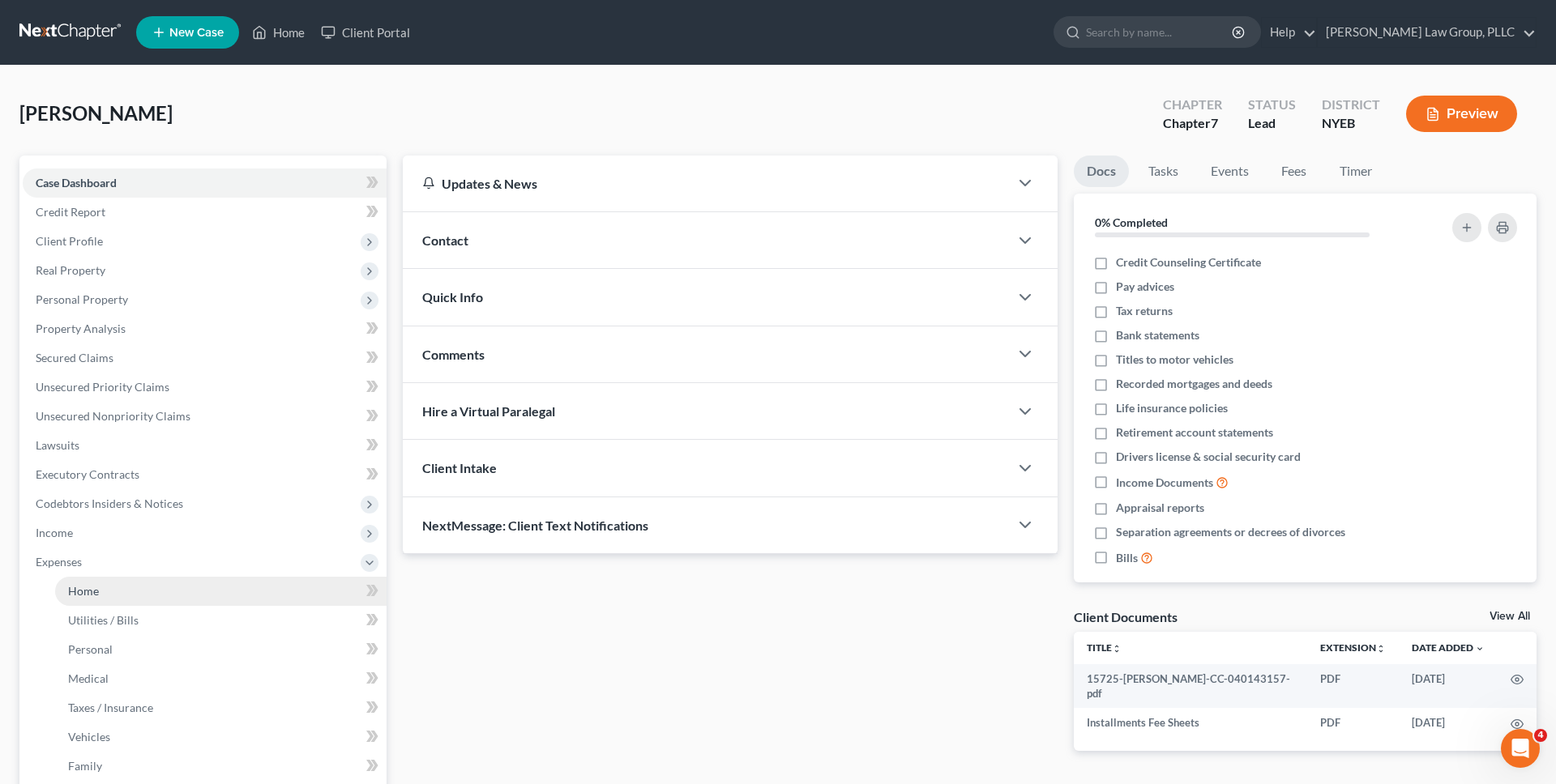
click at [99, 593] on link "Home" at bounding box center [220, 591] width 332 height 30
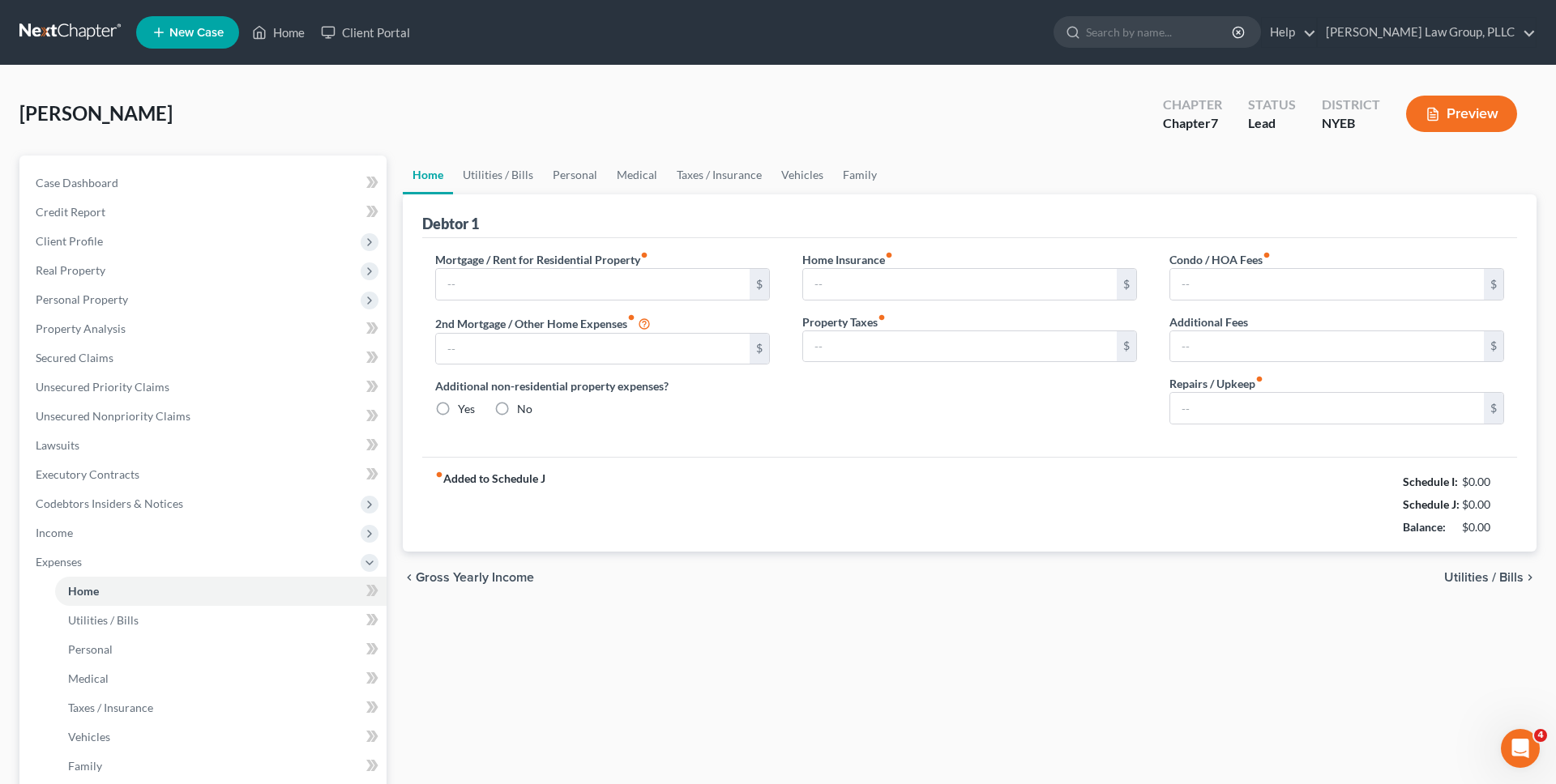
type input "2,600.00"
type input "0.00"
radio input "true"
type input "0.00"
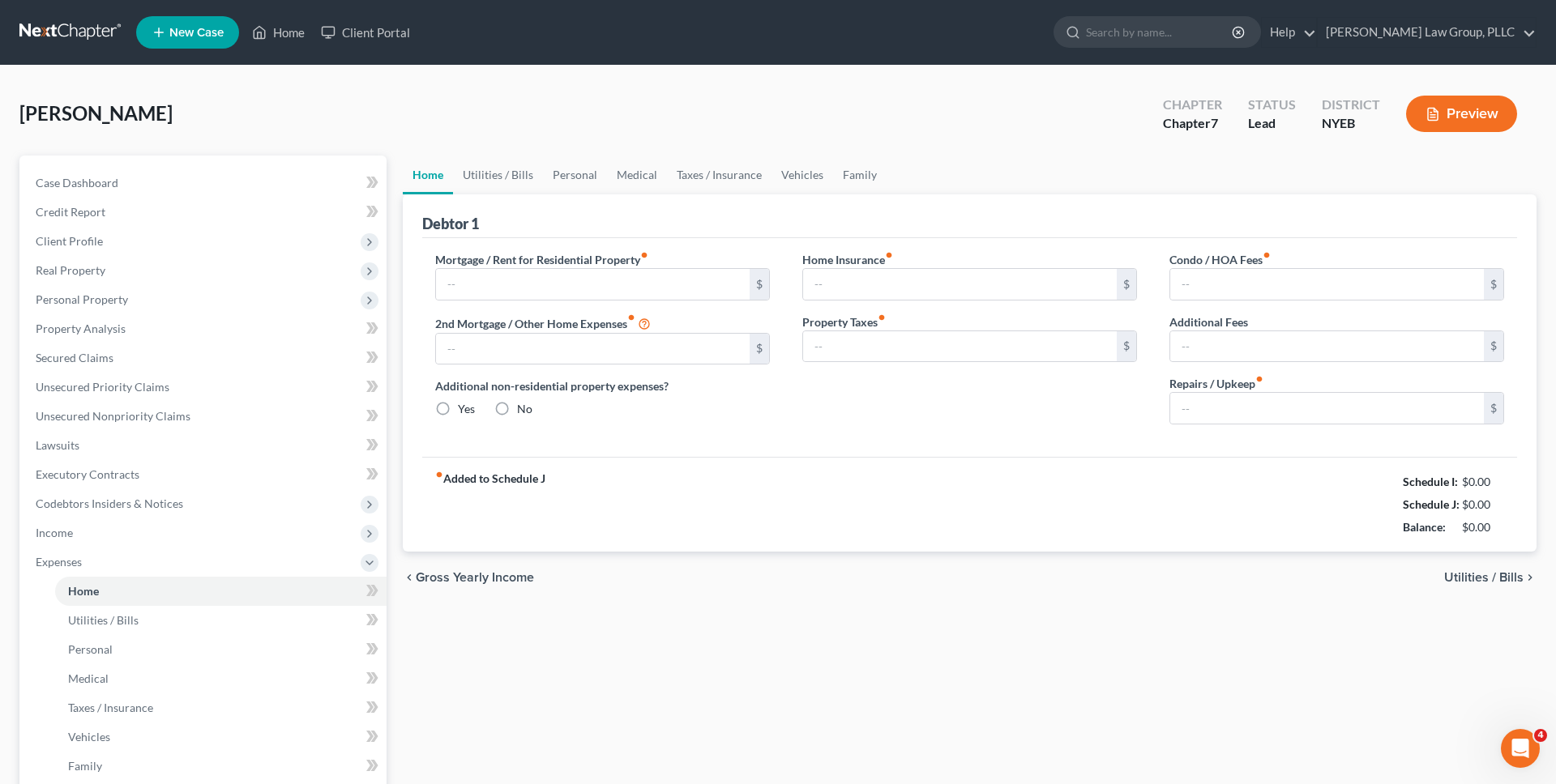
type input "0.00"
click at [523, 177] on link "Utilities / Bills" at bounding box center [497, 175] width 90 height 39
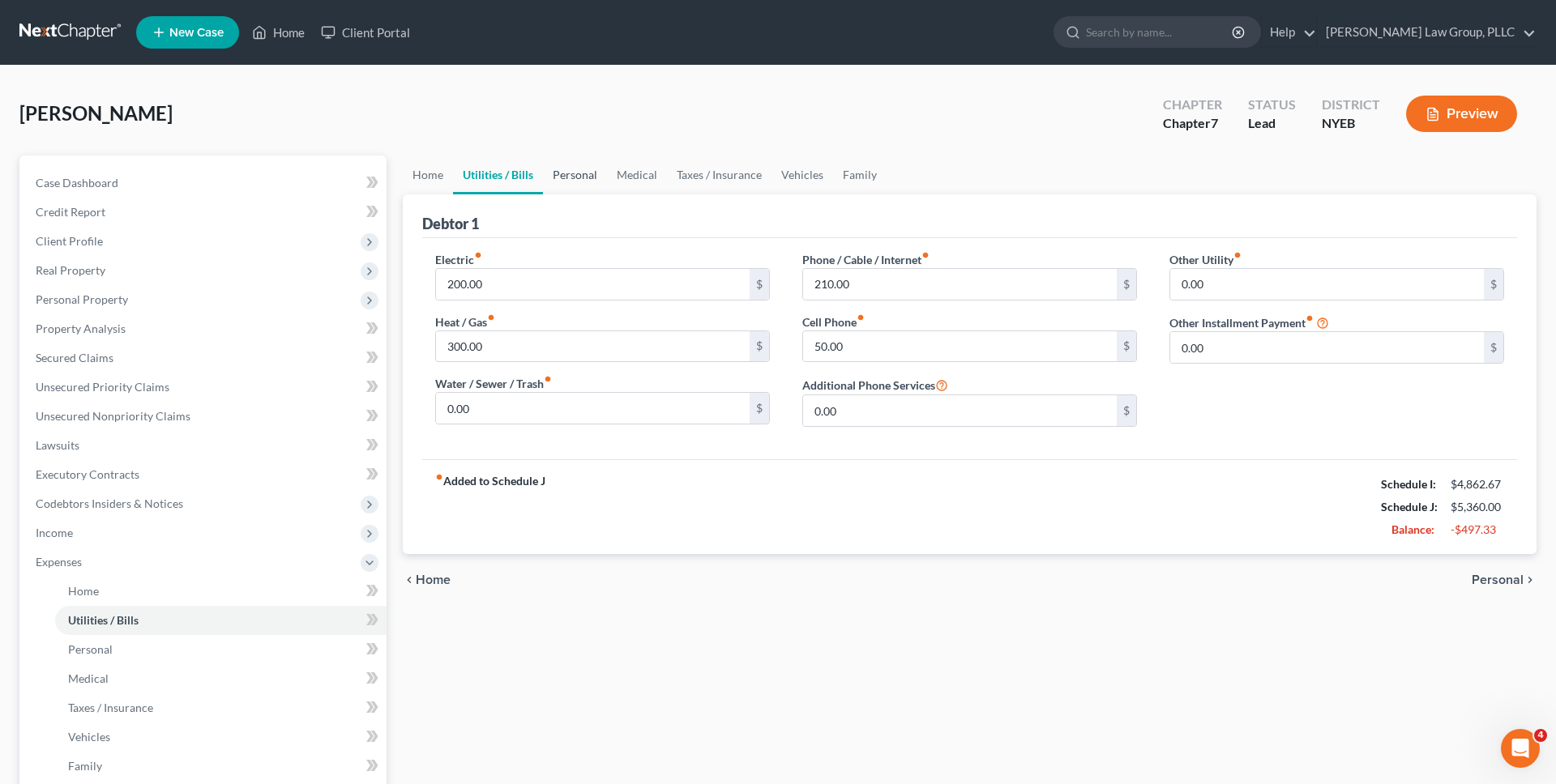
click at [582, 175] on link "Personal" at bounding box center [575, 175] width 64 height 39
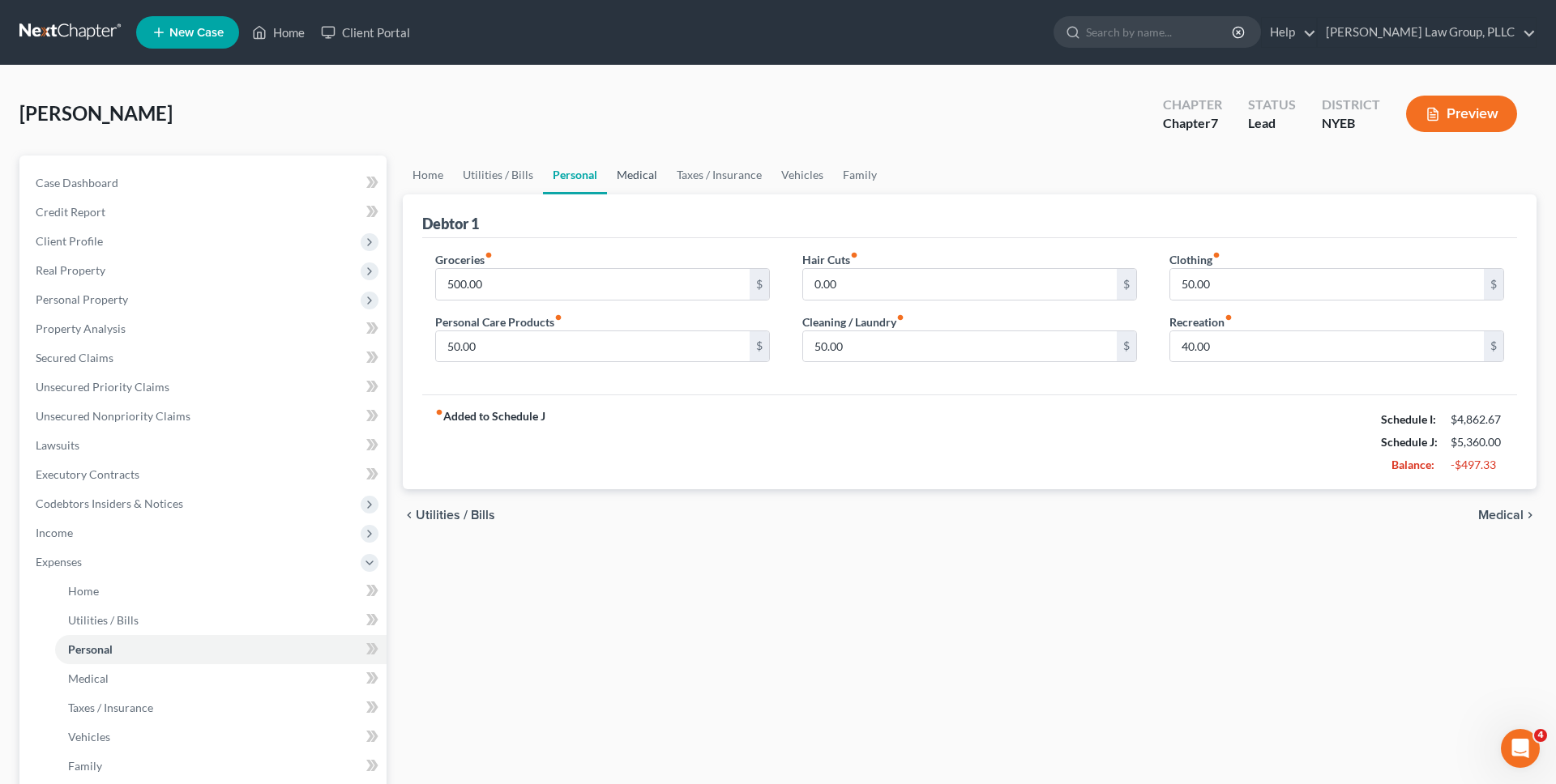
click at [646, 173] on link "Medical" at bounding box center [636, 175] width 60 height 39
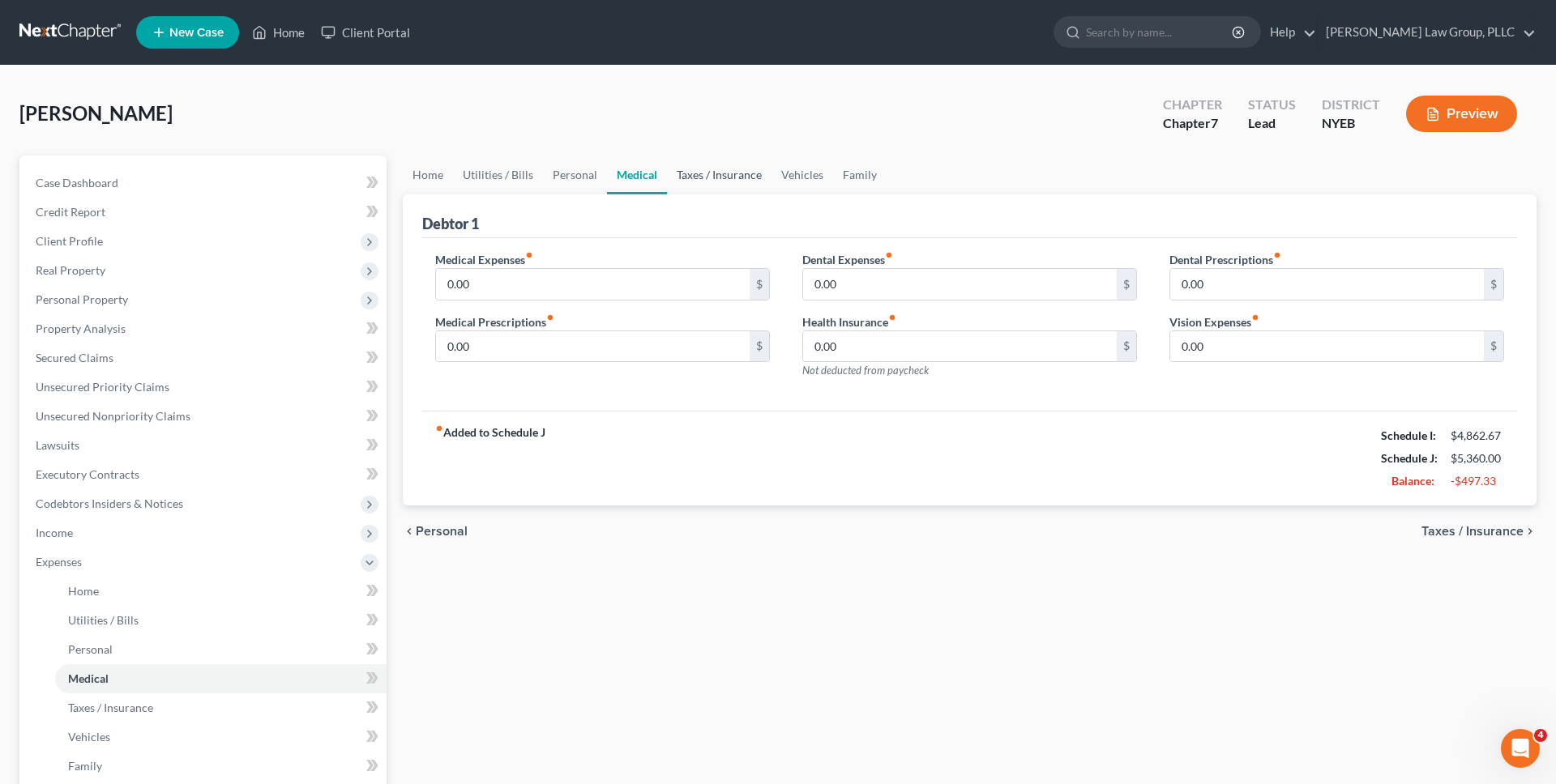
click at [705, 168] on link "Taxes / Insurance" at bounding box center [719, 175] width 105 height 39
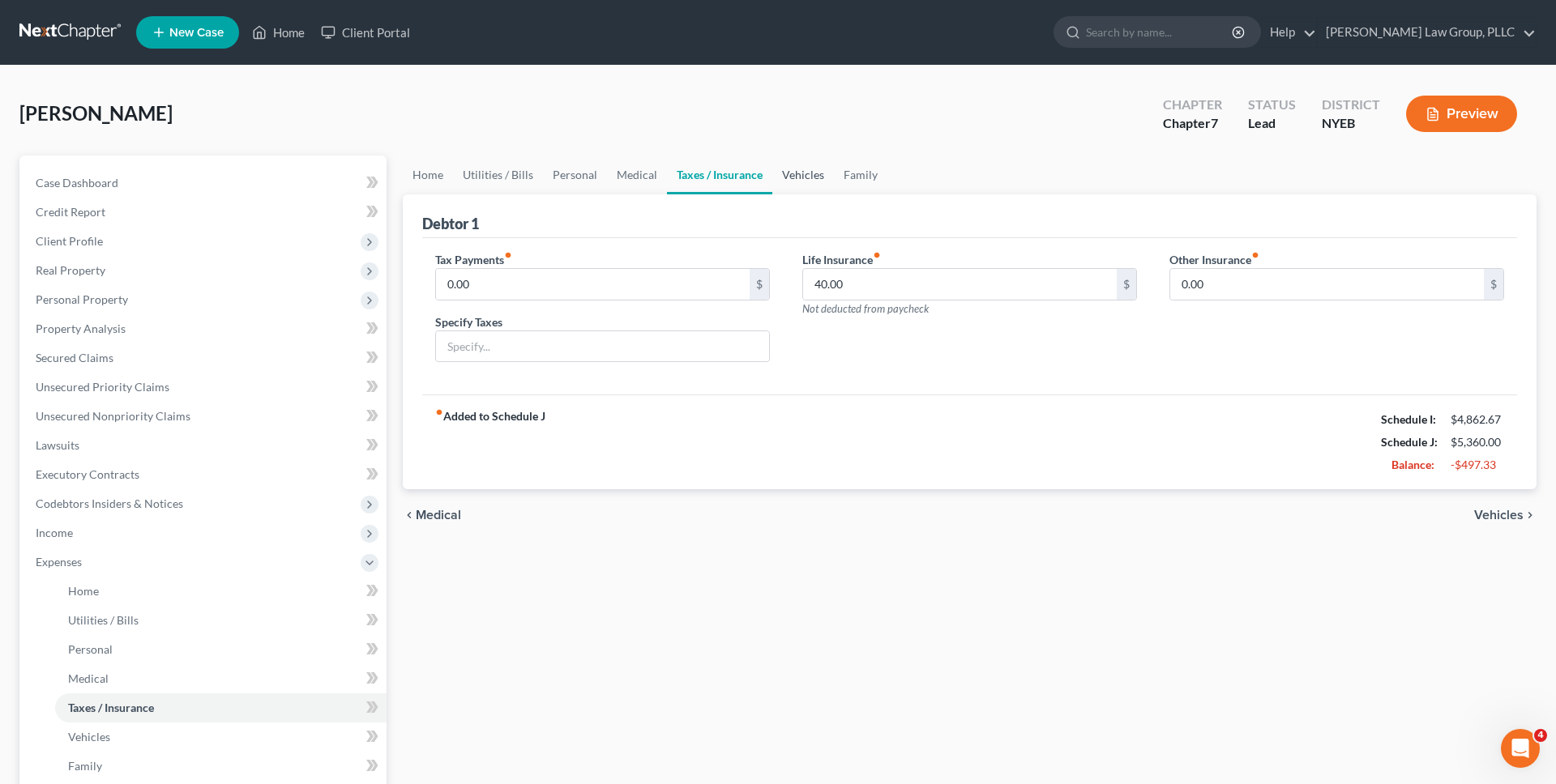
click at [798, 172] on link "Vehicles" at bounding box center [803, 175] width 62 height 39
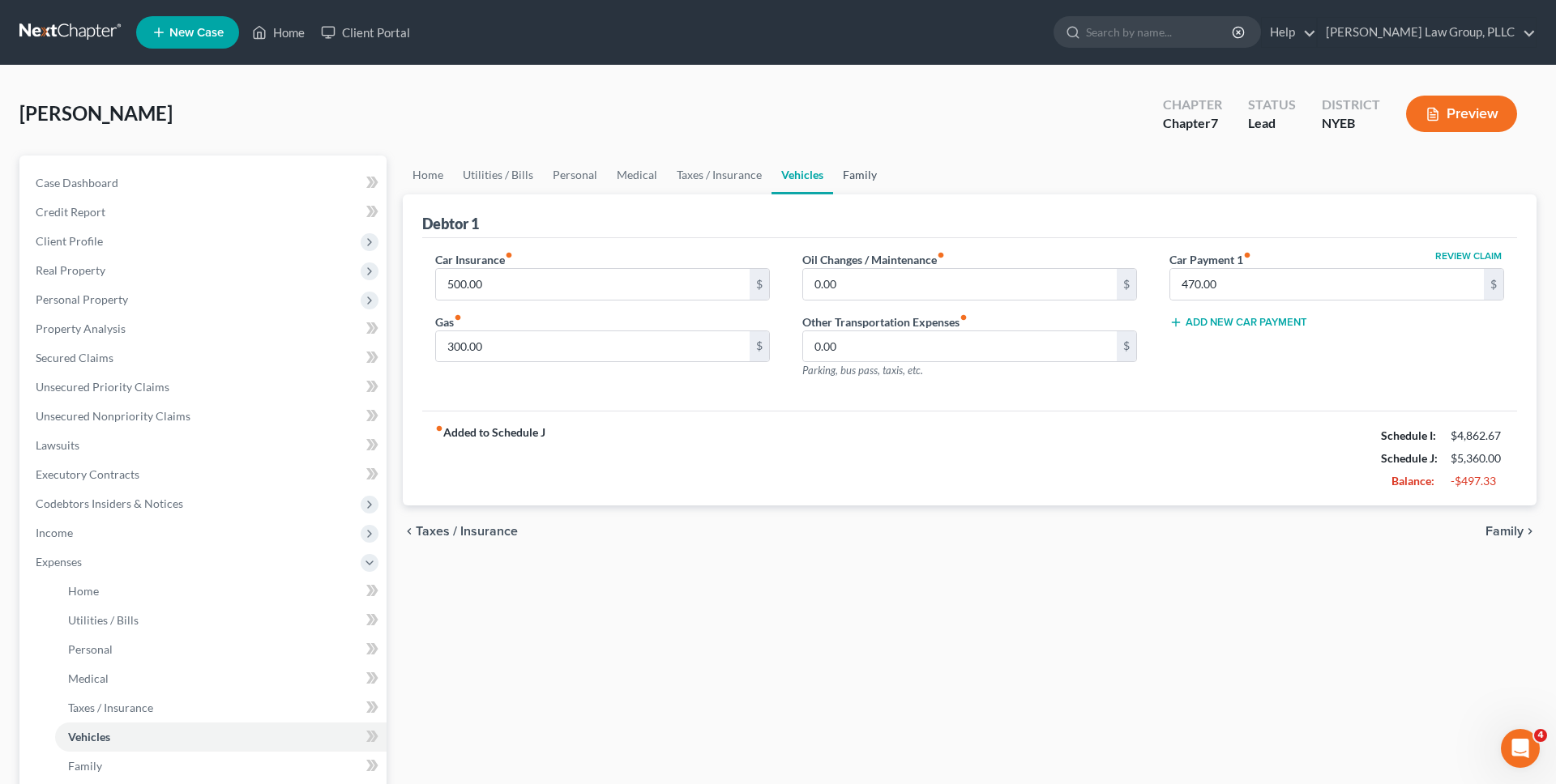
click at [850, 173] on link "Family" at bounding box center [860, 175] width 54 height 39
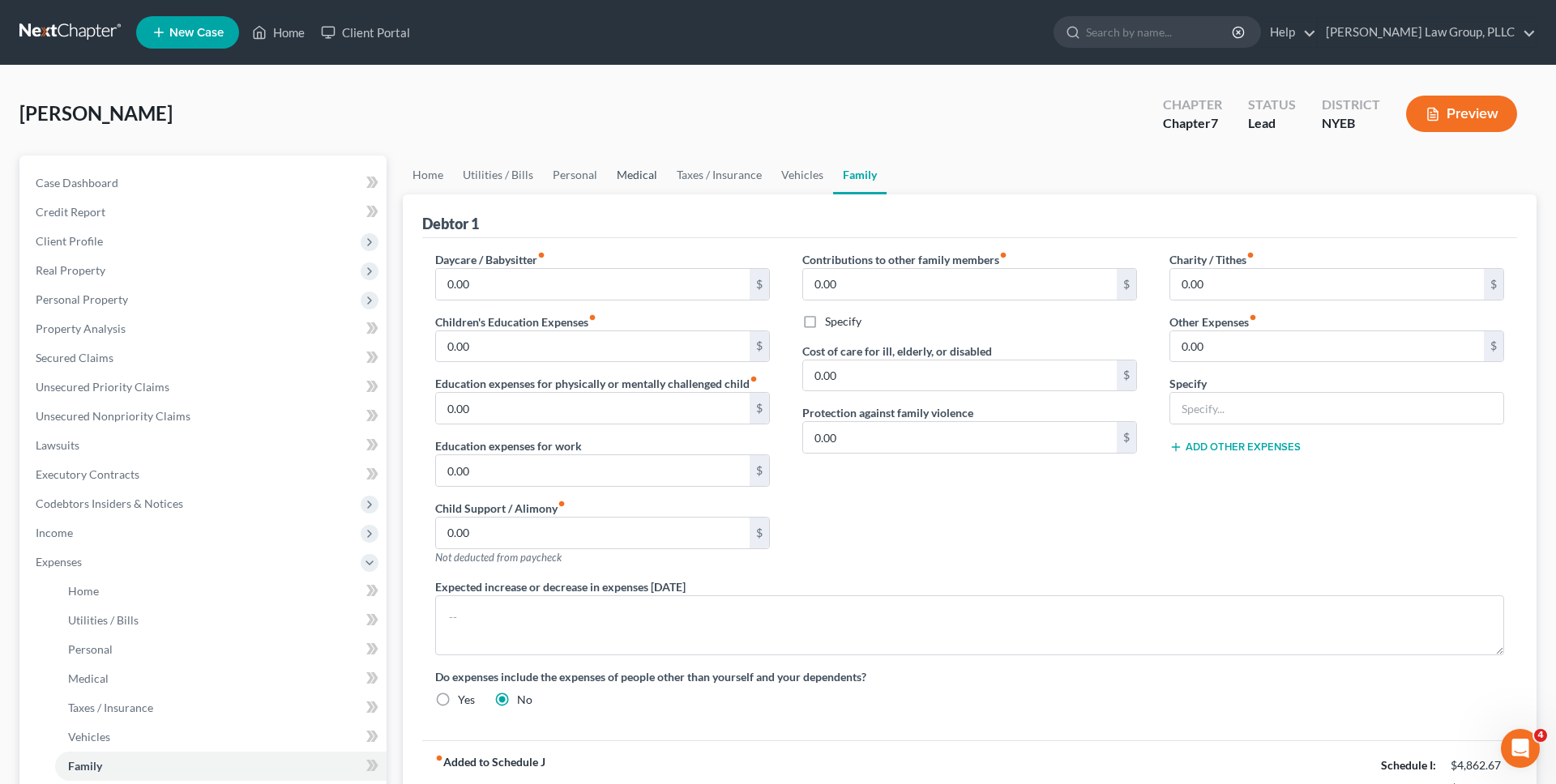
click at [639, 174] on link "Medical" at bounding box center [636, 175] width 60 height 39
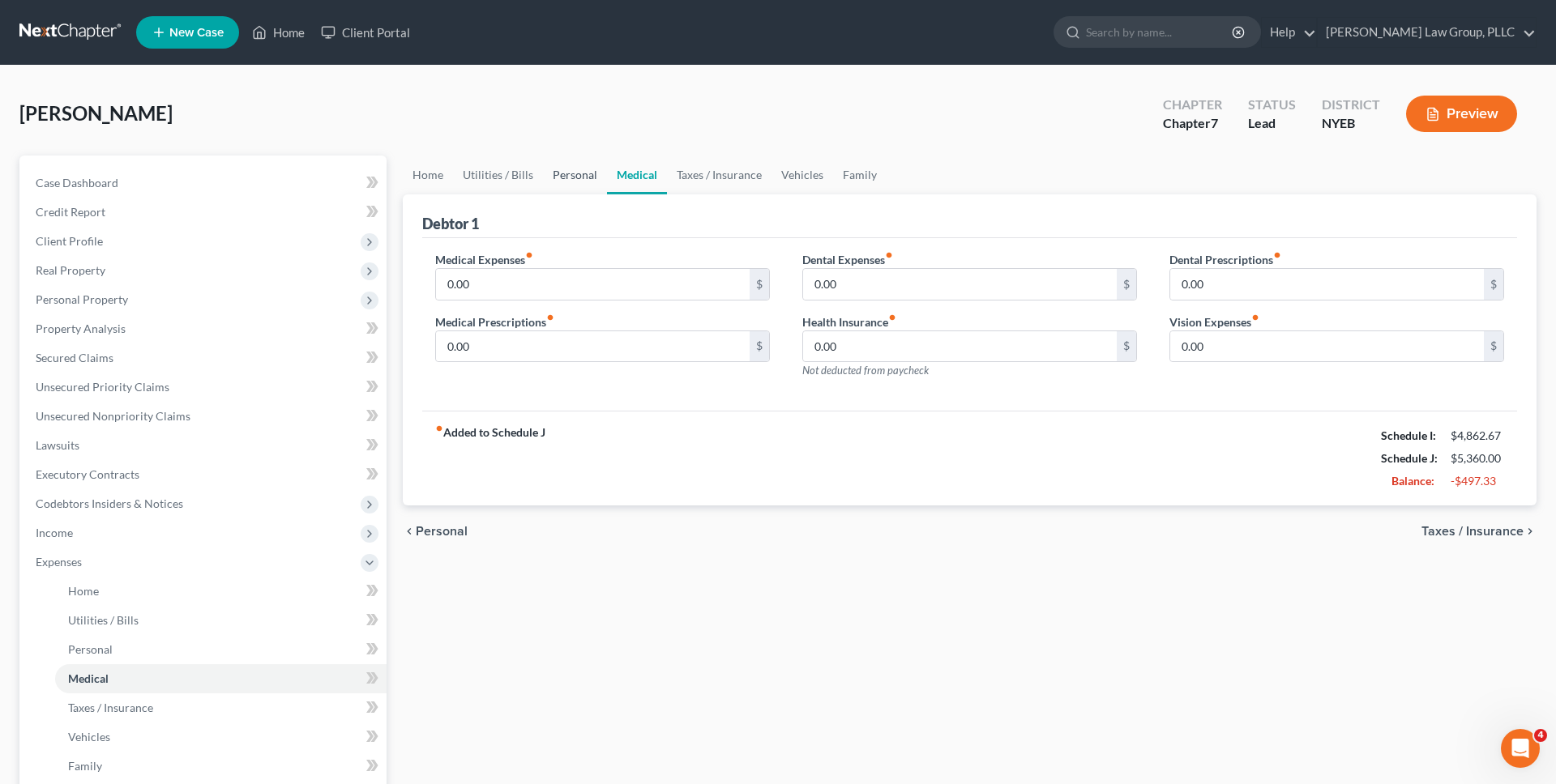
click at [568, 178] on link "Personal" at bounding box center [575, 175] width 64 height 39
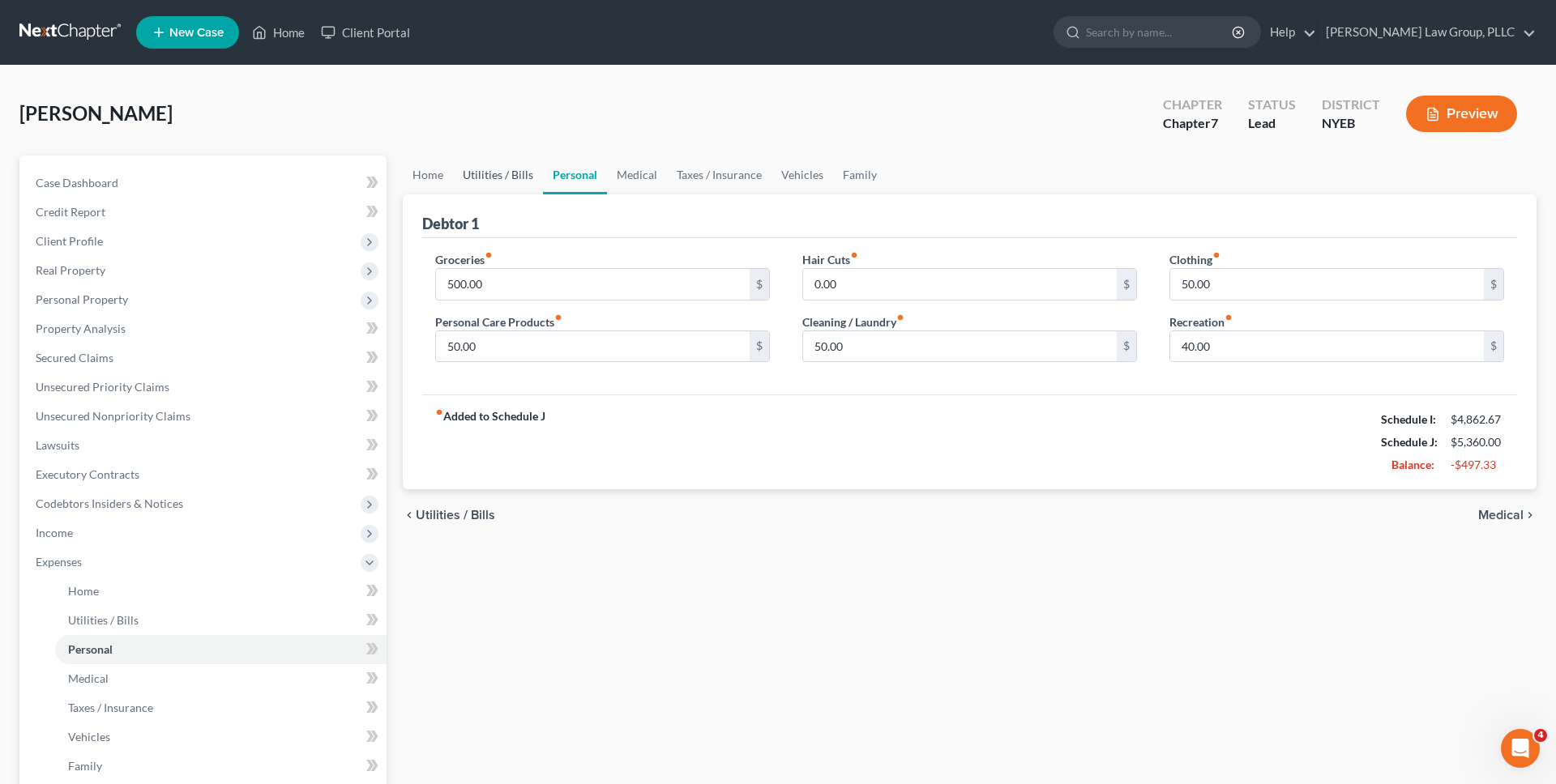
click at [528, 179] on link "Utilities / Bills" at bounding box center [497, 175] width 90 height 39
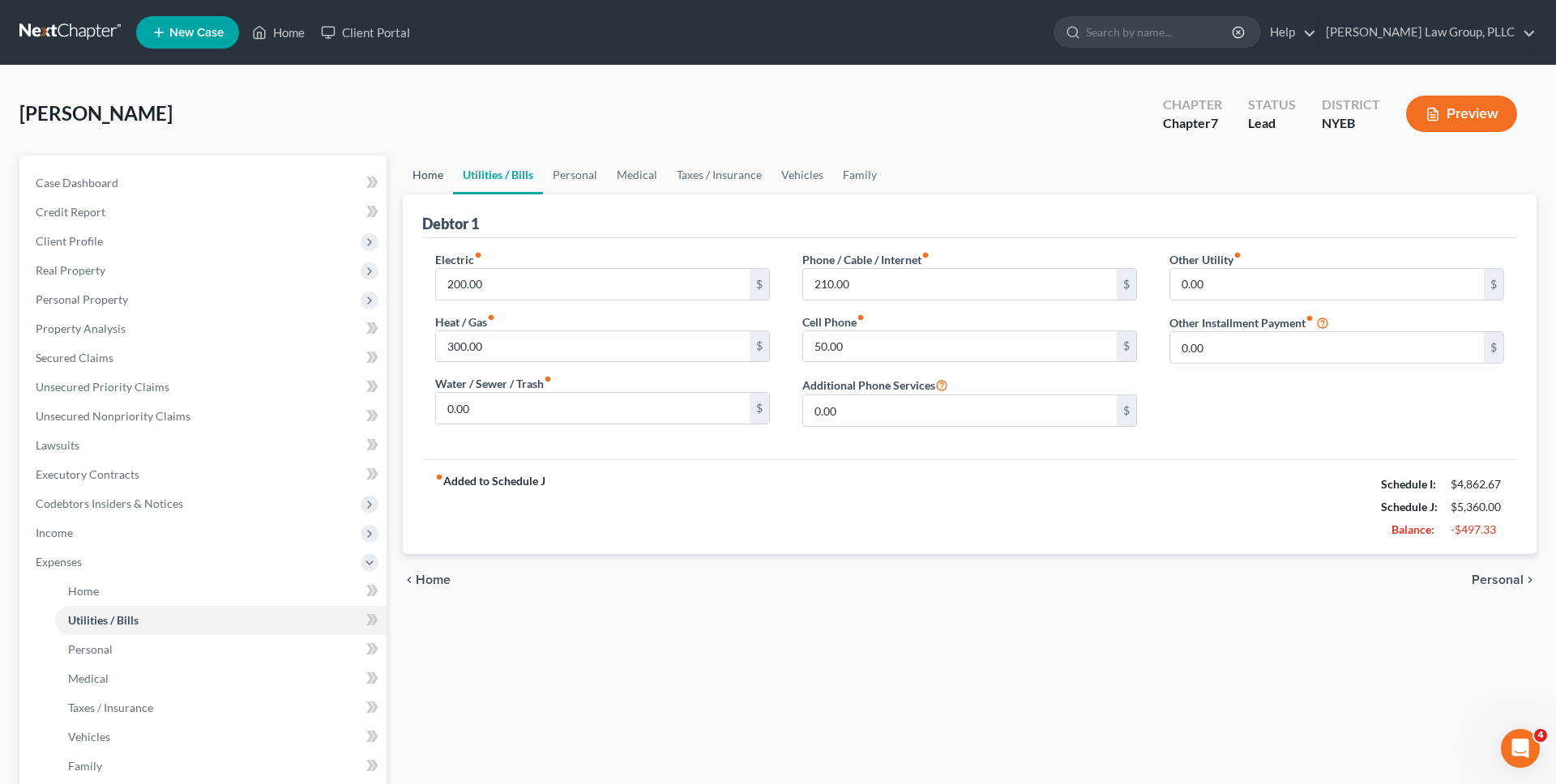
click at [428, 183] on link "Home" at bounding box center [428, 175] width 50 height 39
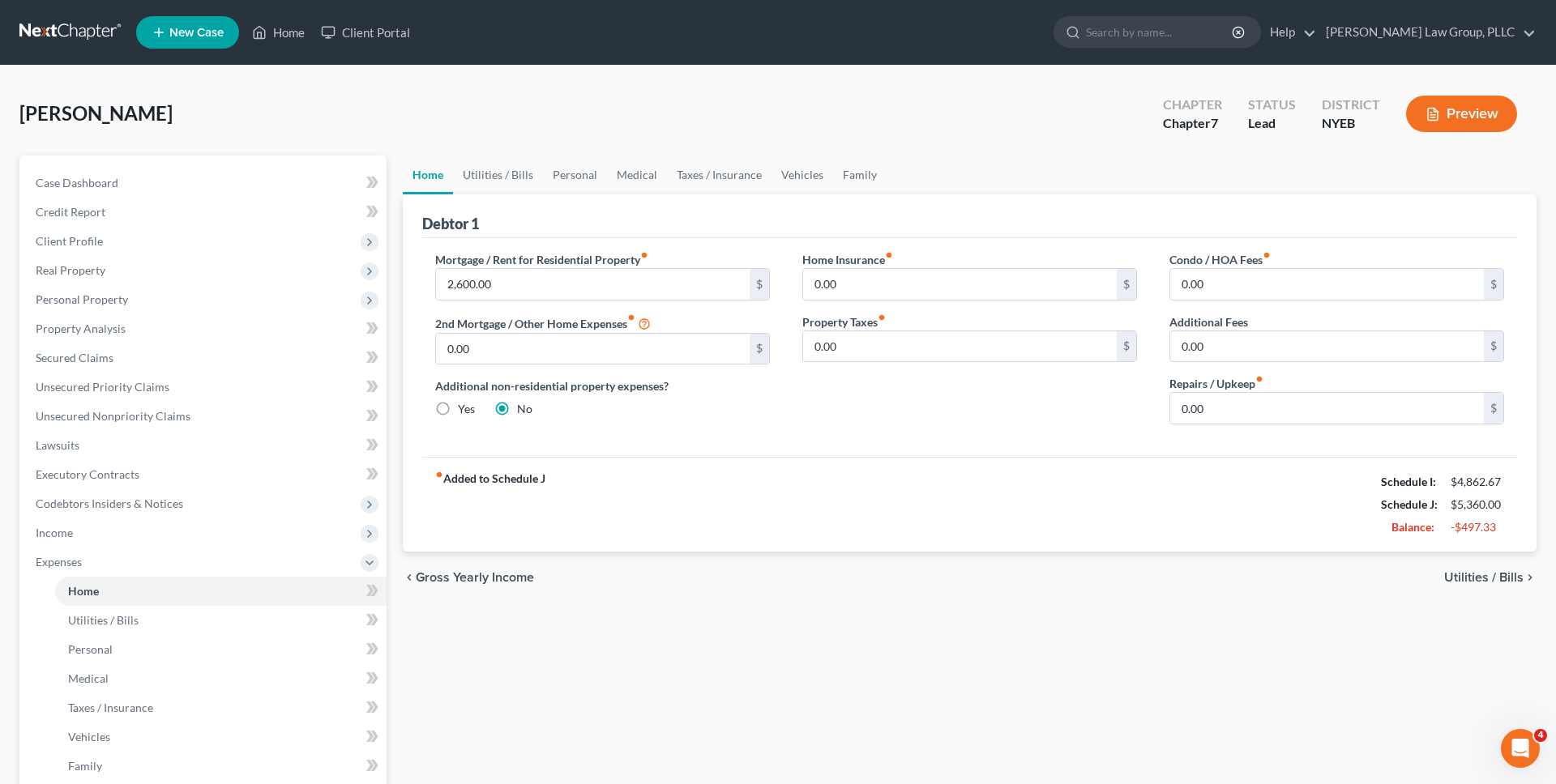
click at [100, 43] on link at bounding box center [72, 32] width 104 height 30
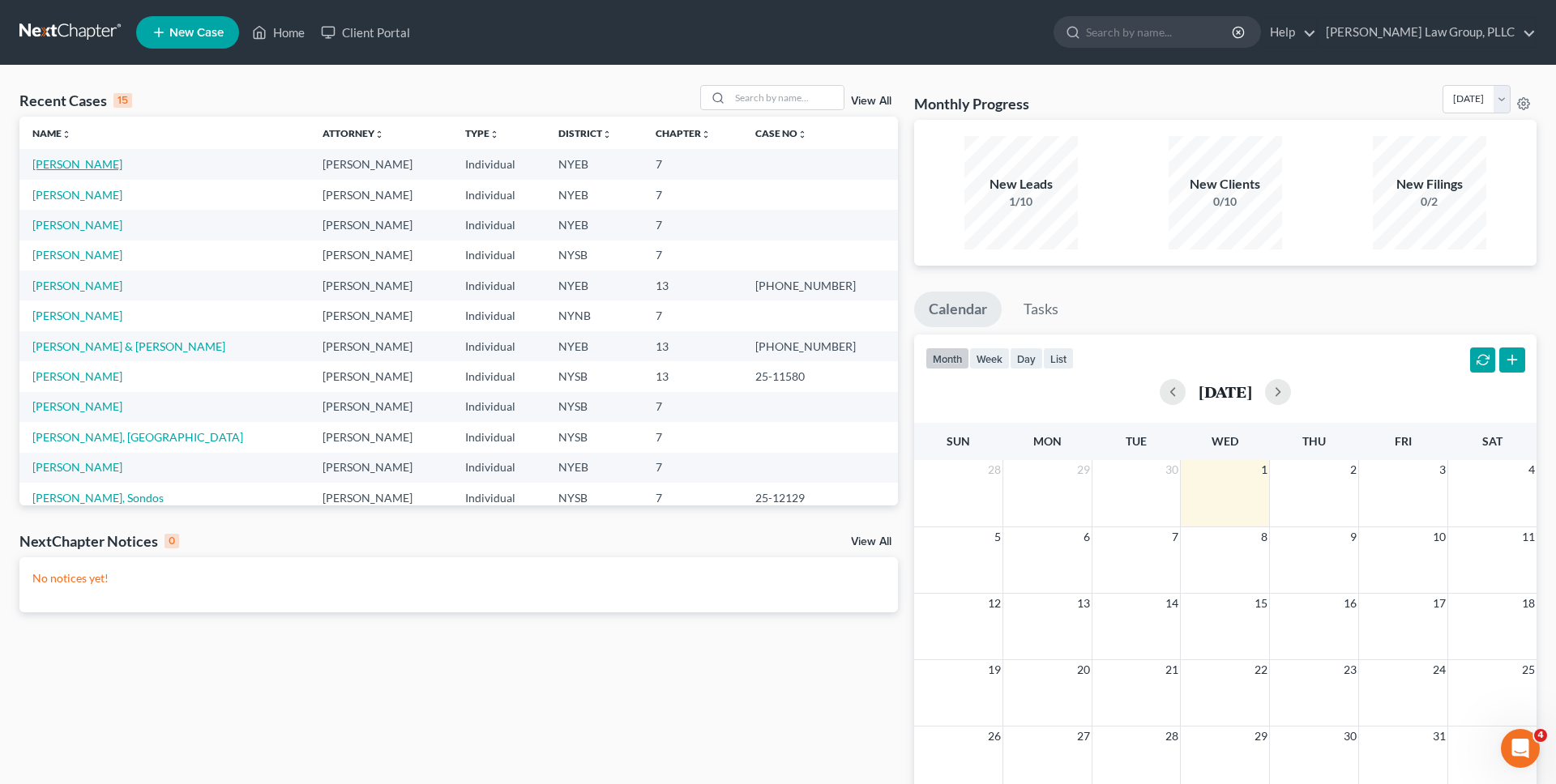
click at [103, 159] on link "[PERSON_NAME]" at bounding box center [77, 163] width 90 height 13
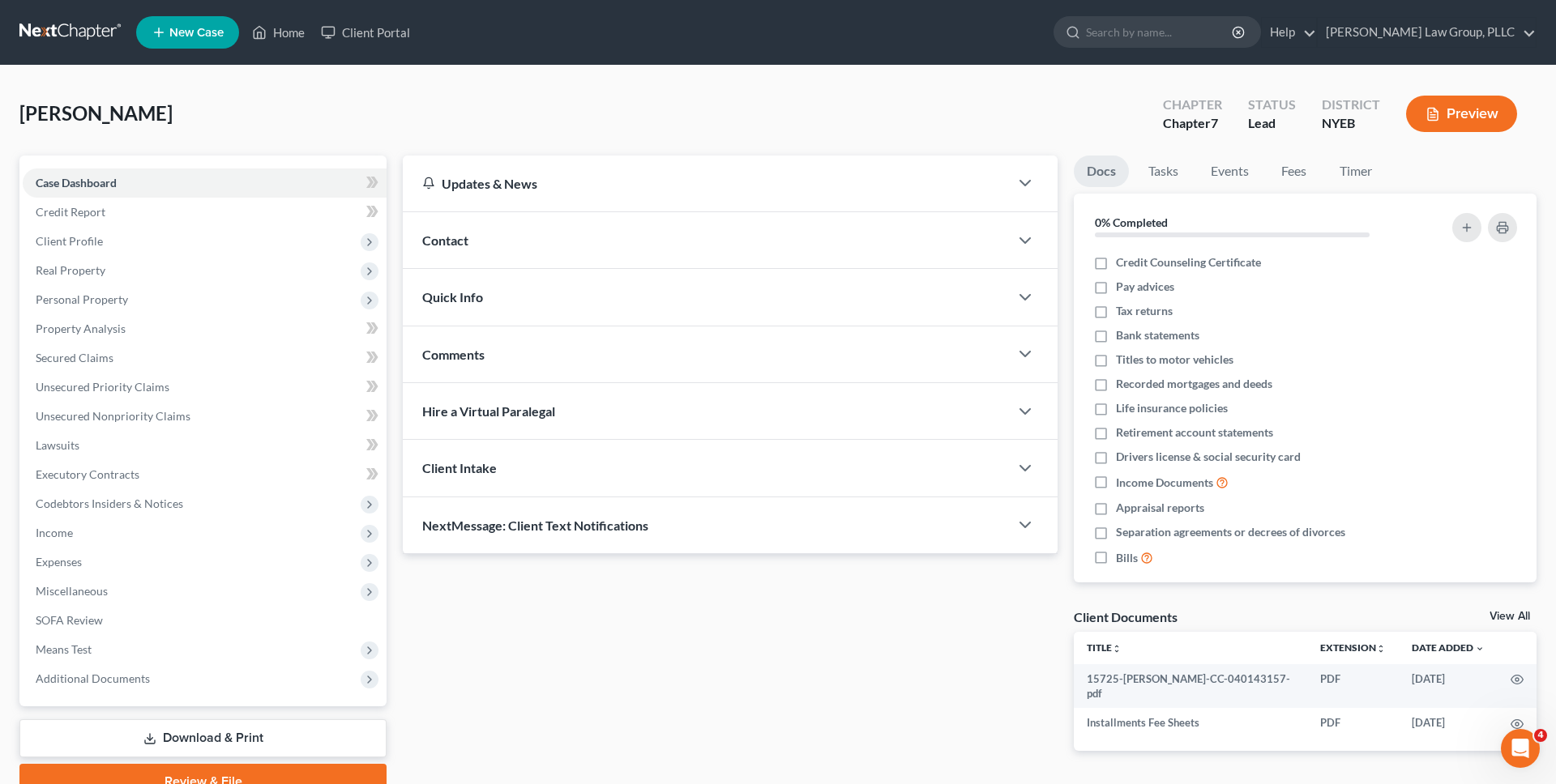
click at [221, 719] on link "Download & Print" at bounding box center [203, 738] width 367 height 38
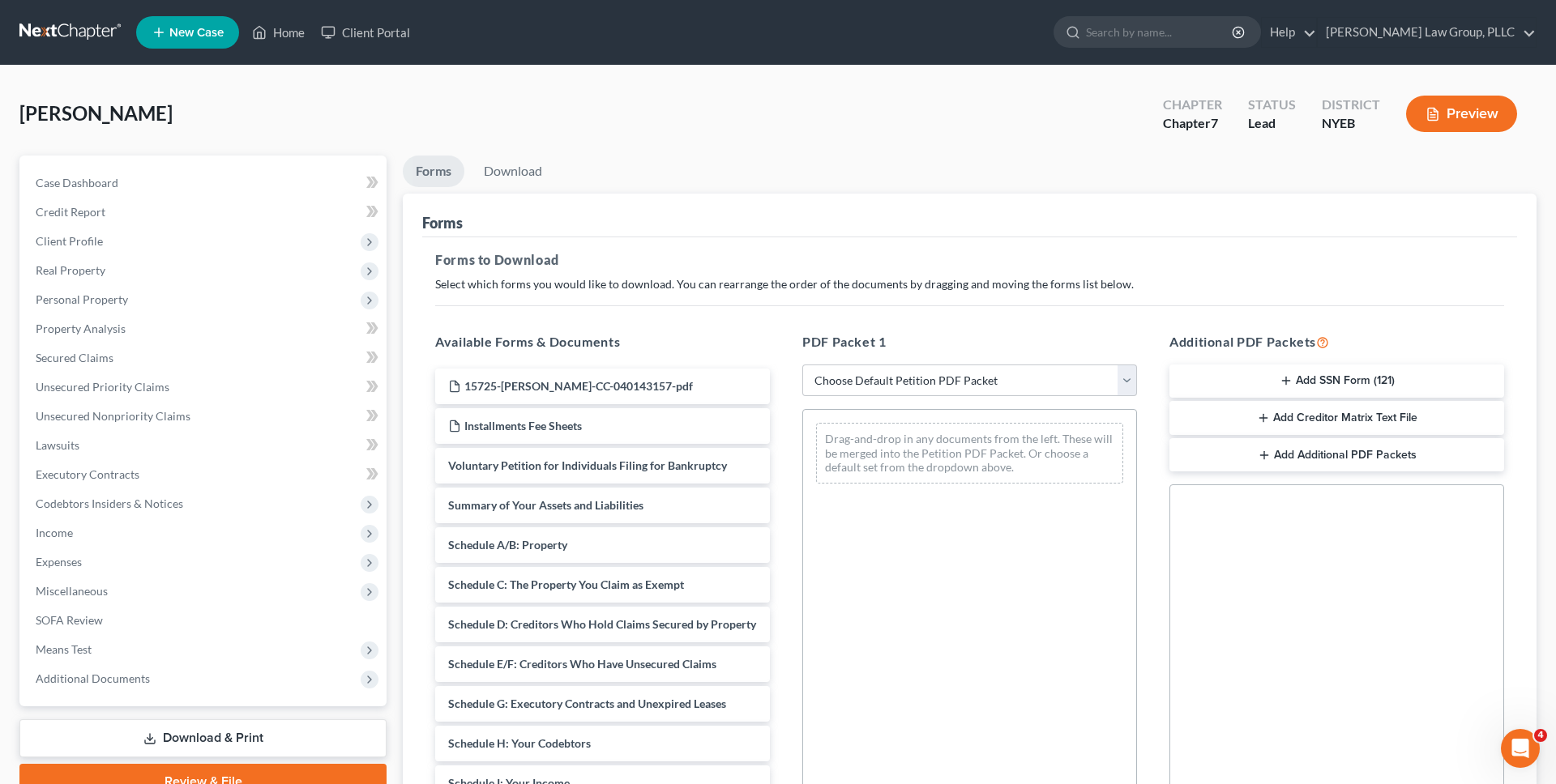
click at [1296, 399] on div "Additional PDF Packets Add SSN Form (121) Add Creditor Matrix Text File Add Add…" at bounding box center [1337, 593] width 367 height 549
click at [1303, 382] on button "Add SSN Form (121)" at bounding box center [1336, 382] width 334 height 34
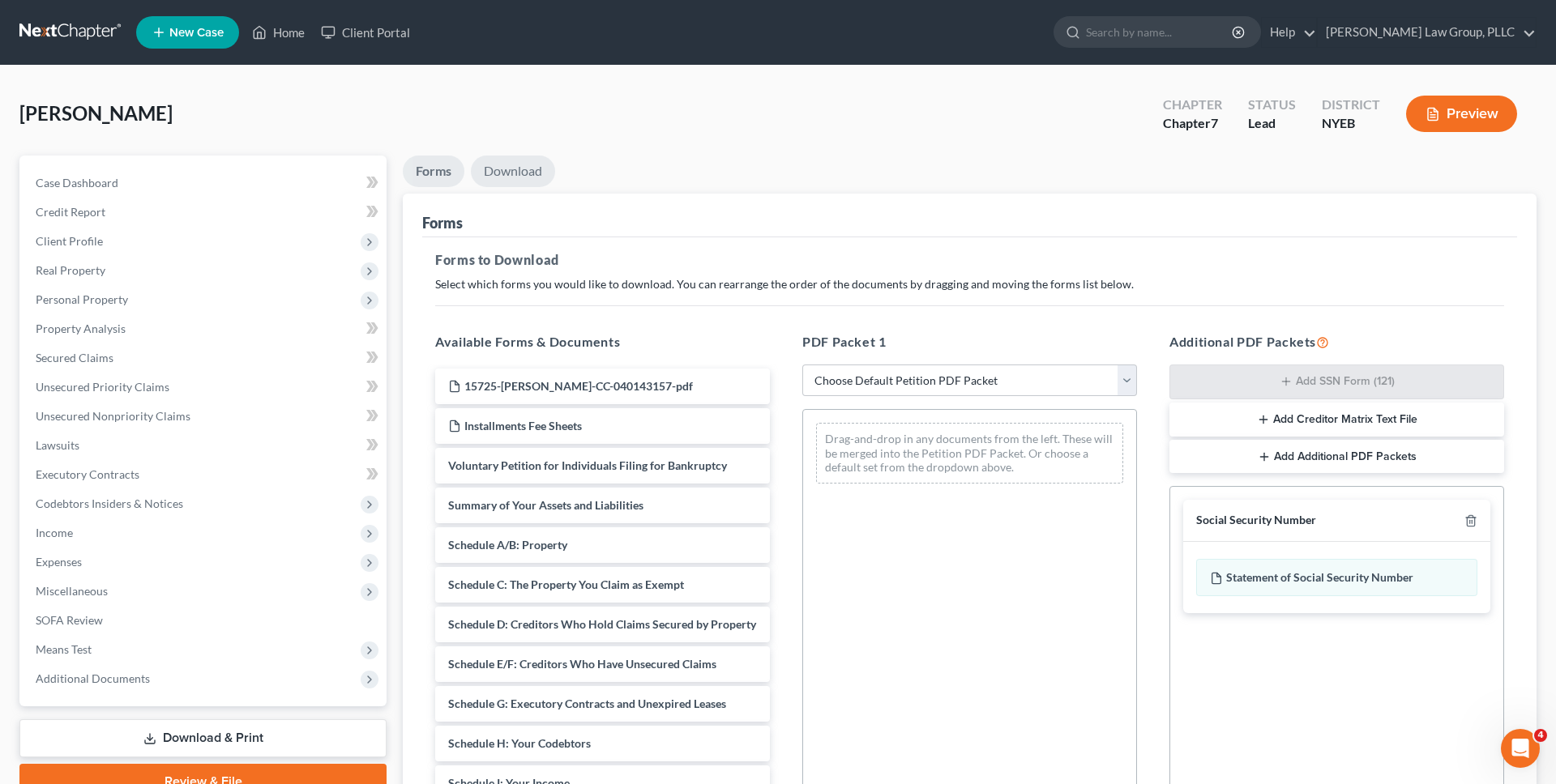
click at [523, 173] on link "Download" at bounding box center [513, 171] width 84 height 31
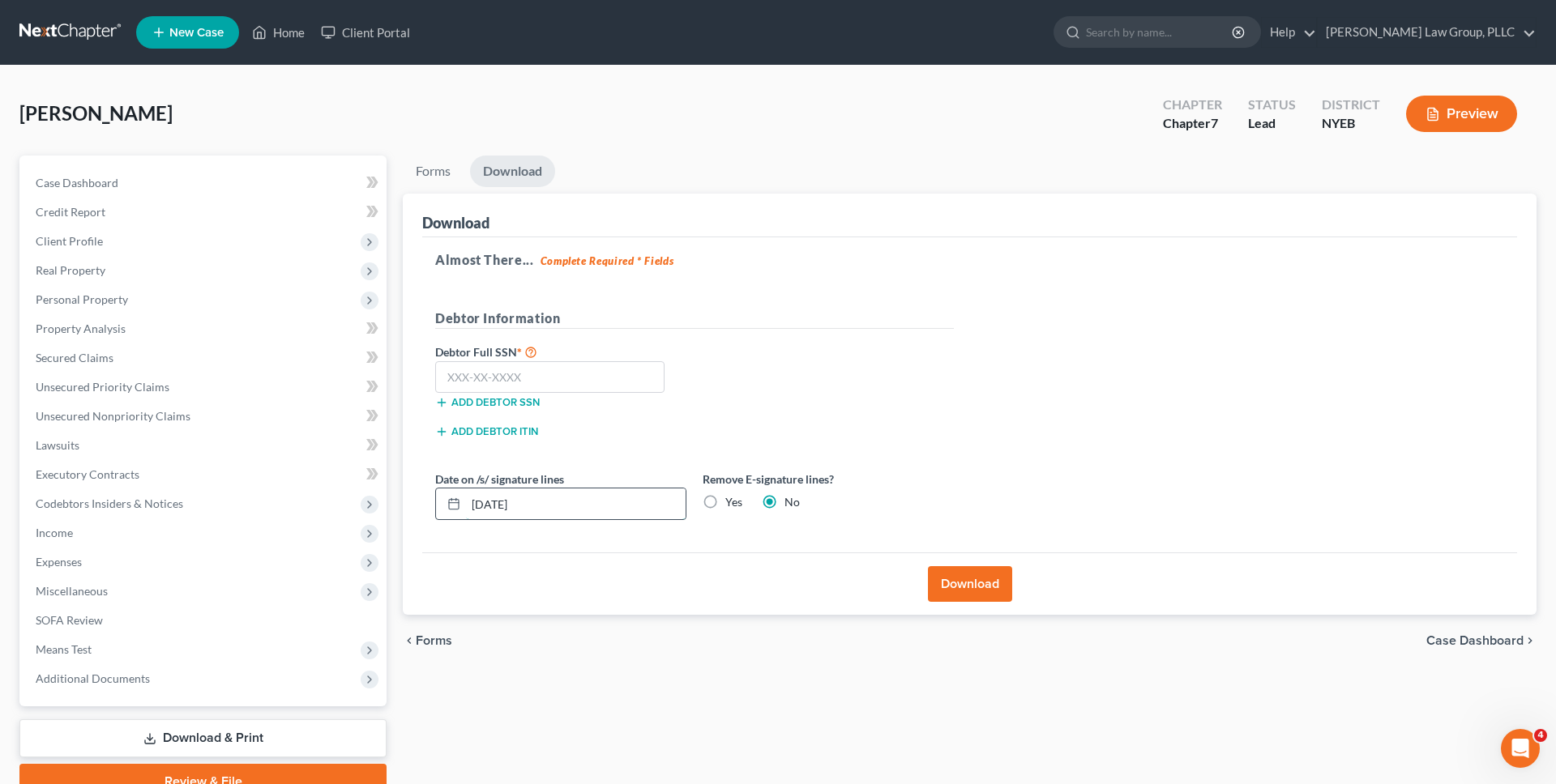
click at [601, 514] on input "[DATE]" at bounding box center [575, 504] width 220 height 30
click at [725, 504] on label "Yes" at bounding box center [733, 503] width 17 height 16
click at [731, 504] on input "Yes" at bounding box center [737, 500] width 11 height 11
radio input "true"
radio input "false"
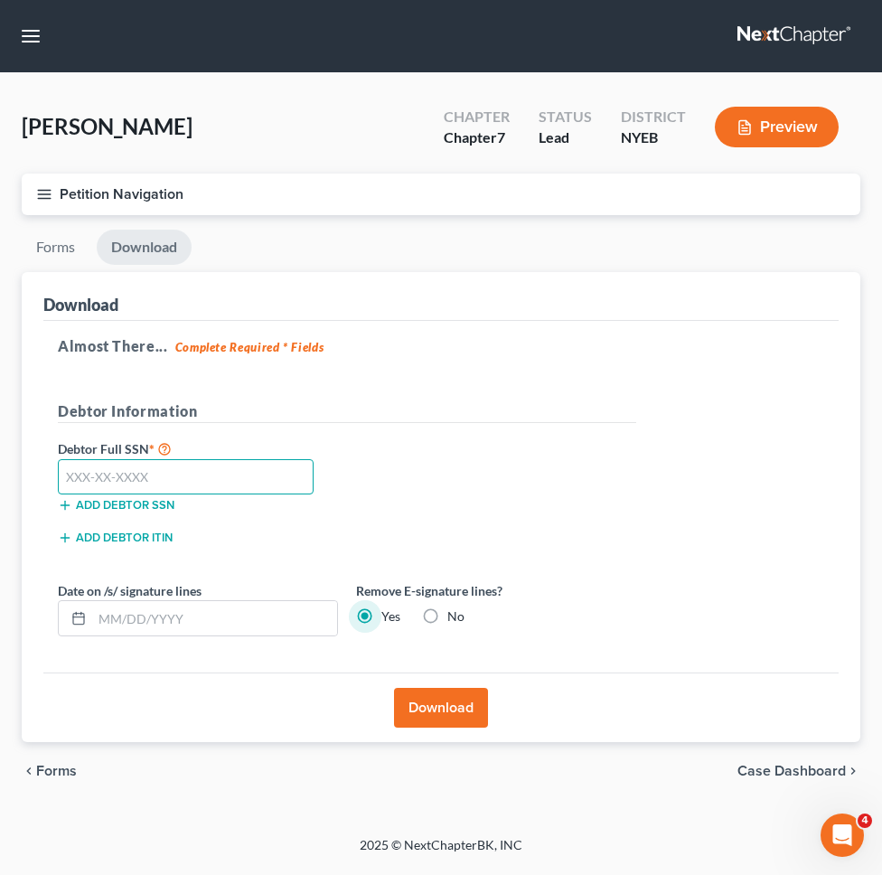
click at [276, 473] on input "text" at bounding box center [186, 477] width 256 height 36
type input "071-64-3467"
click at [499, 463] on div "Debtor Full SSN * 071-64-3467 Add debtor SSN" at bounding box center [347, 483] width 597 height 90
click at [439, 704] on button "Download" at bounding box center [441, 708] width 94 height 40
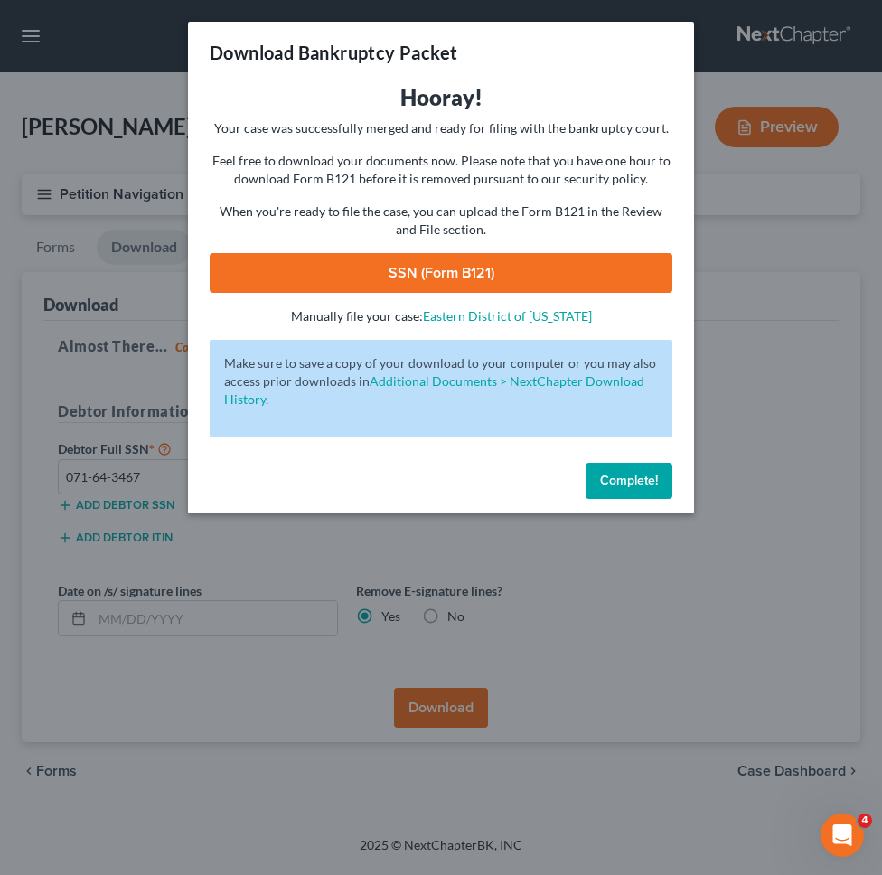
click at [523, 279] on link "SSN (Form B121)" at bounding box center [441, 273] width 463 height 40
click at [650, 473] on span "Complete!" at bounding box center [629, 480] width 58 height 15
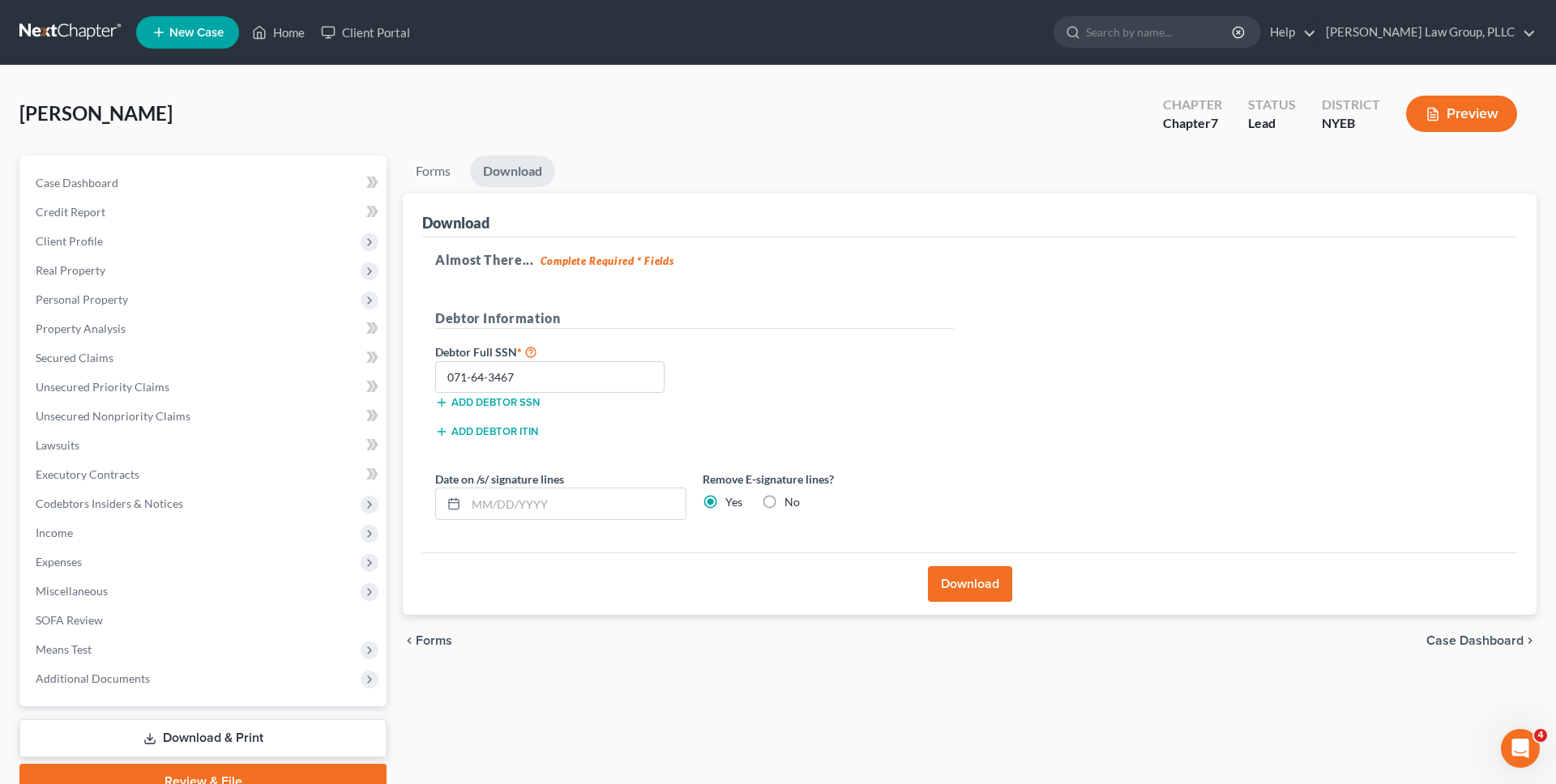
click at [48, 30] on link at bounding box center [72, 32] width 104 height 30
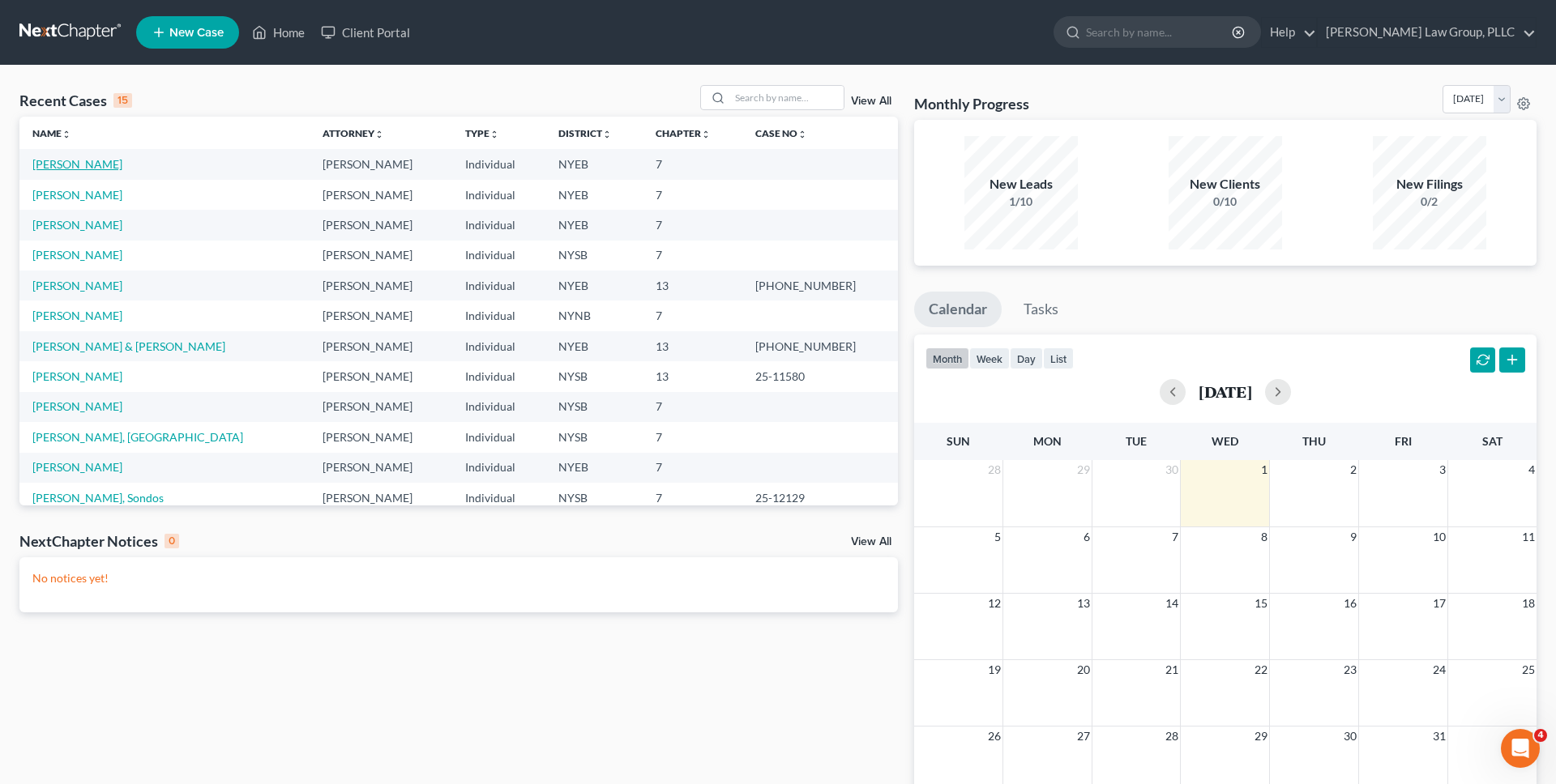
click at [110, 169] on link "[PERSON_NAME]" at bounding box center [77, 163] width 90 height 13
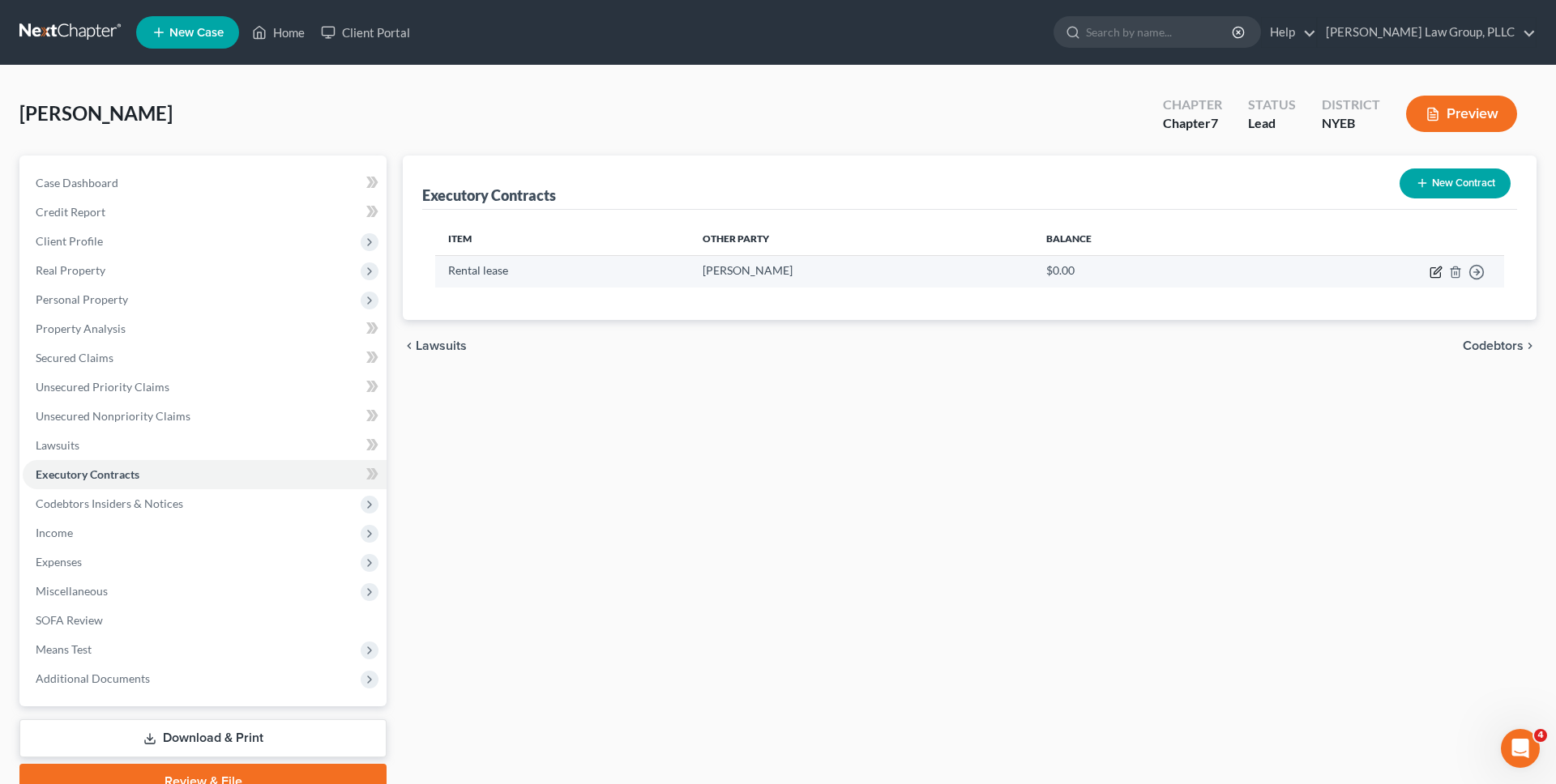
click at [1434, 271] on icon "button" at bounding box center [1437, 270] width 7 height 7
select select "35"
select select "0"
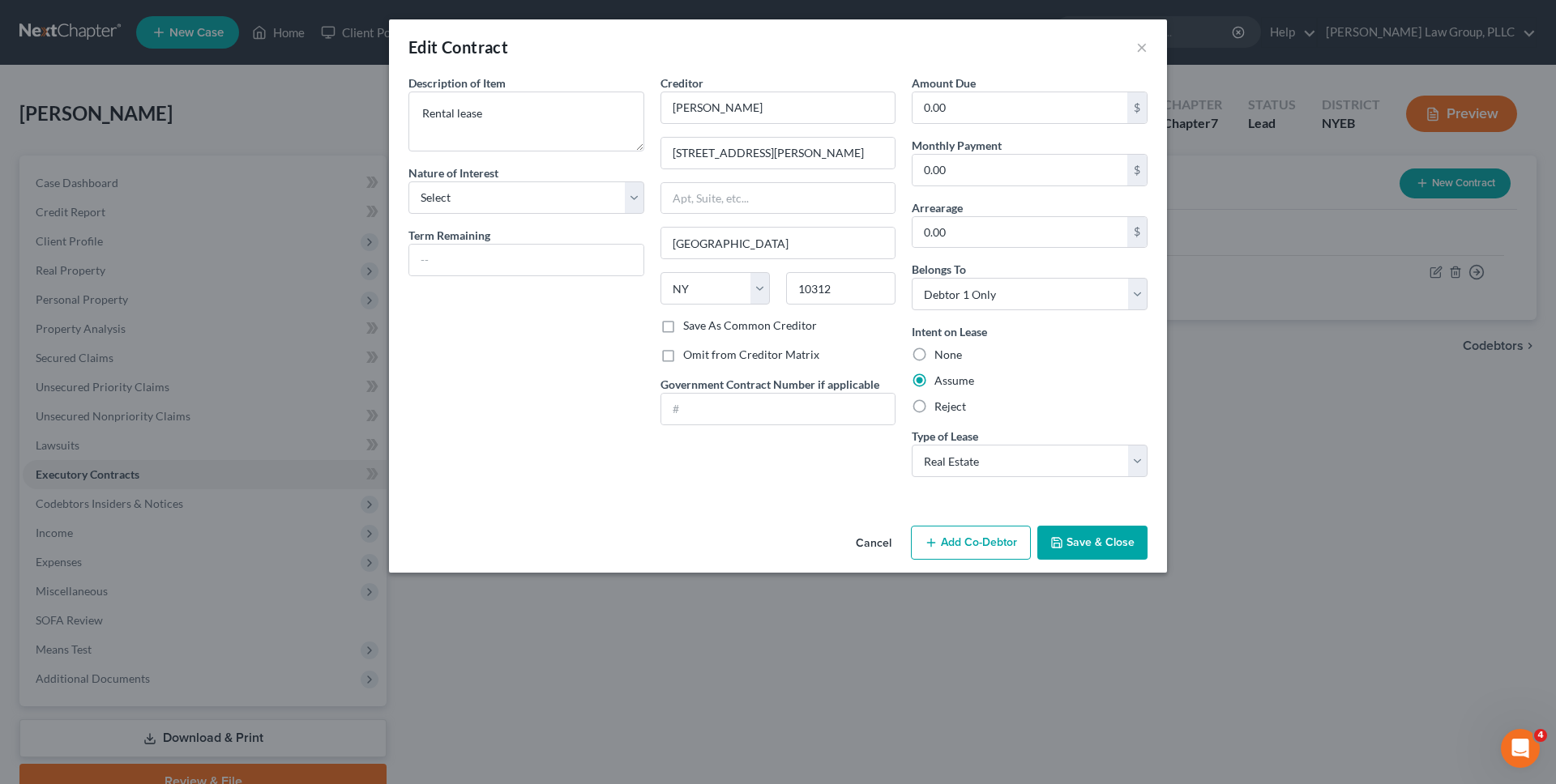
click at [787, 357] on label "Omit from Creditor Matrix" at bounding box center [751, 355] width 136 height 16
click at [700, 357] on input "Omit from Creditor Matrix" at bounding box center [695, 352] width 11 height 11
checkbox input "true"
click at [578, 205] on select "Select Purchaser Agent Lessor Lessee" at bounding box center [526, 198] width 236 height 32
select select "3"
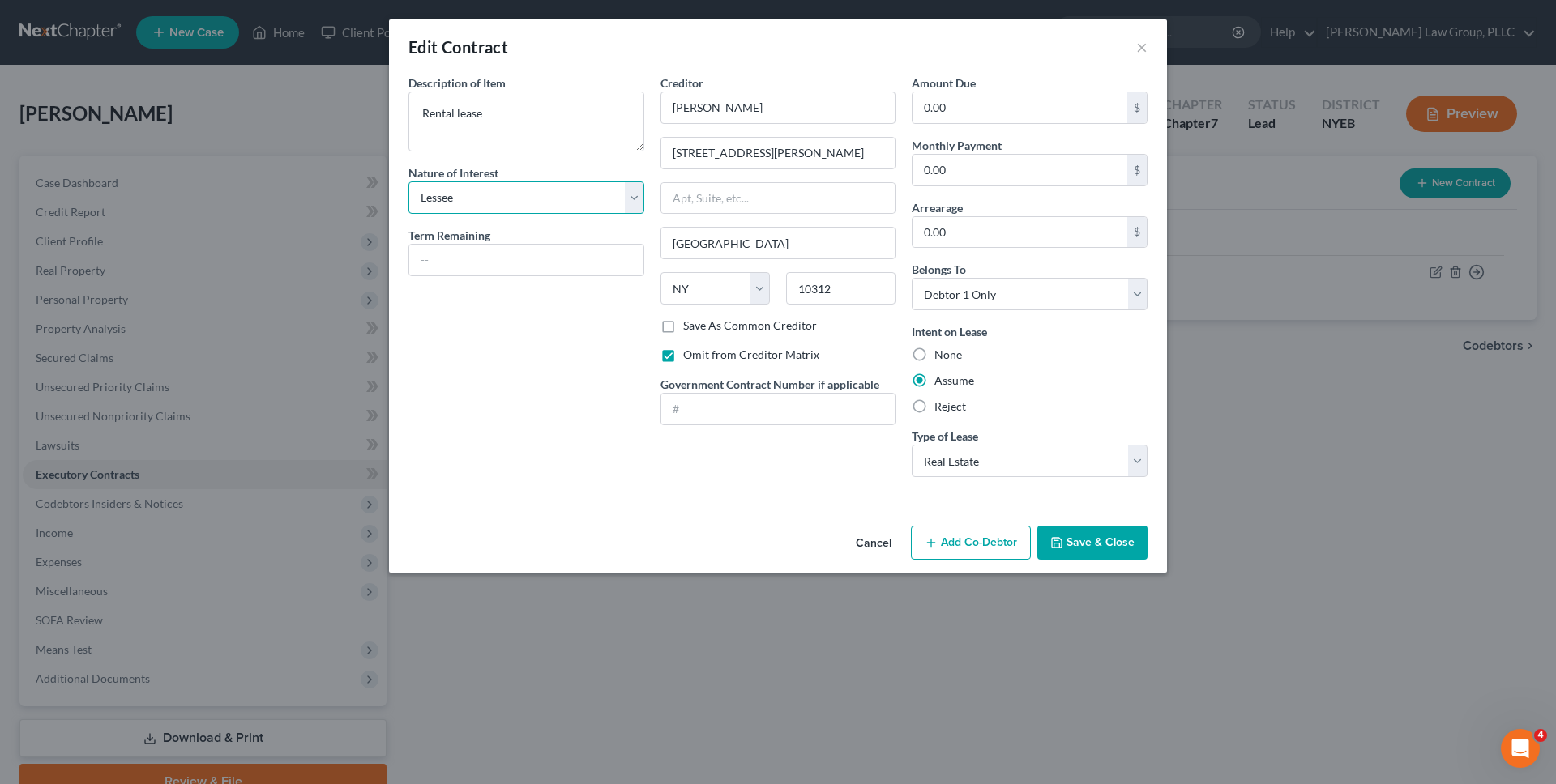
click at [409, 182] on select "Select Purchaser Agent Lessor Lessee" at bounding box center [526, 198] width 236 height 32
click at [1082, 538] on button "Save & Close" at bounding box center [1092, 543] width 110 height 34
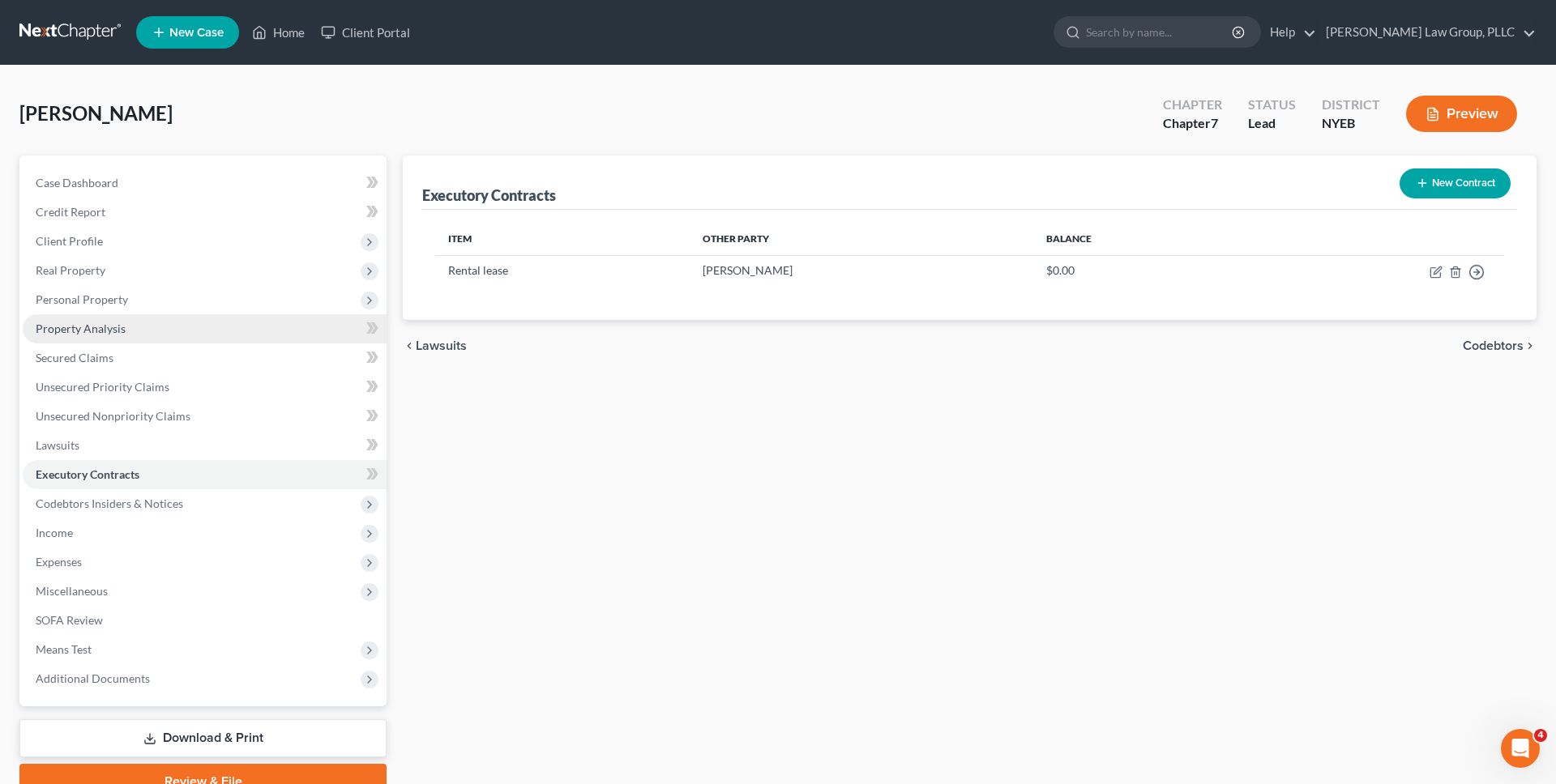
scroll to position [77, 0]
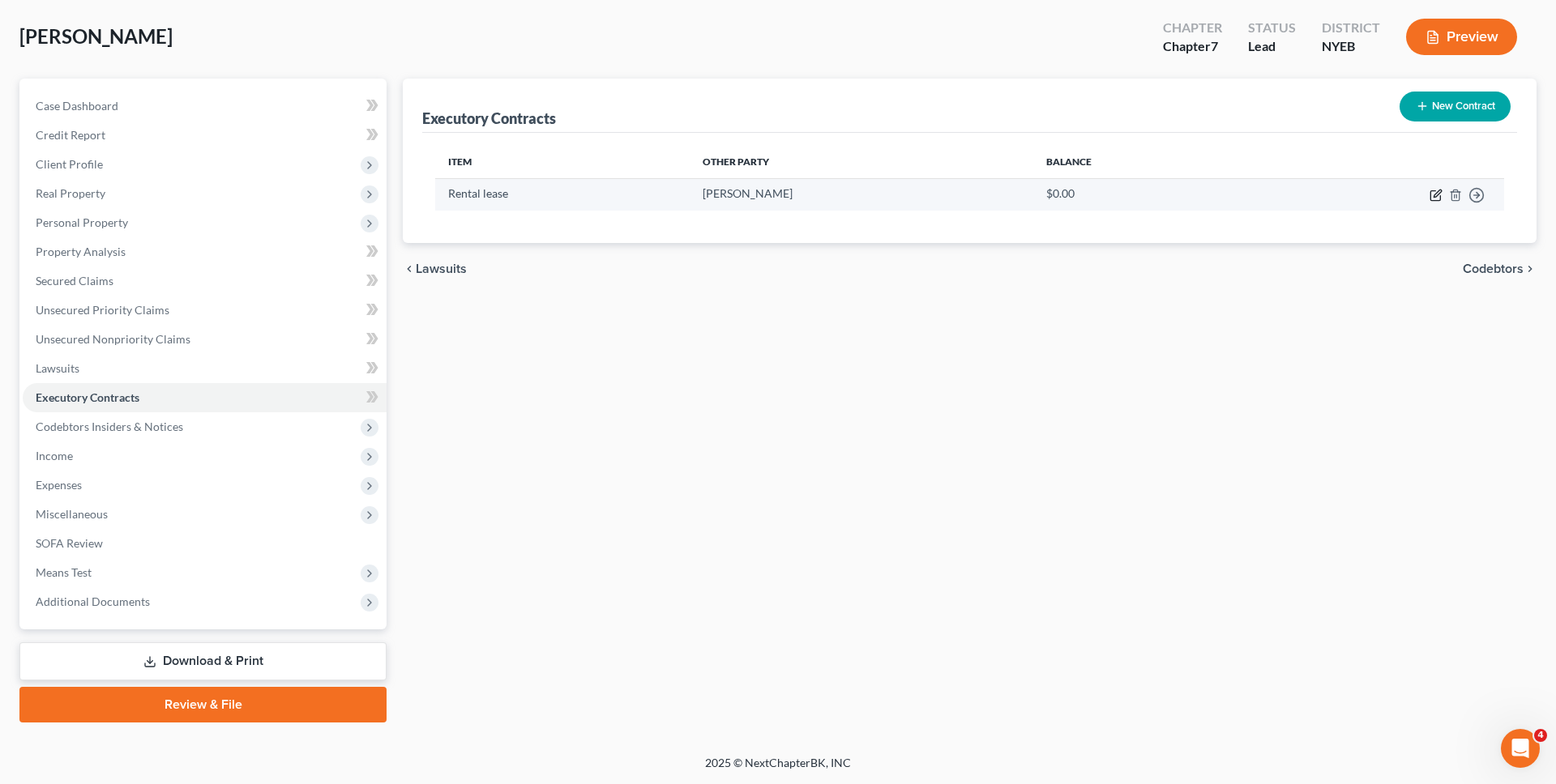
click at [1438, 194] on icon "button" at bounding box center [1437, 194] width 7 height 7
select select "3"
select select "35"
select select "0"
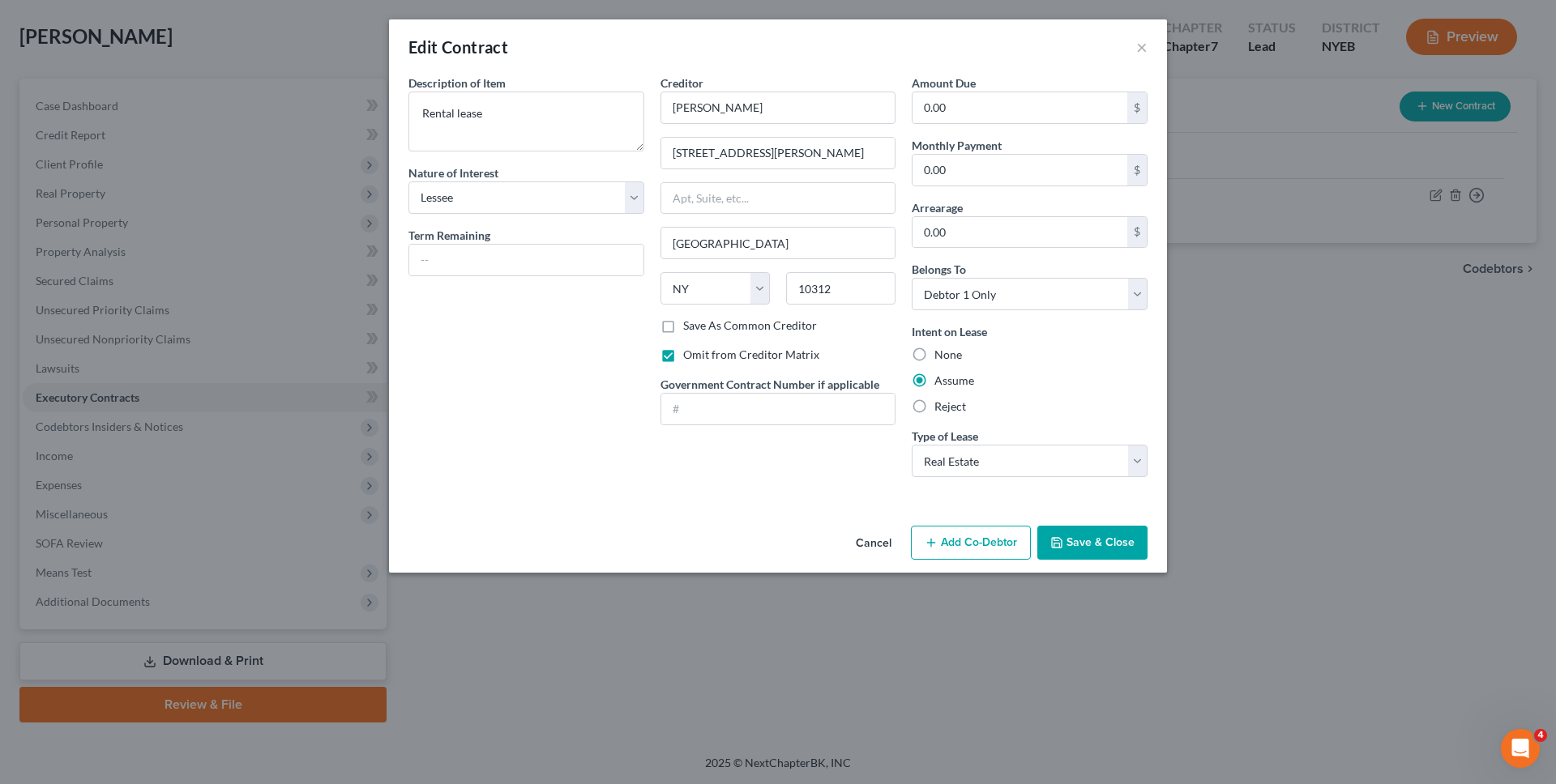
click at [874, 533] on button "Cancel" at bounding box center [873, 544] width 62 height 32
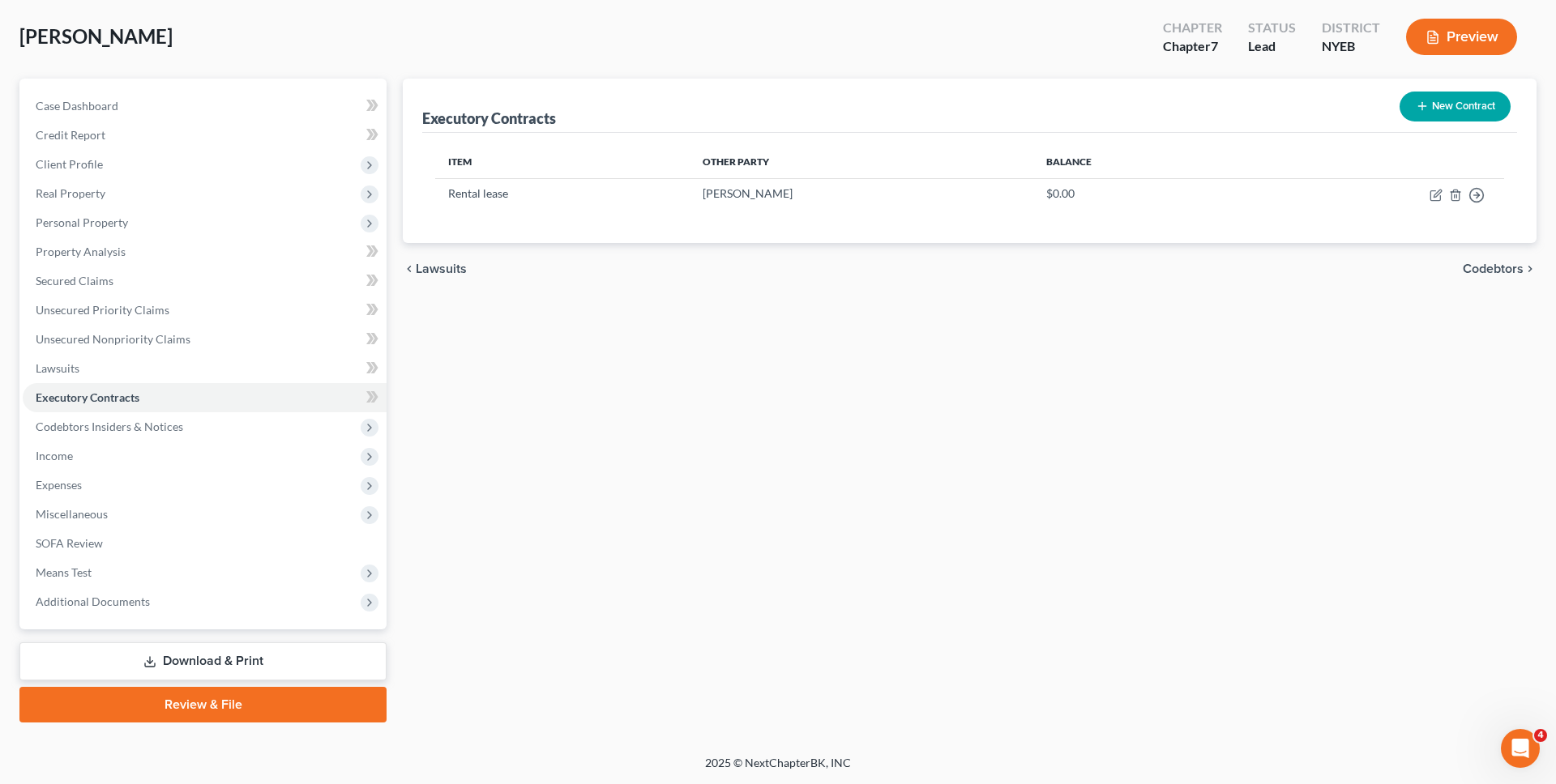
click at [333, 651] on link "Download & Print" at bounding box center [203, 661] width 367 height 38
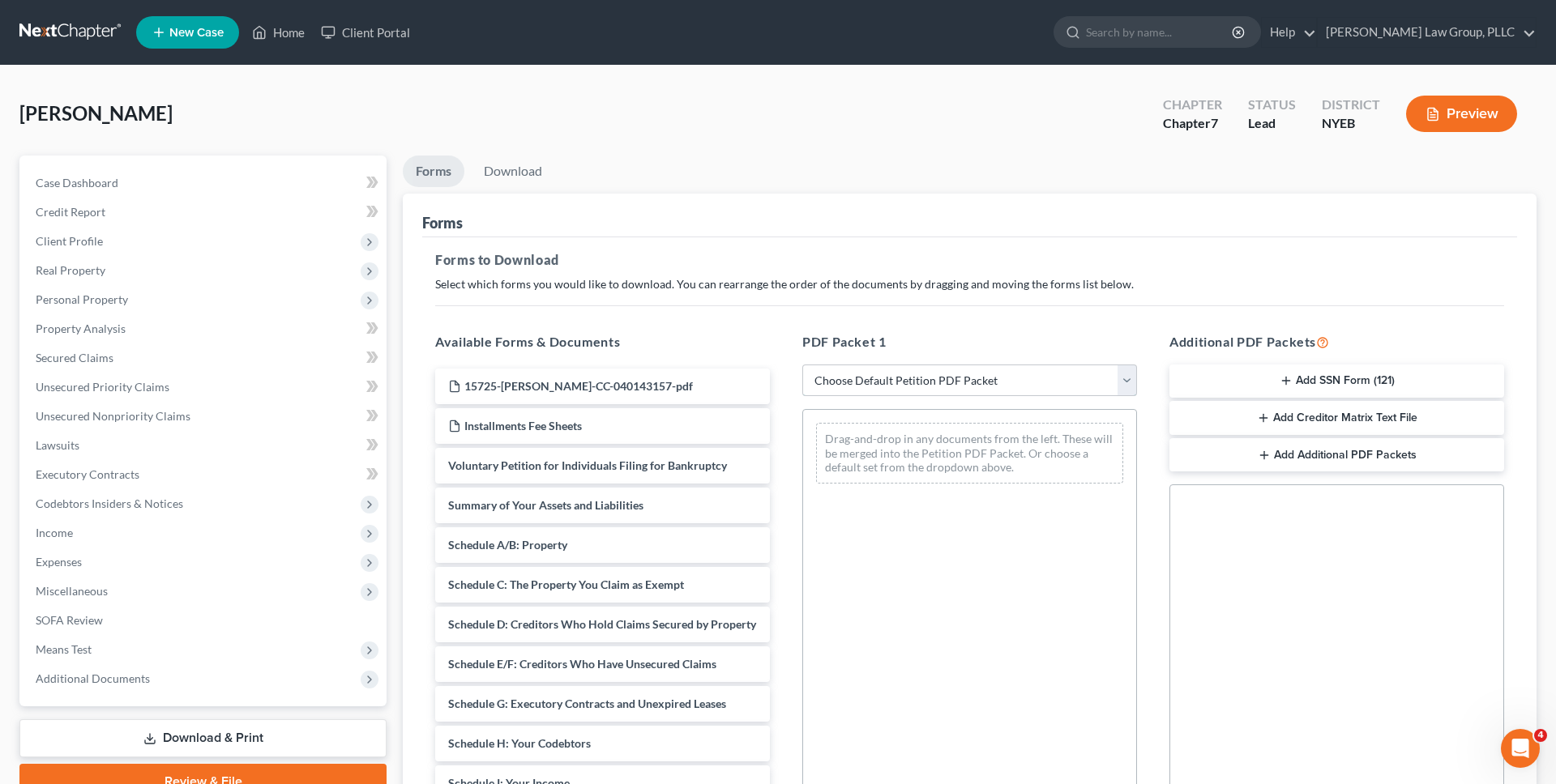
click at [838, 379] on select "Choose Default Petition PDF Packet Complete Bankruptcy Petition (all forms and …" at bounding box center [969, 381] width 334 height 32
click at [802, 365] on select "Choose Default Petition PDF Packet Complete Bankruptcy Petition (all forms and …" at bounding box center [969, 381] width 334 height 32
click at [841, 384] on select "Choose Default Petition PDF Packet Complete Bankruptcy Petition (all forms and …" at bounding box center [969, 381] width 334 height 32
select select "0"
click at [802, 365] on select "Choose Default Petition PDF Packet Complete Bankruptcy Petition (all forms and …" at bounding box center [969, 381] width 334 height 32
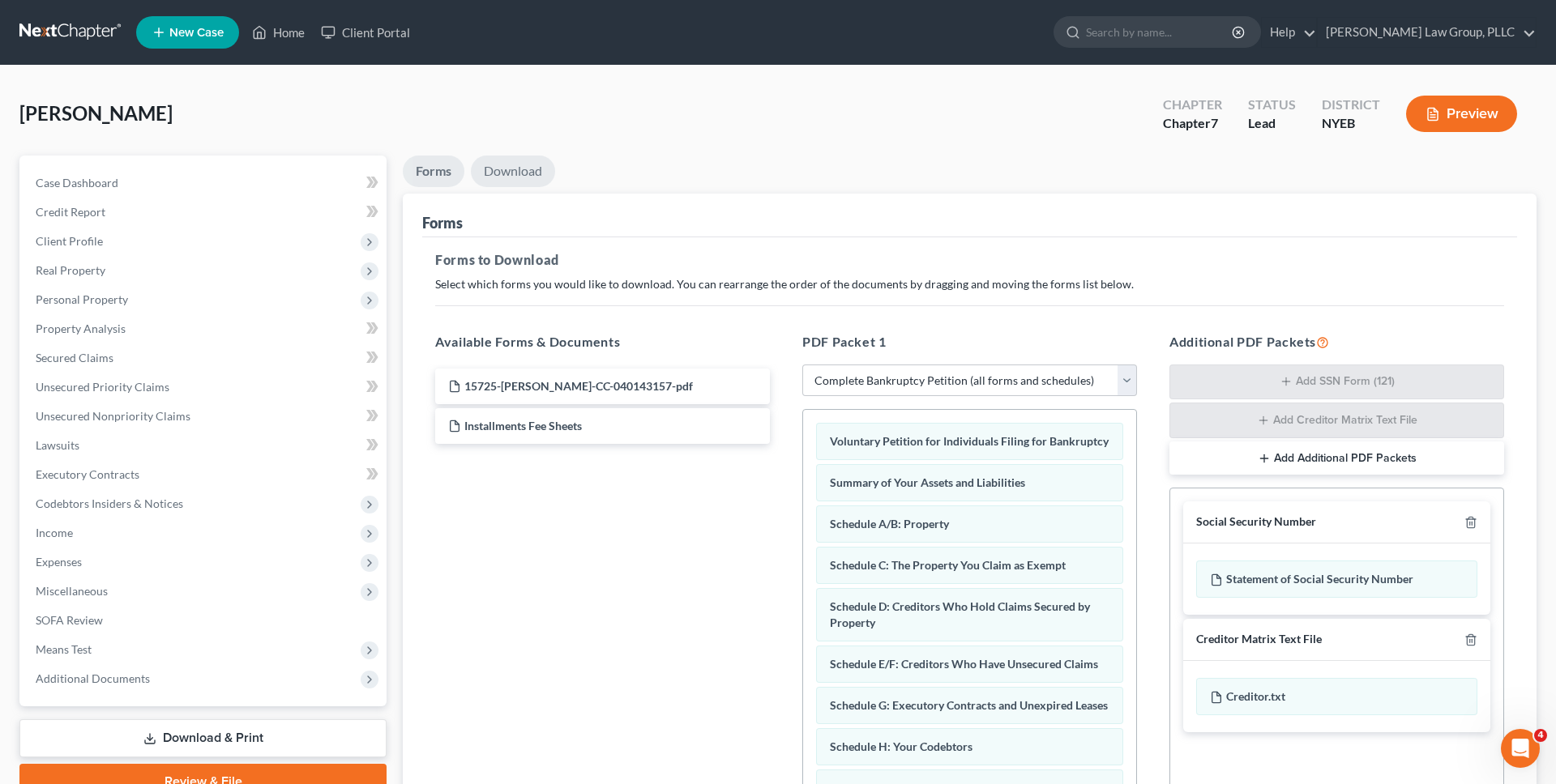
click at [517, 163] on link "Download" at bounding box center [513, 171] width 84 height 31
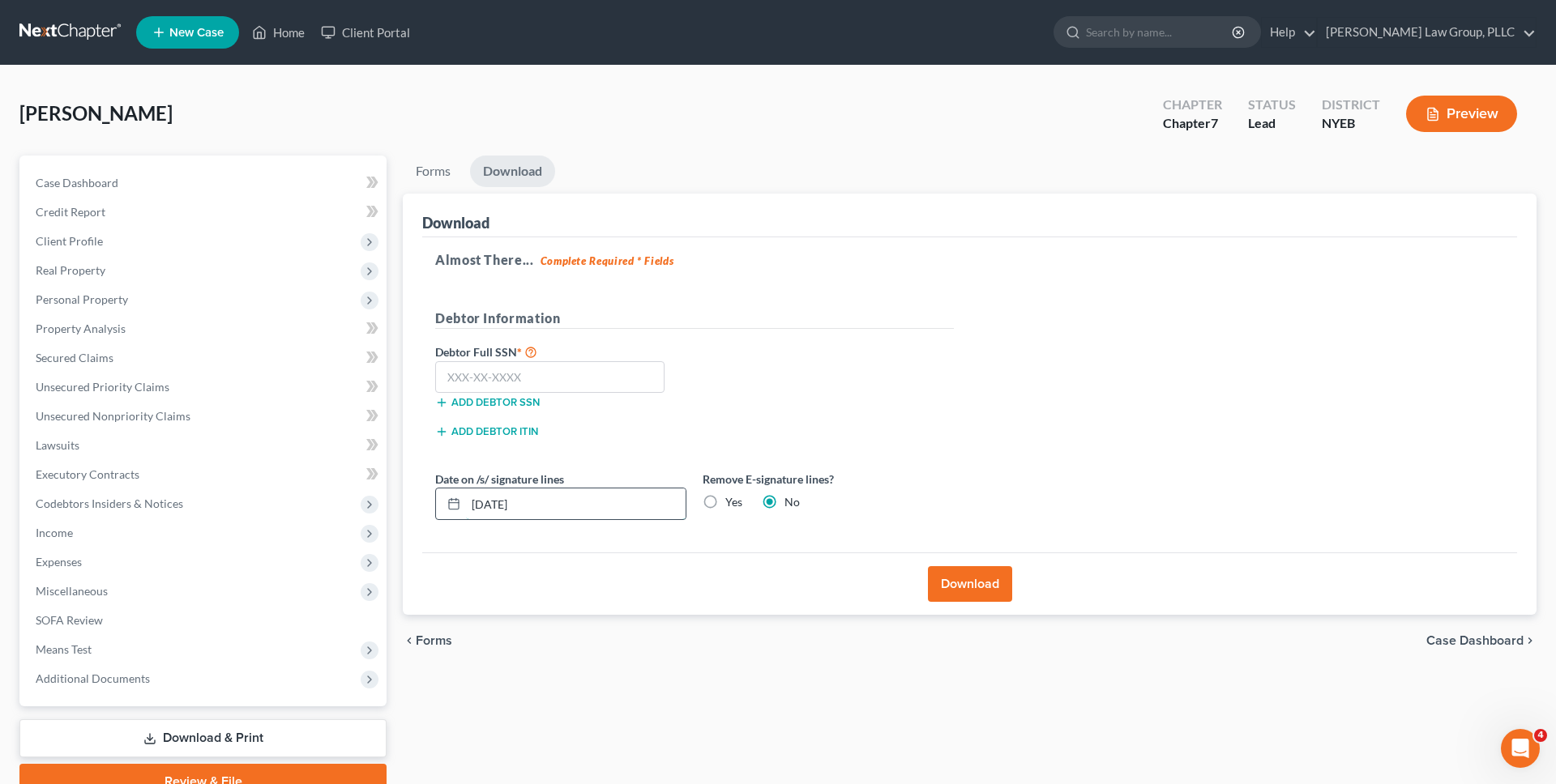
click at [592, 504] on input "[DATE]" at bounding box center [575, 504] width 220 height 30
click at [725, 500] on label "Yes" at bounding box center [733, 503] width 17 height 16
click at [731, 500] on input "Yes" at bounding box center [737, 500] width 11 height 11
radio input "true"
radio input "false"
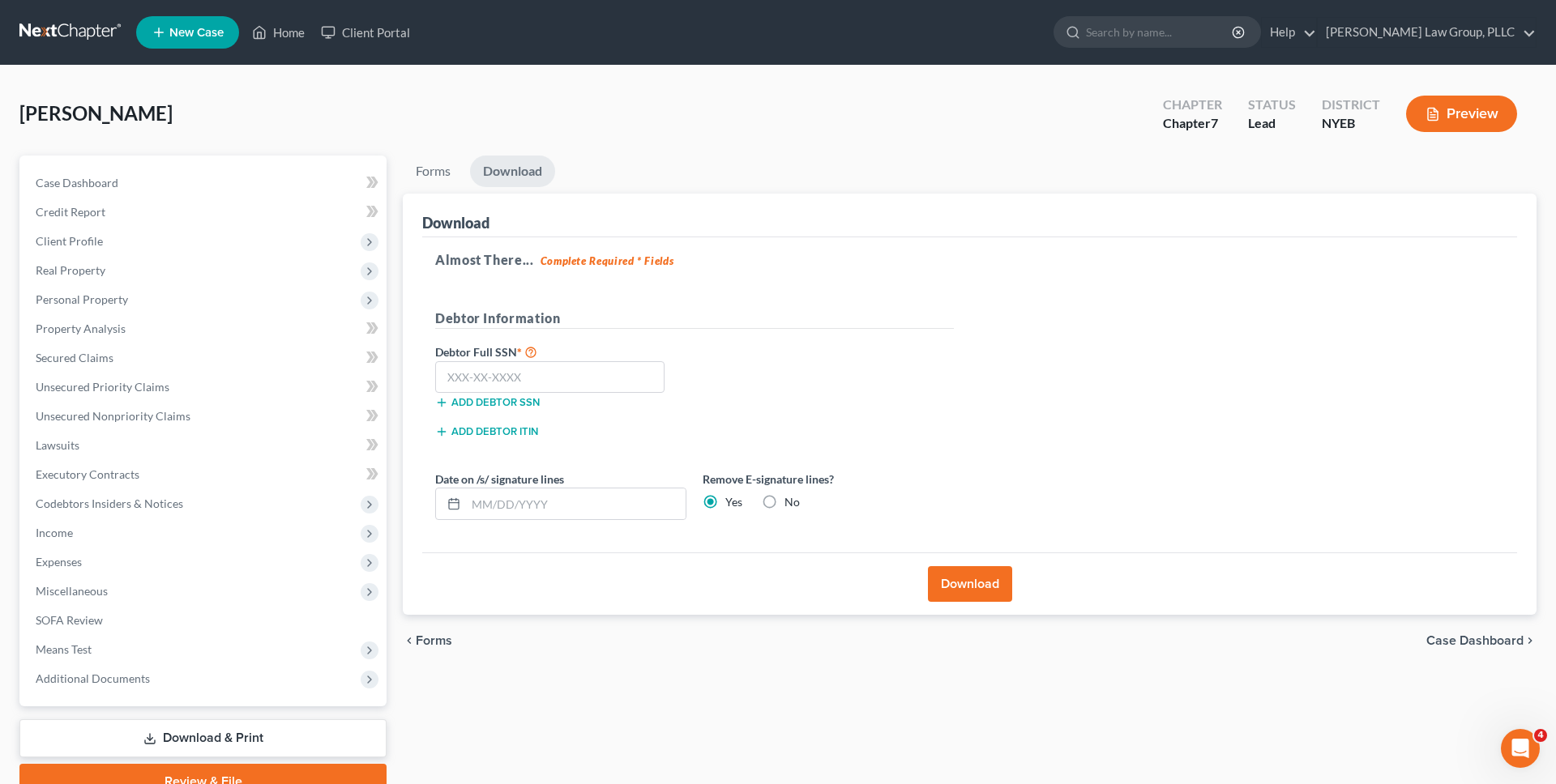
click at [968, 576] on button "Download" at bounding box center [970, 584] width 84 height 36
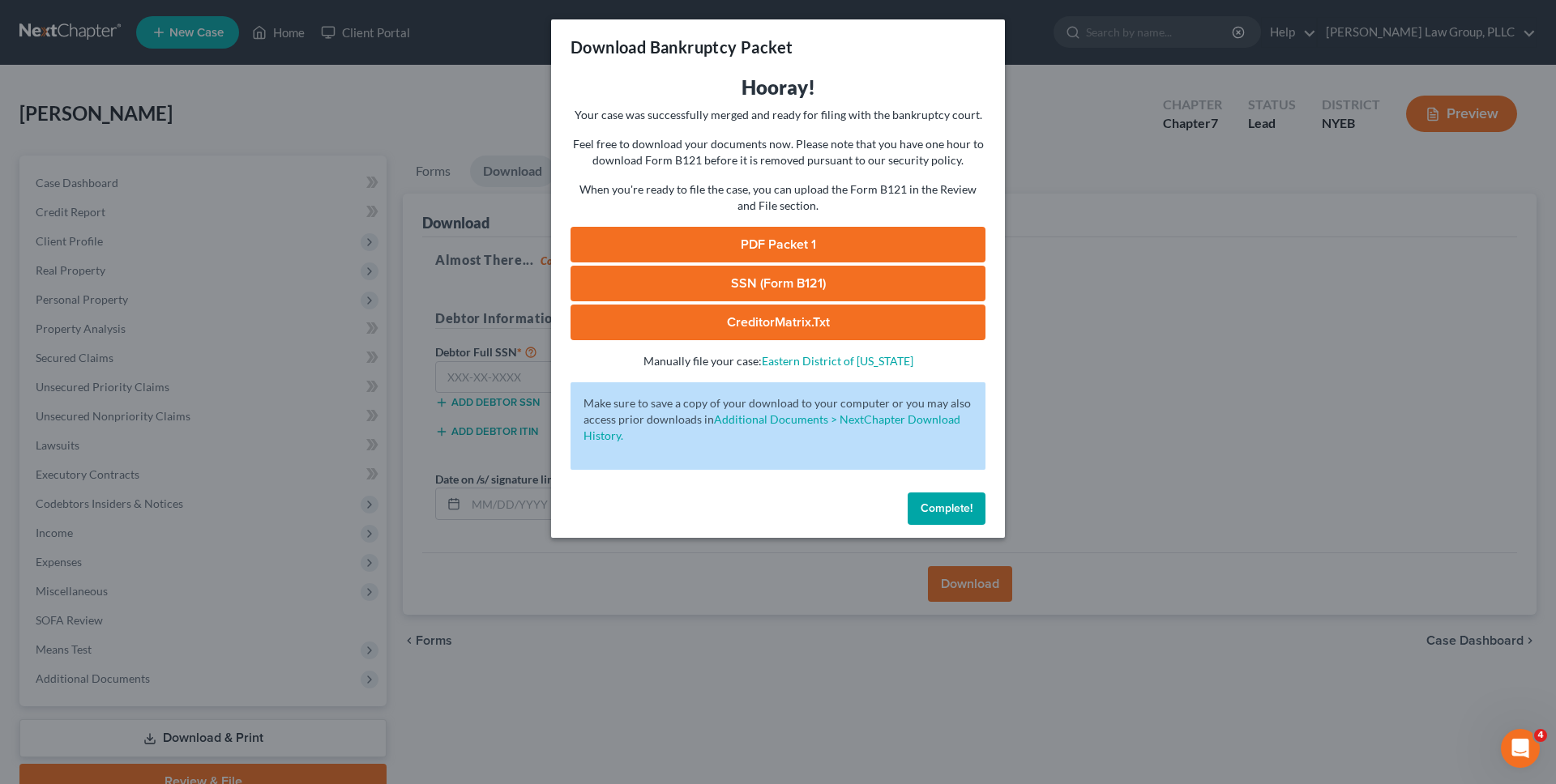
click at [814, 249] on link "PDF Packet 1" at bounding box center [778, 245] width 415 height 36
click at [338, 325] on div "Download Bankruptcy Packet Hooray! Your case was successfully merged and ready …" at bounding box center [778, 392] width 1556 height 784
click at [338, 326] on div "Download Bankruptcy Packet Hooray! Your case was successfully merged and ready …" at bounding box center [778, 392] width 1556 height 784
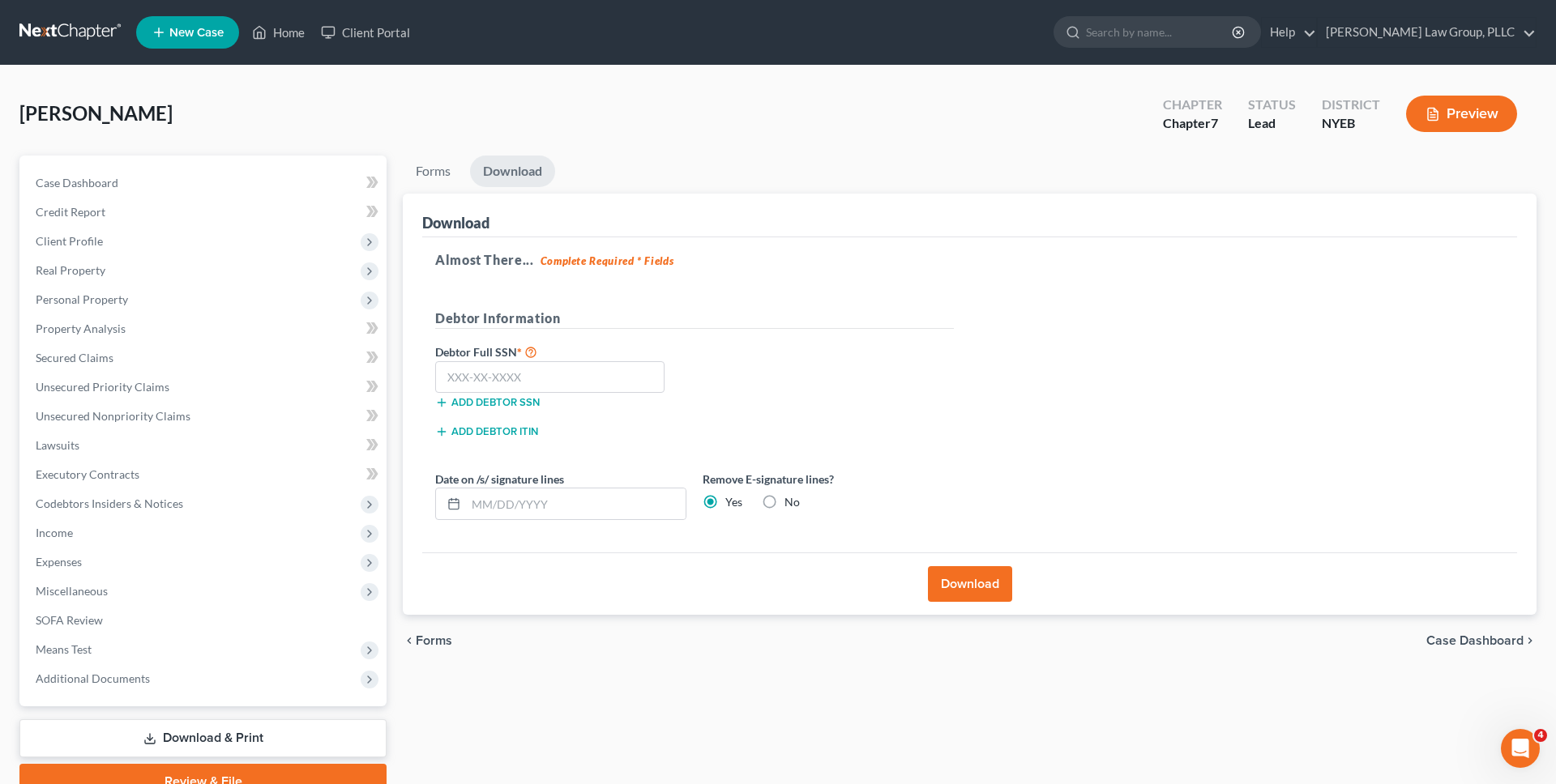
click at [94, 29] on link at bounding box center [72, 32] width 104 height 30
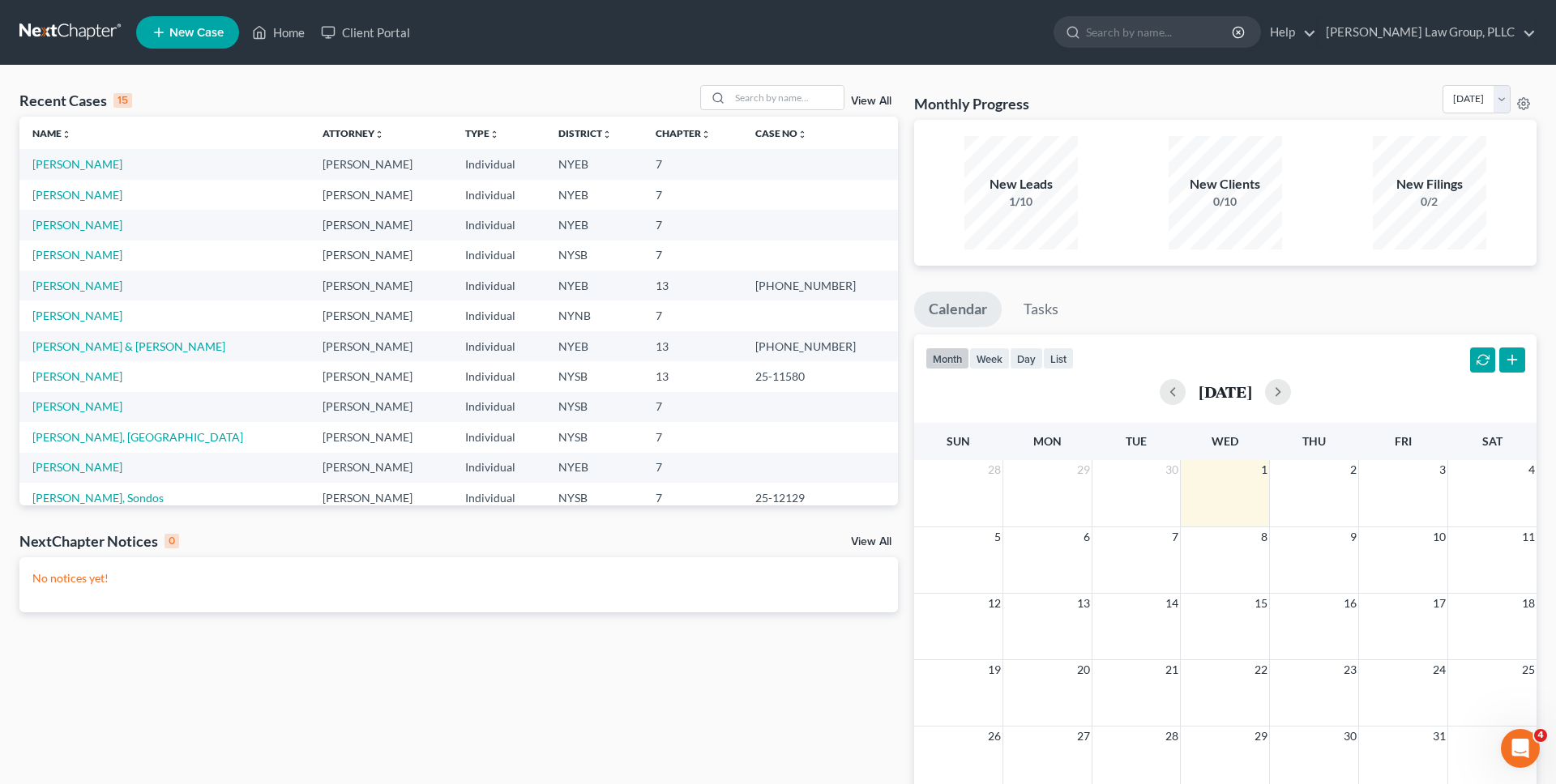
click at [233, 86] on div "Recent Cases 15 View All" at bounding box center [459, 100] width 878 height 31
click at [97, 221] on link "[PERSON_NAME]" at bounding box center [77, 224] width 90 height 13
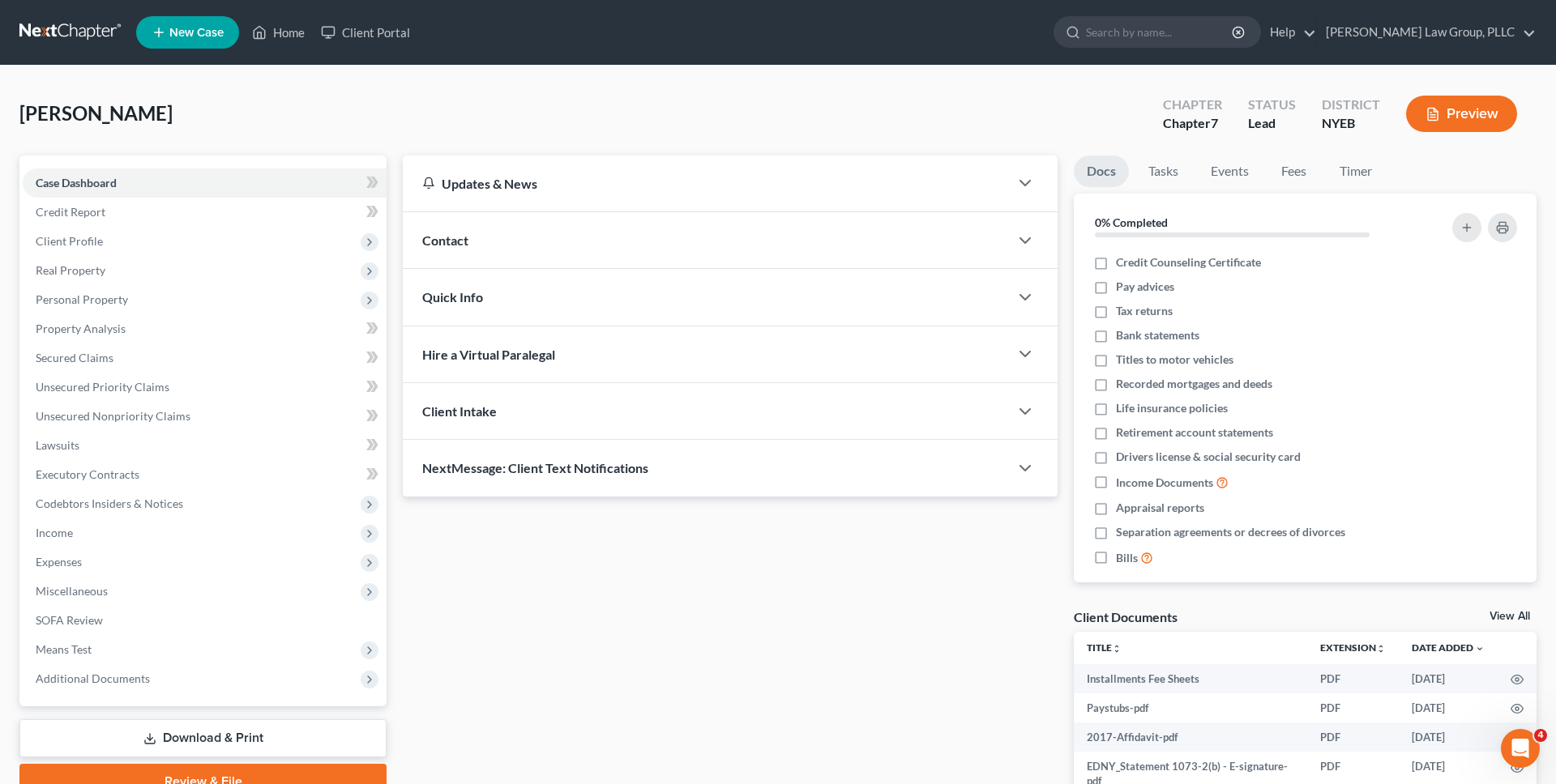
click at [157, 685] on span "Additional Documents" at bounding box center [204, 678] width 364 height 30
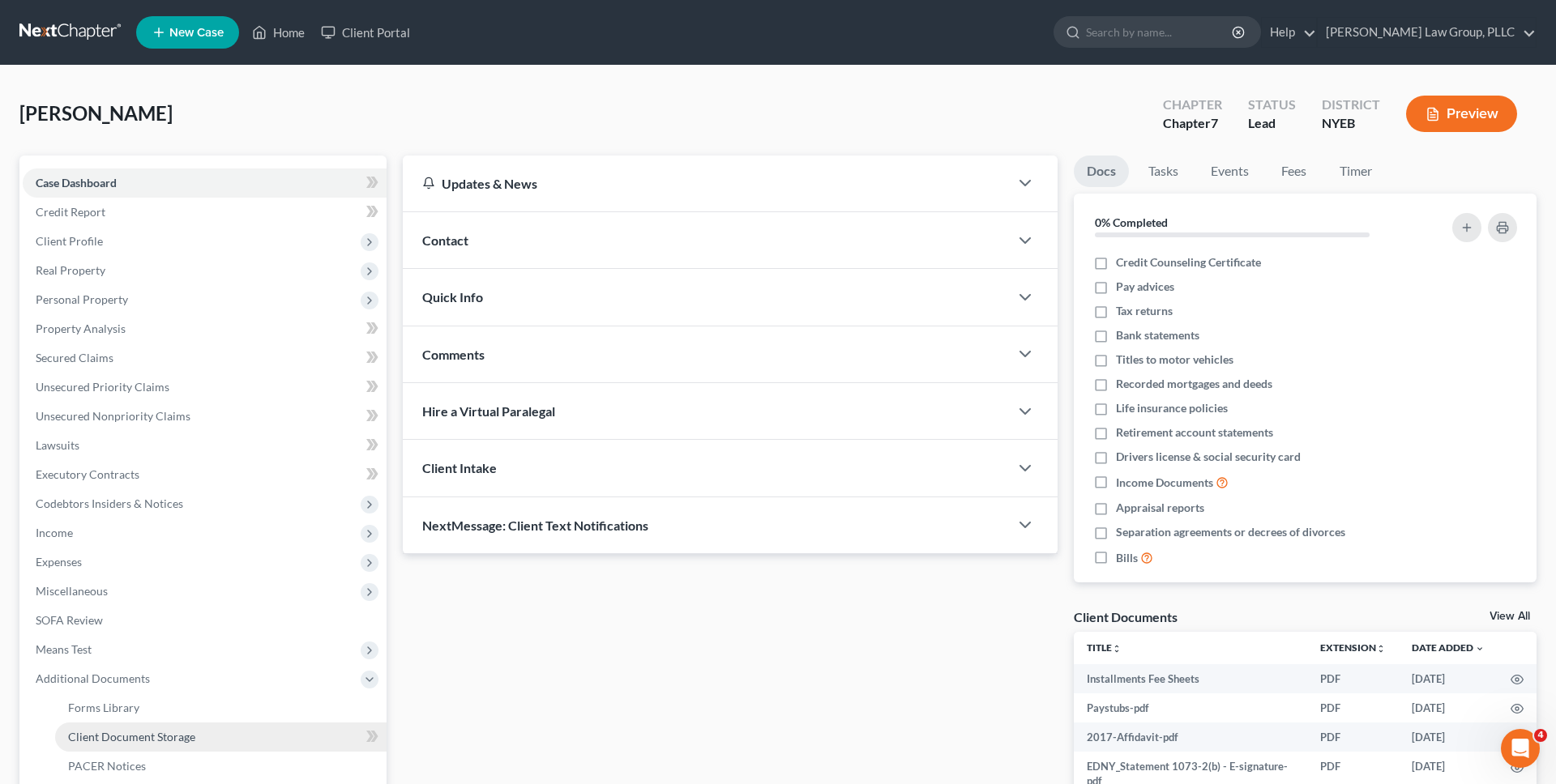
click at [169, 733] on span "Client Document Storage" at bounding box center [132, 737] width 127 height 13
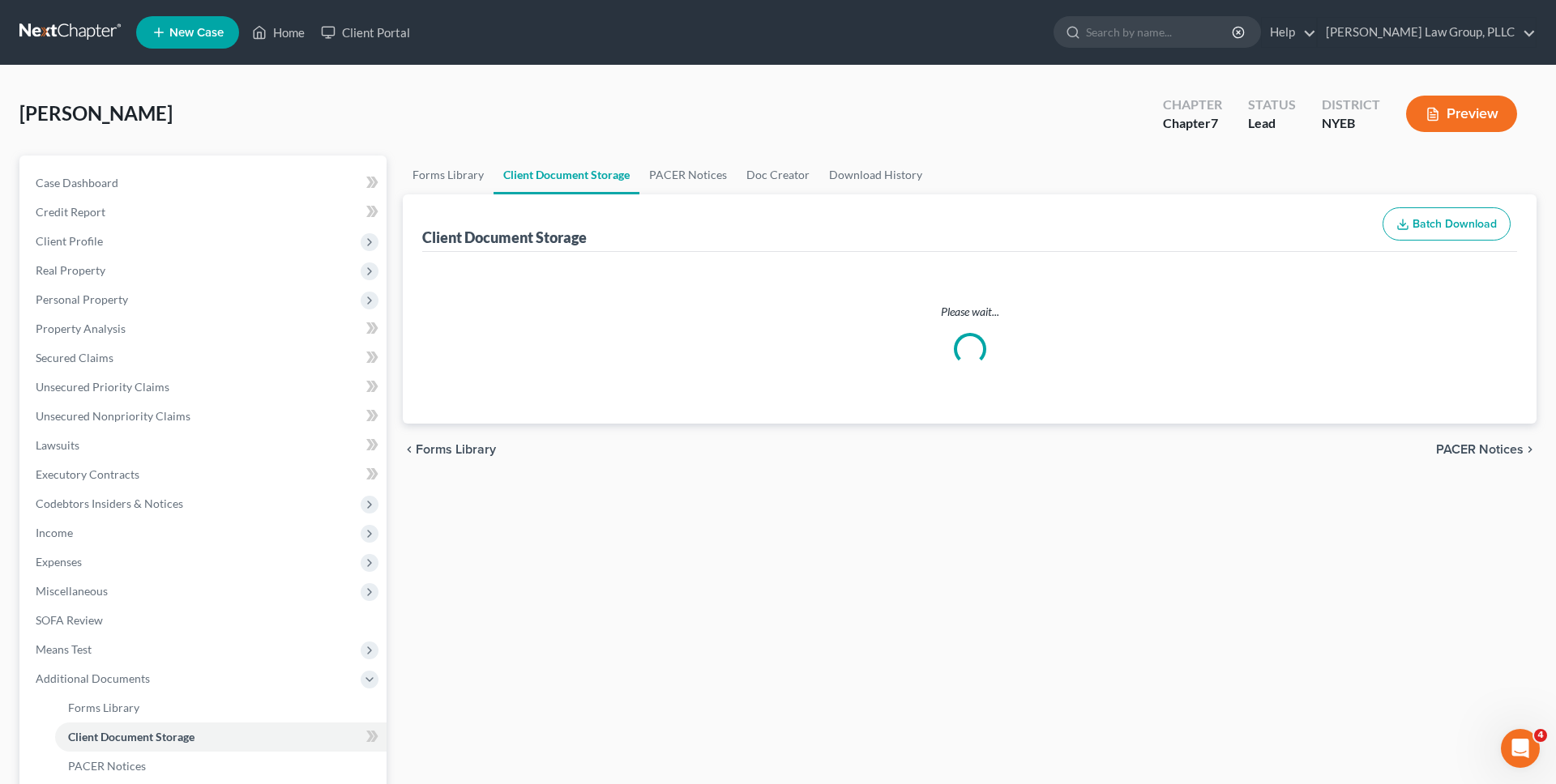
select select "0"
select select "3"
select select "2"
select select "1"
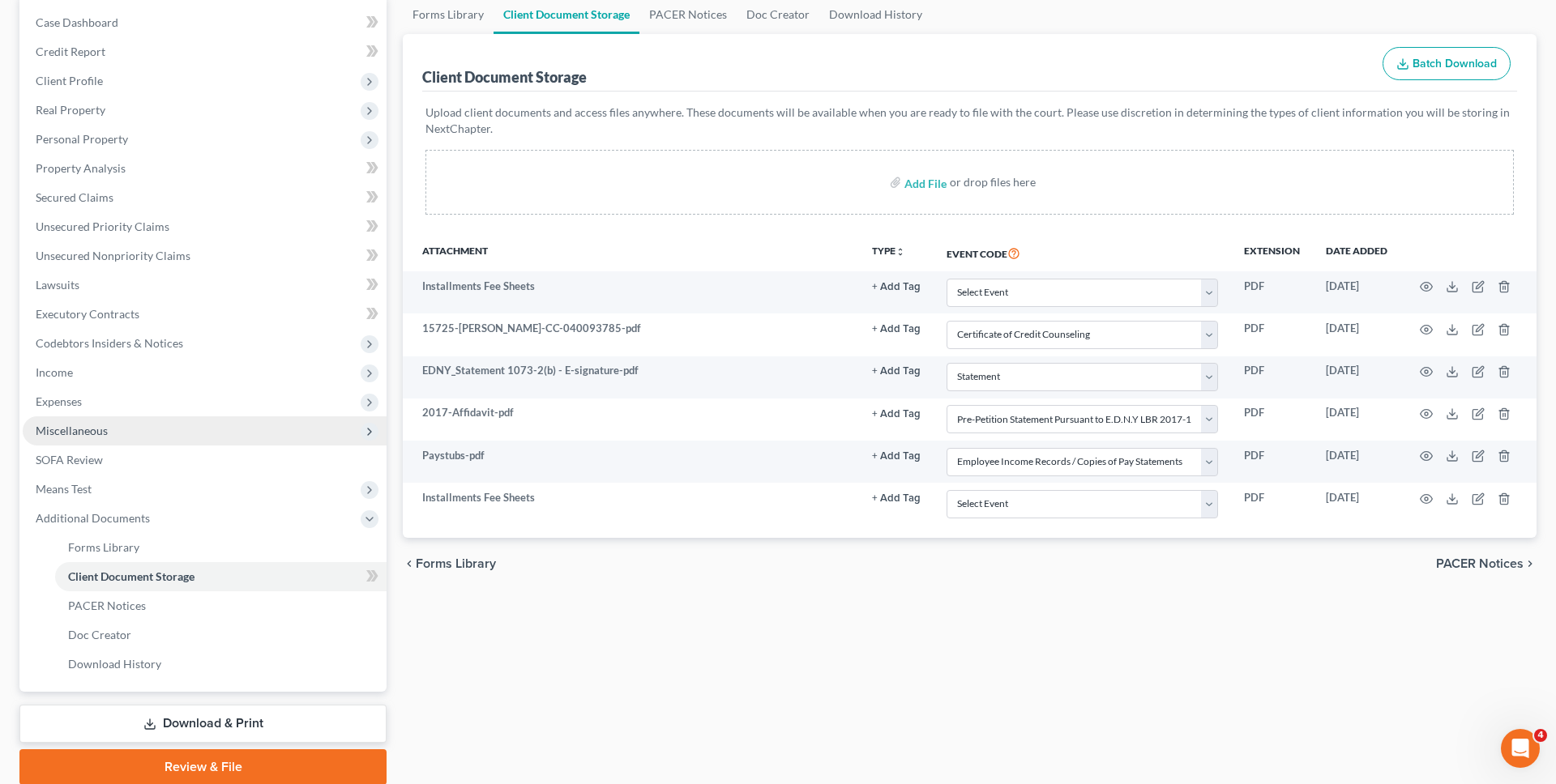
scroll to position [223, 0]
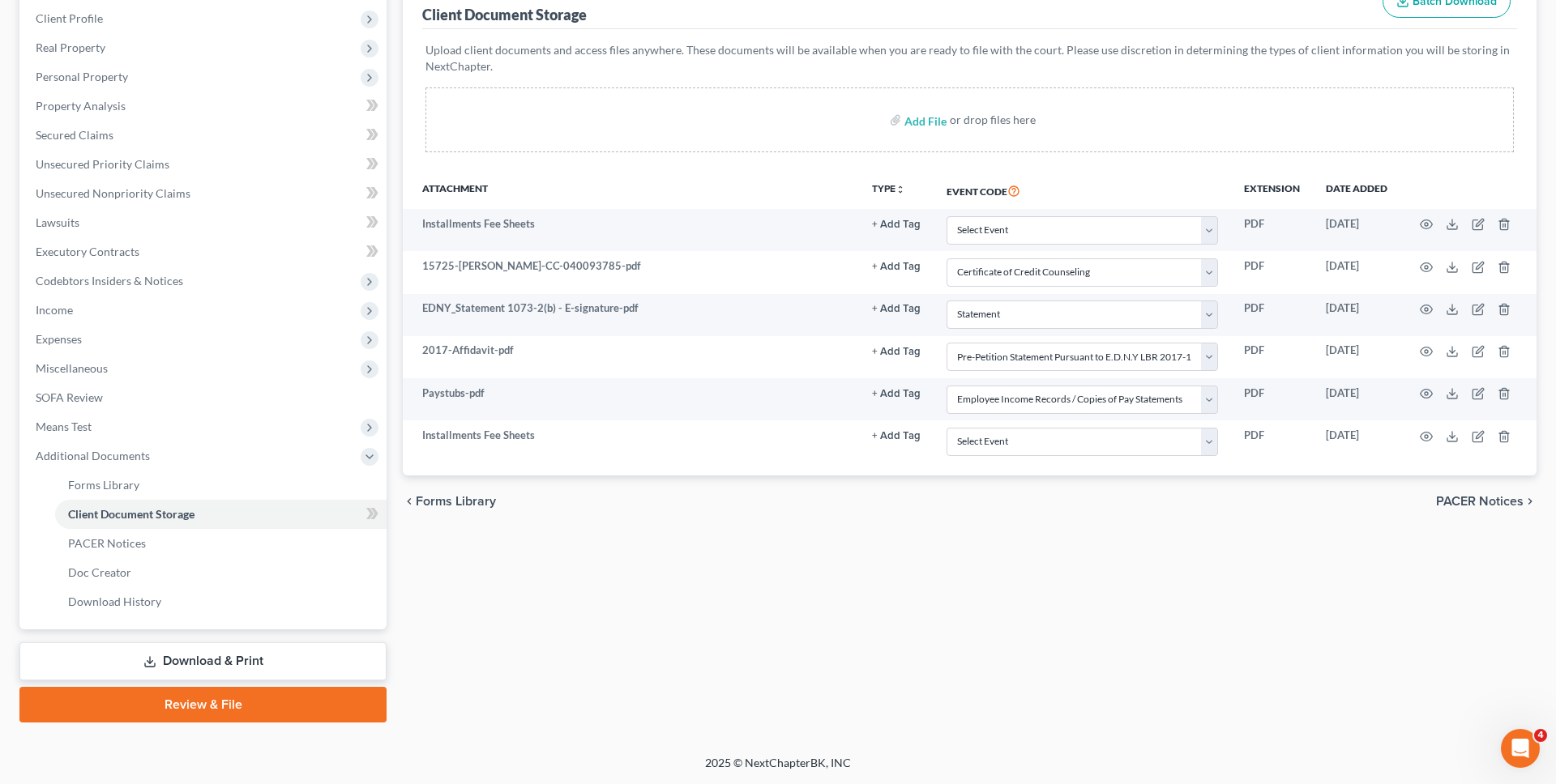
click at [261, 699] on link "Review & File" at bounding box center [203, 705] width 367 height 36
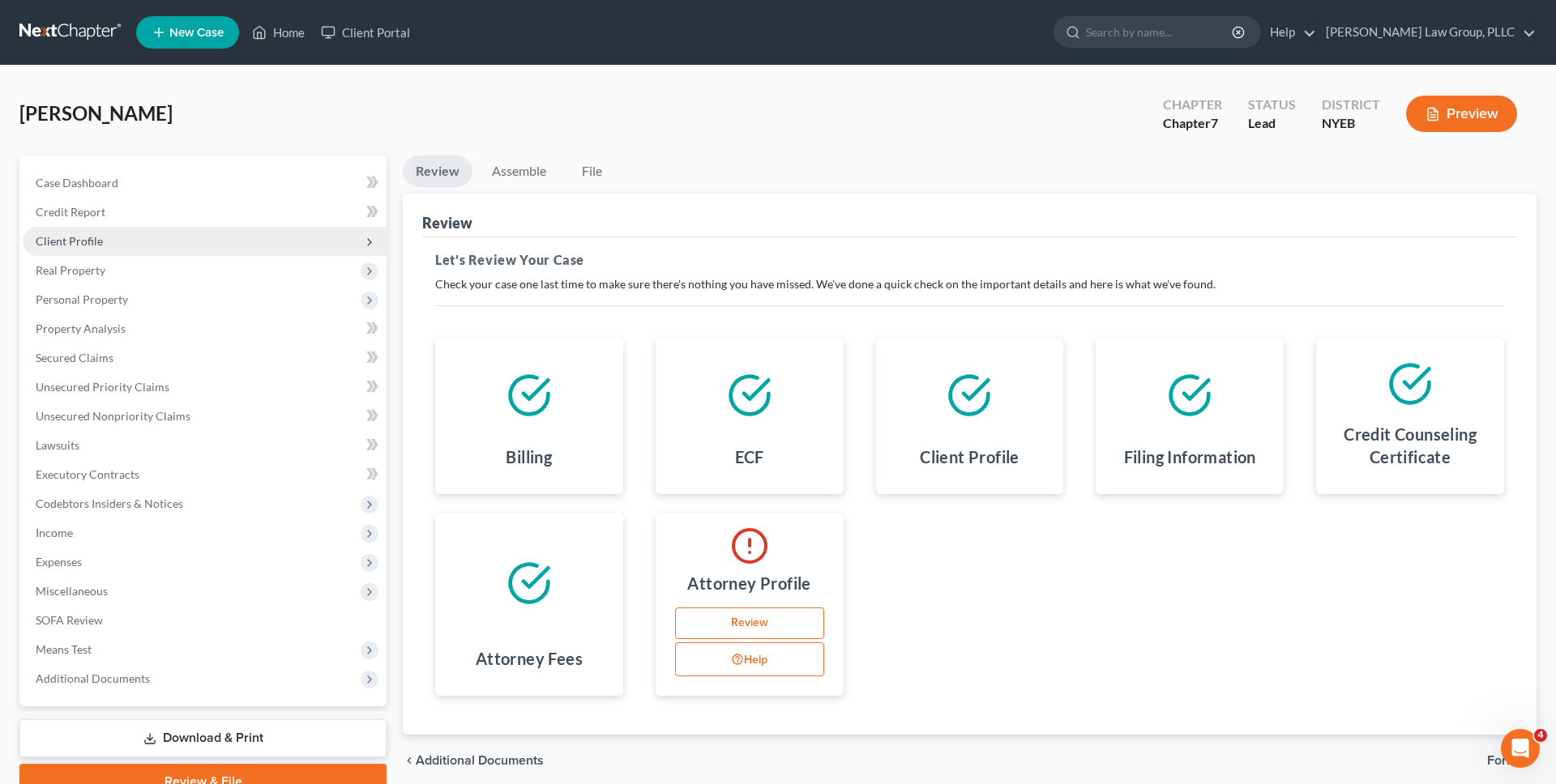
click at [224, 240] on span "Client Profile" at bounding box center [204, 241] width 364 height 30
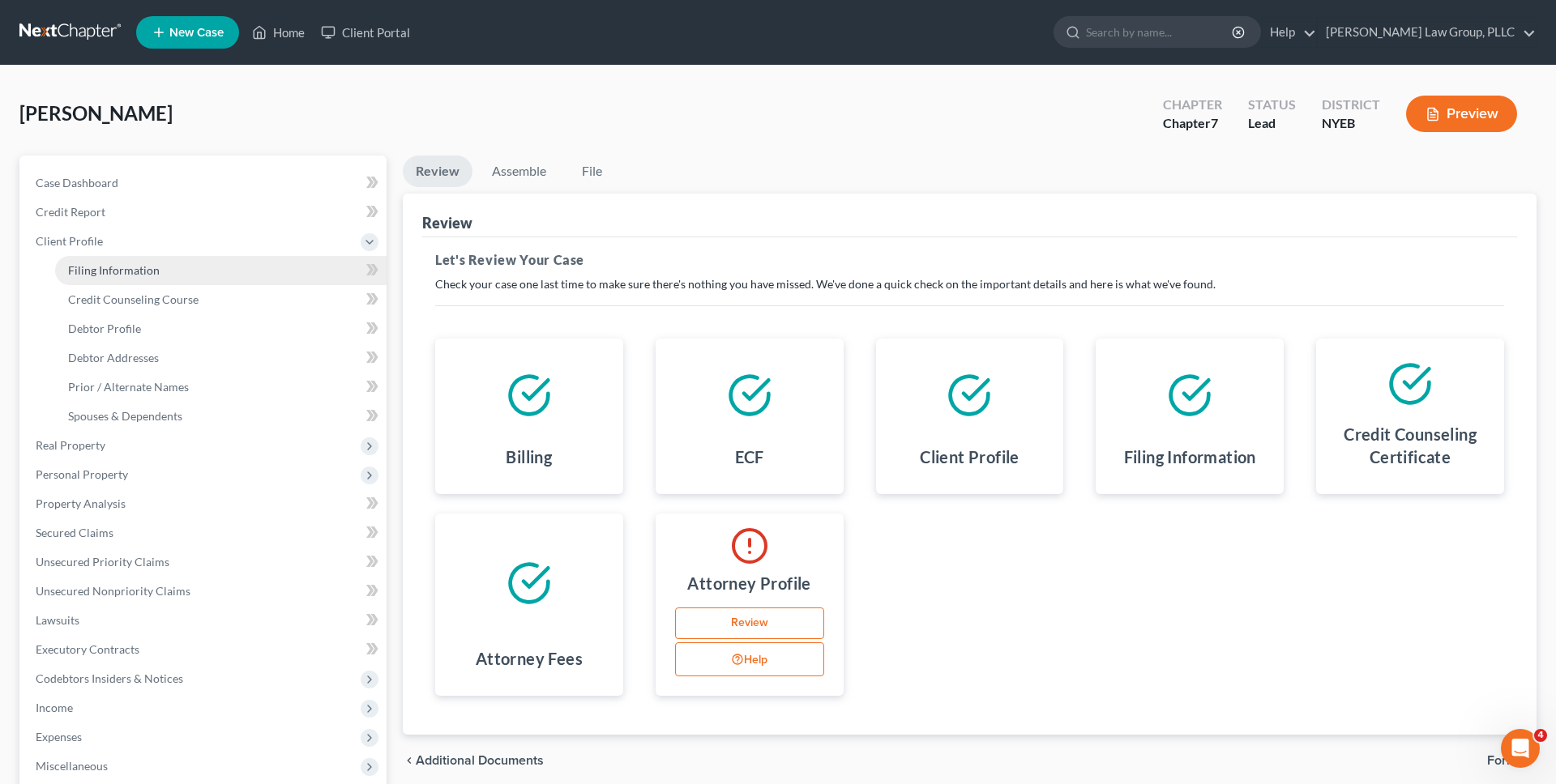
click at [228, 265] on link "Filing Information" at bounding box center [220, 271] width 332 height 30
select select "1"
select select "0"
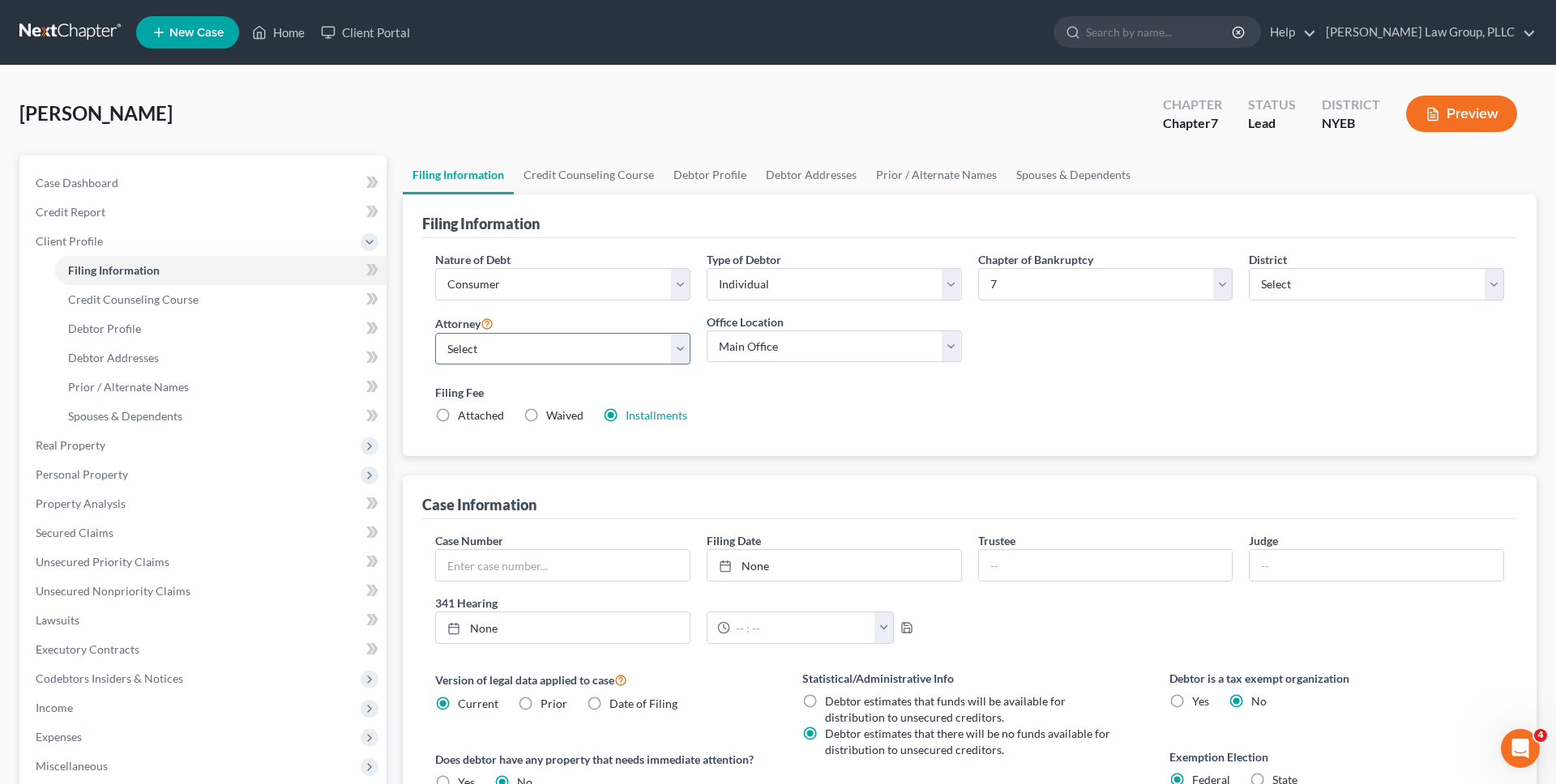
click at [619, 357] on select "Select Jeb Singer - NYSB Jeb Singer - NYEB Jeb Singer - NYNB" at bounding box center [563, 349] width 255 height 32
select select "1"
click at [436, 333] on select "Select Jeb Singer - NYSB Jeb Singer - NYEB Jeb Singer - NYNB" at bounding box center [563, 349] width 255 height 32
click at [720, 178] on link "Debtor Profile" at bounding box center [709, 175] width 92 height 39
select select "0"
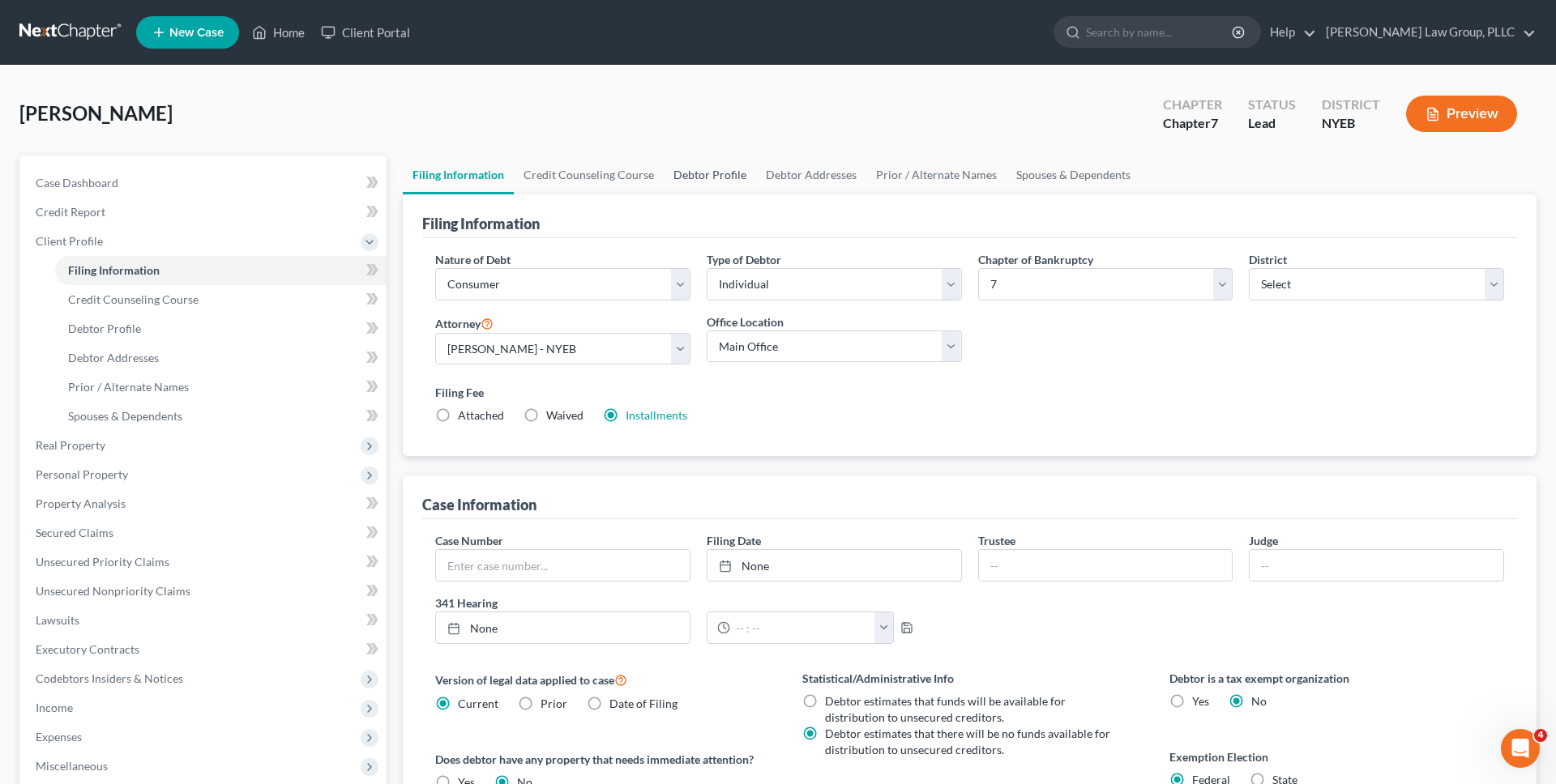
select select "2"
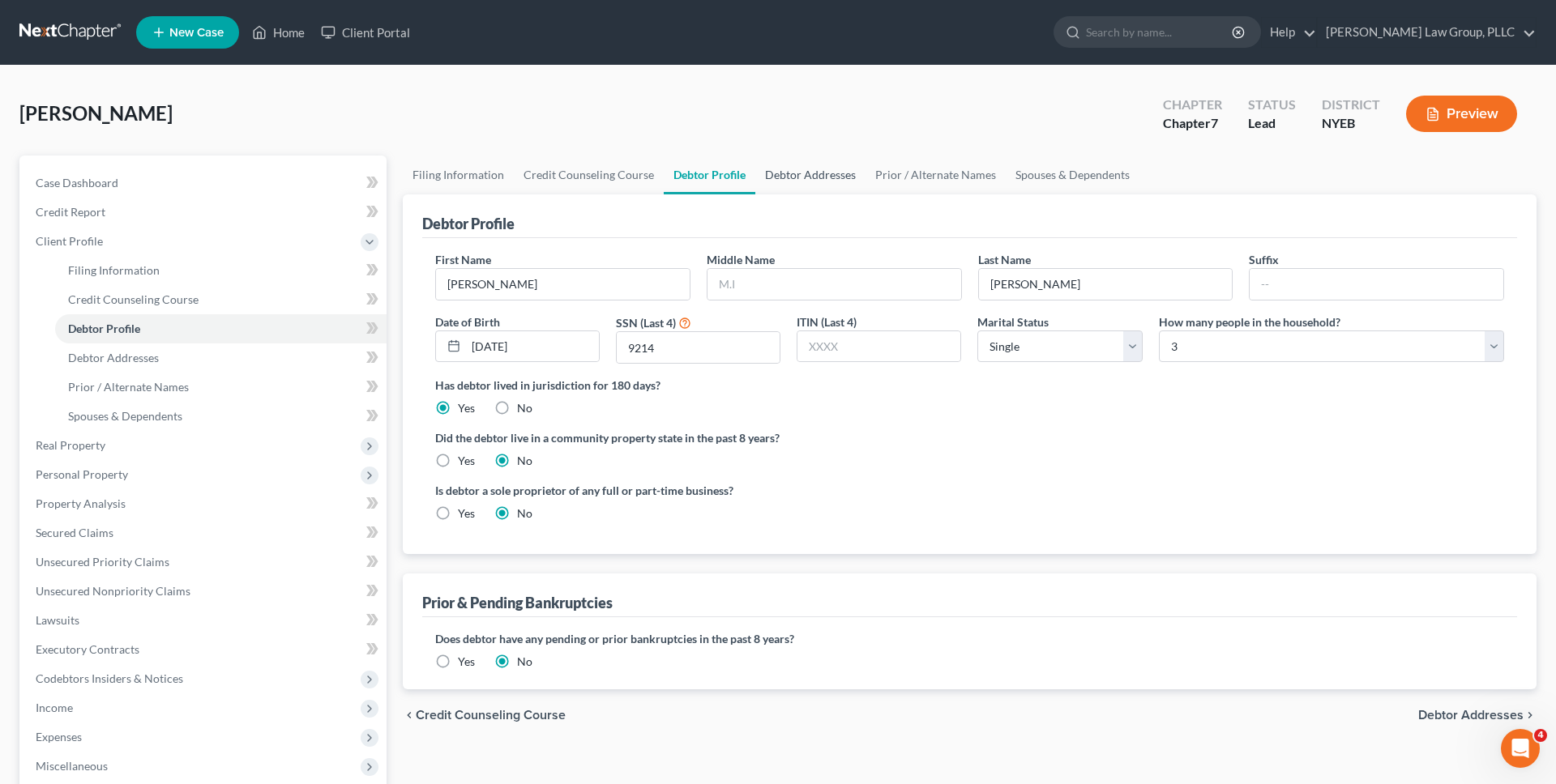
click at [800, 178] on link "Debtor Addresses" at bounding box center [810, 175] width 110 height 39
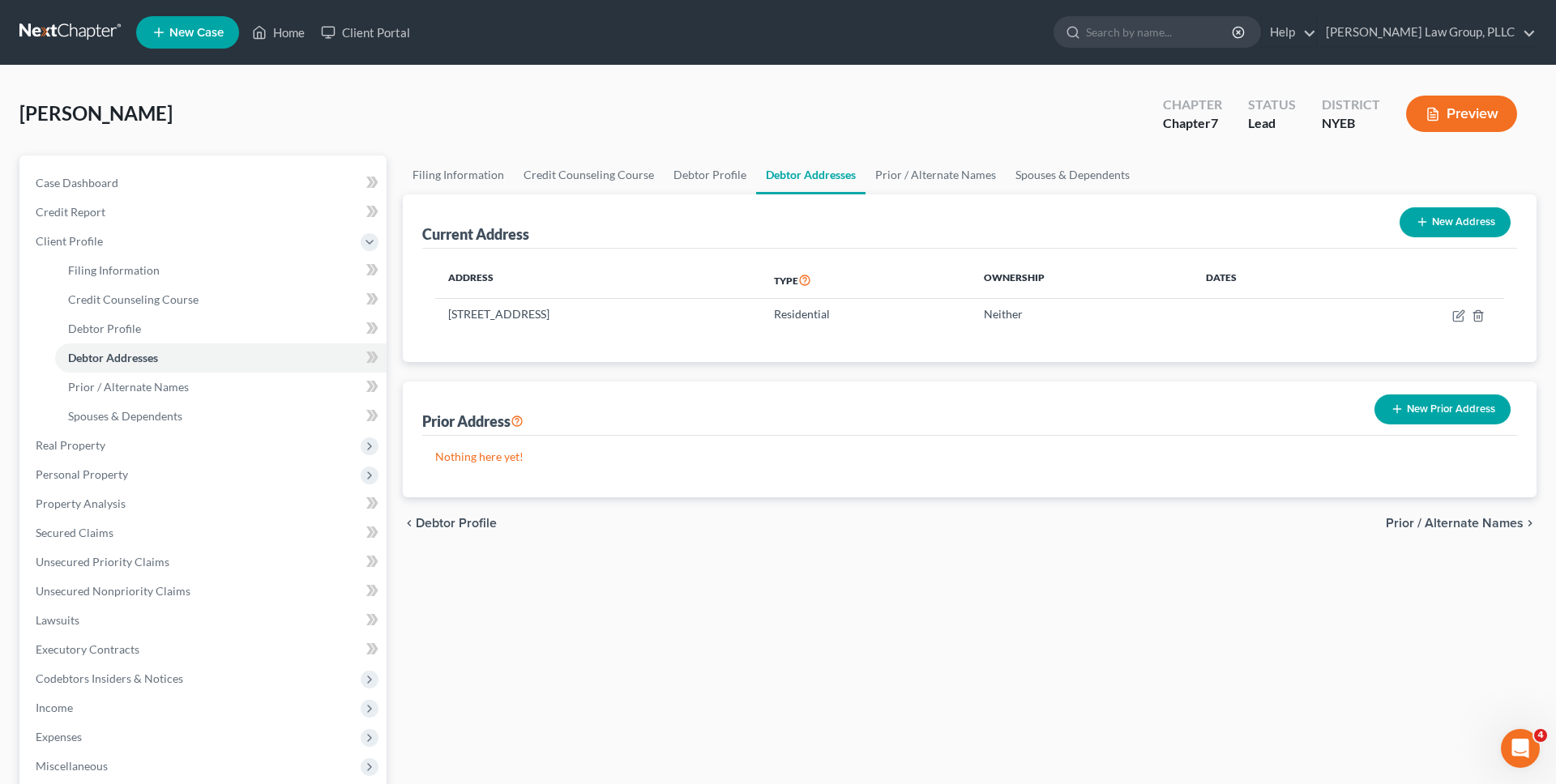
scroll to position [252, 0]
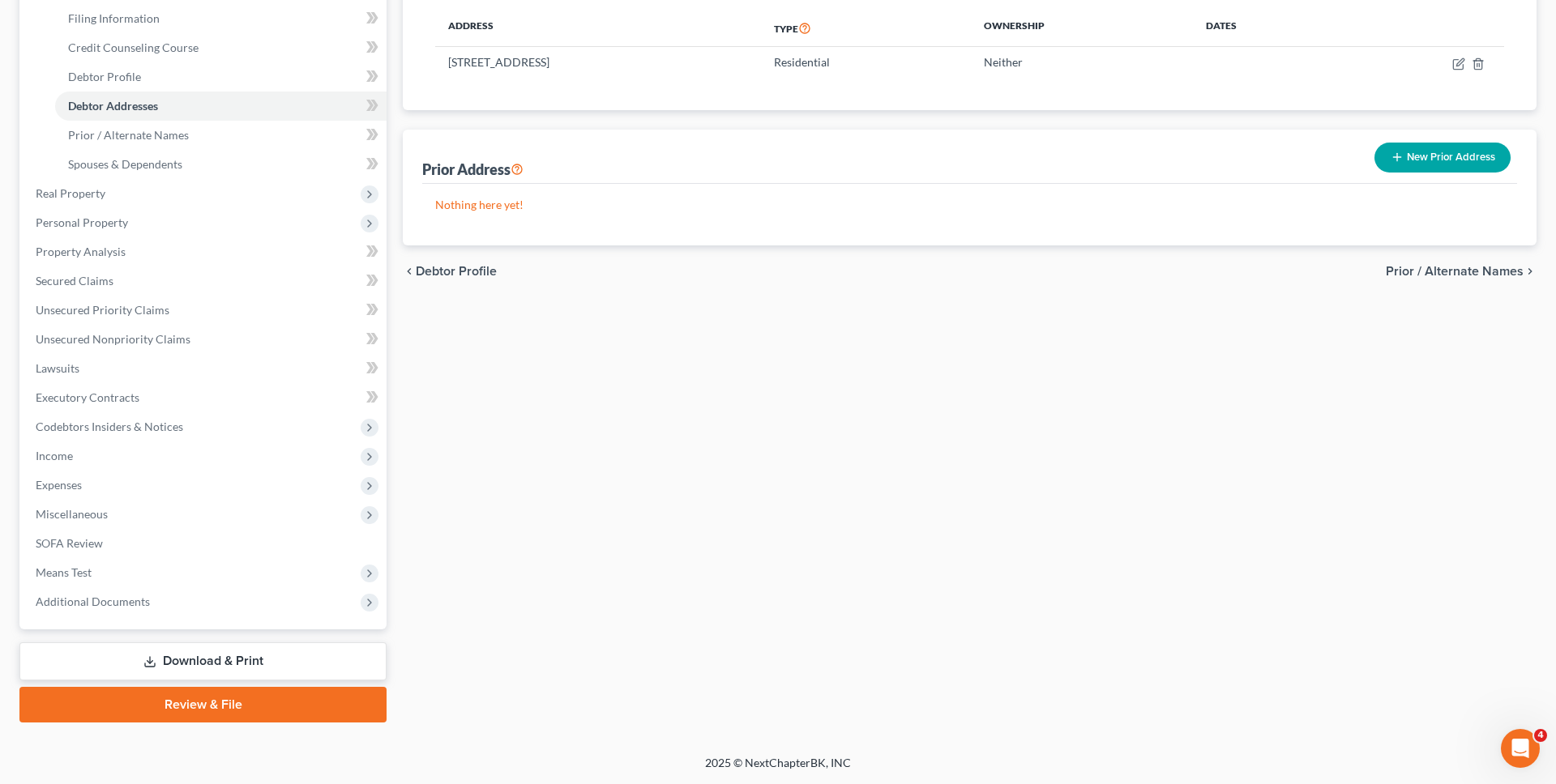
click at [309, 701] on link "Review & File" at bounding box center [203, 705] width 367 height 36
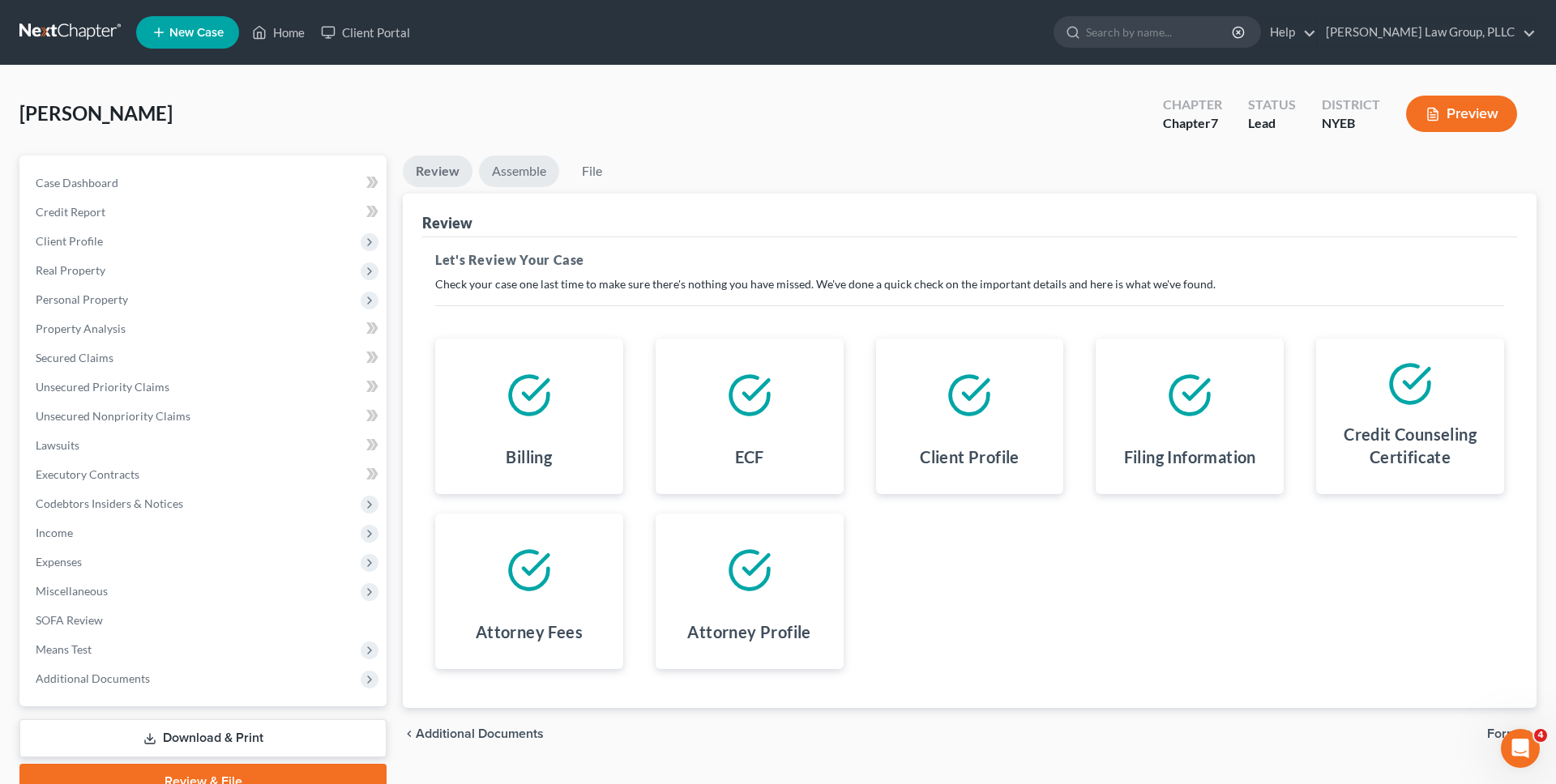
click at [542, 165] on link "Assemble" at bounding box center [519, 171] width 81 height 31
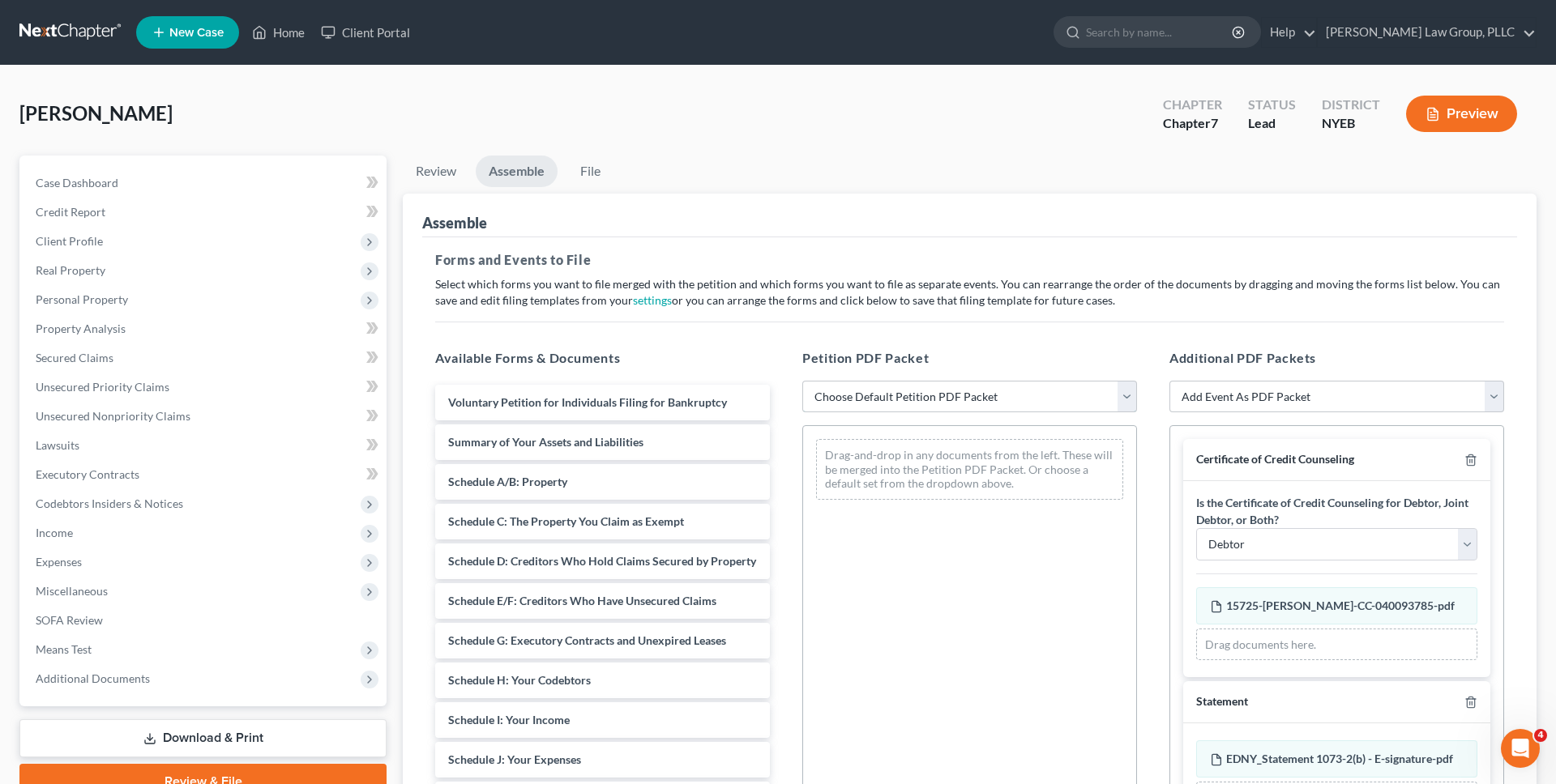
click at [942, 386] on select "Choose Default Petition PDF Packet Complete Bankruptcy Petition (all forms and …" at bounding box center [969, 397] width 334 height 32
select select "0"
click at [802, 381] on select "Choose Default Petition PDF Packet Complete Bankruptcy Petition (all forms and …" at bounding box center [969, 397] width 334 height 32
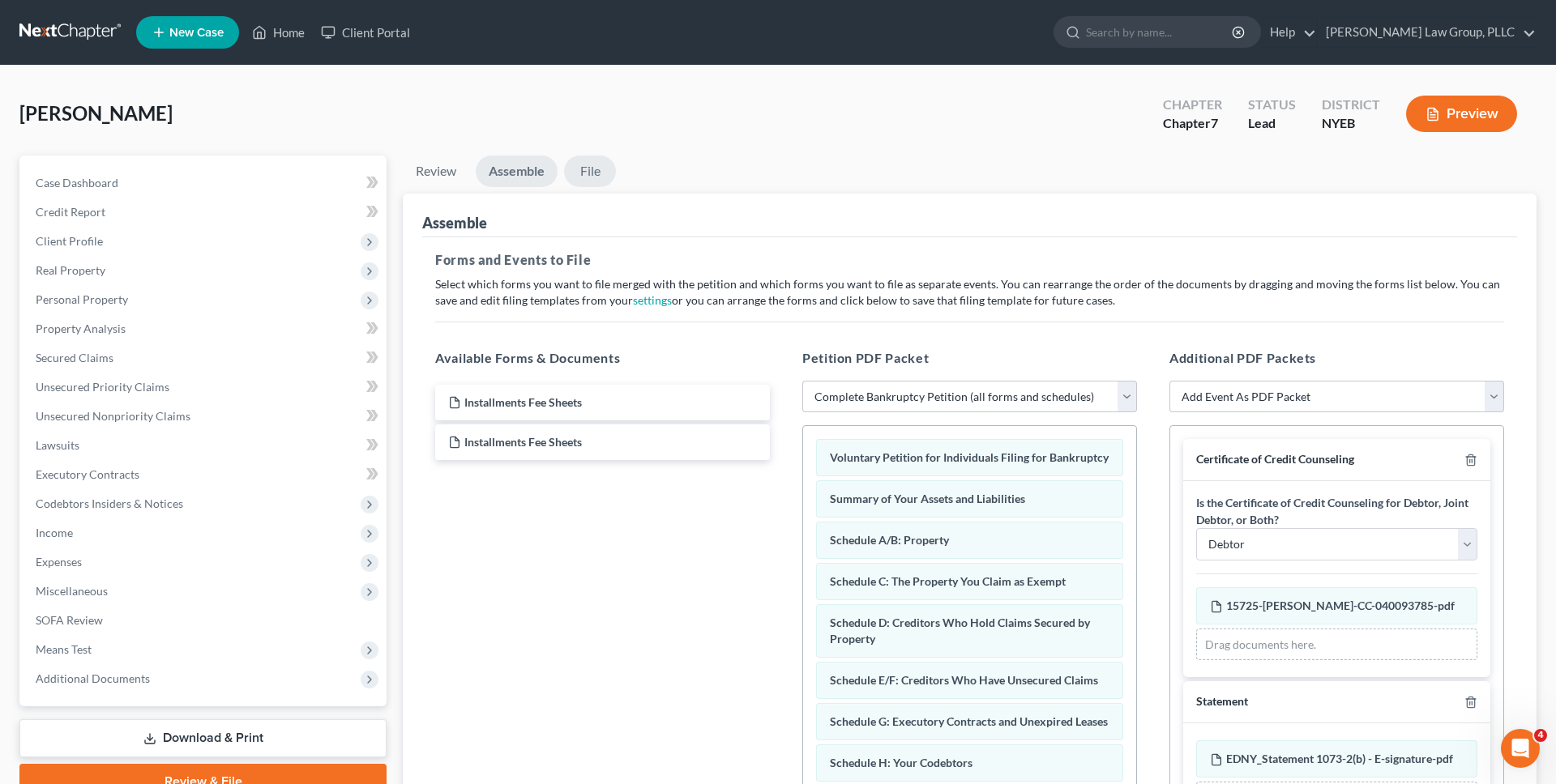
click at [607, 174] on link "File" at bounding box center [590, 171] width 52 height 31
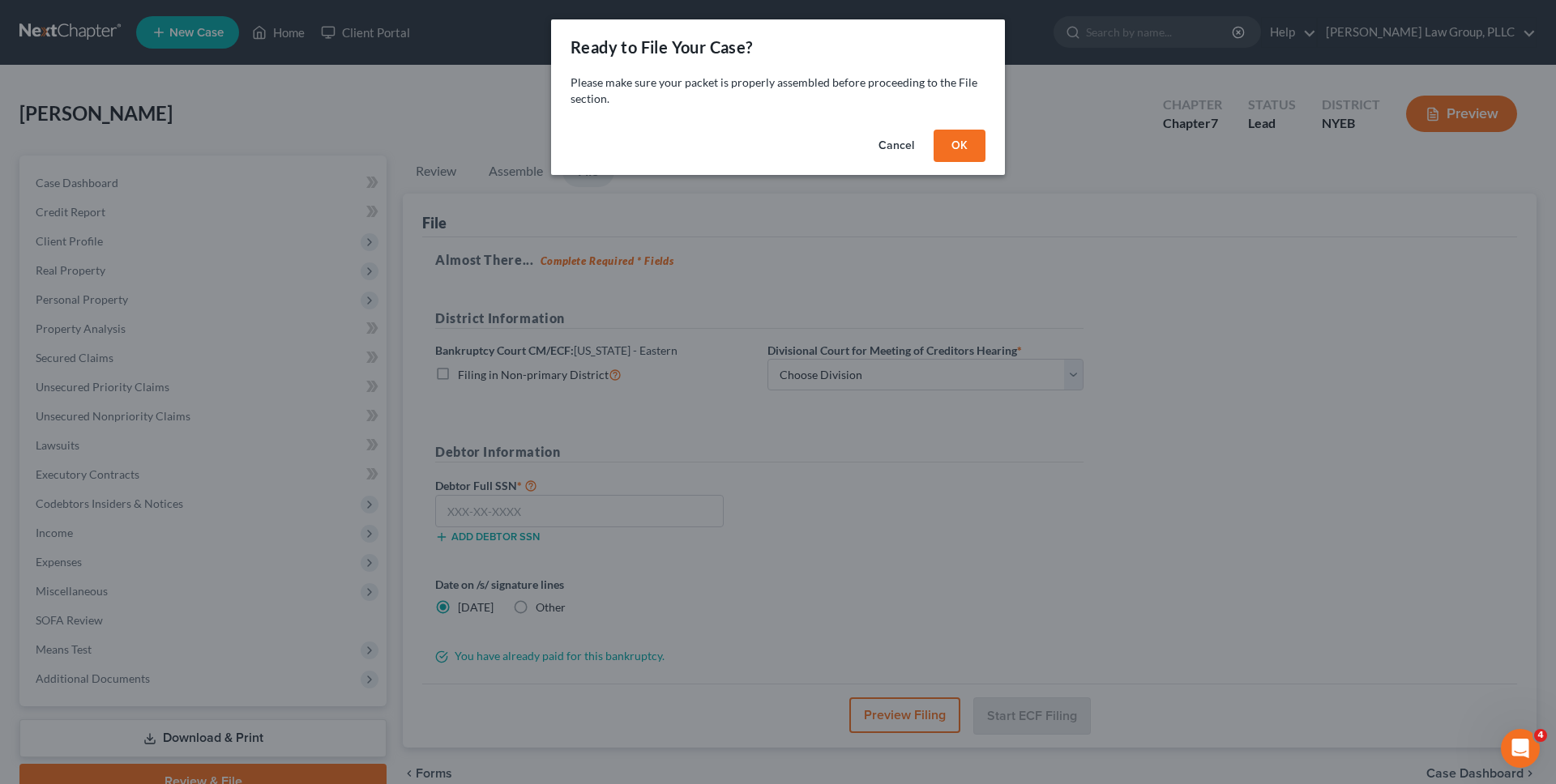
click at [983, 156] on button "OK" at bounding box center [960, 146] width 52 height 32
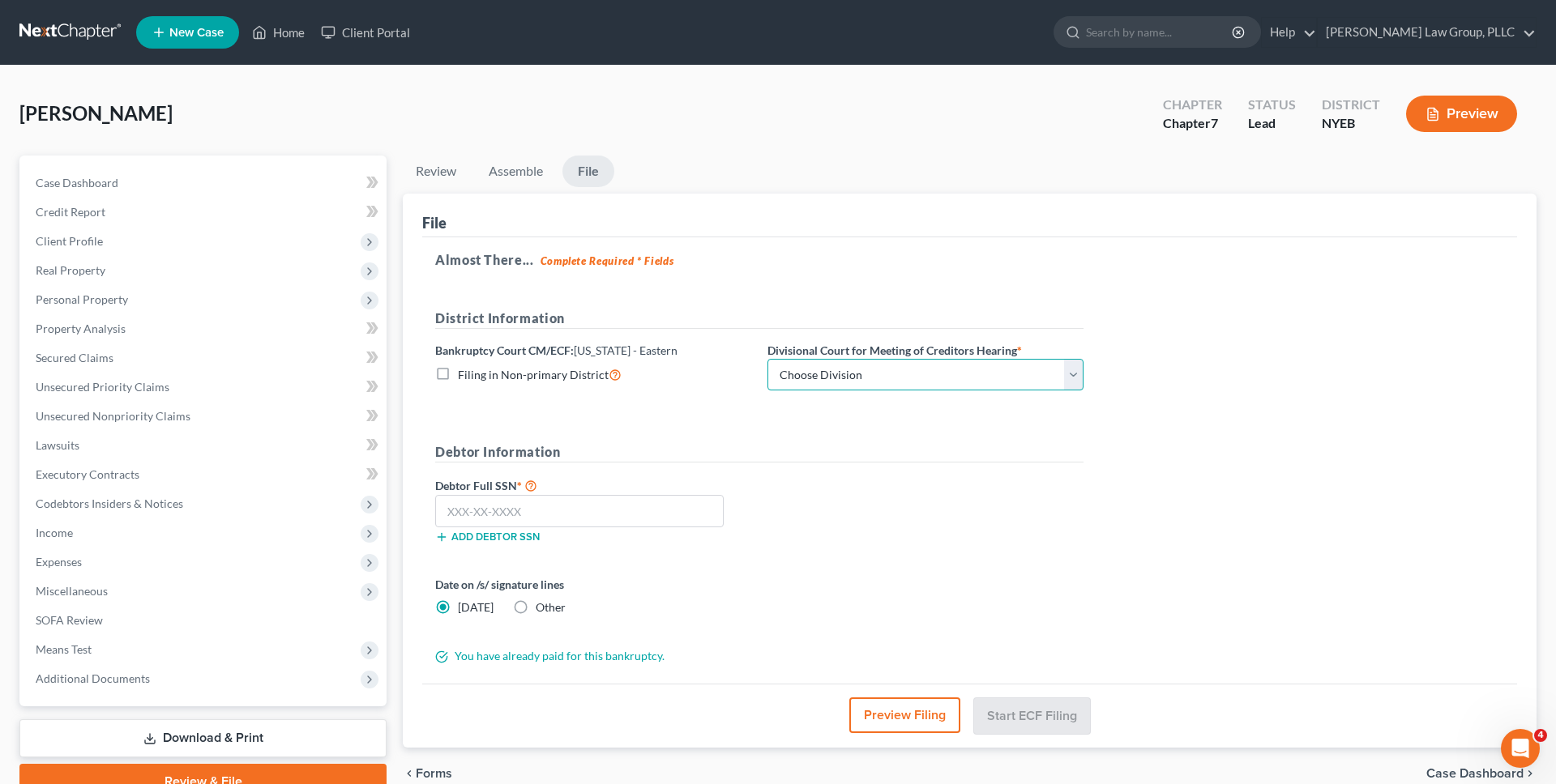
click at [800, 384] on select "Choose Division [GEOGRAPHIC_DATA]" at bounding box center [925, 375] width 316 height 32
select select "0"
click at [767, 359] on select "Choose Division [GEOGRAPHIC_DATA]" at bounding box center [925, 375] width 316 height 32
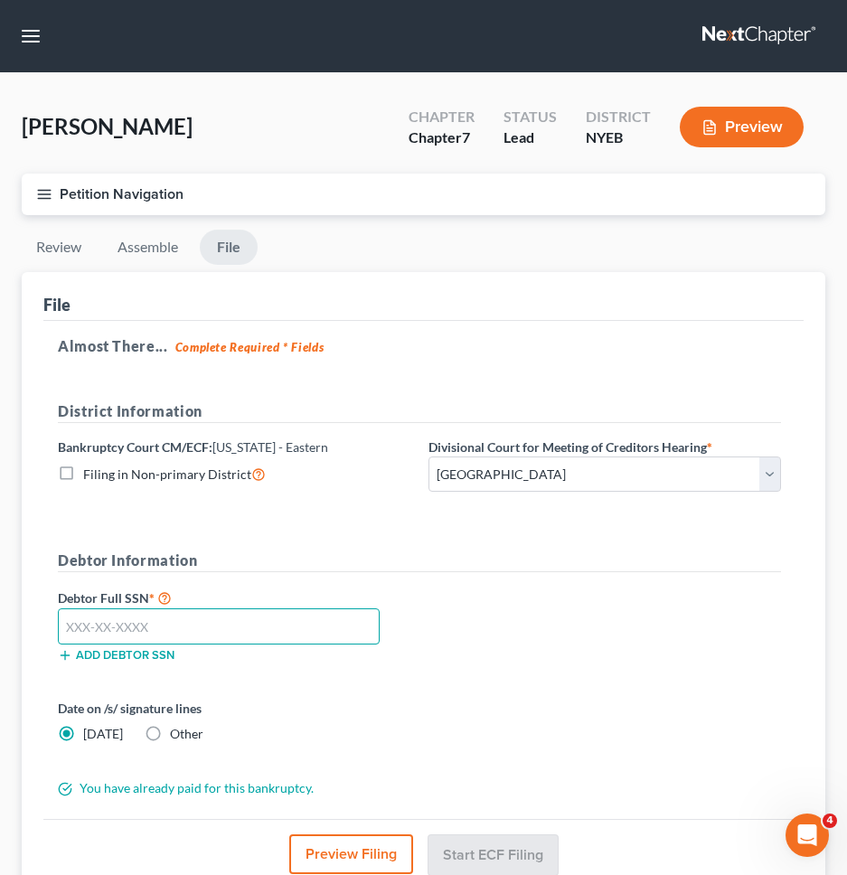
click at [155, 618] on input "text" at bounding box center [219, 626] width 322 height 36
type input "054-72-9214"
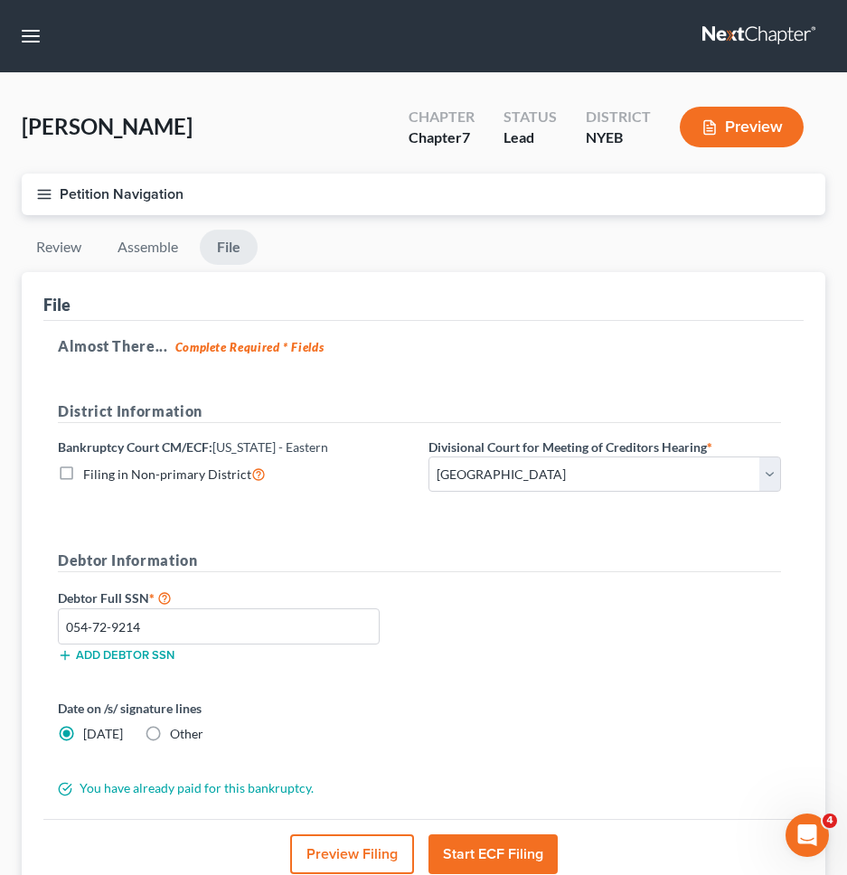
click at [470, 846] on button "Start ECF Filing" at bounding box center [493, 855] width 129 height 40
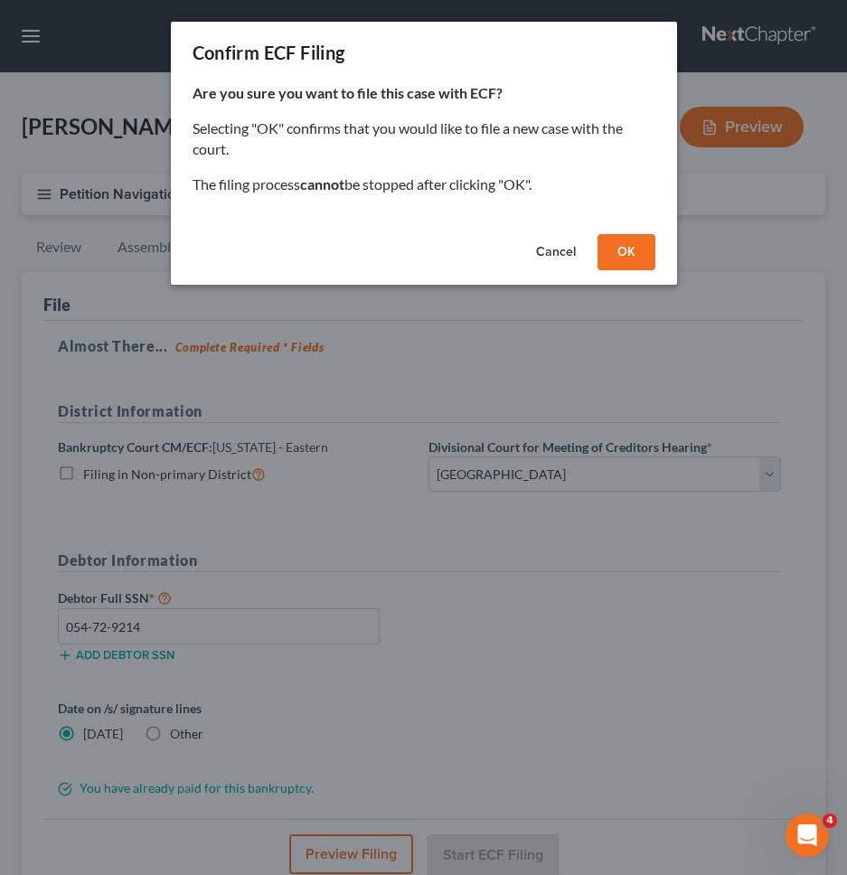
click at [633, 244] on button "OK" at bounding box center [627, 252] width 58 height 36
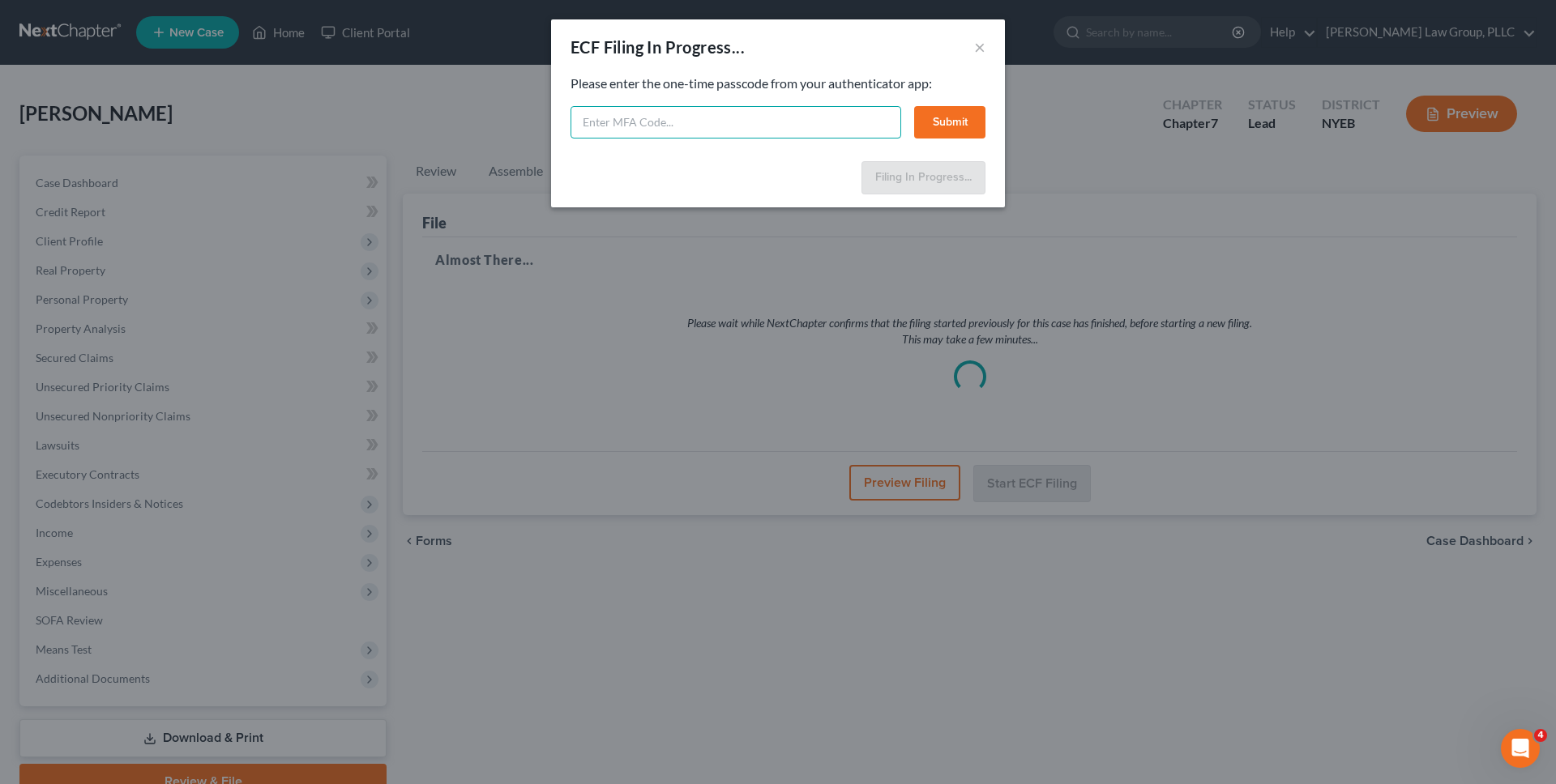
click at [650, 119] on input "text" at bounding box center [736, 122] width 331 height 32
type input "643557"
click at [961, 132] on button "Submit" at bounding box center [950, 122] width 72 height 32
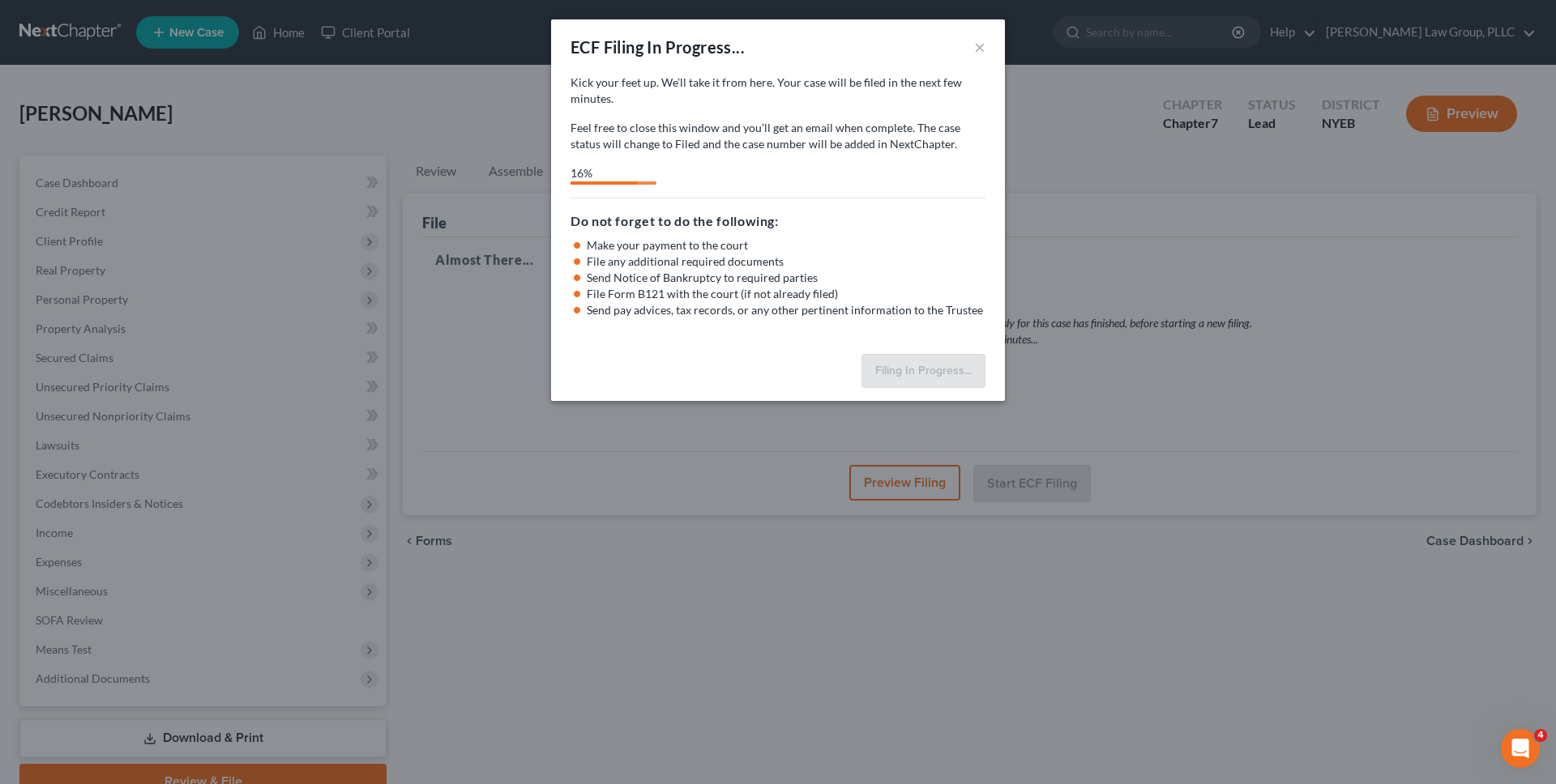
click at [721, 140] on p "Feel free to close this window and you’ll get an email when complete. The case …" at bounding box center [778, 136] width 415 height 32
click at [666, 74] on p "Kick your feet up. We’ll take it from here. Your case will be filed in the next…" at bounding box center [778, 90] width 415 height 32
select select "0"
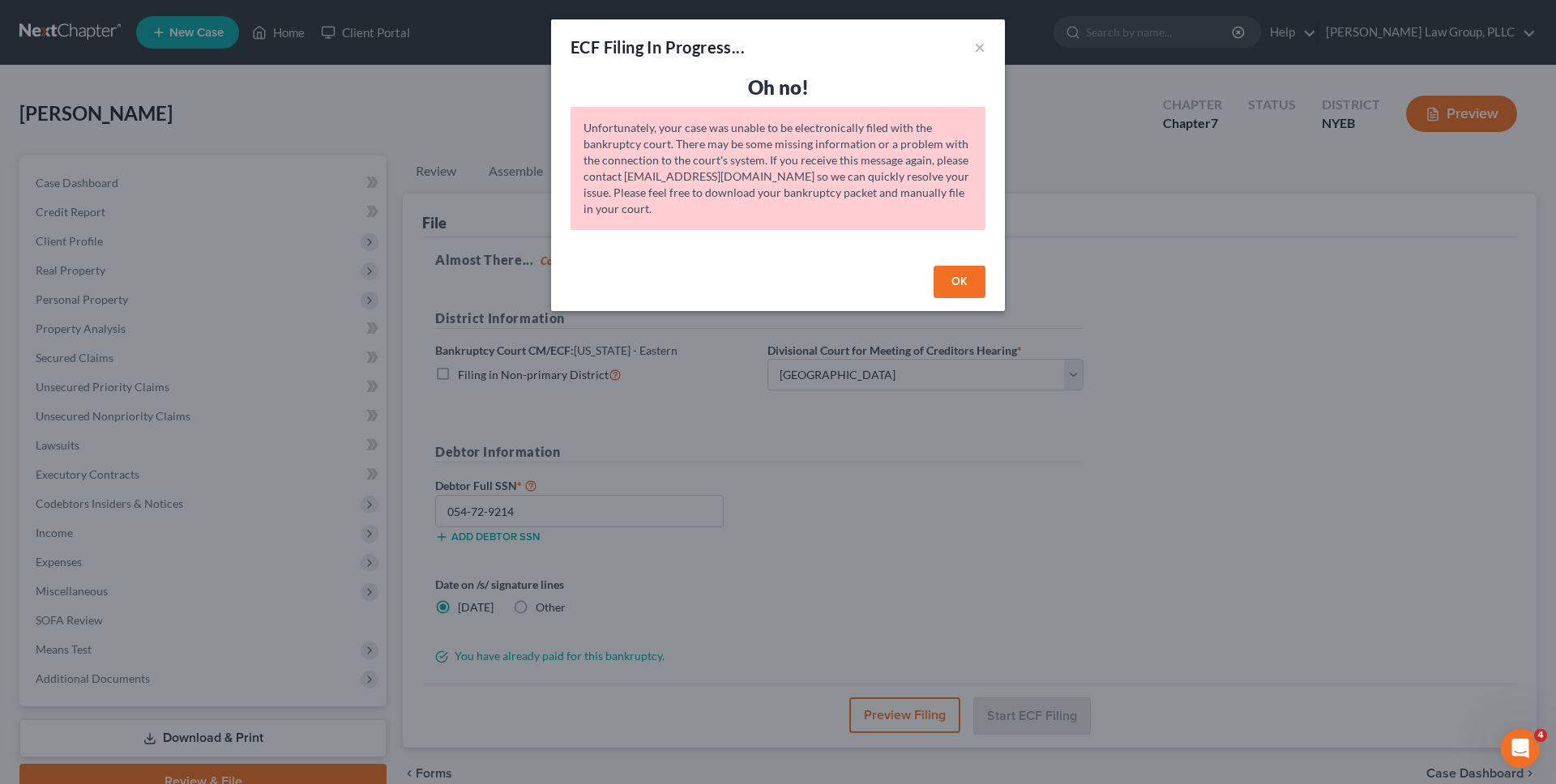
click at [873, 278] on div "OK" at bounding box center [778, 285] width 454 height 52
click at [937, 278] on button "OK" at bounding box center [960, 282] width 52 height 32
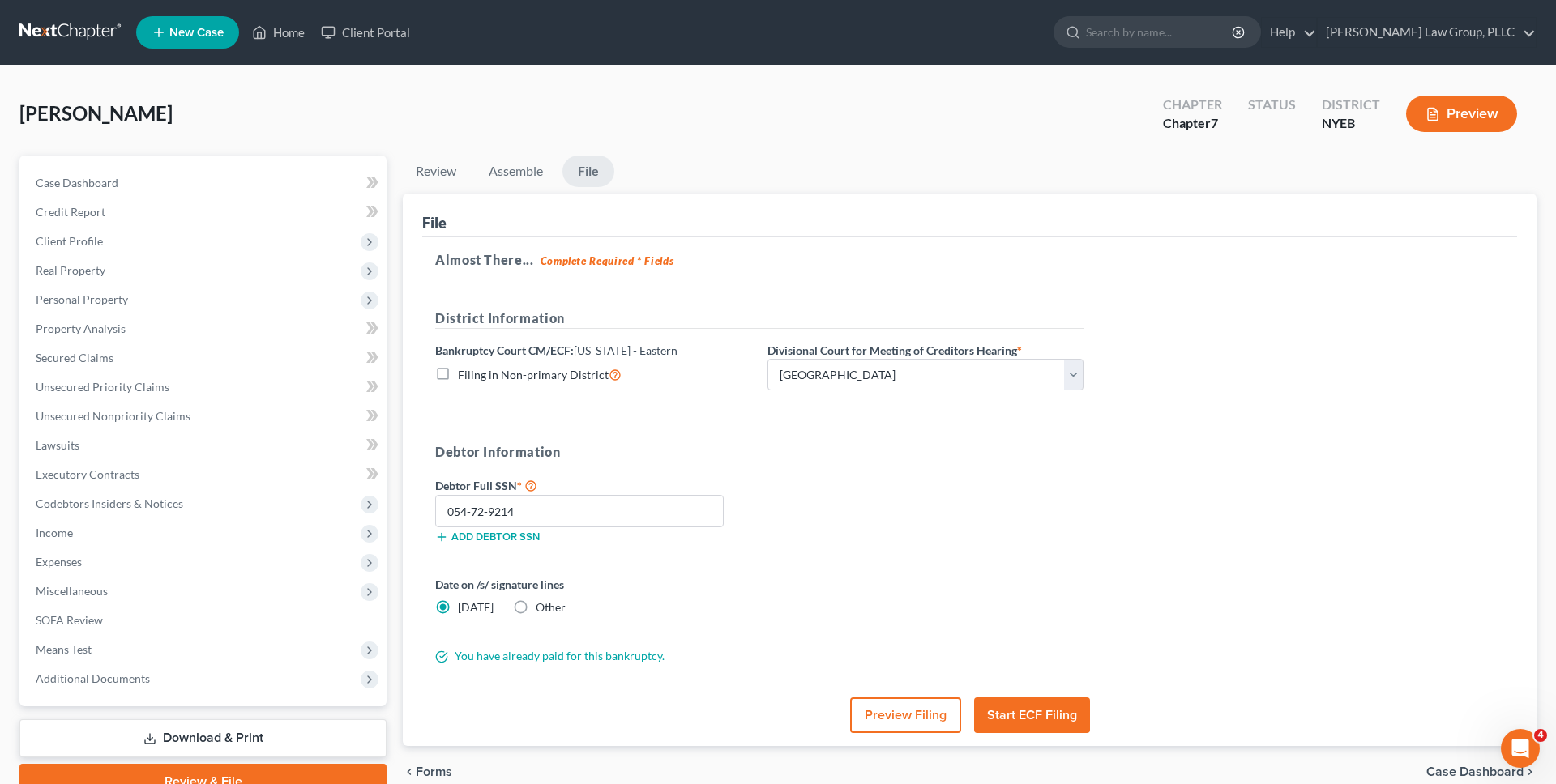
click at [803, 207] on div "File" at bounding box center [969, 215] width 1094 height 44
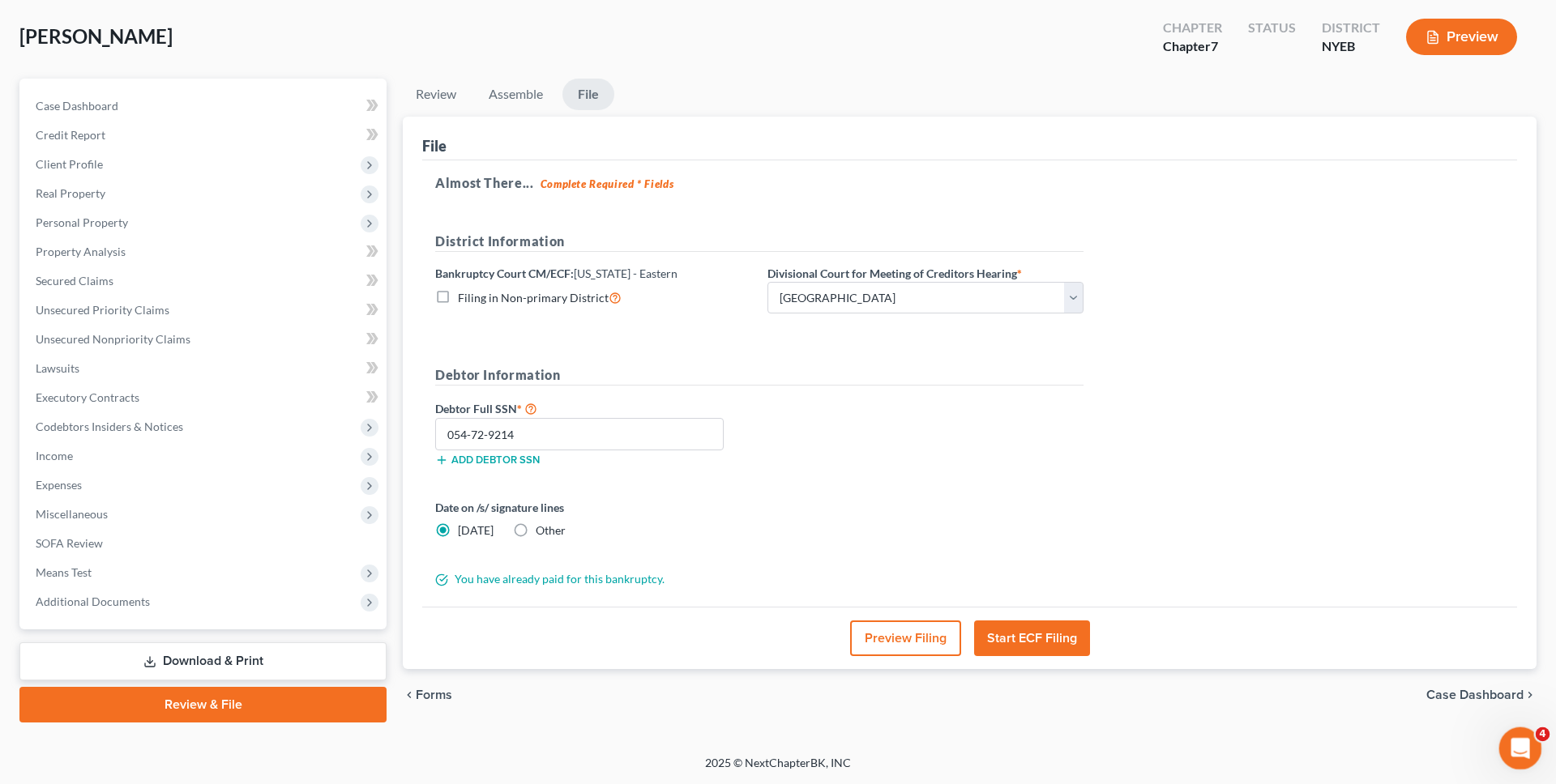
click at [1526, 749] on icon "Open Intercom Messenger" at bounding box center [1518, 746] width 27 height 27
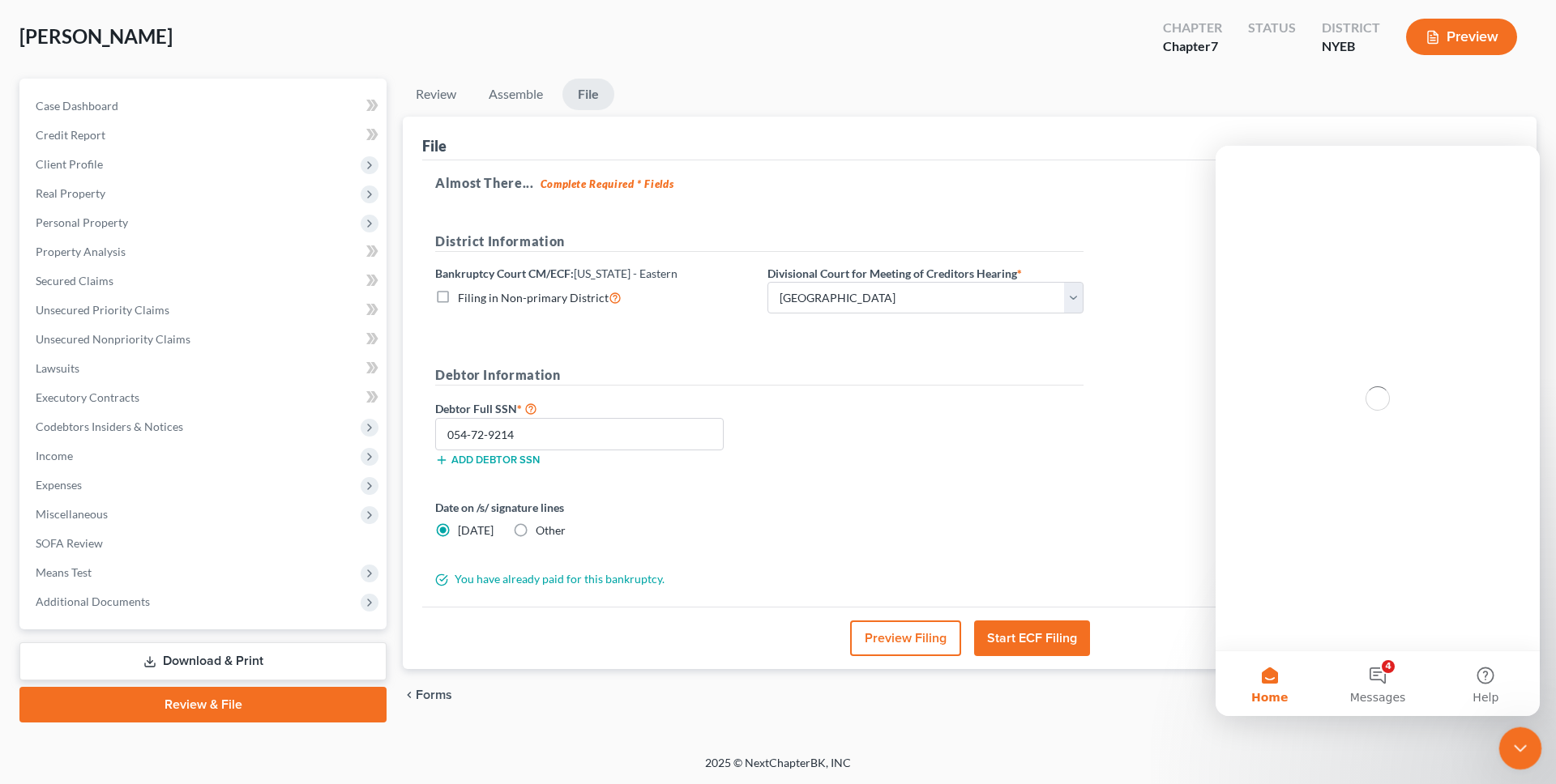
scroll to position [0, 0]
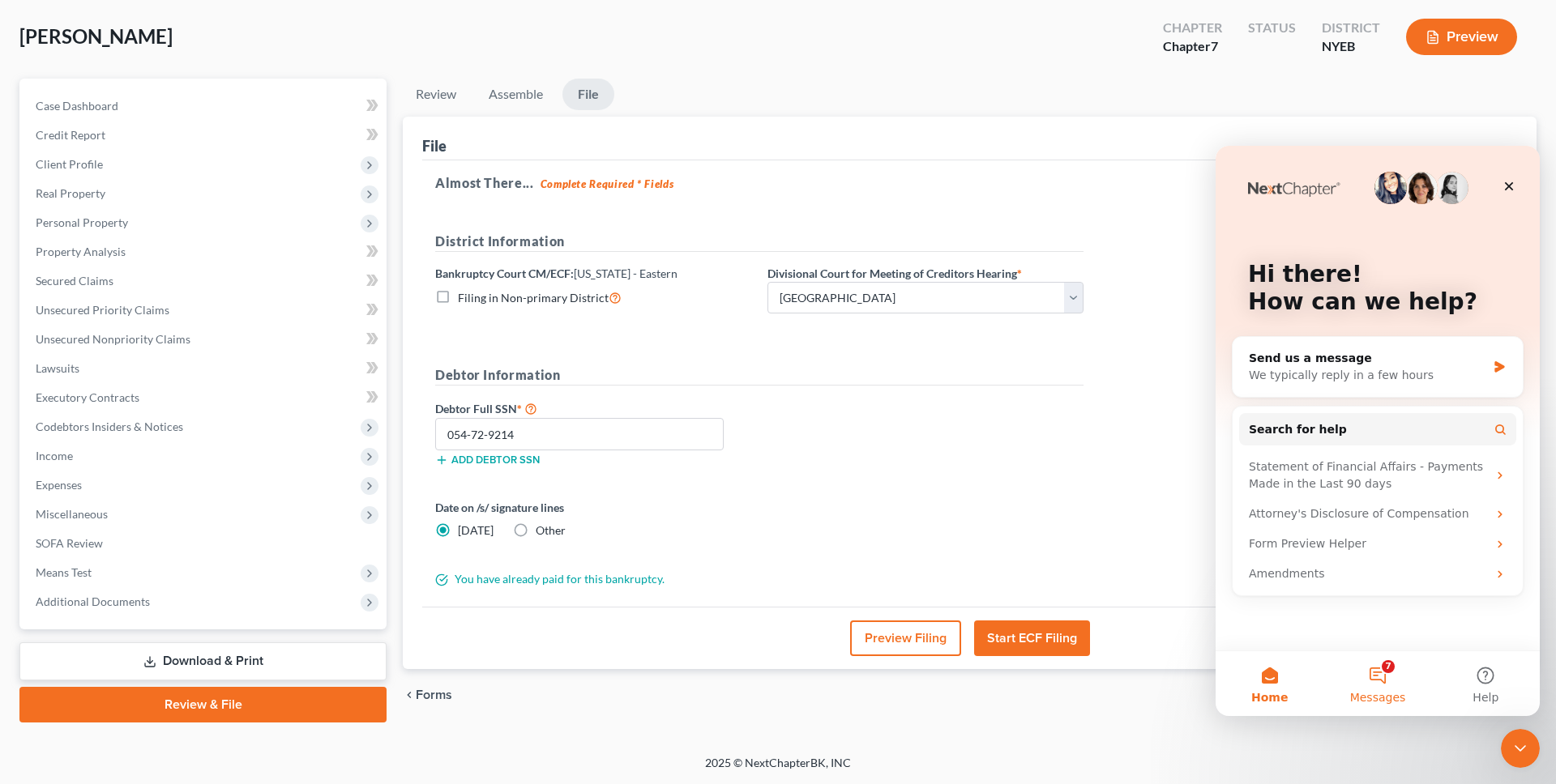
click at [1397, 703] on span "Messages" at bounding box center [1378, 697] width 56 height 12
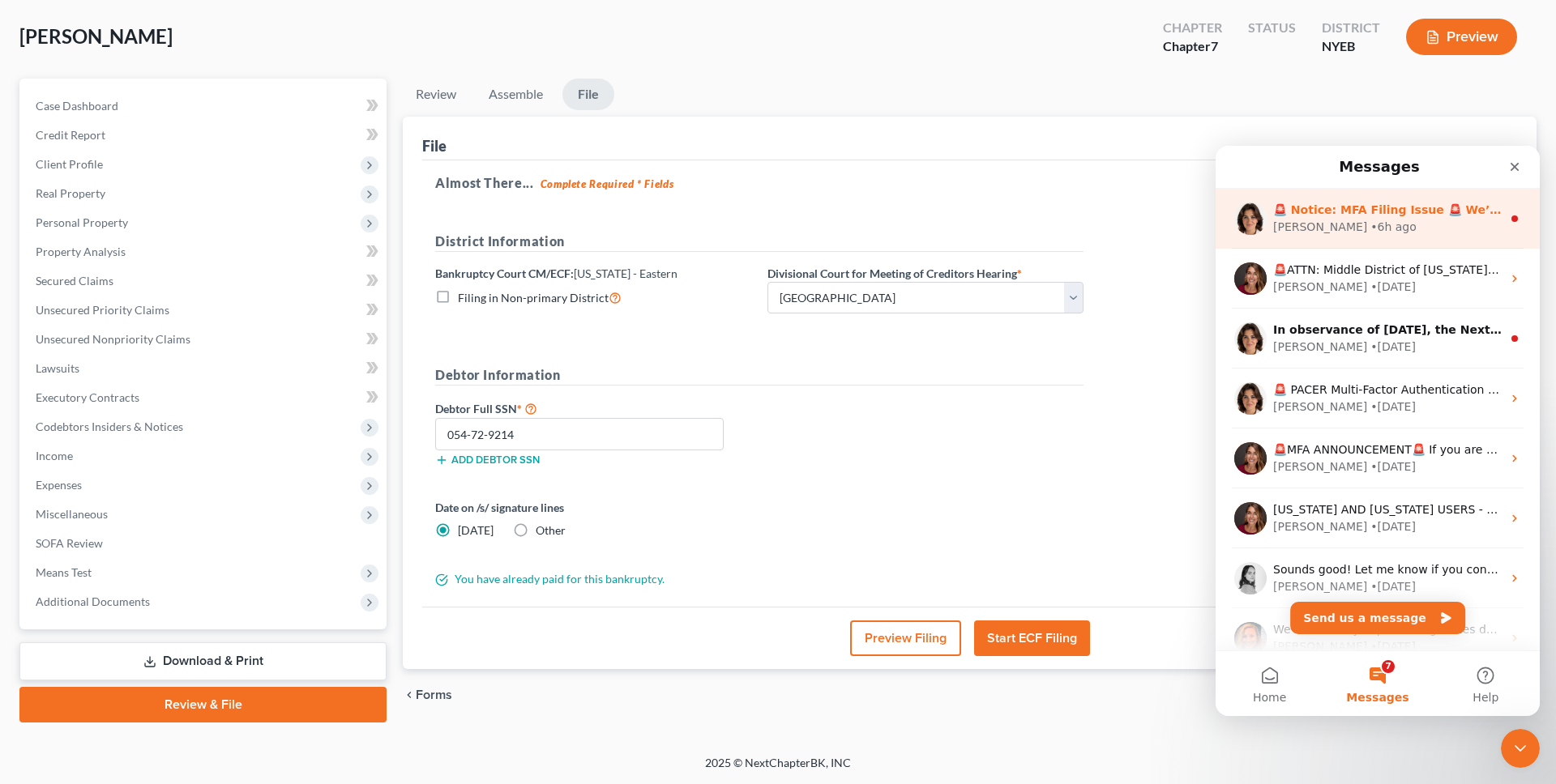
click at [1363, 233] on div "[PERSON_NAME] • 6h ago" at bounding box center [1387, 227] width 229 height 17
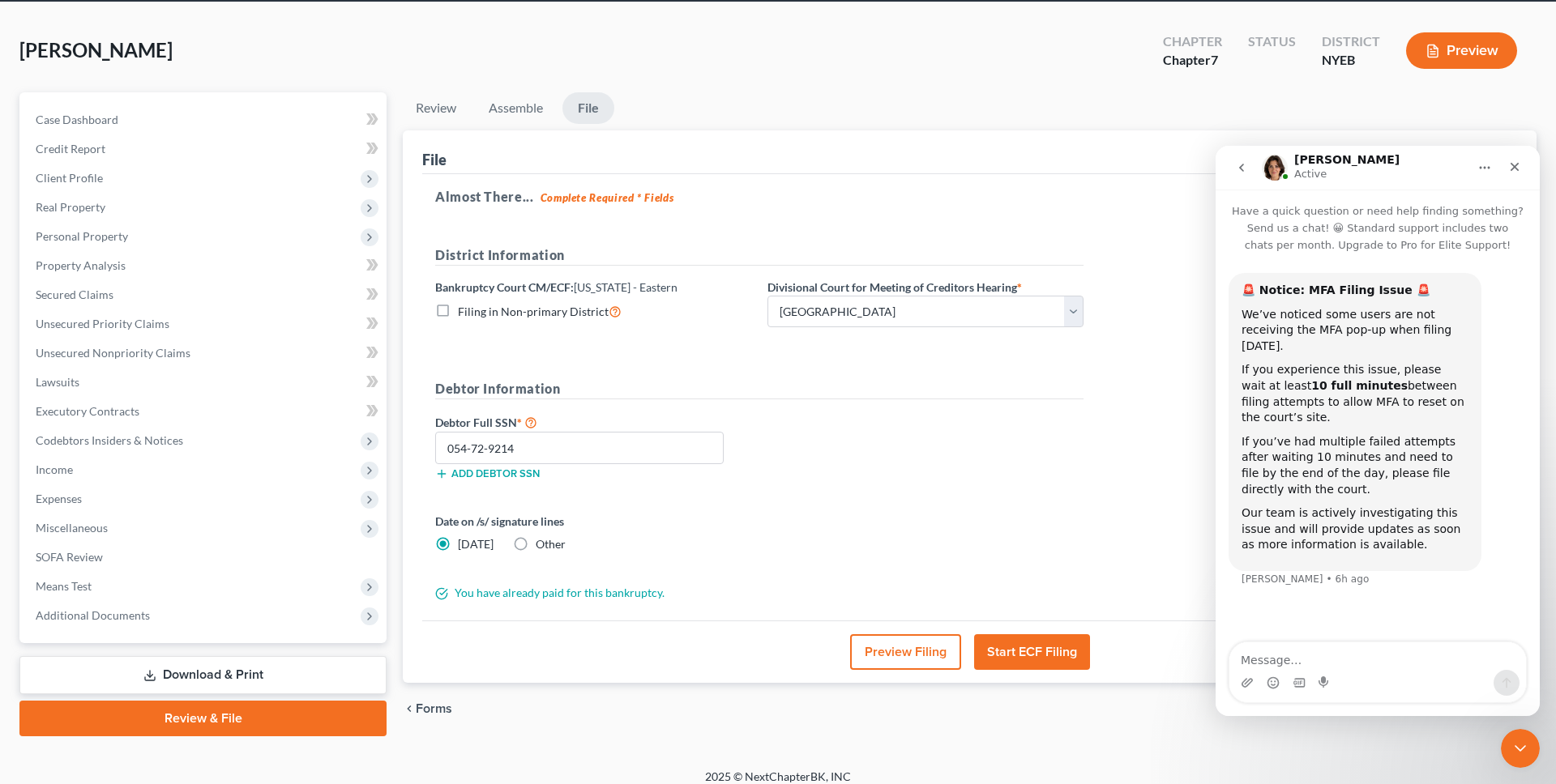
scroll to position [63, 0]
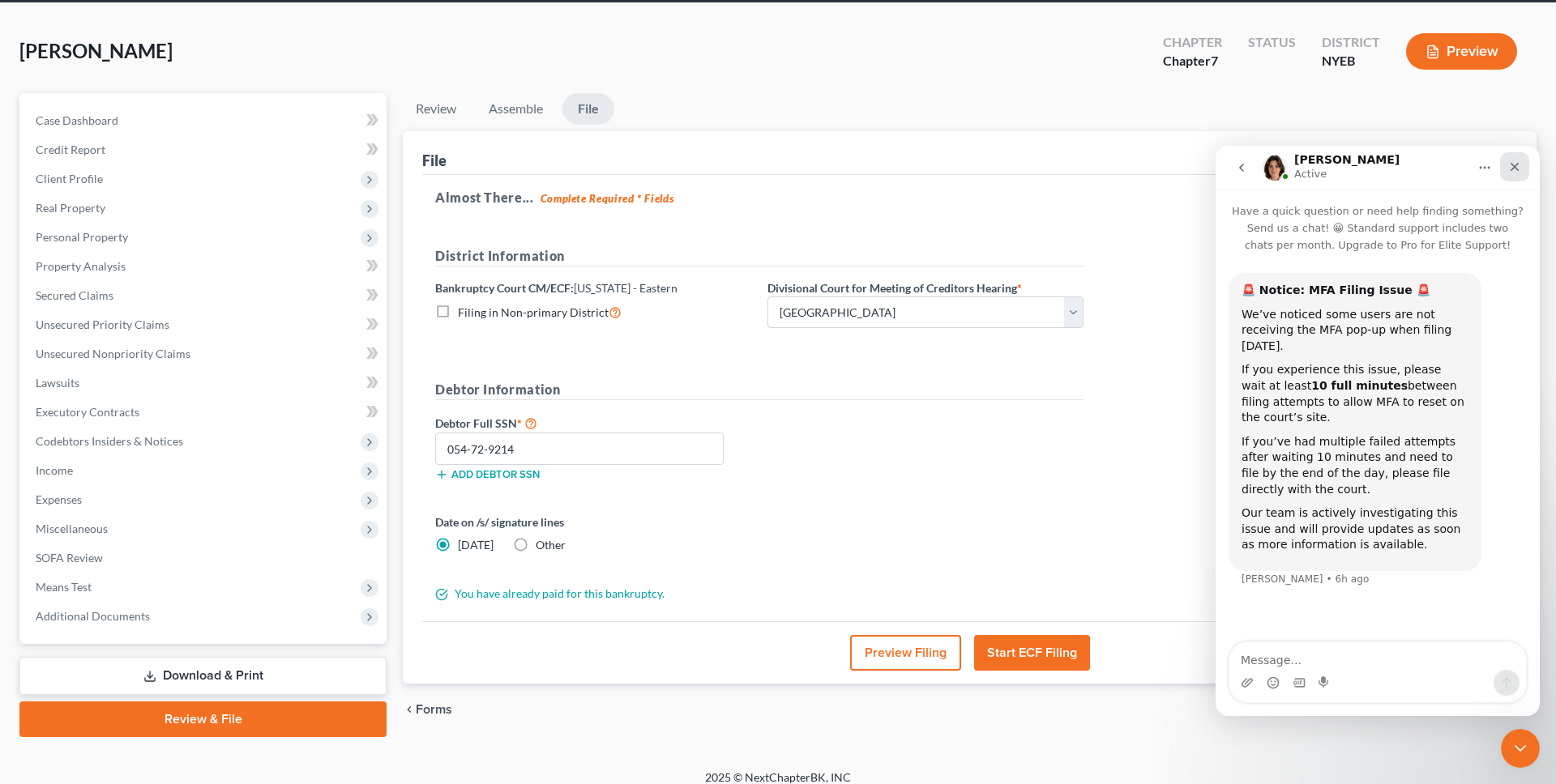
click at [1505, 164] on div "Close" at bounding box center [1515, 167] width 30 height 30
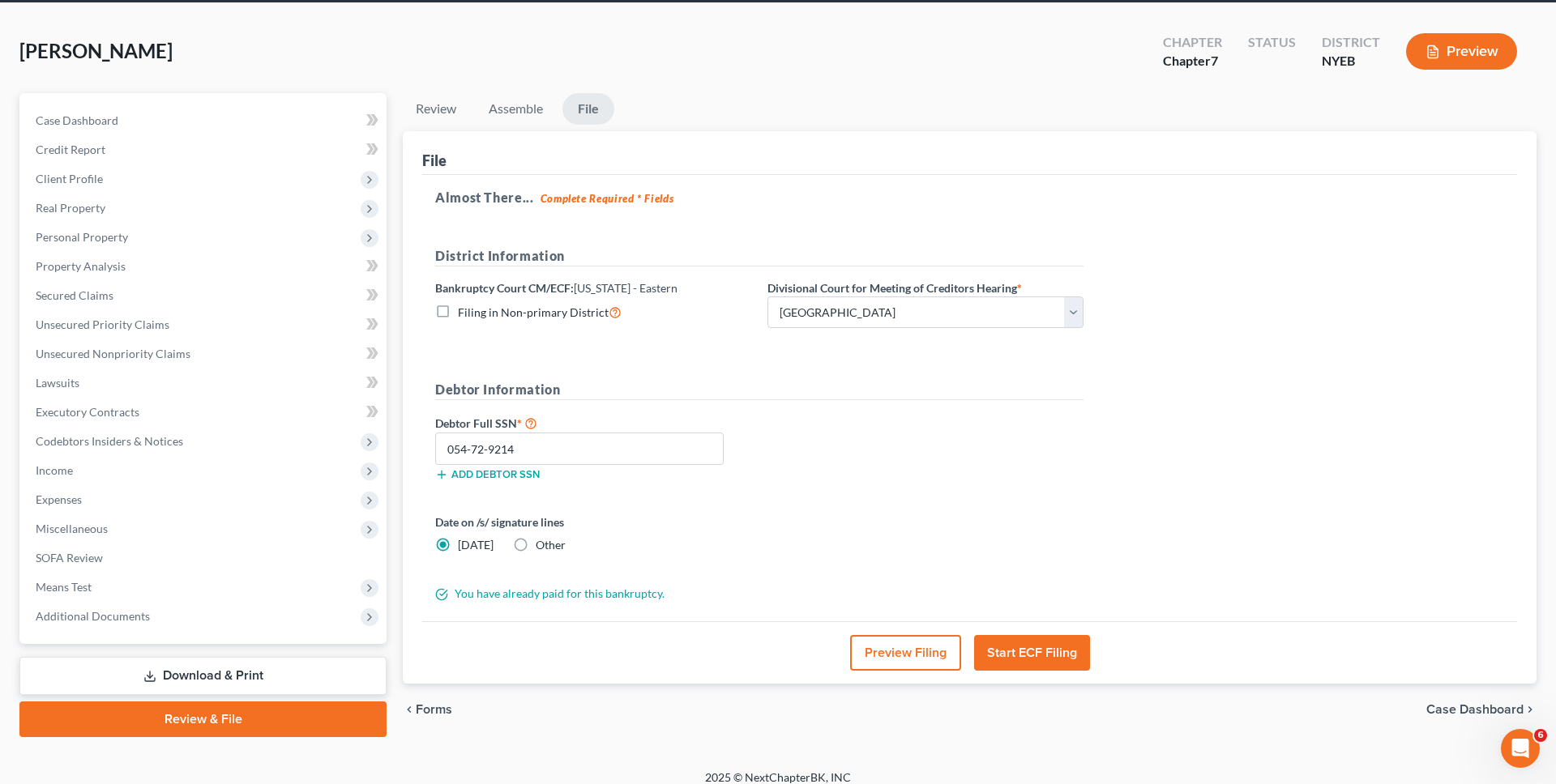
scroll to position [0, 0]
click at [1159, 211] on div "Almost There... Complete Required * Fields District Information Bankruptcy Cour…" at bounding box center [969, 398] width 1094 height 447
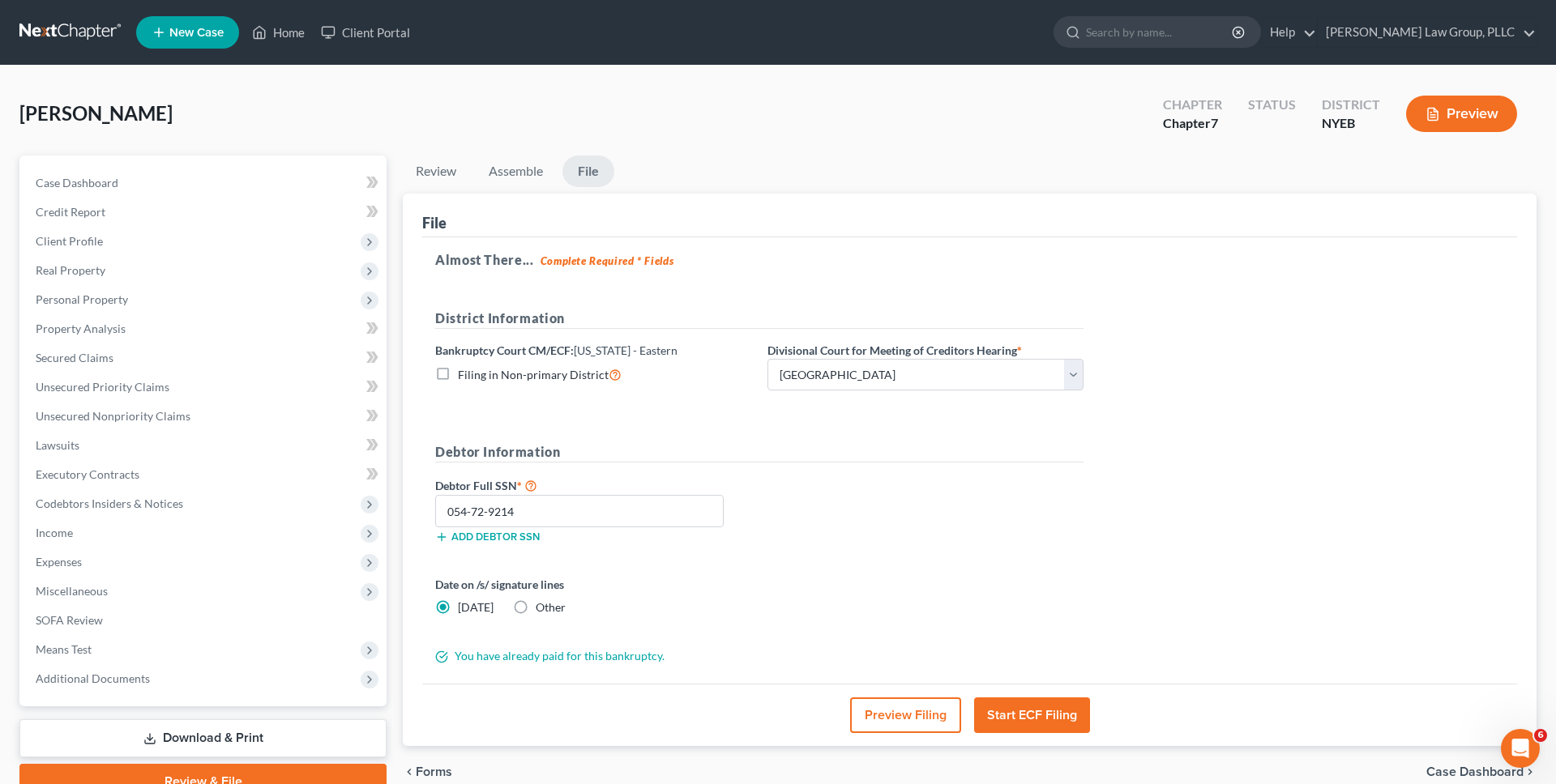
click at [293, 92] on div "[PERSON_NAME] Upgraded Chapter Chapter 7 Status District NYEB Preview" at bounding box center [778, 120] width 1517 height 71
click at [108, 36] on link at bounding box center [72, 32] width 104 height 30
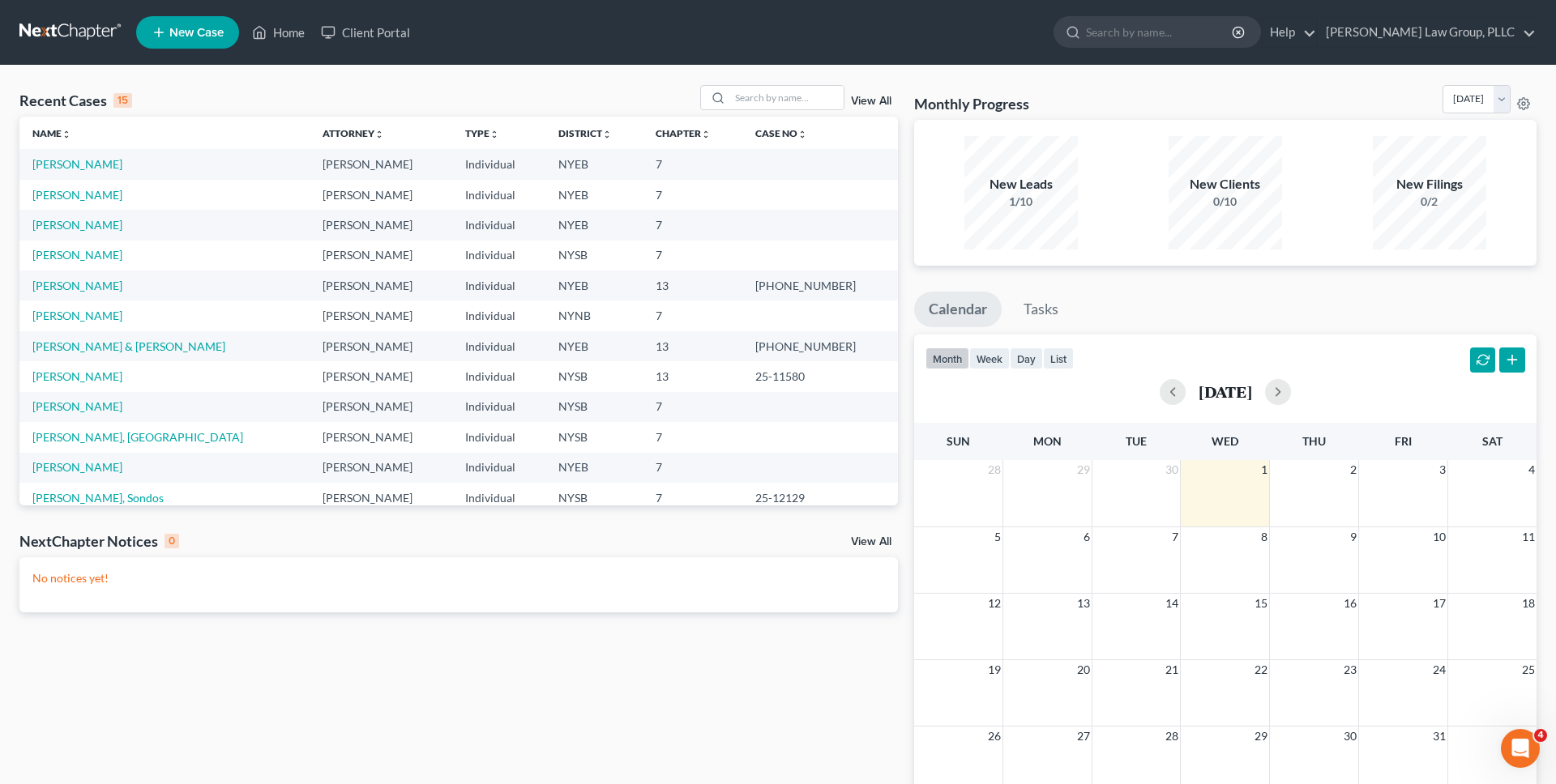
click at [283, 95] on div "Recent Cases 15 View All" at bounding box center [459, 100] width 878 height 31
click at [96, 158] on link "[PERSON_NAME]" at bounding box center [77, 163] width 90 height 13
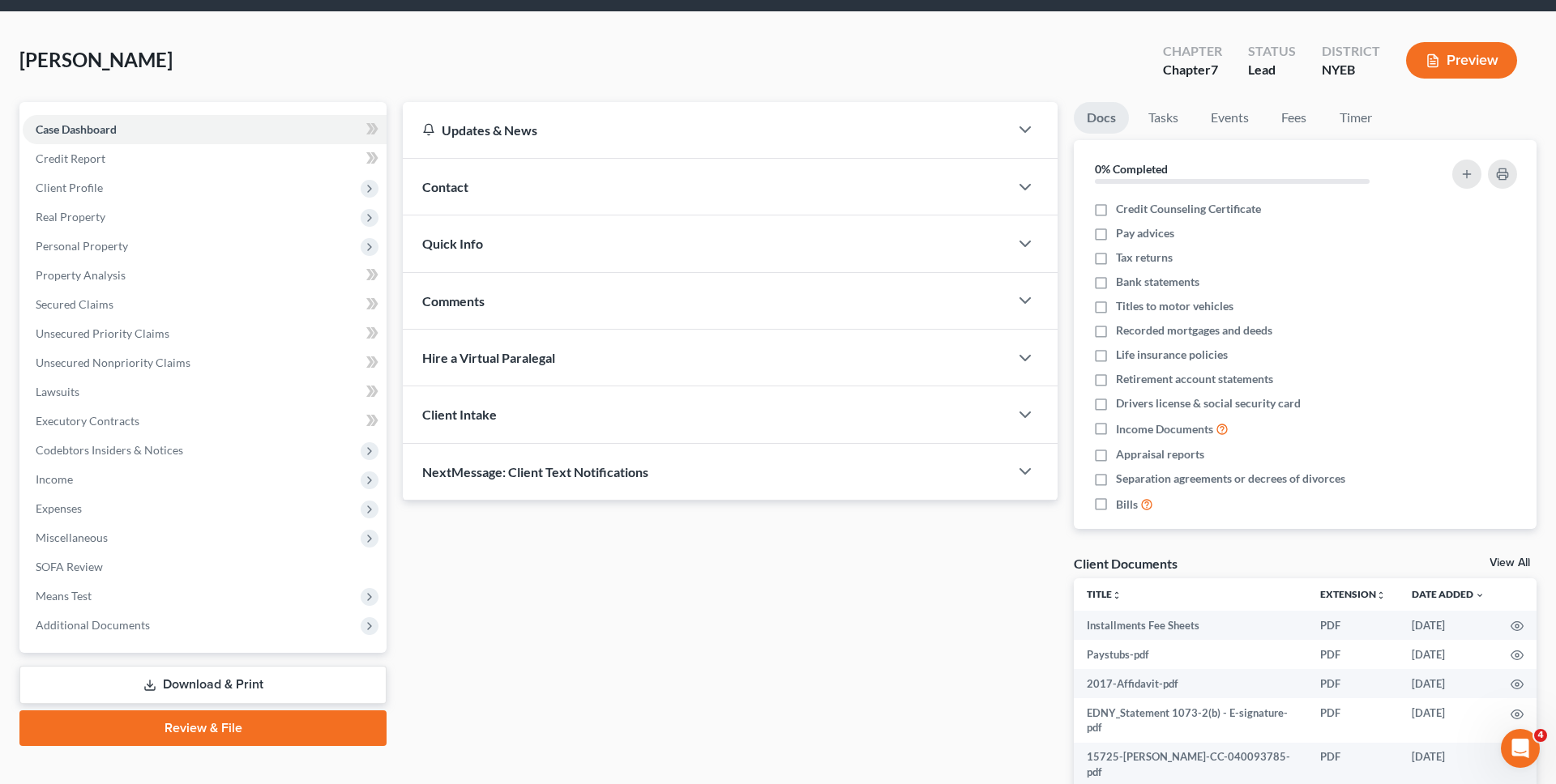
scroll to position [171, 0]
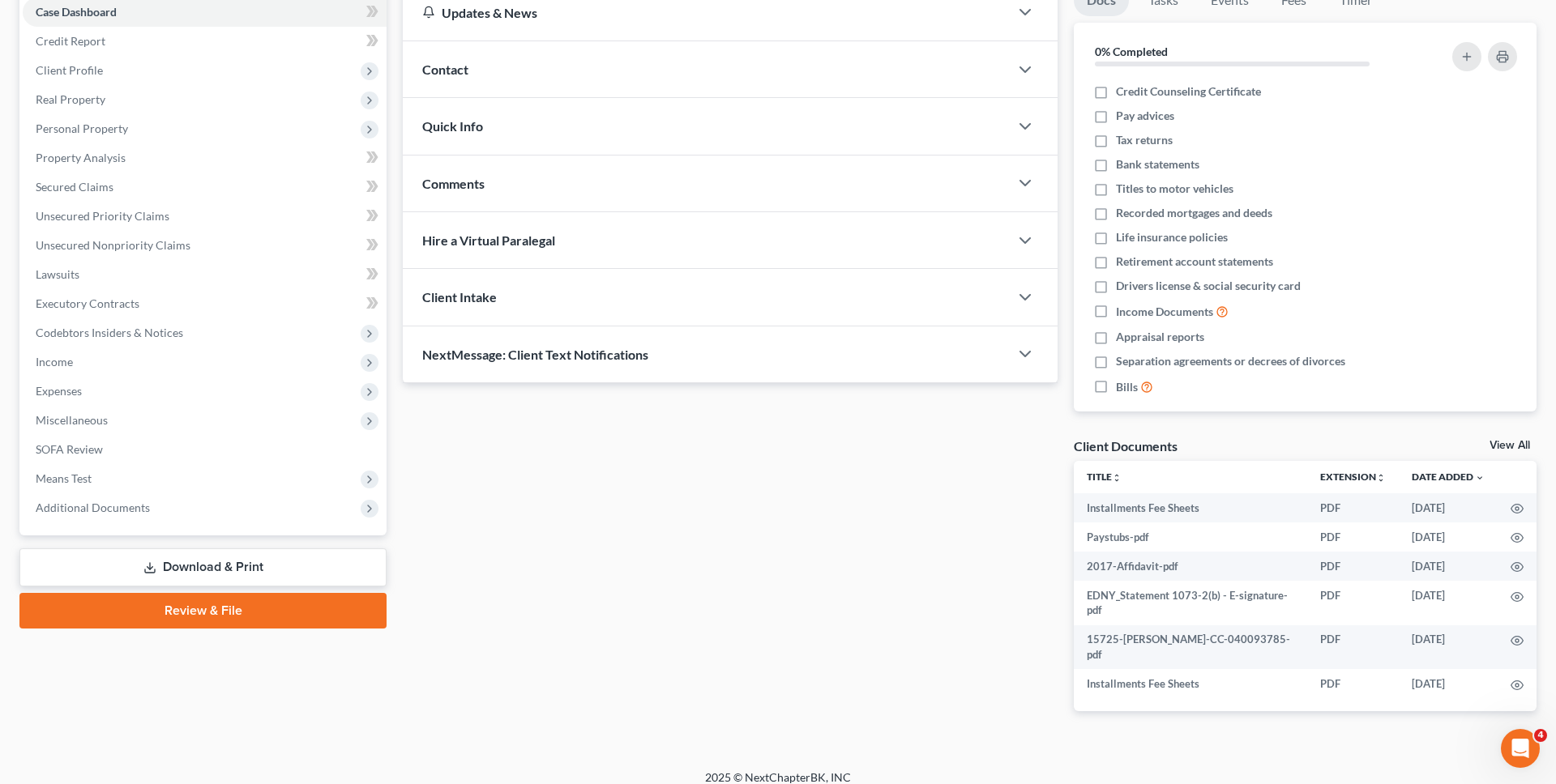
click at [230, 617] on link "Review & File" at bounding box center [203, 611] width 367 height 36
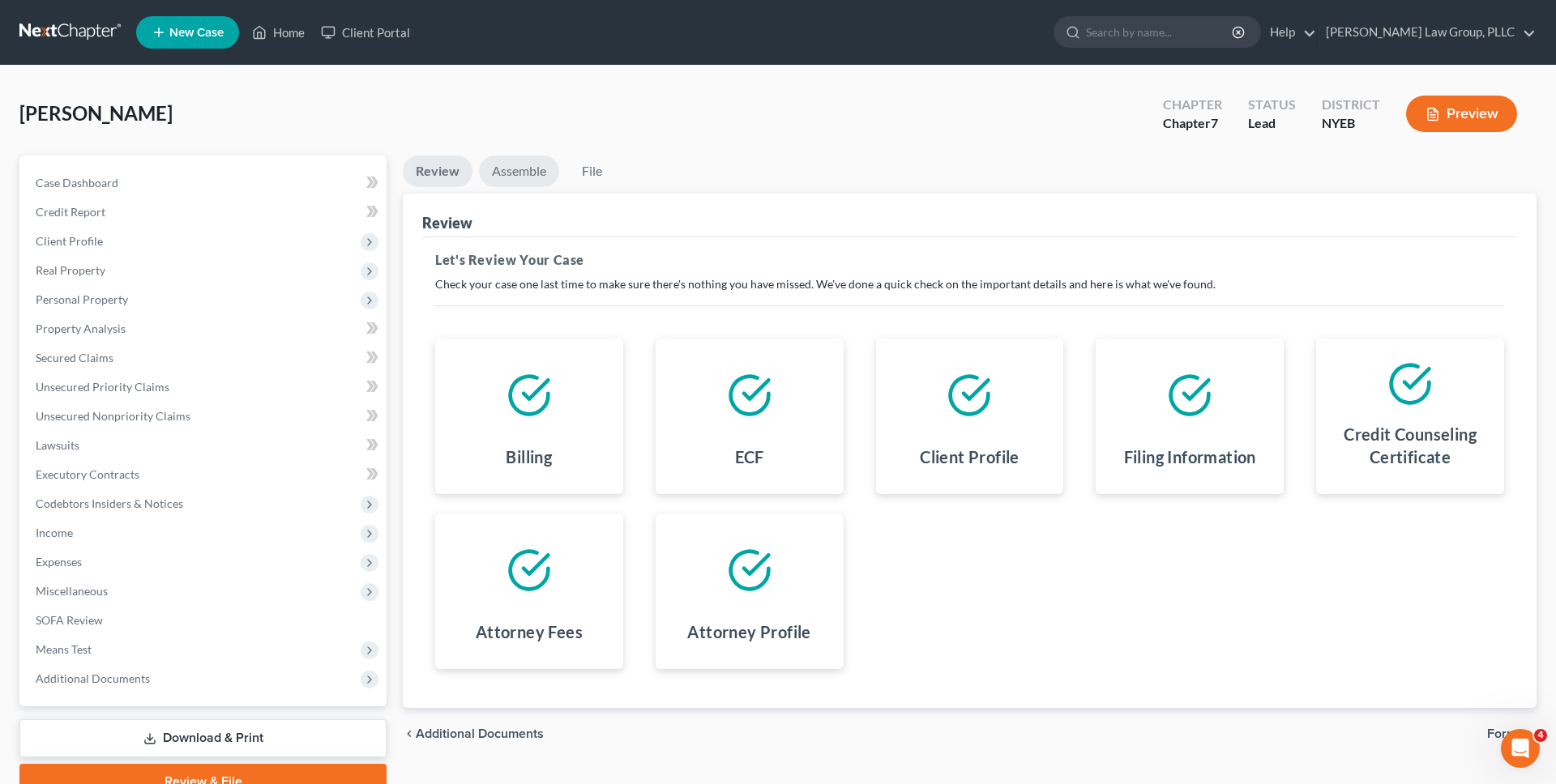
click at [506, 171] on link "Assemble" at bounding box center [519, 171] width 81 height 31
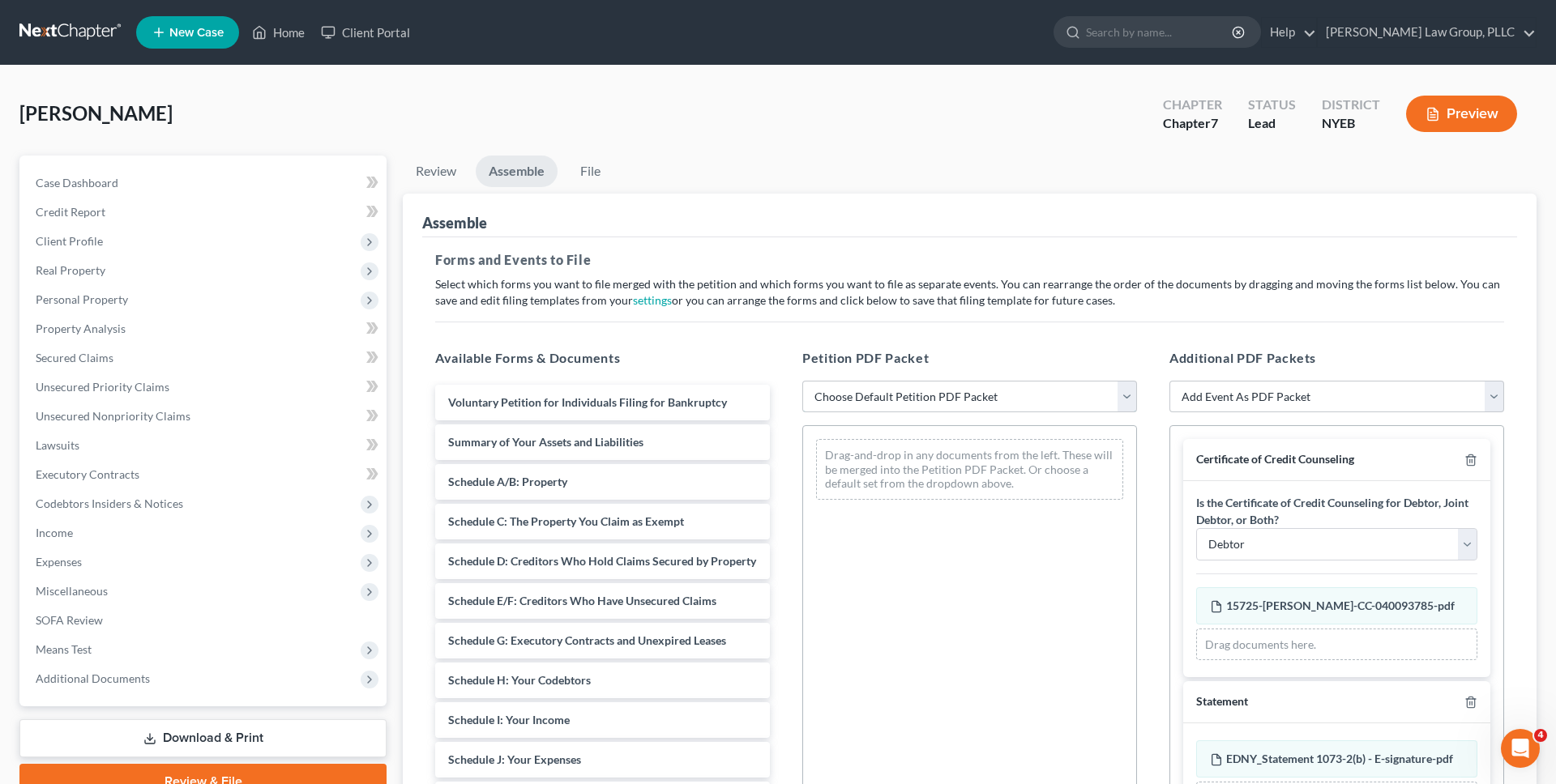
click at [867, 396] on select "Choose Default Petition PDF Packet Complete Bankruptcy Petition (all forms and …" at bounding box center [969, 397] width 334 height 32
select select "0"
click at [802, 381] on select "Choose Default Petition PDF Packet Complete Bankruptcy Petition (all forms and …" at bounding box center [969, 397] width 334 height 32
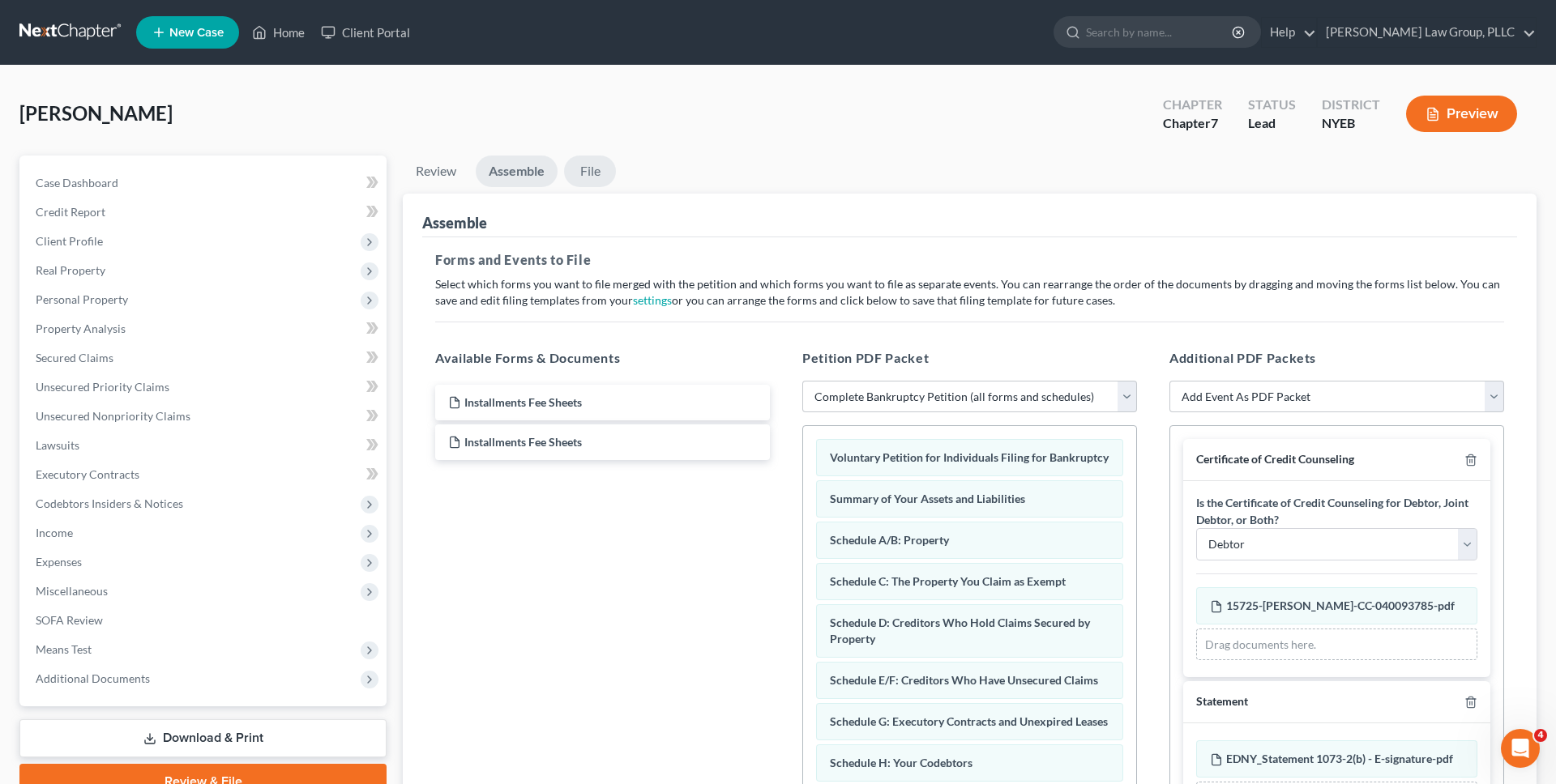
click at [594, 173] on link "File" at bounding box center [590, 171] width 52 height 31
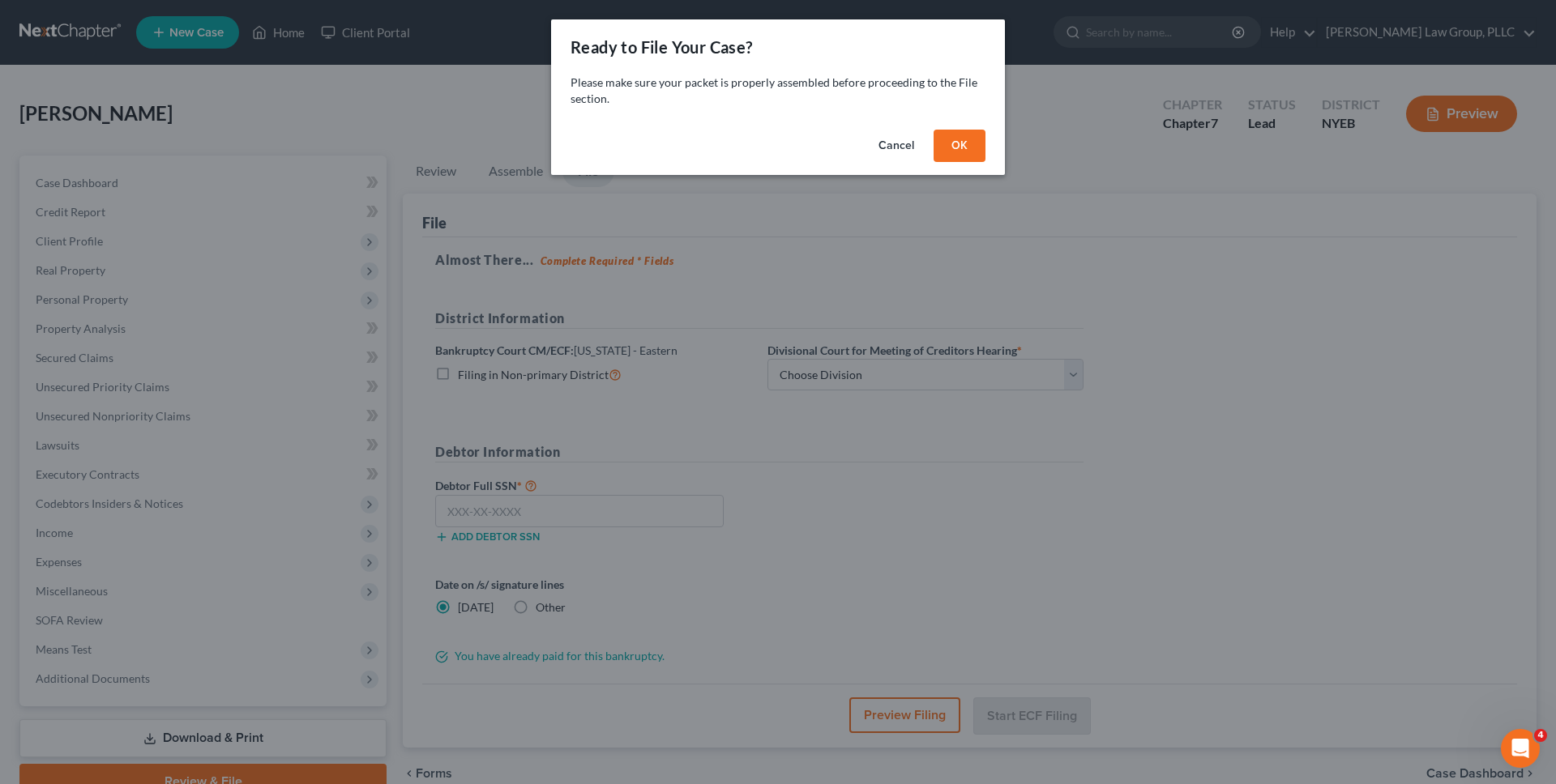
click at [962, 148] on button "OK" at bounding box center [960, 146] width 52 height 32
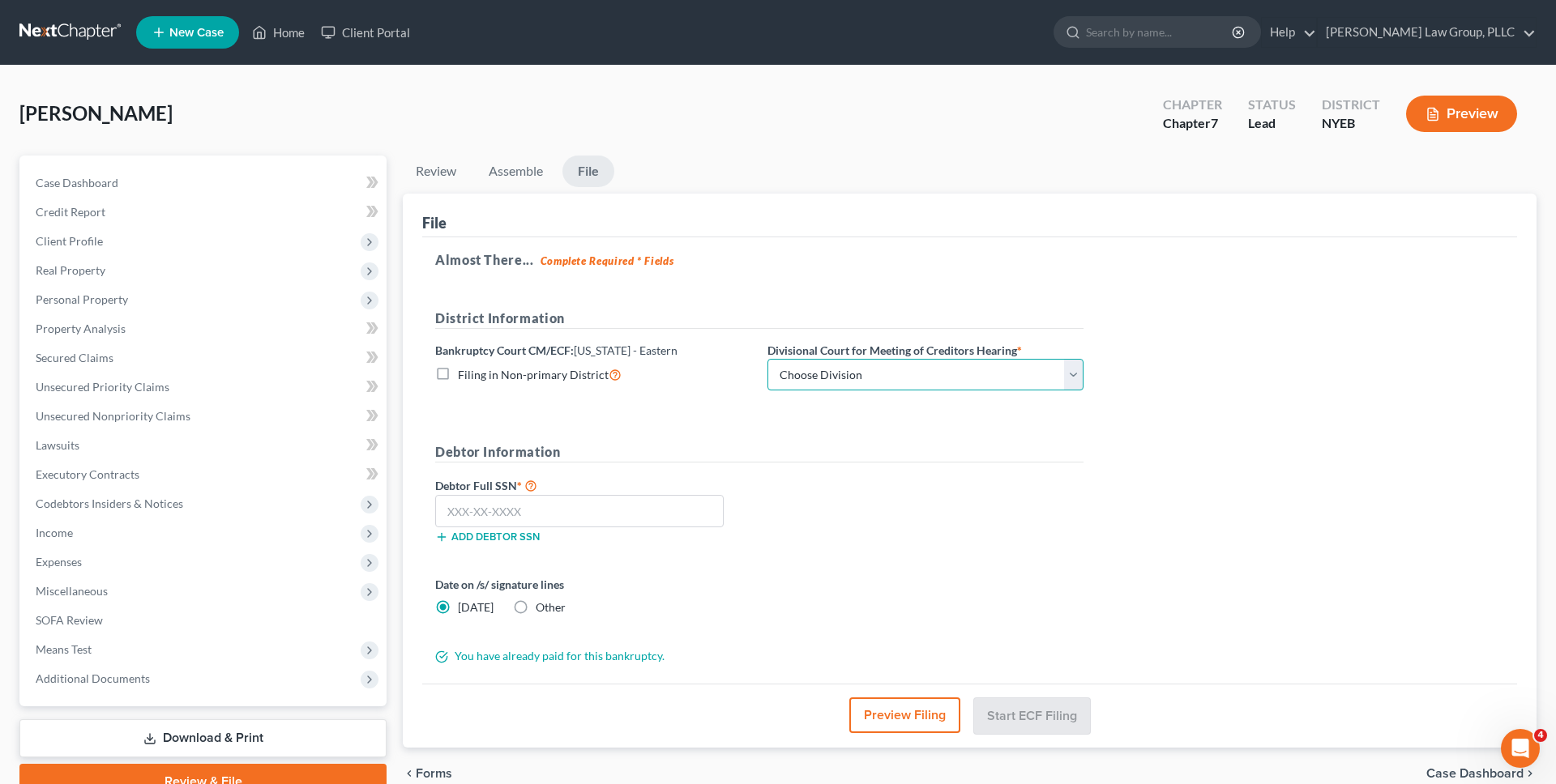
click at [833, 372] on select "Choose Division Brooklyn Central Islip" at bounding box center [925, 375] width 316 height 32
select select "0"
click at [767, 359] on select "Choose Division Brooklyn Central Islip" at bounding box center [925, 375] width 316 height 32
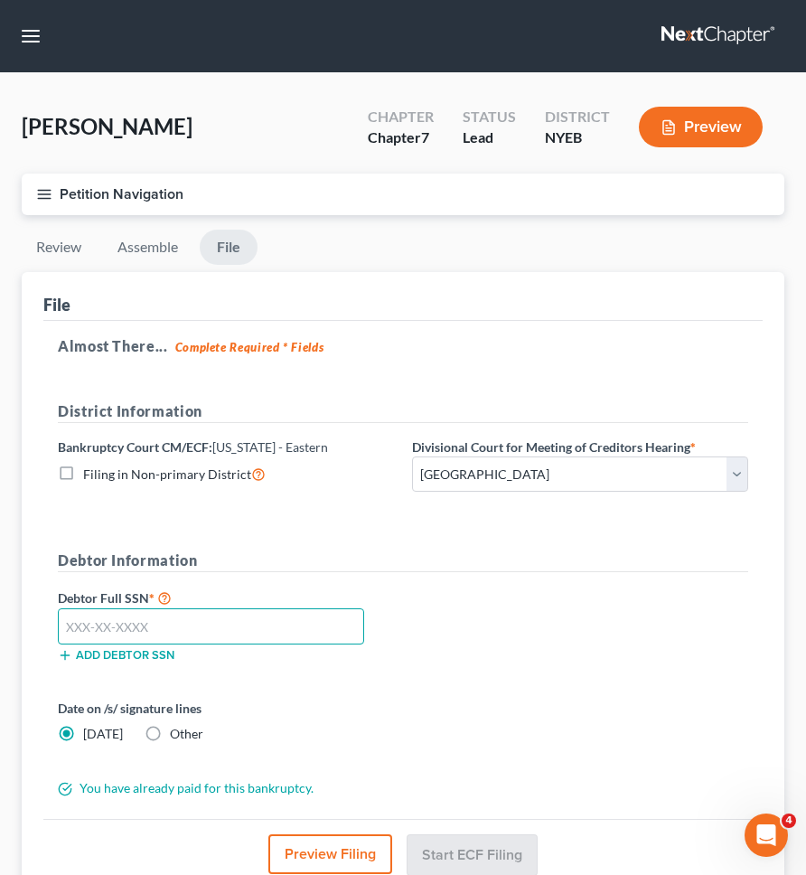
click at [201, 638] on input "text" at bounding box center [211, 626] width 307 height 36
type input "054-72-9214"
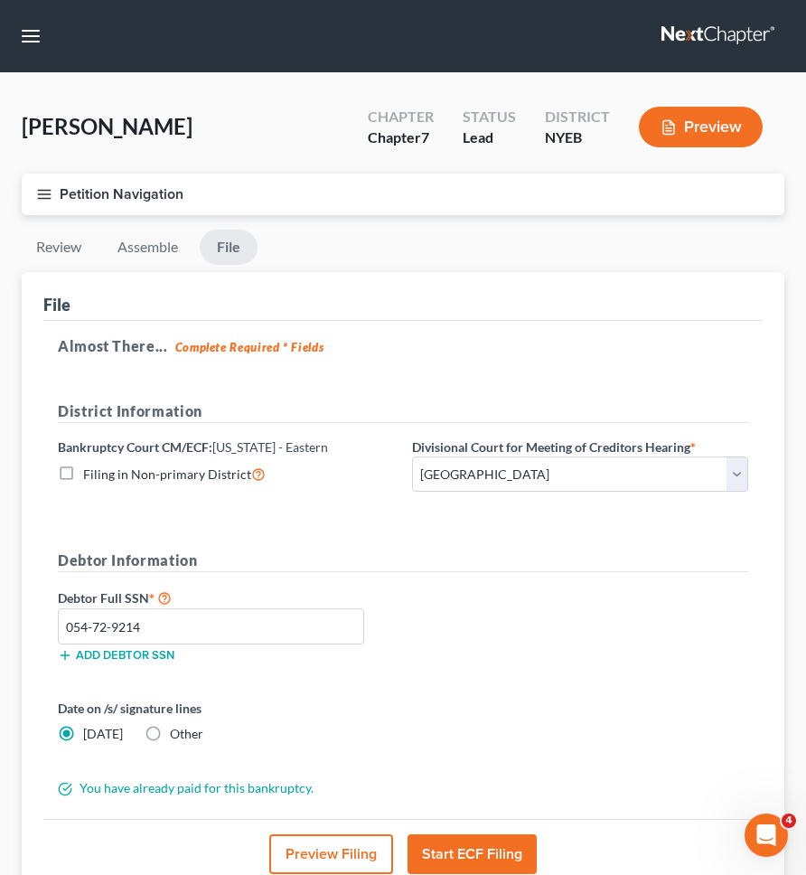
click at [497, 668] on div "Debtor Full SSN * 054-72-9214 Add debtor SSN" at bounding box center [403, 632] width 709 height 90
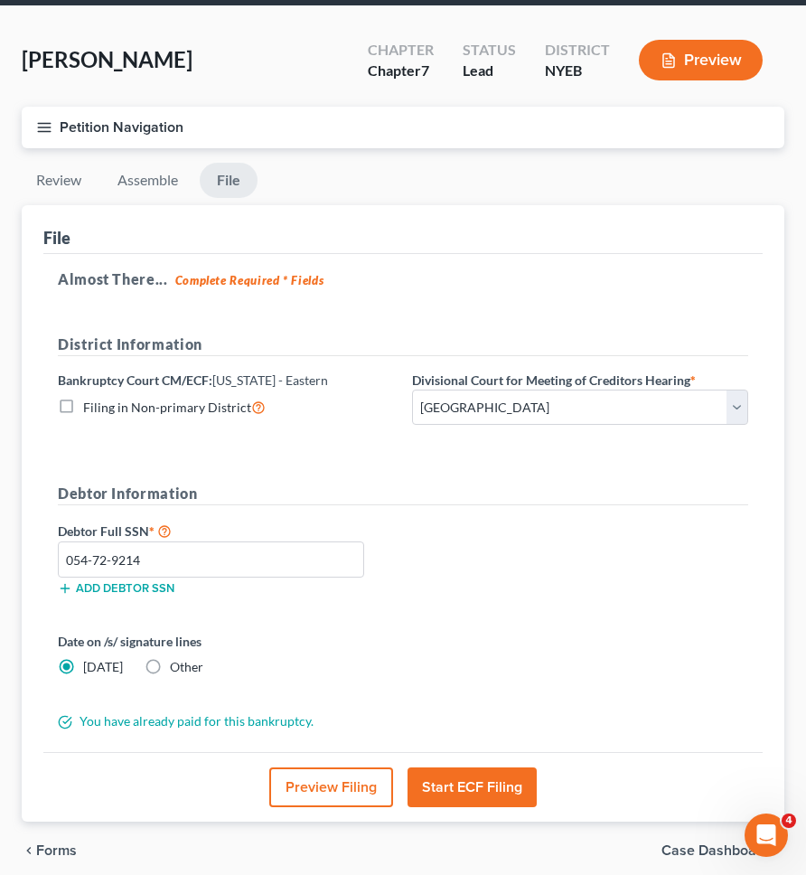
scroll to position [140, 0]
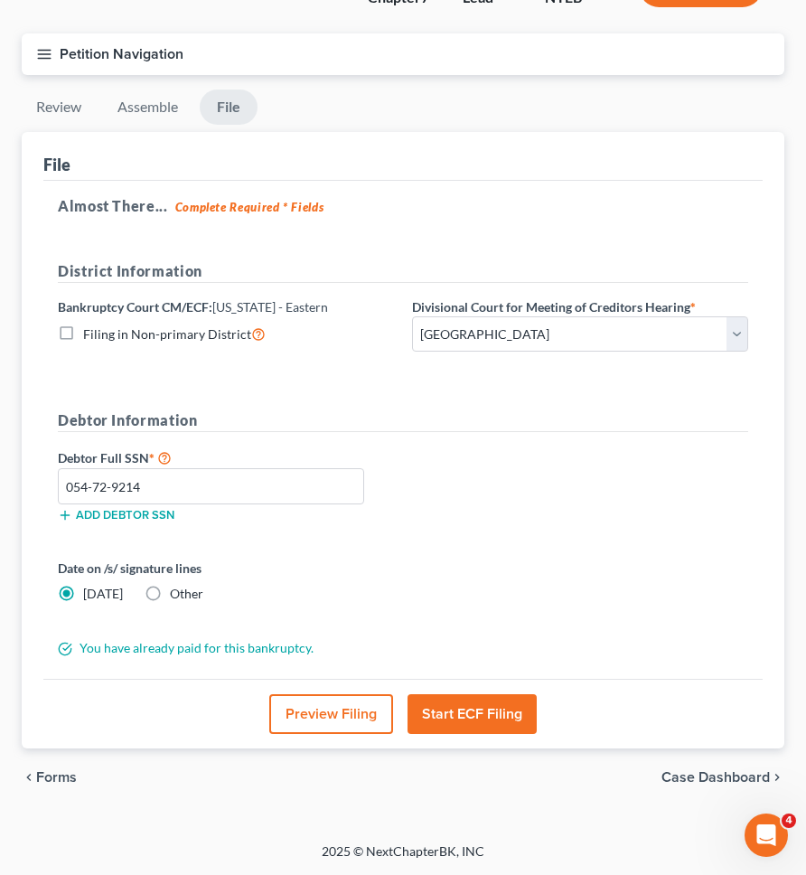
click at [470, 705] on button "Start ECF Filing" at bounding box center [472, 714] width 129 height 40
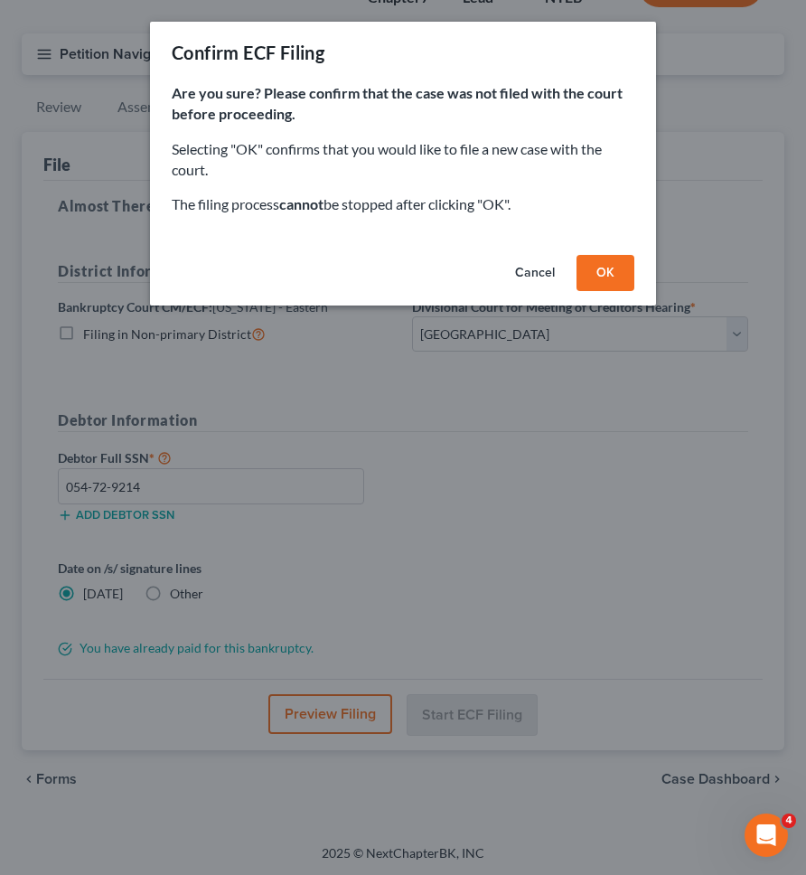
click at [585, 283] on button "OK" at bounding box center [606, 273] width 58 height 36
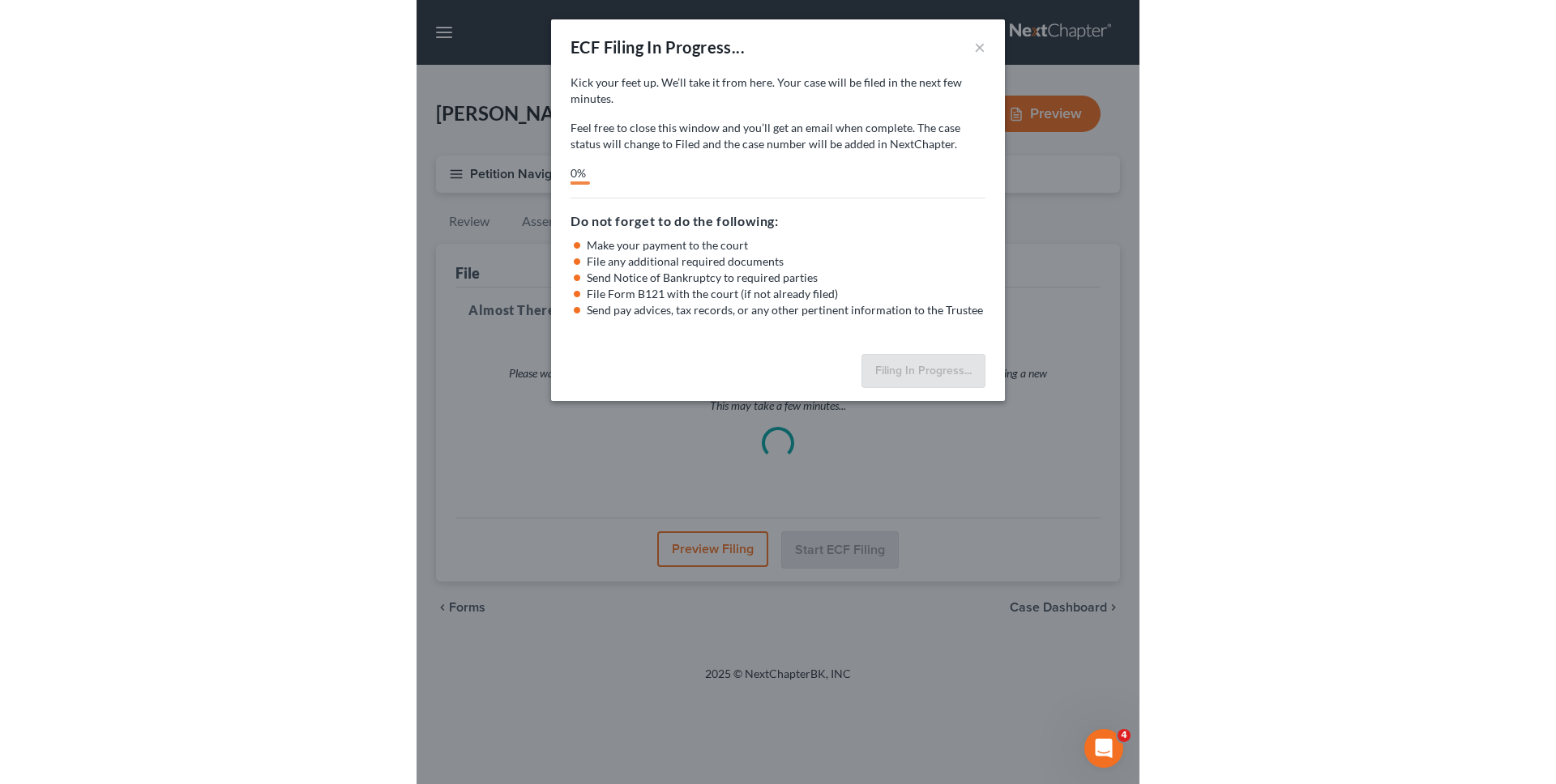
scroll to position [0, 0]
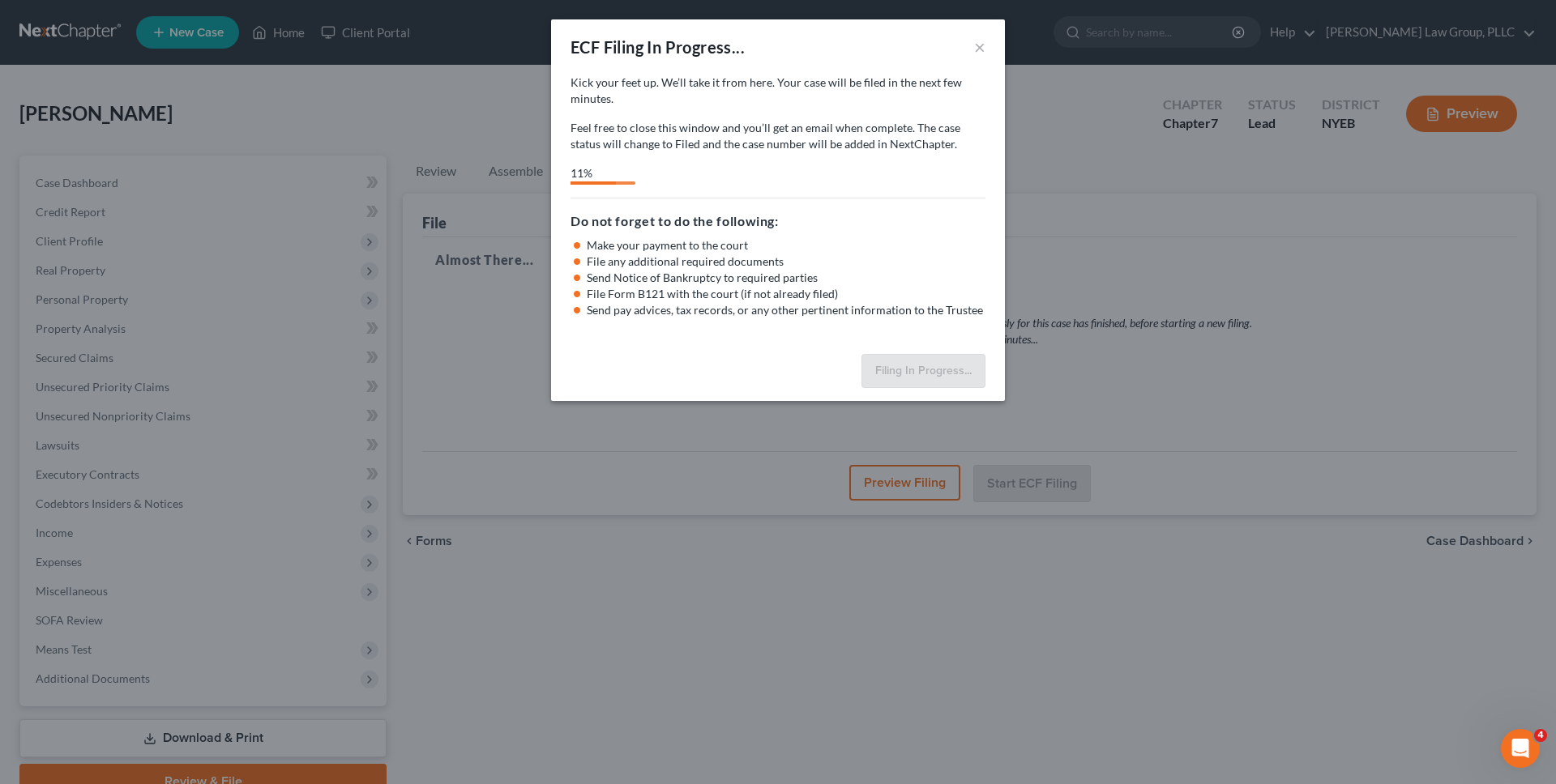
click at [745, 165] on div "11%" at bounding box center [778, 175] width 415 height 20
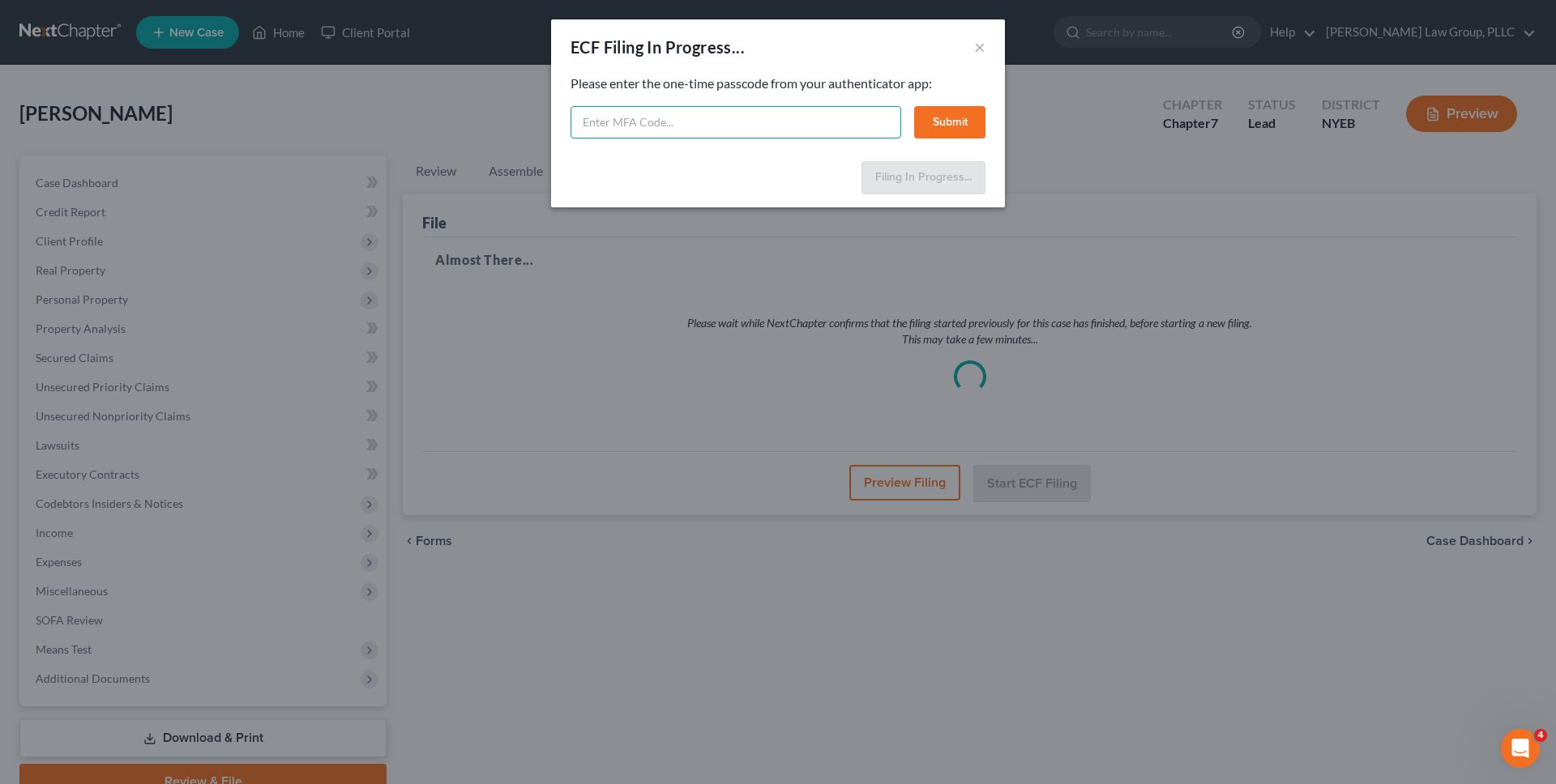
click at [757, 123] on input "text" at bounding box center [736, 122] width 331 height 32
type input "743894"
click at [926, 126] on button "Submit" at bounding box center [950, 122] width 72 height 32
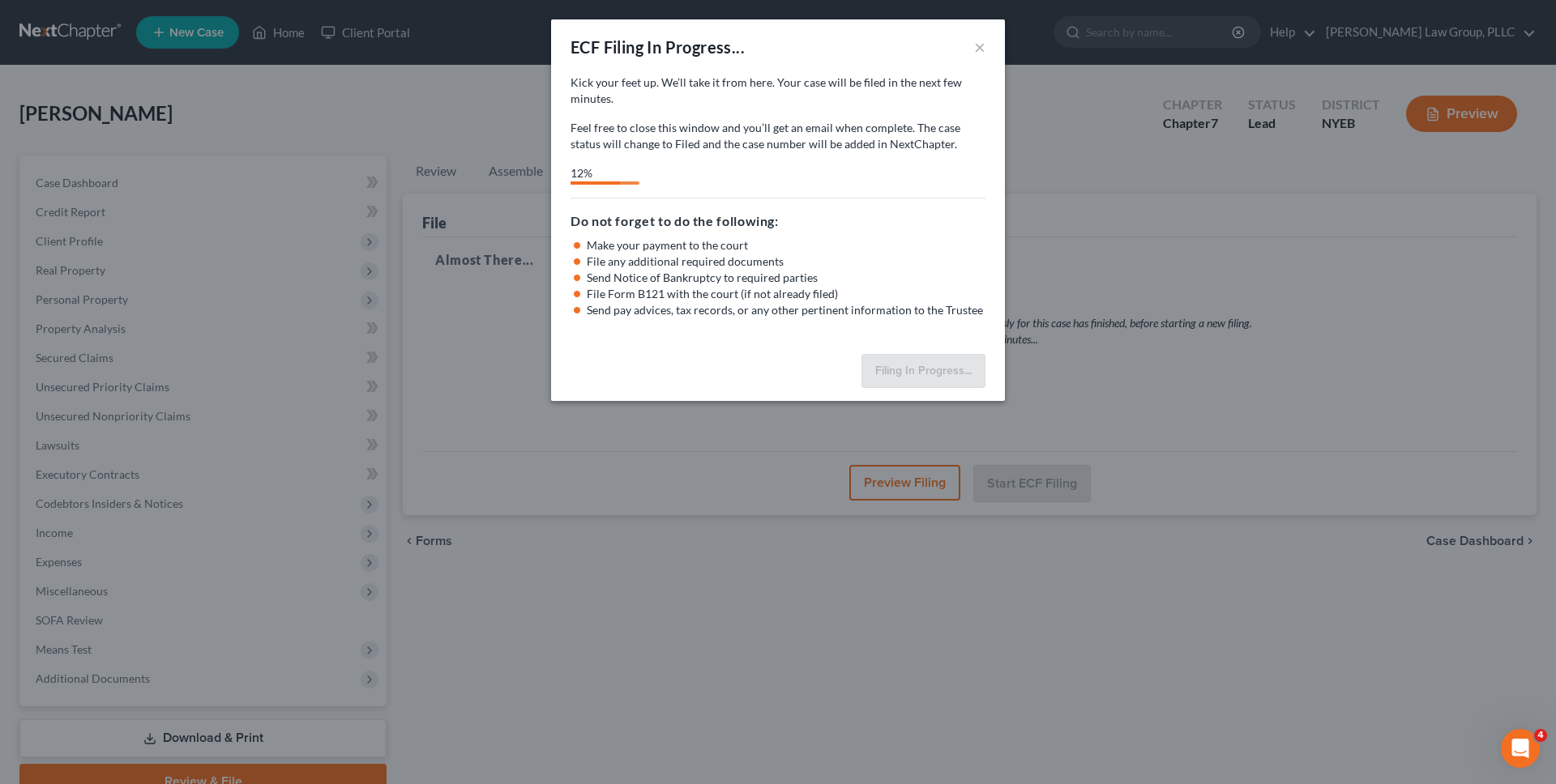
click at [639, 185] on div "Kick your feet up. We’ll take it from here. Your case will be filed in the next…" at bounding box center [778, 211] width 454 height 273
click at [643, 164] on div "Kick your feet up. We’ll take it from here. Your case will be filed in the next…" at bounding box center [778, 129] width 415 height 110
click at [830, 114] on div "Kick your feet up. We’ll take it from here. Your case will be filed in the next…" at bounding box center [778, 113] width 415 height 78
click at [717, 131] on p "Feel free to close this window and you’ll get an email when complete. The case …" at bounding box center [778, 136] width 415 height 32
select select "0"
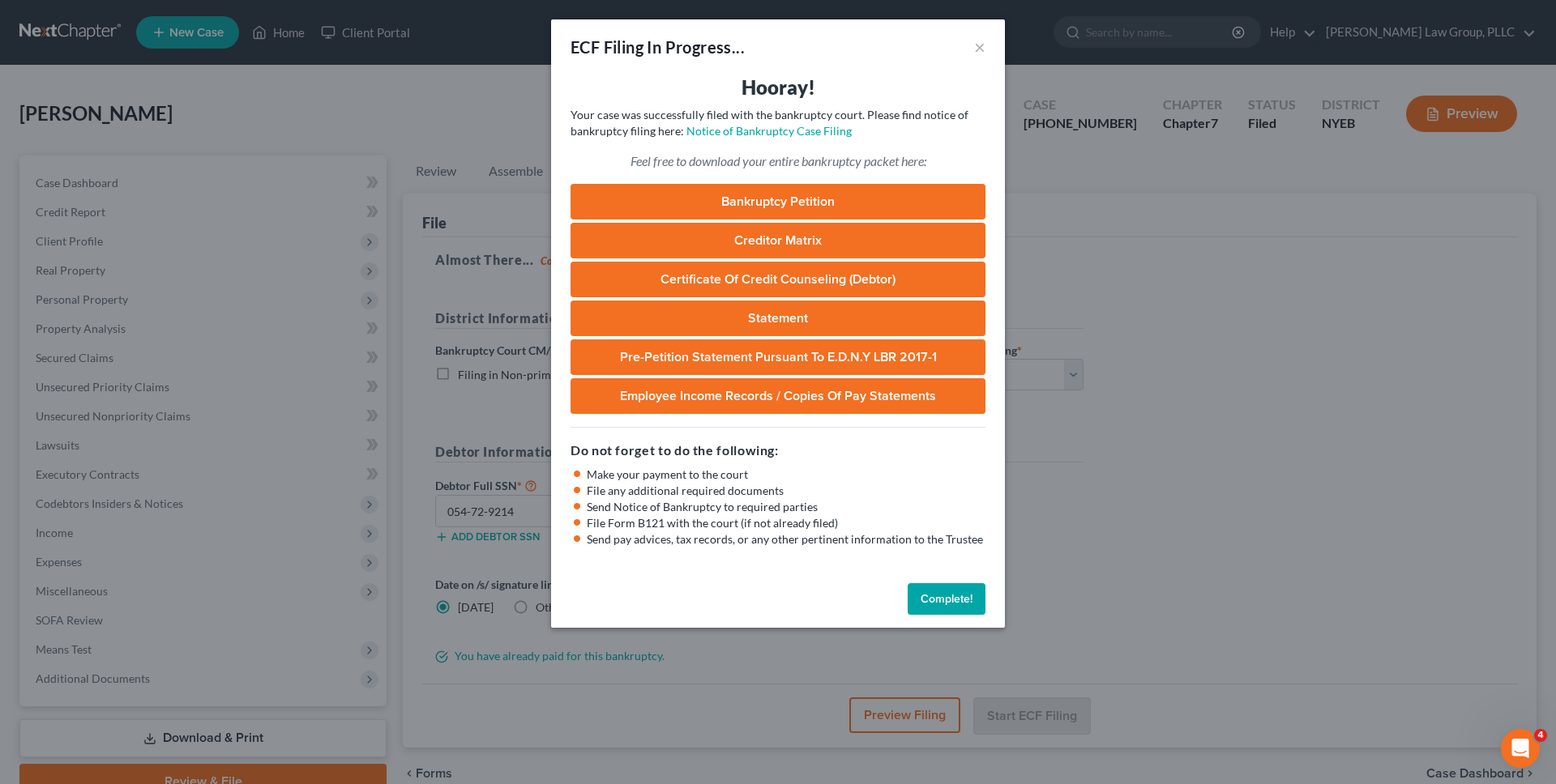
click at [940, 598] on button "Complete!" at bounding box center [947, 599] width 78 height 32
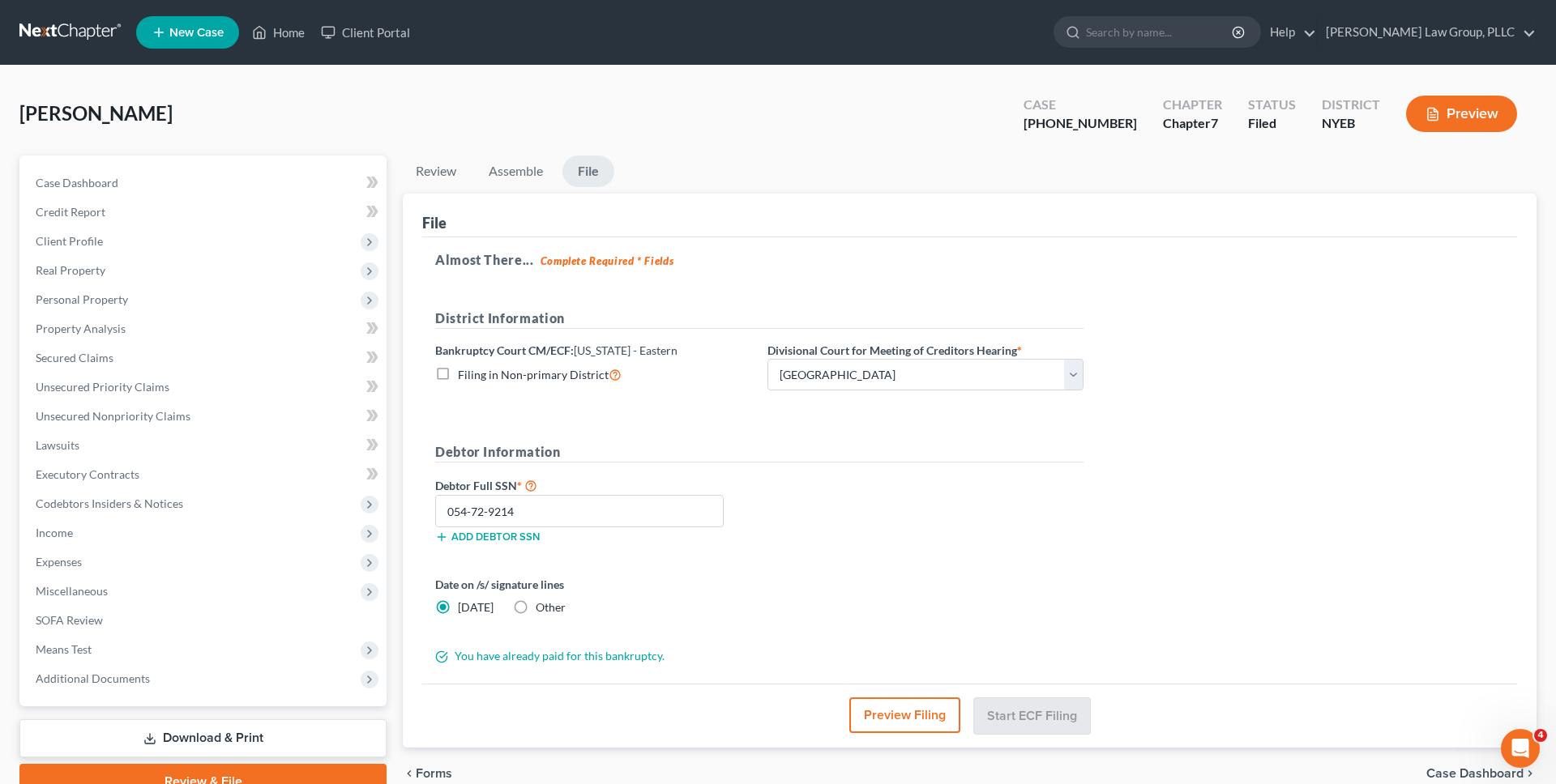
click at [101, 38] on link at bounding box center [72, 32] width 104 height 30
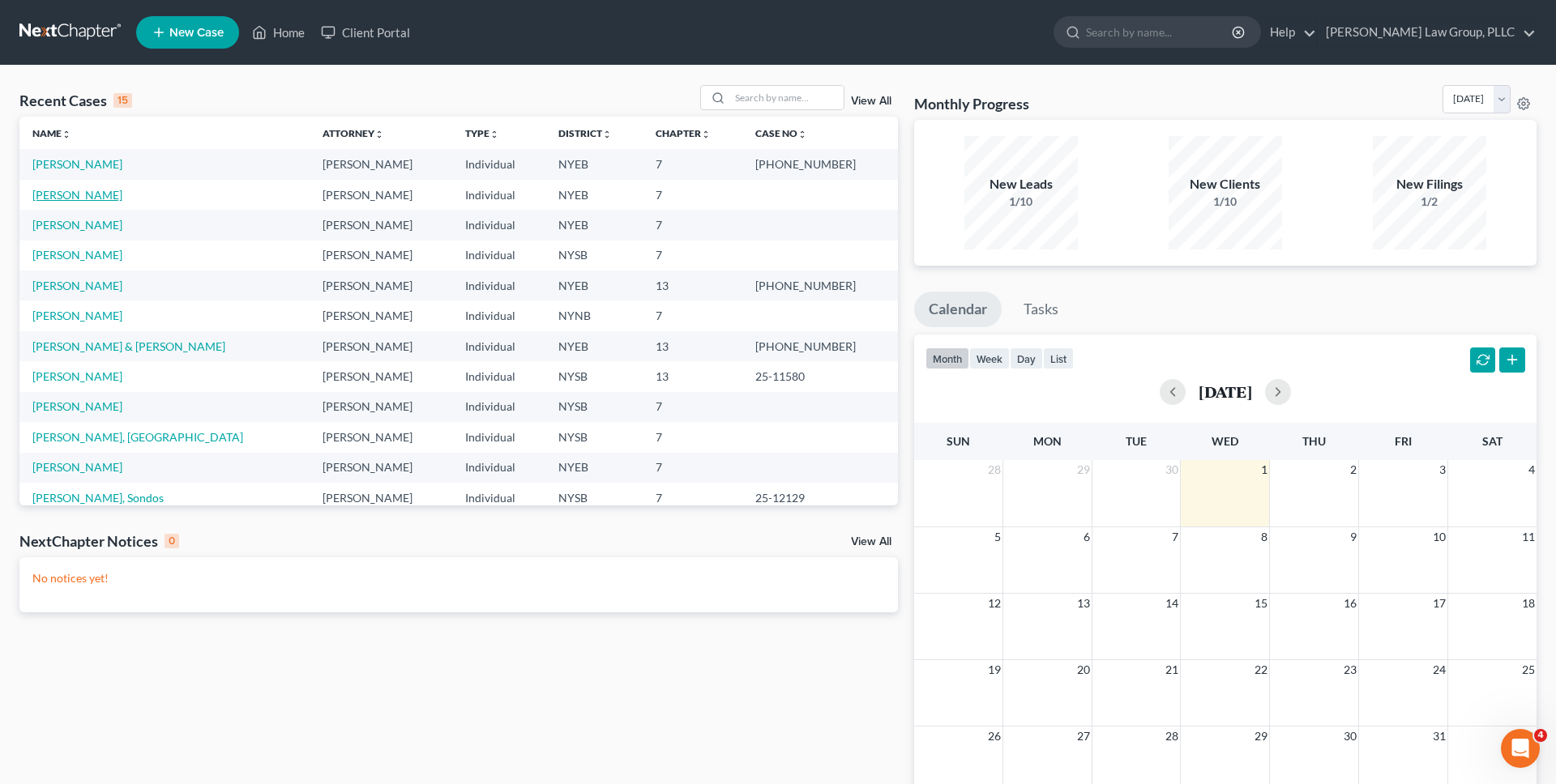
click at [88, 198] on link "[PERSON_NAME]" at bounding box center [77, 194] width 90 height 13
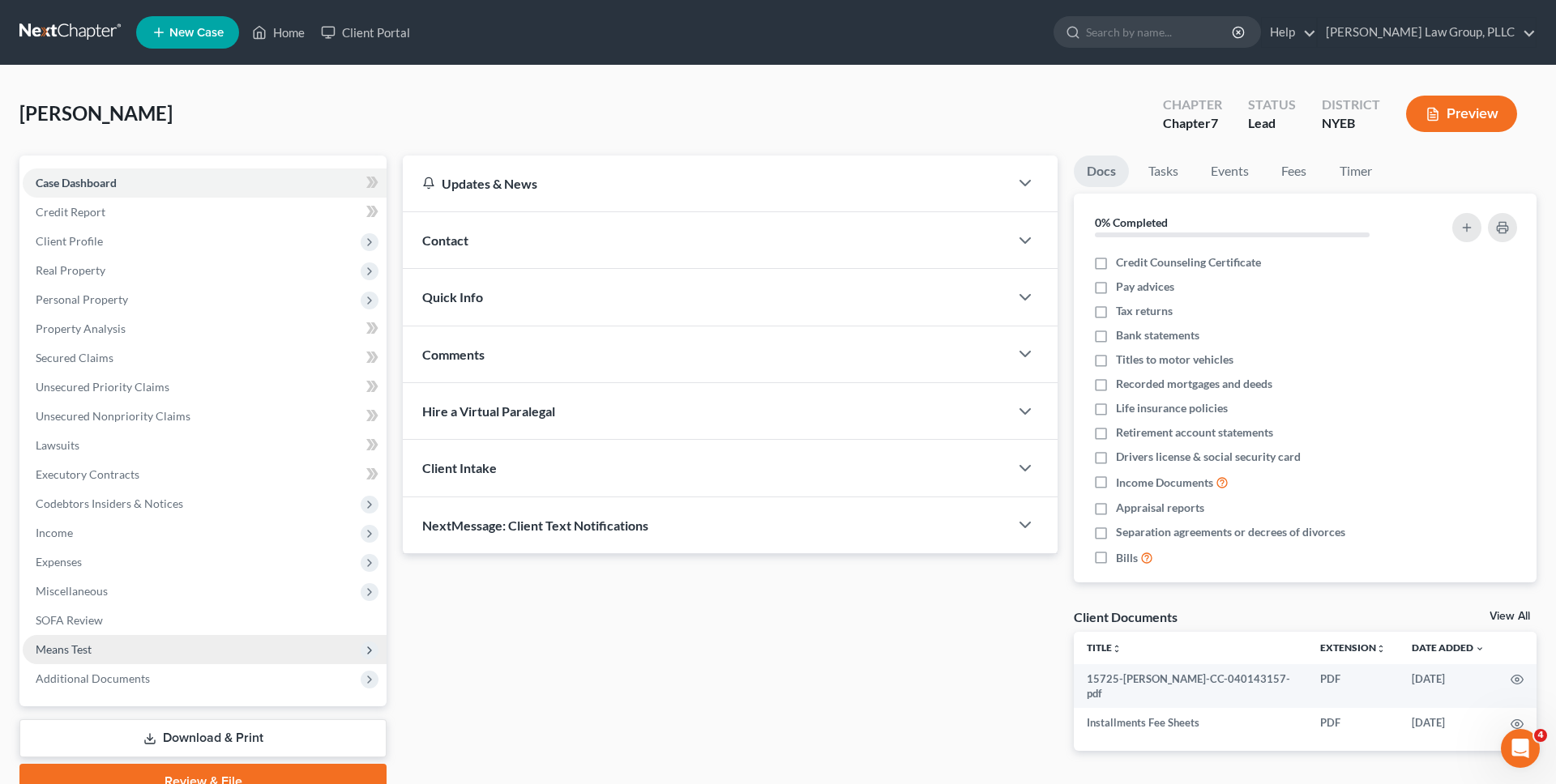
scroll to position [77, 0]
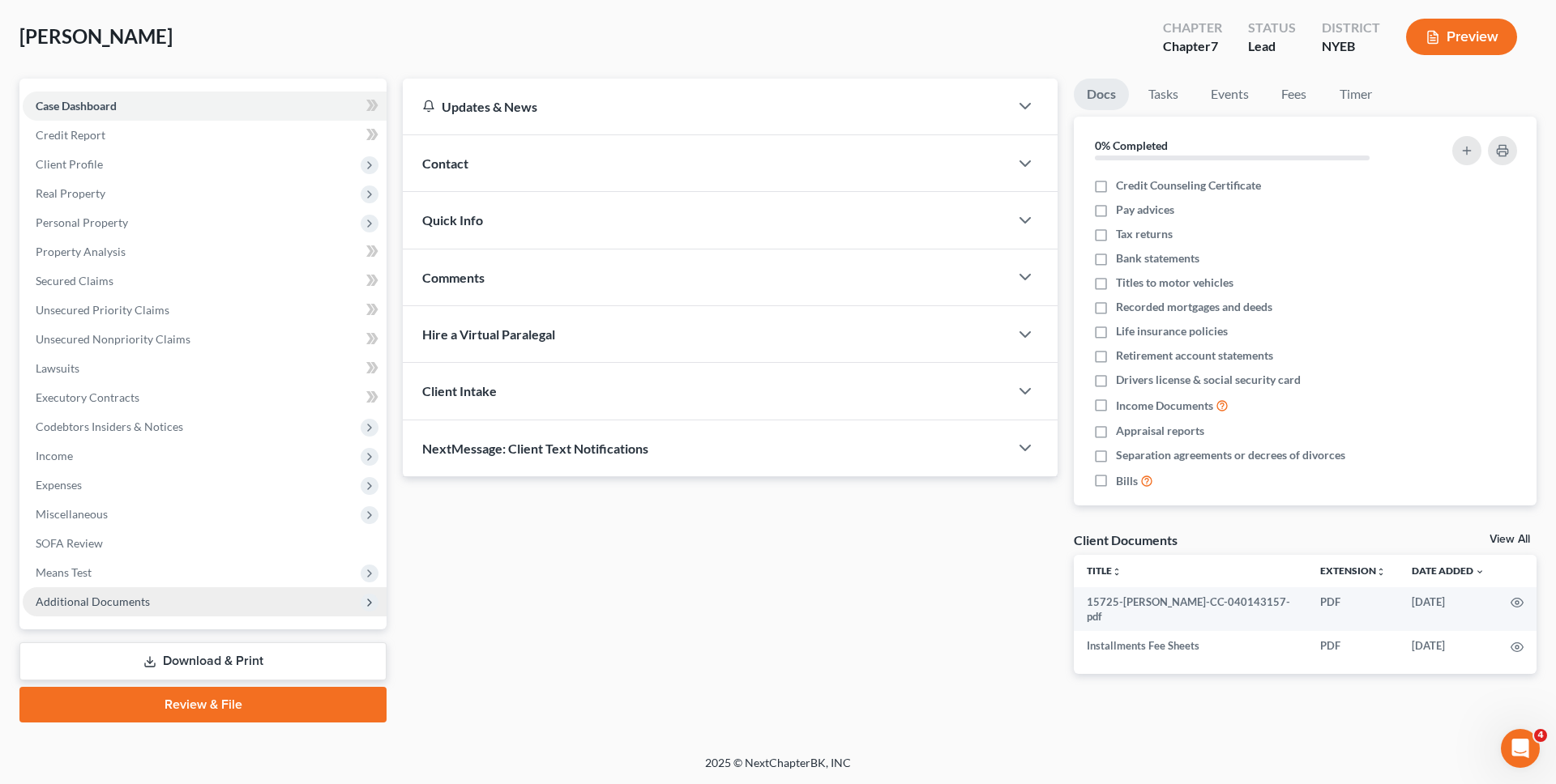
click at [219, 604] on span "Additional Documents" at bounding box center [204, 601] width 364 height 30
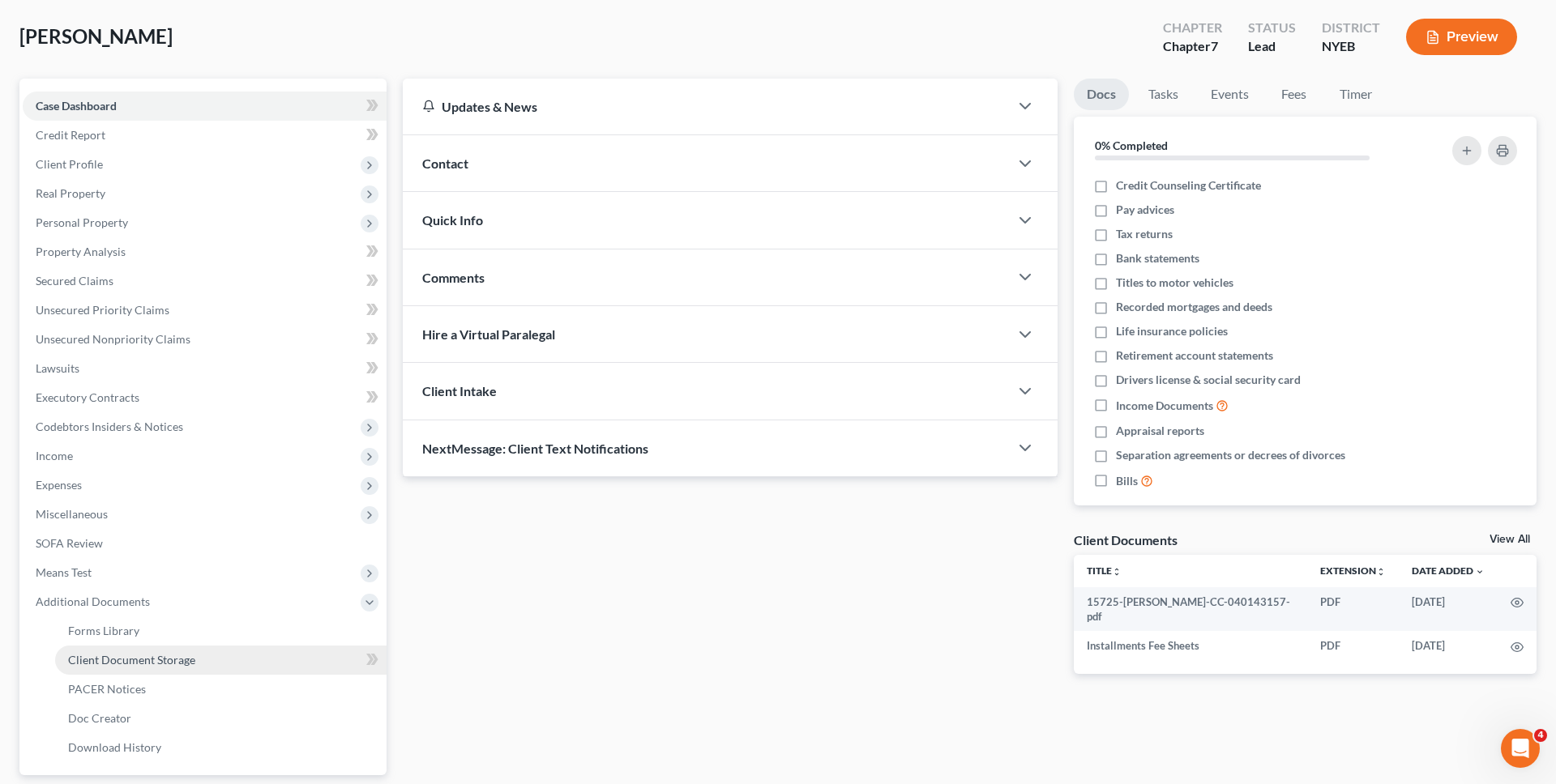
click at [187, 665] on span "Client Document Storage" at bounding box center [132, 659] width 127 height 13
select select "0"
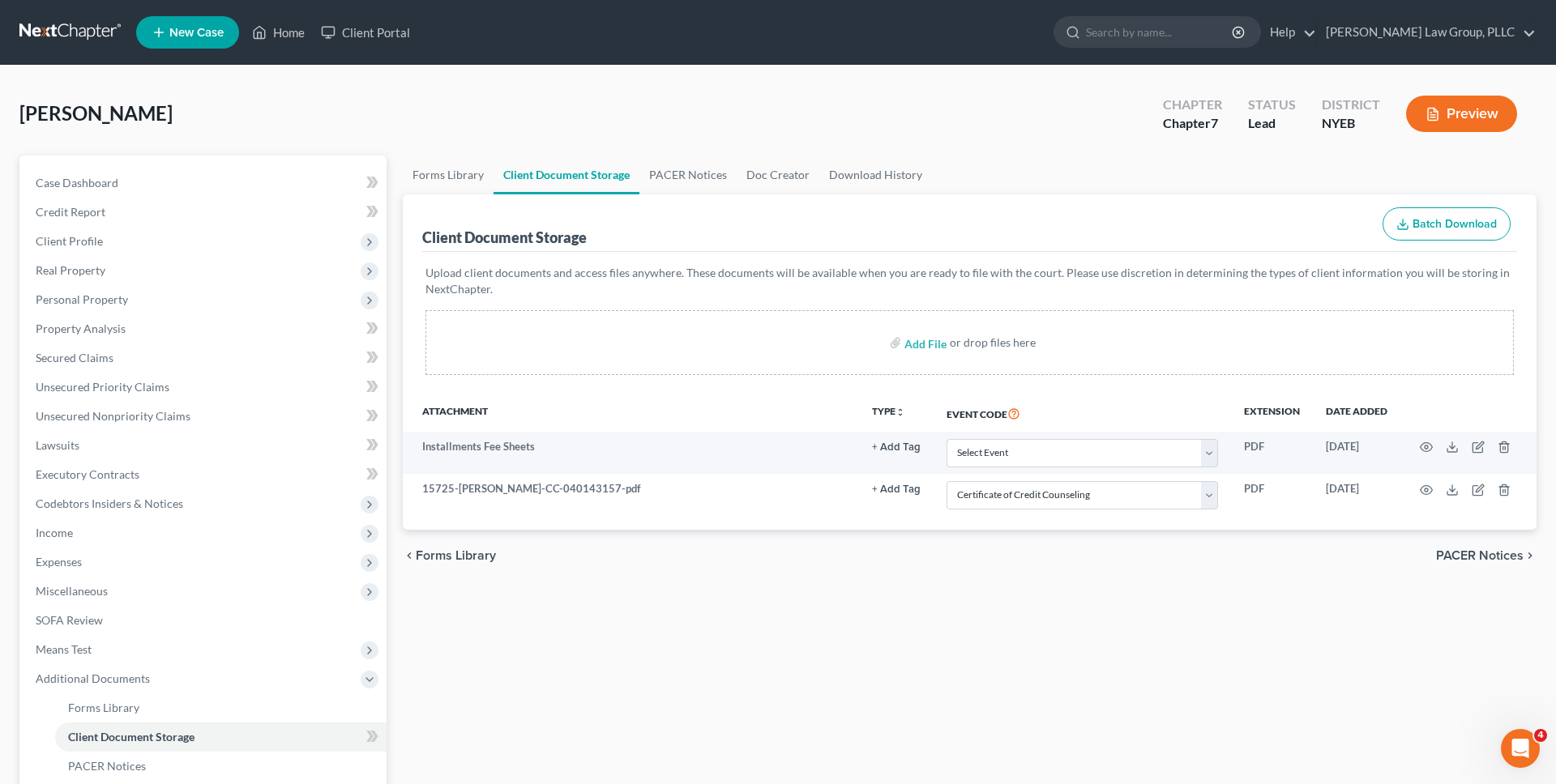
select select "0"
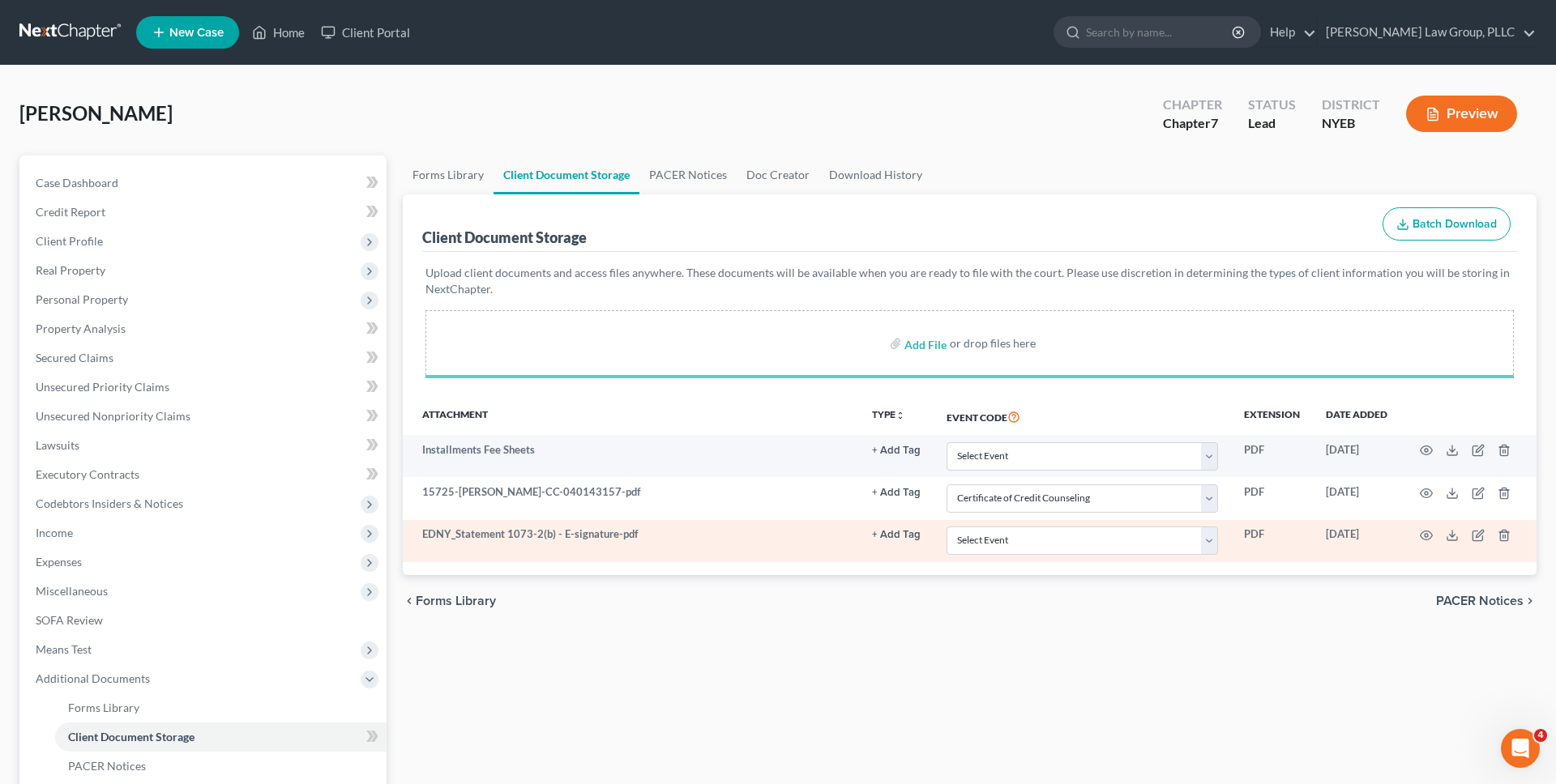
select select "0"
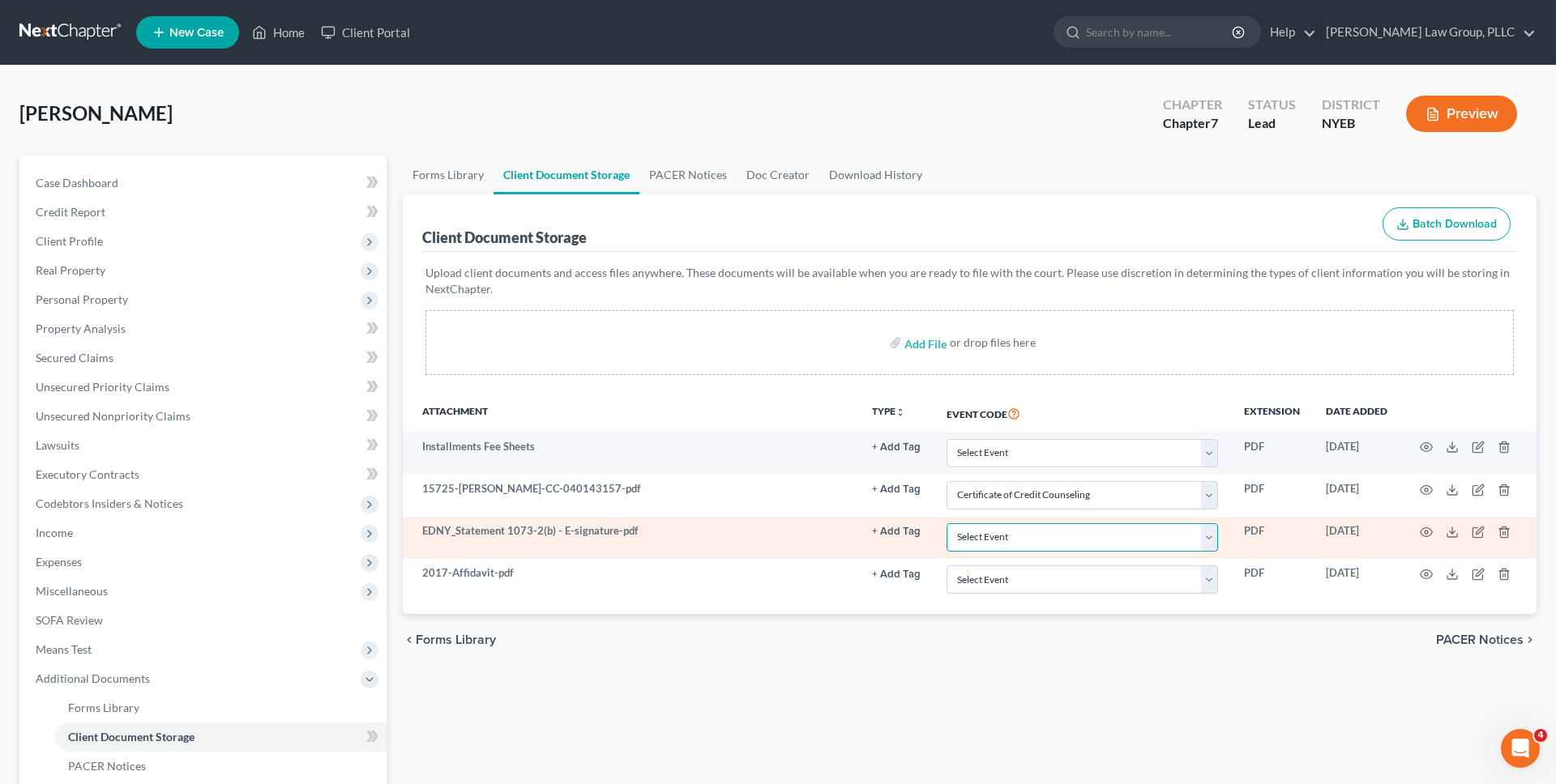
click at [988, 541] on select "Select Event Certificate of Credit Counseling Employee Income Records / Copies …" at bounding box center [1082, 538] width 272 height 29
select select "3"
click at [947, 523] on select "Select Event Certificate of Credit Counseling Employee Income Records / Copies …" at bounding box center [1082, 538] width 272 height 29
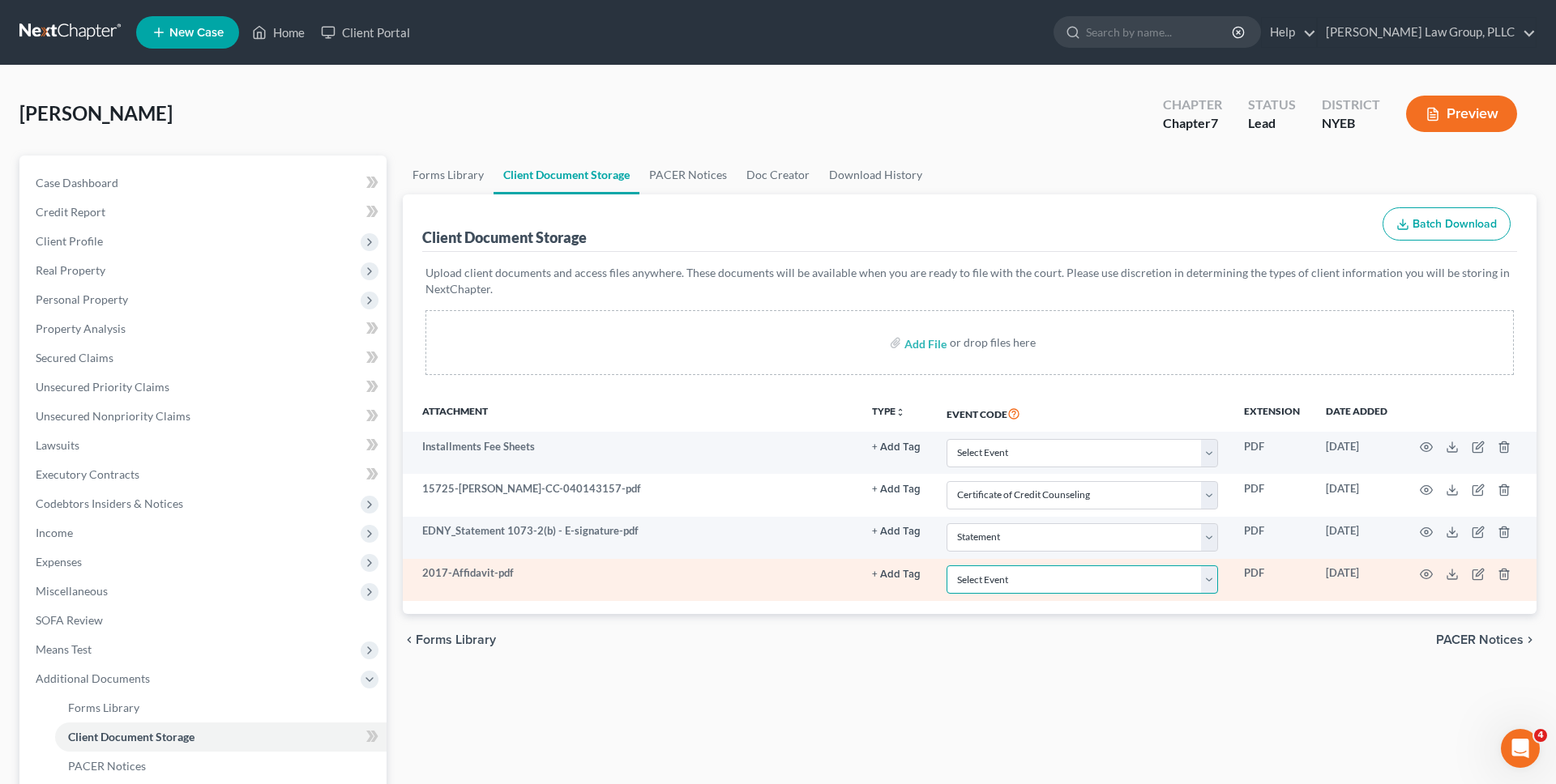
click at [996, 582] on select "Select Event Certificate of Credit Counseling Employee Income Records / Copies …" at bounding box center [1082, 580] width 272 height 29
select select "2"
click at [947, 565] on select "Select Event Certificate of Credit Counseling Employee Income Records / Copies …" at bounding box center [1082, 580] width 272 height 29
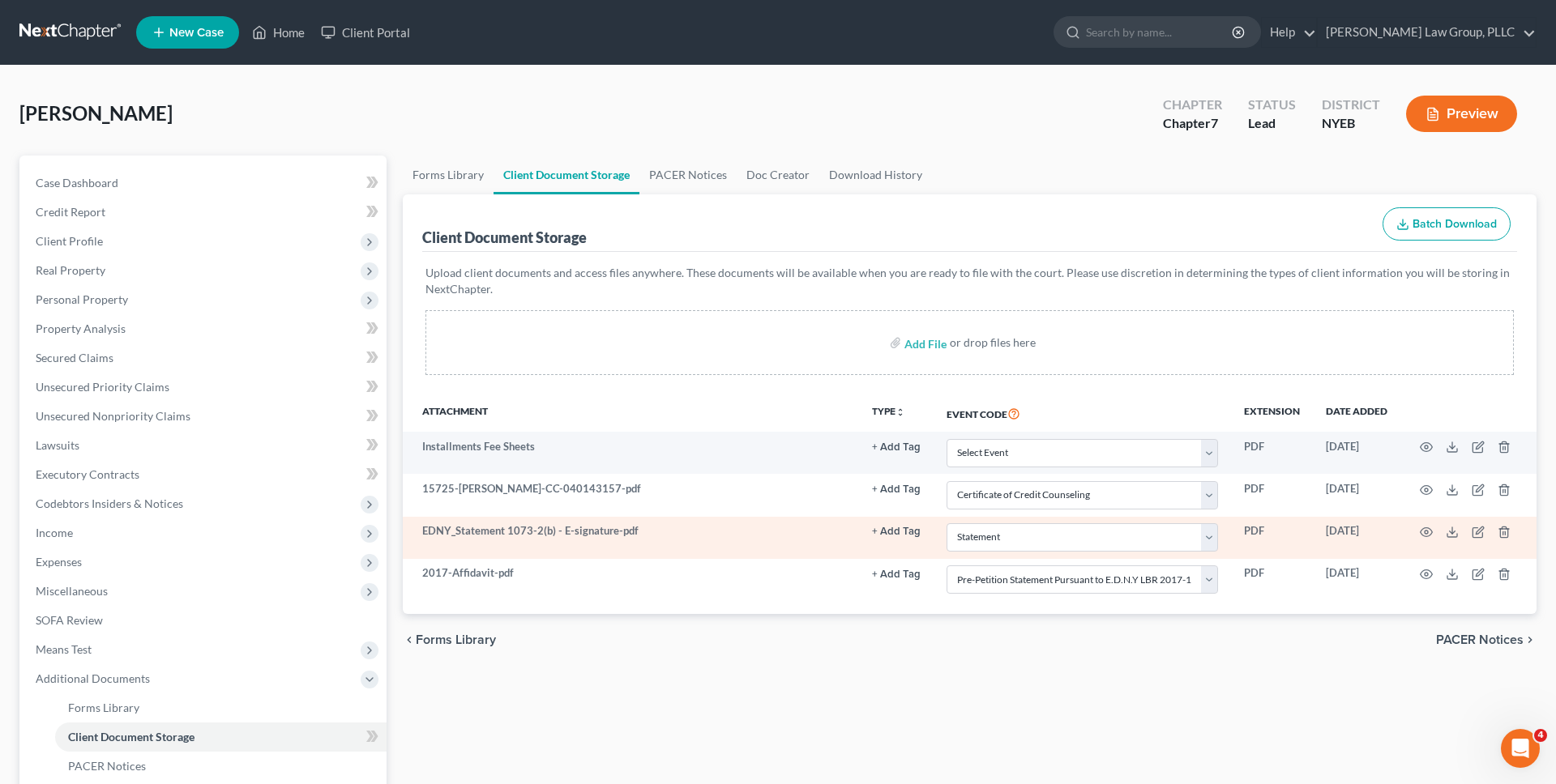
select select "0"
select select "3"
select select "2"
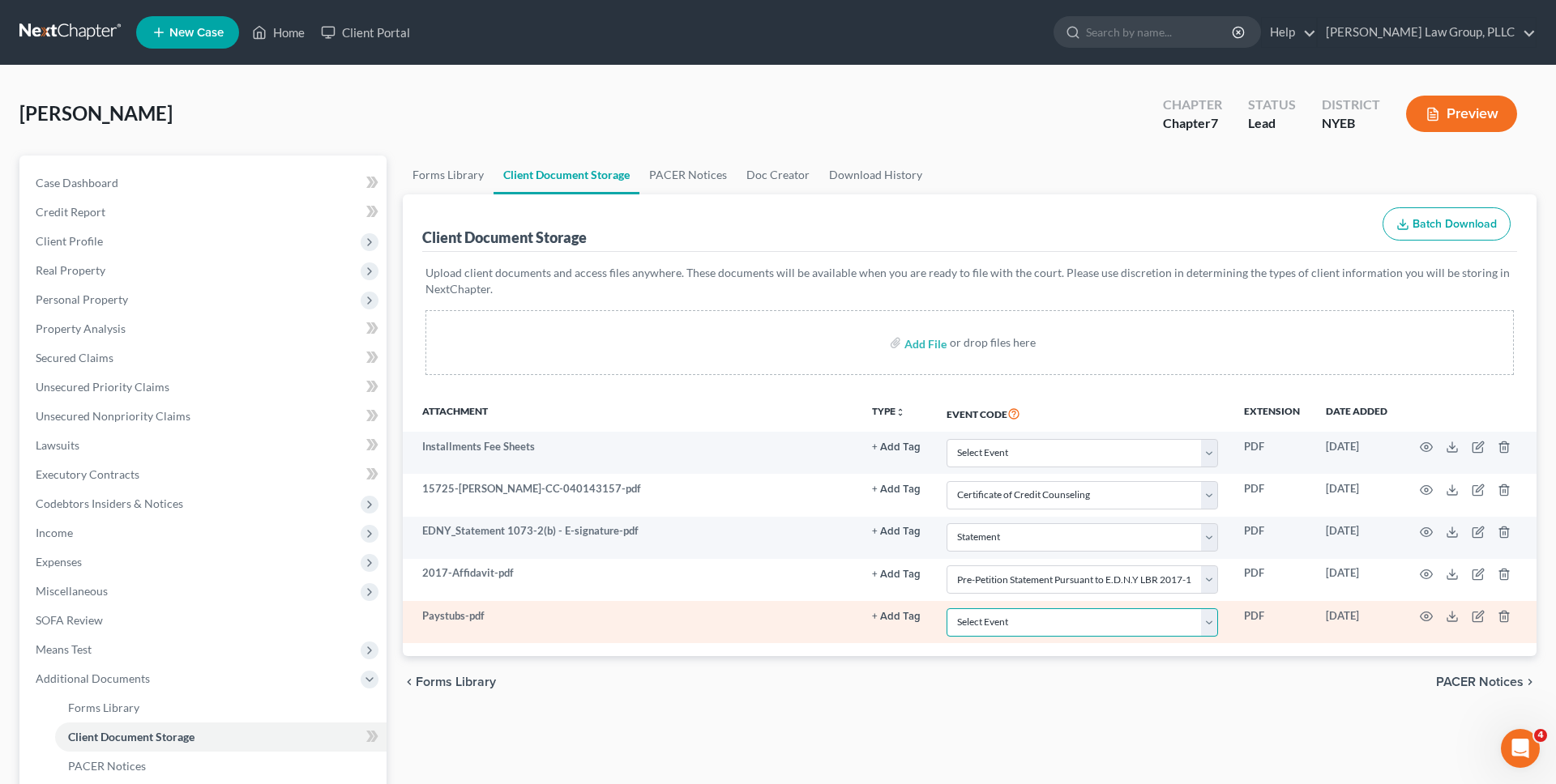
click at [1001, 619] on select "Select Event Certificate of Credit Counseling Employee Income Records / Copies …" at bounding box center [1082, 623] width 272 height 29
select select "1"
click at [947, 608] on select "Select Event Certificate of Credit Counseling Employee Income Records / Copies …" at bounding box center [1082, 623] width 272 height 29
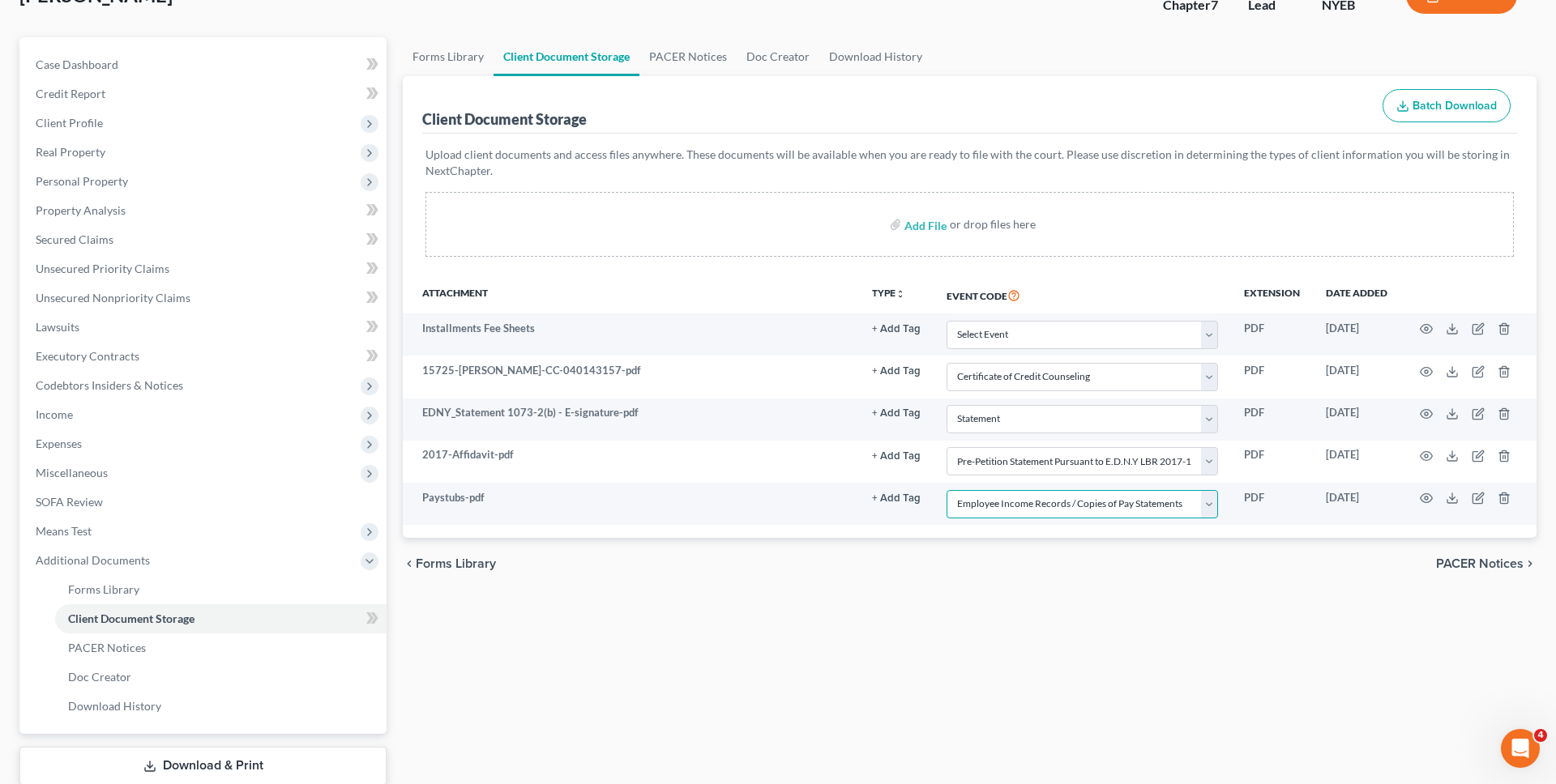
scroll to position [223, 0]
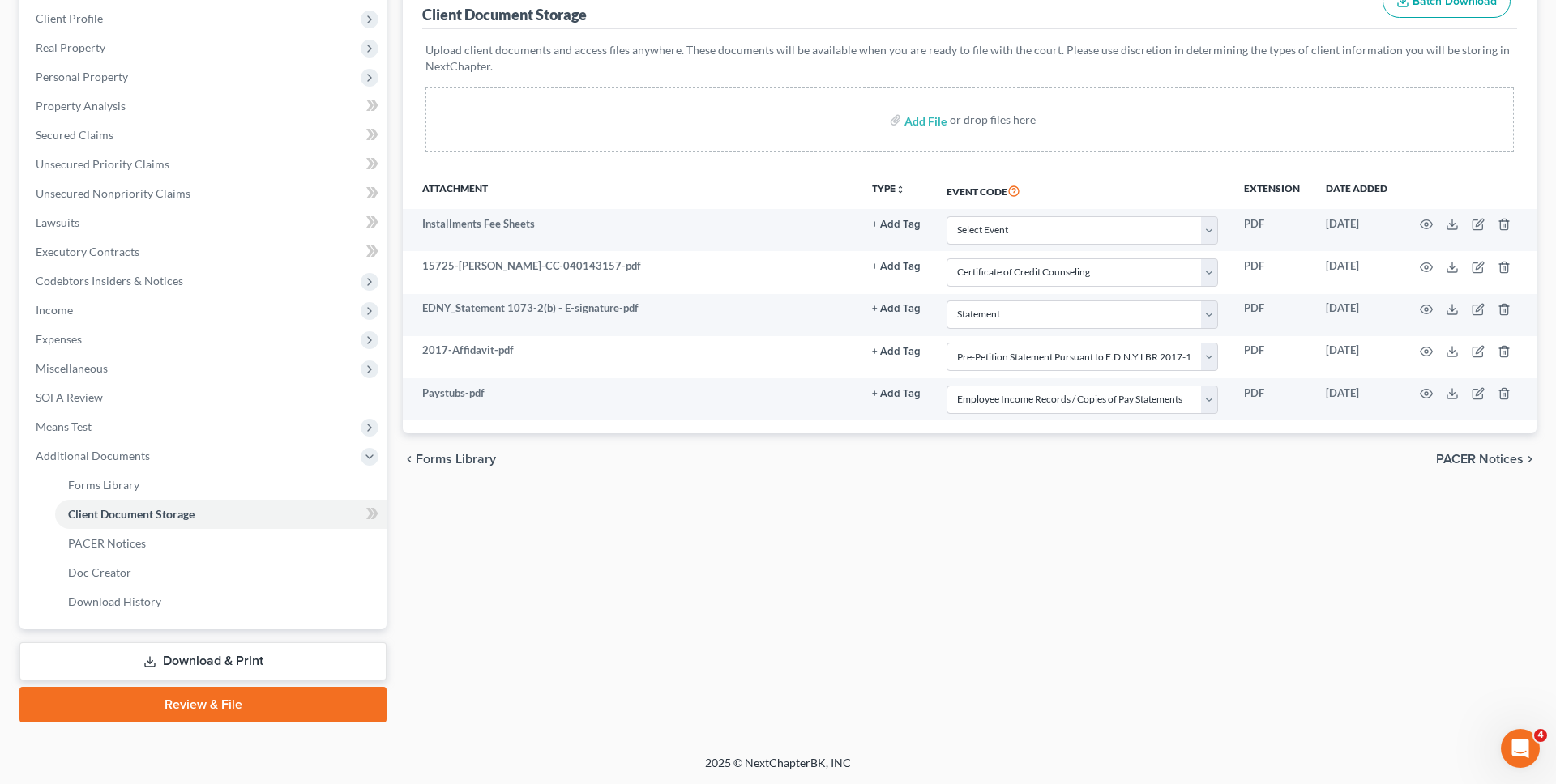
click at [325, 701] on link "Review & File" at bounding box center [203, 705] width 367 height 36
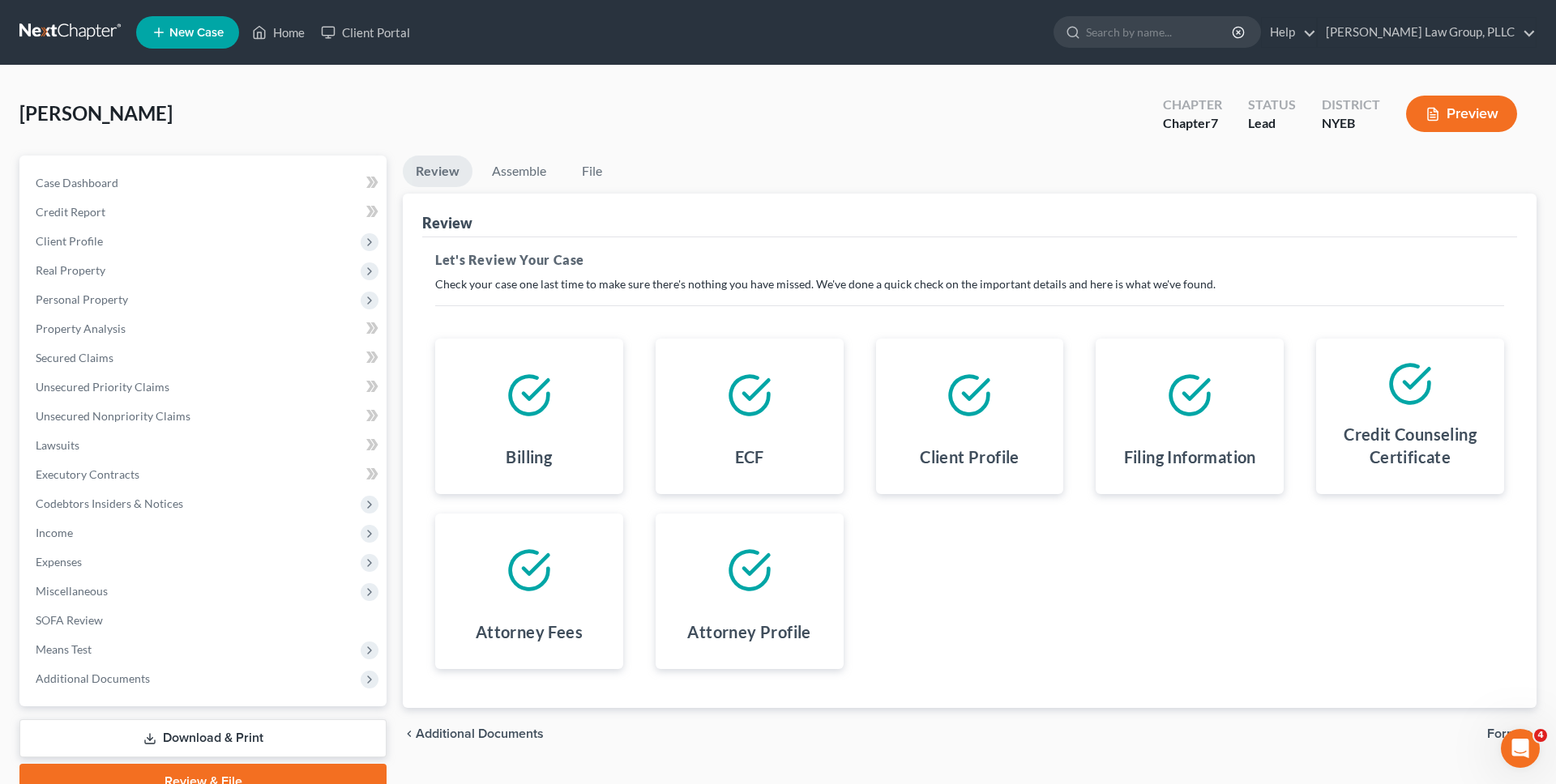
click at [530, 188] on li "Assemble" at bounding box center [519, 175] width 81 height 38
click at [523, 167] on link "Assemble" at bounding box center [519, 171] width 81 height 31
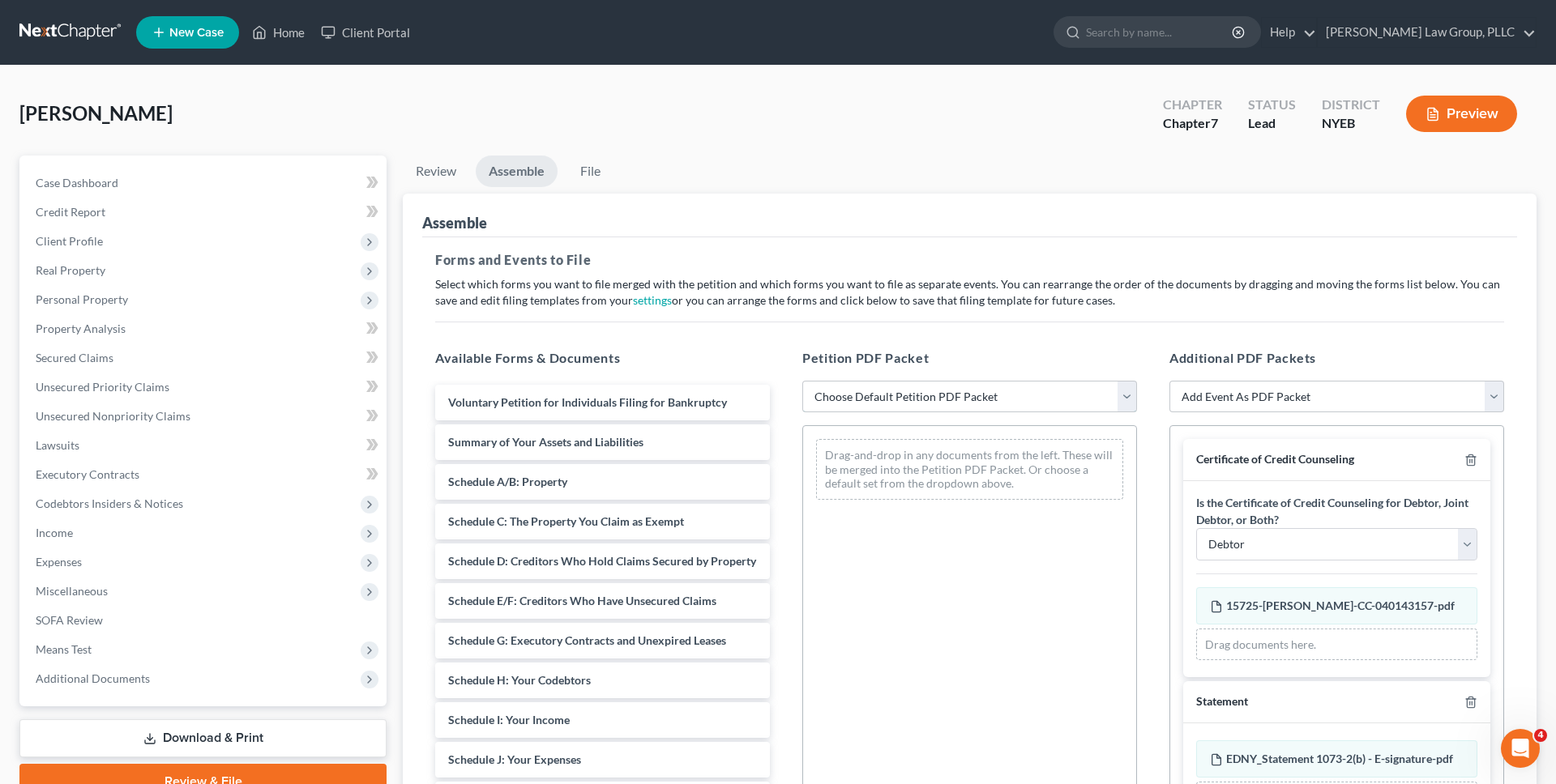
click at [851, 395] on select "Choose Default Petition PDF Packet Complete Bankruptcy Petition (all forms and …" at bounding box center [969, 397] width 334 height 32
select select "0"
click at [802, 381] on select "Choose Default Petition PDF Packet Complete Bankruptcy Petition (all forms and …" at bounding box center [969, 397] width 334 height 32
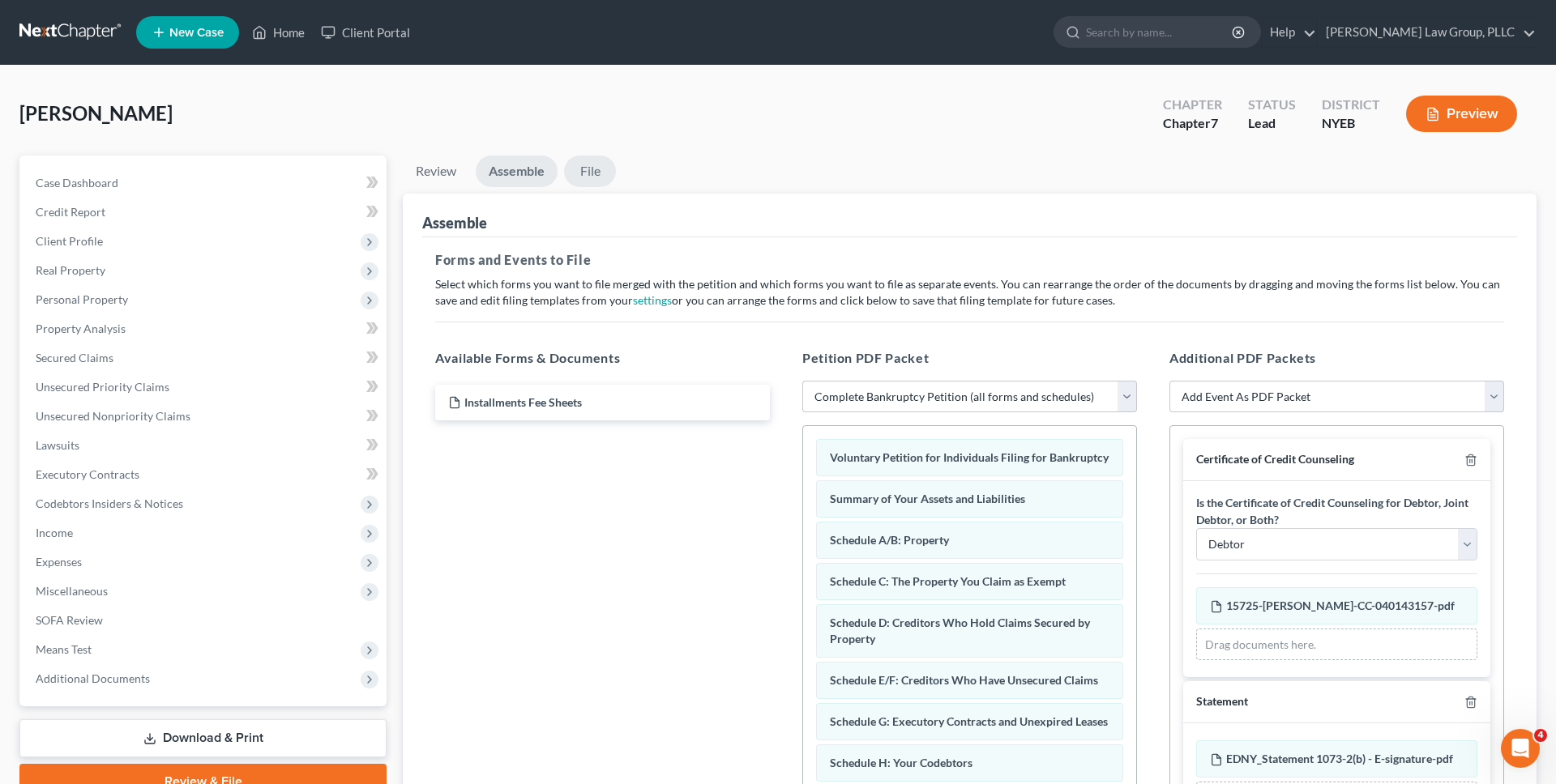
click at [593, 171] on link "File" at bounding box center [590, 171] width 52 height 31
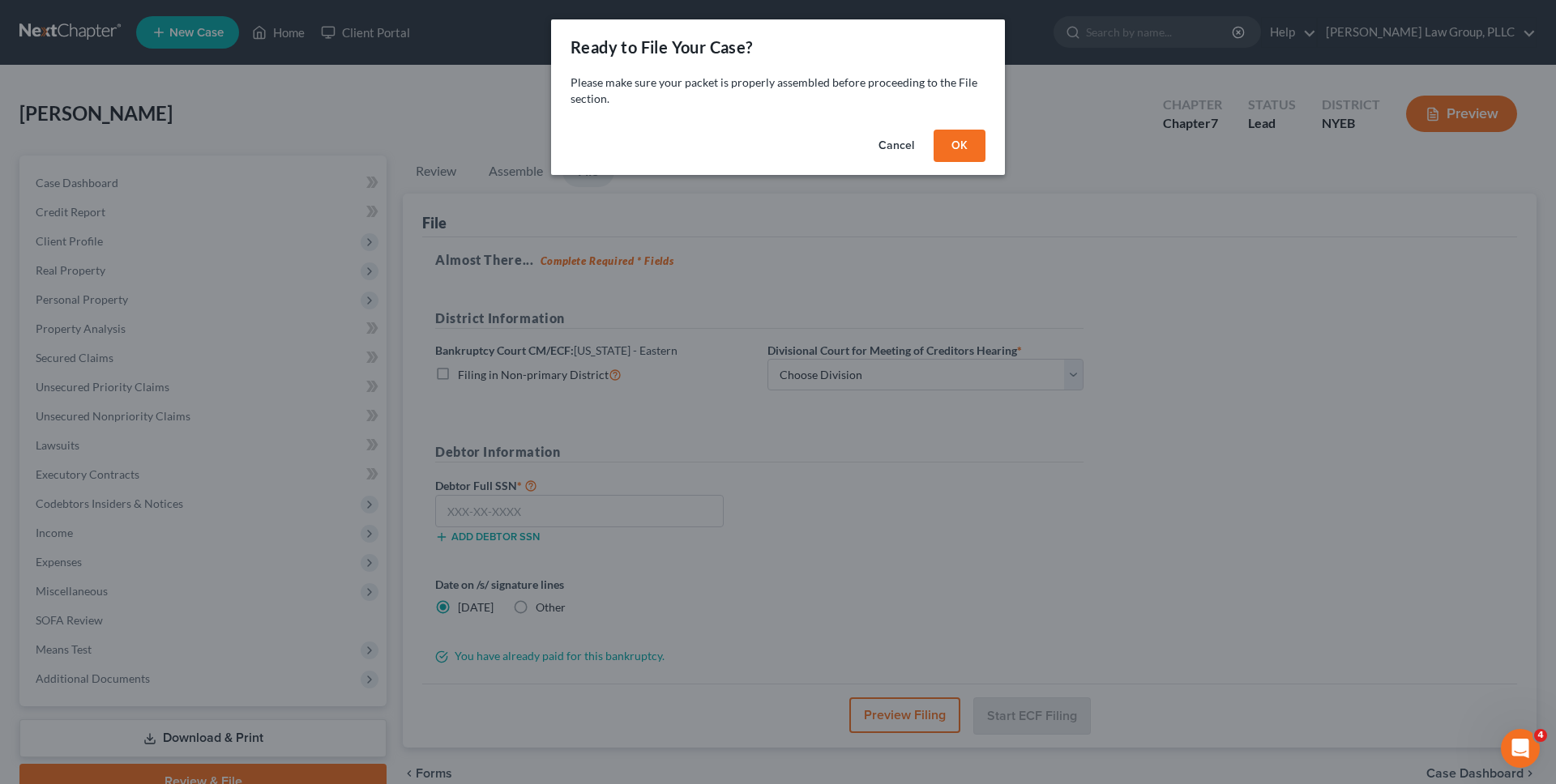
click at [950, 154] on button "OK" at bounding box center [960, 146] width 52 height 32
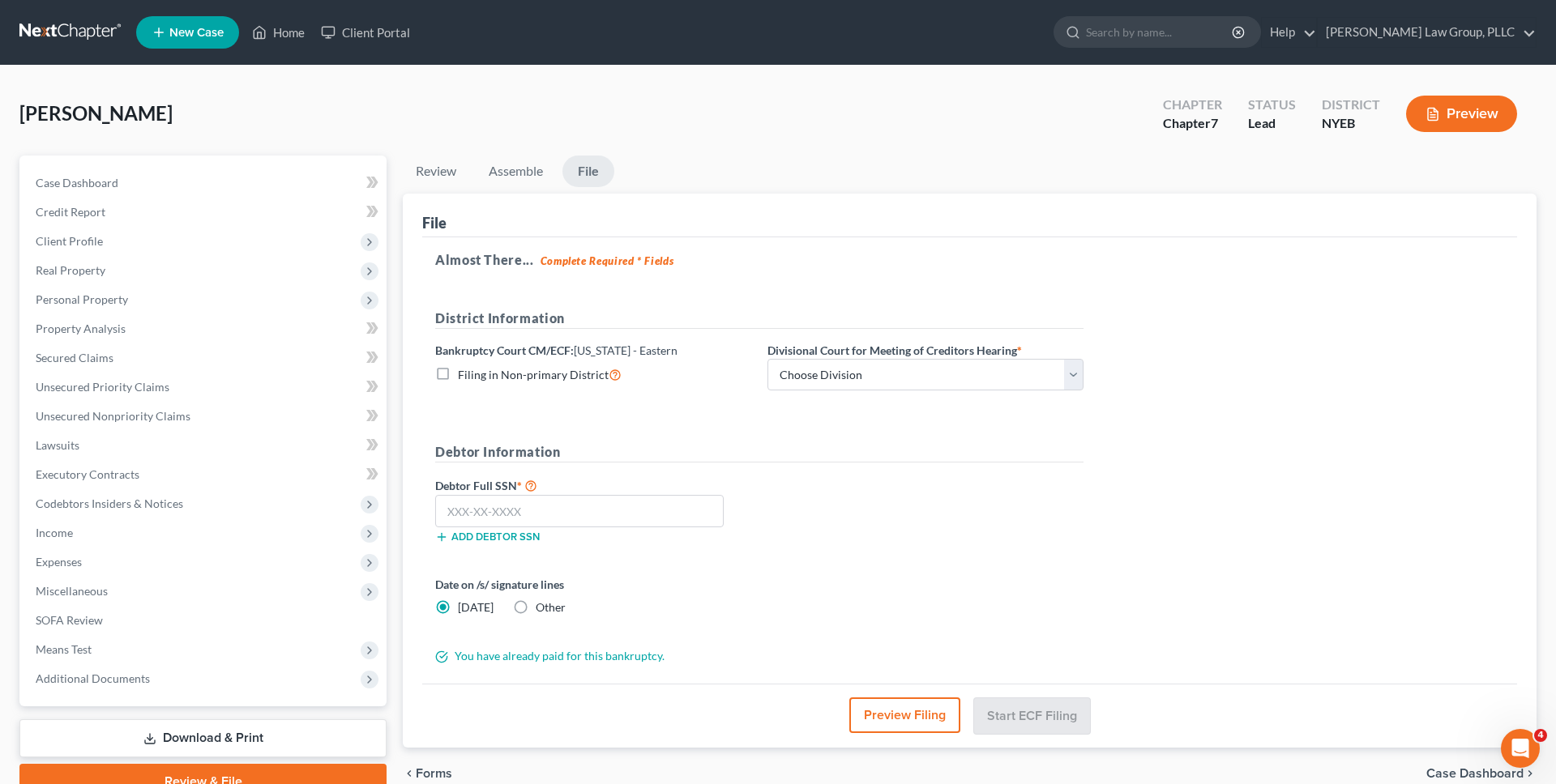
drag, startPoint x: 1552, startPoint y: 308, endPoint x: 875, endPoint y: 320, distance: 677.1
click at [875, 323] on div "Dunbar, Anthony Upgraded Chapter Chapter 7 Status Lead District NYEB Preview Pe…" at bounding box center [778, 448] width 1556 height 766
click at [883, 364] on select "Choose Division Brooklyn Central Islip" at bounding box center [925, 375] width 316 height 32
select select "0"
click at [767, 359] on select "Choose Division Brooklyn Central Islip" at bounding box center [925, 375] width 316 height 32
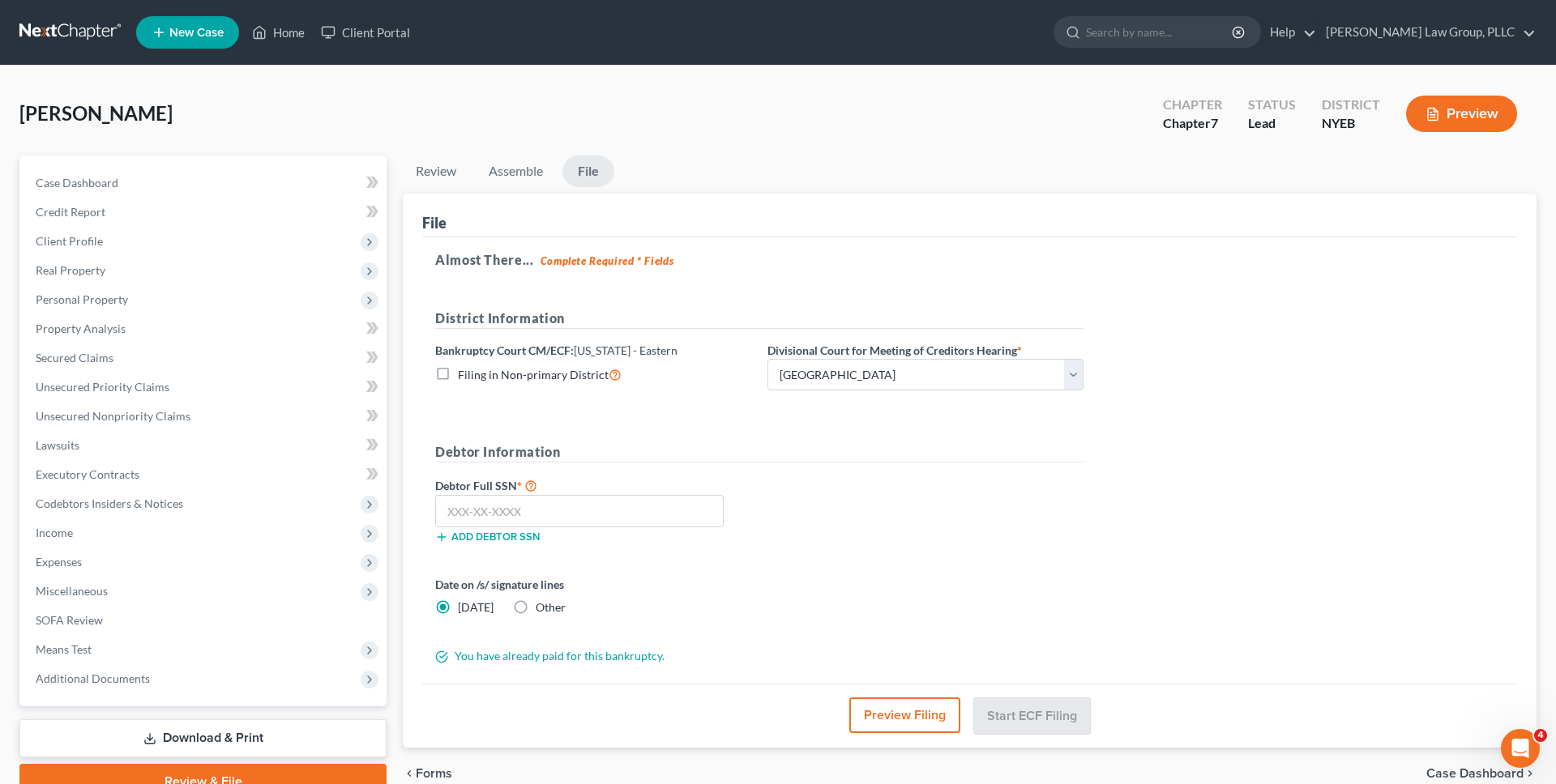
drag, startPoint x: 1535, startPoint y: 389, endPoint x: 743, endPoint y: 392, distance: 792.0
click at [737, 396] on div "File Almost There... Complete Required * Fields District Information Bankruptcy…" at bounding box center [969, 470] width 1134 height 555
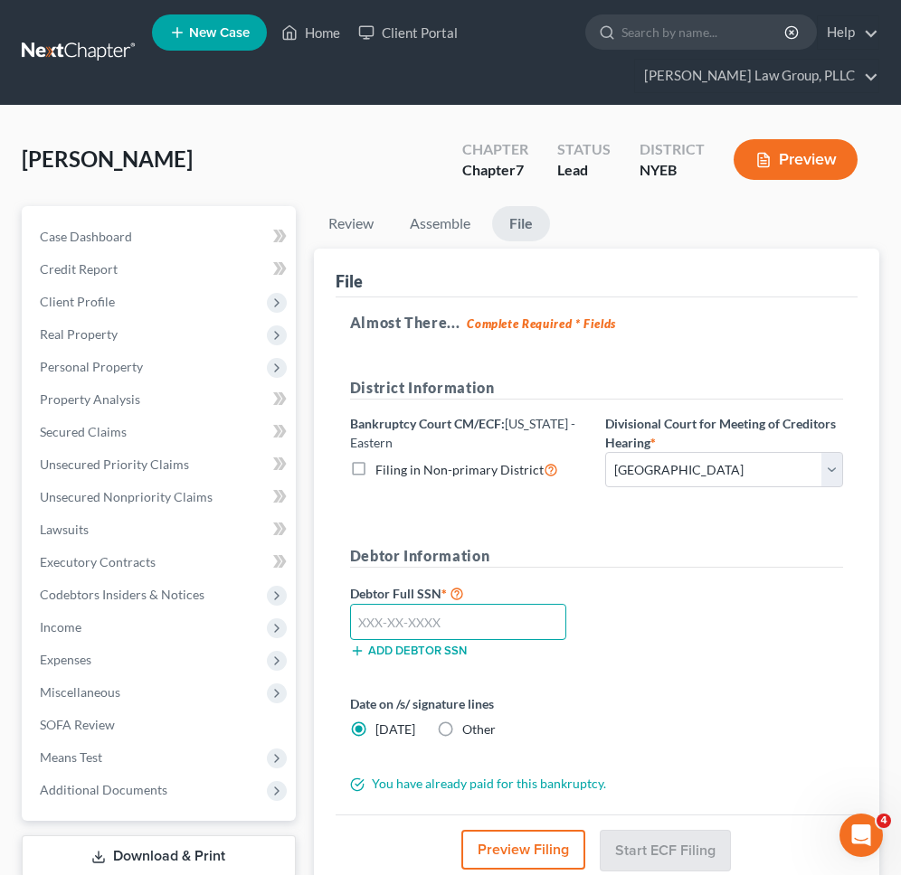
click at [524, 632] on input "text" at bounding box center [458, 622] width 216 height 36
type input "071-64-3467"
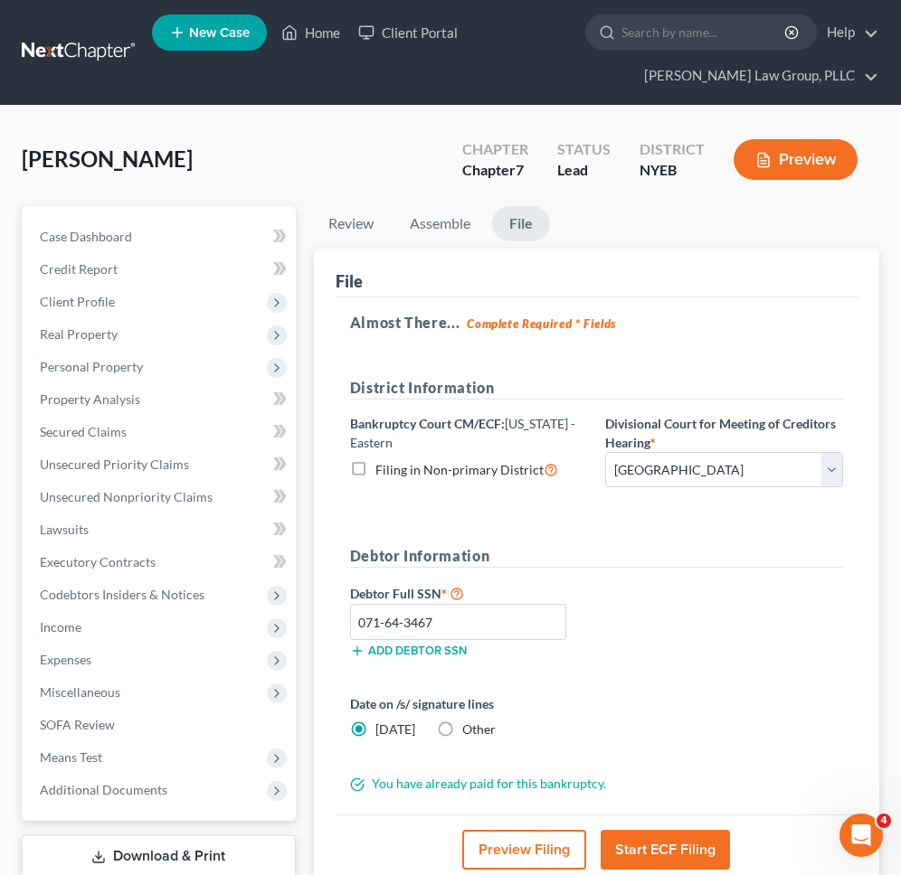
click at [701, 569] on div "Debtor Information Debtor Full SSN * 071-64-3467 Add debtor SSN" at bounding box center [596, 608] width 511 height 127
click at [685, 844] on button "Start ECF Filing" at bounding box center [664, 850] width 129 height 40
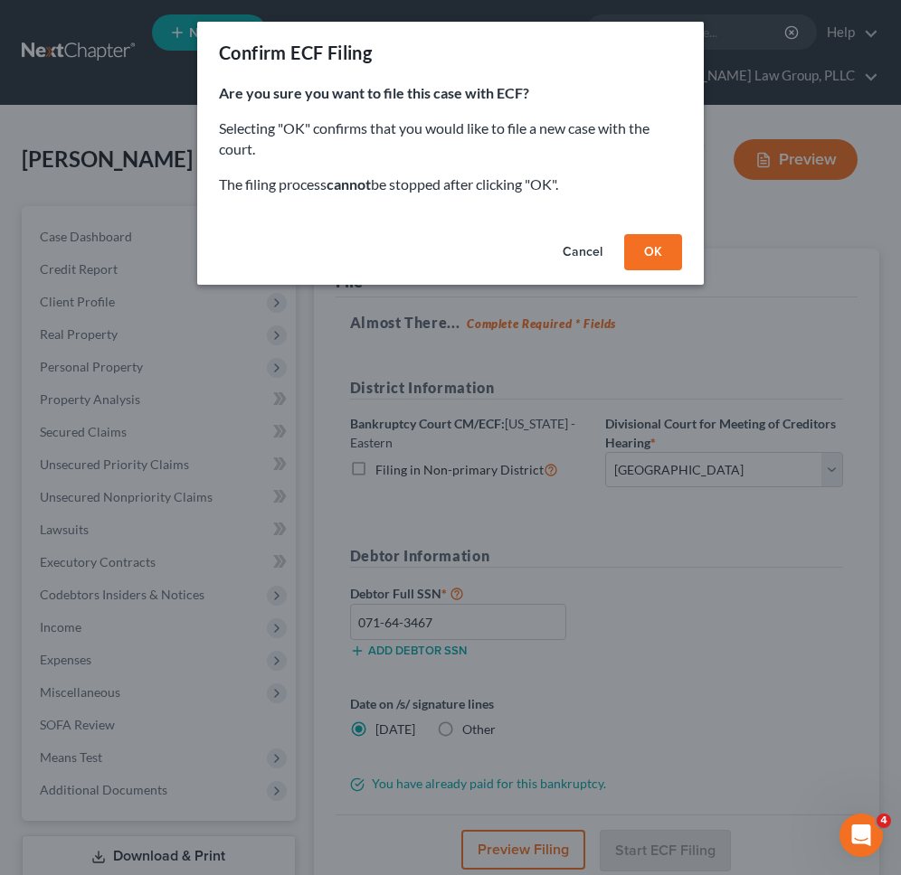
click at [653, 267] on button "OK" at bounding box center [653, 252] width 58 height 36
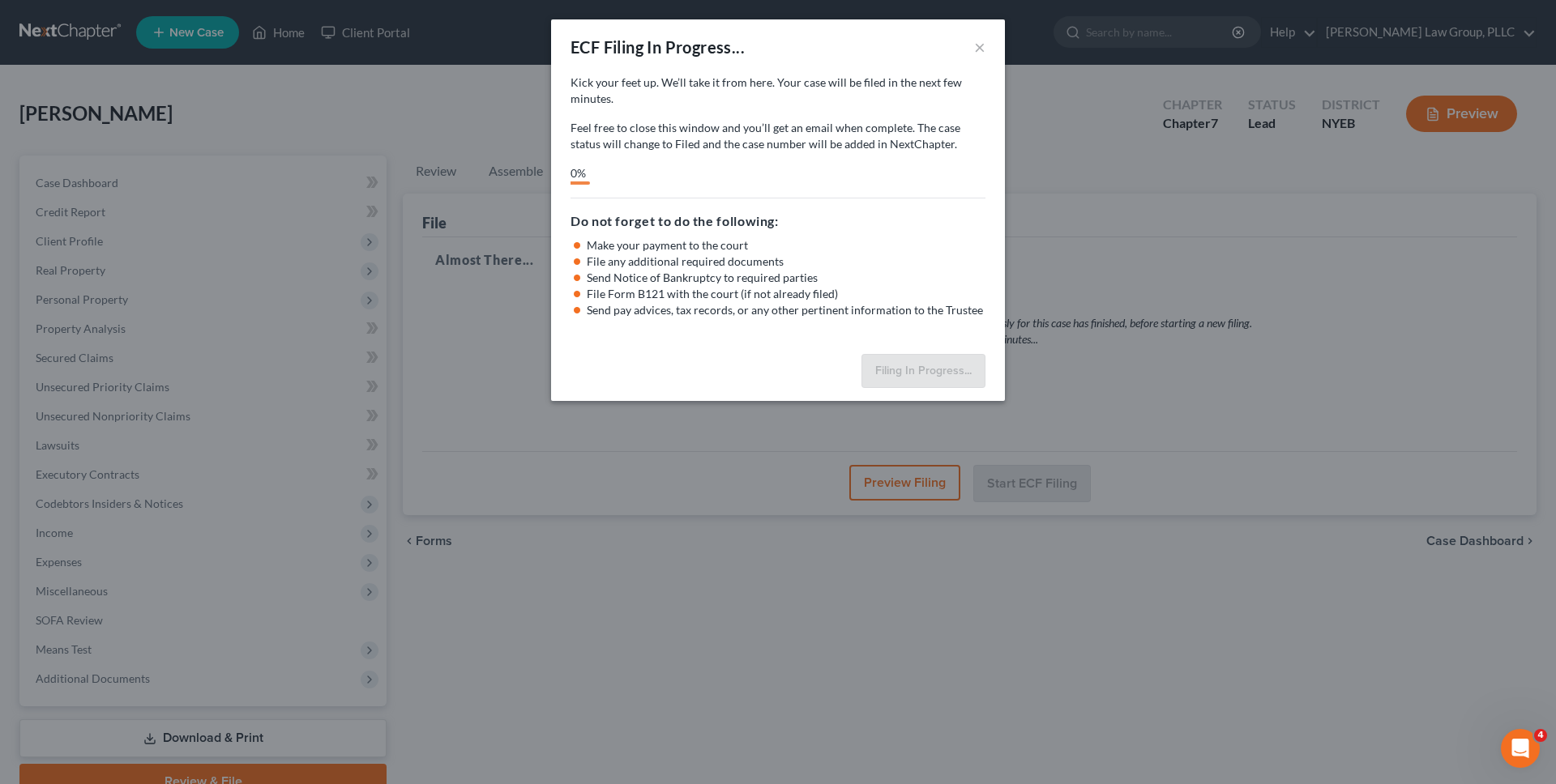
click at [824, 195] on div "Kick your feet up. We’ll take it from here. Your case will be filed in the next…" at bounding box center [778, 211] width 454 height 273
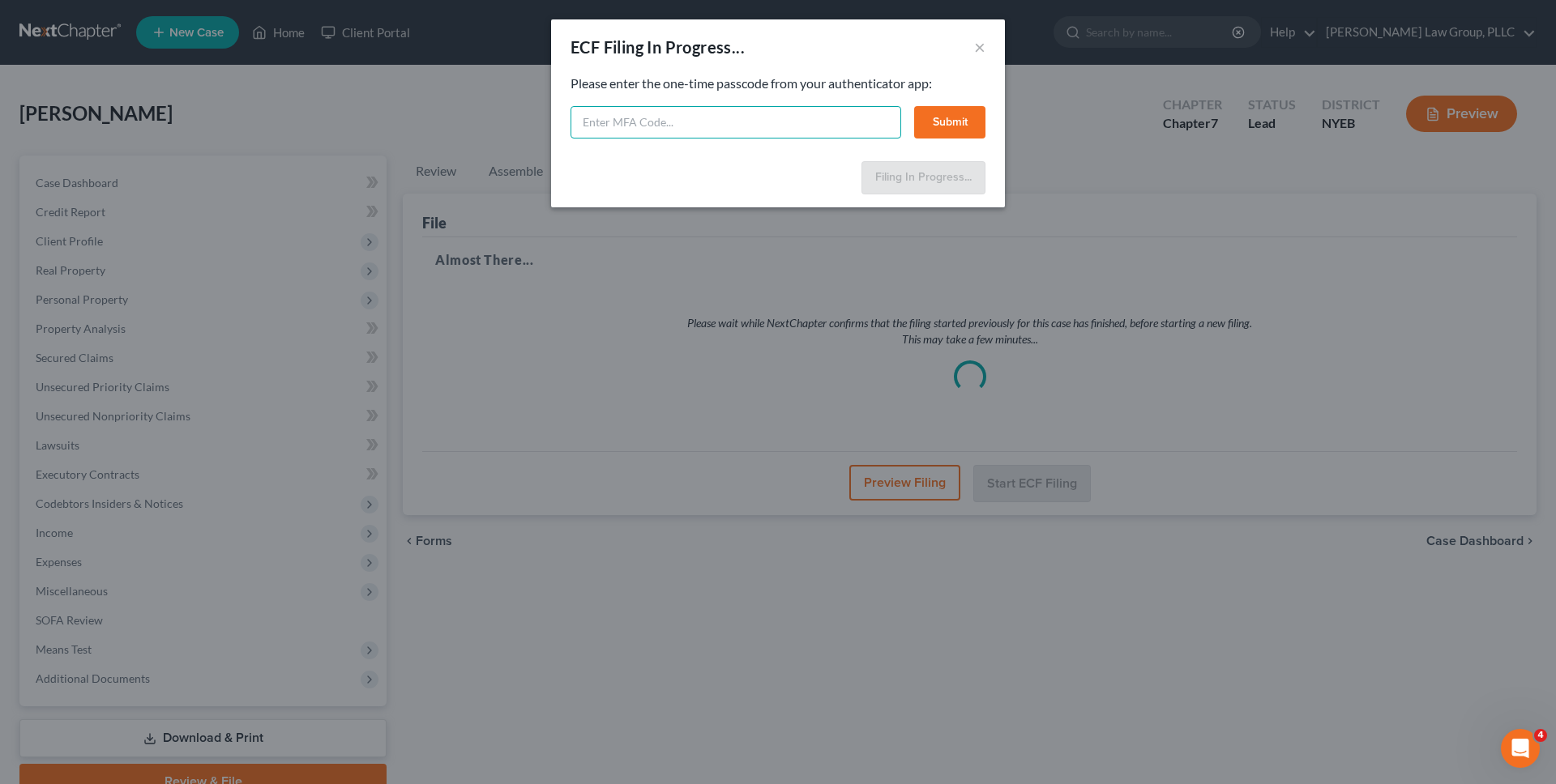
click at [825, 131] on input "text" at bounding box center [736, 122] width 331 height 32
type input "303278"
click at [967, 125] on button "Submit" at bounding box center [950, 122] width 72 height 32
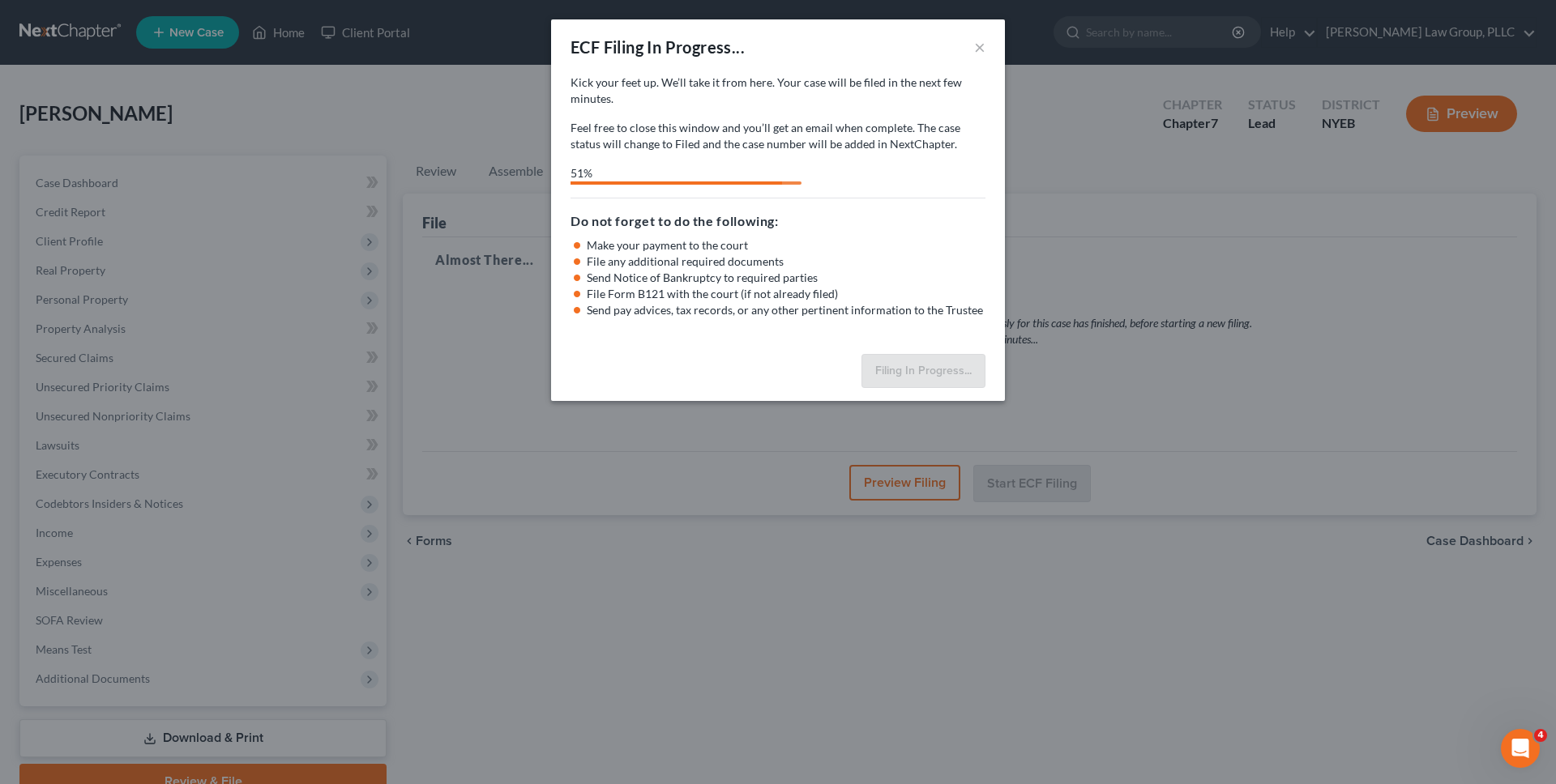
click at [736, 170] on div "51%" at bounding box center [677, 173] width 212 height 16
click at [757, 180] on div "66%" at bounding box center [708, 173] width 274 height 16
click at [768, 135] on p "Feel free to close this window and you’ll get an email when complete. The case …" at bounding box center [778, 136] width 415 height 32
click at [759, 123] on p "Feel free to close this window and you’ll get an email when complete. The case …" at bounding box center [778, 136] width 415 height 32
click at [664, 83] on p "Kick your feet up. We’ll take it from here. Your case will be filed in the next…" at bounding box center [778, 90] width 415 height 32
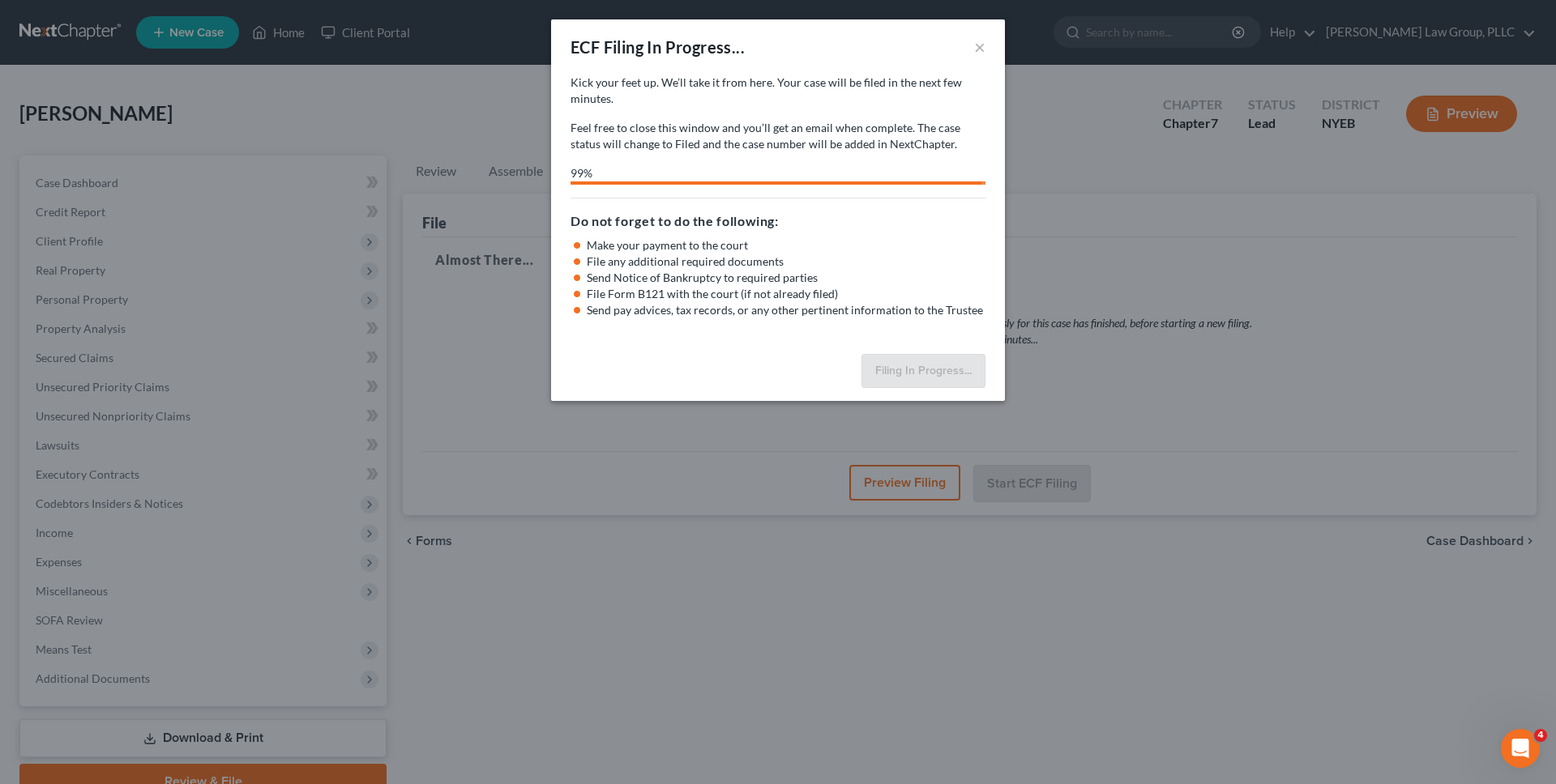
click at [782, 140] on p "Feel free to close this window and you’ll get an email when complete. The case …" at bounding box center [778, 136] width 415 height 32
select select "0"
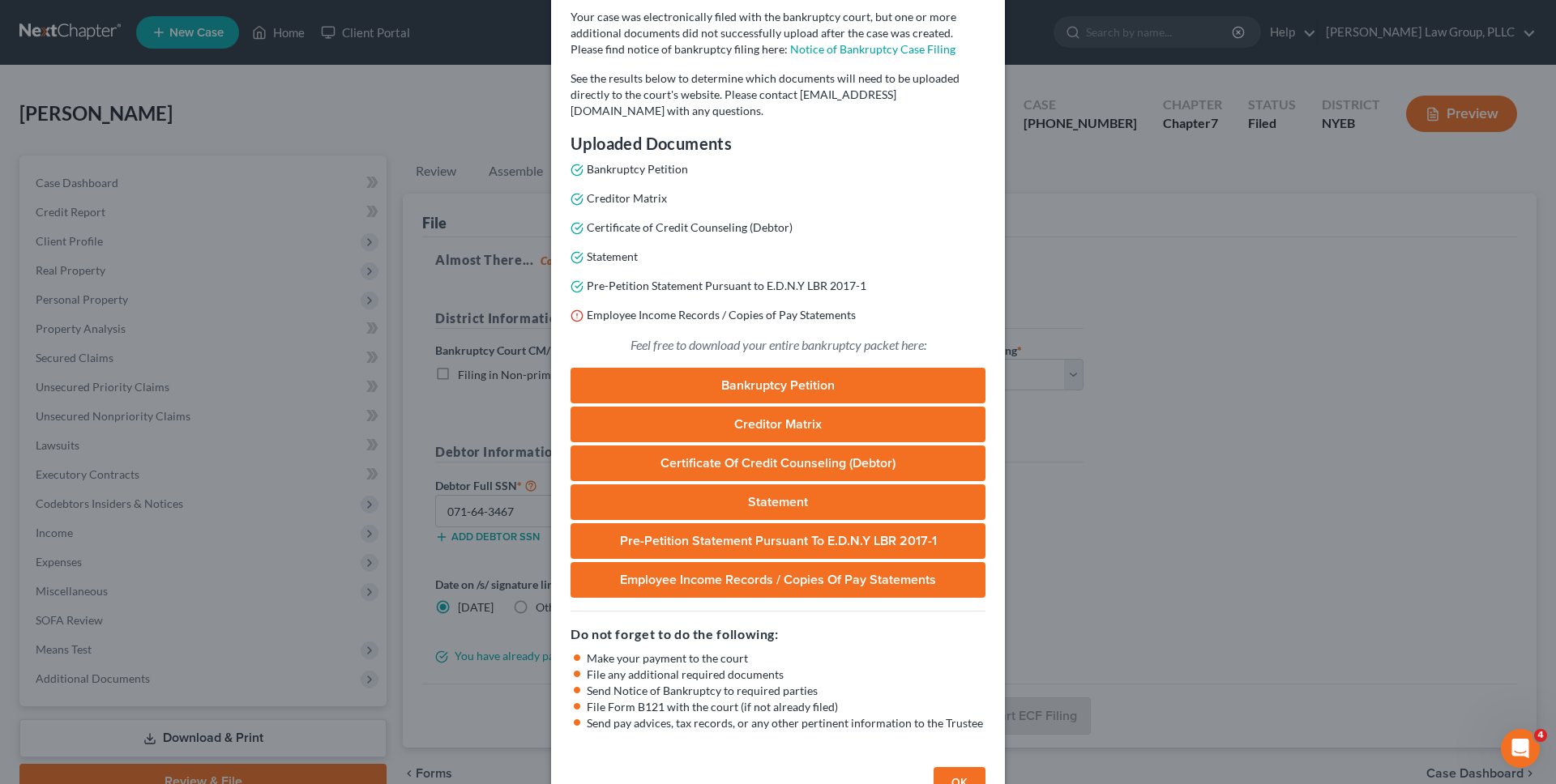
scroll to position [145, 0]
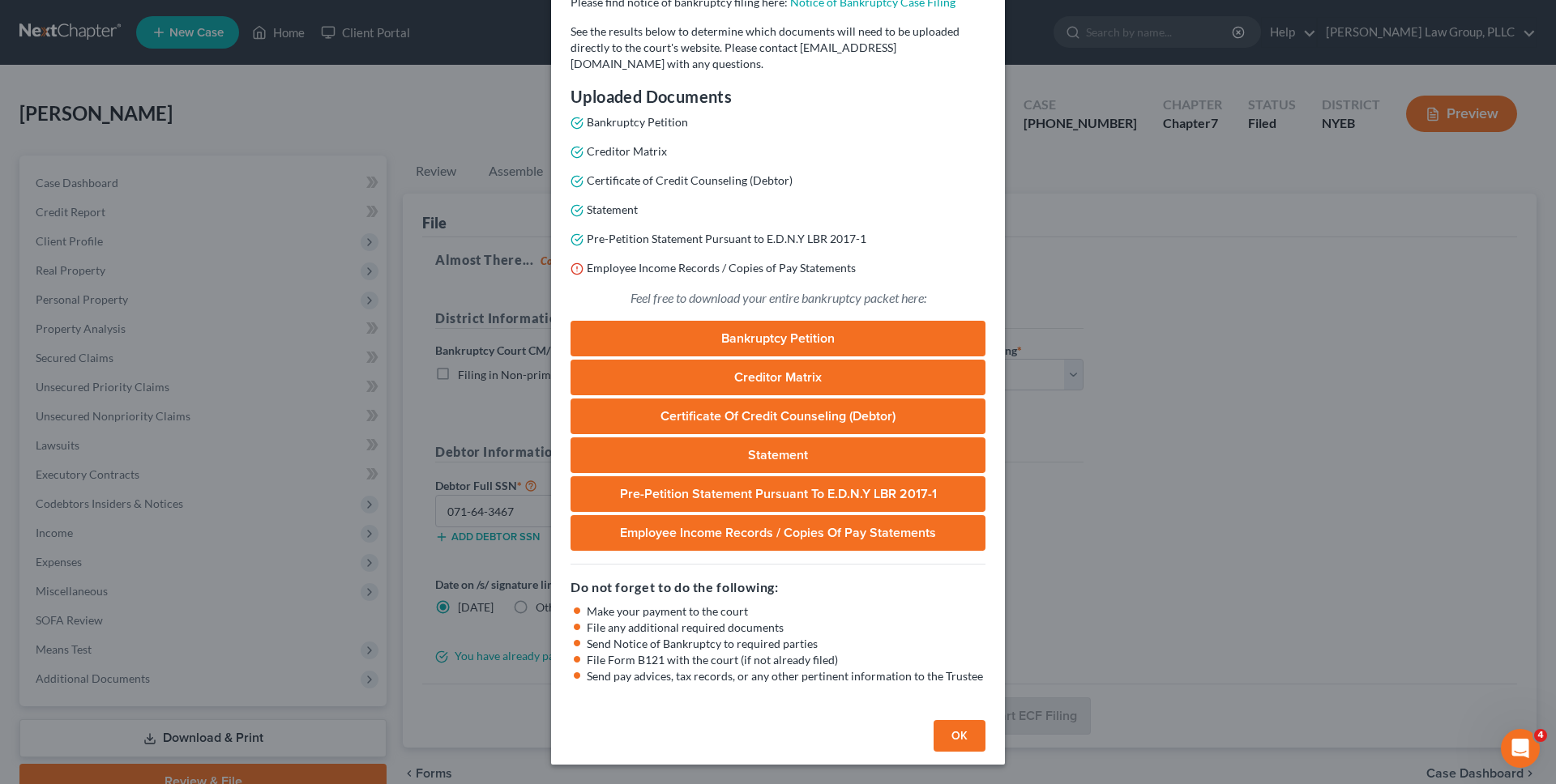
click at [943, 735] on button "OK" at bounding box center [960, 737] width 52 height 32
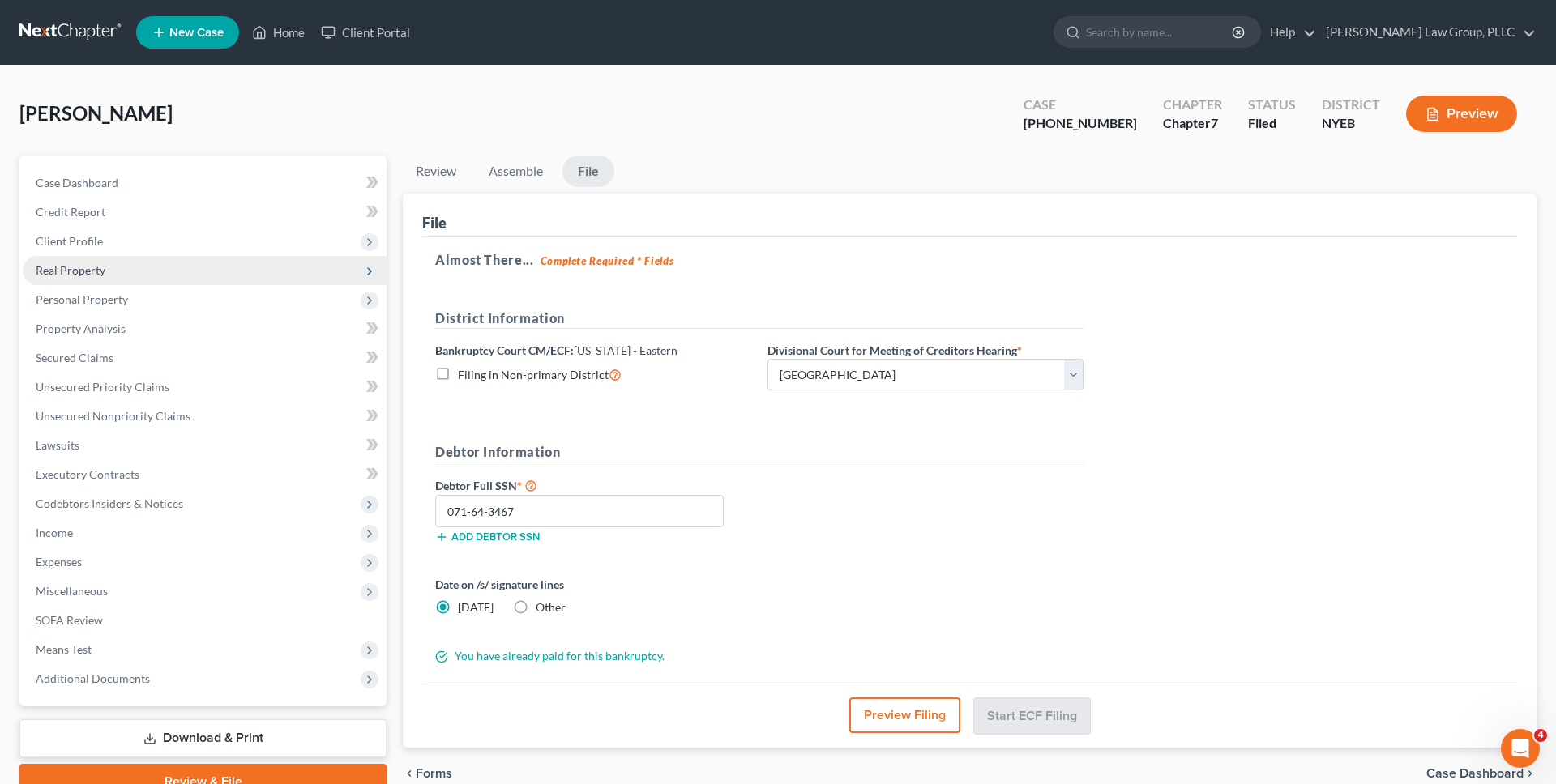
click at [223, 266] on span "Real Property" at bounding box center [204, 271] width 364 height 30
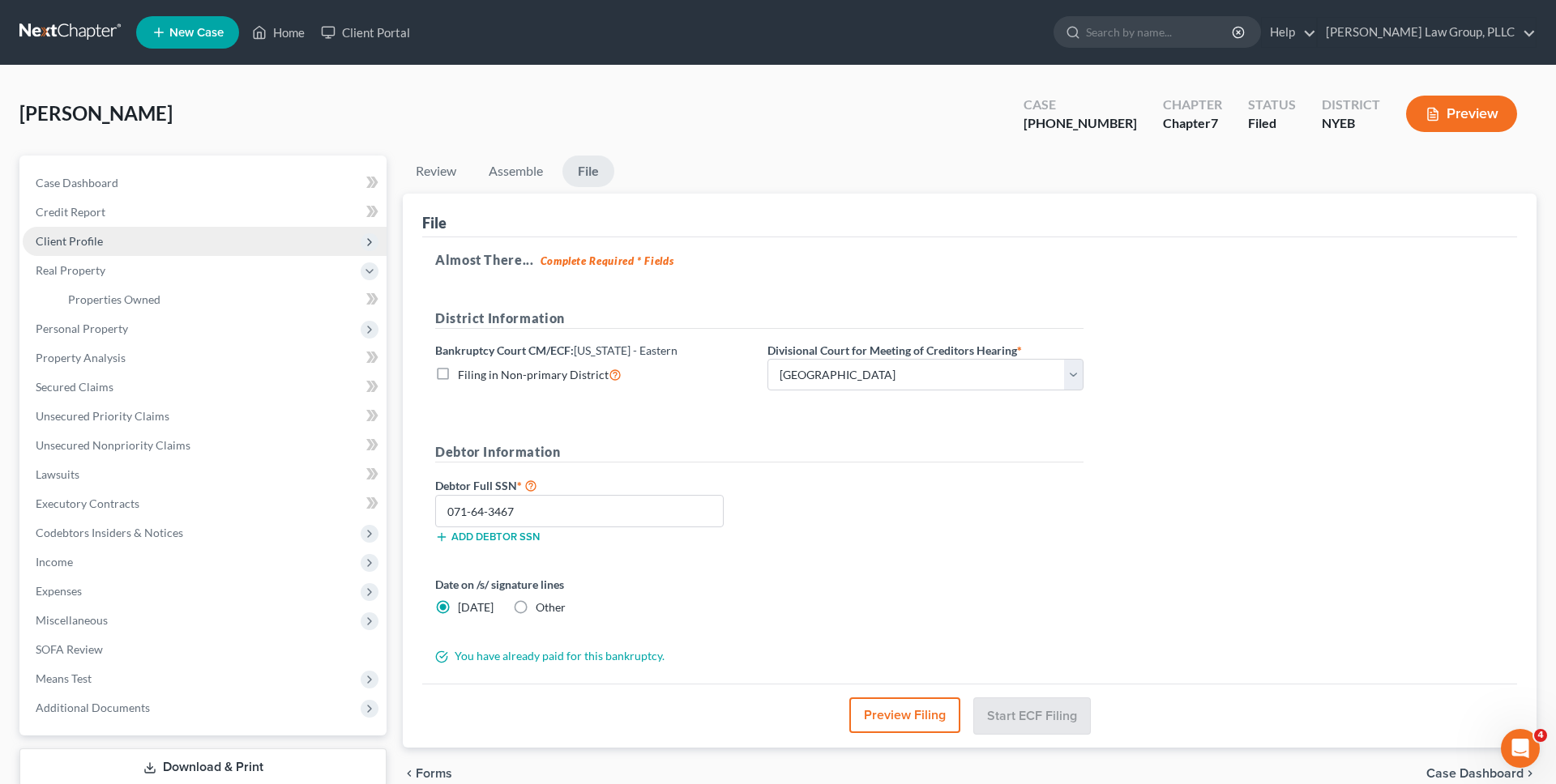
click at [209, 241] on span "Client Profile" at bounding box center [204, 241] width 364 height 30
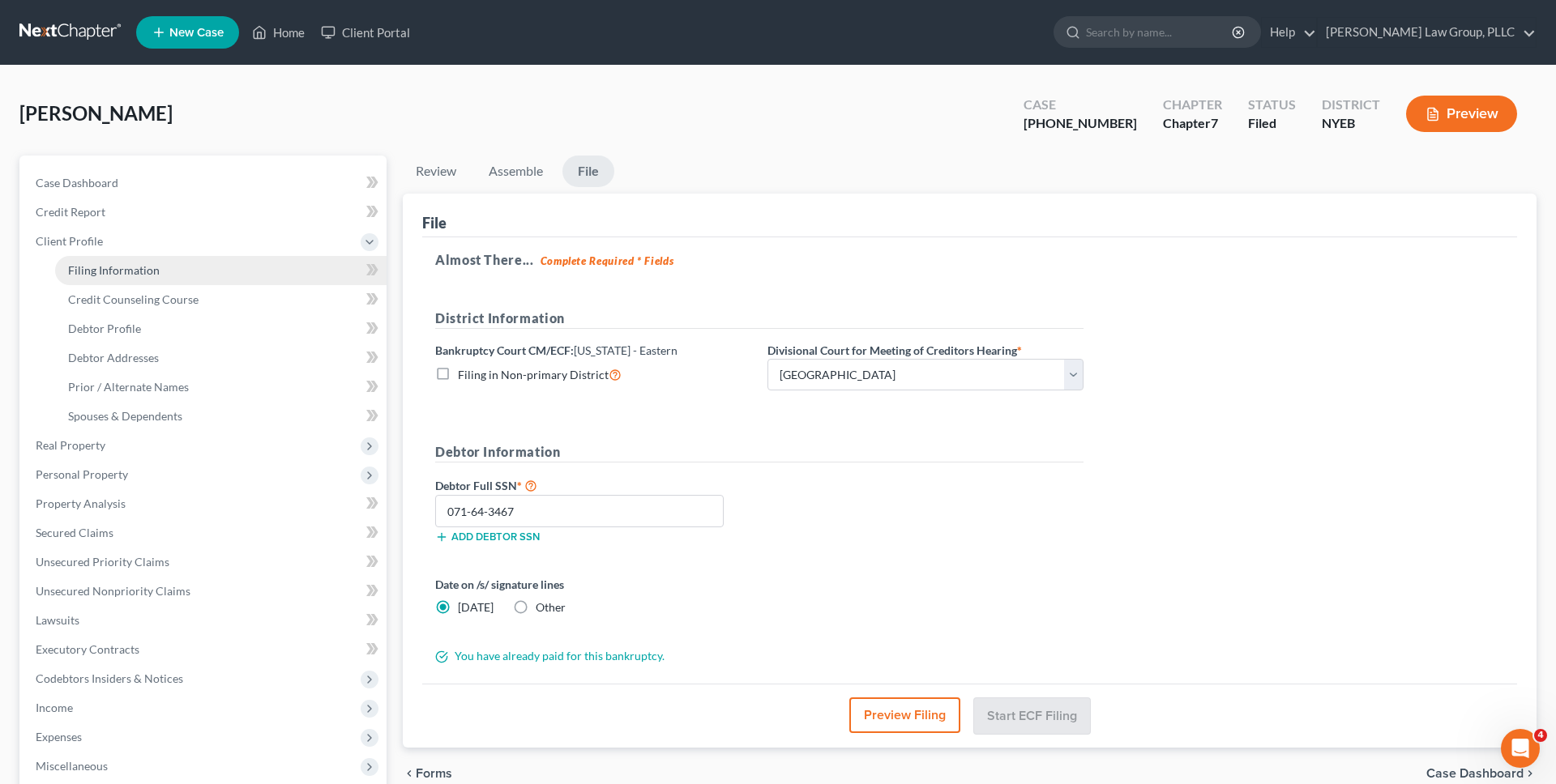
click at [208, 264] on link "Filing Information" at bounding box center [220, 271] width 332 height 30
select select "2"
select select "0"
select select "53"
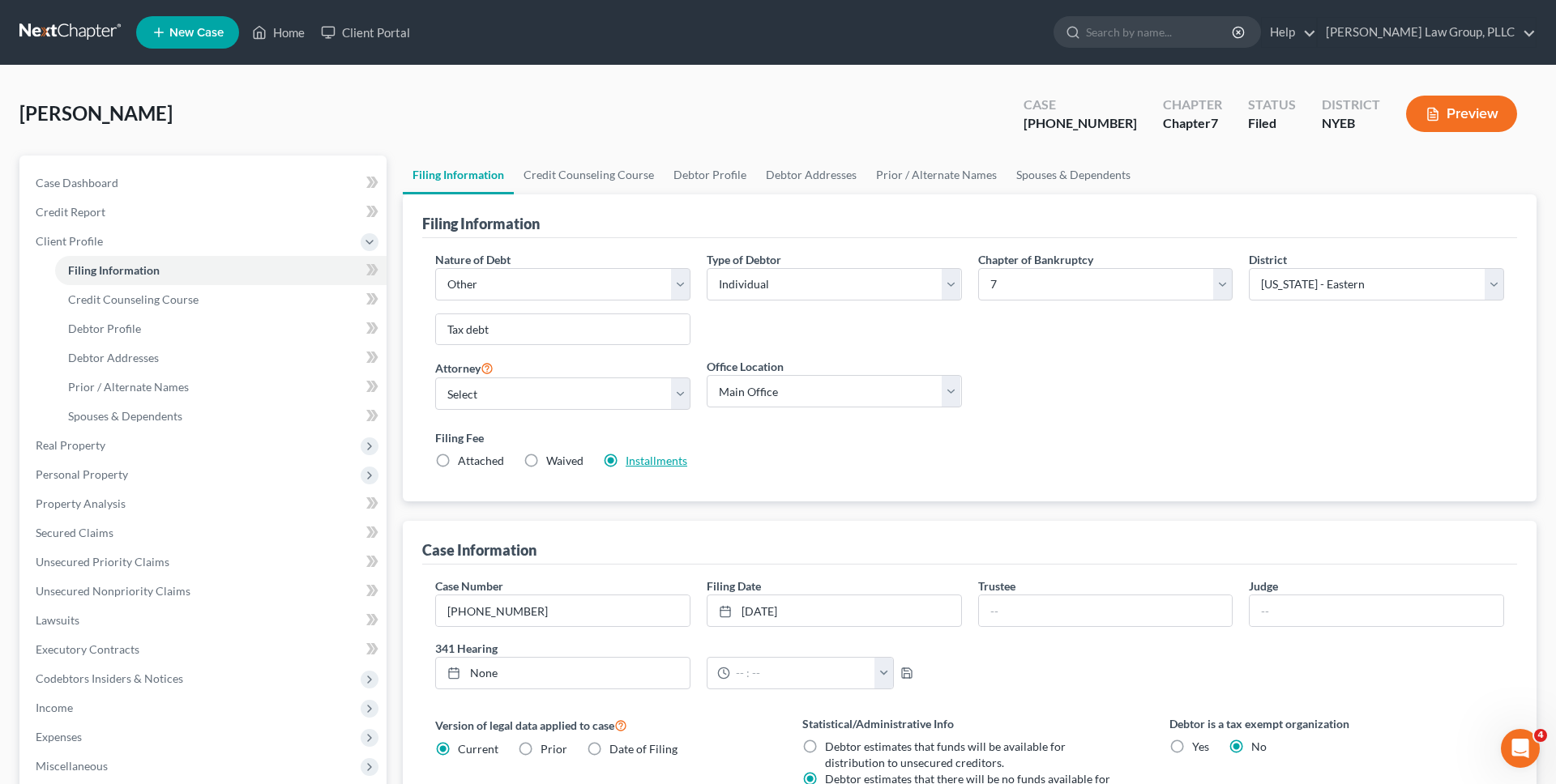
click at [677, 458] on link "Installments" at bounding box center [656, 460] width 62 height 13
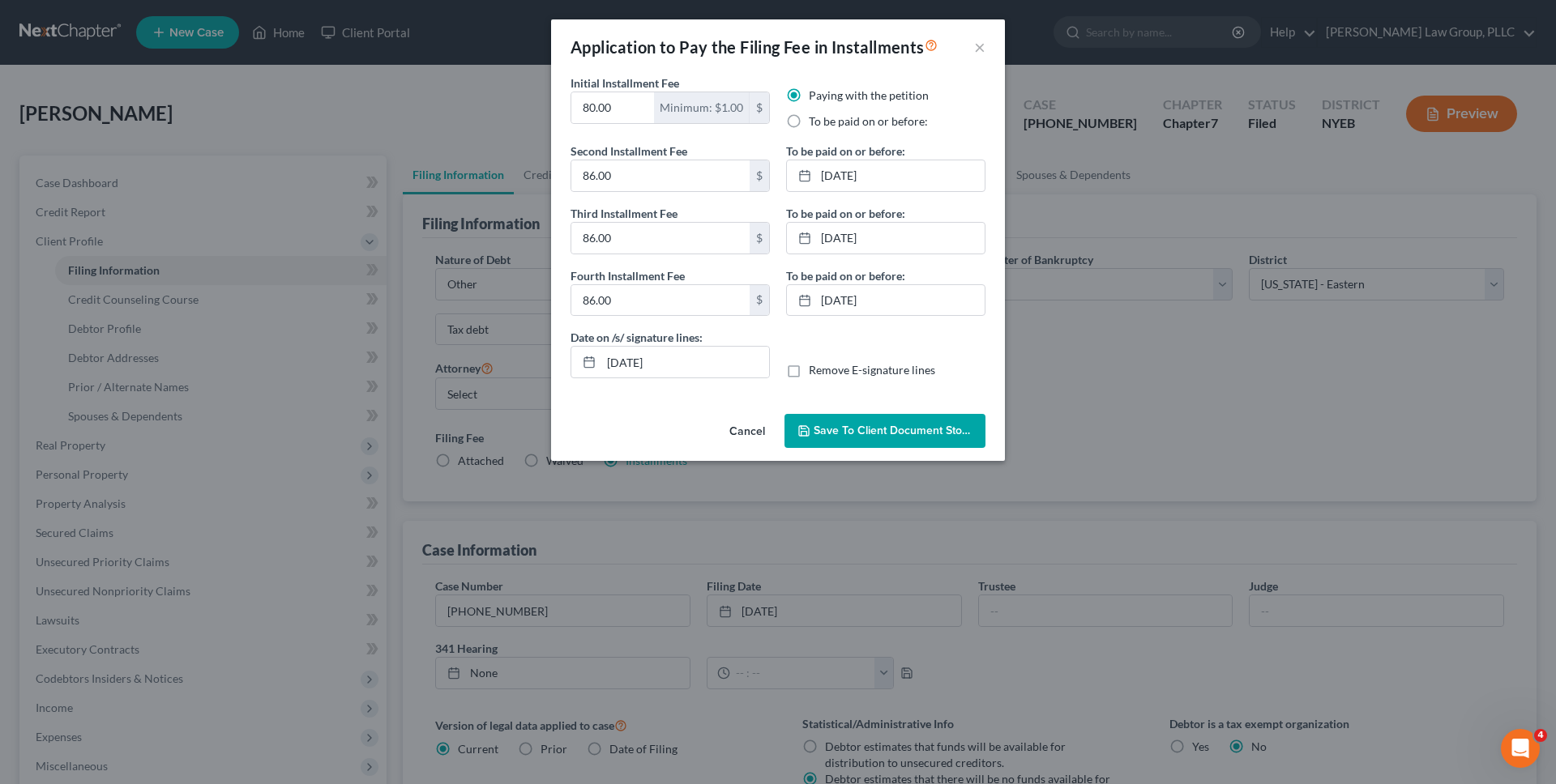
click at [823, 434] on span "Save to Client Document Storage" at bounding box center [900, 430] width 172 height 13
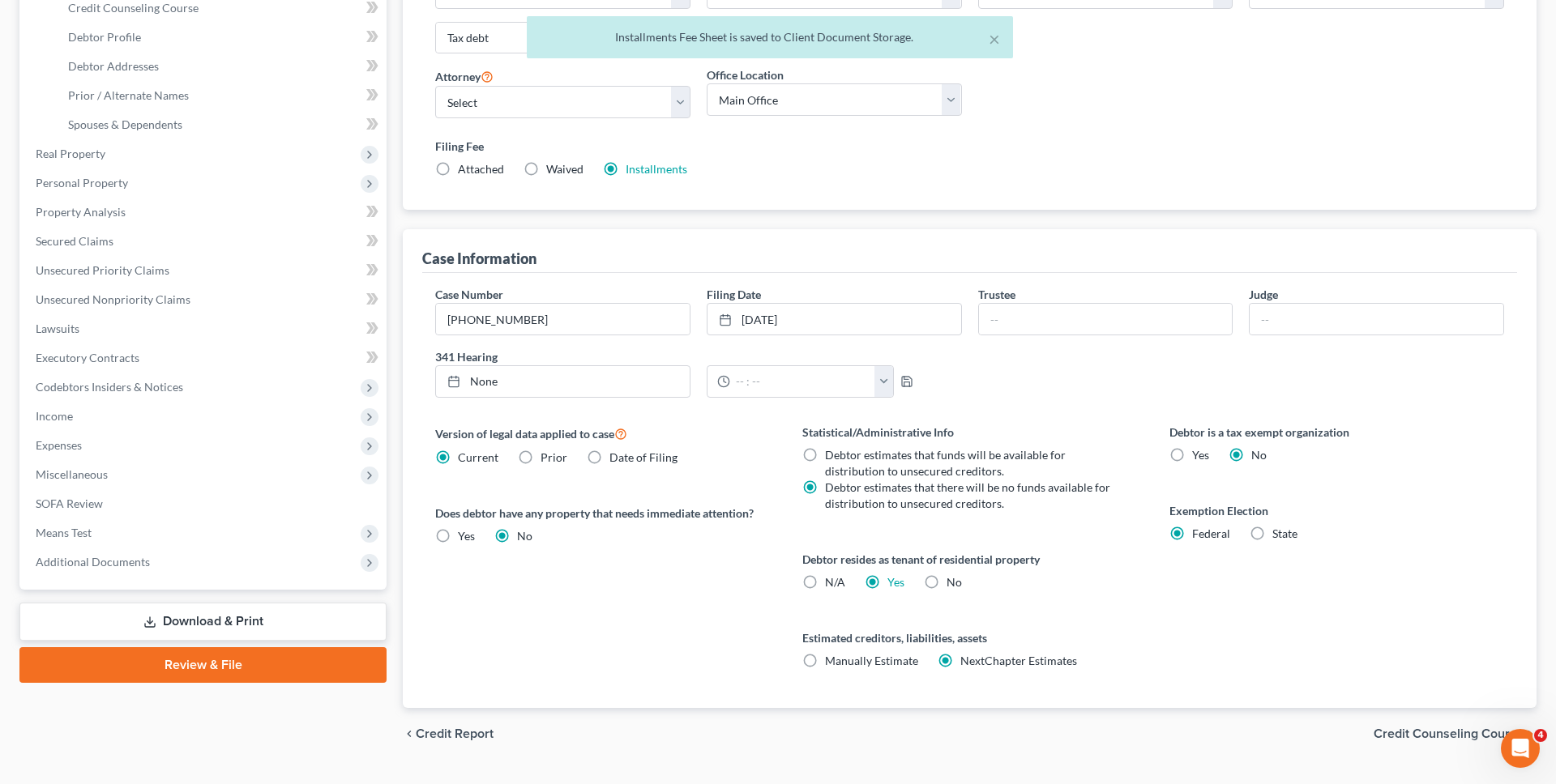
scroll to position [329, 0]
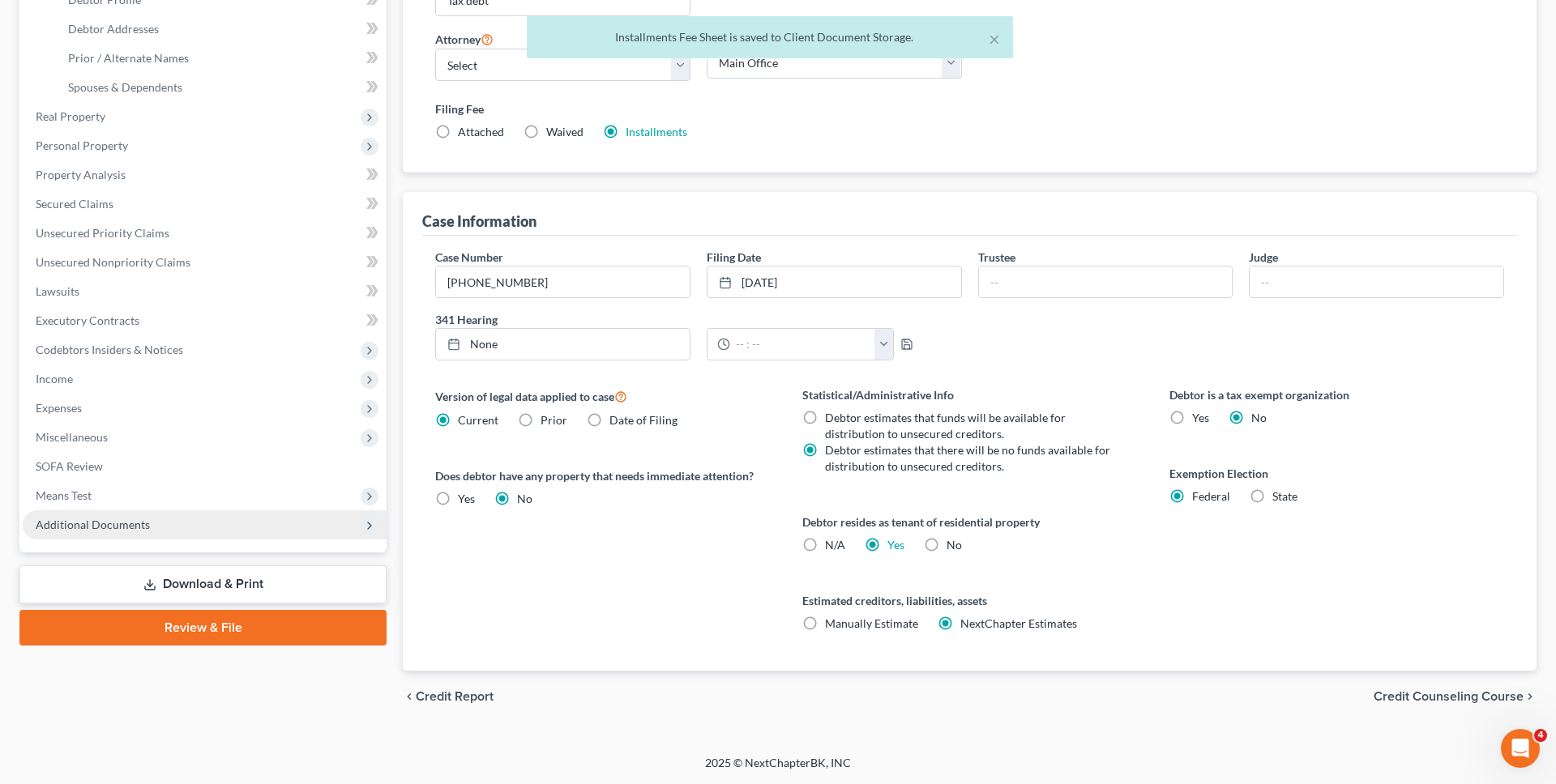
click at [253, 528] on span "Additional Documents" at bounding box center [204, 525] width 364 height 30
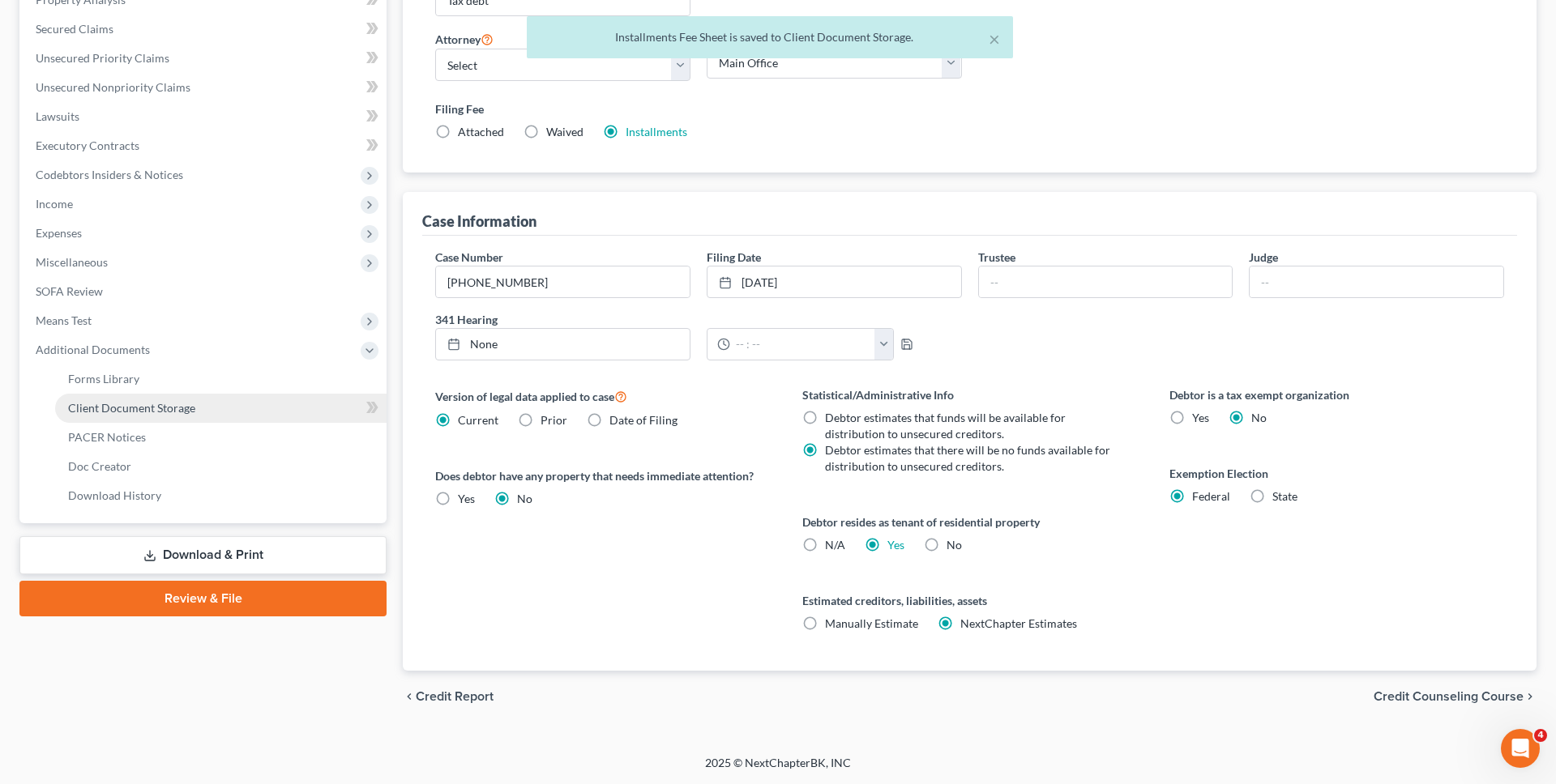
click at [232, 408] on link "Client Document Storage" at bounding box center [220, 408] width 332 height 30
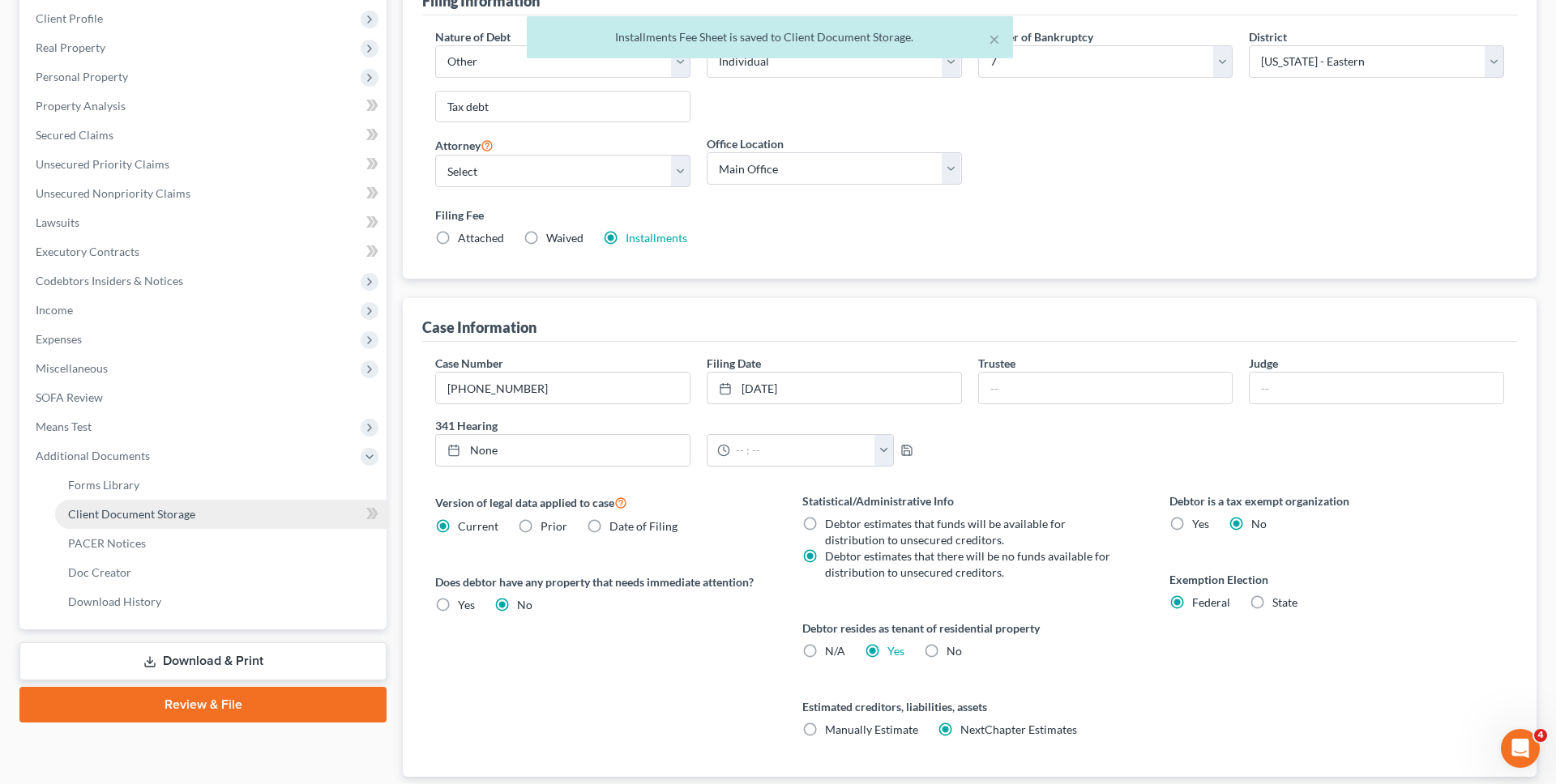
select select "0"
select select "3"
select select "2"
select select "1"
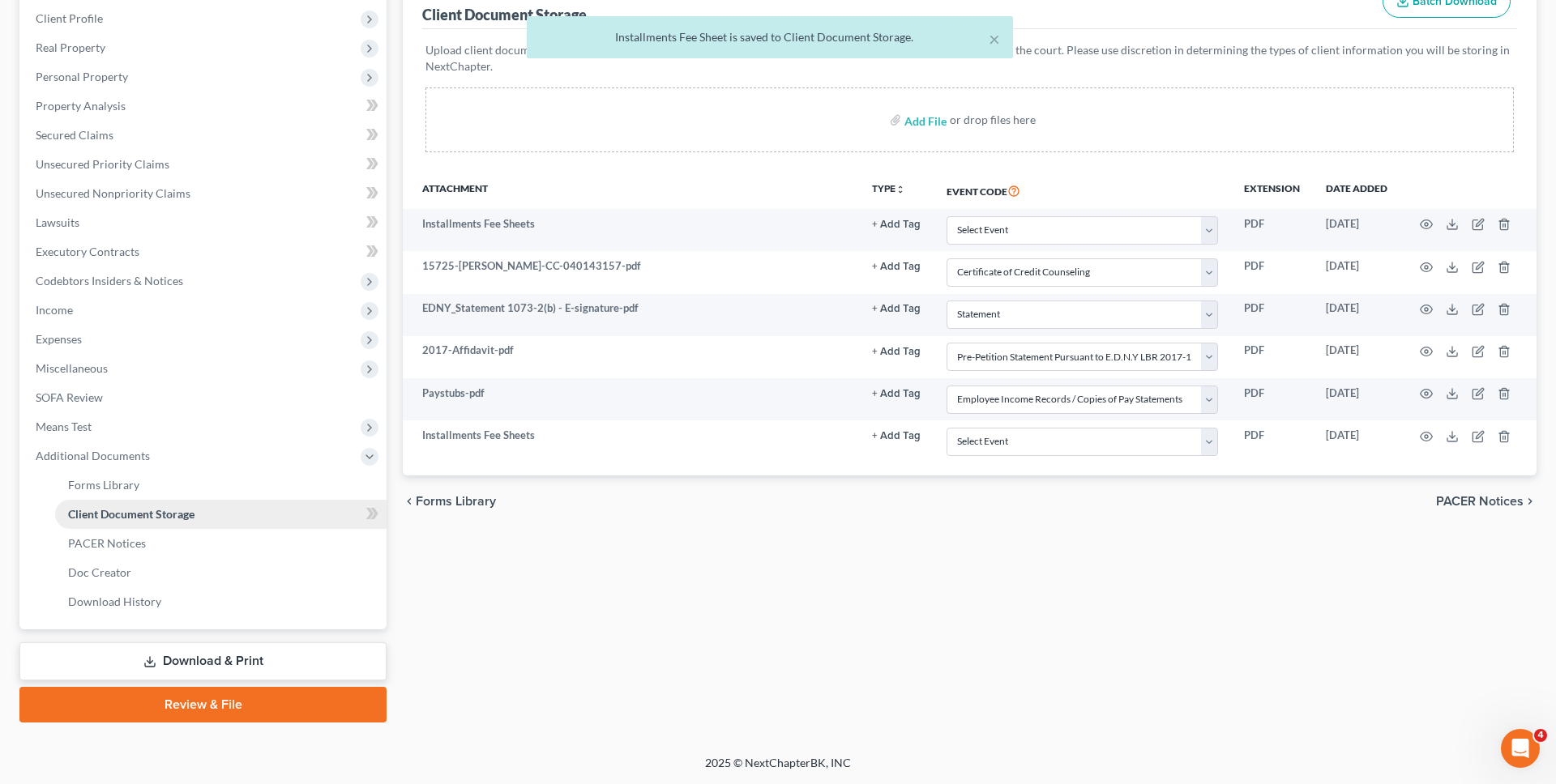
scroll to position [0, 0]
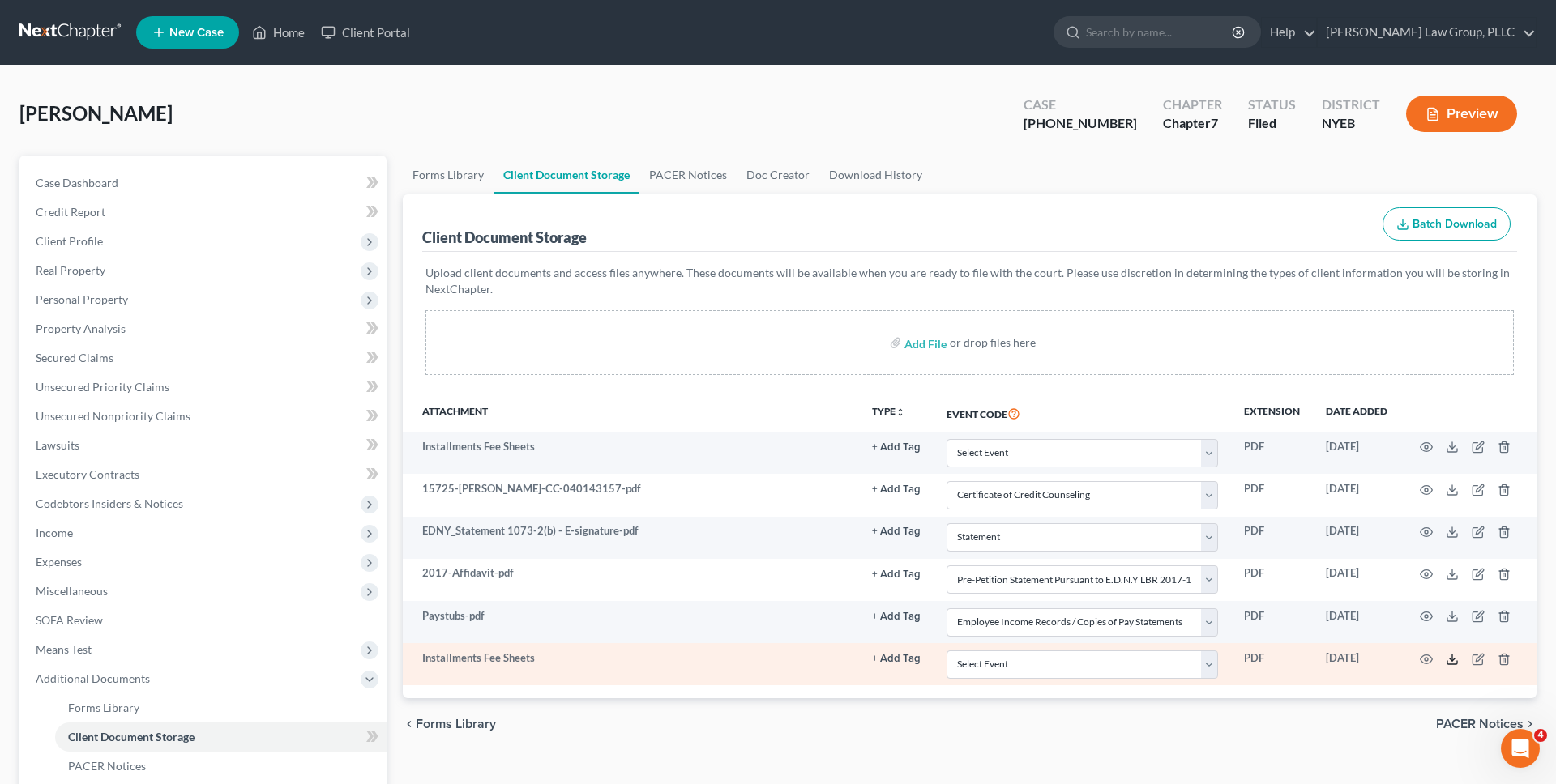
click at [1453, 662] on icon at bounding box center [1452, 659] width 13 height 13
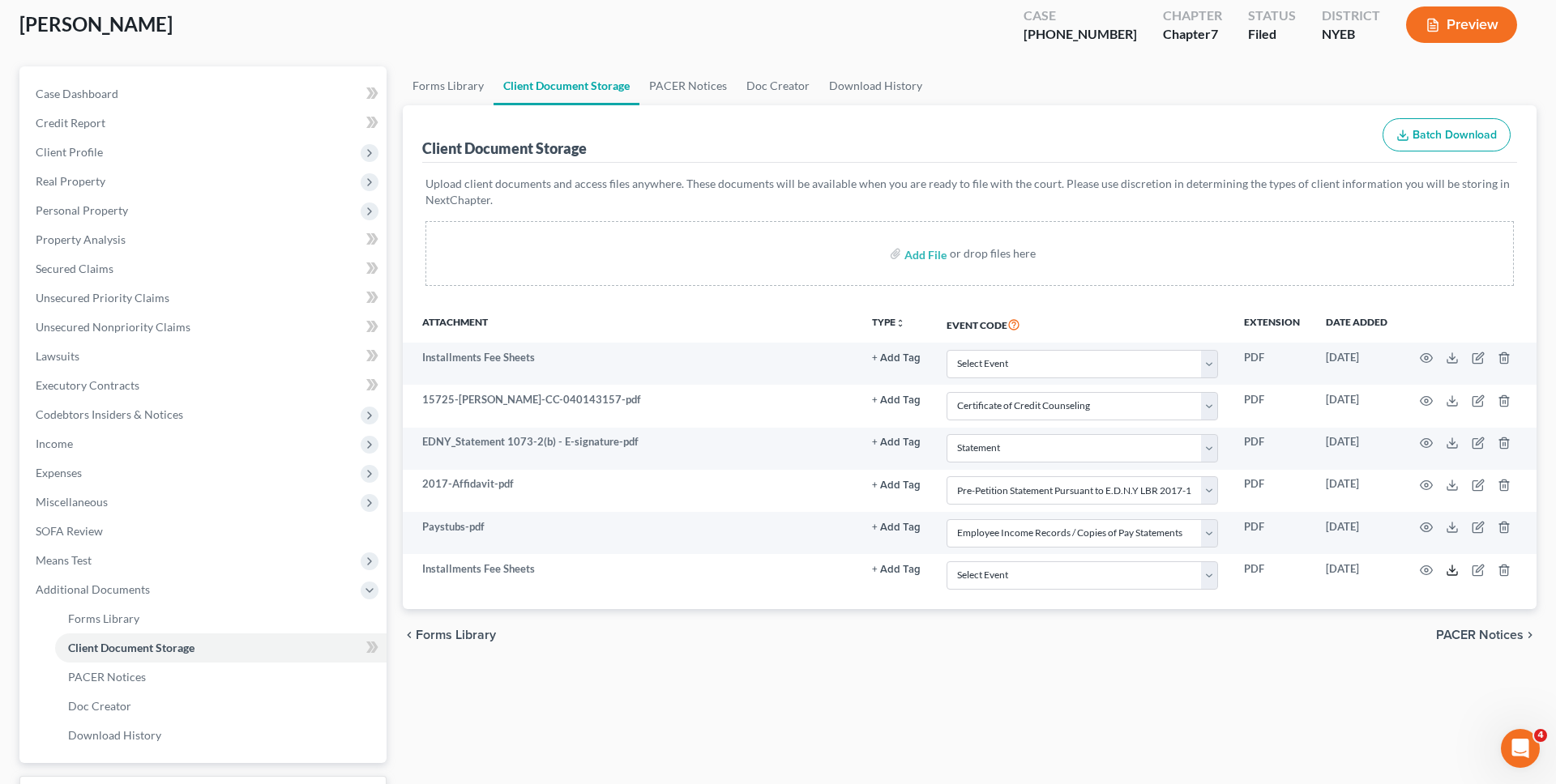
scroll to position [223, 0]
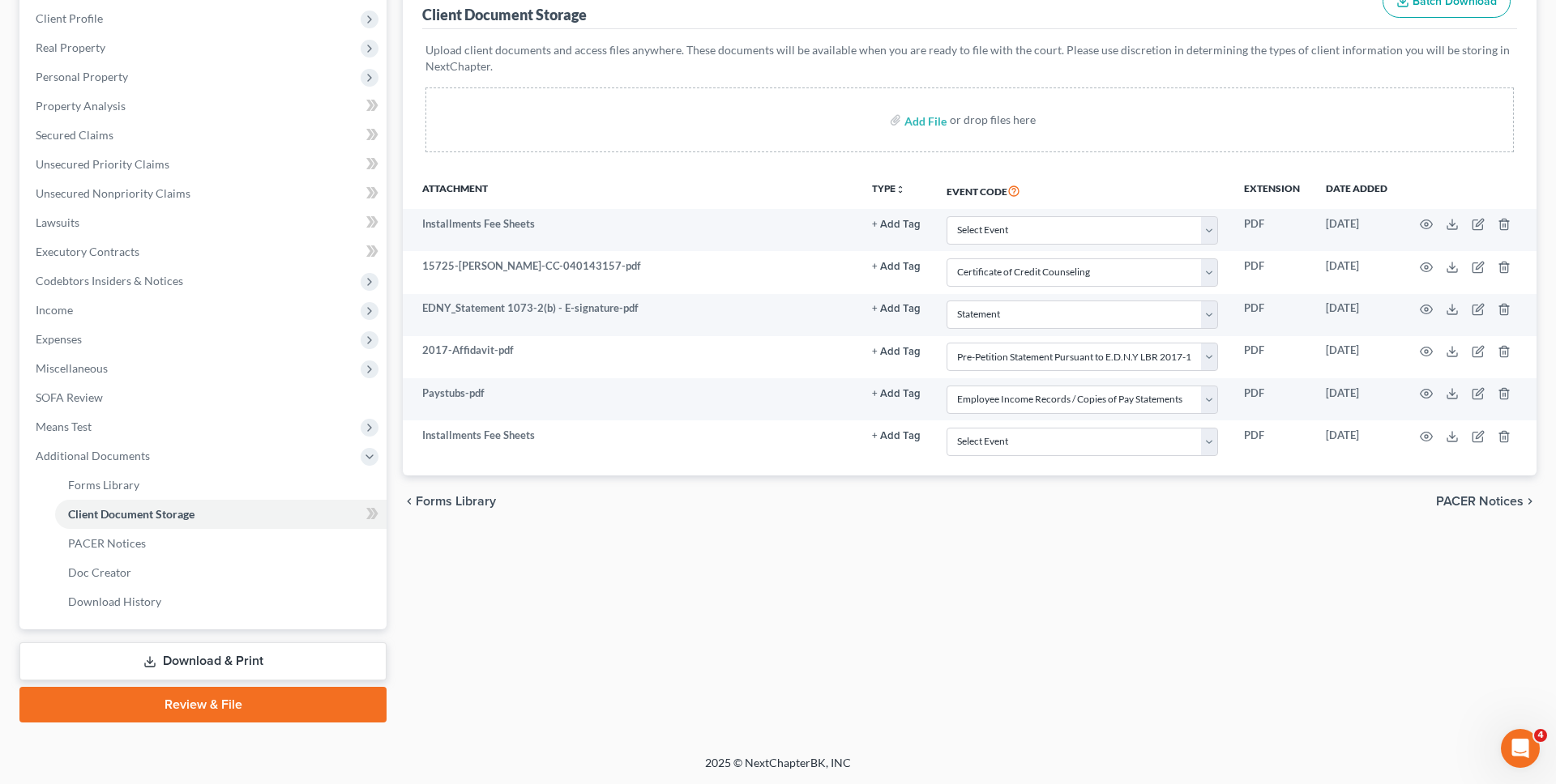
click at [274, 704] on link "Review & File" at bounding box center [203, 705] width 367 height 36
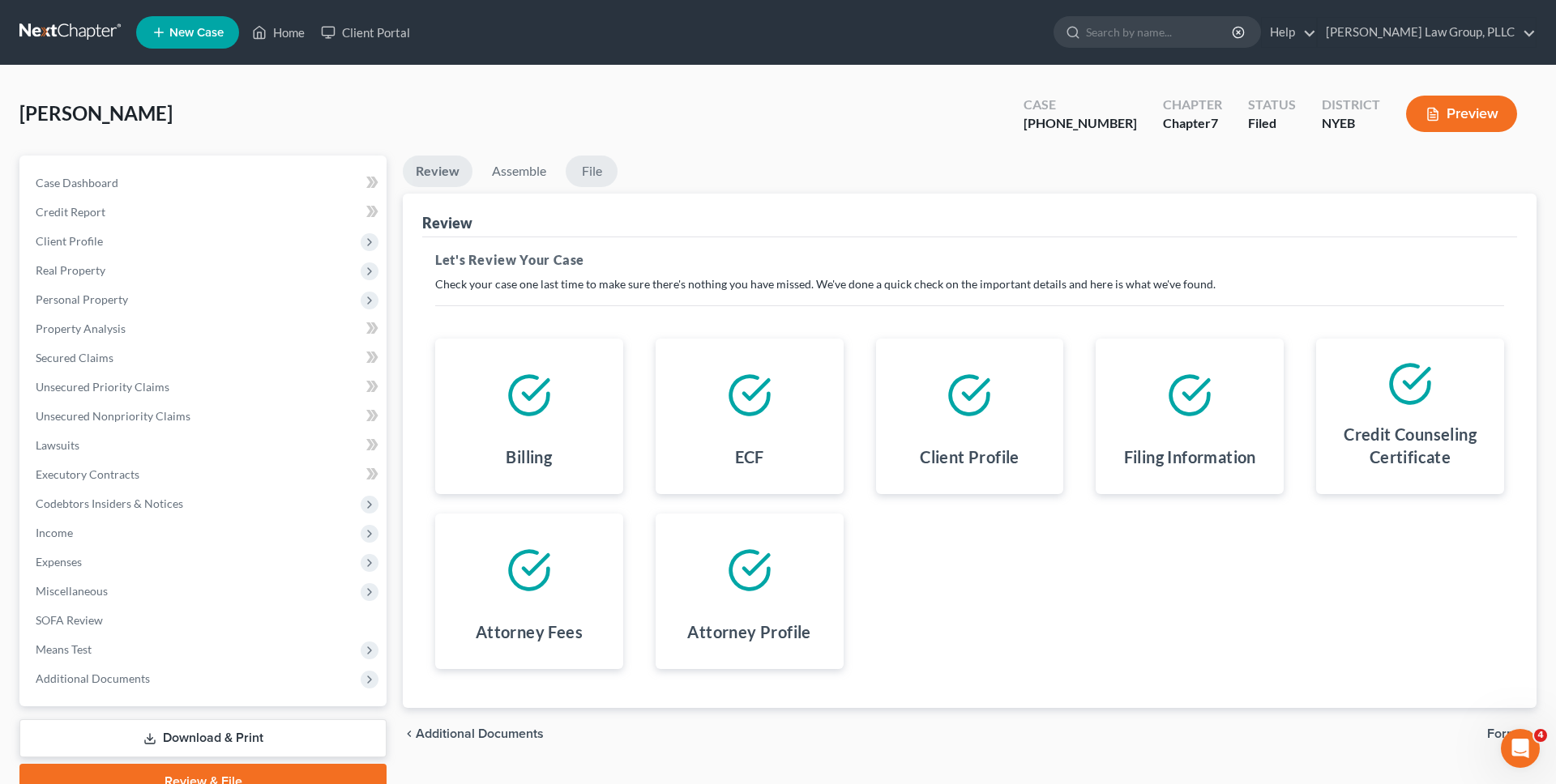
click at [587, 161] on link "File" at bounding box center [592, 171] width 52 height 31
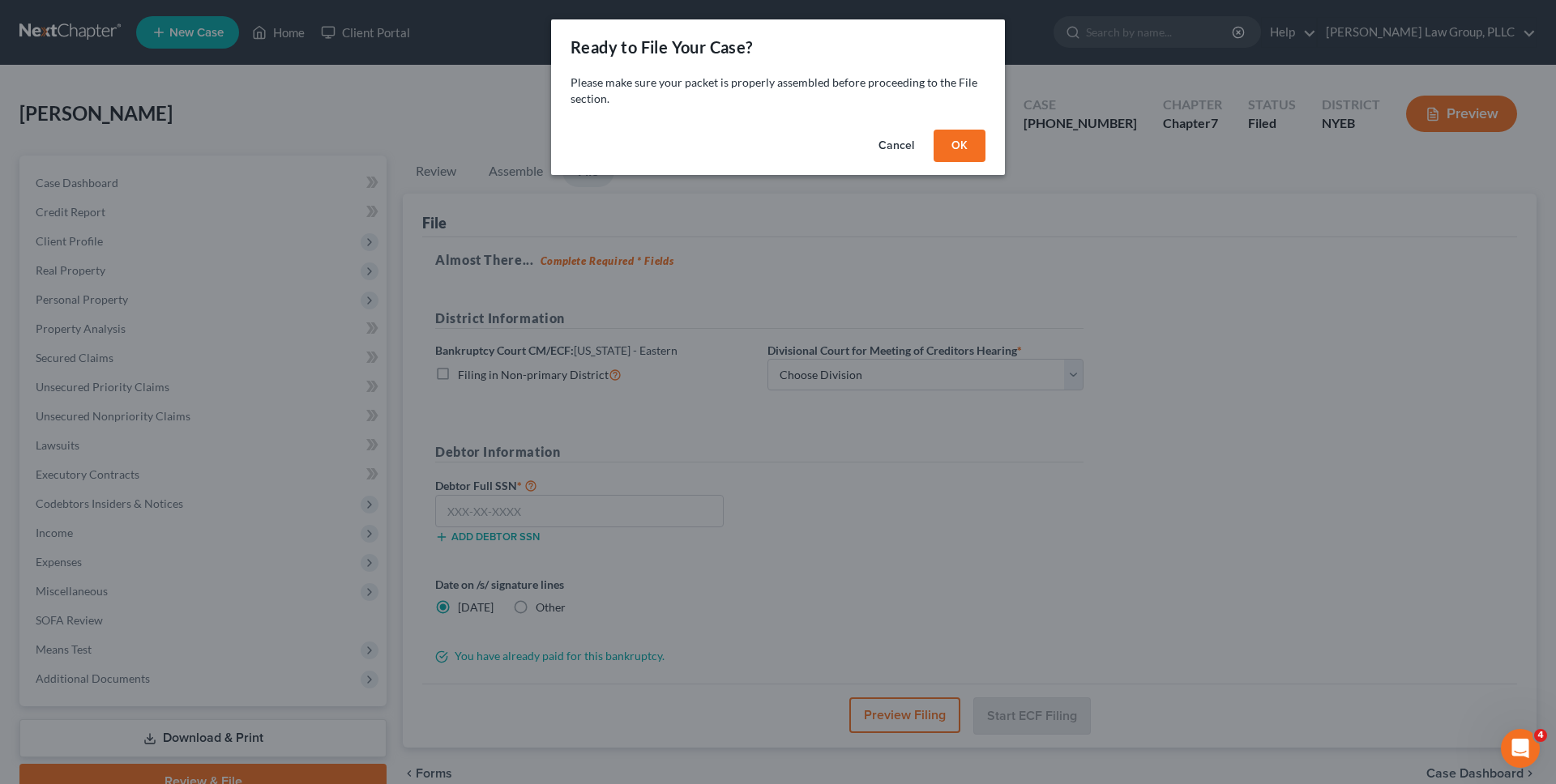
click at [907, 146] on button "Cancel" at bounding box center [896, 146] width 62 height 32
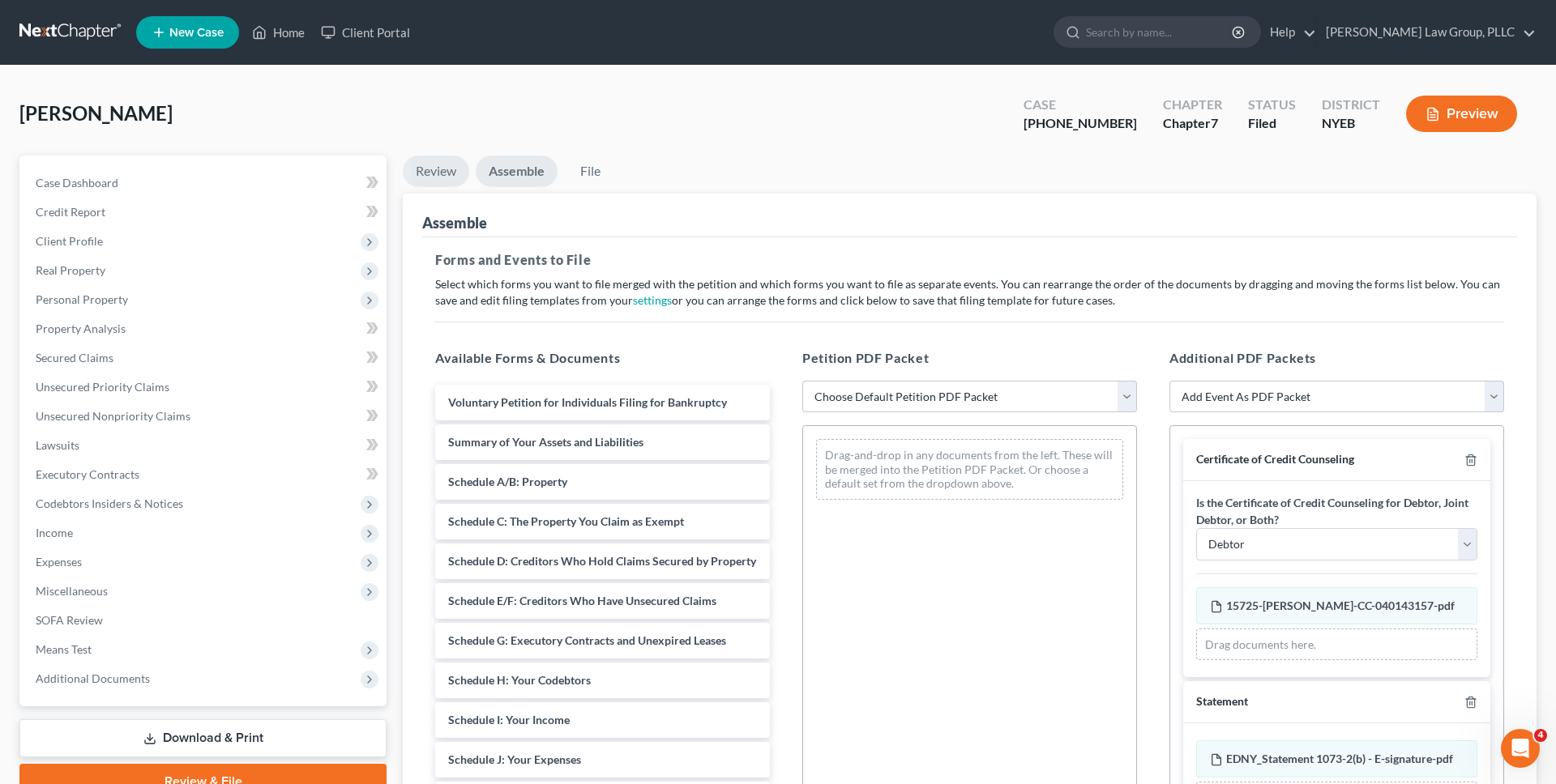
click at [419, 177] on link "Review" at bounding box center [436, 171] width 66 height 31
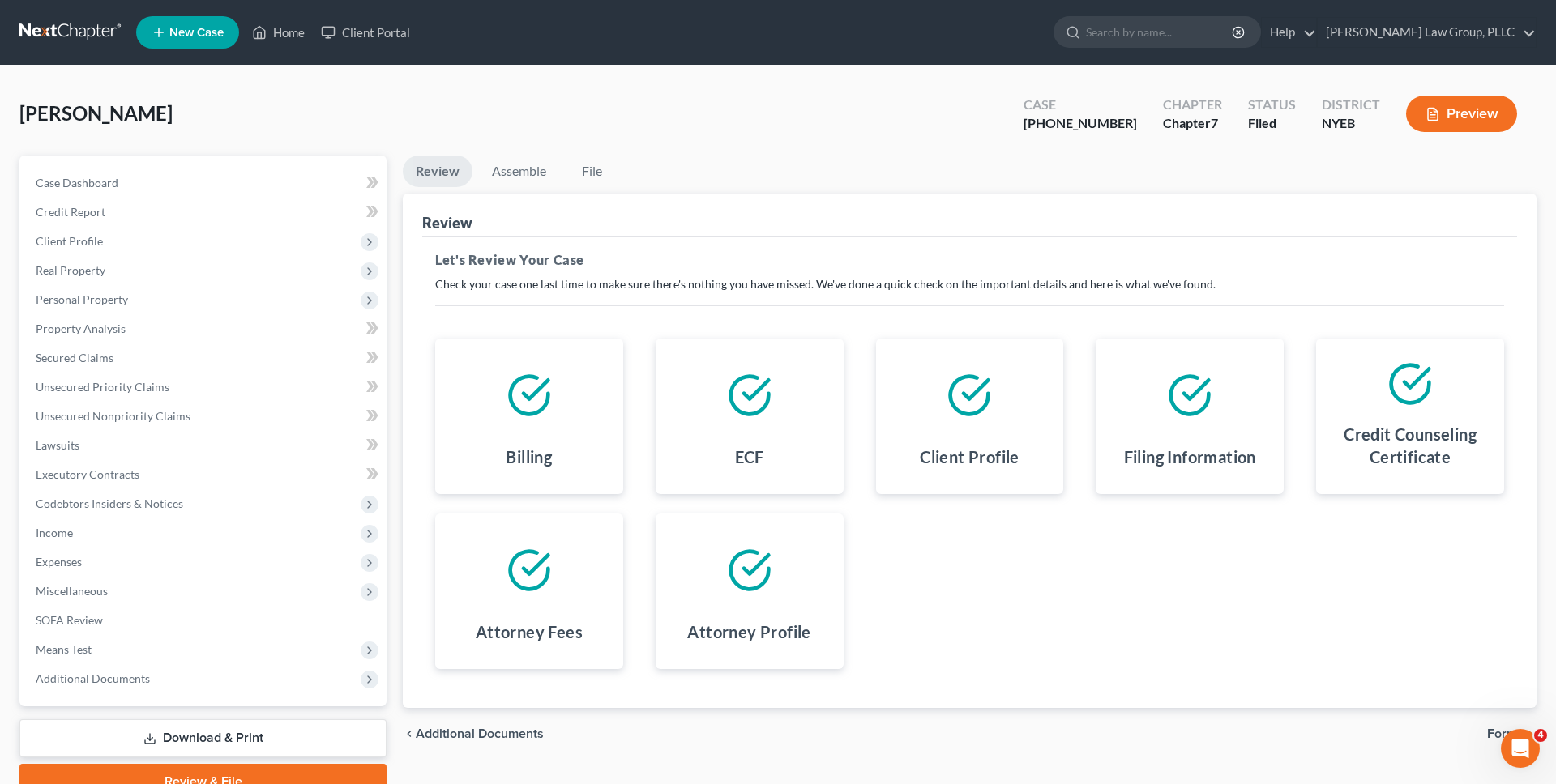
click at [113, 41] on link at bounding box center [72, 32] width 104 height 30
